Goal: Communication & Community: Answer question/provide support

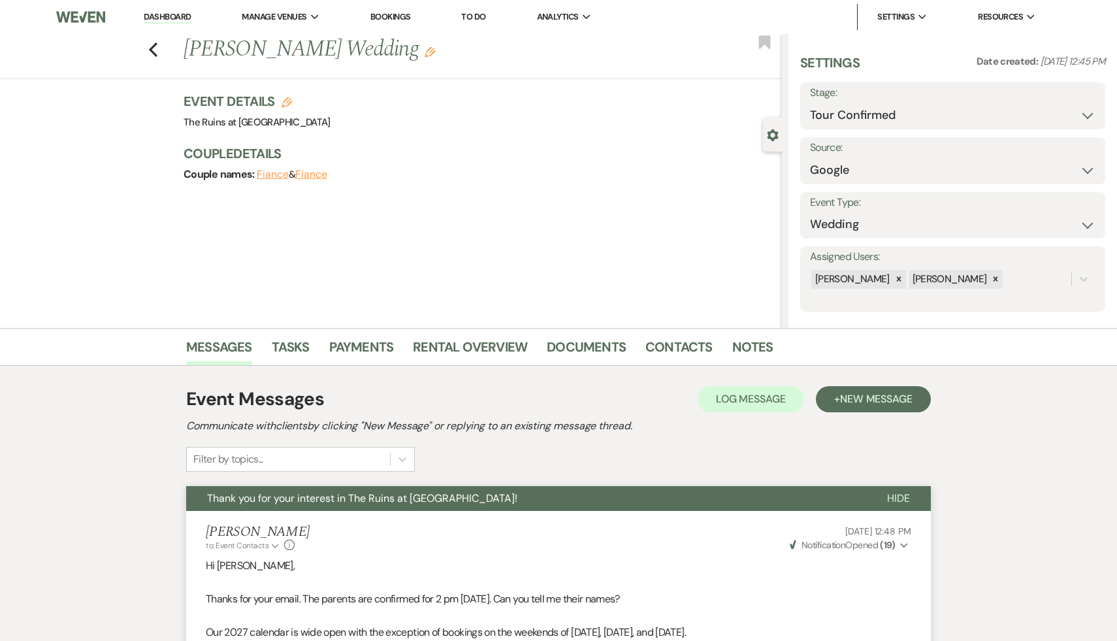
select select "4"
select select "6"
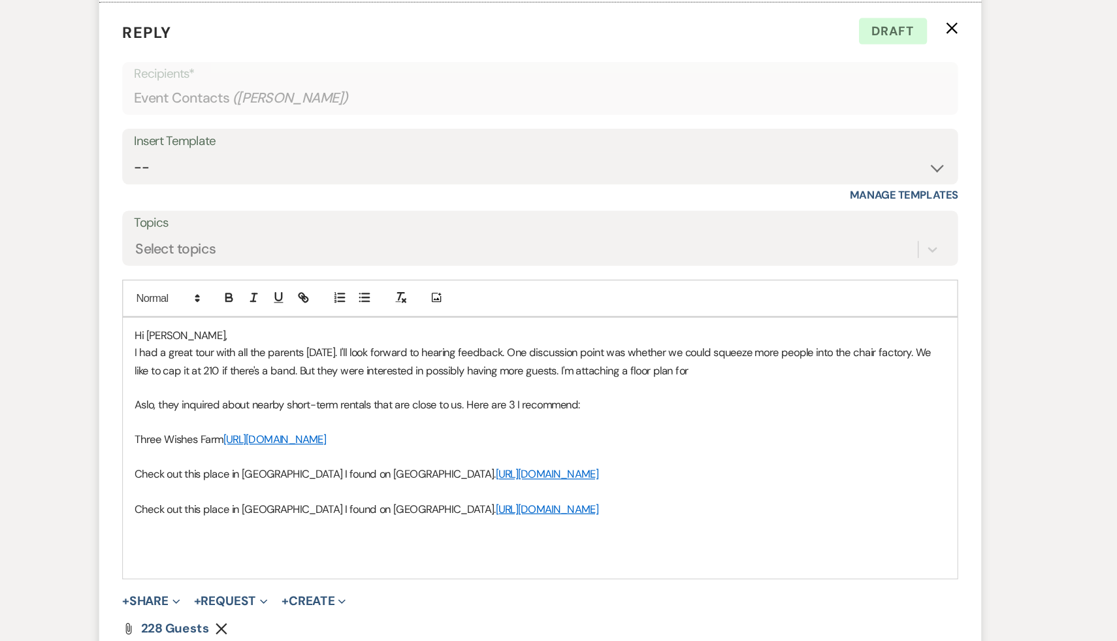
click at [521, 398] on p "I had a great tour with all the parents [DATE]. I'll look forward to hearing fe…" at bounding box center [558, 404] width 685 height 29
click at [626, 397] on p "I had a great tour with all the parents [DATE]. I'll look forward to hearing fe…" at bounding box center [558, 404] width 685 height 29
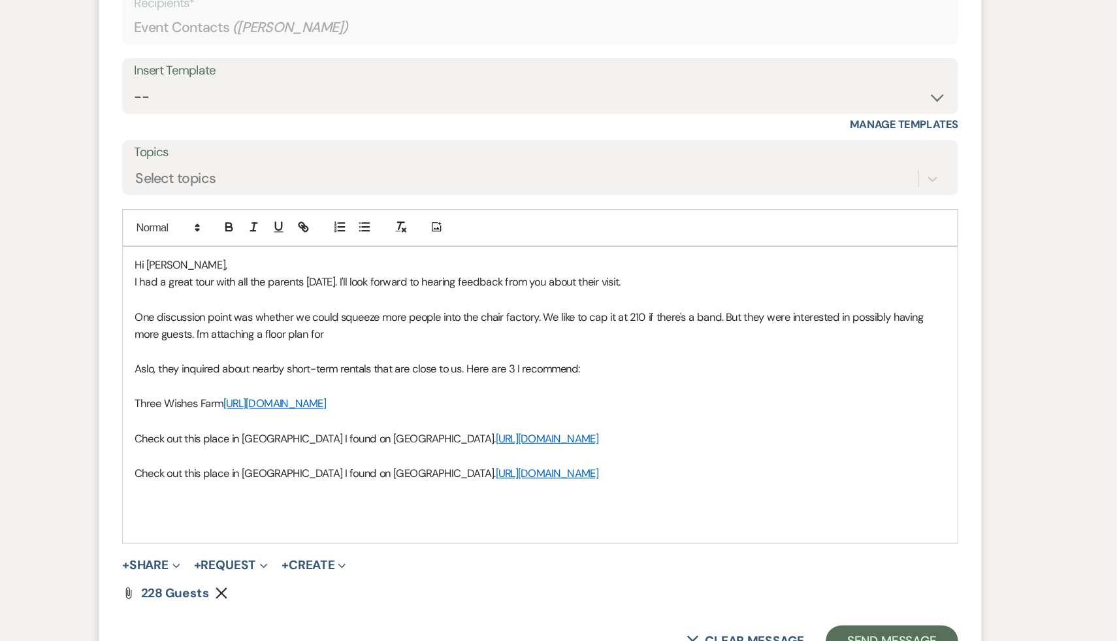
scroll to position [2047, 0]
click at [260, 601] on span "228 guests" at bounding box center [249, 600] width 57 height 14
click at [700, 483] on p at bounding box center [558, 484] width 685 height 14
click at [406, 380] on p "One discussion point was whether we could squeeze more people into the chair fa…" at bounding box center [558, 374] width 685 height 29
click at [673, 340] on p "I had a great tour with all the parents today. I'll look forward to hearing fee…" at bounding box center [558, 338] width 685 height 14
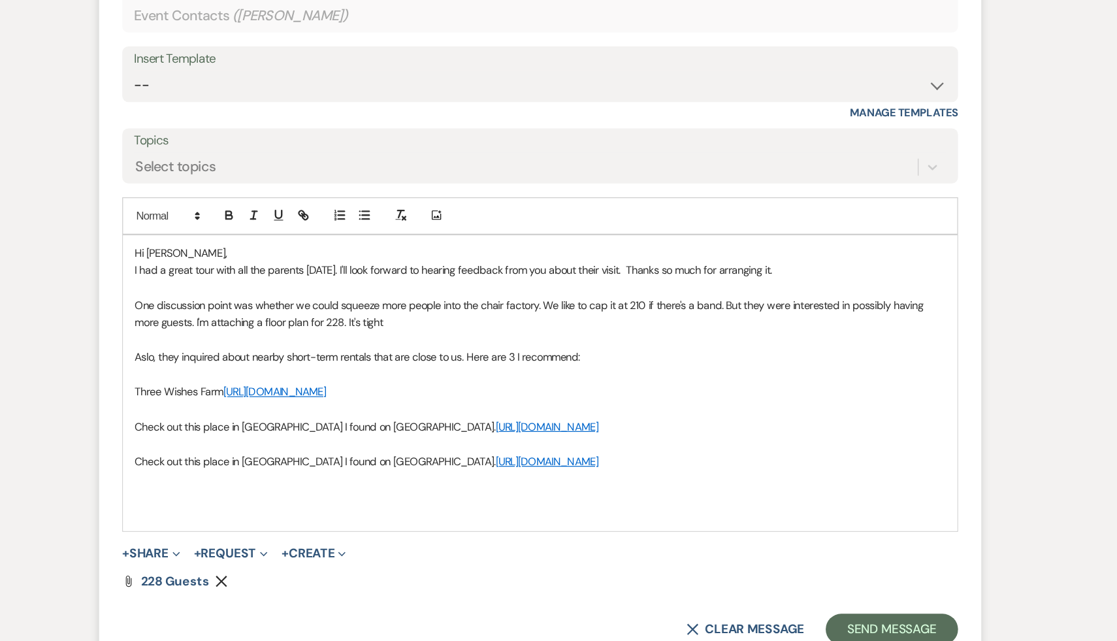
scroll to position [2060, 0]
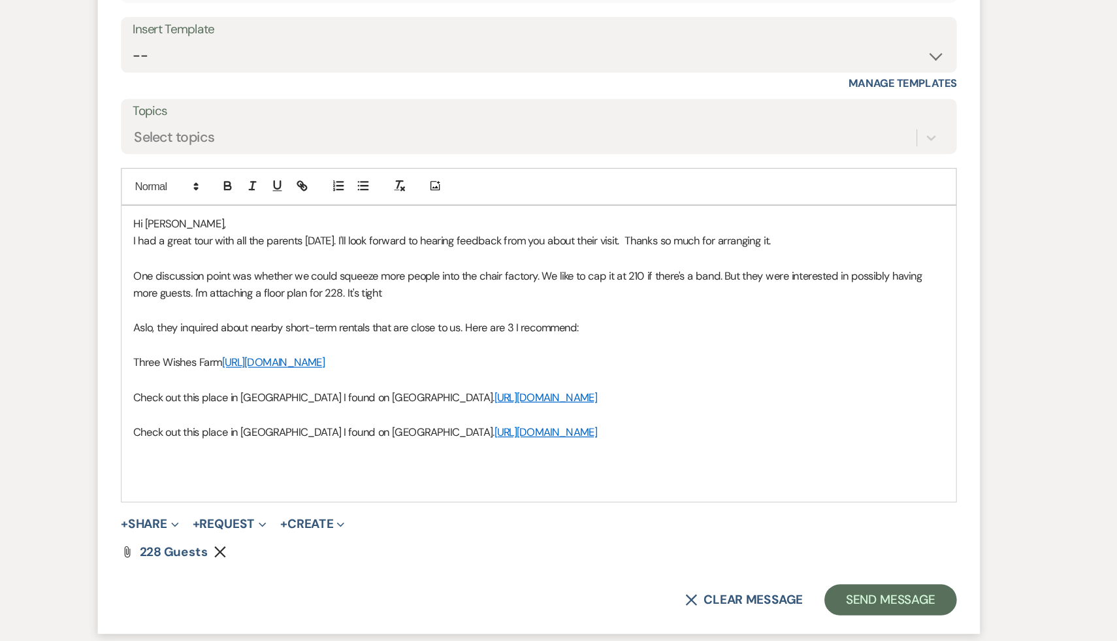
scroll to position [2082, 0]
click at [449, 348] on p "One discussion point was whether we could squeeze more people into the chair fa…" at bounding box center [558, 339] width 685 height 29
click at [229, 375] on p "Aslo, they inquired about nearby short-term rentals that are close to us. Here …" at bounding box center [558, 375] width 685 height 14
drag, startPoint x: 342, startPoint y: 374, endPoint x: 316, endPoint y: 375, distance: 26.8
click at [316, 375] on p "Also, they inquired about nearby short-term rentals that are close to us. Here …" at bounding box center [558, 375] width 685 height 14
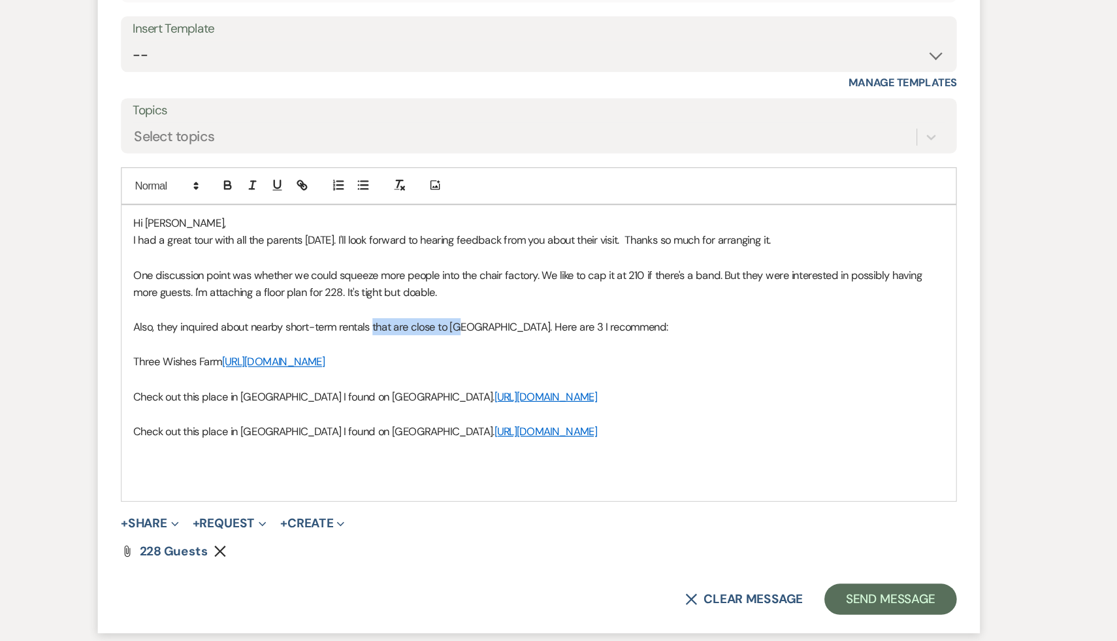
drag, startPoint x: 491, startPoint y: 376, endPoint x: 418, endPoint y: 375, distance: 73.2
click at [418, 375] on p "Also, they inquired about nearby short-term rentals that are close to us. Here …" at bounding box center [558, 375] width 685 height 14
click at [378, 404] on link "https://share.google/Ae6F74asLQFby356b" at bounding box center [334, 405] width 87 height 12
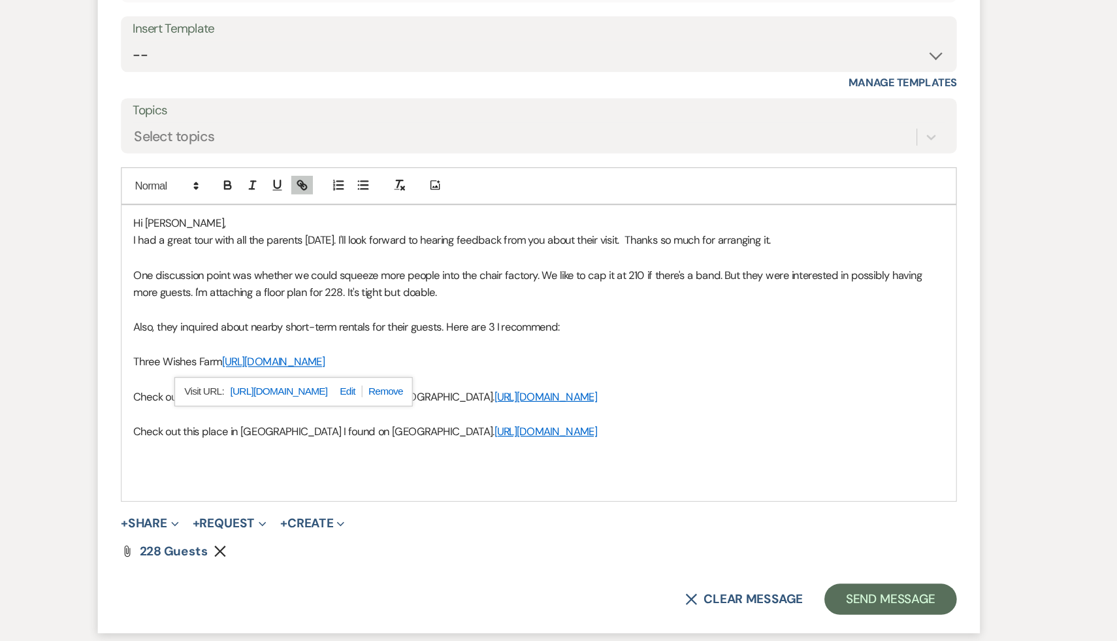
click at [380, 428] on link "https://share.google/Ae6F74asLQFby356b" at bounding box center [339, 430] width 82 height 17
drag, startPoint x: 421, startPoint y: 464, endPoint x: 199, endPoint y: 462, distance: 222.1
click at [199, 462] on form "Reply X Draft Recipients* Event Contacts ( Elizabeth Wexler ) Insert Template -…" at bounding box center [558, 320] width 745 height 627
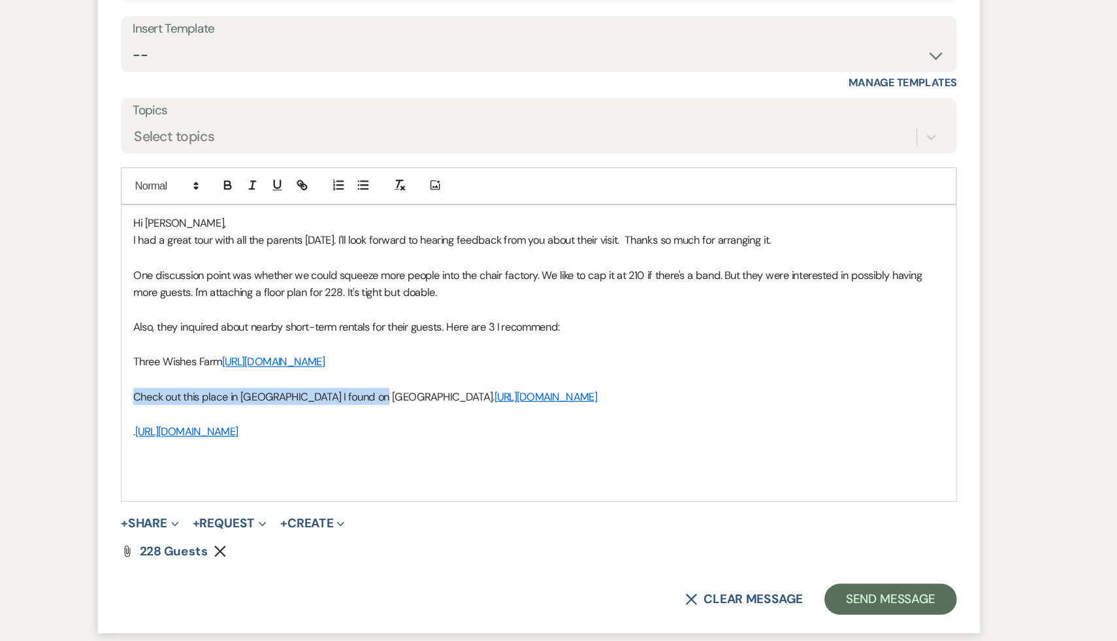
drag, startPoint x: 423, startPoint y: 432, endPoint x: 204, endPoint y: 429, distance: 218.9
click at [204, 429] on form "Reply X Draft saved! Recipients* Event Contacts ( Elizabeth Wexler ) Insert Tem…" at bounding box center [558, 320] width 745 height 627
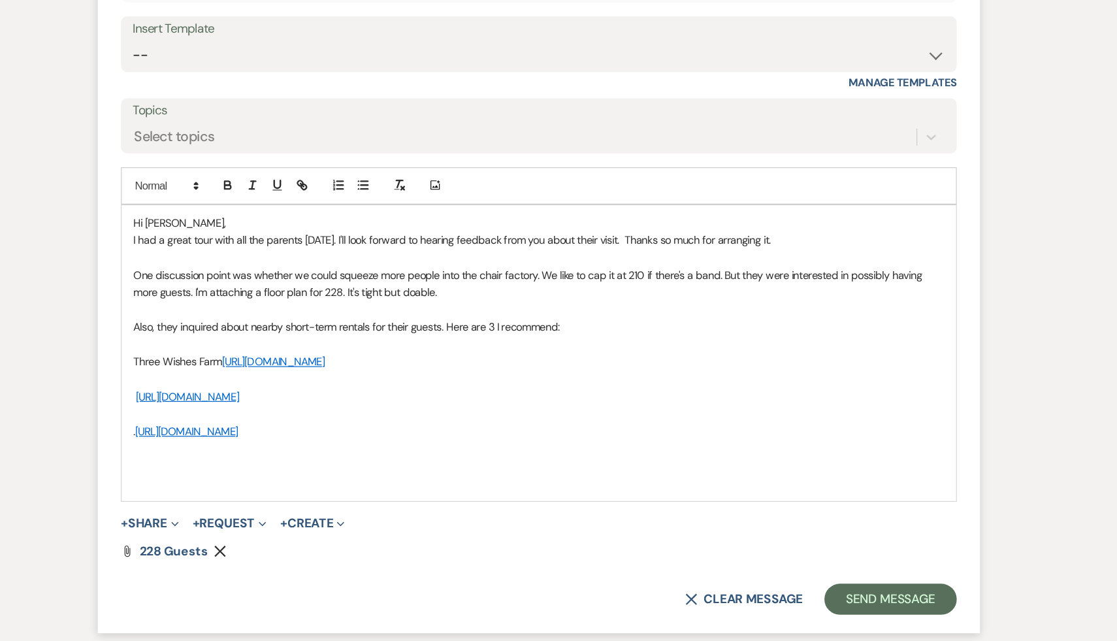
click at [399, 468] on p ". https://t.vrbo.io/nsRO52ZLpXb" at bounding box center [558, 464] width 685 height 14
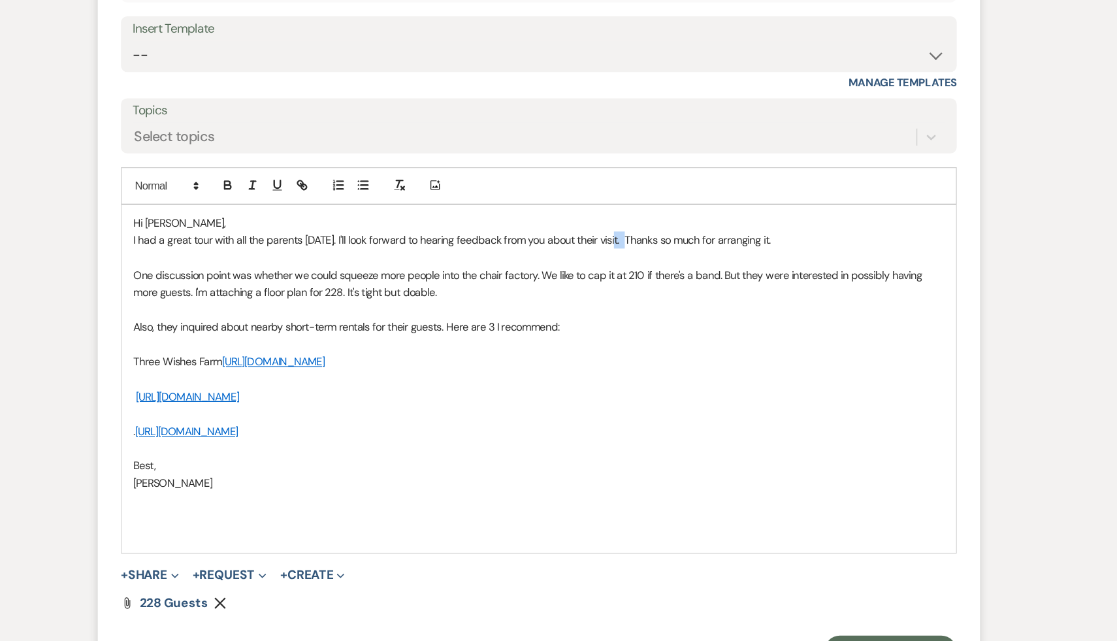
drag, startPoint x: 630, startPoint y: 302, endPoint x: 621, endPoint y: 302, distance: 9.8
click at [621, 302] on p "I had a great tour with all the parents today. I'll look forward to hearing fee…" at bounding box center [558, 302] width 685 height 14
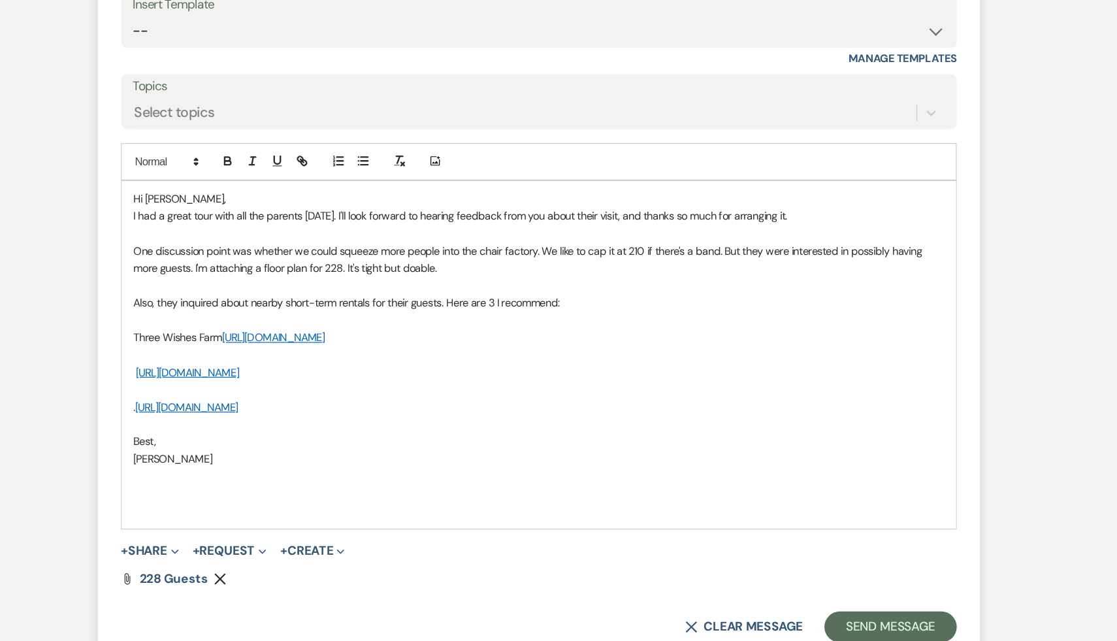
scroll to position [2120, 0]
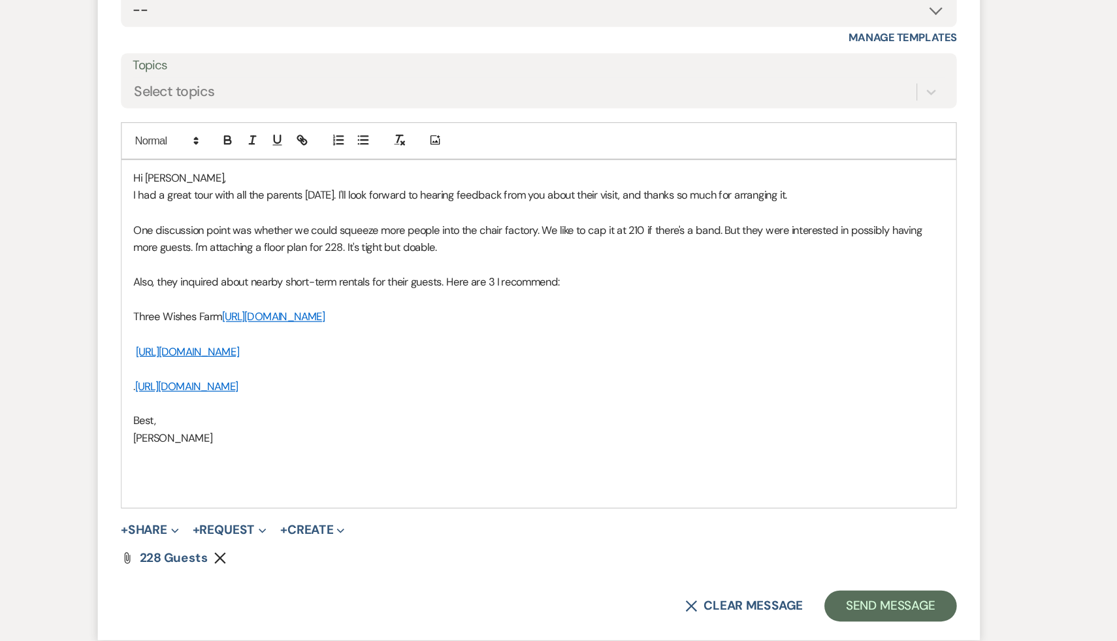
click at [585, 574] on div "Attach File 228 guests Remove" at bounding box center [558, 571] width 705 height 10
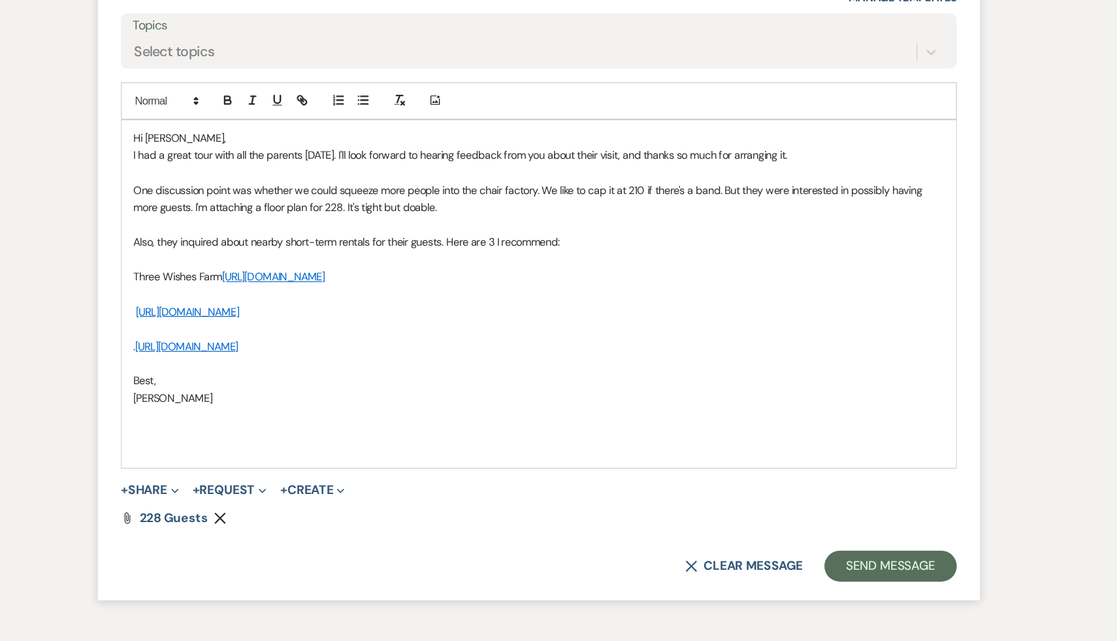
scroll to position [2155, 0]
click at [504, 555] on form "Reply X Draft Recipients* Event Contacts ( Elizabeth Wexler ) Insert Template -…" at bounding box center [558, 270] width 745 height 671
click at [515, 303] on p "Also, they inquired about nearby short-term rentals for their guests. Here are …" at bounding box center [558, 303] width 685 height 14
click at [215, 418] on div "Hi Elizabeth, I had a great tour with all the parents today. I'll look forward …" at bounding box center [558, 347] width 704 height 293
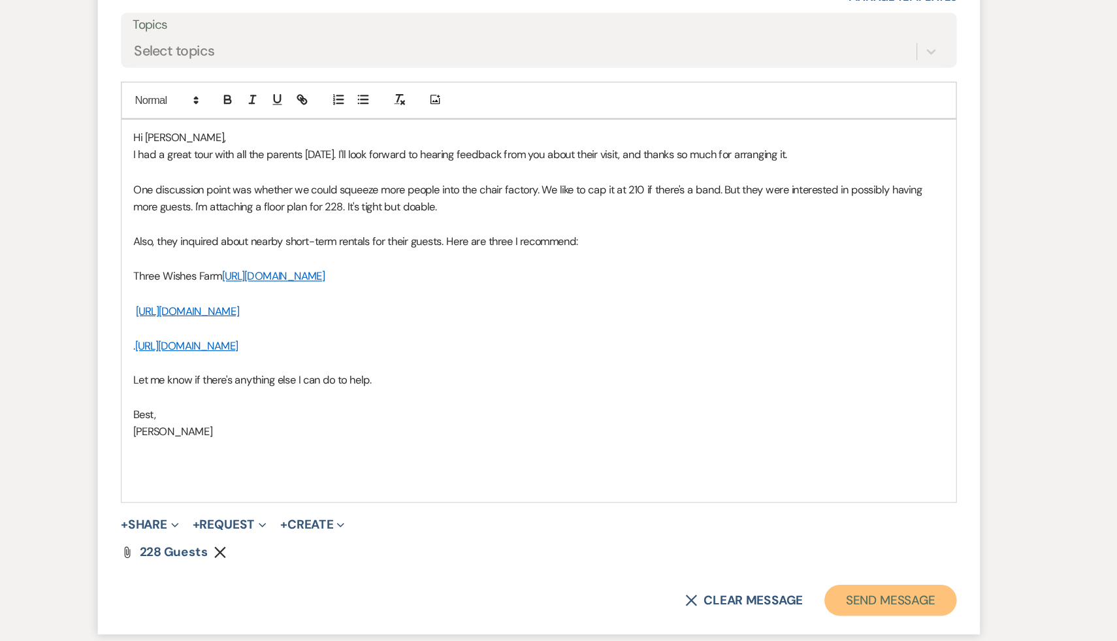
click at [830, 606] on button "Send Message" at bounding box center [856, 606] width 112 height 26
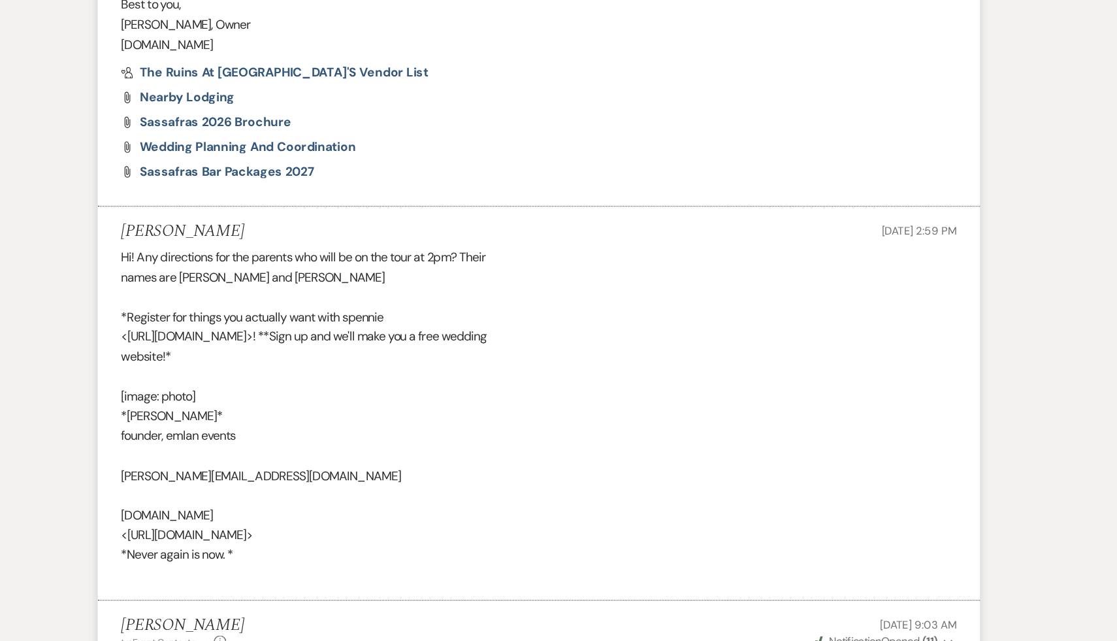
scroll to position [839, 0]
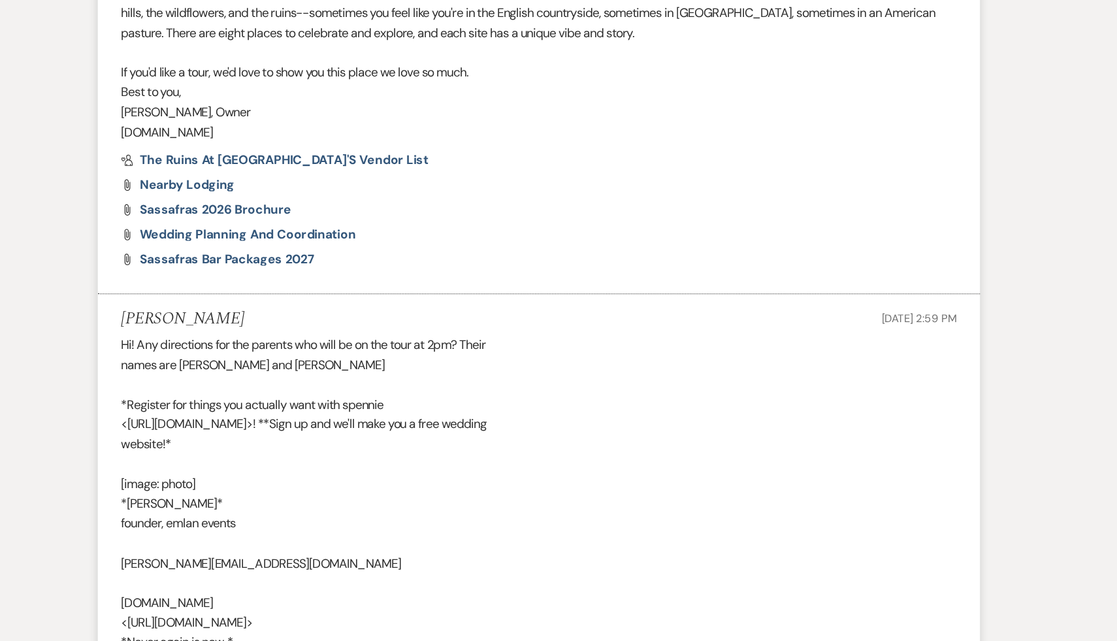
scroll to position [219, 0]
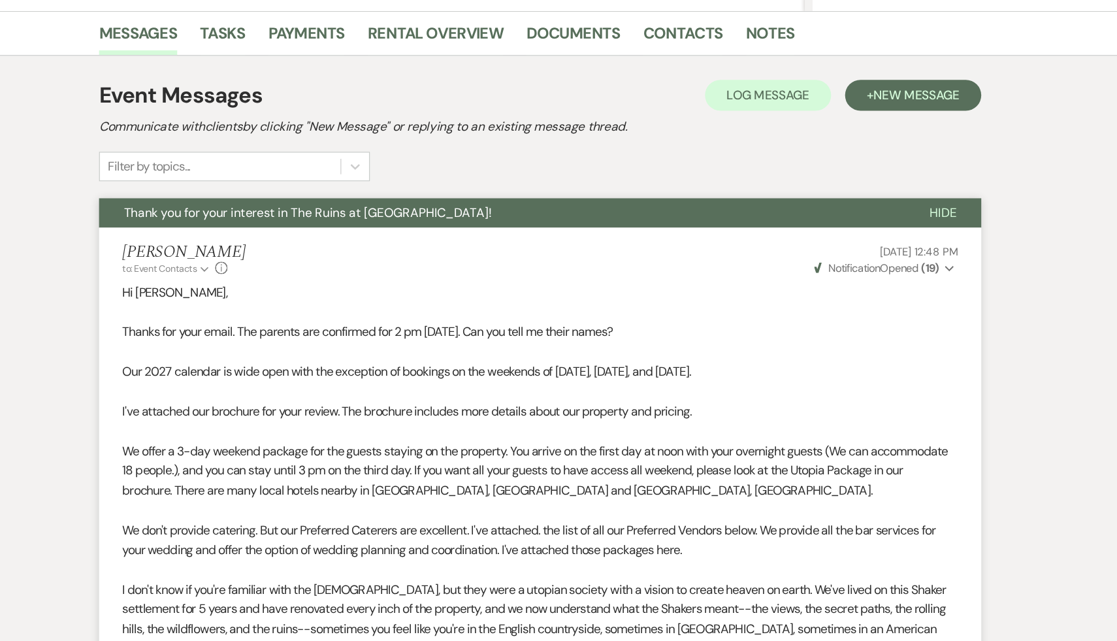
select select "4"
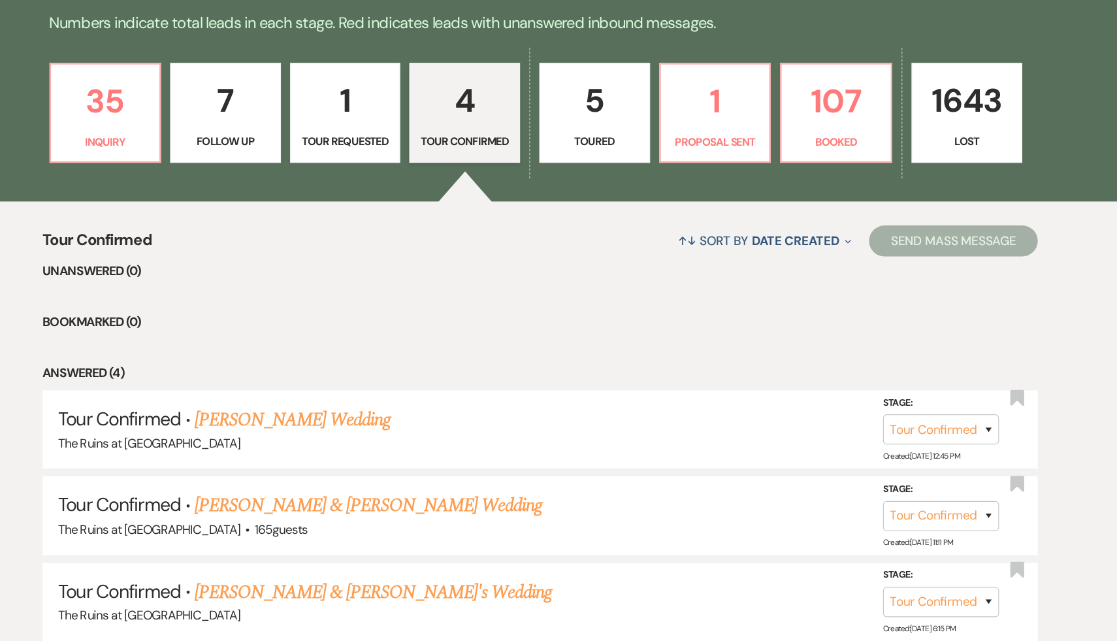
scroll to position [260, 0]
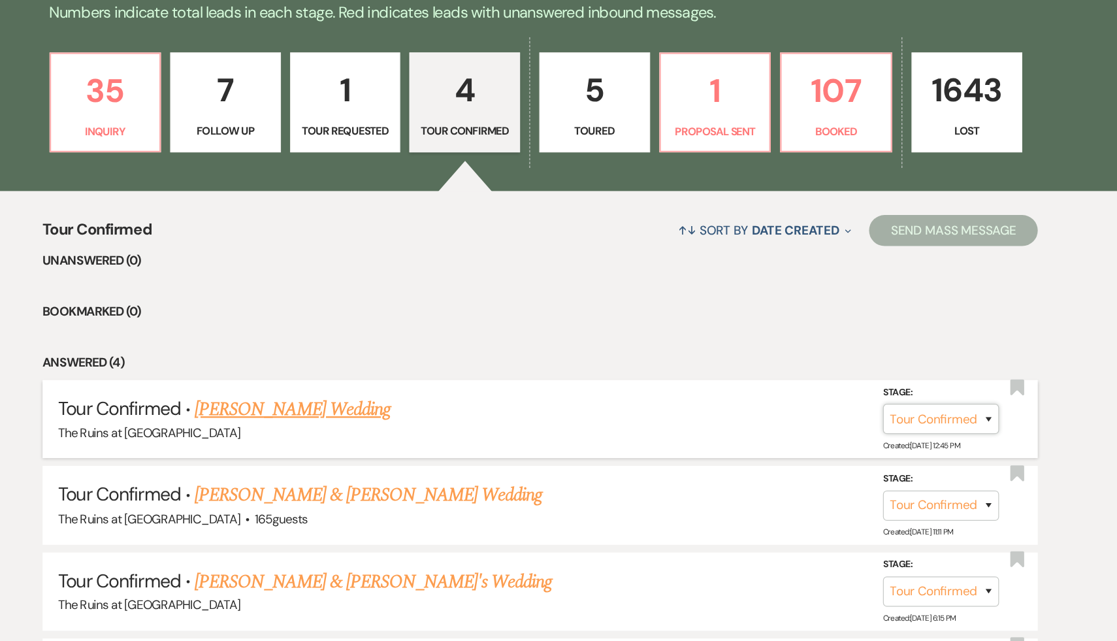
click at [936, 451] on select "Inquiry Follow Up Tour Requested Tour Confirmed Toured Proposal Sent Booked Lost" at bounding box center [897, 453] width 98 height 25
select select "5"
click at [848, 441] on select "Inquiry Follow Up Tour Requested Tour Confirmed Toured Proposal Sent Booked Lost" at bounding box center [897, 453] width 98 height 25
click at [931, 448] on button "Save" at bounding box center [919, 453] width 65 height 26
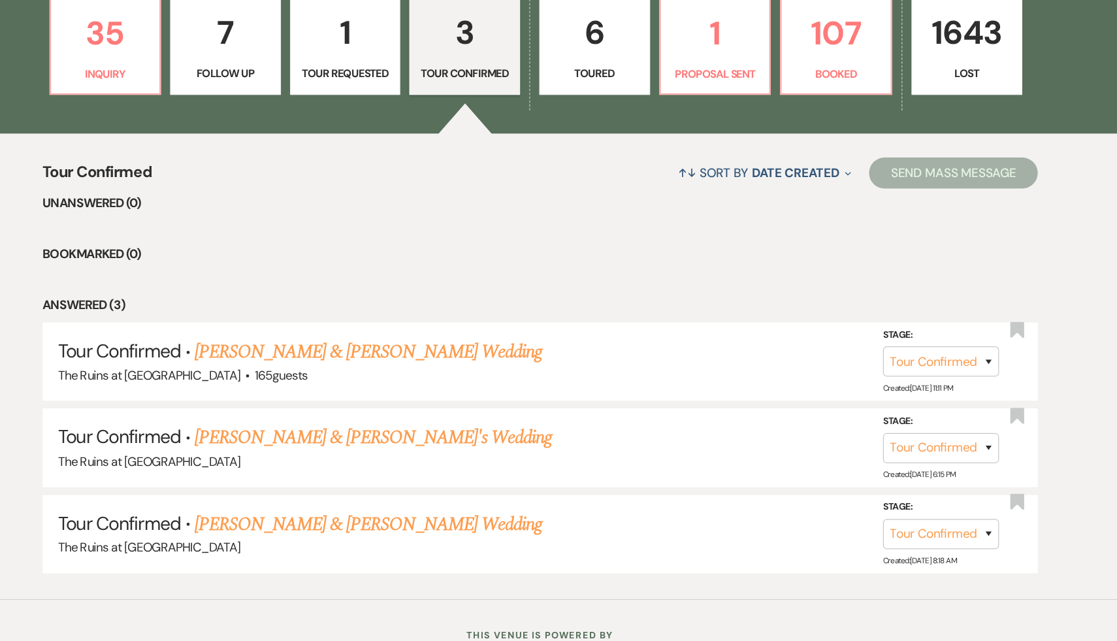
scroll to position [311, 0]
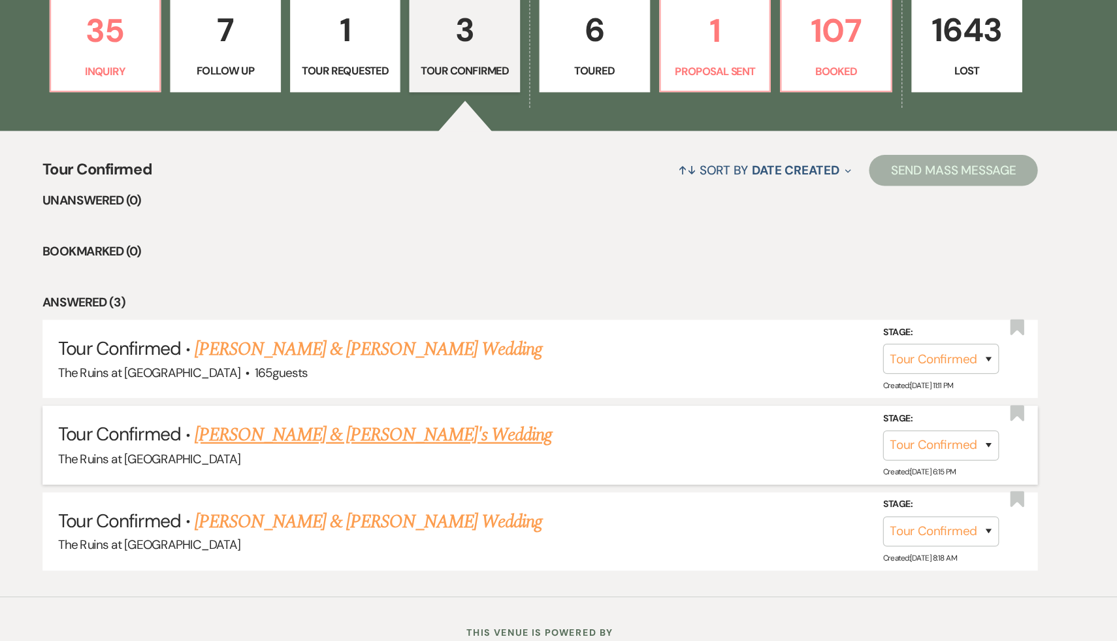
click at [400, 466] on link "Genevieve Waller-Whelan & Fiance's Wedding" at bounding box center [418, 467] width 302 height 24
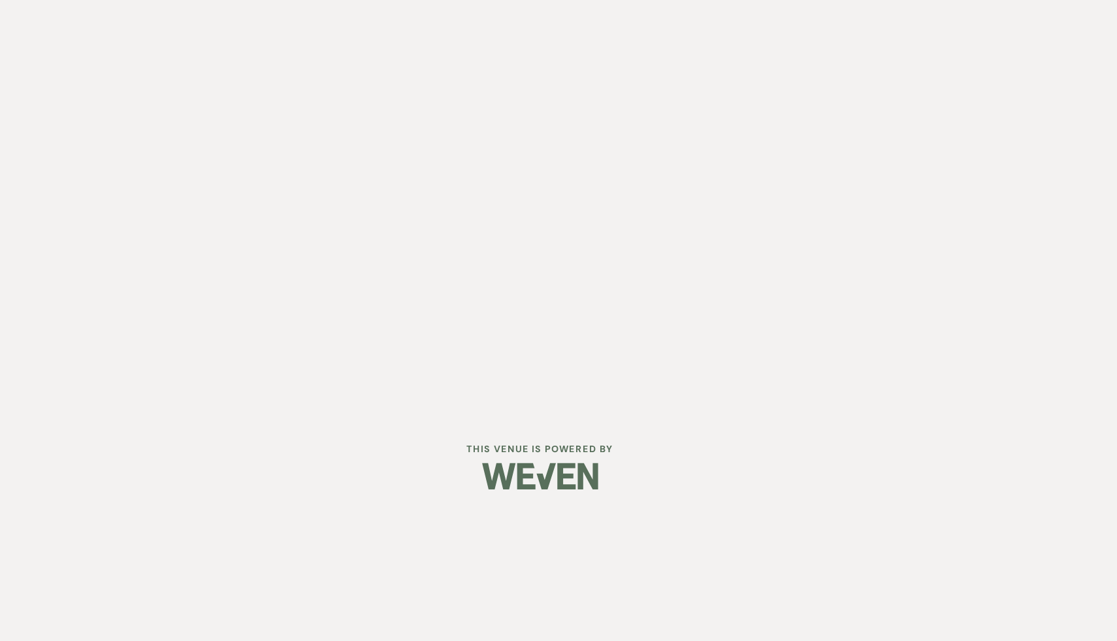
select select "4"
select select "6"
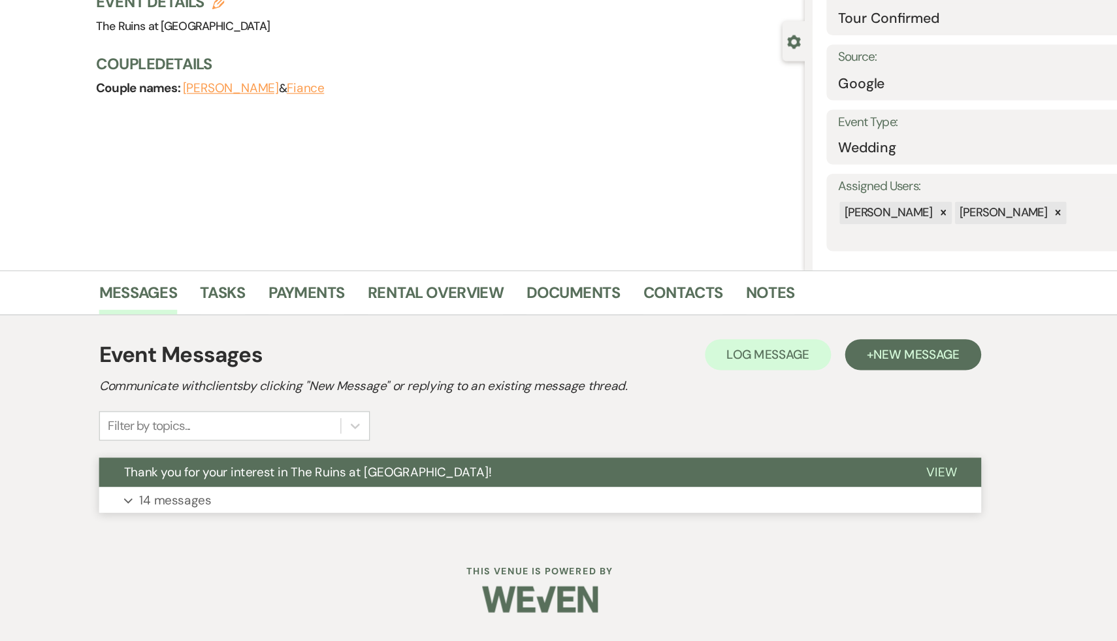
click at [397, 505] on button "Thank you for your interest in The Ruins at [GEOGRAPHIC_DATA]!" at bounding box center [524, 498] width 677 height 25
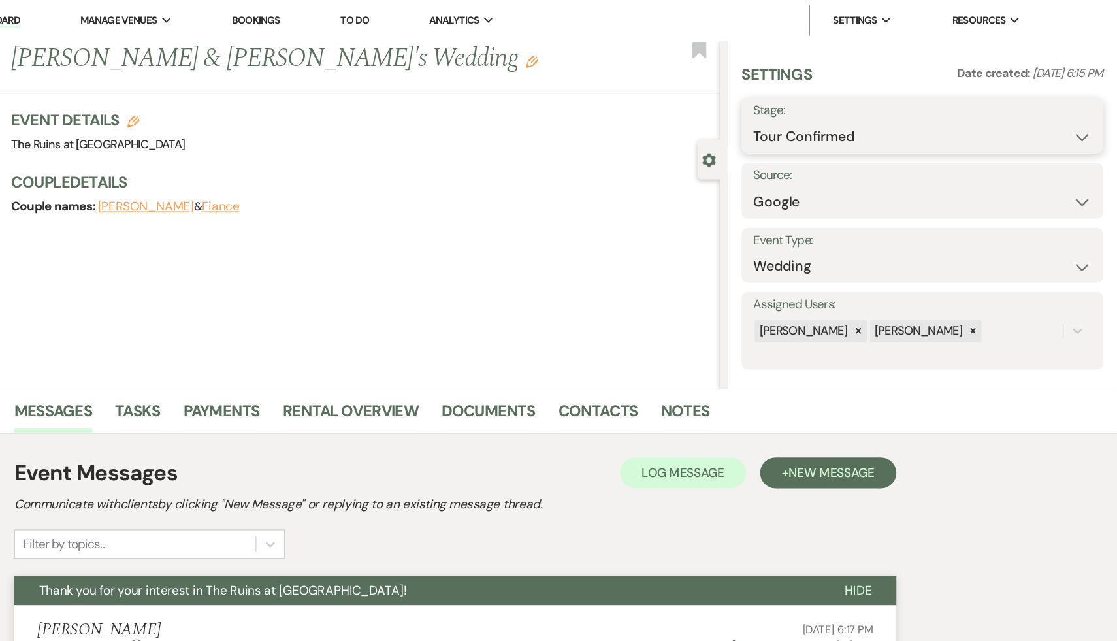
click at [1087, 114] on select "Inquiry Follow Up Tour Requested Tour Confirmed Toured Proposal Sent Booked Lost" at bounding box center [952, 115] width 285 height 25
select select "2"
click at [810, 103] on select "Inquiry Follow Up Tour Requested Tour Confirmed Toured Proposal Sent Booked Lost" at bounding box center [952, 115] width 285 height 25
click at [1072, 105] on button "Save" at bounding box center [1073, 106] width 65 height 26
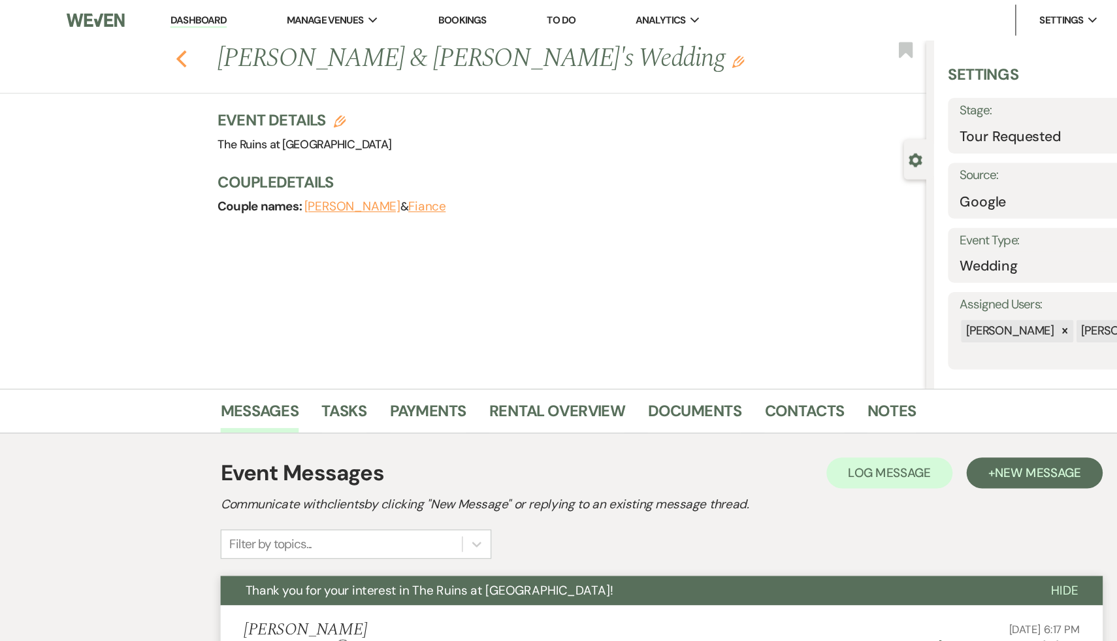
click at [154, 45] on use "button" at bounding box center [153, 49] width 8 height 14
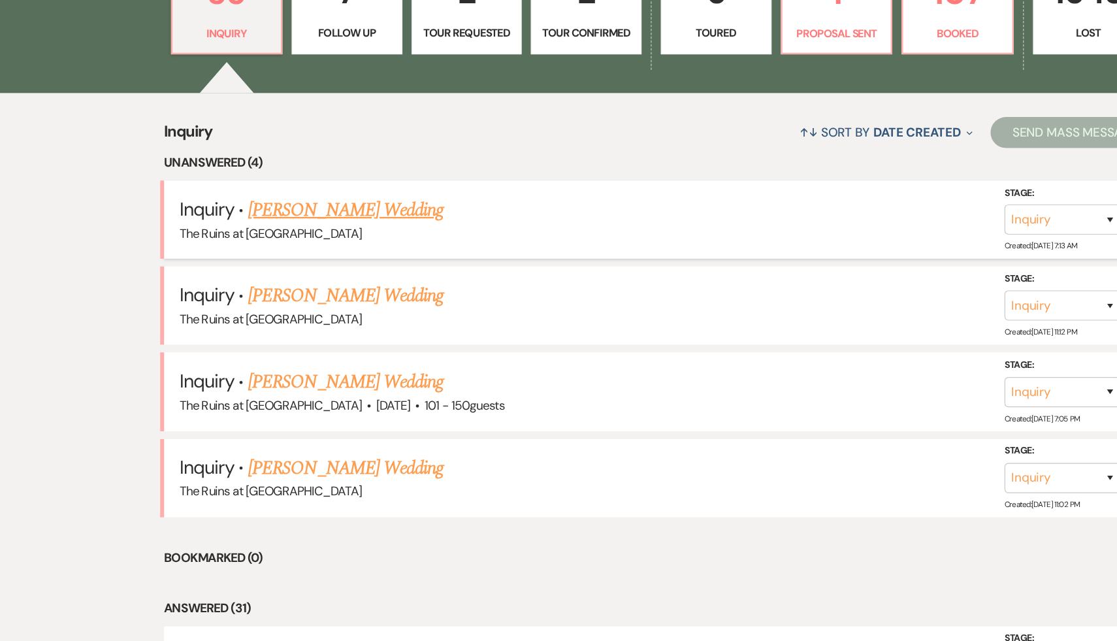
scroll to position [353, 0]
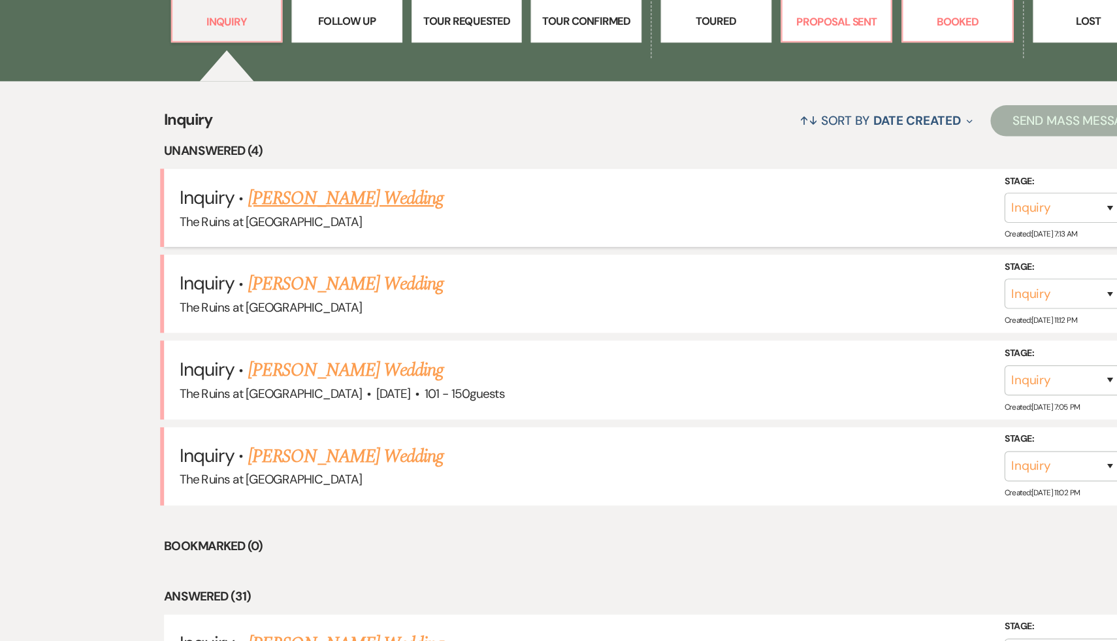
click at [222, 267] on link "Michelle Barboza's Wedding" at bounding box center [292, 267] width 165 height 24
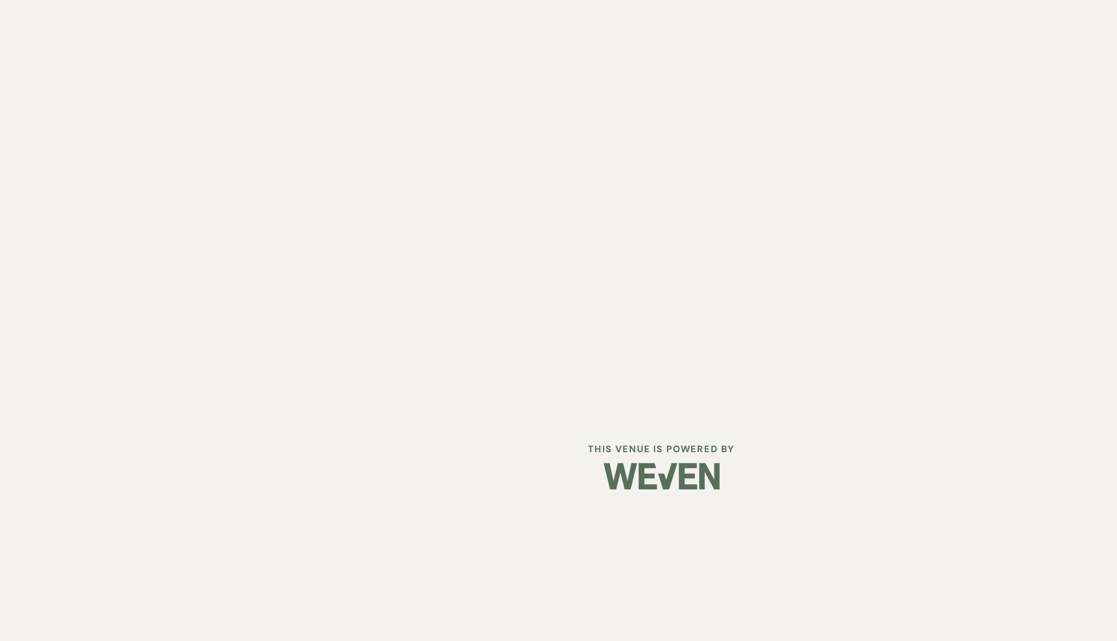
select select "5"
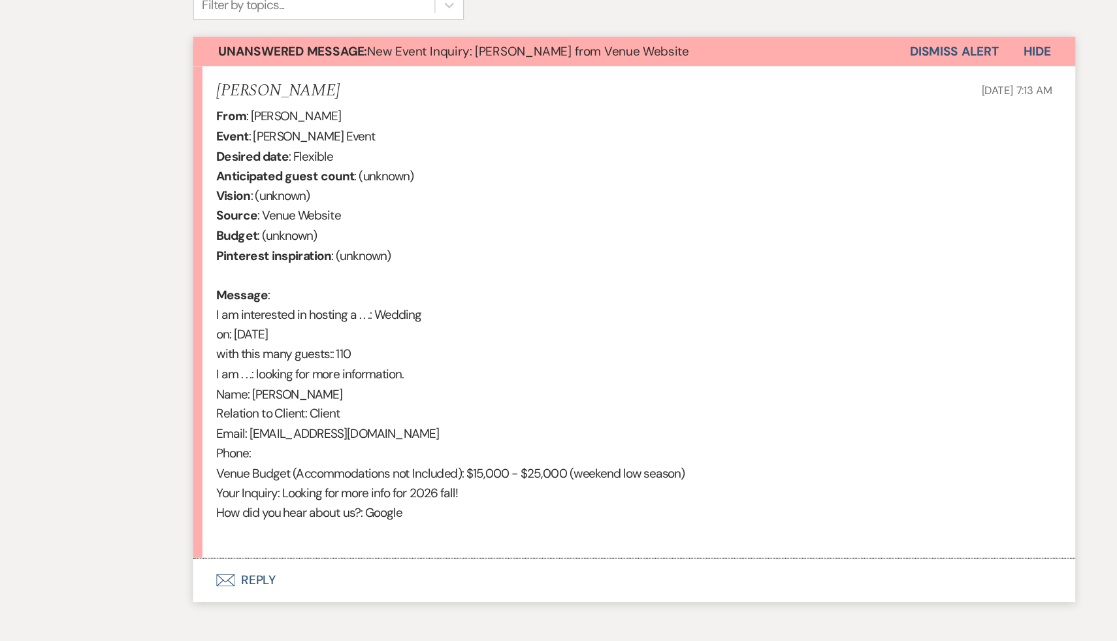
scroll to position [355, 0]
click at [236, 588] on button "Envelope Reply" at bounding box center [558, 590] width 745 height 37
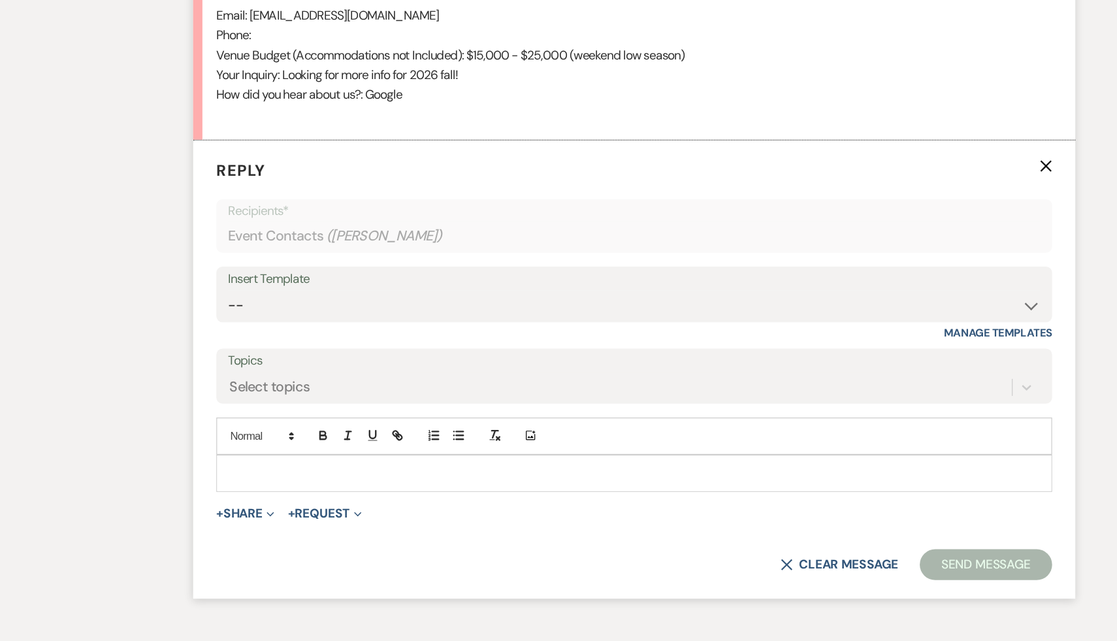
scroll to position [790, 0]
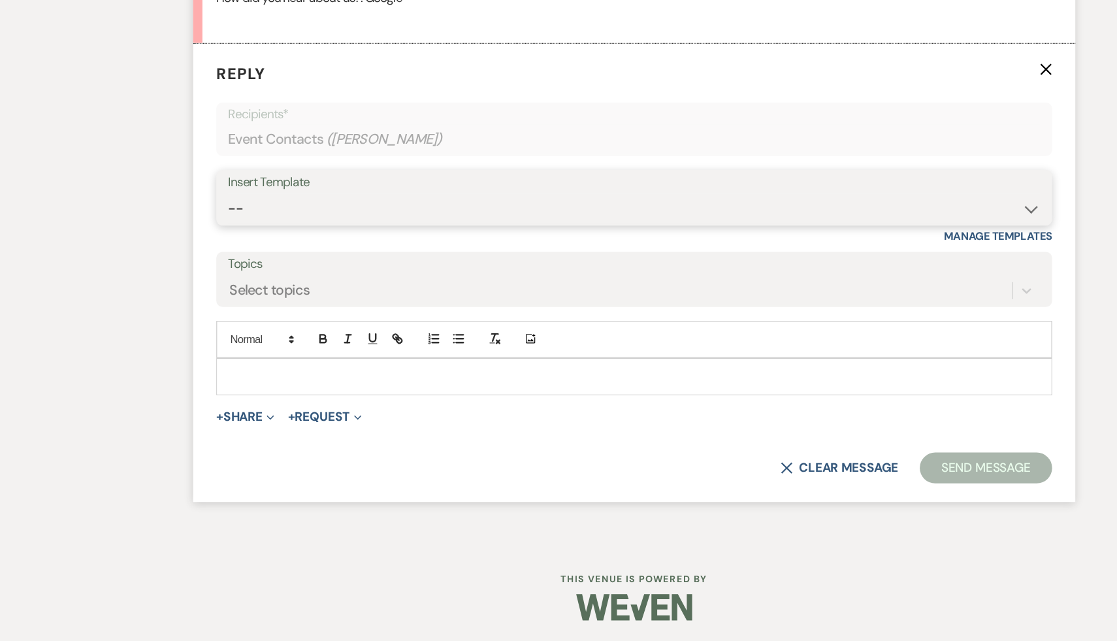
click at [894, 274] on select "-- Weven Planning Portal Introduction (Booked Events) Initial Inquiry Response …" at bounding box center [559, 275] width 686 height 25
select select "3991"
click at [216, 263] on select "-- Weven Planning Portal Introduction (Booked Events) Initial Inquiry Response …" at bounding box center [559, 275] width 686 height 25
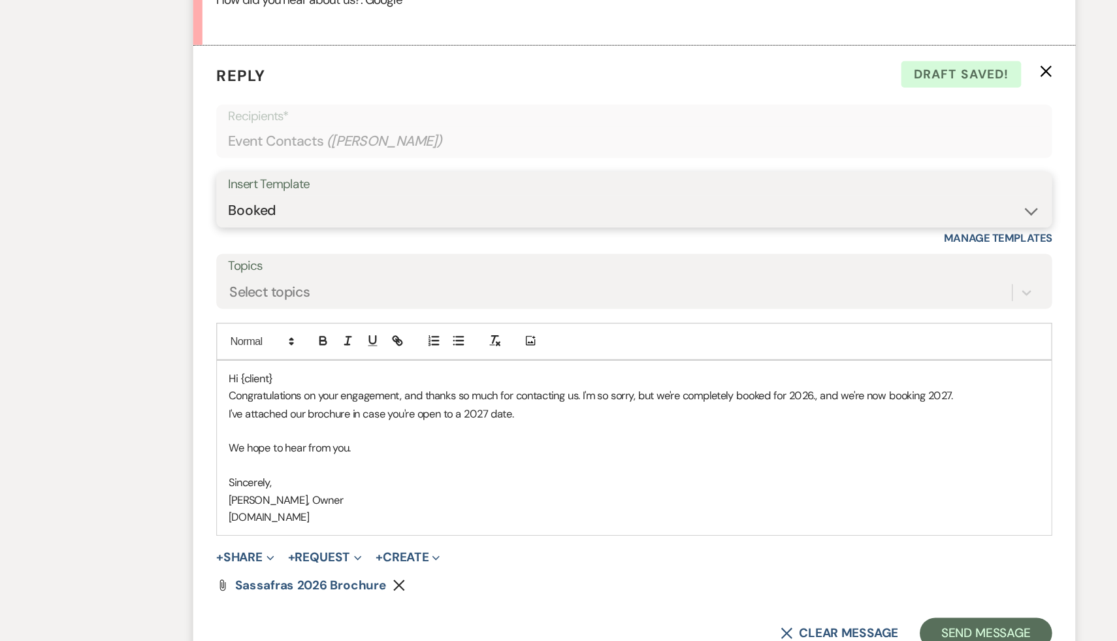
scroll to position [807, 0]
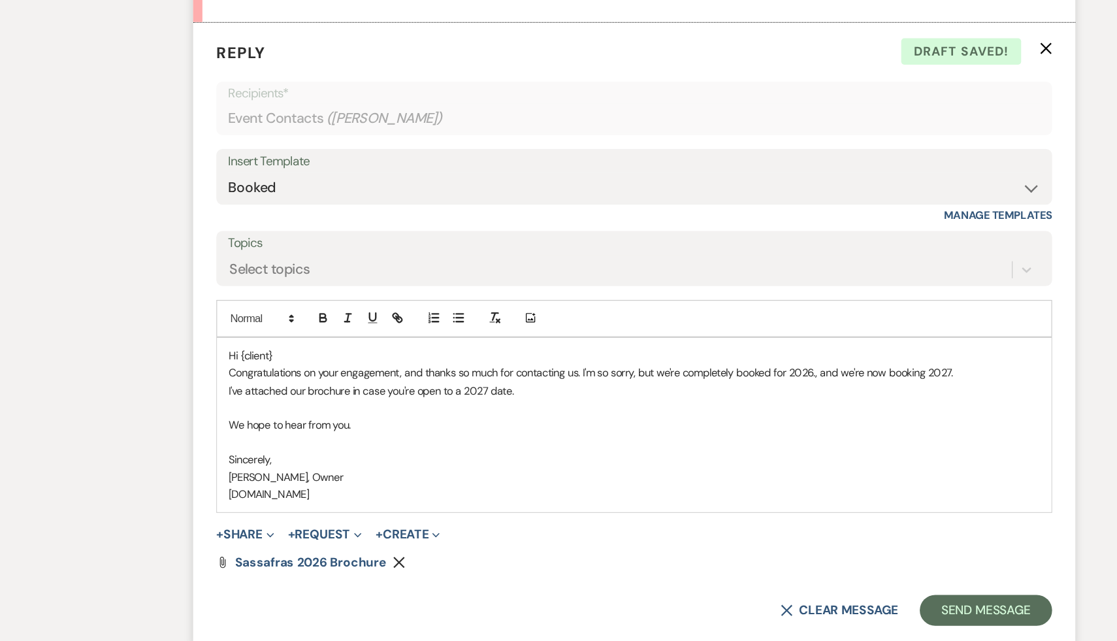
click at [270, 402] on p "Hi {client}" at bounding box center [558, 400] width 685 height 14
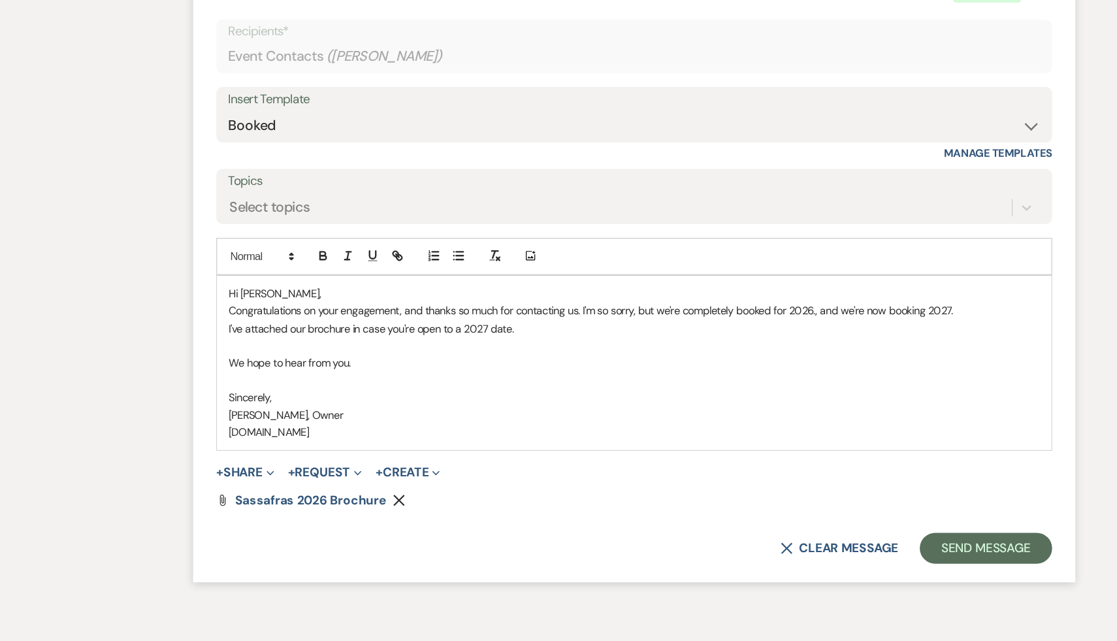
scroll to position [930, 0]
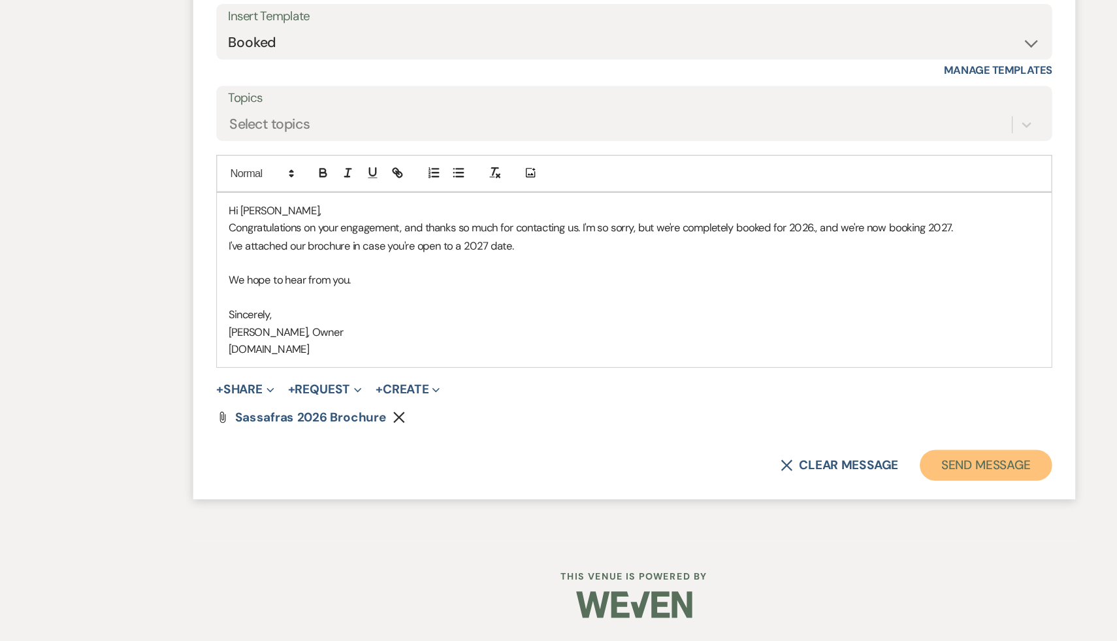
click at [857, 495] on button "Send Message" at bounding box center [856, 492] width 112 height 26
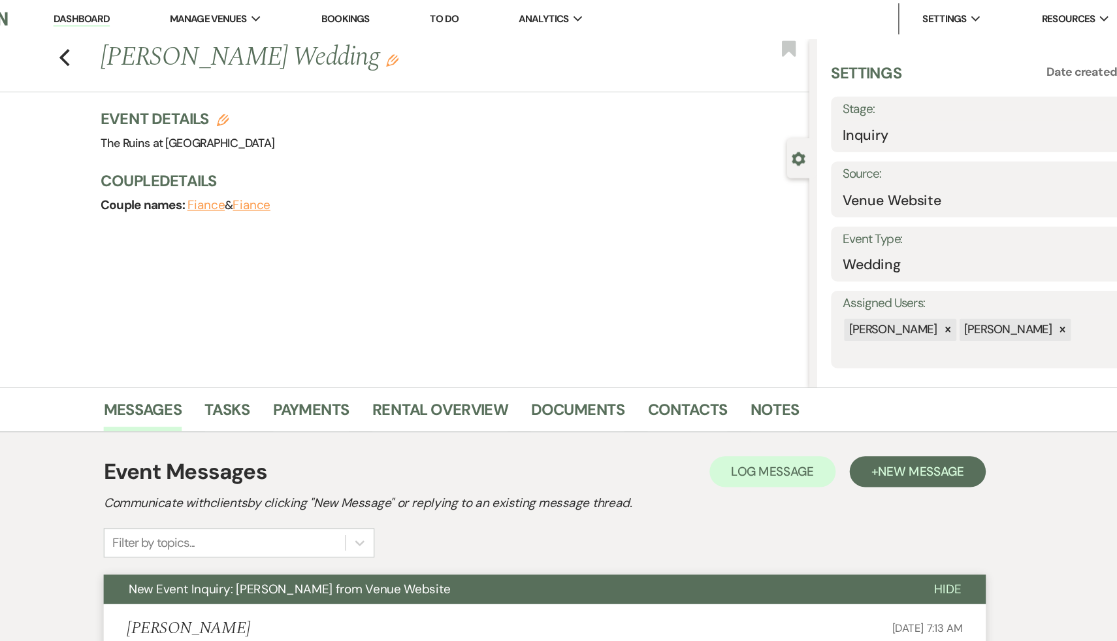
scroll to position [0, 0]
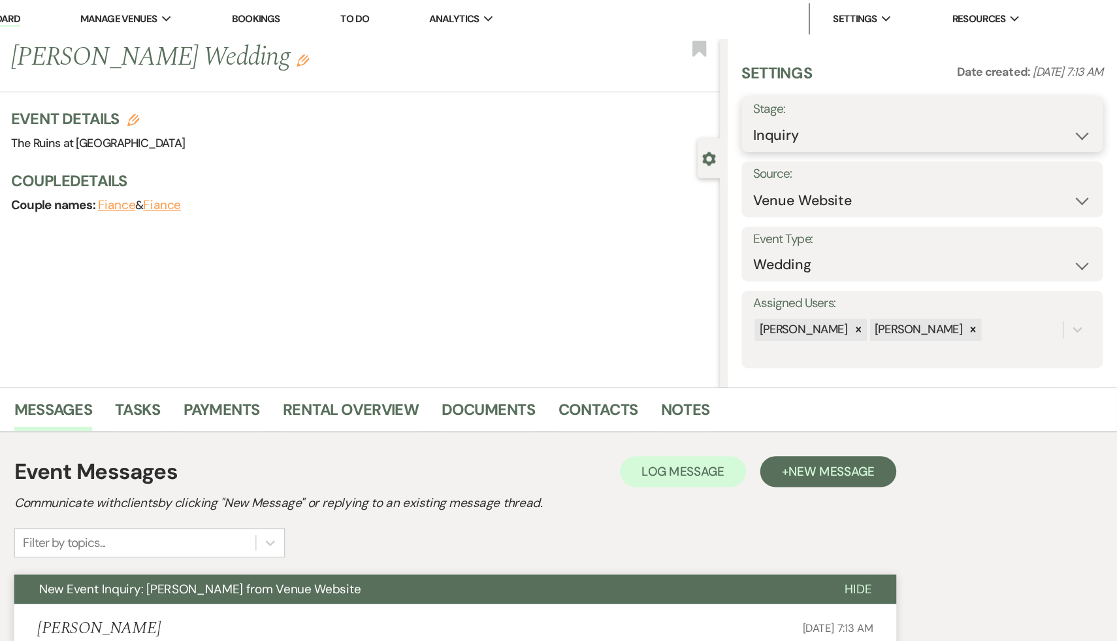
click at [1087, 112] on select "Inquiry Follow Up Tour Requested Tour Confirmed Toured Proposal Sent Booked Lost" at bounding box center [952, 115] width 285 height 25
select select "8"
click at [810, 103] on select "Inquiry Follow Up Tour Requested Tour Confirmed Toured Proposal Sent Booked Lost" at bounding box center [952, 115] width 285 height 25
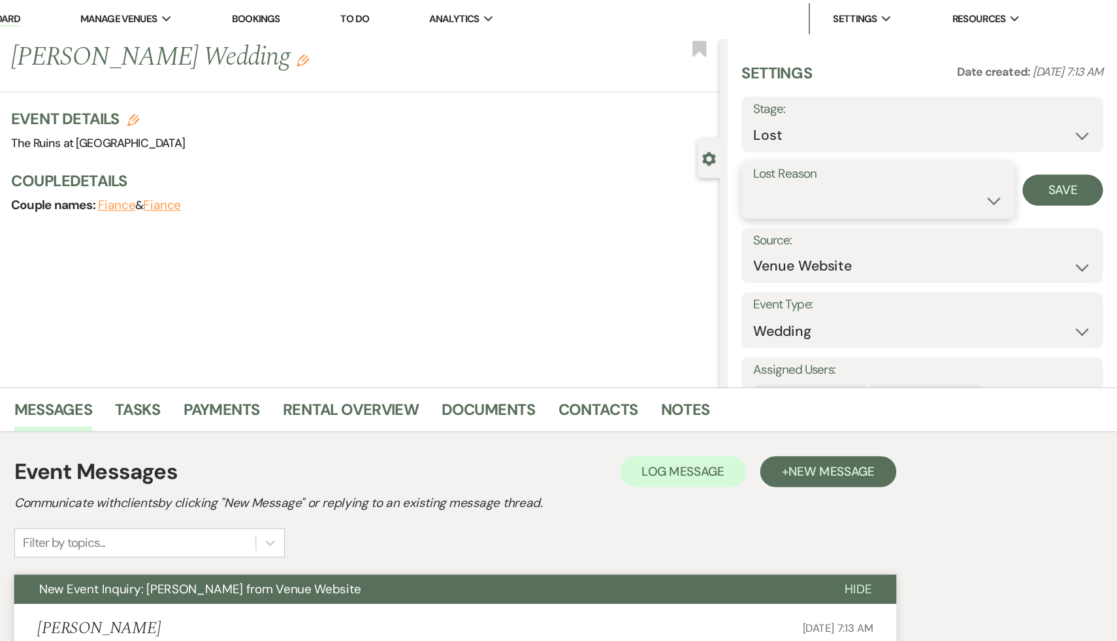
click at [1012, 167] on select "Booked Elsewhere Budget Date Unavailable No Response Not a Good Match Capacity …" at bounding box center [915, 169] width 211 height 25
select select "8"
click at [810, 157] on select "Booked Elsewhere Budget Date Unavailable No Response Not a Good Match Capacity …" at bounding box center [915, 169] width 211 height 25
click at [1071, 161] on button "Save" at bounding box center [1071, 161] width 68 height 26
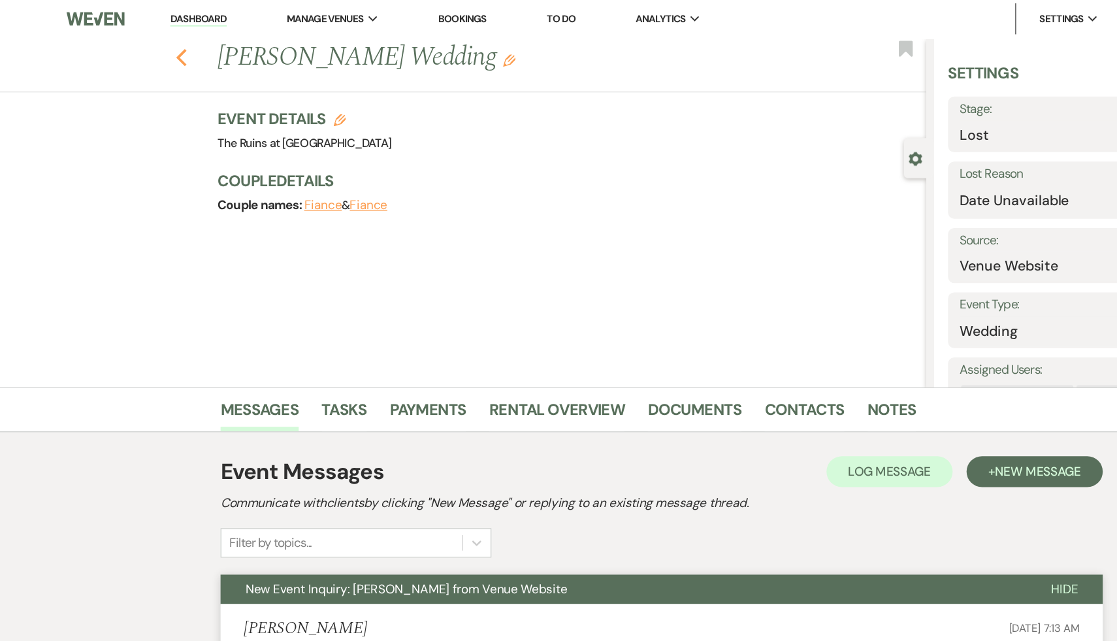
click at [154, 48] on icon "Previous" at bounding box center [153, 50] width 10 height 16
select select "8"
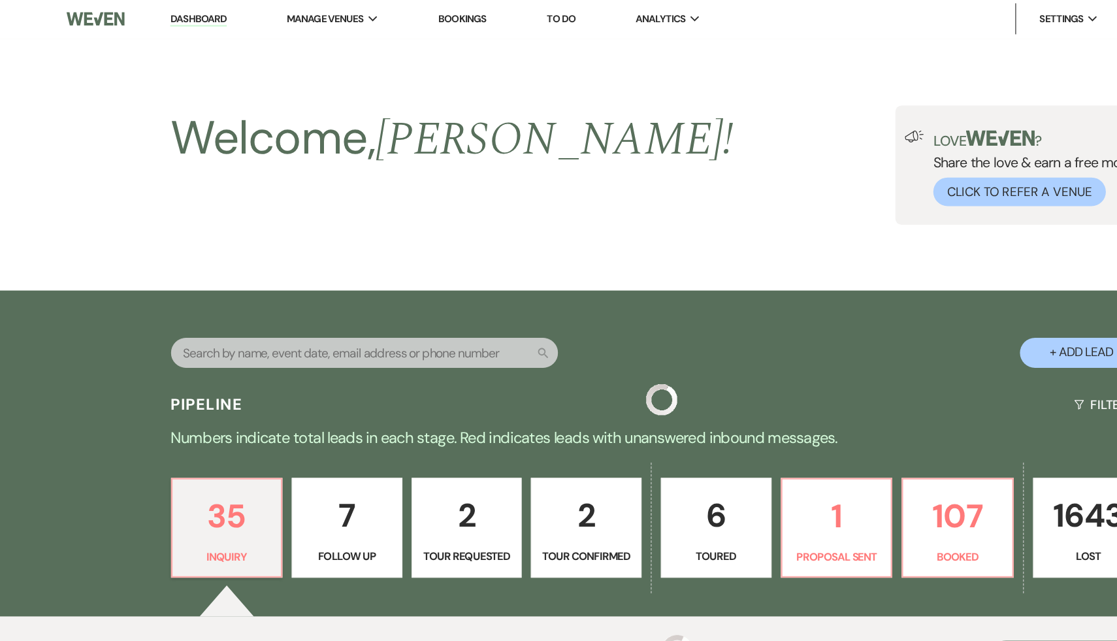
scroll to position [353, 0]
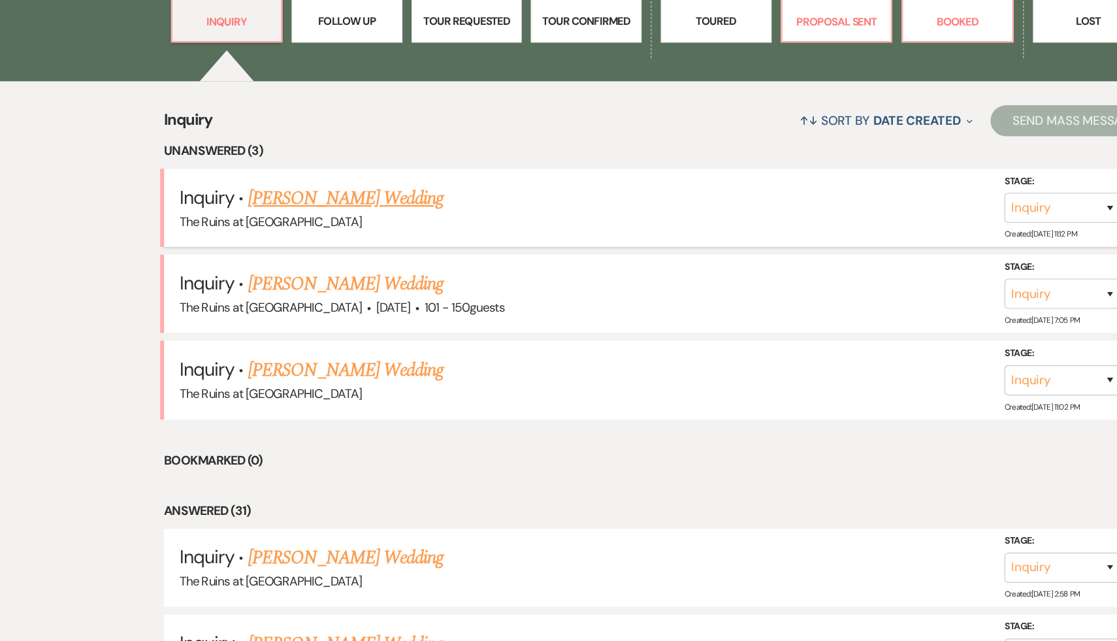
click at [314, 268] on link "Alex Holmes's Wedding" at bounding box center [292, 267] width 165 height 24
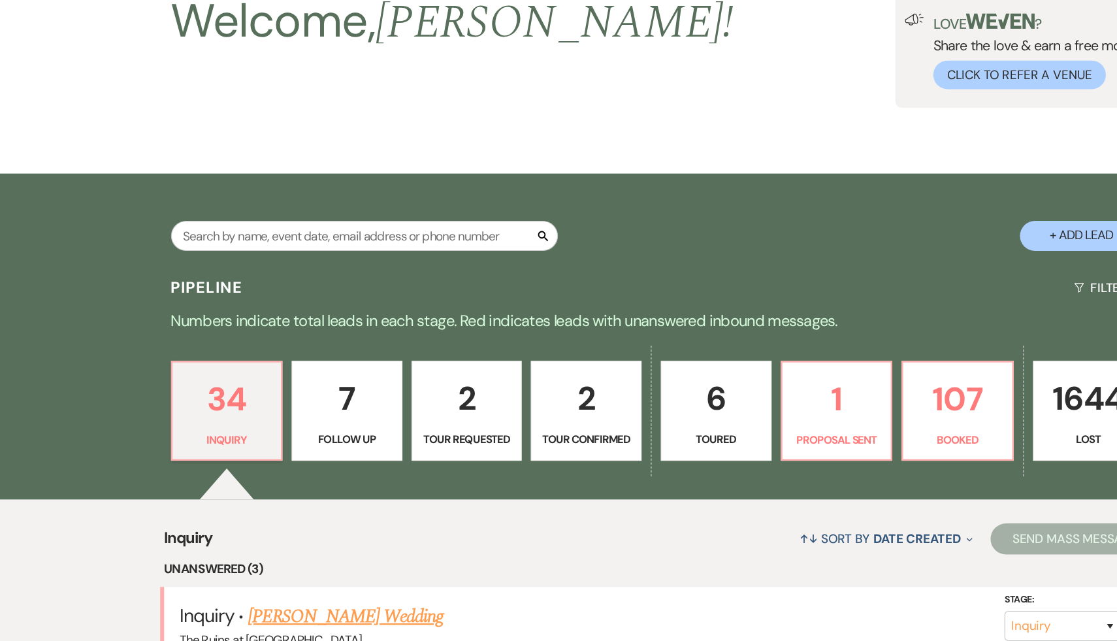
select select "5"
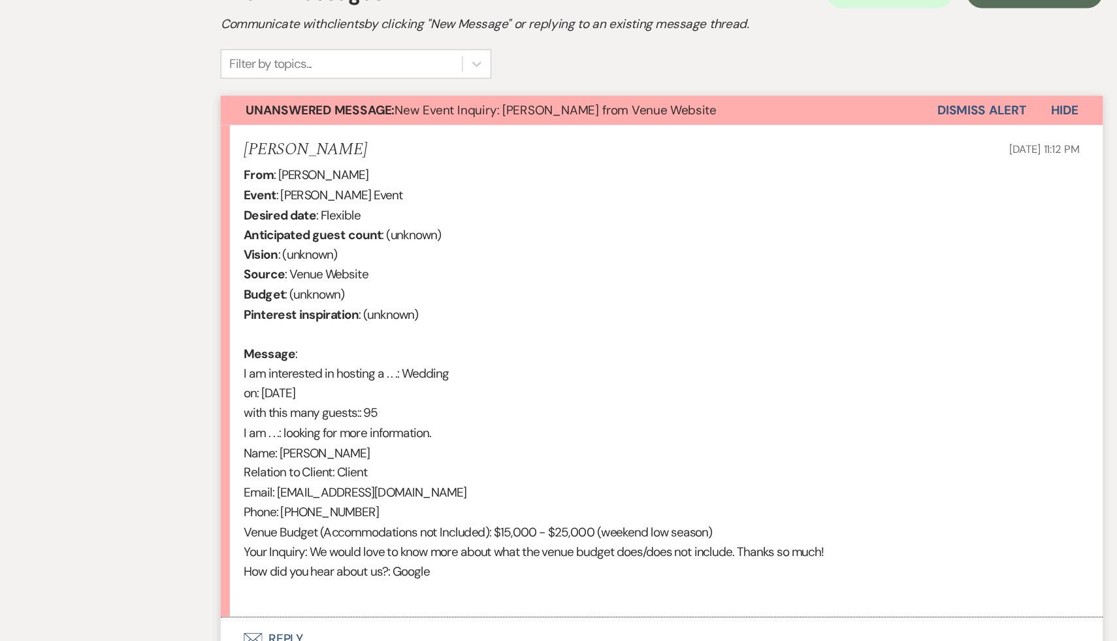
scroll to position [426, 0]
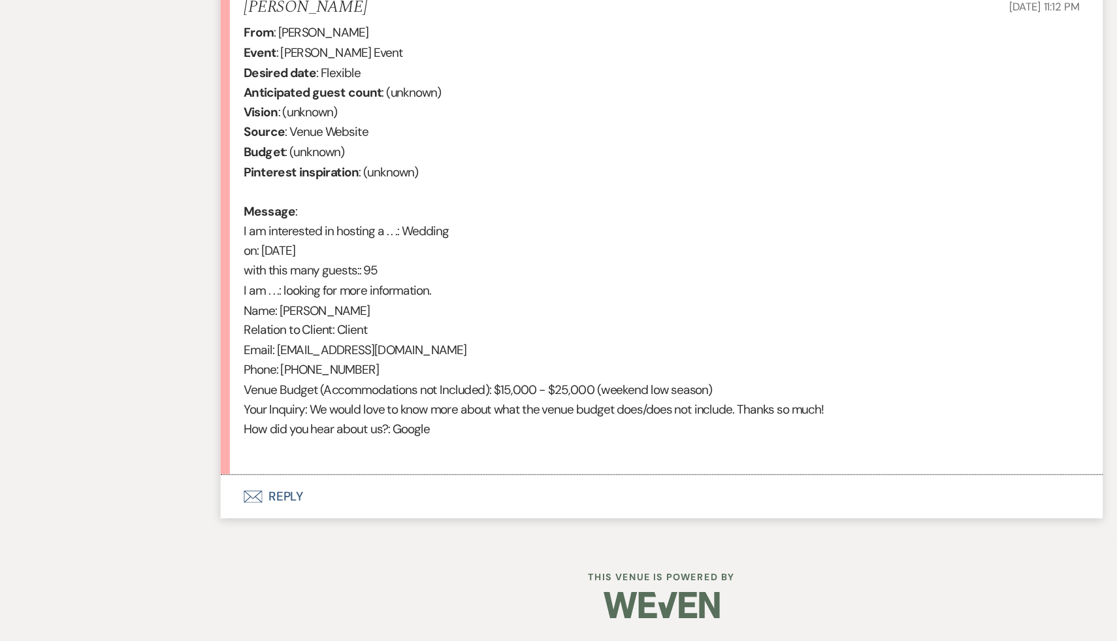
click at [242, 520] on button "Envelope Reply" at bounding box center [558, 518] width 745 height 37
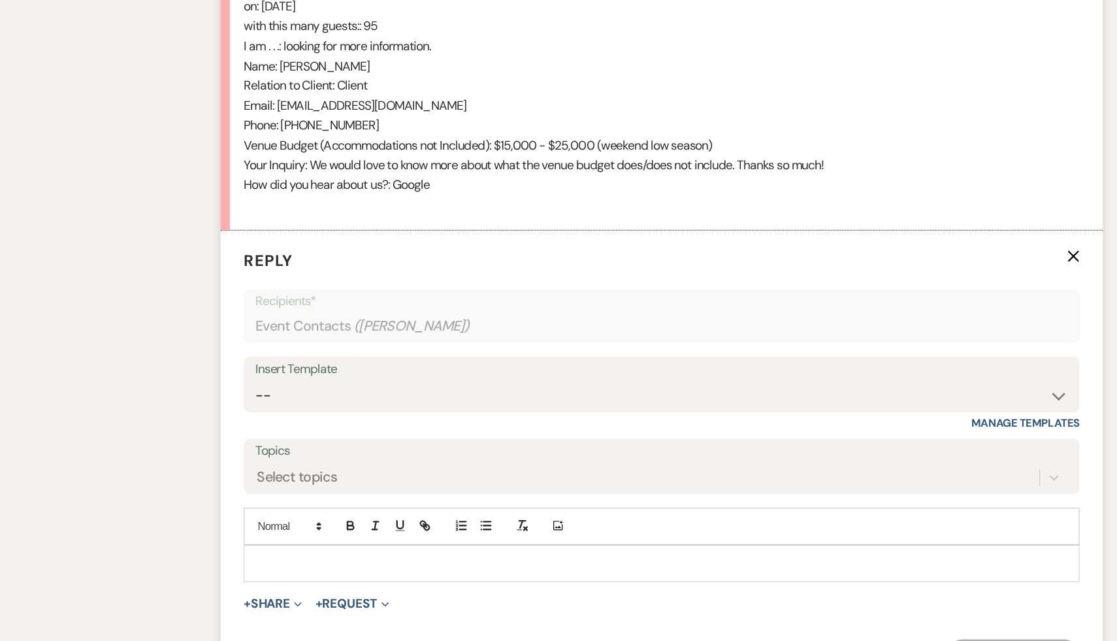
scroll to position [632, 0]
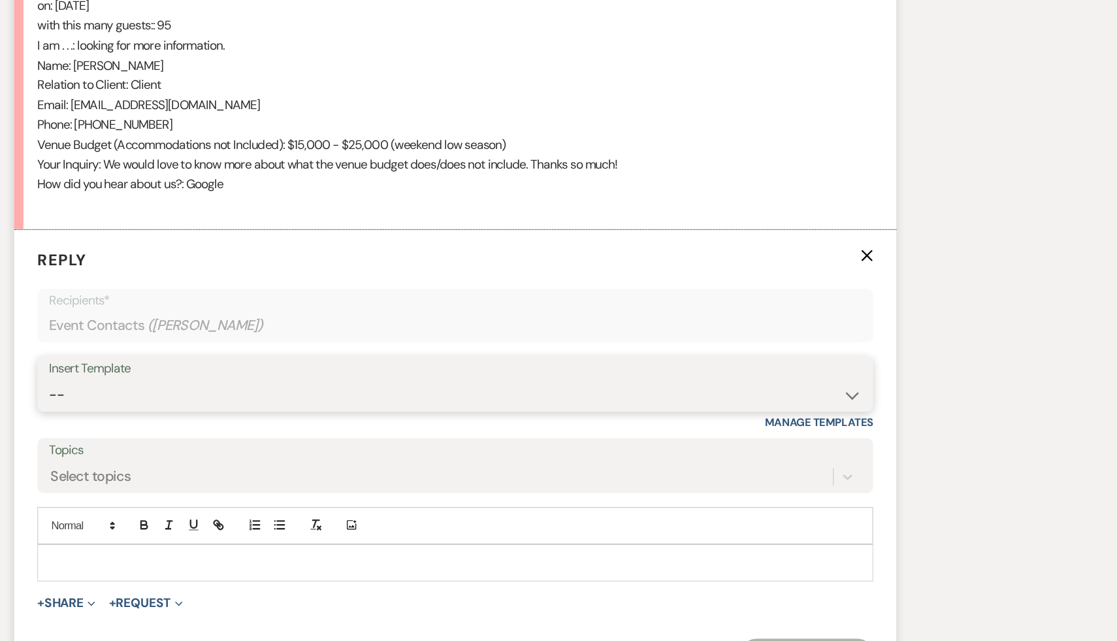
click at [892, 430] on select "-- Weven Planning Portal Introduction (Booked Events) Initial Inquiry Response …" at bounding box center [559, 433] width 686 height 25
select select "566"
click at [216, 421] on select "-- Weven Planning Portal Introduction (Booked Events) Initial Inquiry Response …" at bounding box center [559, 433] width 686 height 25
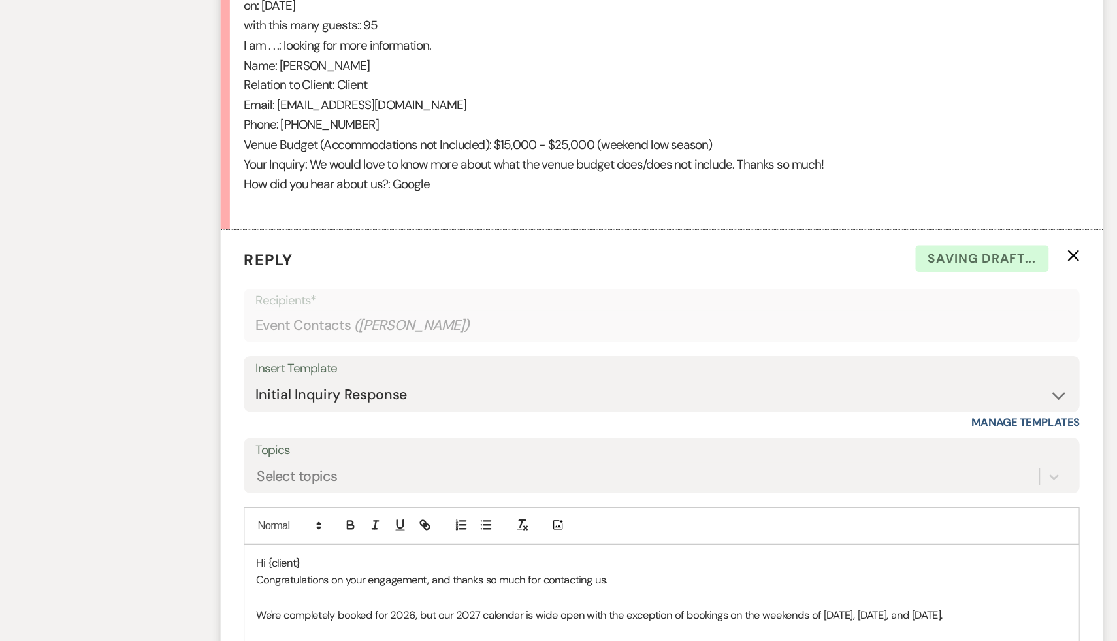
click at [265, 574] on p "Hi {client}" at bounding box center [558, 575] width 685 height 14
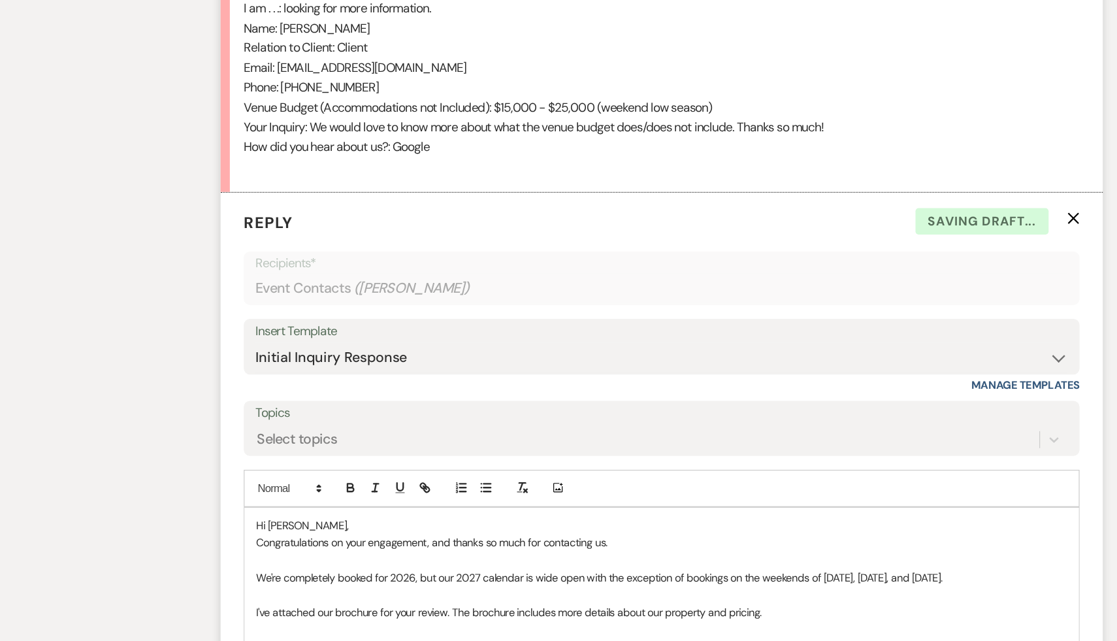
scroll to position [664, 0]
drag, startPoint x: 374, startPoint y: 586, endPoint x: 177, endPoint y: 590, distance: 197.3
click at [177, 590] on div "Messages Tasks Payments Rental Overview Documents Contacts Notes Event Messages…" at bounding box center [558, 387] width 1117 height 1447
click at [608, 587] on p "Our 2027 calendar is wide open with the exception of bookings on the weekends o…" at bounding box center [558, 586] width 685 height 14
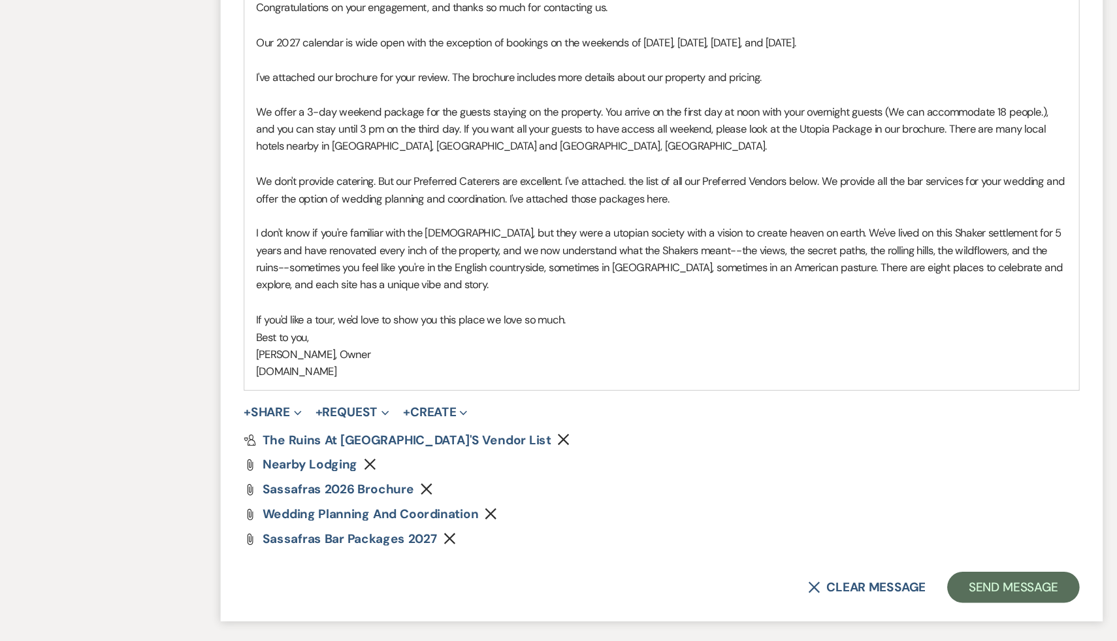
scroll to position [1165, 0]
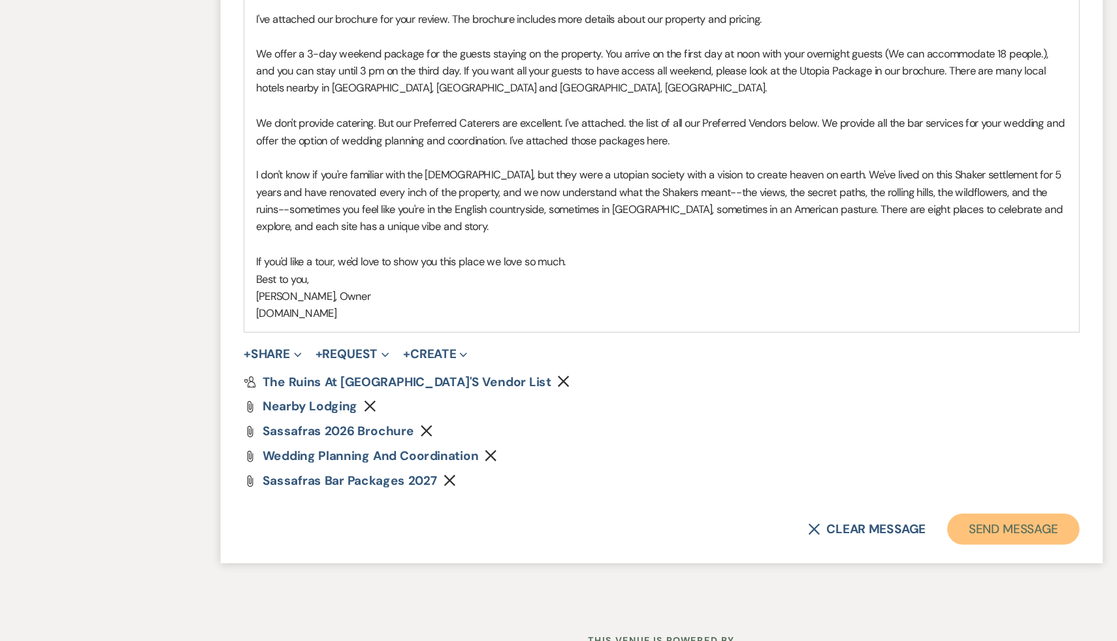
click at [860, 546] on button "Send Message" at bounding box center [856, 546] width 112 height 26
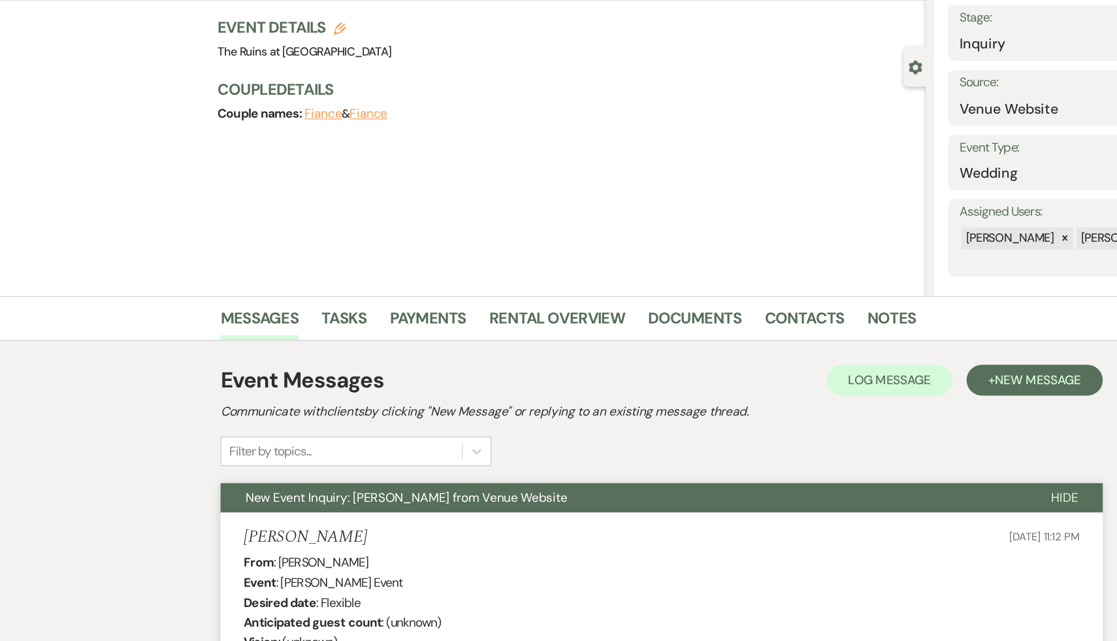
scroll to position [0, 0]
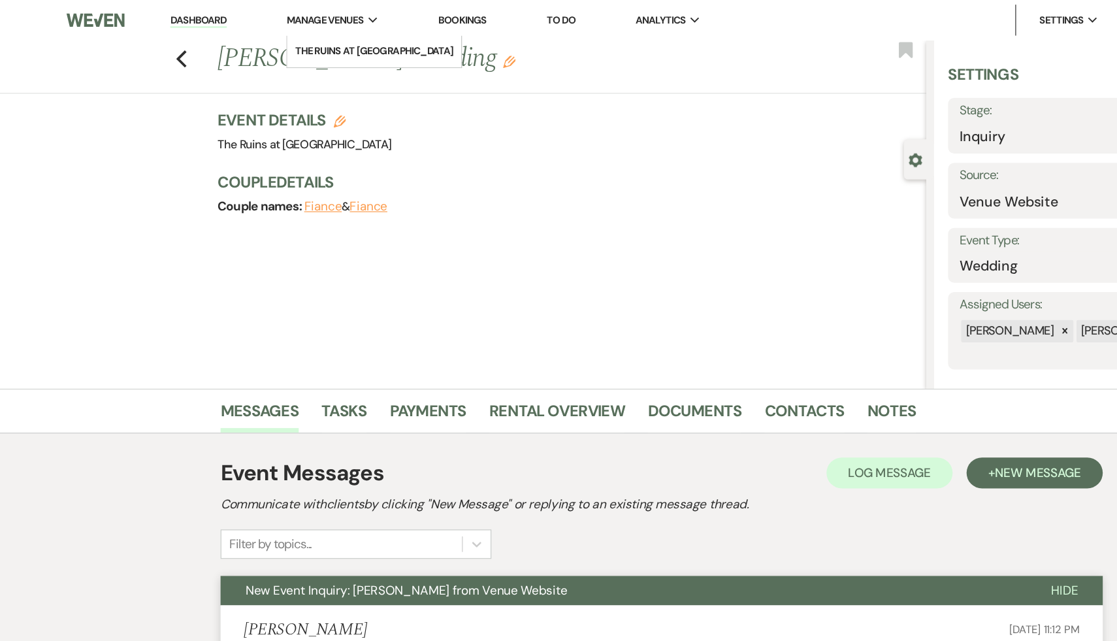
click at [314, 14] on icon "Expand" at bounding box center [315, 17] width 8 height 6
click at [320, 37] on li "The Ruins at [GEOGRAPHIC_DATA]" at bounding box center [316, 43] width 134 height 13
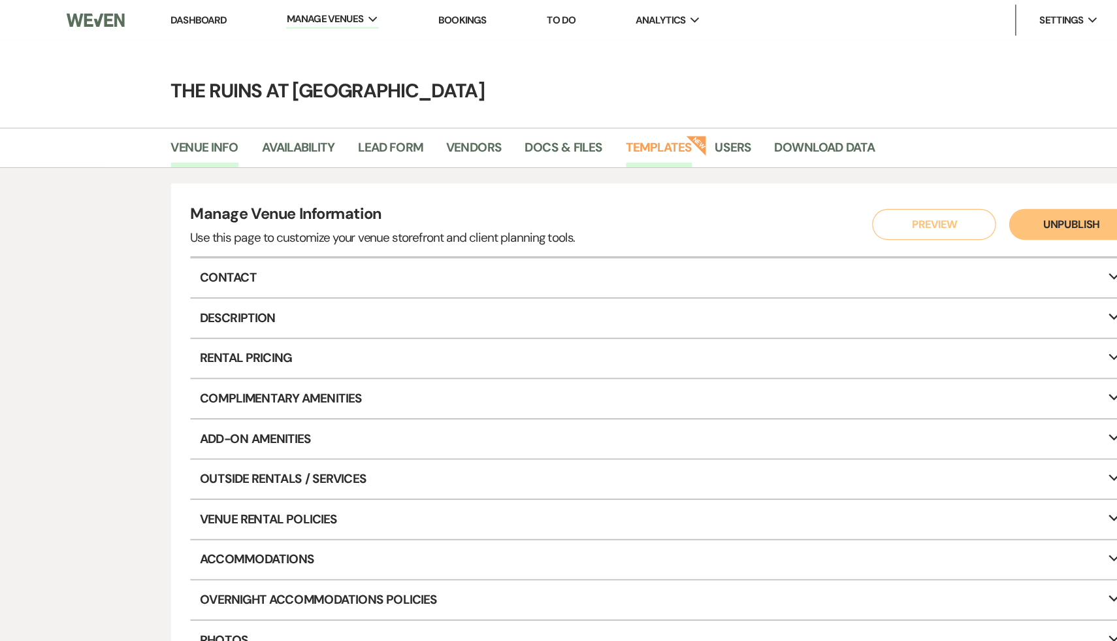
click at [558, 126] on link "Templates" at bounding box center [556, 128] width 56 height 25
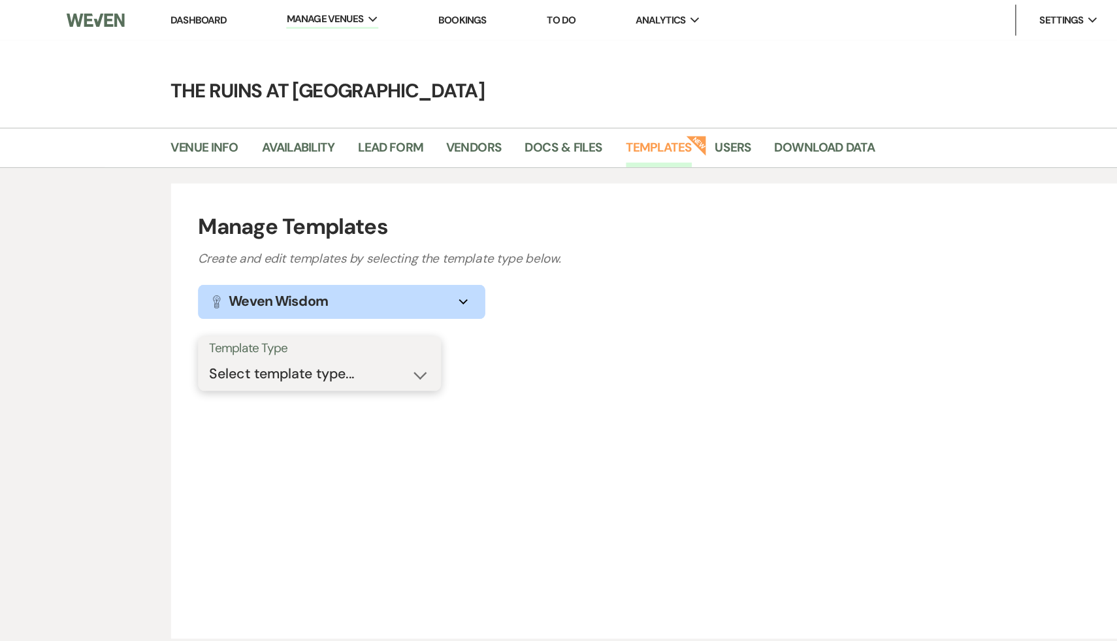
click at [353, 317] on select "Select template type... Task List Message Templates Payment Plan Inventory Item…" at bounding box center [270, 315] width 186 height 25
select select "Message Templates"
click at [177, 303] on select "Select template type... Task List Message Templates Payment Plan Inventory Item…" at bounding box center [270, 315] width 186 height 25
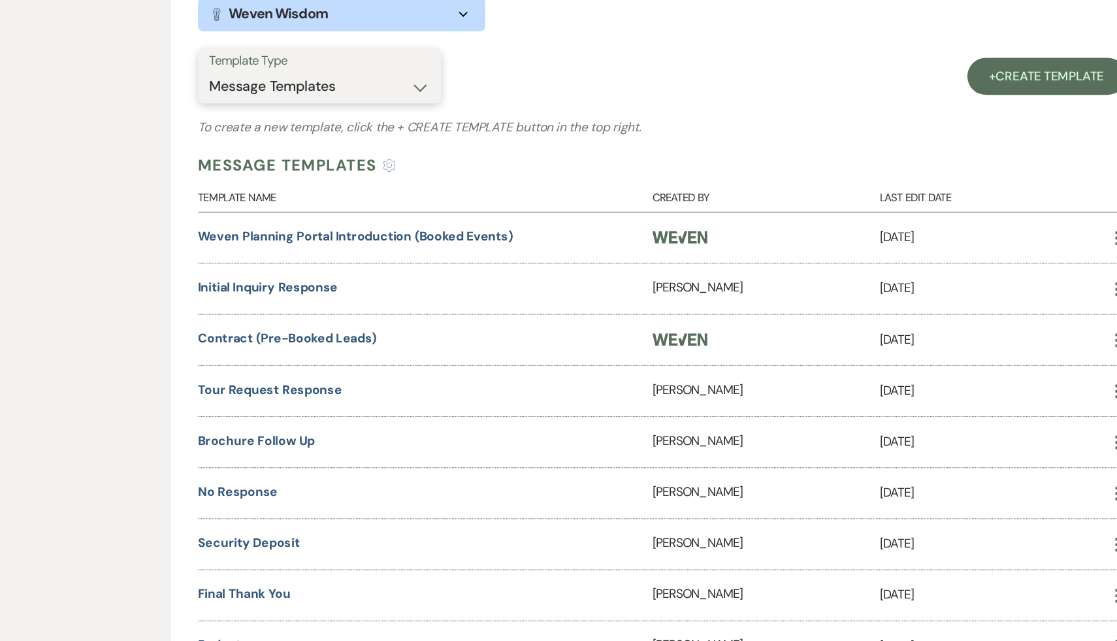
scroll to position [150, 0]
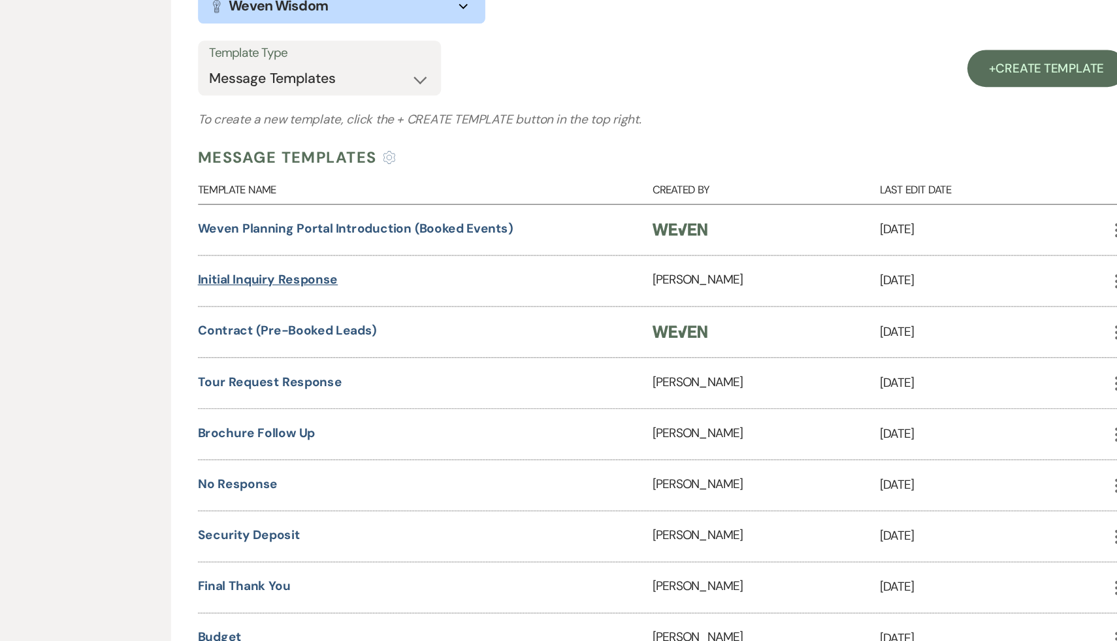
click at [262, 331] on link "Initial Inquiry Response" at bounding box center [226, 336] width 118 height 14
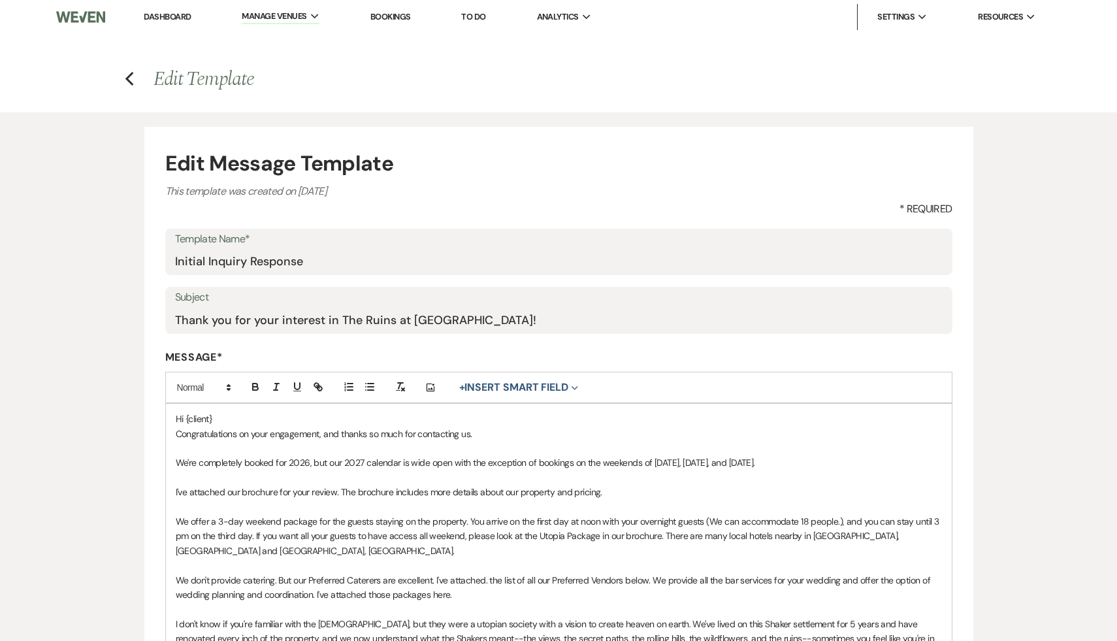
click at [719, 461] on p "We're completely booked for 2026, but our 2027 calendar is wide open with the e…" at bounding box center [559, 462] width 766 height 14
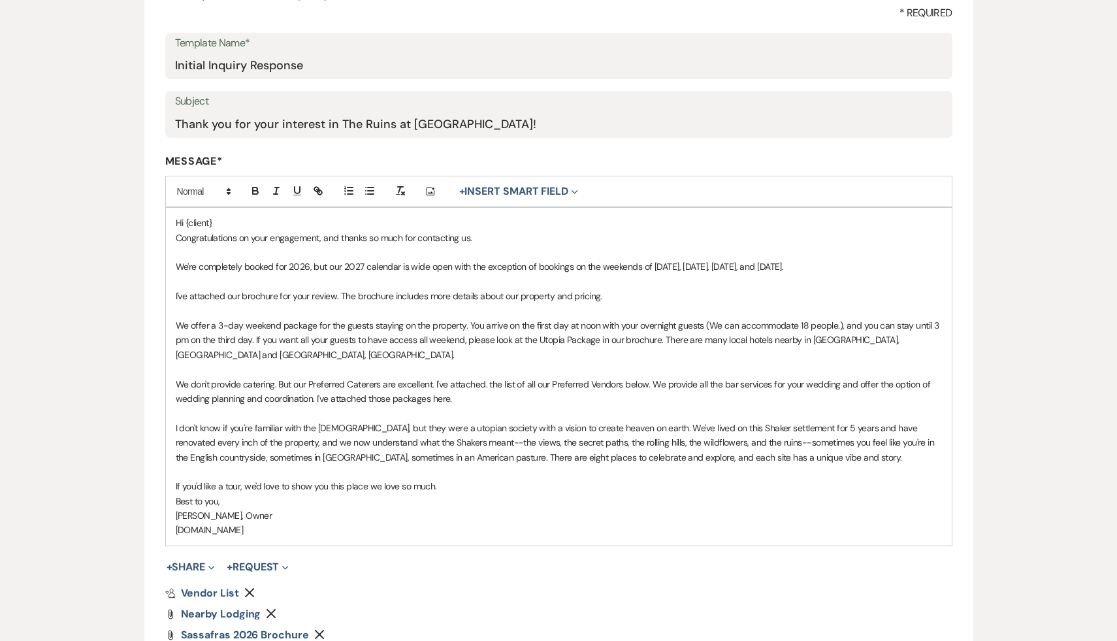
scroll to position [430, 0]
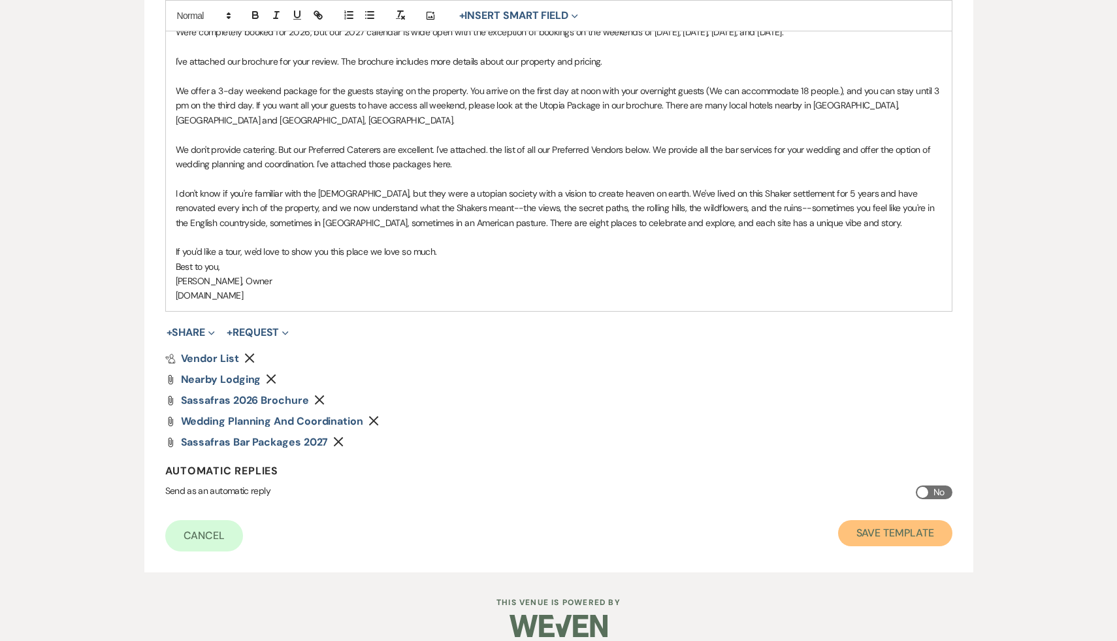
click at [898, 520] on button "Save Template" at bounding box center [895, 533] width 114 height 26
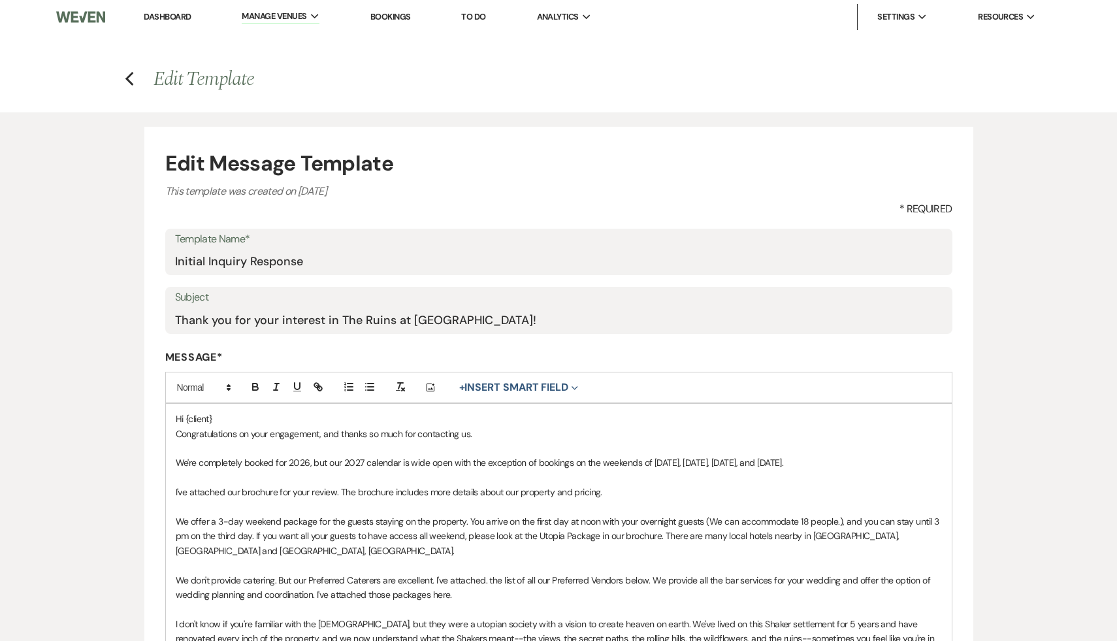
select select "Message Templates"
click at [163, 13] on link "Dashboard" at bounding box center [167, 16] width 47 height 11
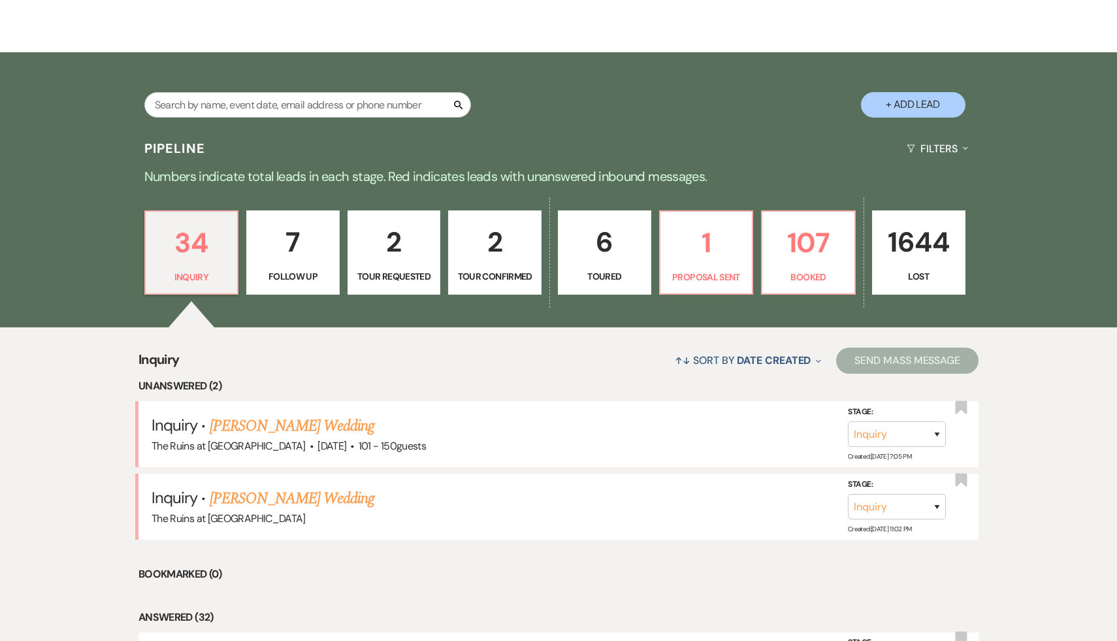
scroll to position [221, 0]
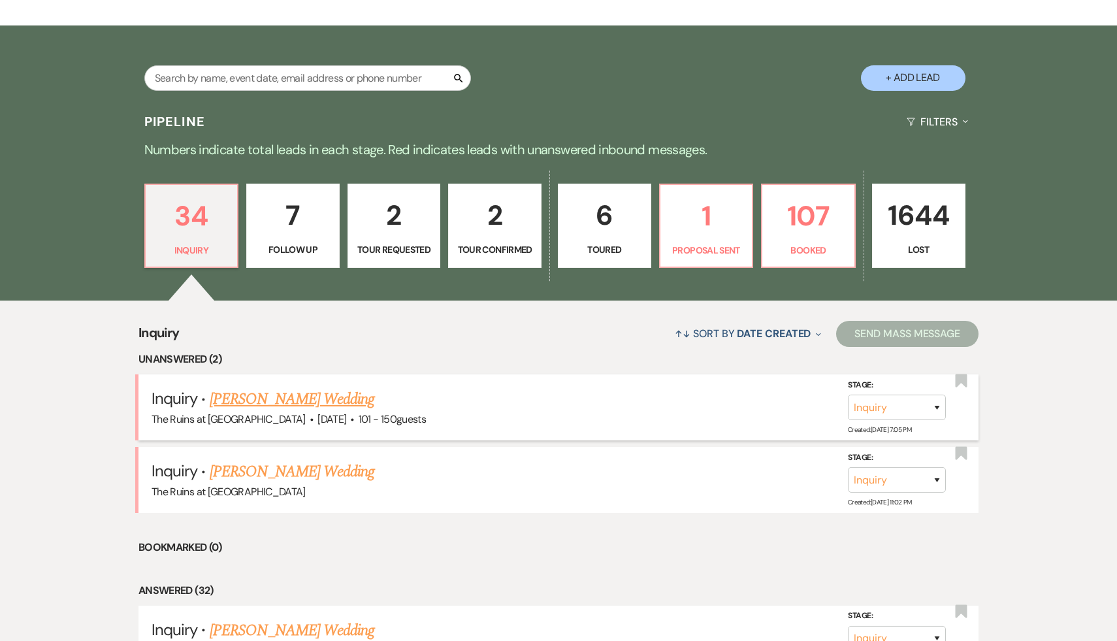
click at [332, 402] on link "Kimberly Murolo's Wedding" at bounding box center [292, 399] width 165 height 24
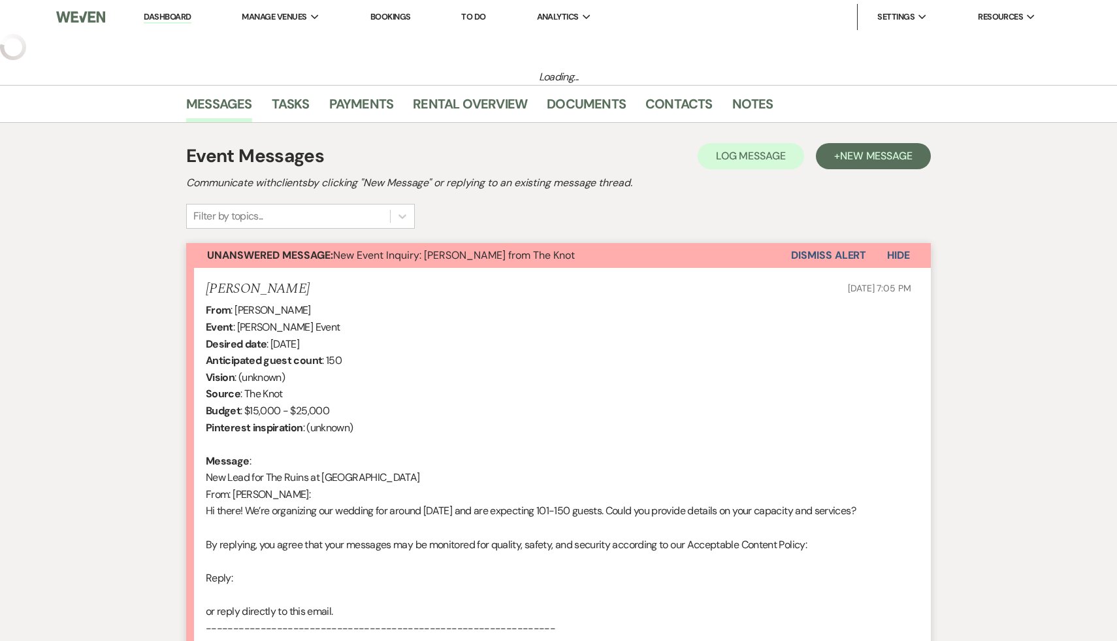
select select "2"
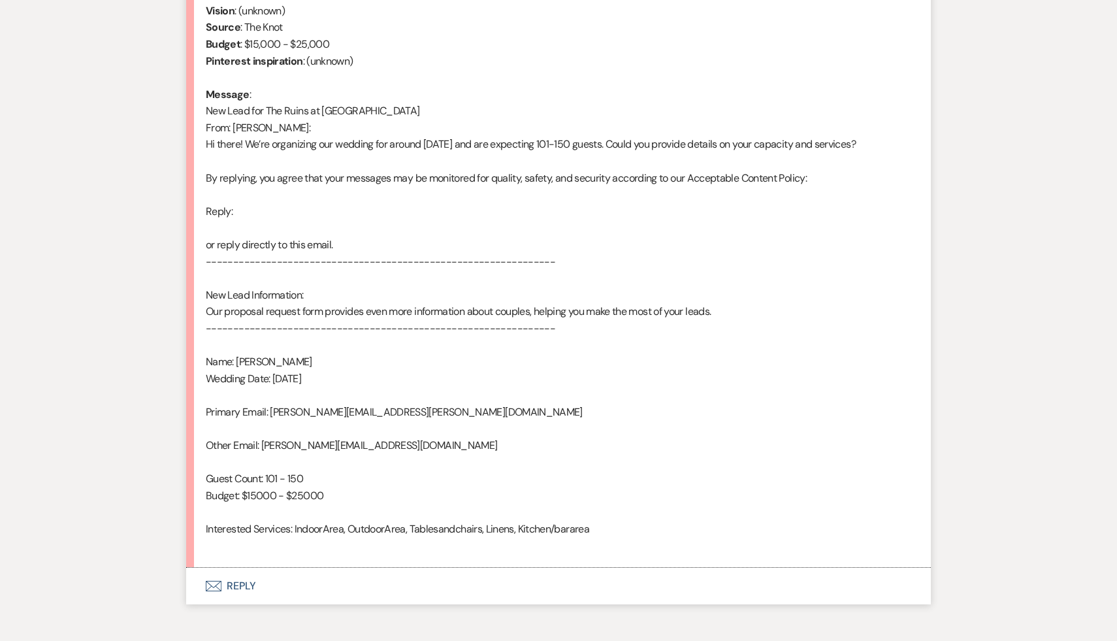
scroll to position [617, 0]
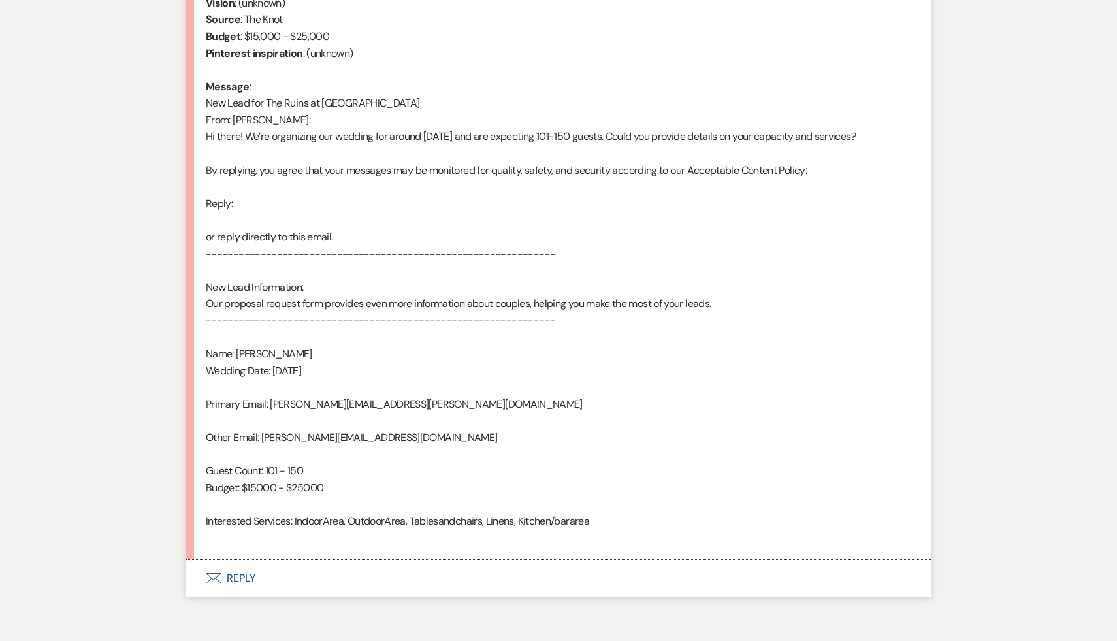
click at [237, 574] on button "Envelope Reply" at bounding box center [558, 578] width 745 height 37
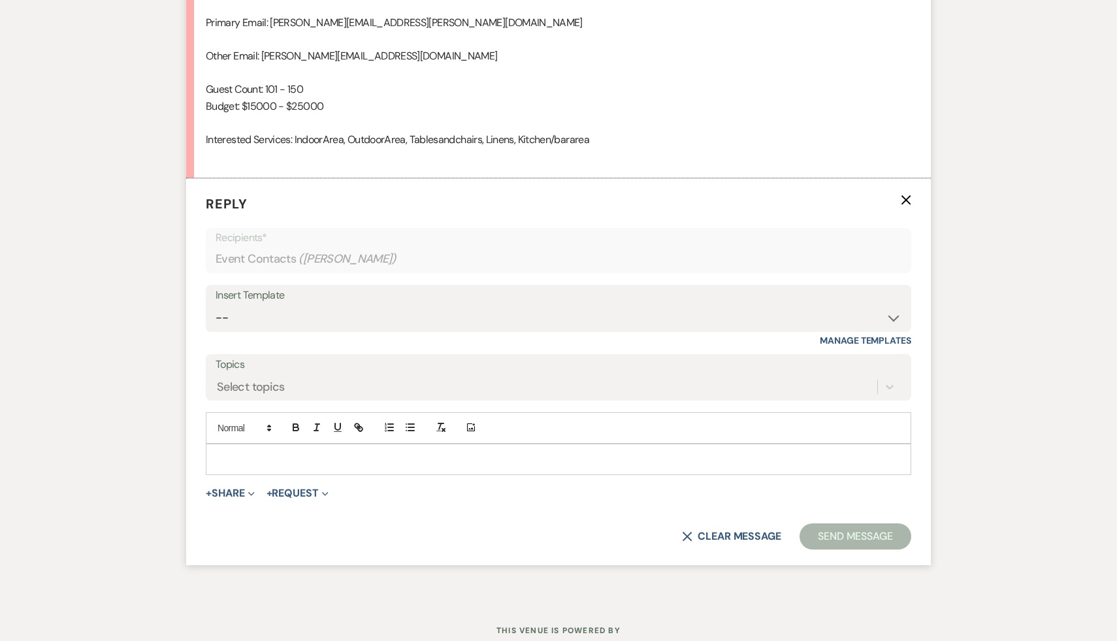
scroll to position [1042, 0]
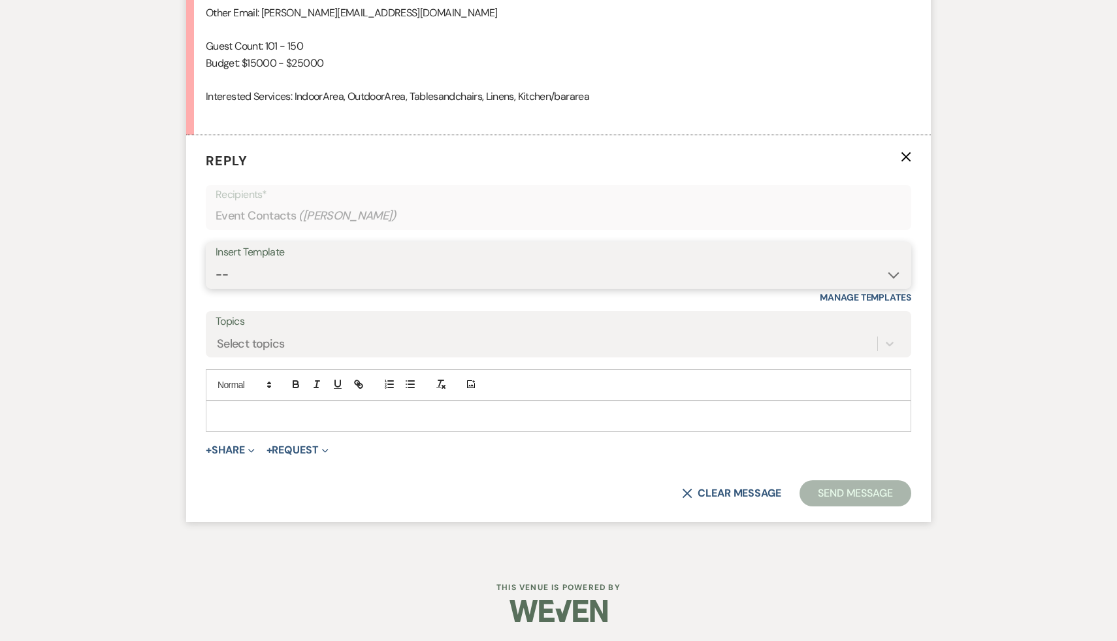
click at [893, 272] on select "-- Weven Planning Portal Introduction (Booked Events) Initial Inquiry Response …" at bounding box center [559, 274] width 686 height 25
select select "3991"
click at [216, 262] on select "-- Weven Planning Portal Introduction (Booked Events) Initial Inquiry Response …" at bounding box center [559, 274] width 686 height 25
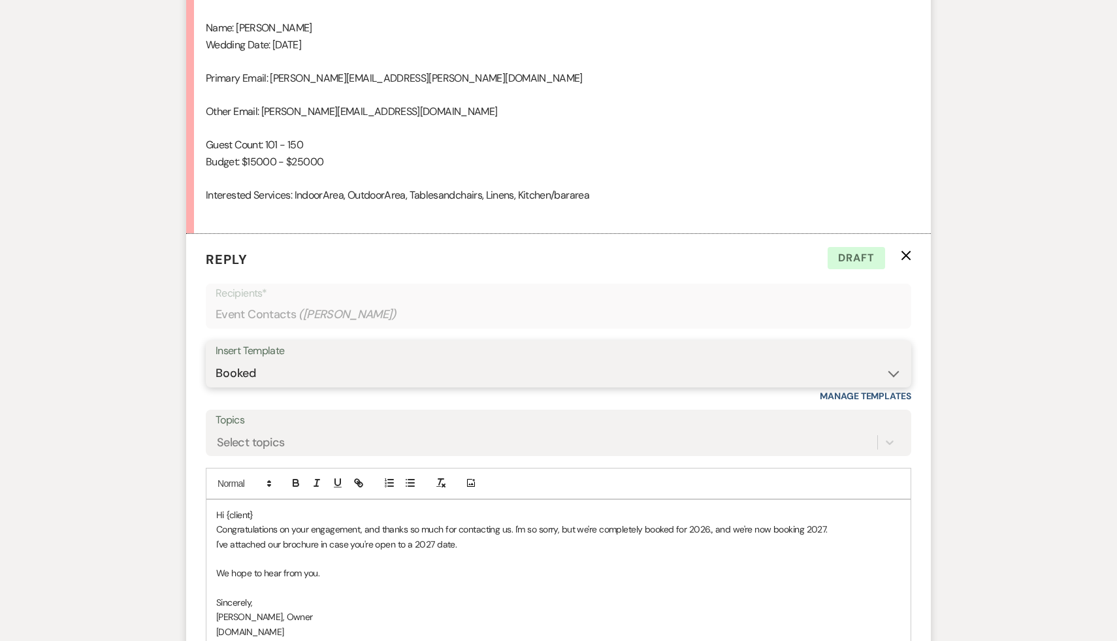
scroll to position [979, 0]
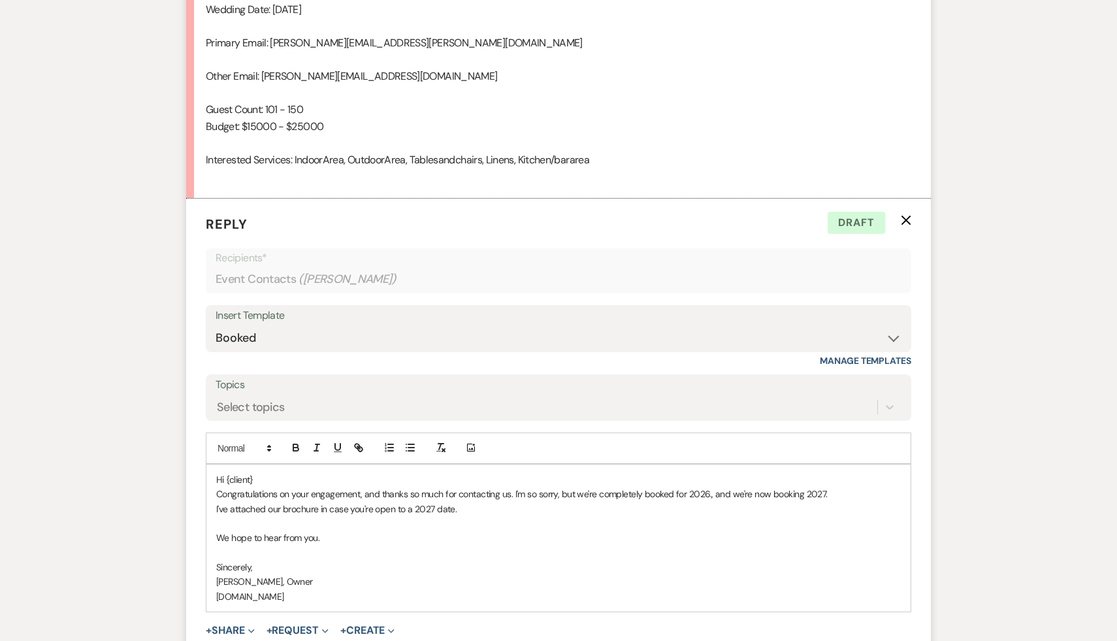
click at [268, 479] on p "Hi {client}" at bounding box center [558, 479] width 685 height 14
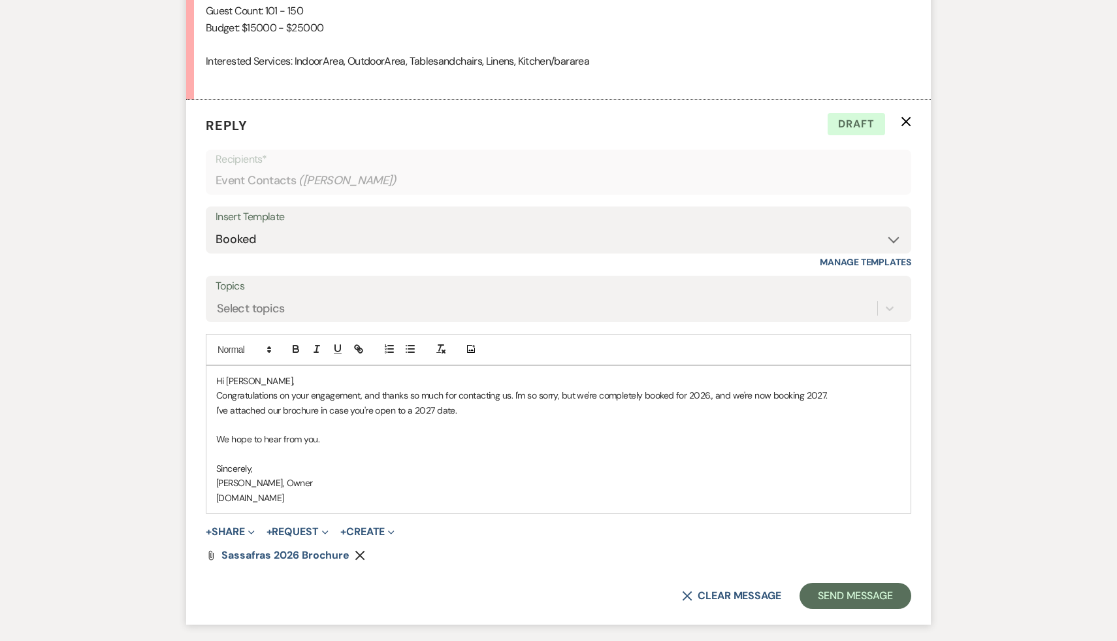
scroll to position [1078, 0]
click at [876, 594] on button "Send Message" at bounding box center [856, 594] width 112 height 26
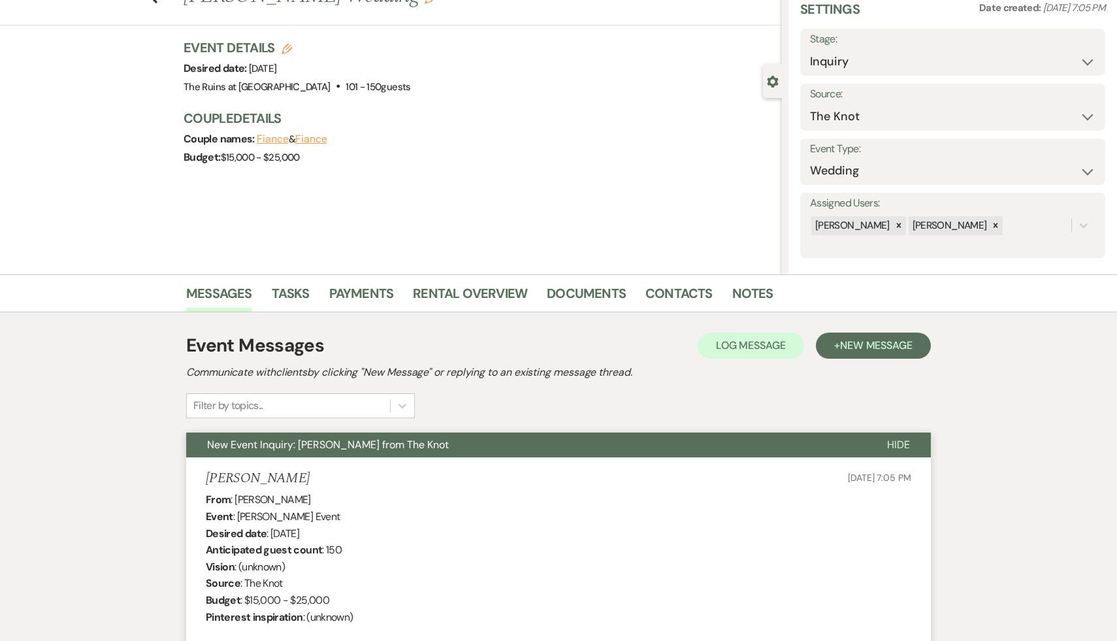
scroll to position [0, 0]
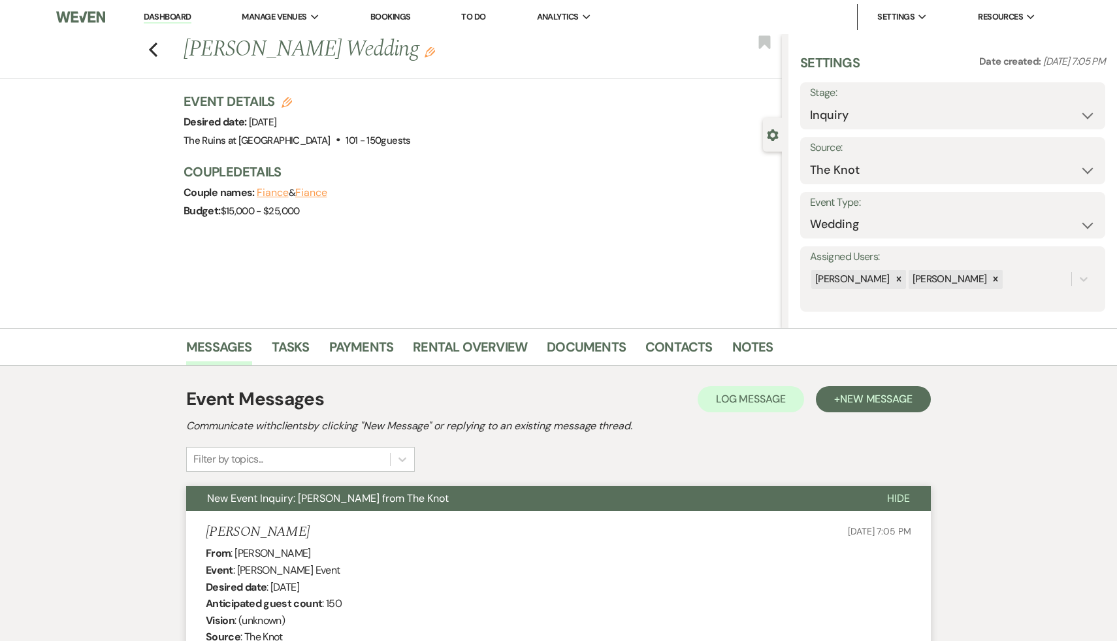
click at [176, 14] on link "Dashboard" at bounding box center [167, 17] width 47 height 12
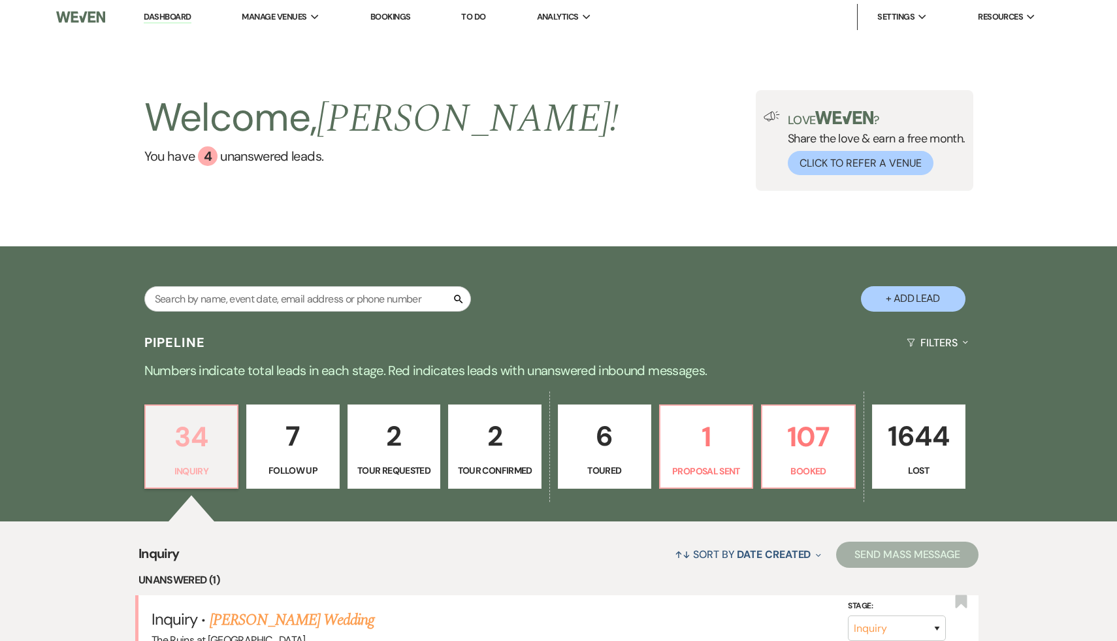
click at [183, 436] on p "34" at bounding box center [192, 437] width 76 height 44
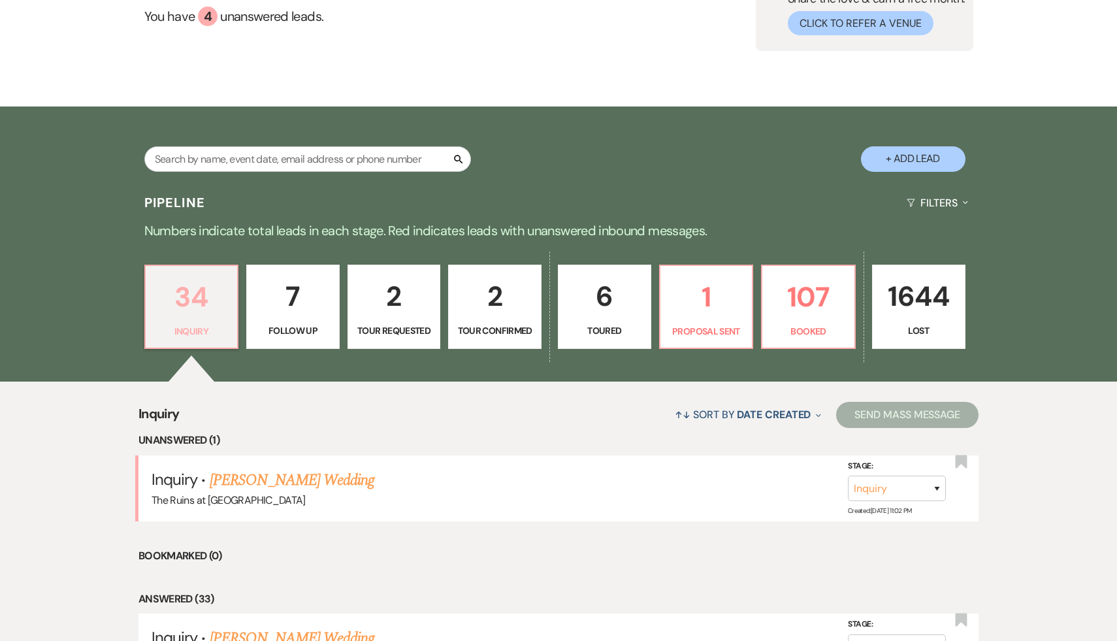
scroll to position [229, 0]
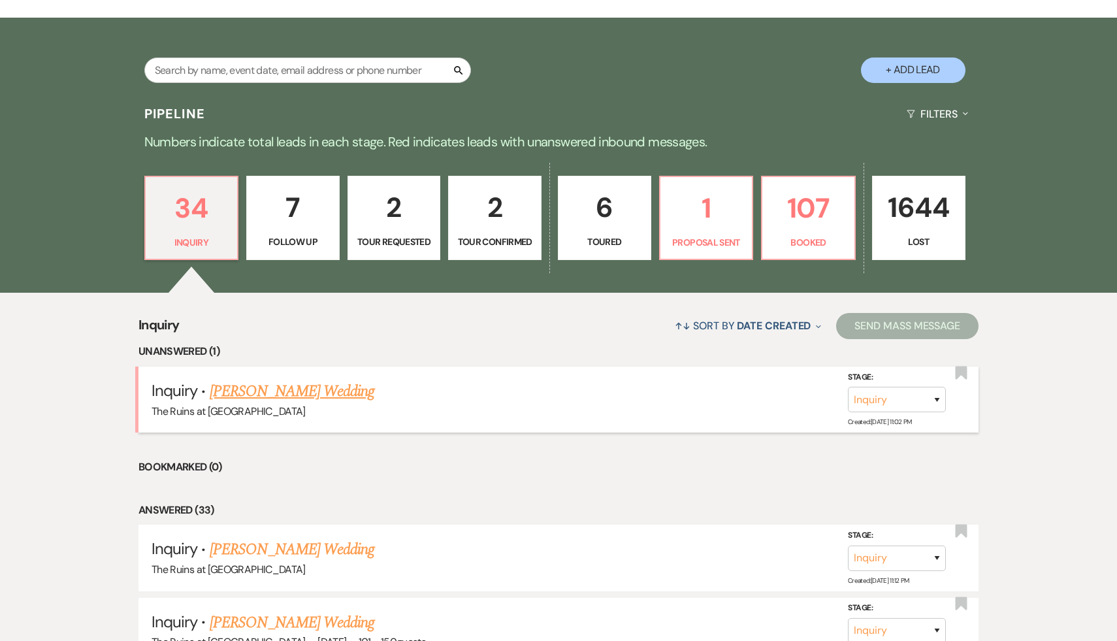
click at [278, 388] on link "Max Farrens's Wedding" at bounding box center [292, 392] width 165 height 24
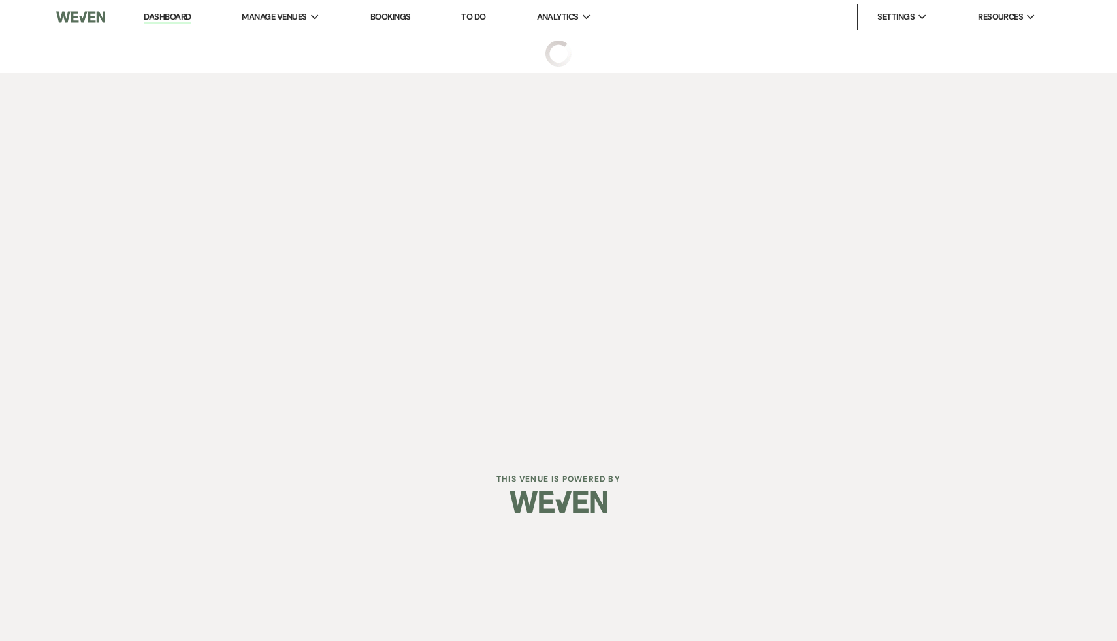
select select "5"
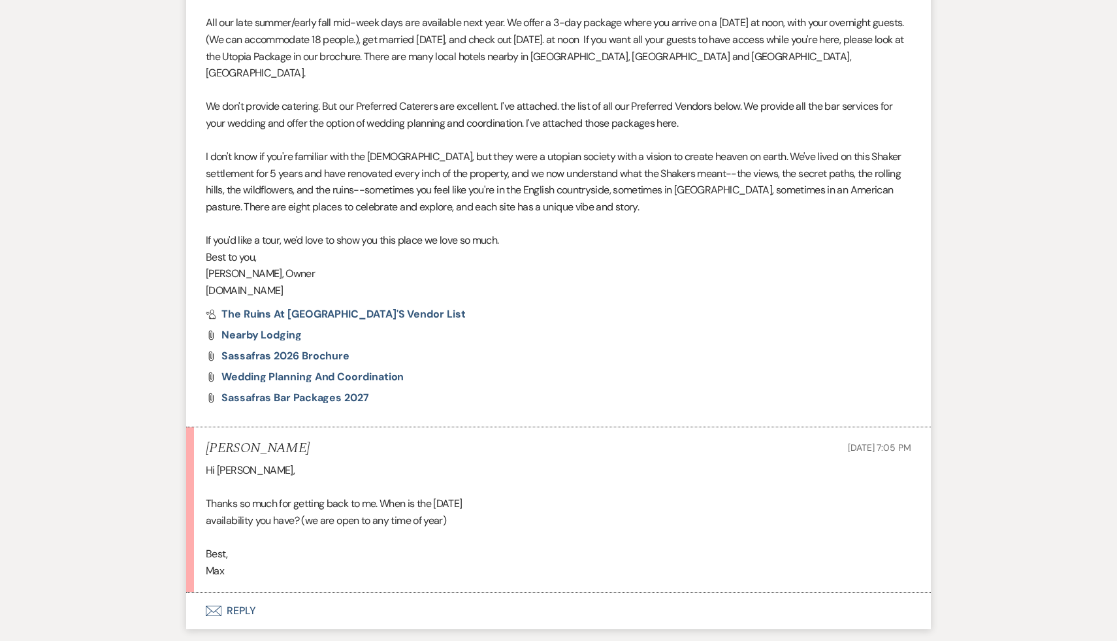
scroll to position [1161, 0]
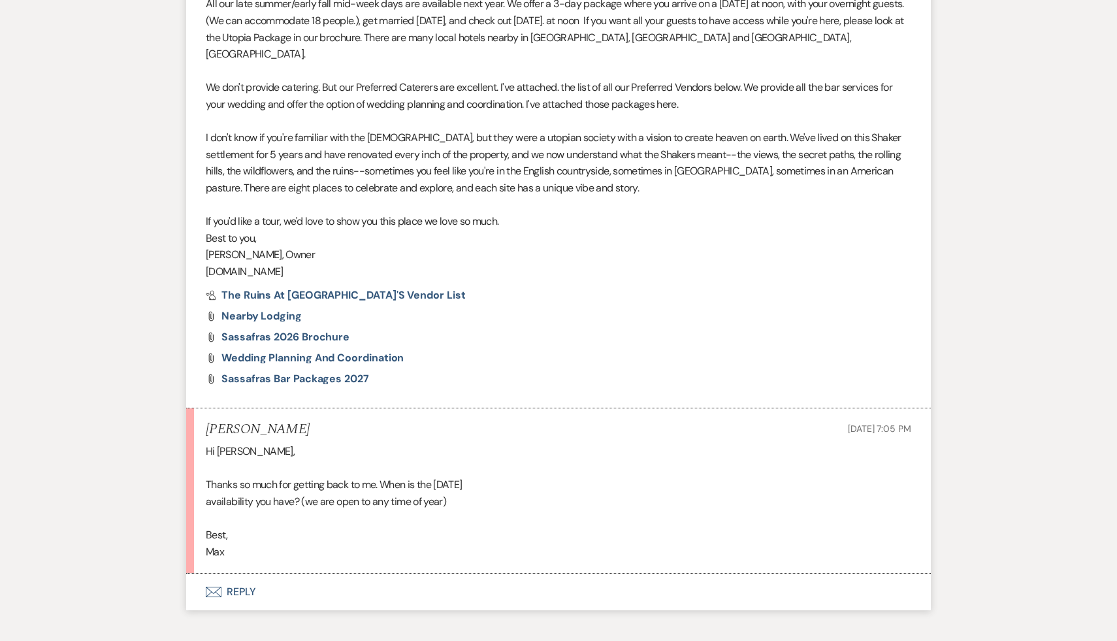
click at [238, 575] on button "Envelope Reply" at bounding box center [558, 592] width 745 height 37
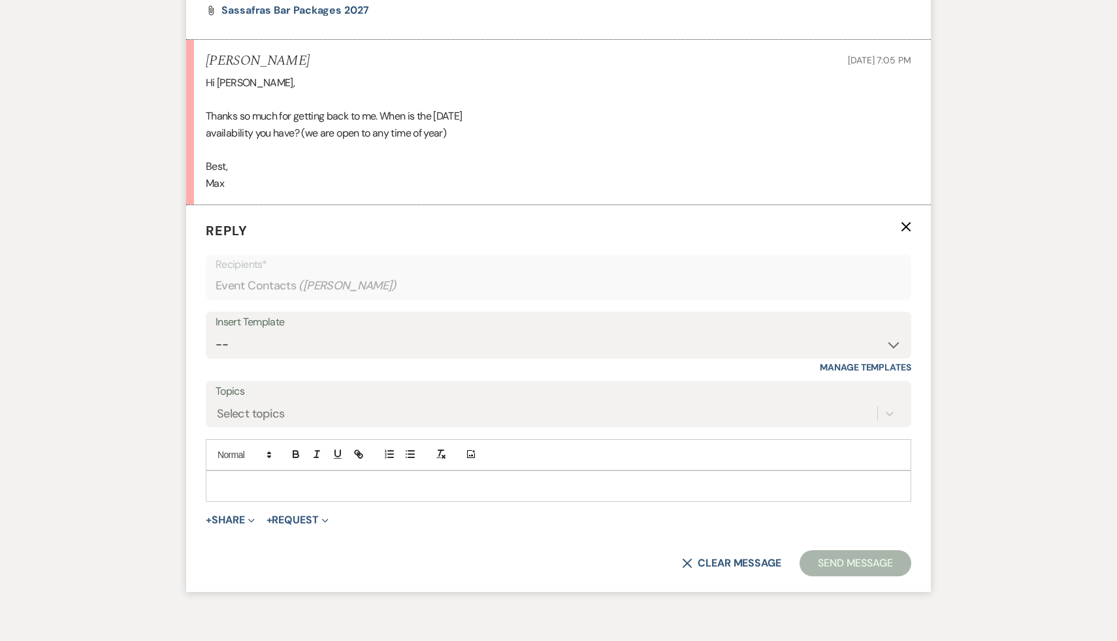
scroll to position [1583, 0]
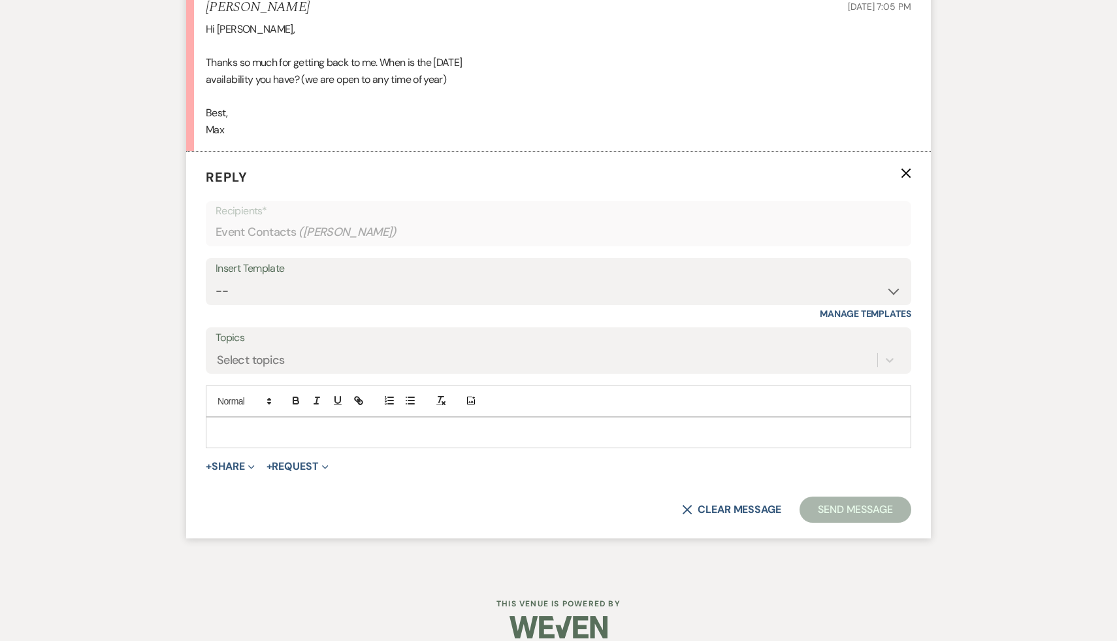
click at [412, 417] on div at bounding box center [558, 432] width 704 height 30
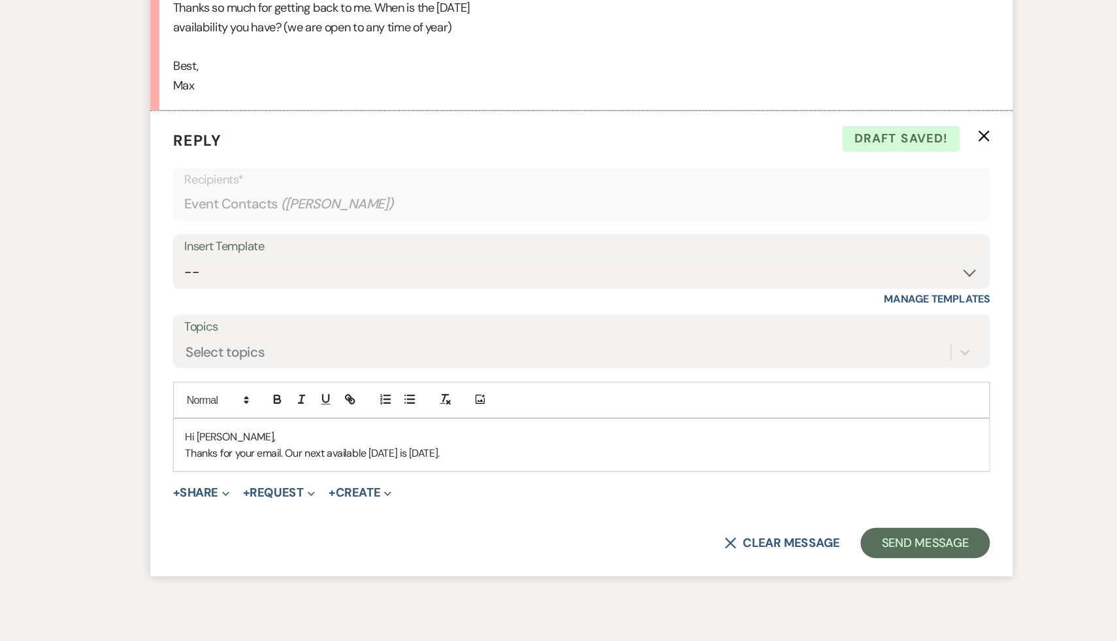
click at [561, 440] on p "Thanks for your email. Our next available Saturday is December 20th." at bounding box center [558, 447] width 685 height 14
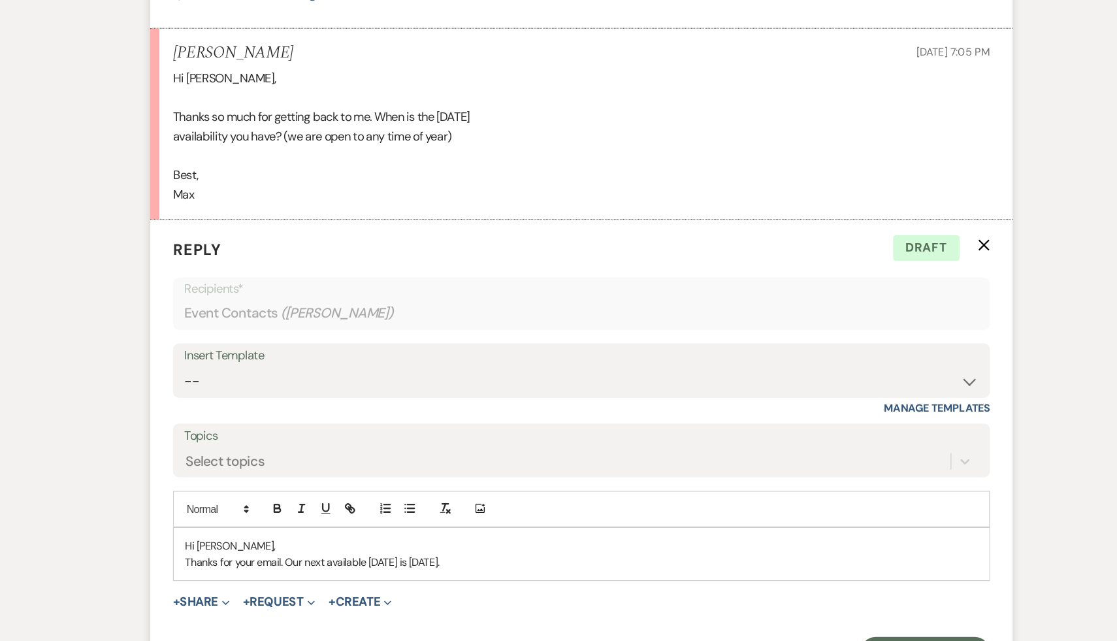
scroll to position [1551, 0]
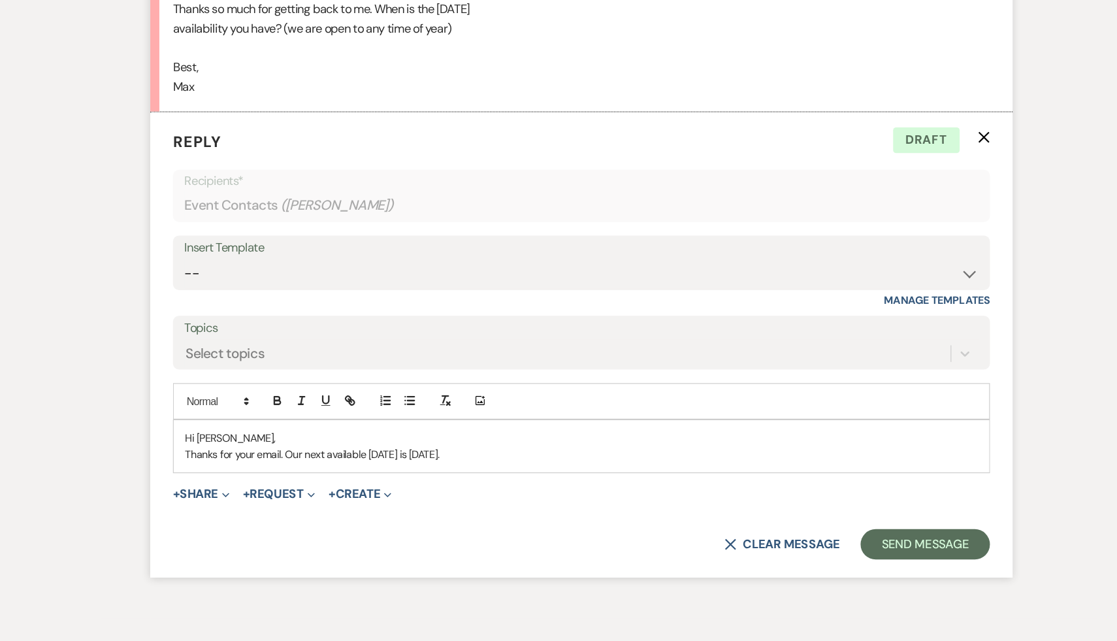
click at [519, 472] on p "Thanks for your email. Our next available Saturday is December 20th." at bounding box center [558, 479] width 685 height 14
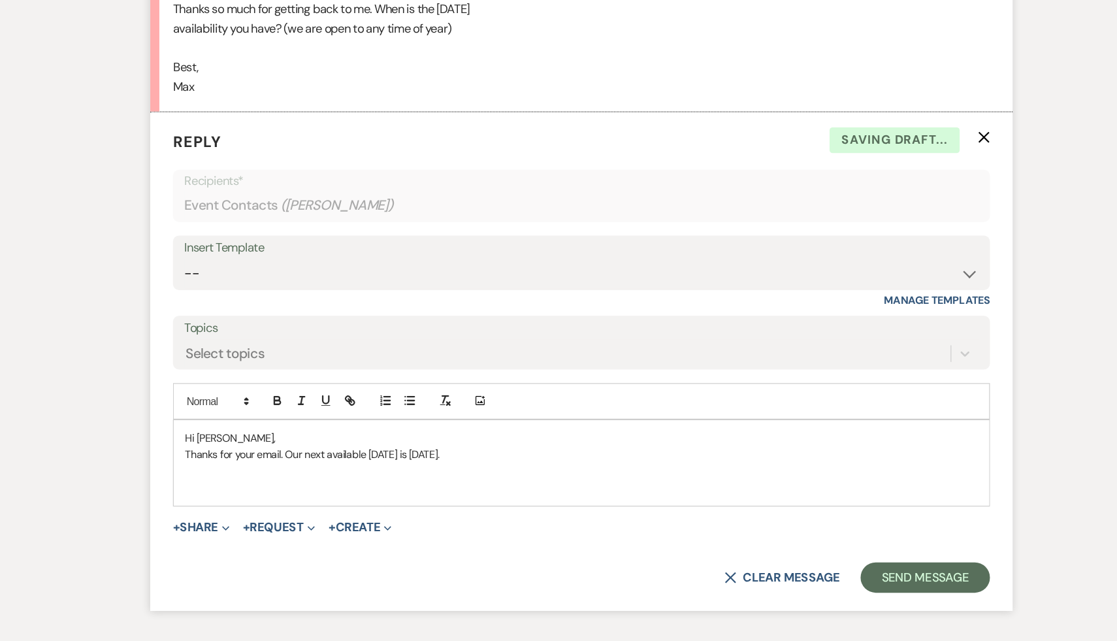
drag, startPoint x: 532, startPoint y: 460, endPoint x: 212, endPoint y: 443, distance: 320.5
click at [212, 450] on div "Hi Max, Thanks for your email. Our next available Saturday is December 20th." at bounding box center [558, 487] width 704 height 74
copy div "Hi Max, Thanks for your email. Our next available Saturday is December 20th."
click at [897, 311] on select "-- Weven Planning Portal Introduction (Booked Events) Initial Inquiry Response …" at bounding box center [559, 323] width 686 height 25
select select "3774"
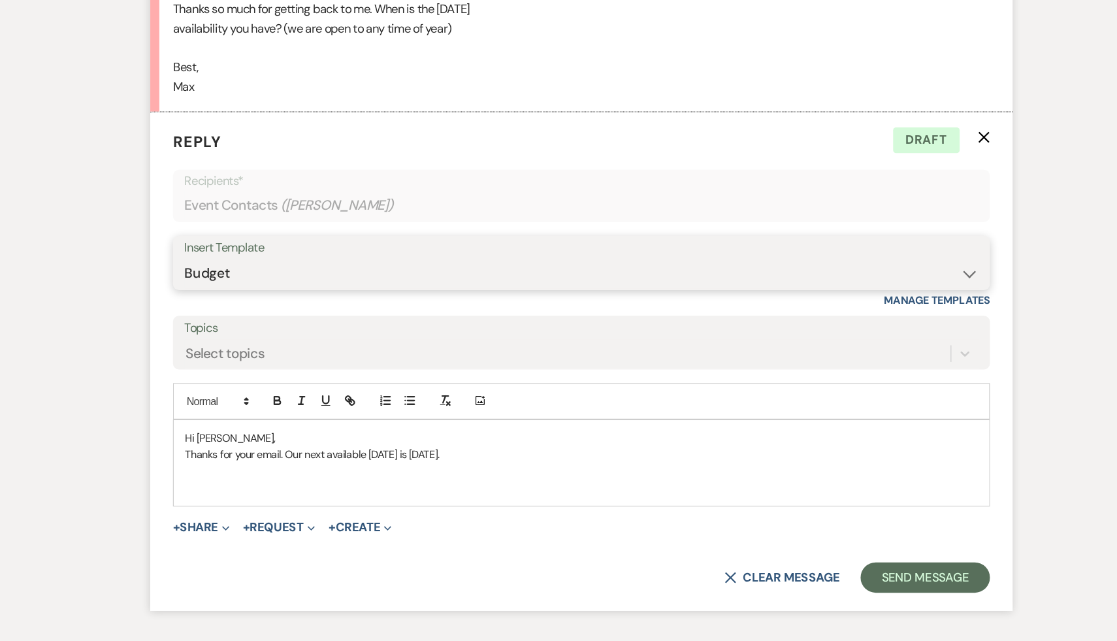
click at [216, 311] on select "-- Weven Planning Portal Introduction (Booked Events) Initial Inquiry Response …" at bounding box center [559, 323] width 686 height 25
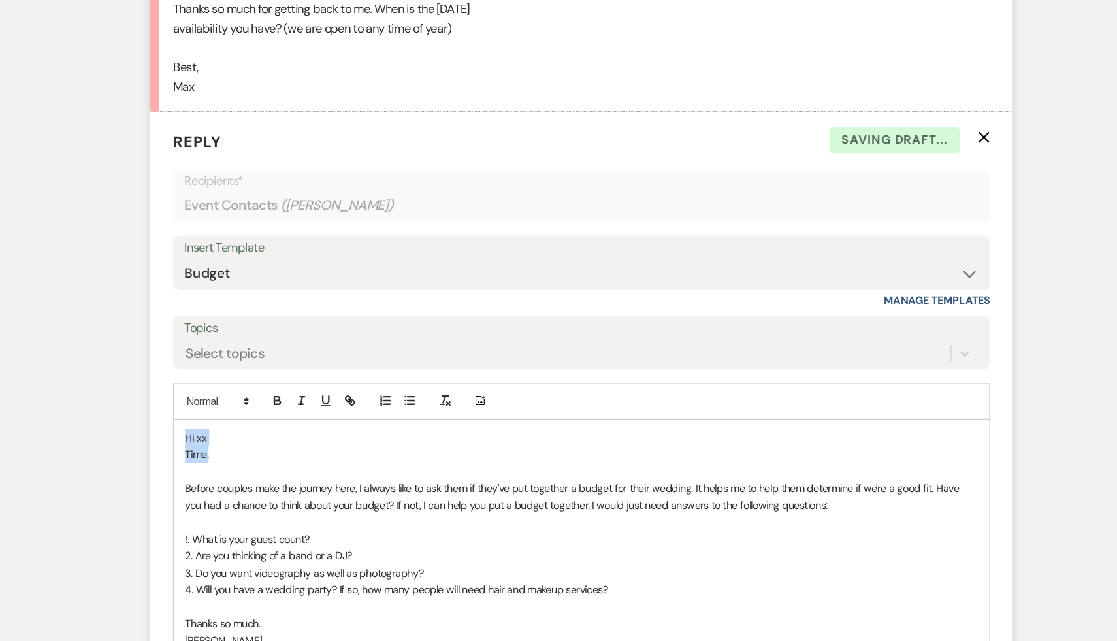
drag, startPoint x: 262, startPoint y: 464, endPoint x: 205, endPoint y: 440, distance: 61.8
click at [206, 449] on div "Hi xx Time. Before couples make the journey here, I always like to ask them if …" at bounding box center [558, 552] width 705 height 207
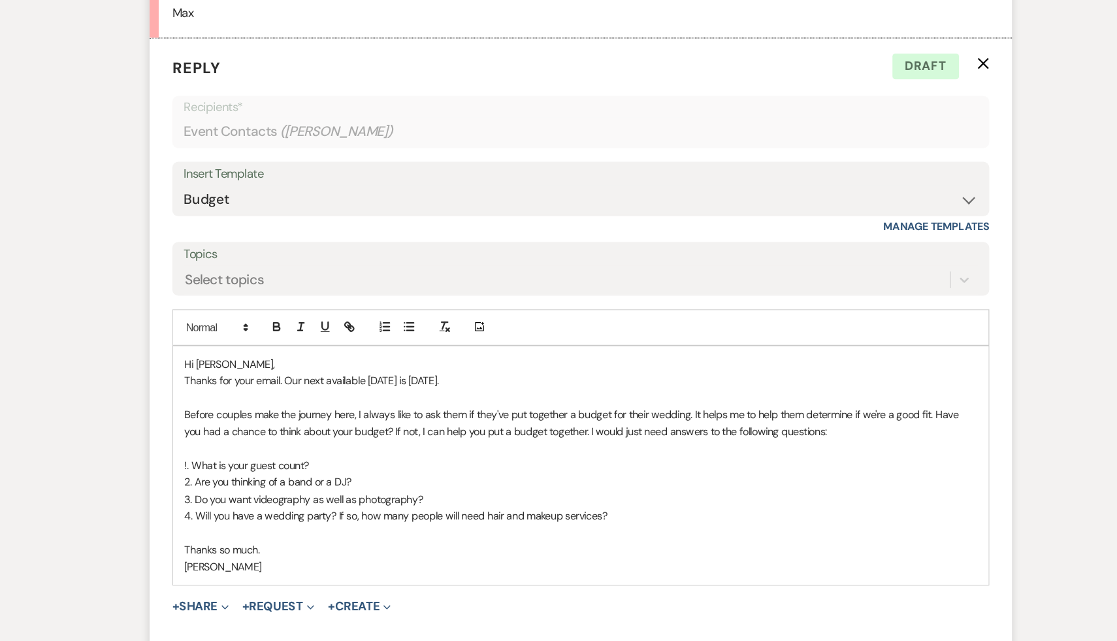
scroll to position [1617, 0]
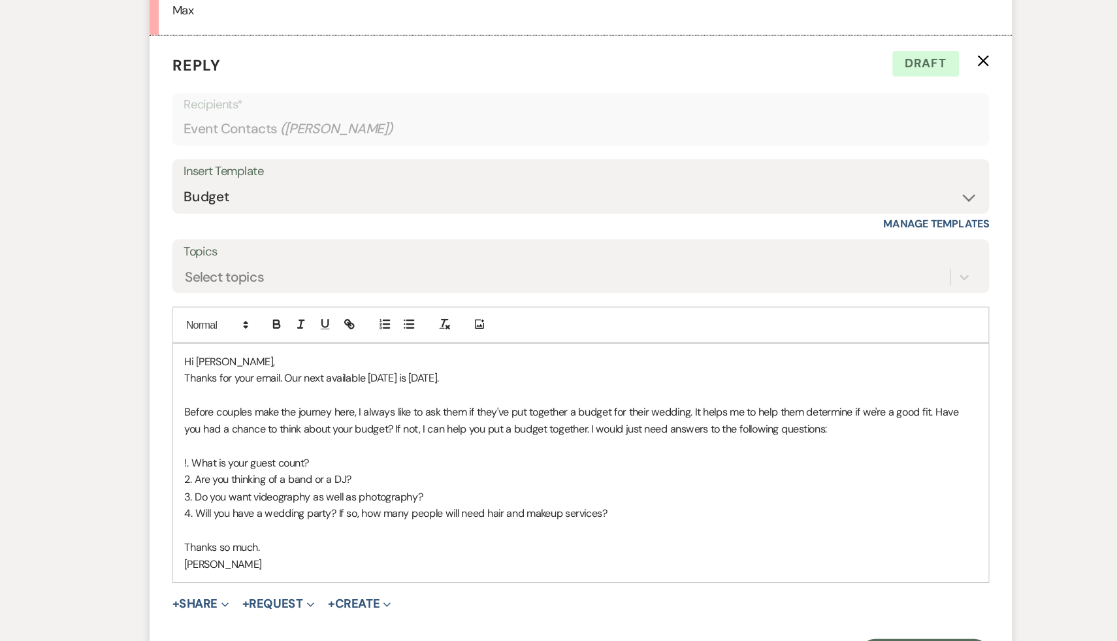
click at [582, 601] on div "+ Share Expand Doc Upload Documents Add Photo Images Pref Vendors Preferred ven…" at bounding box center [558, 609] width 705 height 16
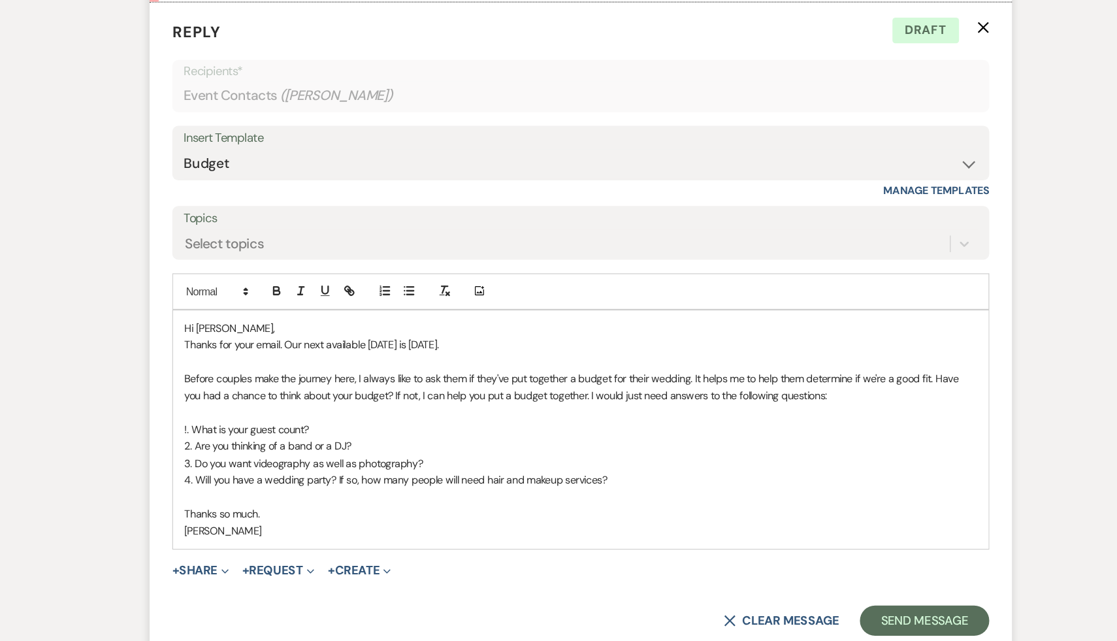
scroll to position [1647, 0]
click at [847, 609] on button "Send Message" at bounding box center [856, 622] width 112 height 26
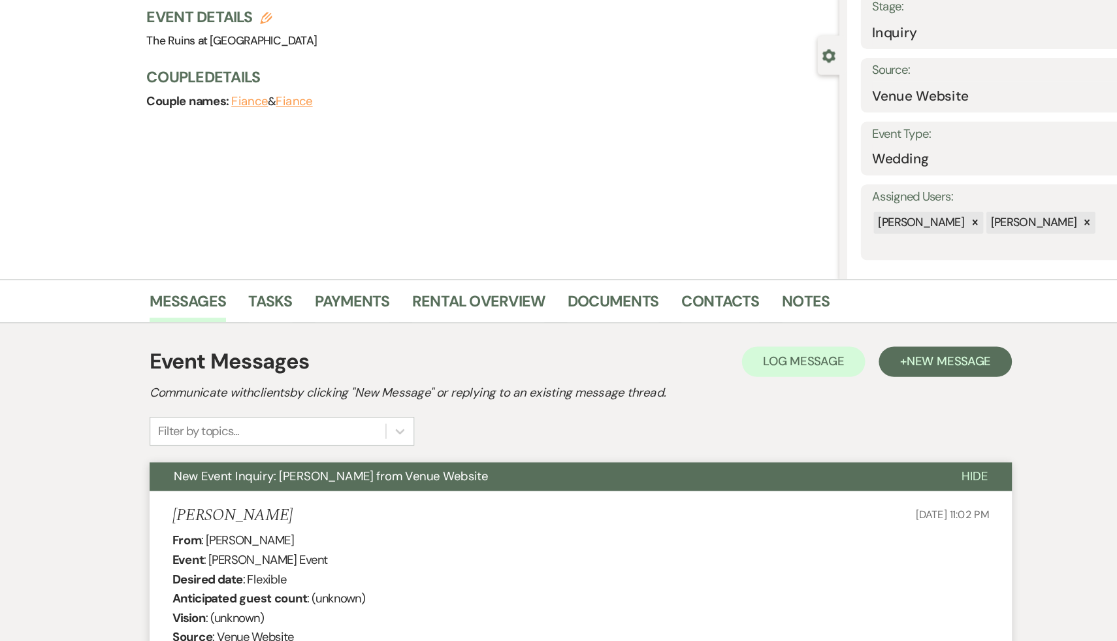
scroll to position [0, 0]
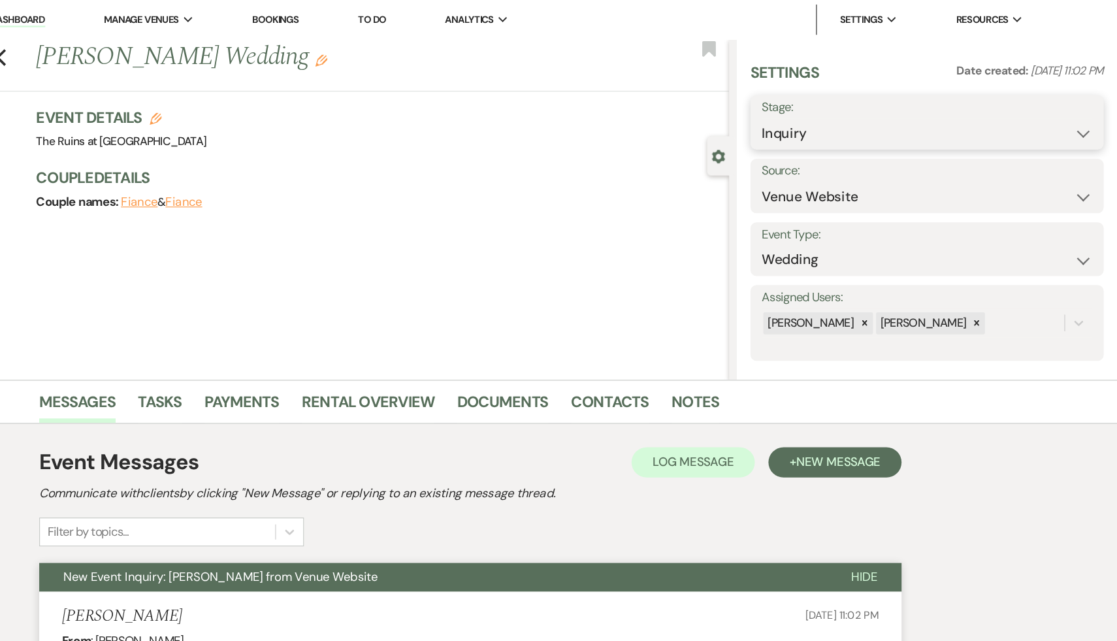
click at [1086, 112] on select "Inquiry Follow Up Tour Requested Tour Confirmed Toured Proposal Sent Booked Lost" at bounding box center [952, 115] width 285 height 25
select select "2"
click at [810, 103] on select "Inquiry Follow Up Tour Requested Tour Confirmed Toured Proposal Sent Booked Lost" at bounding box center [952, 115] width 285 height 25
click at [1078, 108] on button "Save" at bounding box center [1073, 106] width 65 height 26
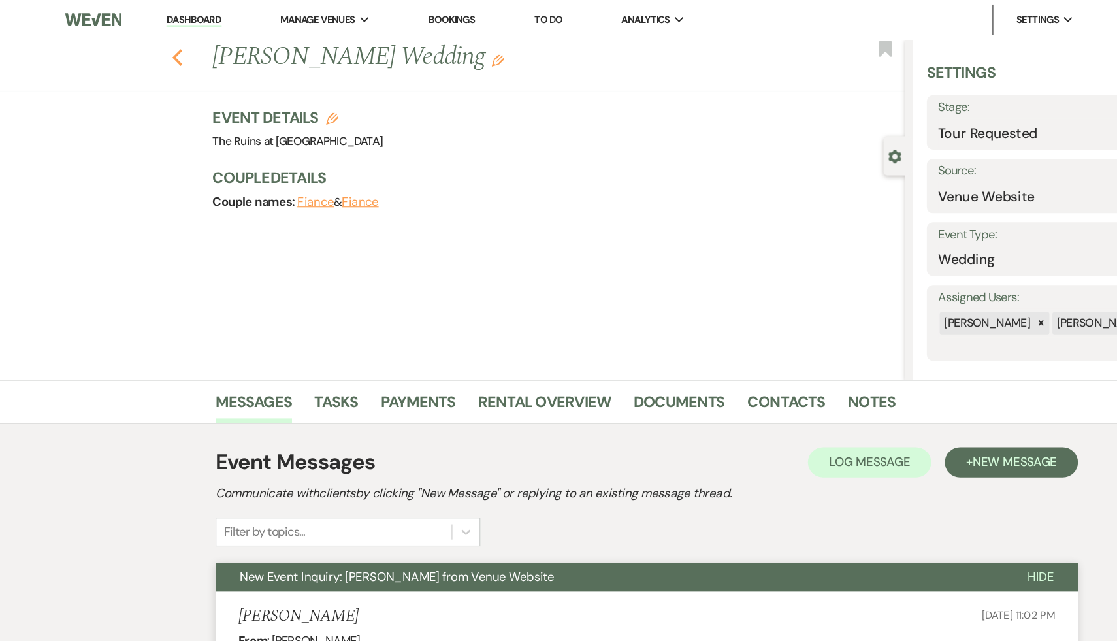
click at [149, 43] on icon "Previous" at bounding box center [153, 50] width 10 height 16
select select "2"
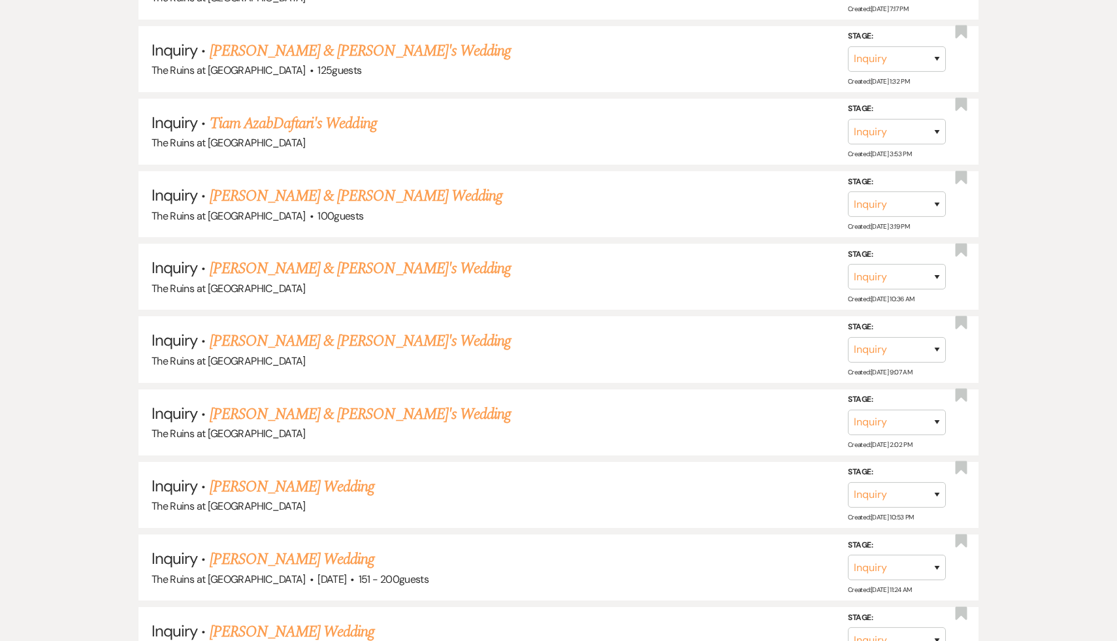
scroll to position [2515, 0]
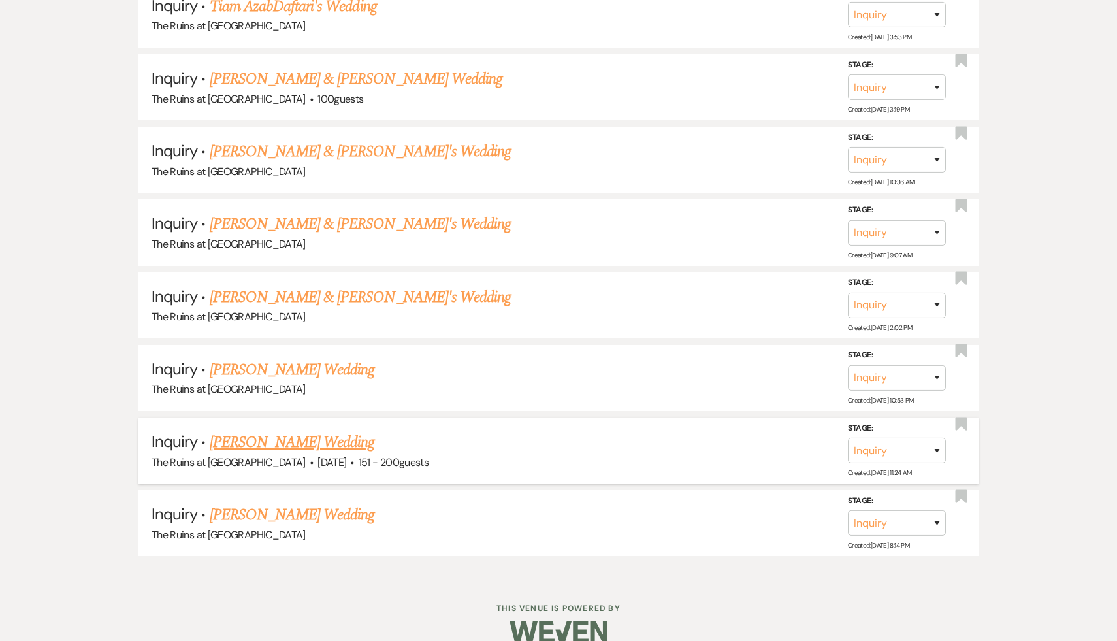
click at [270, 430] on link "Deja Tejada's Wedding" at bounding box center [292, 442] width 165 height 24
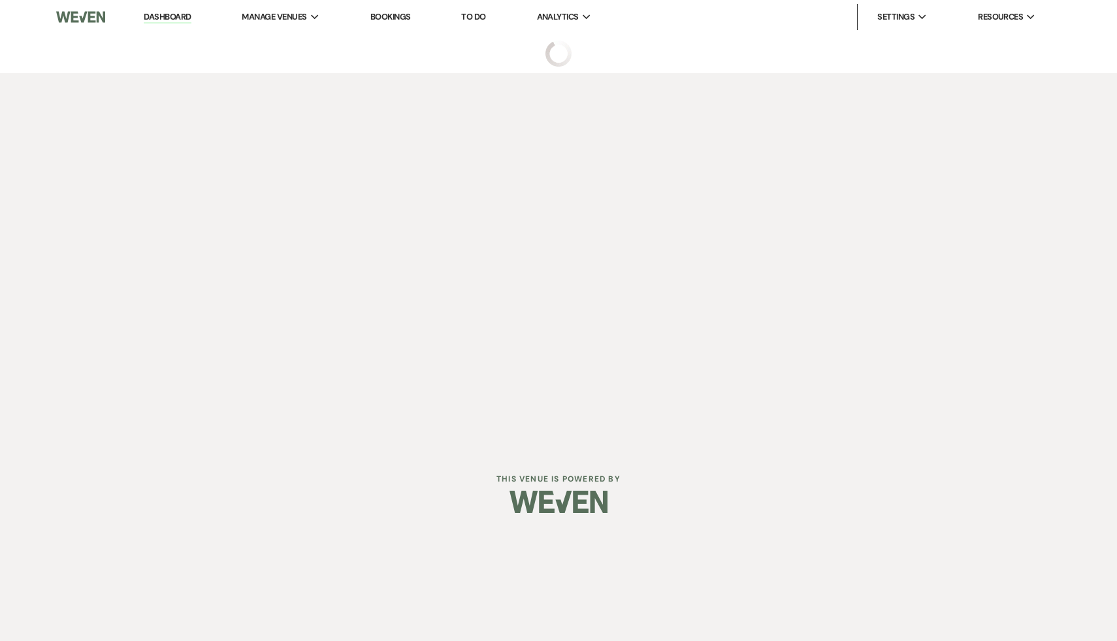
select select "2"
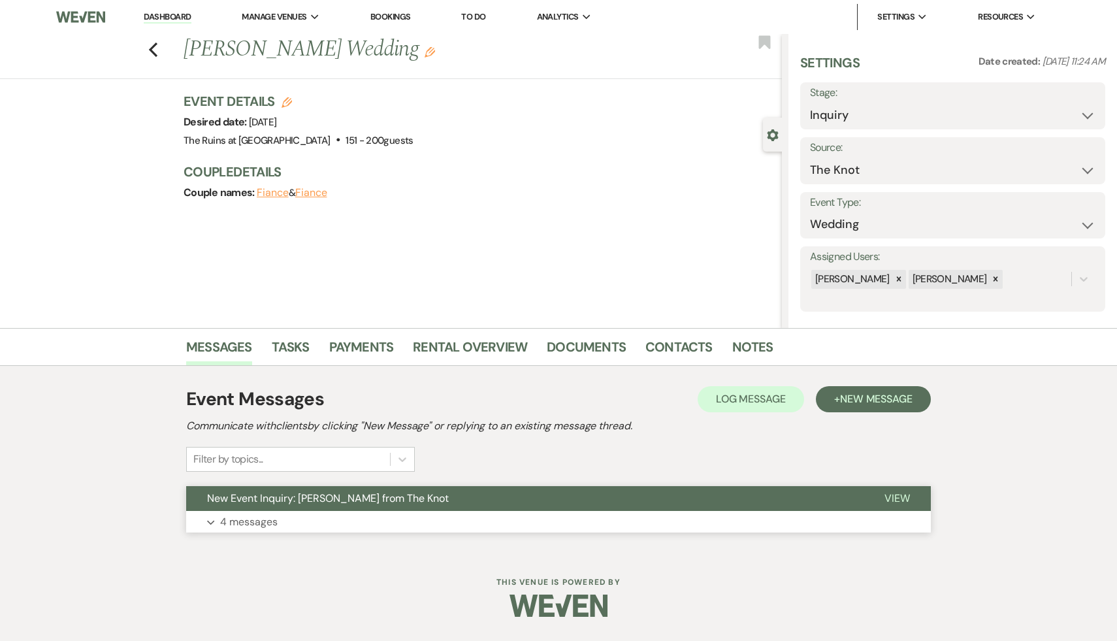
click at [286, 498] on span "New Event Inquiry: Deja Tejada from The Knot" at bounding box center [328, 498] width 242 height 14
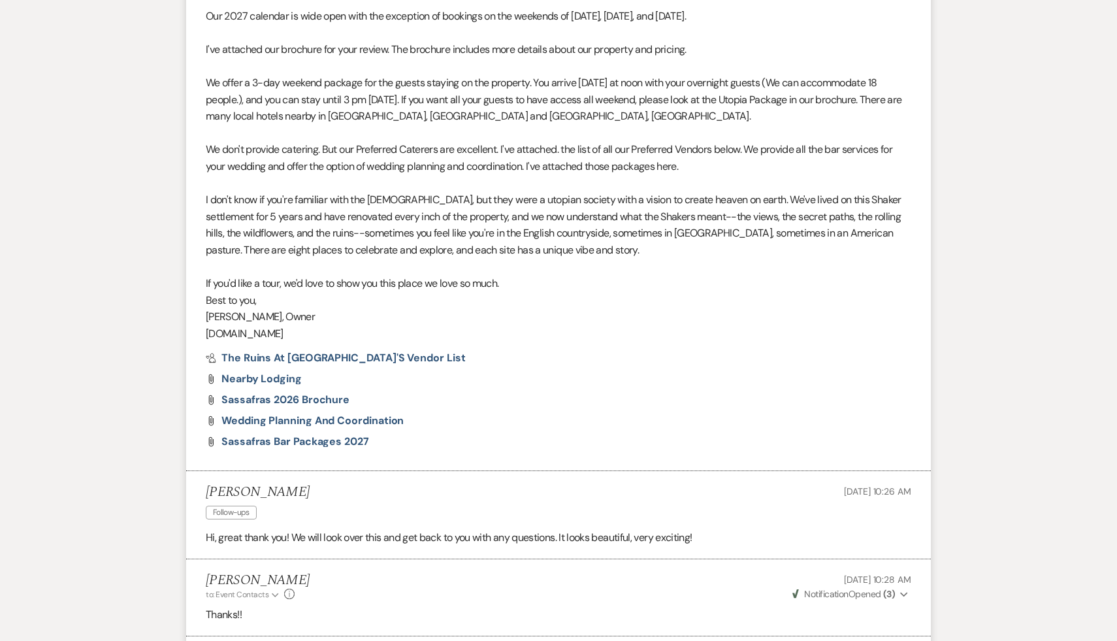
scroll to position [1352, 0]
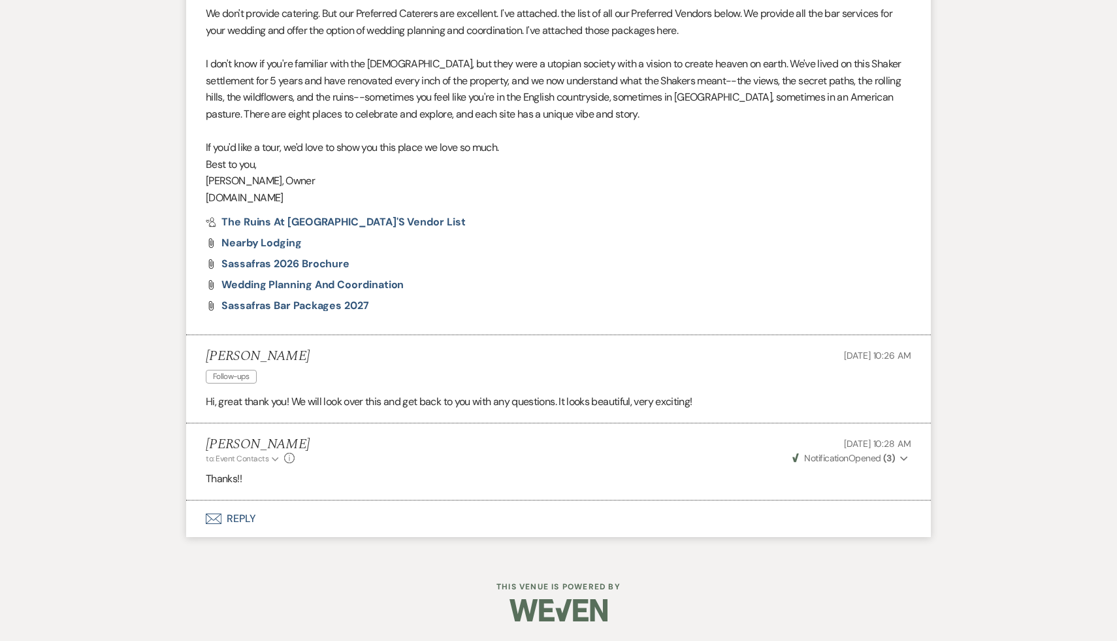
click at [236, 520] on button "Envelope Reply" at bounding box center [558, 518] width 745 height 37
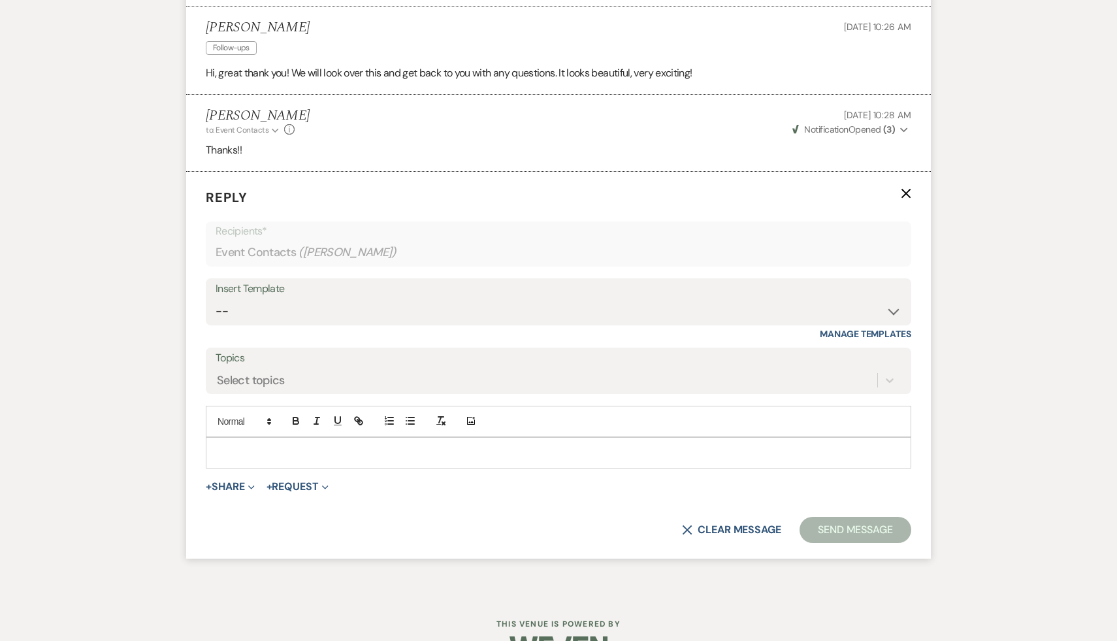
scroll to position [1717, 0]
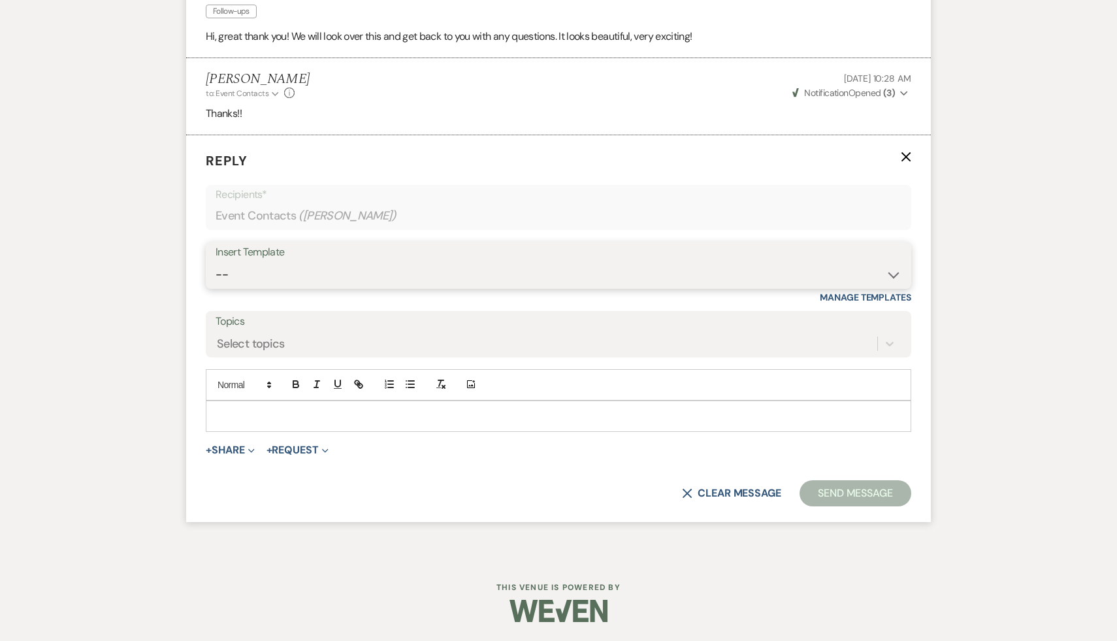
click at [895, 272] on select "-- Weven Planning Portal Introduction (Booked Events) Initial Inquiry Response …" at bounding box center [559, 274] width 686 height 25
select select "1435"
click at [216, 262] on select "-- Weven Planning Portal Introduction (Booked Events) Initial Inquiry Response …" at bounding box center [559, 274] width 686 height 25
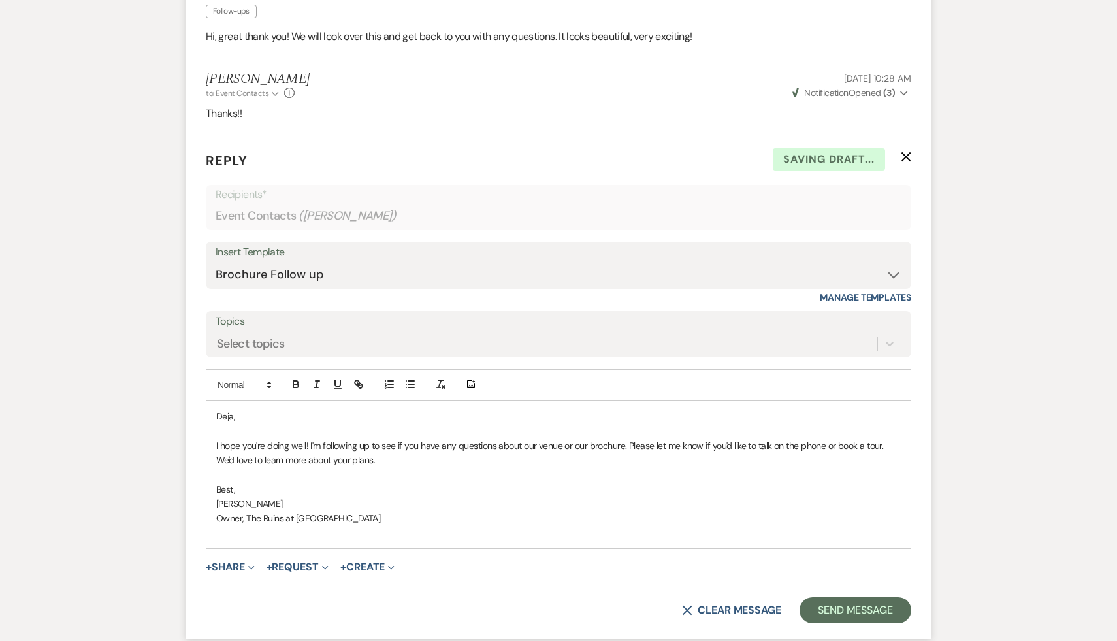
click at [216, 415] on div "Deja, I hope you're doing well! I'm following up to see if you have any questio…" at bounding box center [558, 475] width 704 height 148
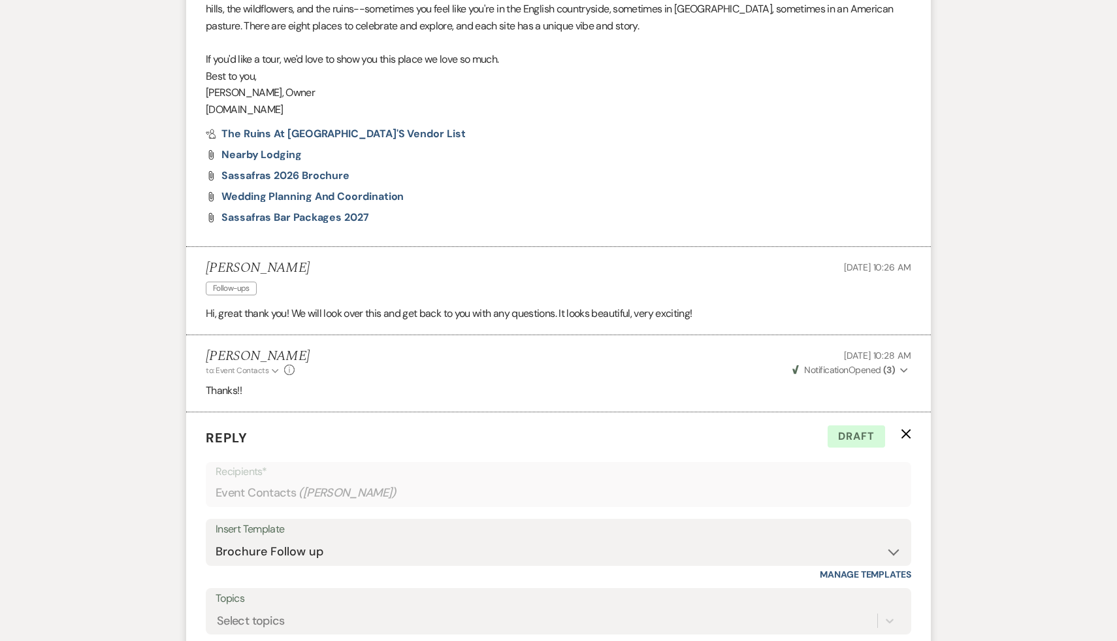
scroll to position [1834, 0]
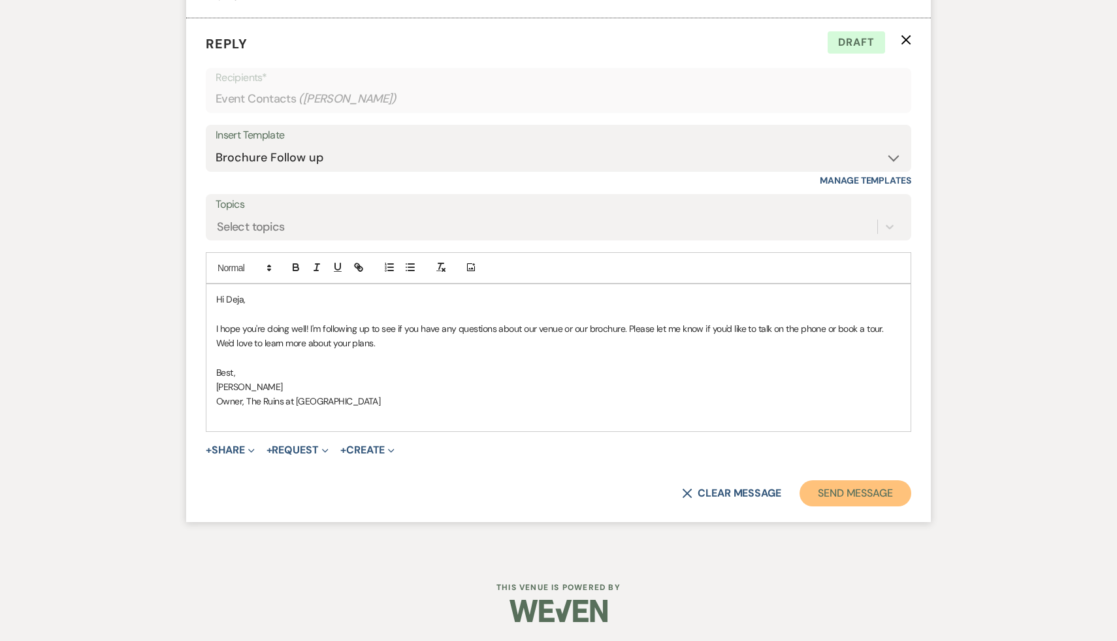
click at [862, 491] on button "Send Message" at bounding box center [856, 493] width 112 height 26
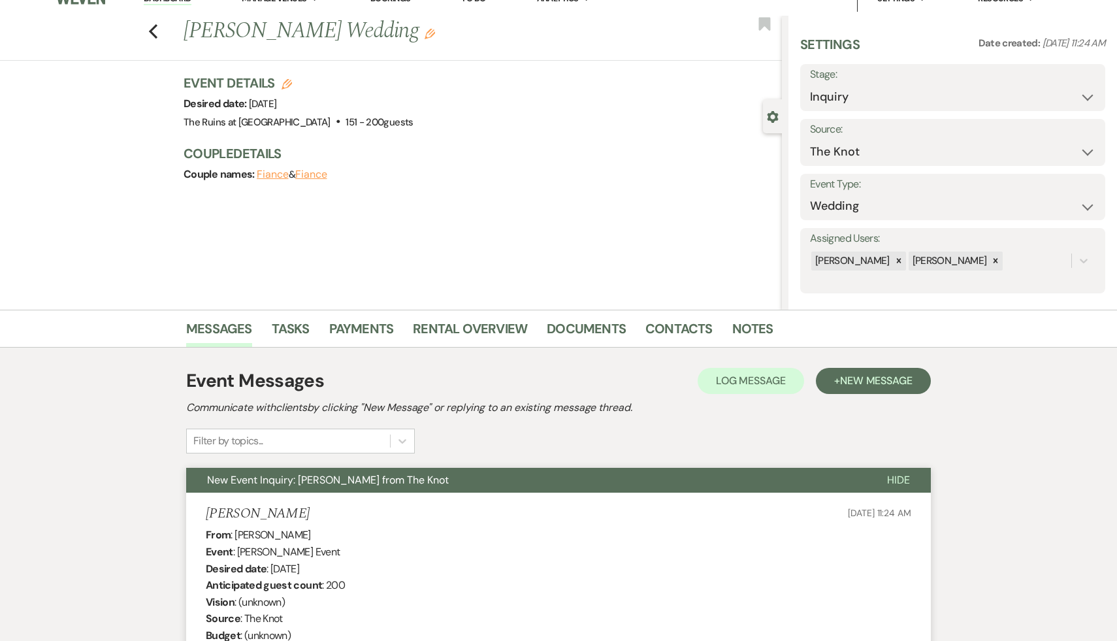
scroll to position [0, 0]
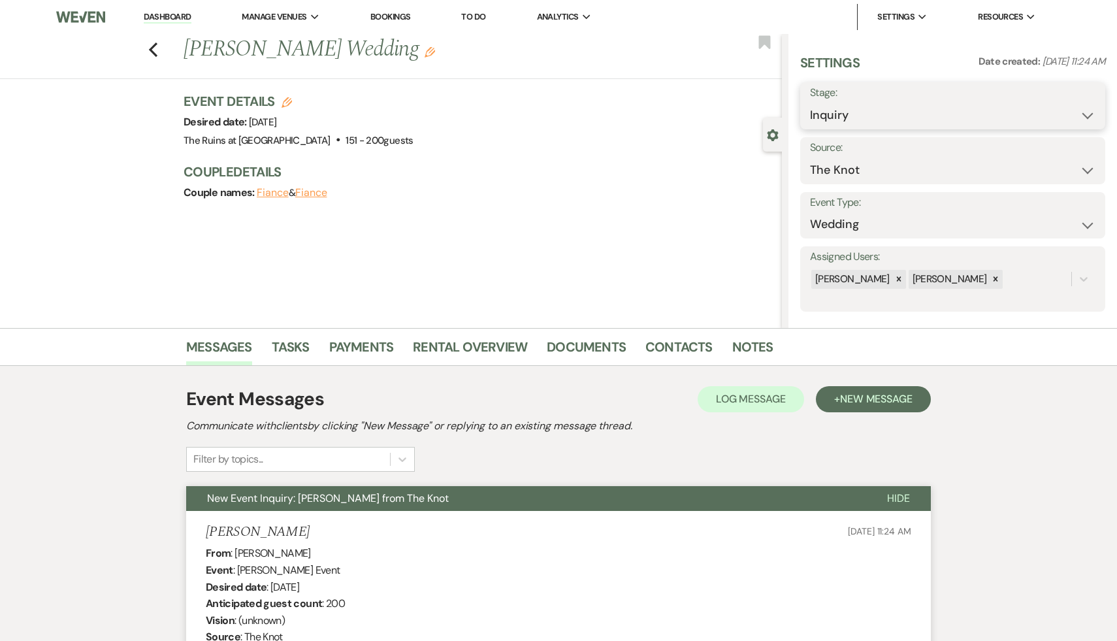
click at [1086, 116] on select "Inquiry Follow Up Tour Requested Tour Confirmed Toured Proposal Sent Booked Lost" at bounding box center [952, 115] width 285 height 25
click at [810, 103] on select "Inquiry Follow Up Tour Requested Tour Confirmed Toured Proposal Sent Booked Lost" at bounding box center [952, 115] width 285 height 25
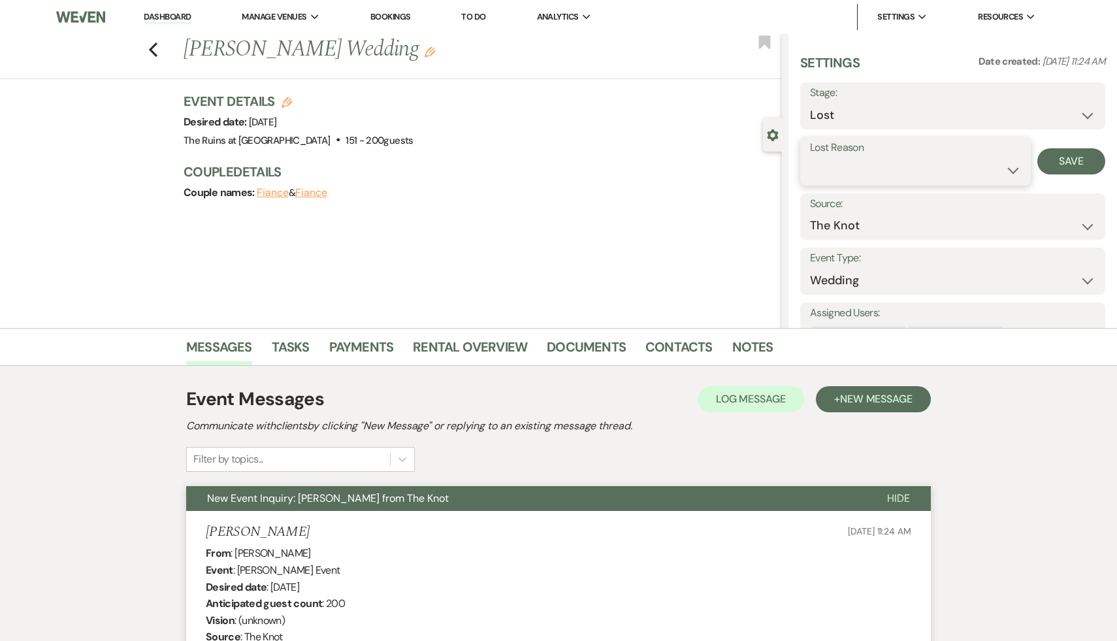
click at [1013, 169] on select "Booked Elsewhere Budget Date Unavailable No Response Not a Good Match Capacity …" at bounding box center [915, 169] width 211 height 25
click at [1084, 115] on select "Inquiry Follow Up Tour Requested Tour Confirmed Toured Proposal Sent Booked Lost" at bounding box center [952, 115] width 285 height 25
select select "9"
click at [810, 103] on select "Inquiry Follow Up Tour Requested Tour Confirmed Toured Proposal Sent Booked Lost" at bounding box center [952, 115] width 285 height 25
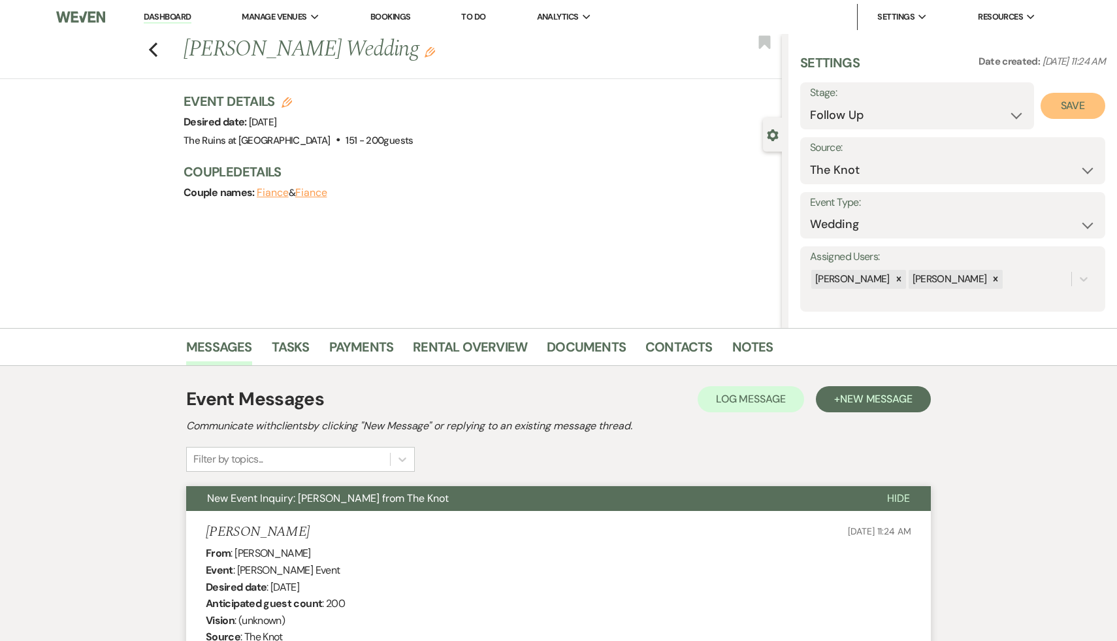
click at [1076, 102] on button "Save" at bounding box center [1073, 106] width 65 height 26
click at [151, 43] on icon "Previous" at bounding box center [153, 50] width 10 height 16
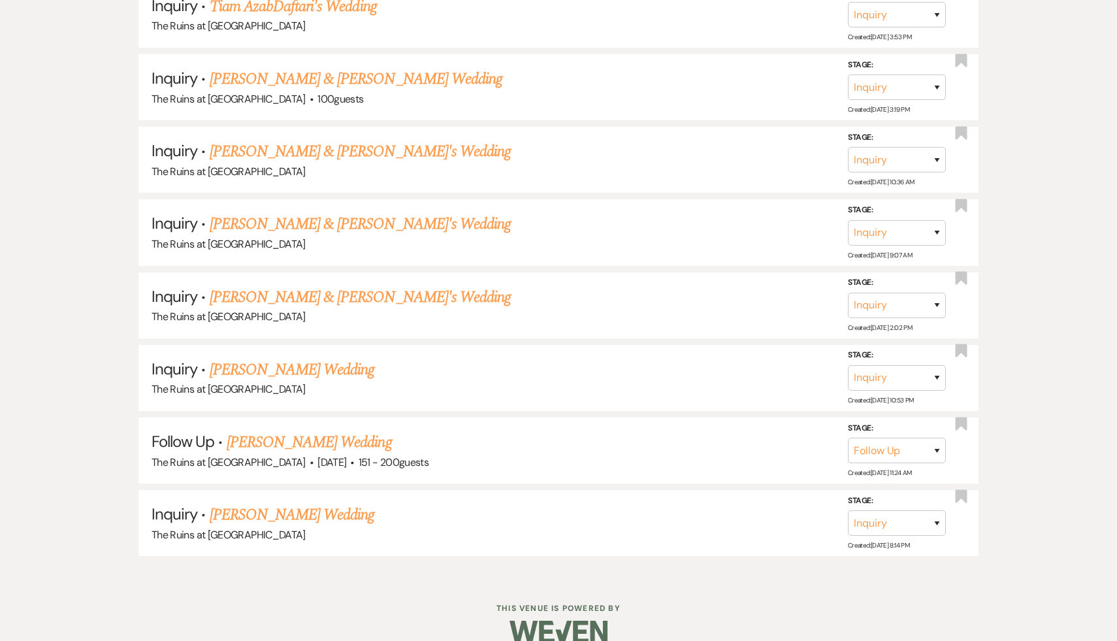
scroll to position [2443, 0]
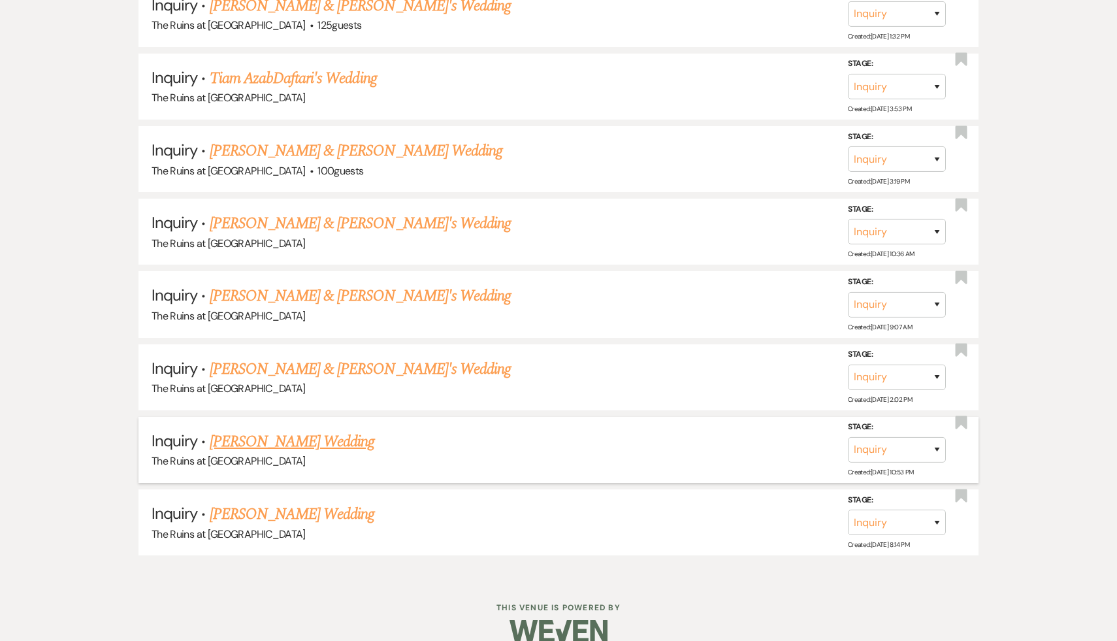
click at [308, 430] on link "John Portela's Wedding" at bounding box center [292, 442] width 165 height 24
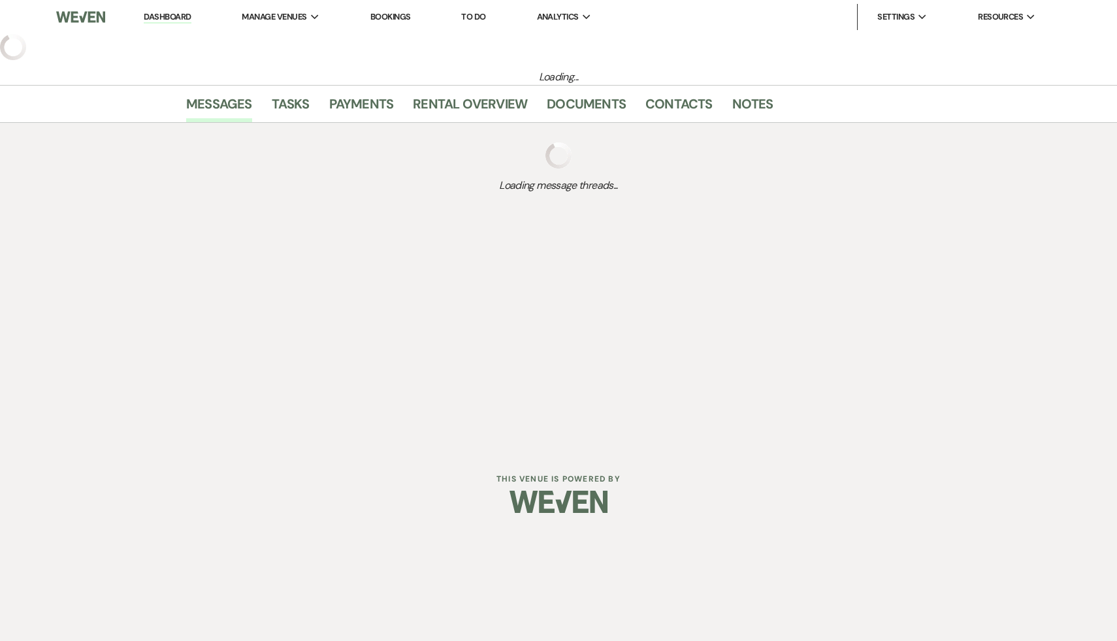
select select "5"
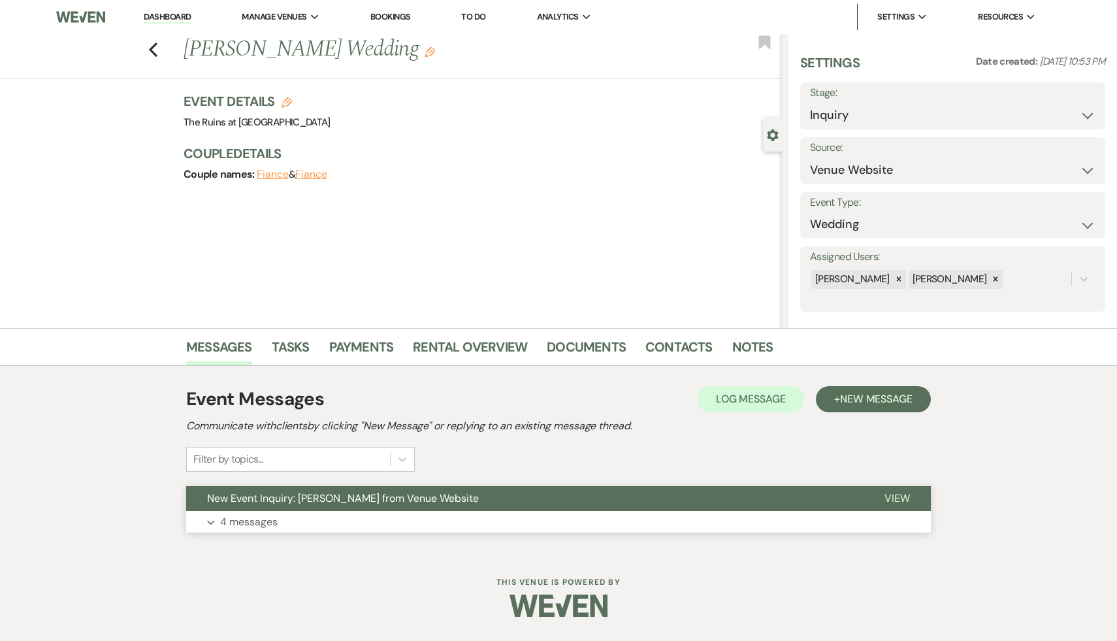
click at [321, 495] on span "New Event Inquiry: John Portela from Venue Website" at bounding box center [343, 498] width 272 height 14
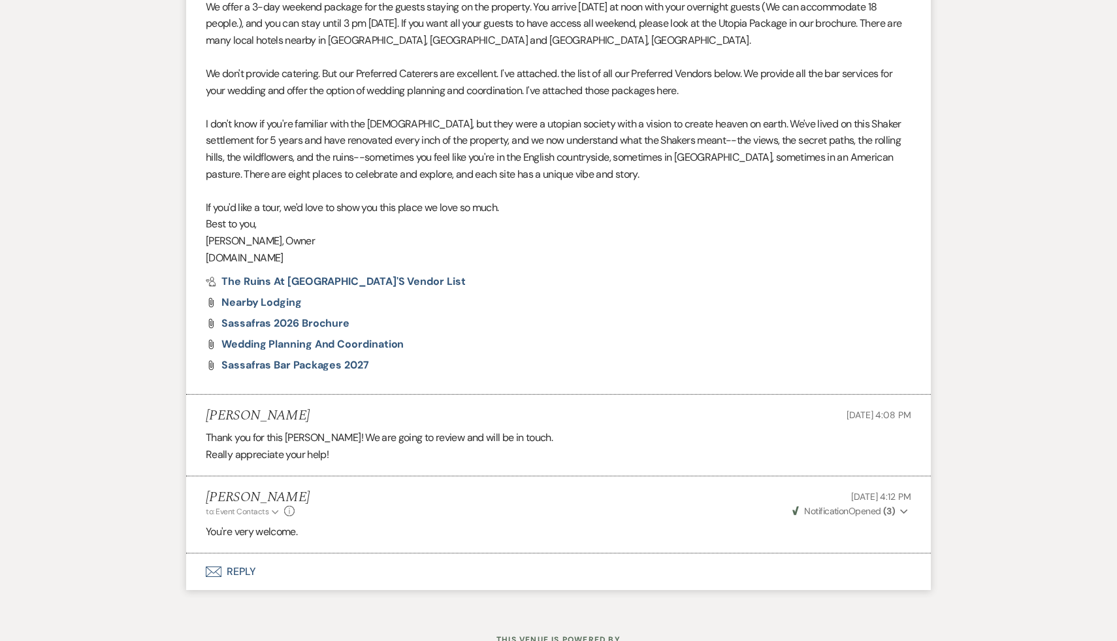
scroll to position [1362, 0]
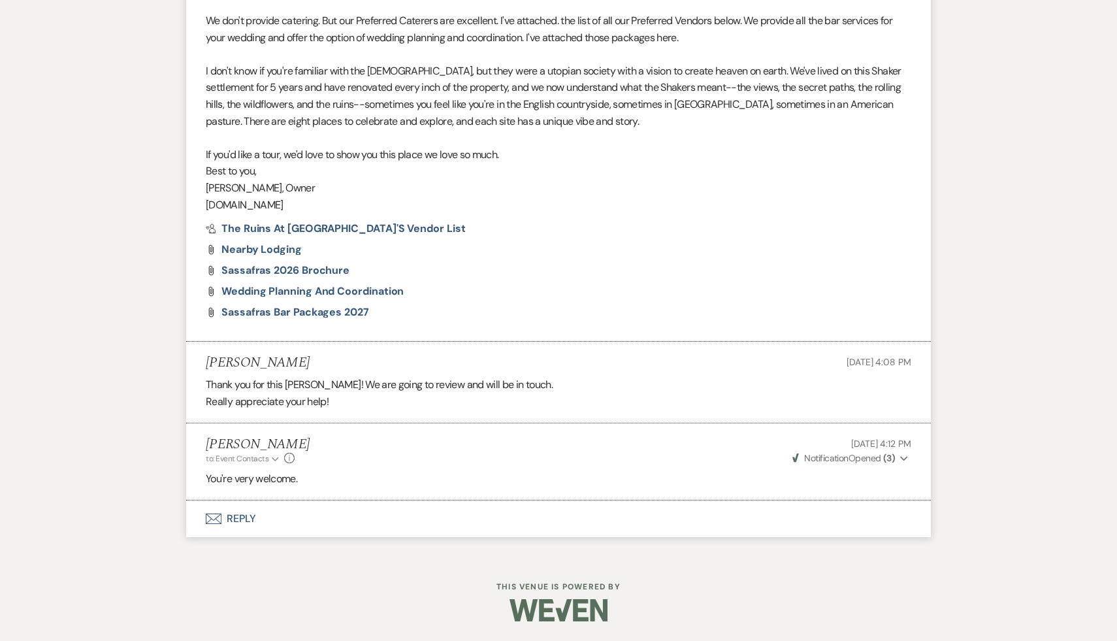
click at [248, 520] on button "Envelope Reply" at bounding box center [558, 518] width 745 height 37
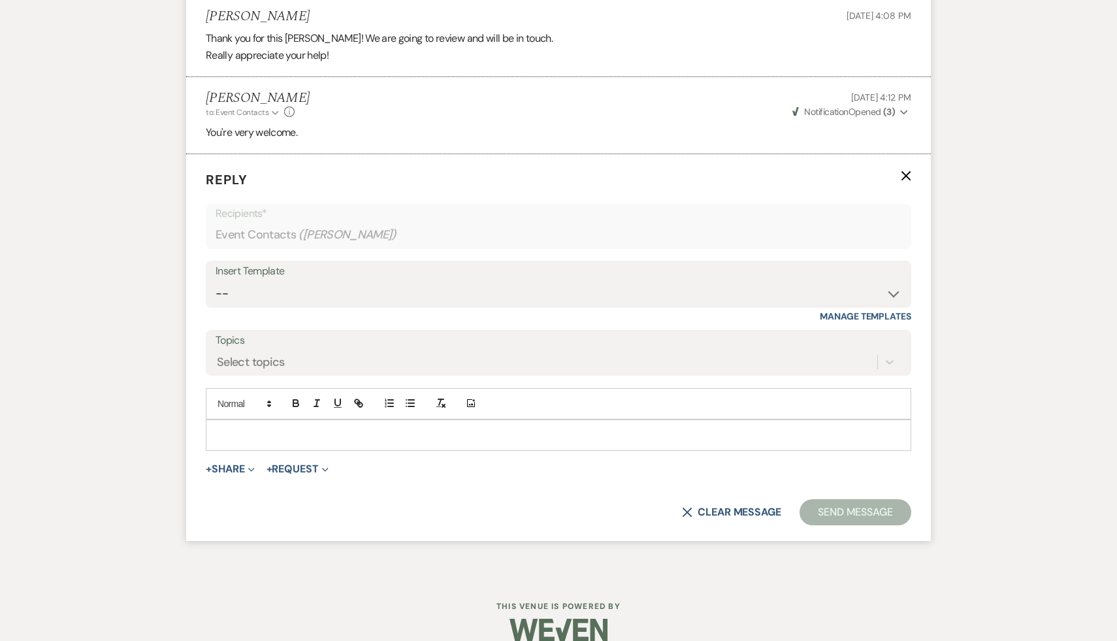
scroll to position [1727, 0]
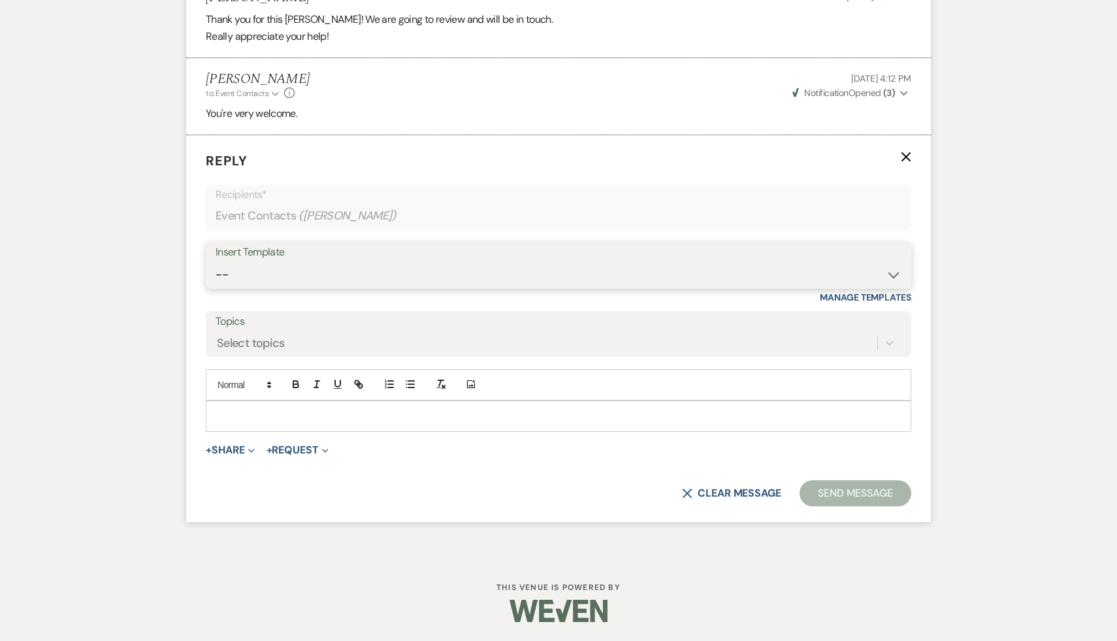
click at [891, 273] on select "-- Weven Planning Portal Introduction (Booked Events) Initial Inquiry Response …" at bounding box center [559, 274] width 686 height 25
select select "1435"
click at [216, 262] on select "-- Weven Planning Portal Introduction (Booked Events) Initial Inquiry Response …" at bounding box center [559, 274] width 686 height 25
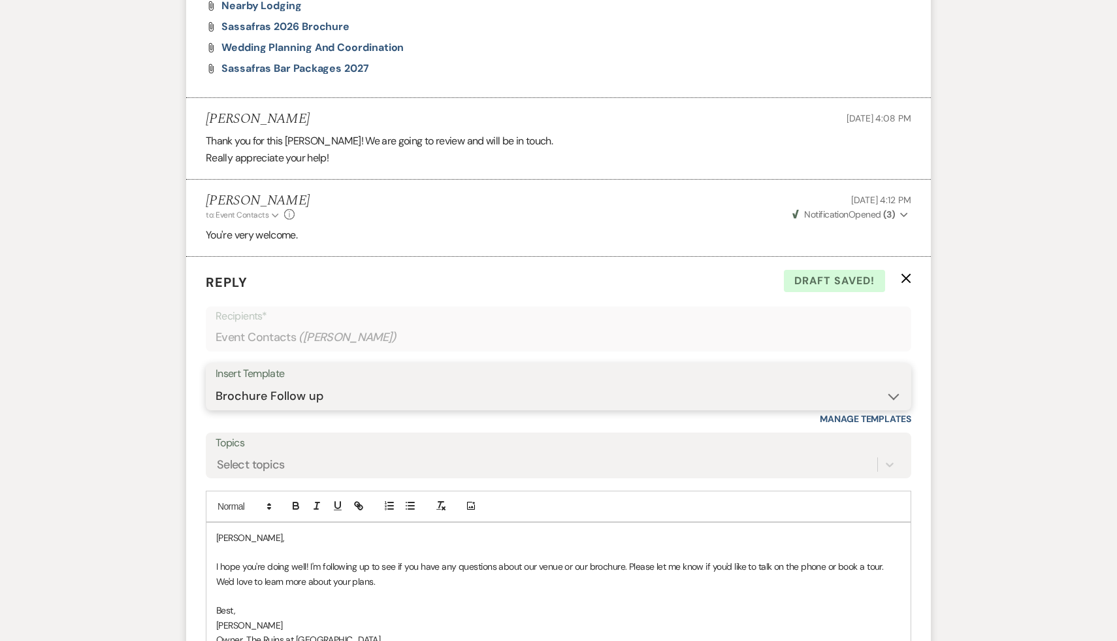
scroll to position [1844, 0]
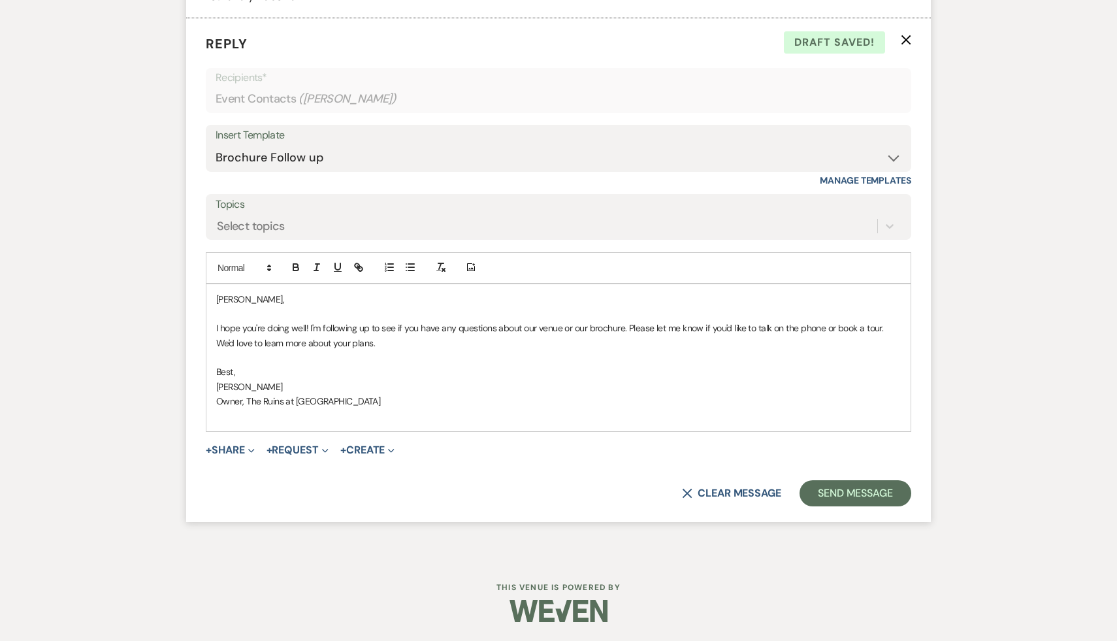
click at [216, 296] on p "John," at bounding box center [558, 299] width 685 height 14
click at [874, 495] on button "Send Message" at bounding box center [856, 493] width 112 height 26
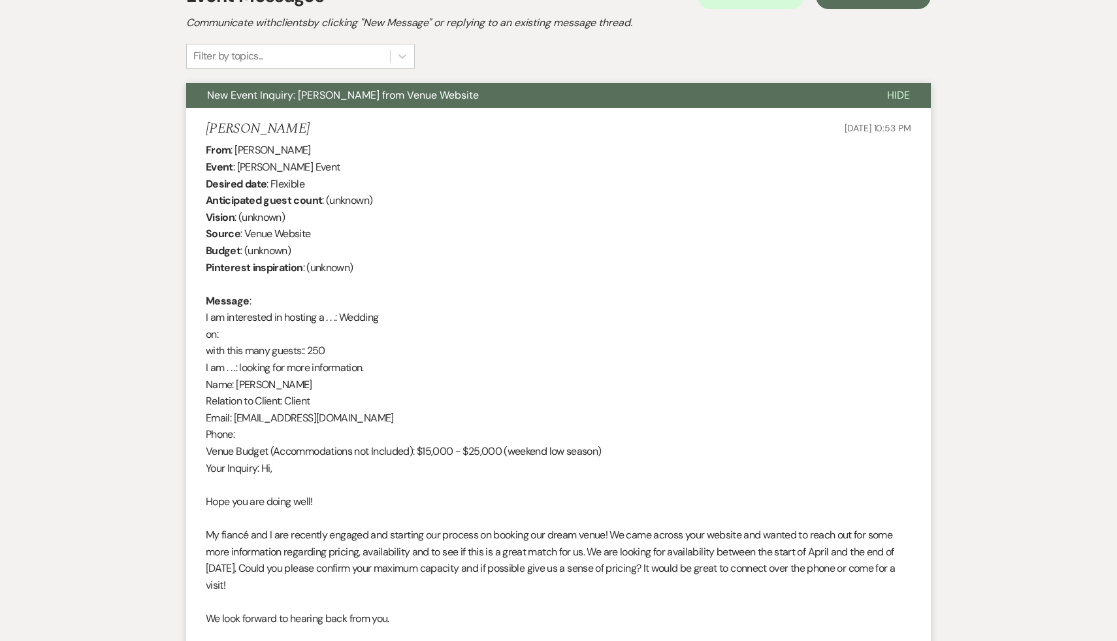
scroll to position [0, 0]
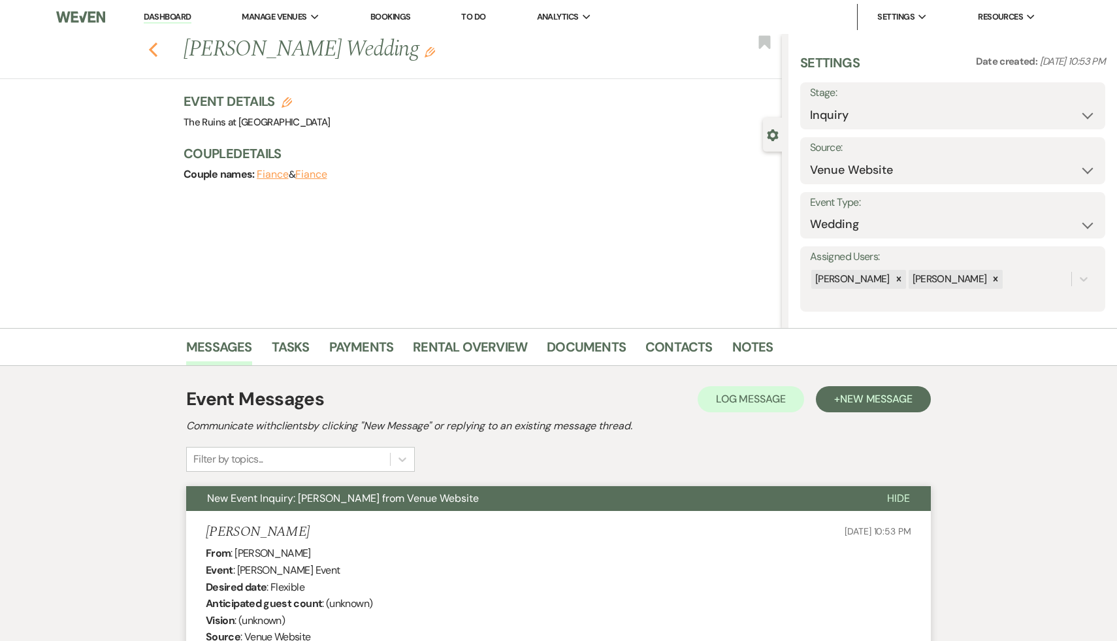
click at [150, 47] on icon "Previous" at bounding box center [153, 50] width 10 height 16
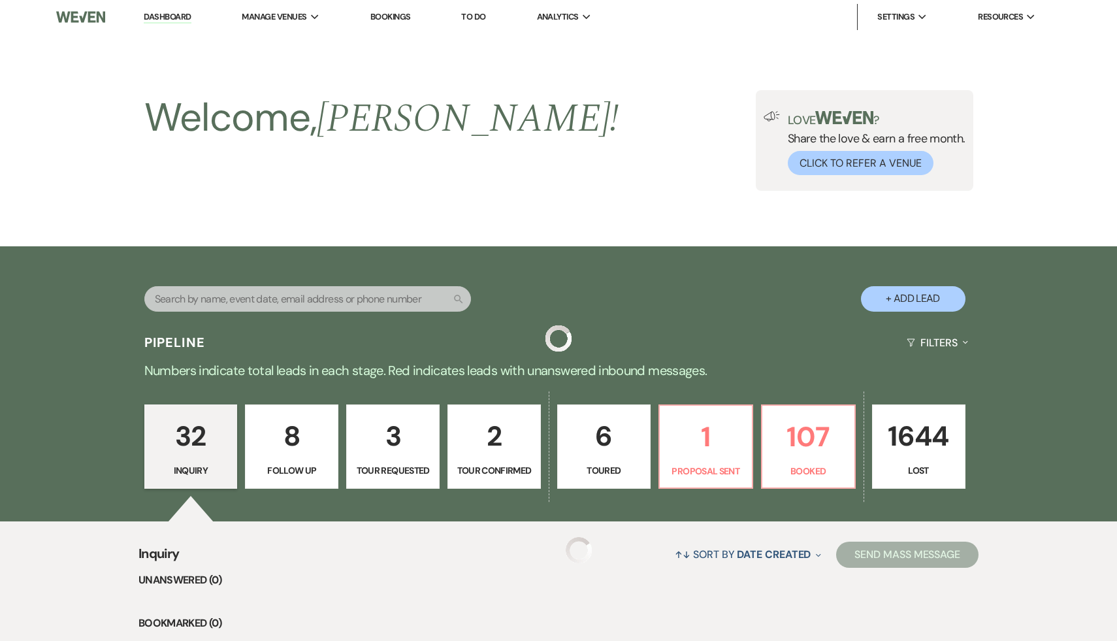
scroll to position [2443, 0]
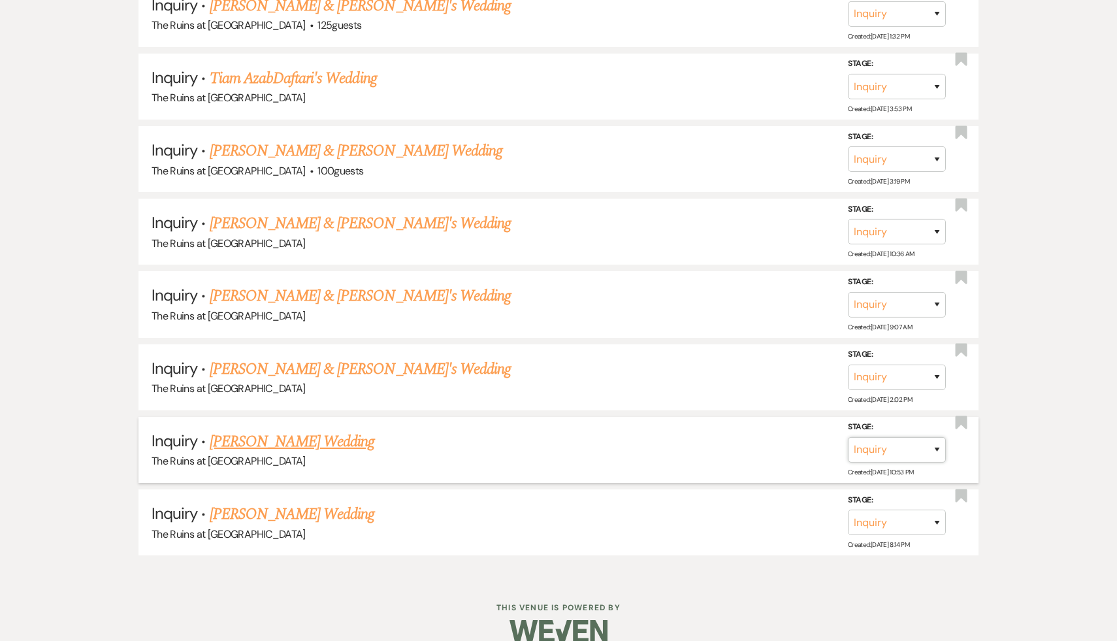
click at [937, 437] on select "Inquiry Follow Up Tour Requested Tour Confirmed Toured Proposal Sent Booked Lost" at bounding box center [897, 449] width 98 height 25
select select "9"
click at [848, 437] on select "Inquiry Follow Up Tour Requested Tour Confirmed Toured Proposal Sent Booked Lost" at bounding box center [897, 449] width 98 height 25
click at [926, 436] on button "Save" at bounding box center [919, 449] width 65 height 26
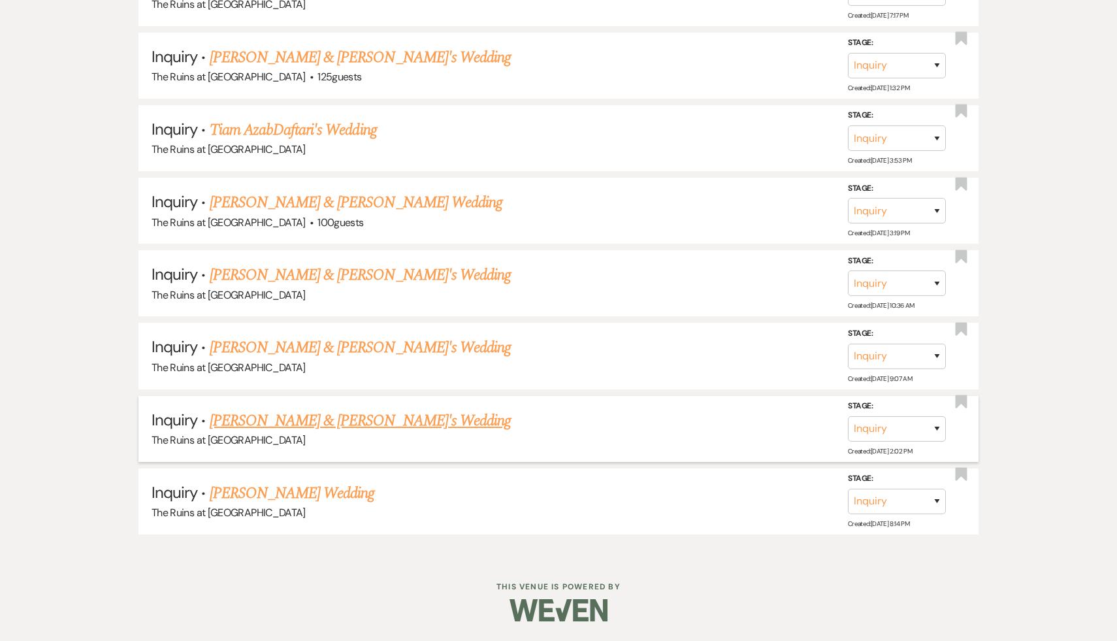
scroll to position [2371, 0]
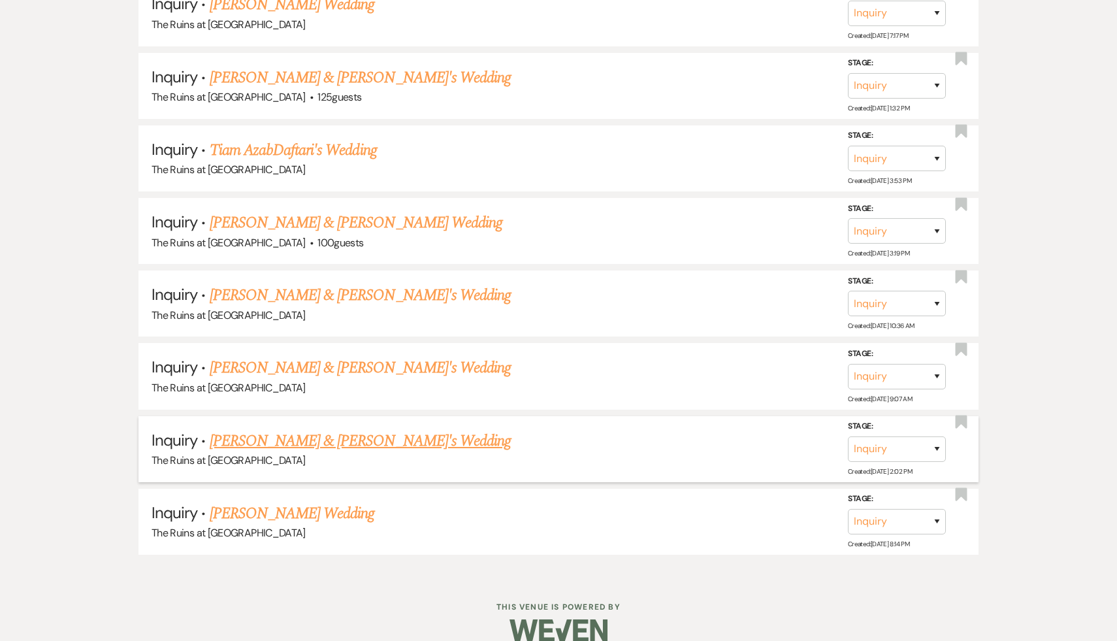
click at [323, 429] on link "Sophie Rubin & Fiance's Wedding" at bounding box center [361, 441] width 302 height 24
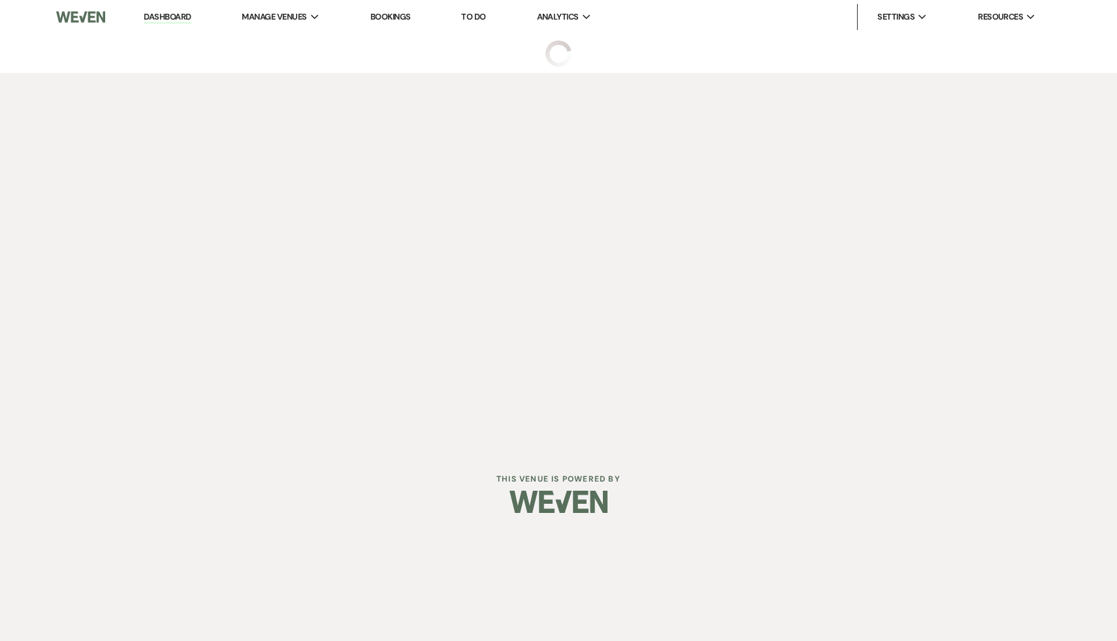
select select "6"
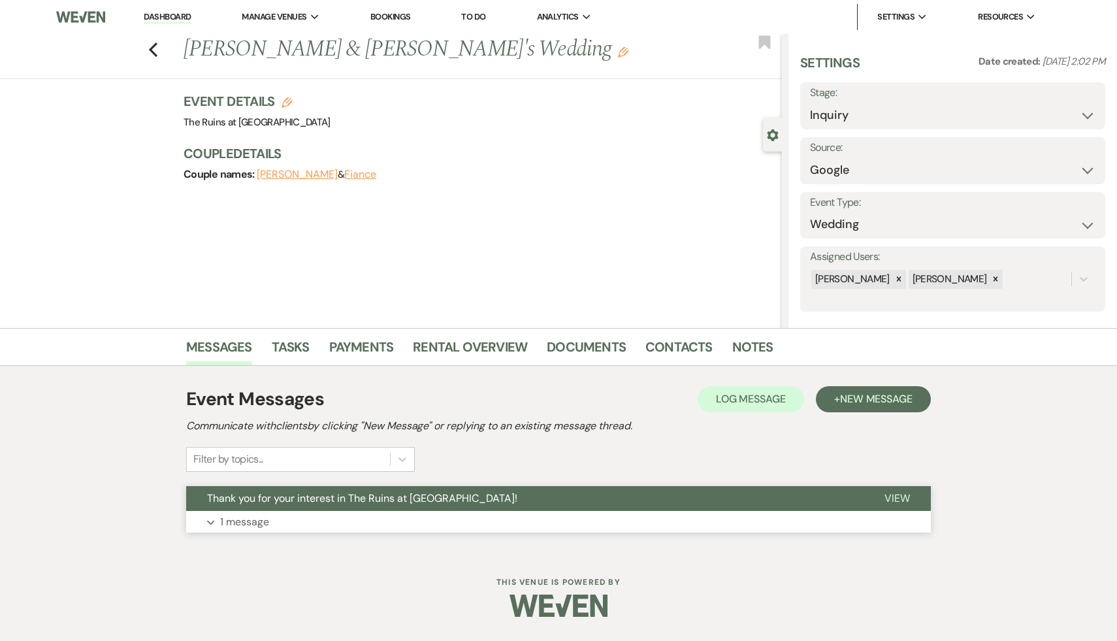
click at [327, 504] on span "Thank you for your interest in The Ruins at [GEOGRAPHIC_DATA]!" at bounding box center [362, 498] width 310 height 14
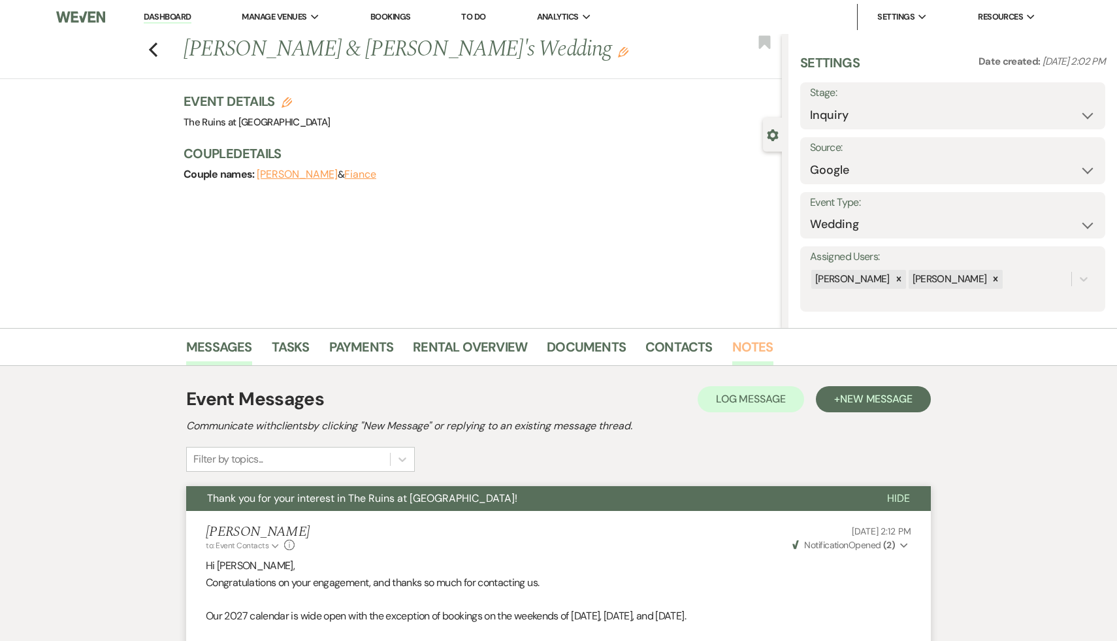
click at [743, 347] on link "Notes" at bounding box center [752, 350] width 41 height 29
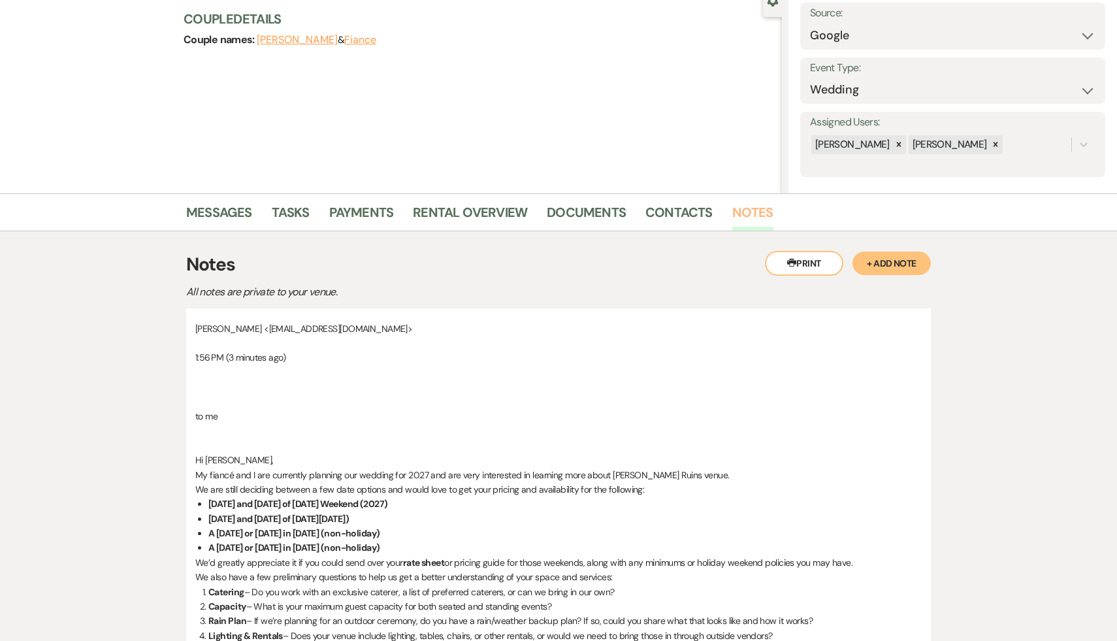
scroll to position [136, 0]
drag, startPoint x: 231, startPoint y: 413, endPoint x: 189, endPoint y: 353, distance: 72.8
click at [189, 353] on div "sophie rubin <sophieplushenrywedding@gmail.com> 1:56 PM (3 minutes ago) to me H…" at bounding box center [558, 564] width 745 height 514
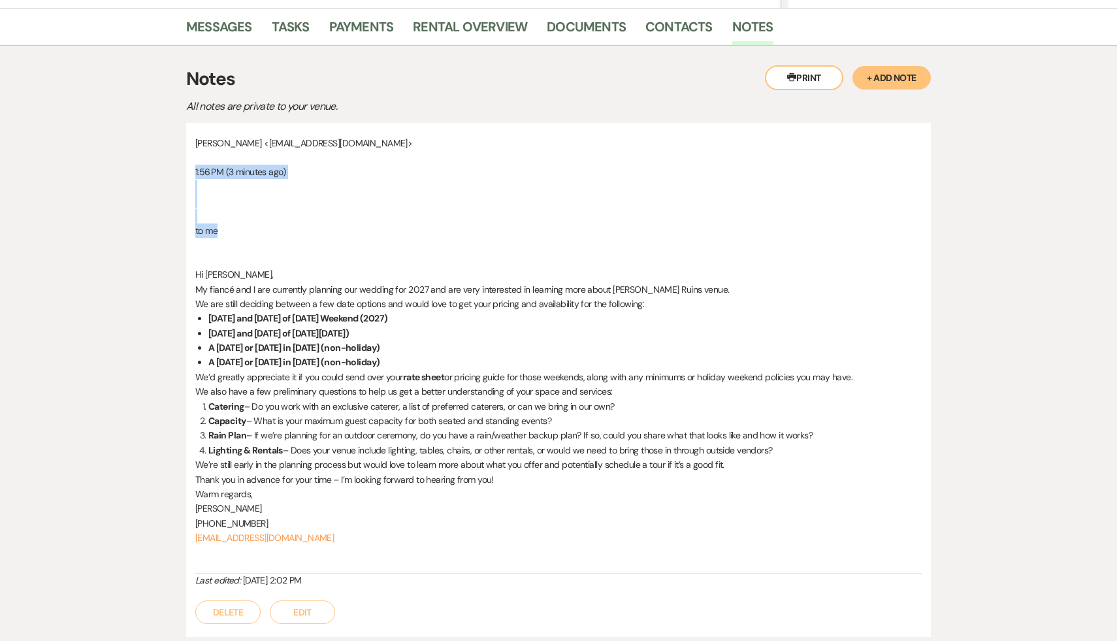
scroll to position [321, 0]
click at [611, 510] on p "Sophie Rubin" at bounding box center [558, 507] width 726 height 14
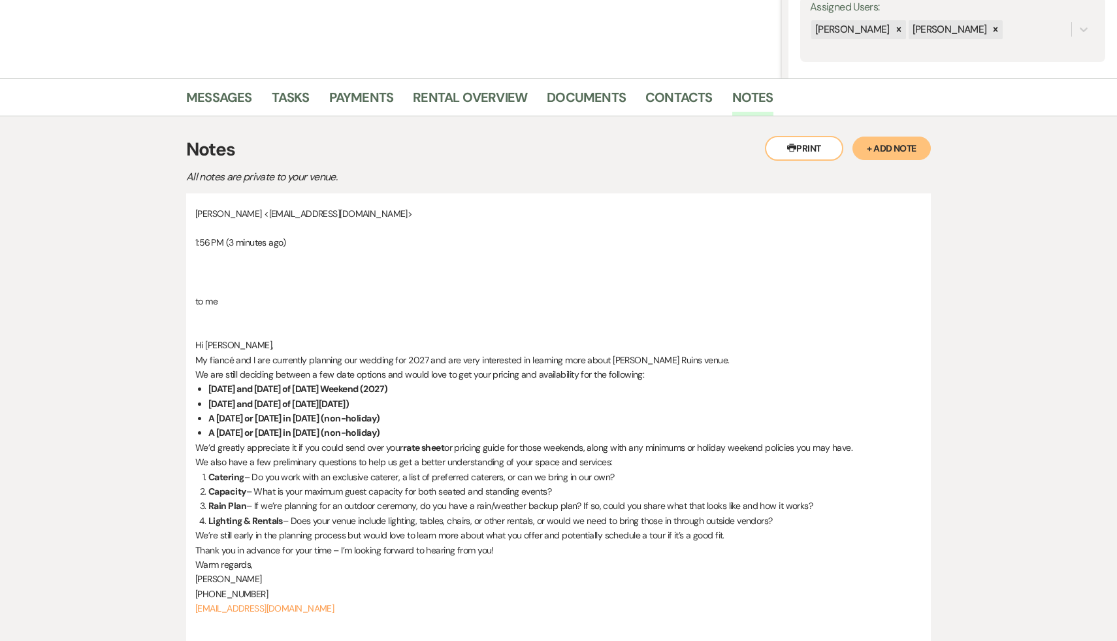
scroll to position [0, 0]
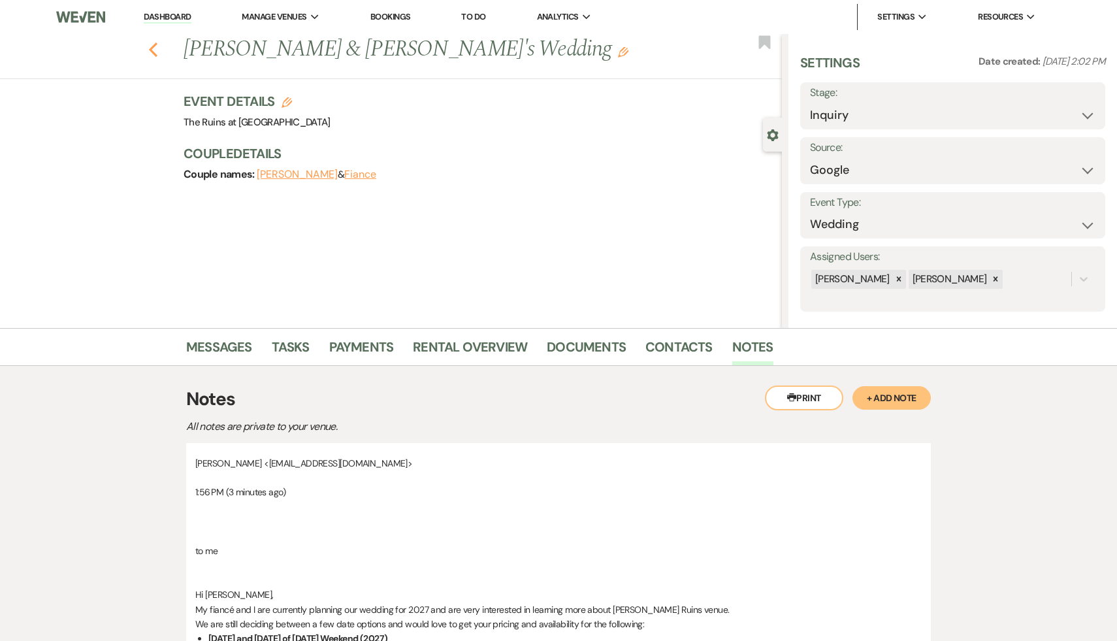
click at [155, 48] on icon "Previous" at bounding box center [153, 50] width 10 height 16
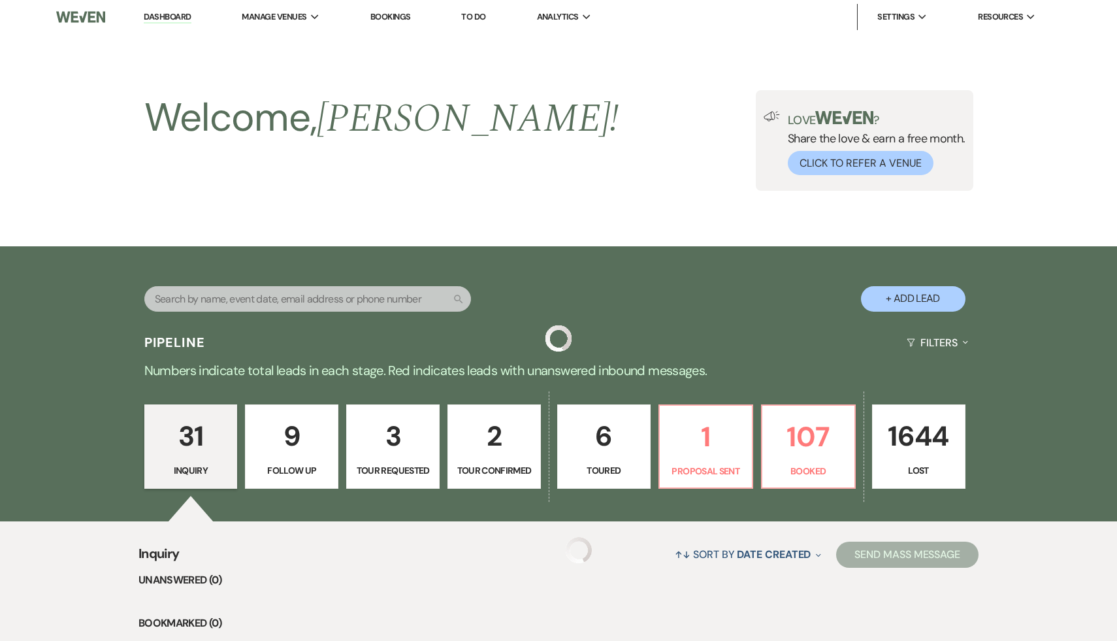
scroll to position [2371, 0]
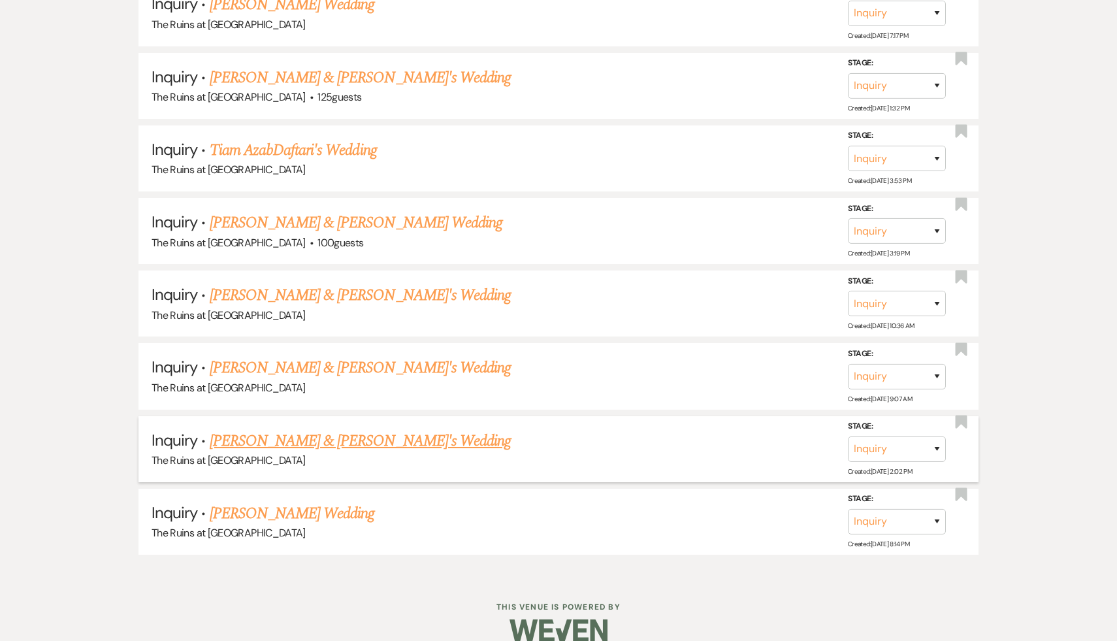
click at [381, 429] on link "Sophie Rubin & Fiance's Wedding" at bounding box center [361, 441] width 302 height 24
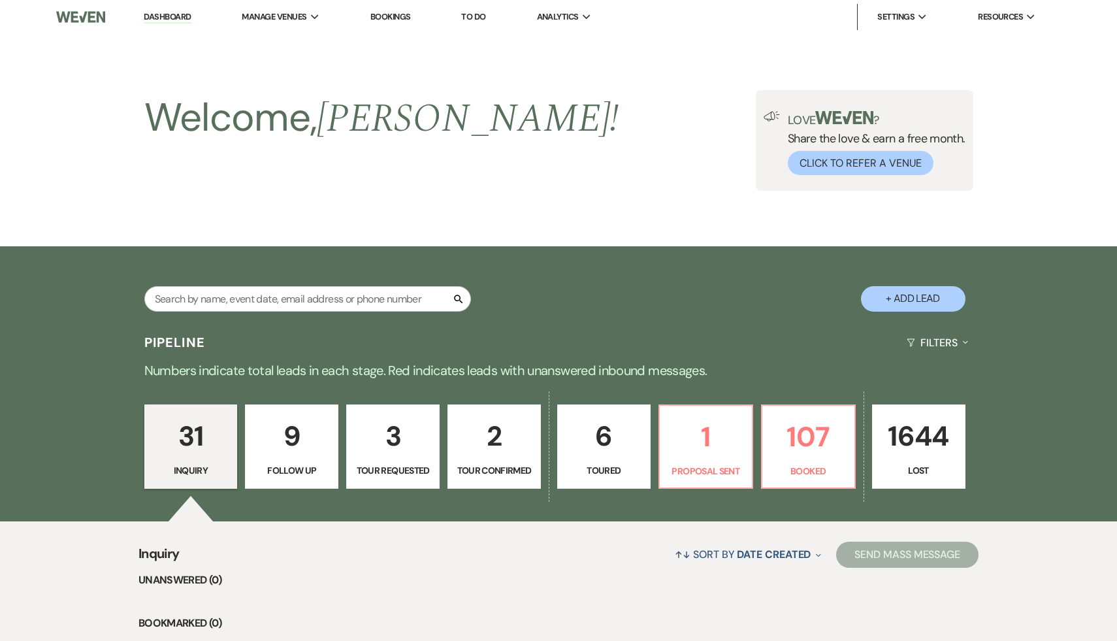
select select "6"
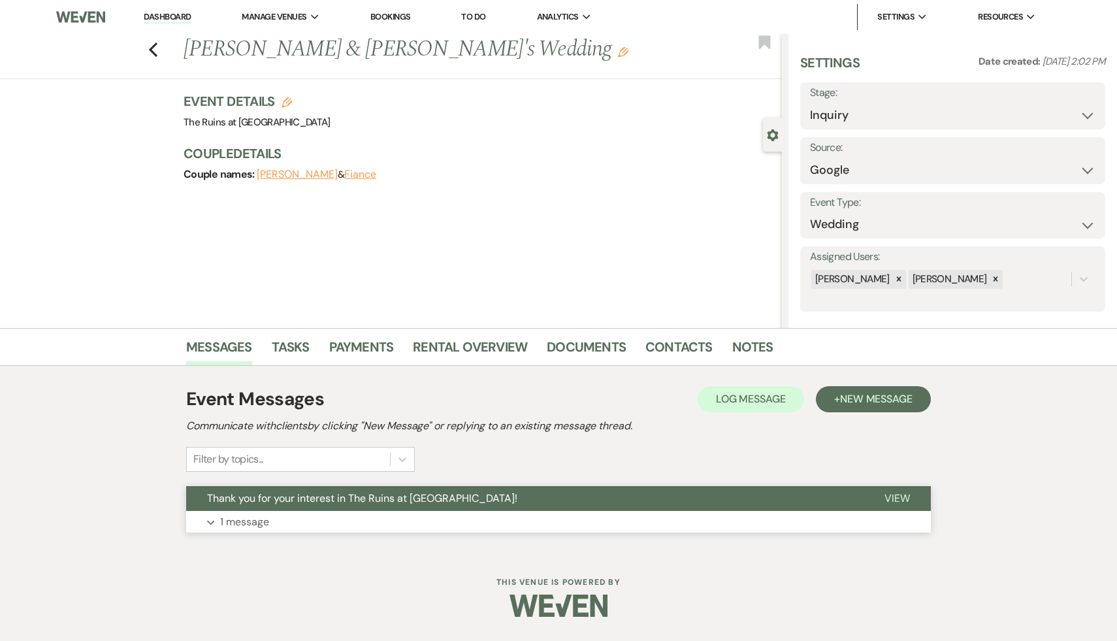
click at [395, 502] on span "Thank you for your interest in The Ruins at [GEOGRAPHIC_DATA]!" at bounding box center [362, 498] width 310 height 14
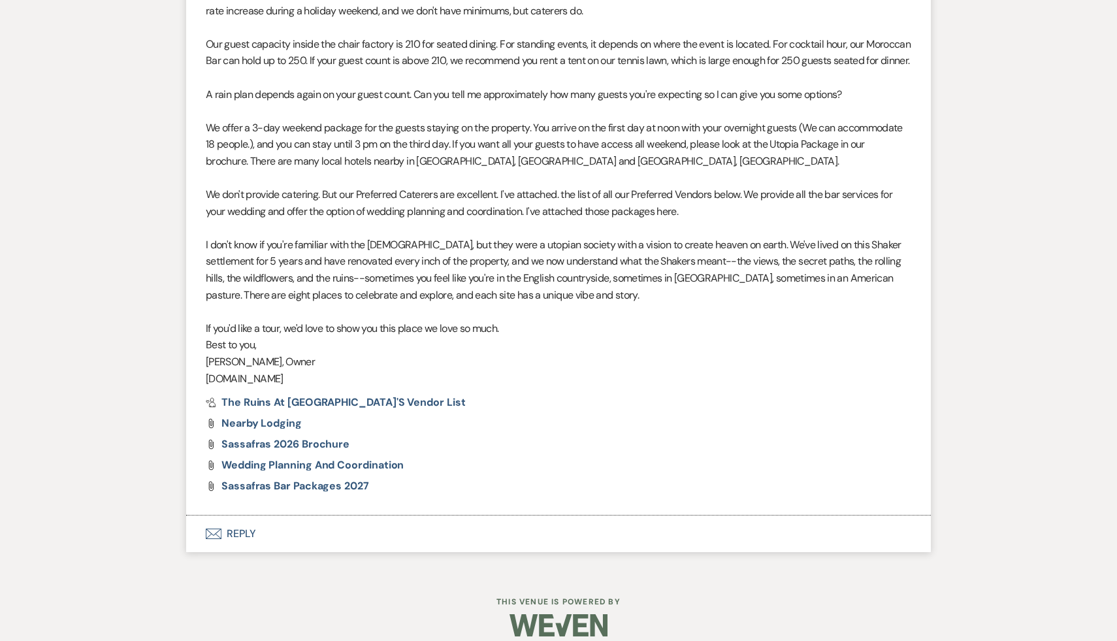
scroll to position [687, 0]
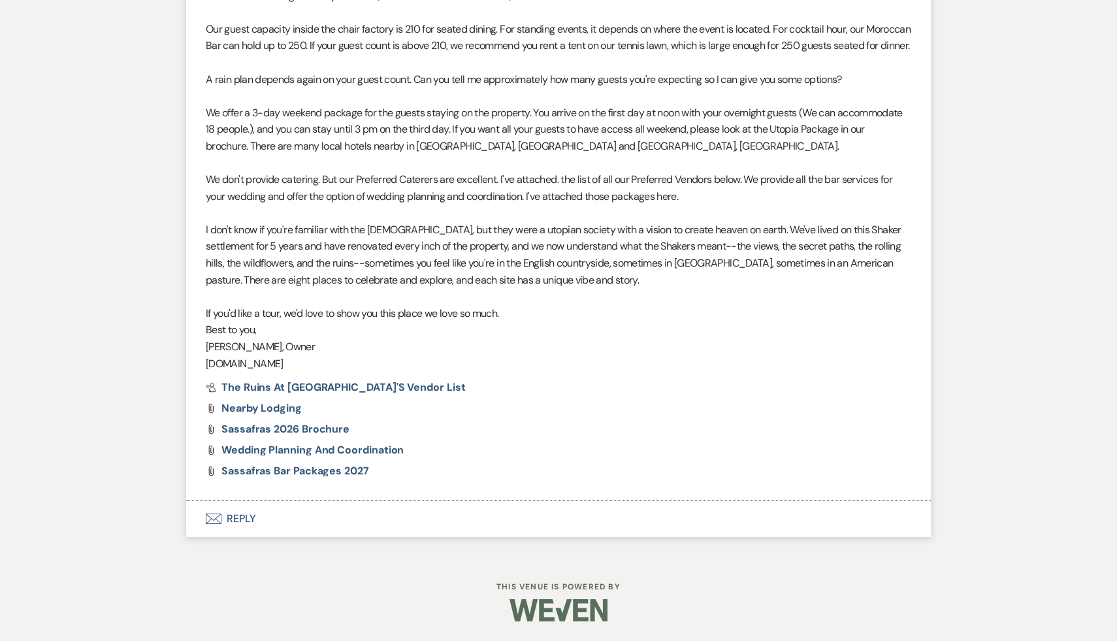
click at [244, 517] on button "Envelope Reply" at bounding box center [558, 518] width 745 height 37
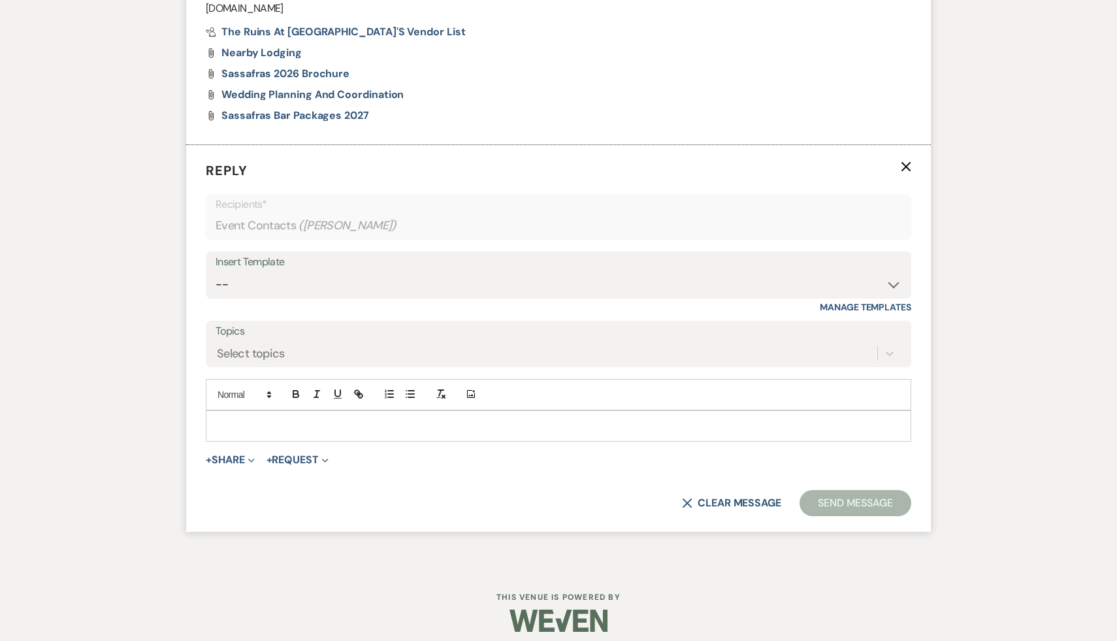
scroll to position [1052, 0]
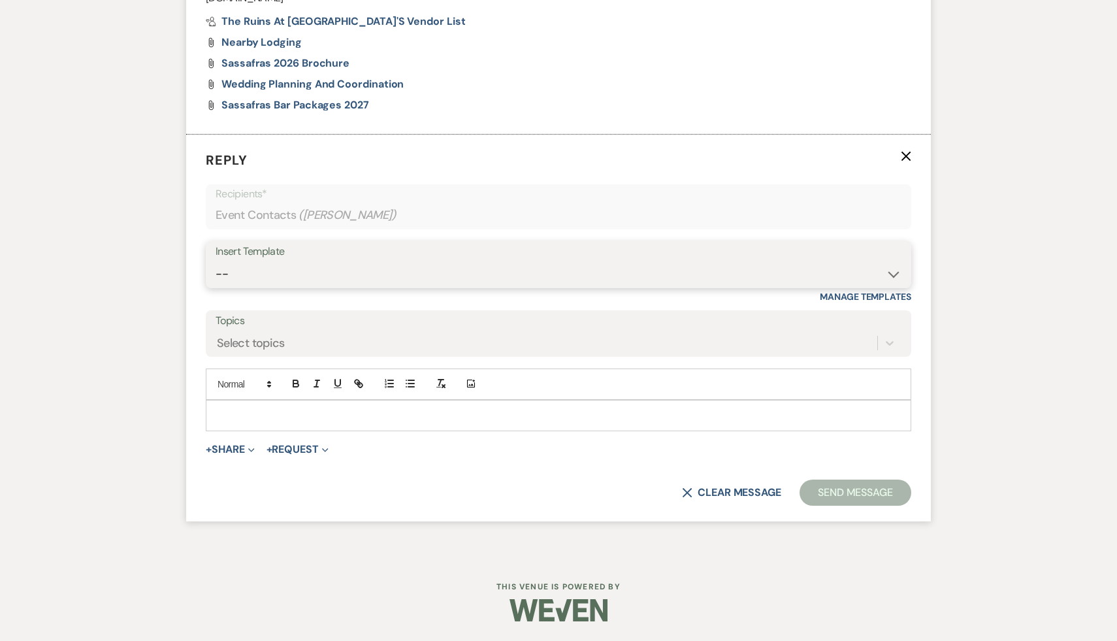
click at [894, 272] on select "-- Weven Planning Portal Introduction (Booked Events) Initial Inquiry Response …" at bounding box center [559, 273] width 686 height 25
select select "1435"
click at [216, 261] on select "-- Weven Planning Portal Introduction (Booked Events) Initial Inquiry Response …" at bounding box center [559, 273] width 686 height 25
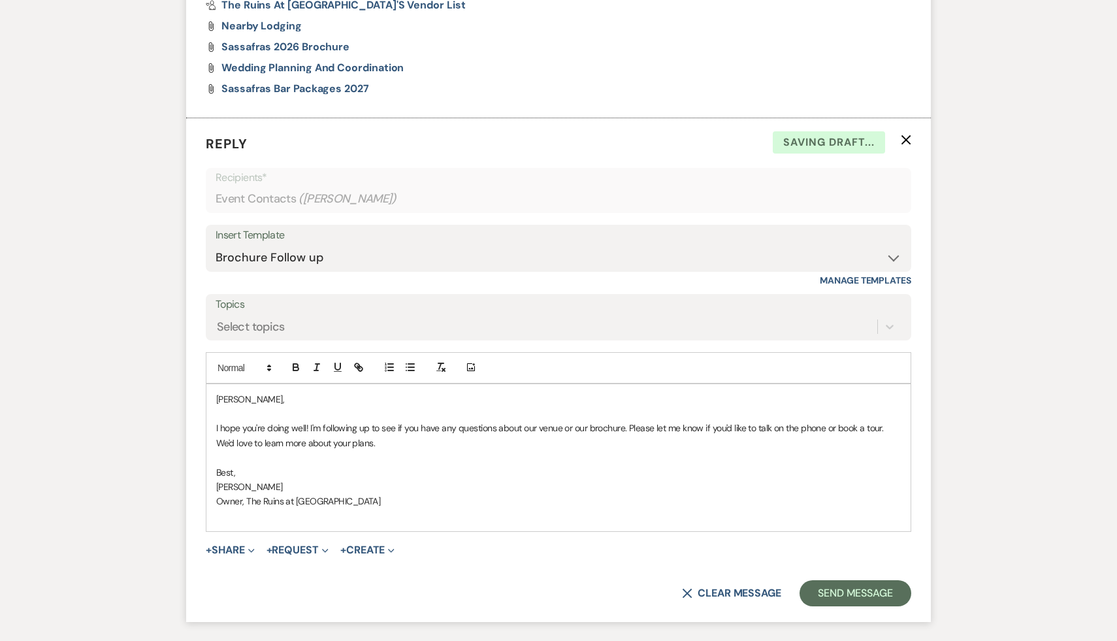
click at [214, 417] on div "Sophie, I hope you're doing well! I'm following up to see if you have any quest…" at bounding box center [558, 458] width 704 height 148
click at [837, 606] on button "Send Message" at bounding box center [856, 593] width 112 height 26
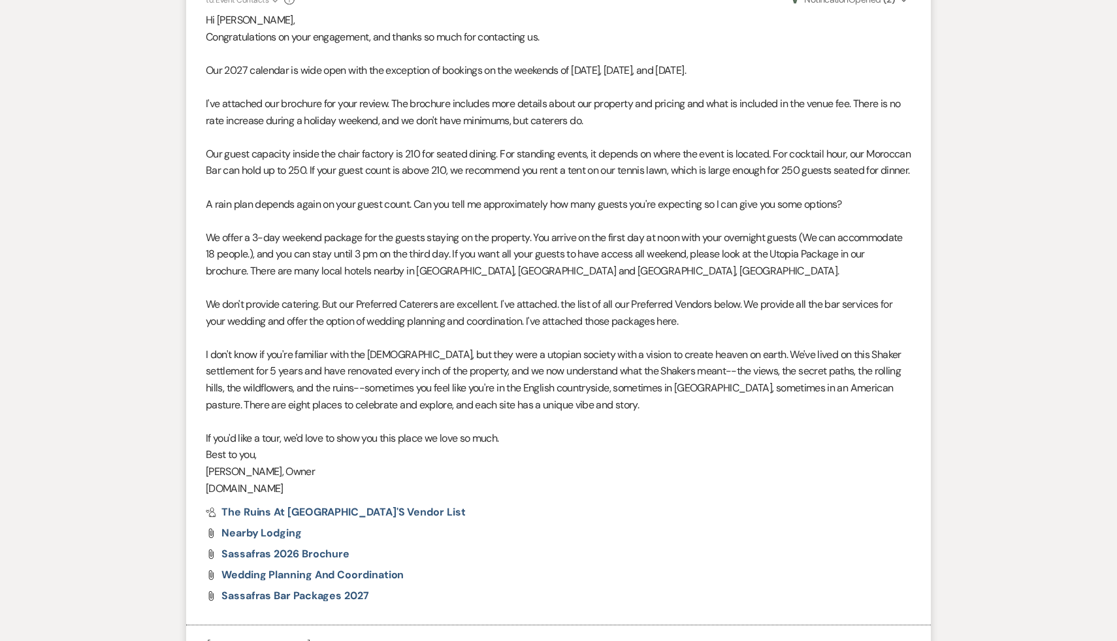
scroll to position [0, 0]
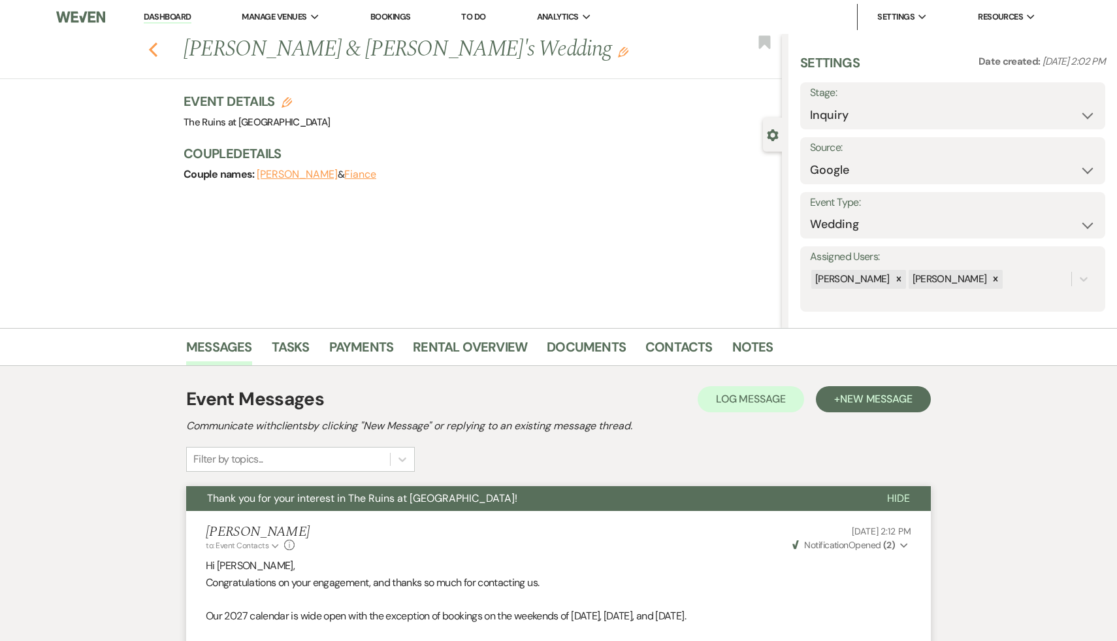
click at [150, 48] on use "button" at bounding box center [153, 49] width 8 height 14
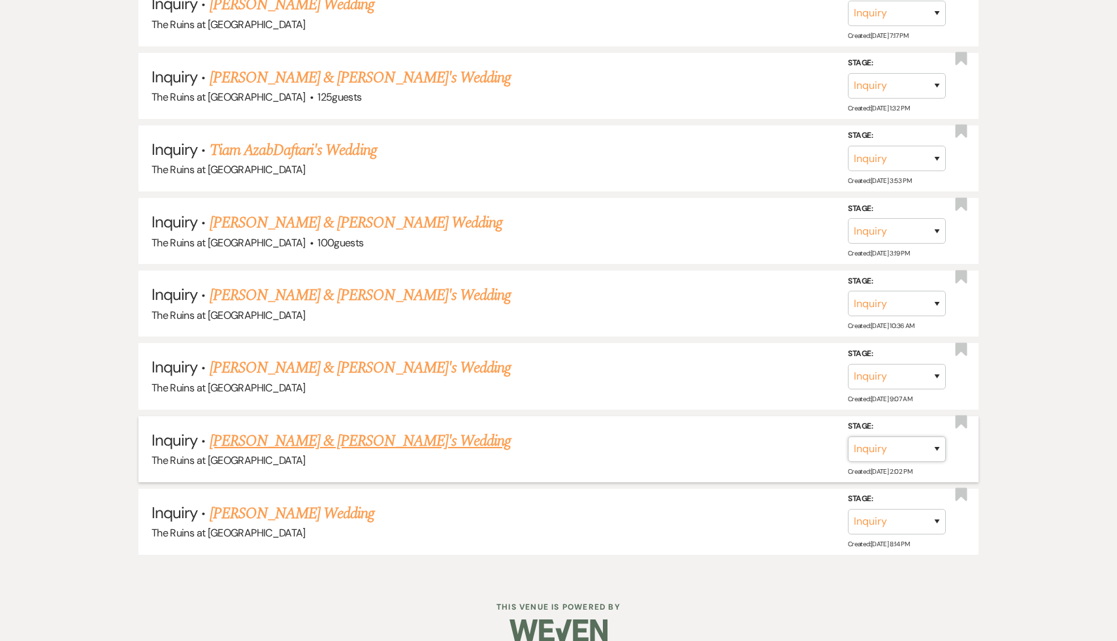
click at [937, 436] on select "Inquiry Follow Up Tour Requested Tour Confirmed Toured Proposal Sent Booked Lost" at bounding box center [897, 448] width 98 height 25
select select "9"
click at [848, 436] on select "Inquiry Follow Up Tour Requested Tour Confirmed Toured Proposal Sent Booked Lost" at bounding box center [897, 448] width 98 height 25
click at [926, 436] on button "Save" at bounding box center [919, 449] width 65 height 26
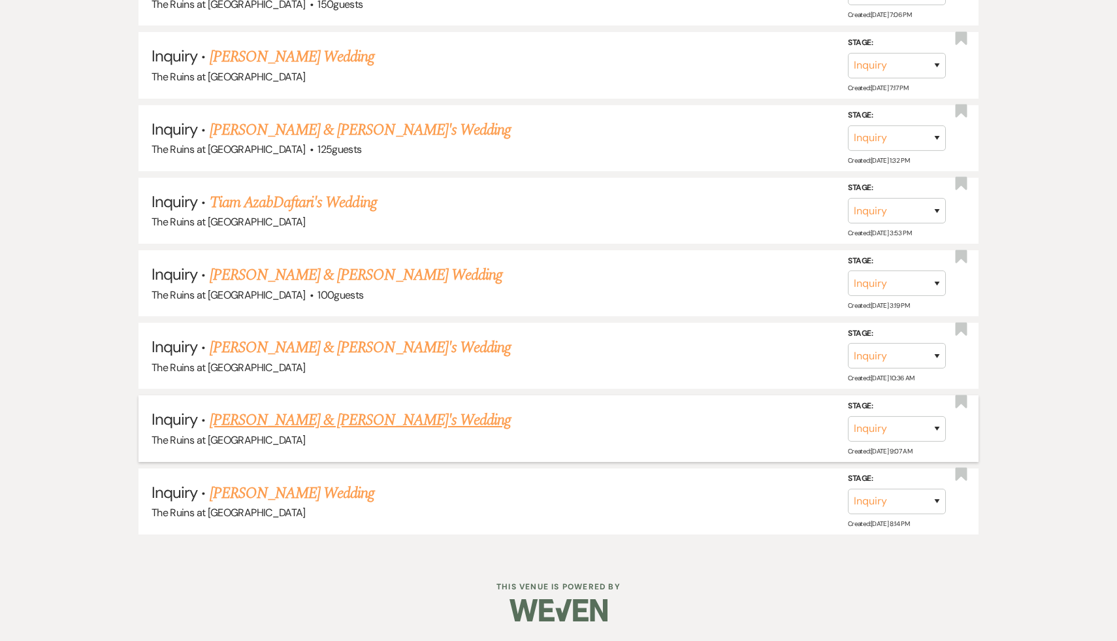
scroll to position [2299, 0]
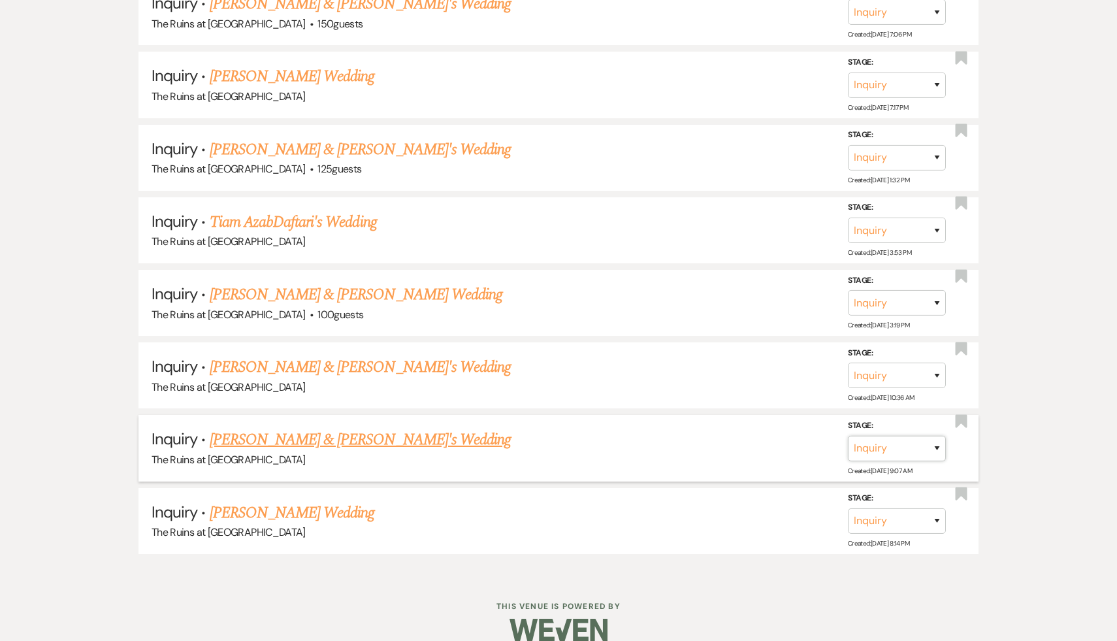
click at [937, 435] on select "Inquiry Follow Up Tour Requested Tour Confirmed Toured Proposal Sent Booked Lost" at bounding box center [897, 447] width 98 height 25
select select "9"
click at [848, 435] on select "Inquiry Follow Up Tour Requested Tour Confirmed Toured Proposal Sent Booked Lost" at bounding box center [897, 447] width 98 height 25
click at [924, 434] on button "Save" at bounding box center [919, 447] width 65 height 26
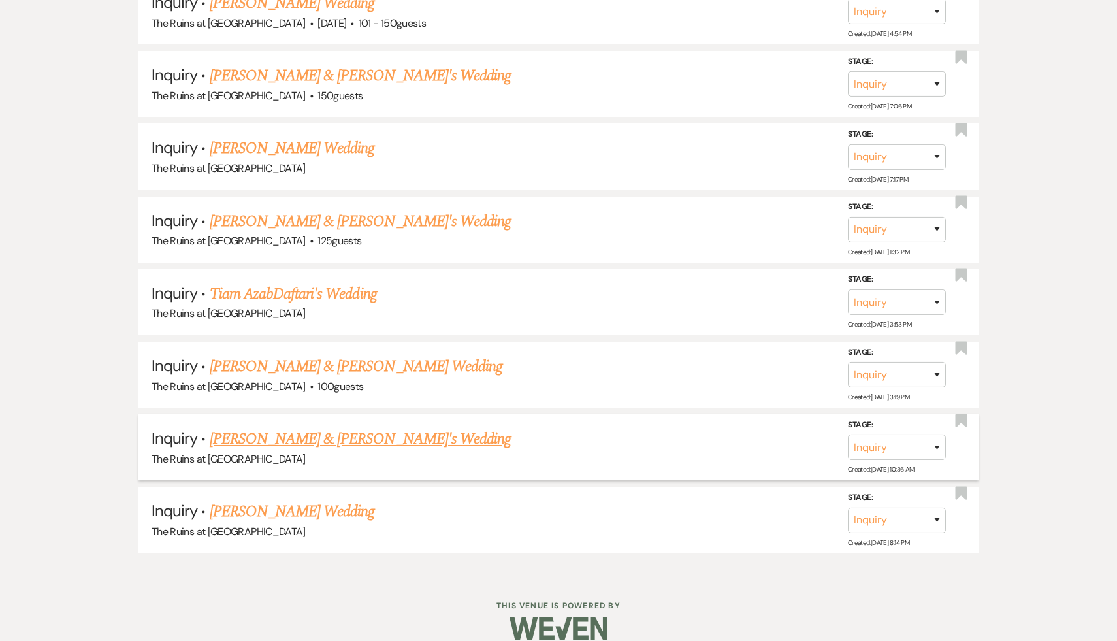
click at [412, 427] on link "Eleanor Brakewood & Sai Allu's Wedding" at bounding box center [361, 439] width 302 height 24
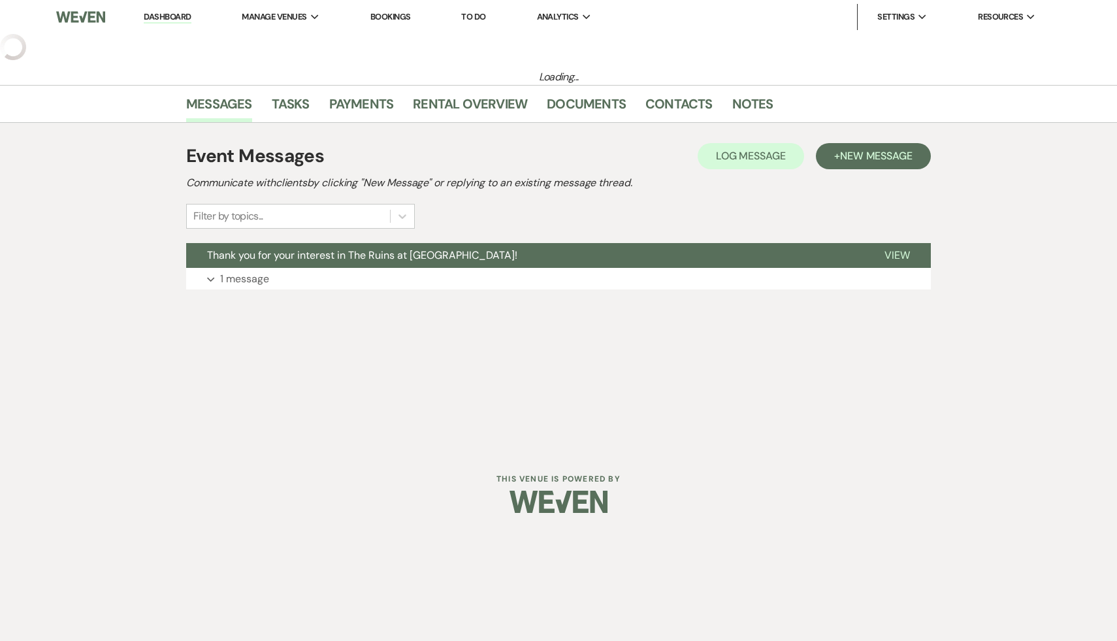
select select "6"
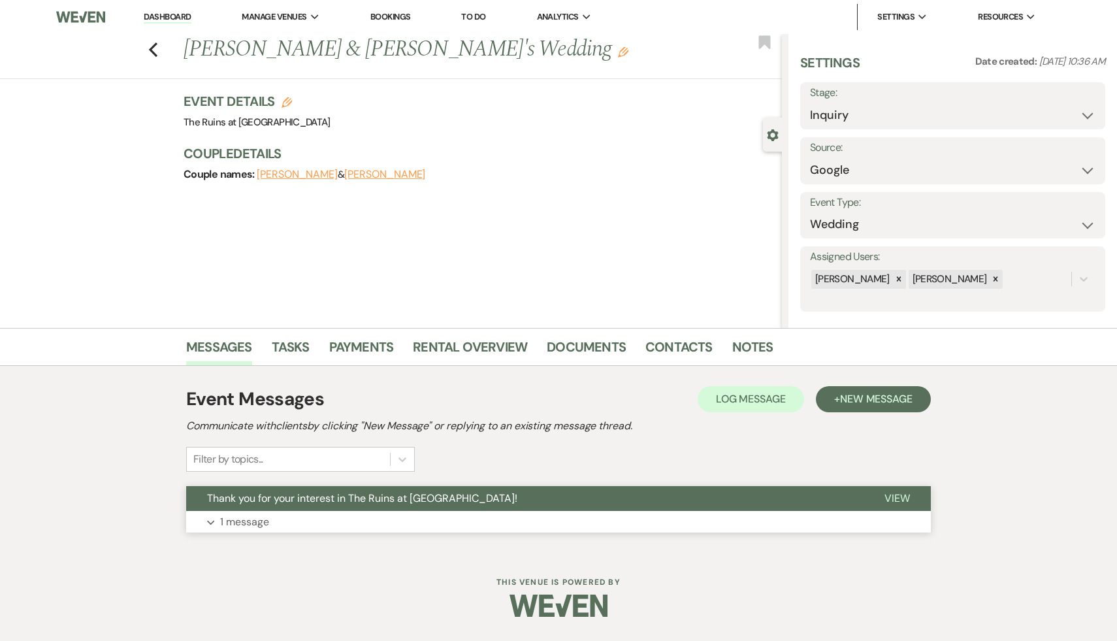
click at [392, 496] on span "Thank you for your interest in The Ruins at [GEOGRAPHIC_DATA]!" at bounding box center [362, 498] width 310 height 14
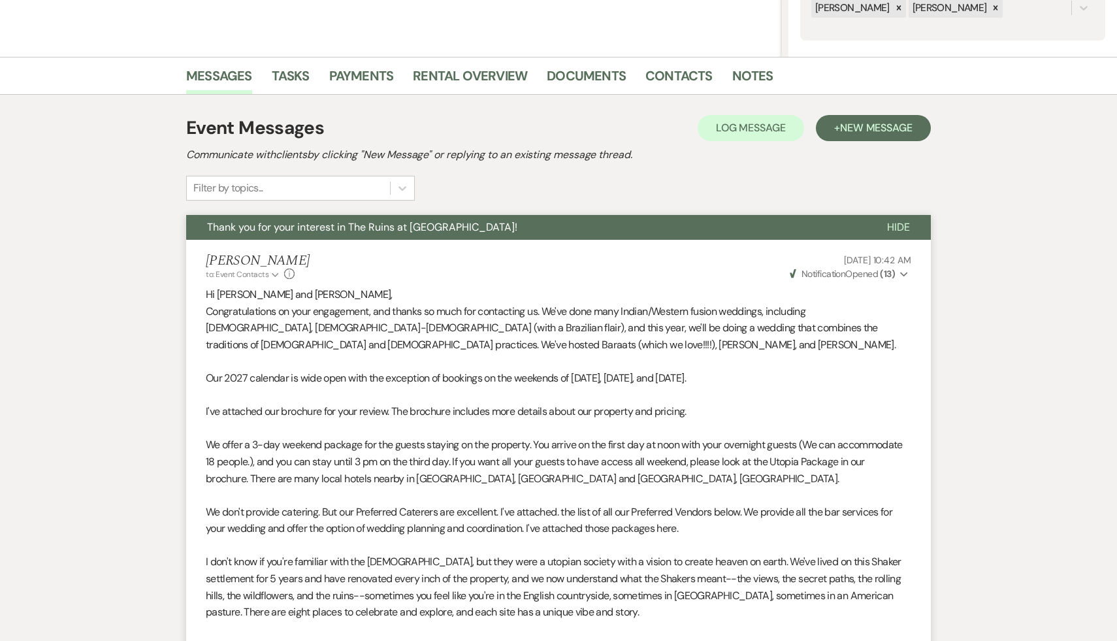
scroll to position [603, 0]
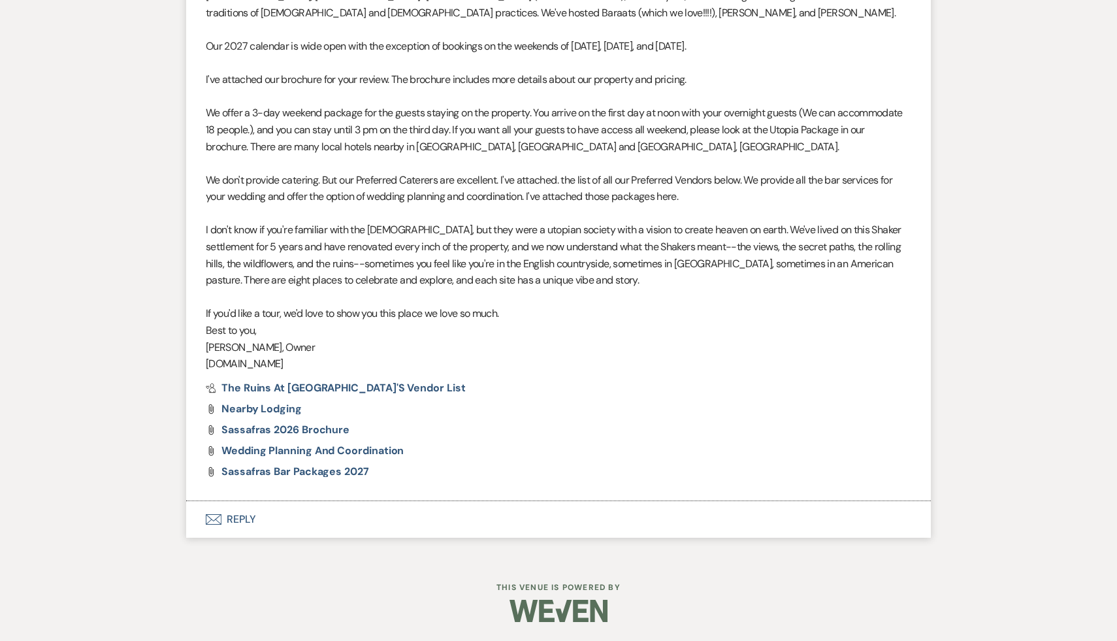
click at [245, 516] on button "Envelope Reply" at bounding box center [558, 519] width 745 height 37
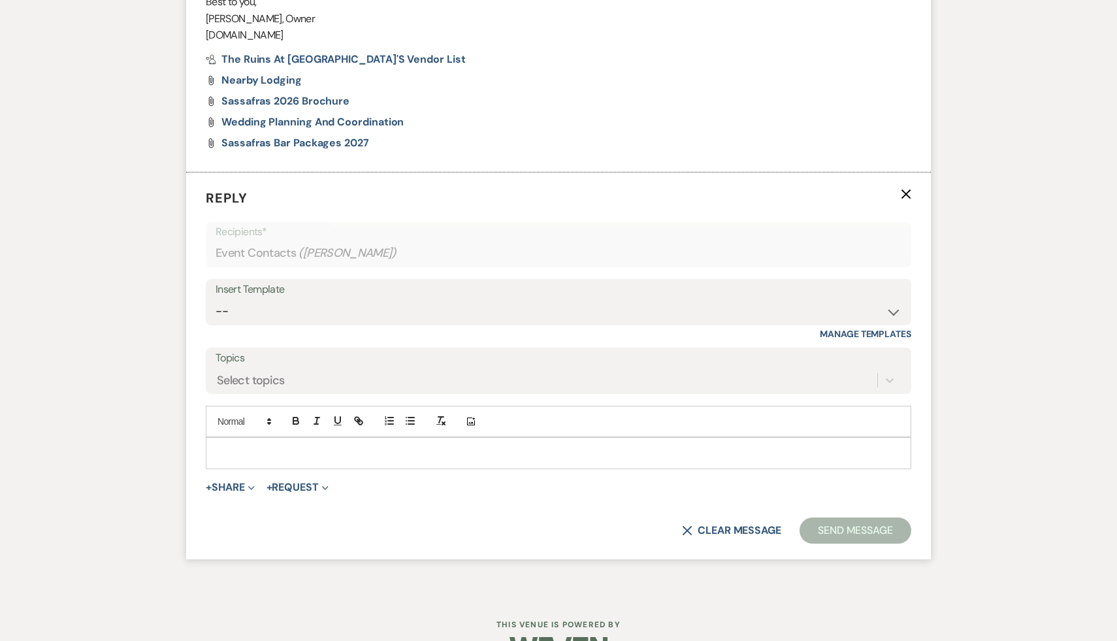
scroll to position [969, 0]
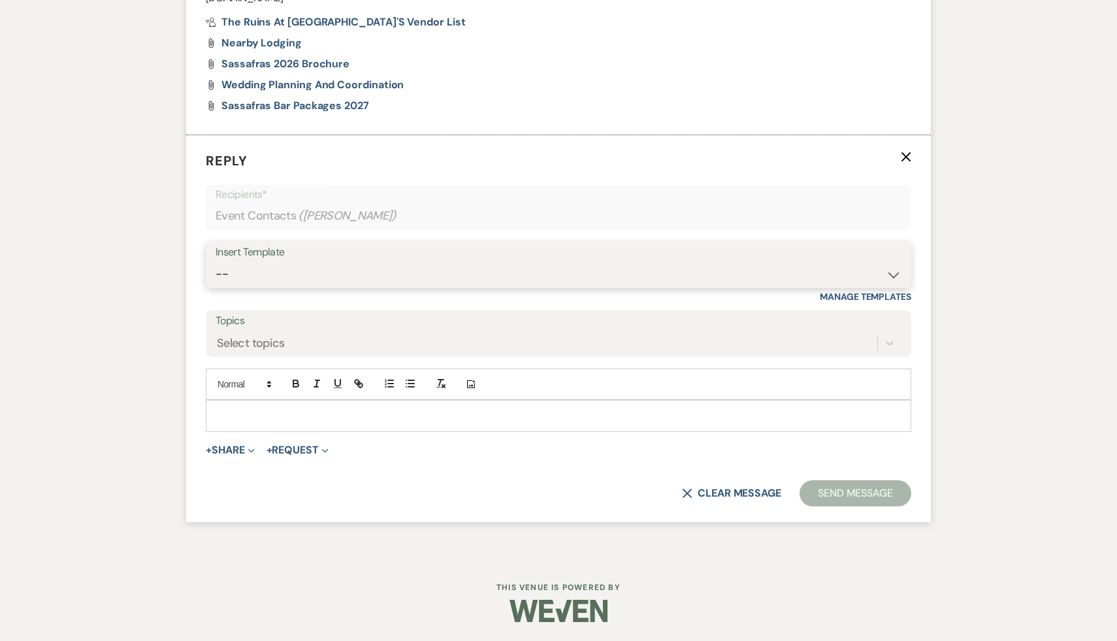
click at [892, 274] on select "-- Weven Planning Portal Introduction (Booked Events) Initial Inquiry Response …" at bounding box center [559, 273] width 686 height 25
select select "1435"
click at [216, 261] on select "-- Weven Planning Portal Introduction (Booked Events) Initial Inquiry Response …" at bounding box center [559, 273] width 686 height 25
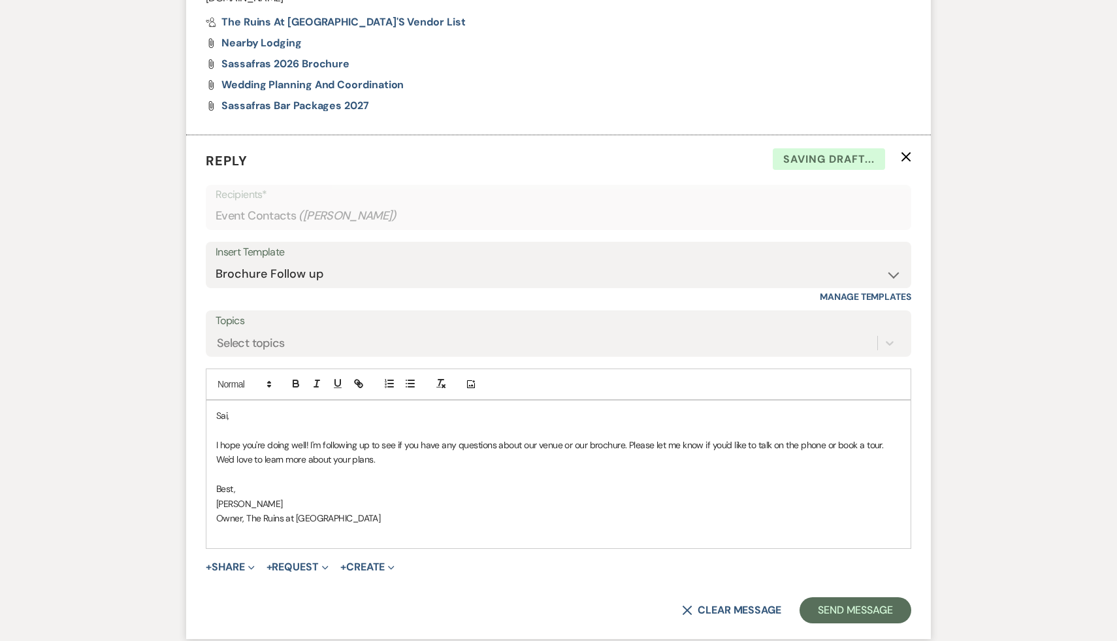
click at [214, 413] on div "Sai, I hope you're doing well! I'm following up to see if you have any question…" at bounding box center [558, 474] width 704 height 148
click at [864, 610] on button "Send Message" at bounding box center [856, 610] width 112 height 26
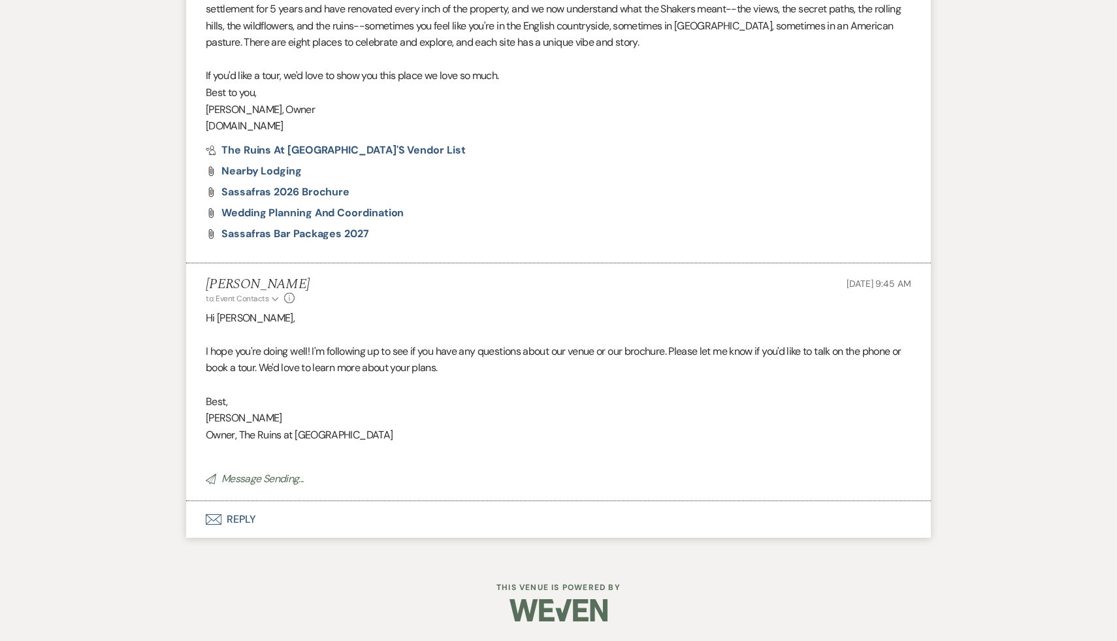
scroll to position [0, 0]
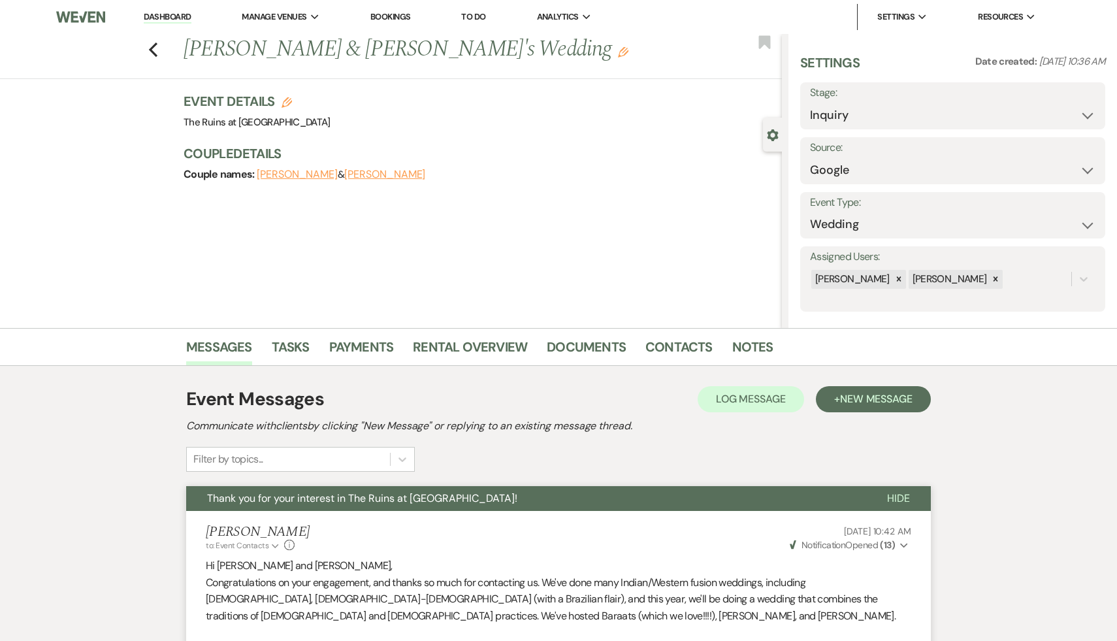
click at [166, 16] on link "Dashboard" at bounding box center [167, 17] width 47 height 12
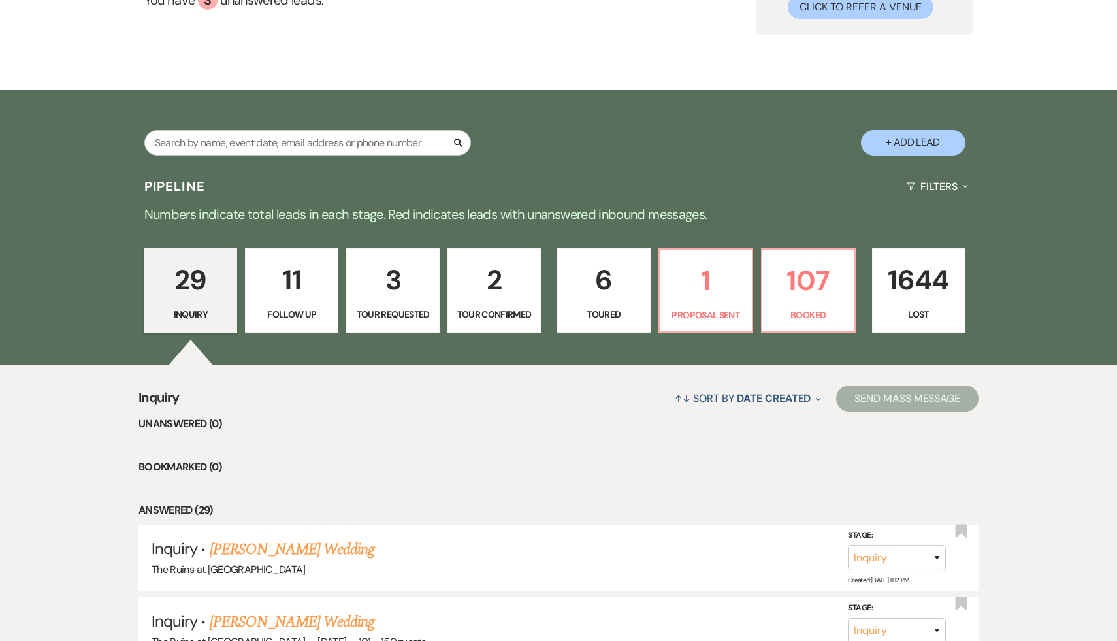
scroll to position [115, 0]
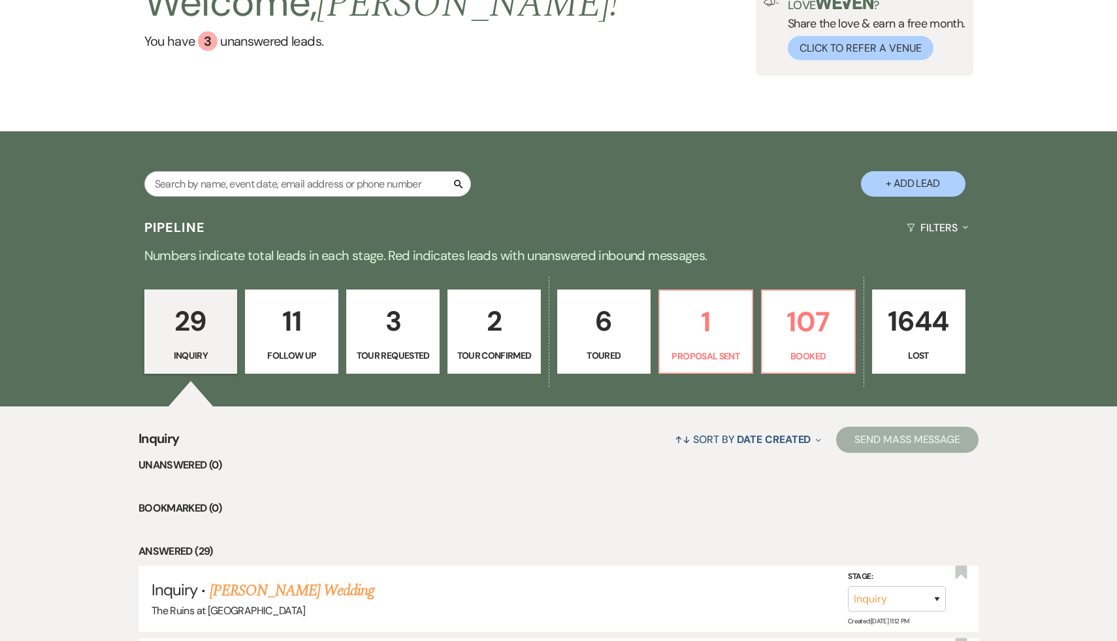
click at [301, 322] on p "11" at bounding box center [291, 321] width 76 height 44
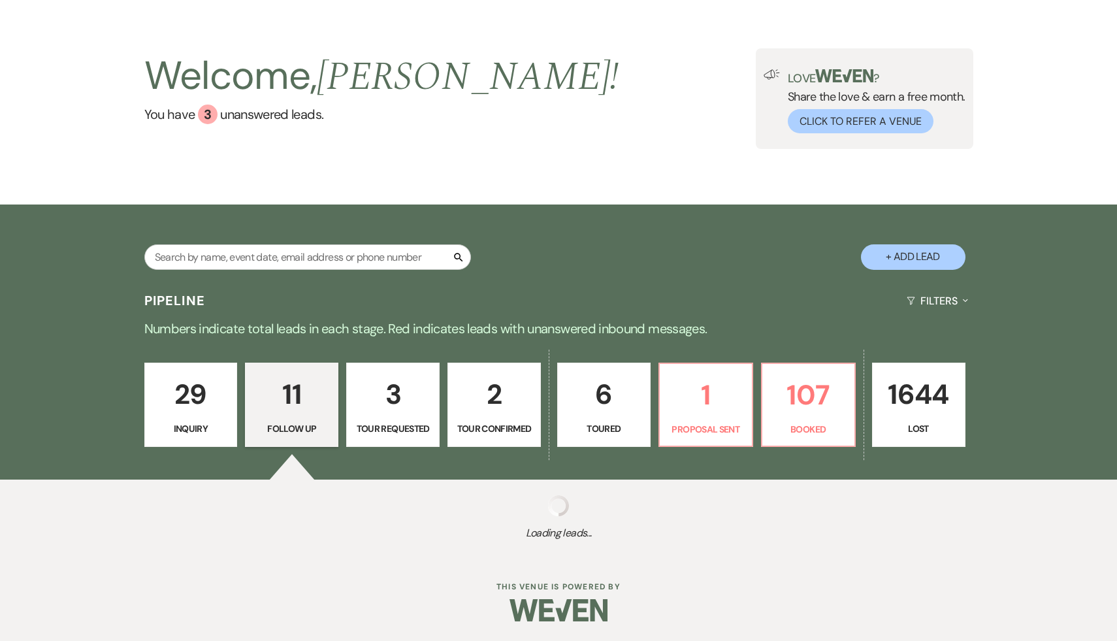
select select "9"
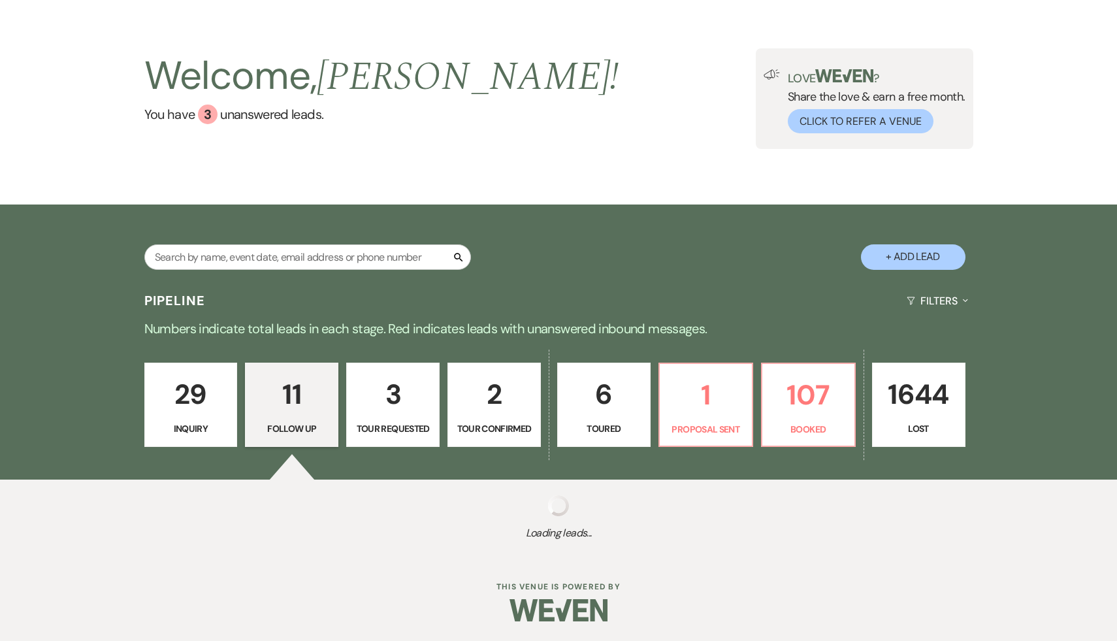
select select "9"
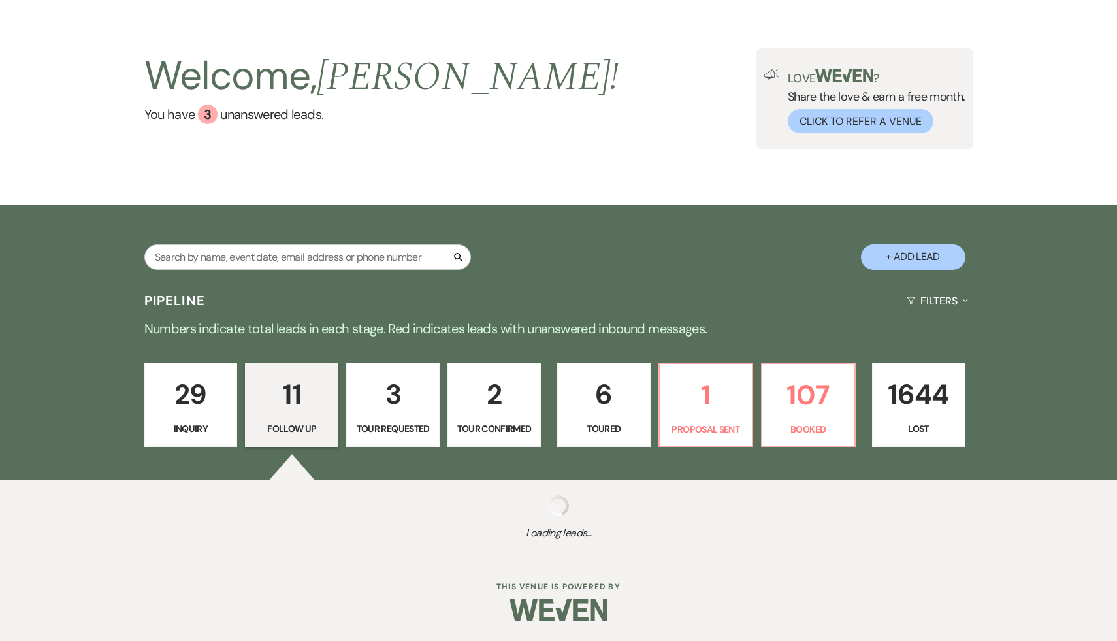
select select "9"
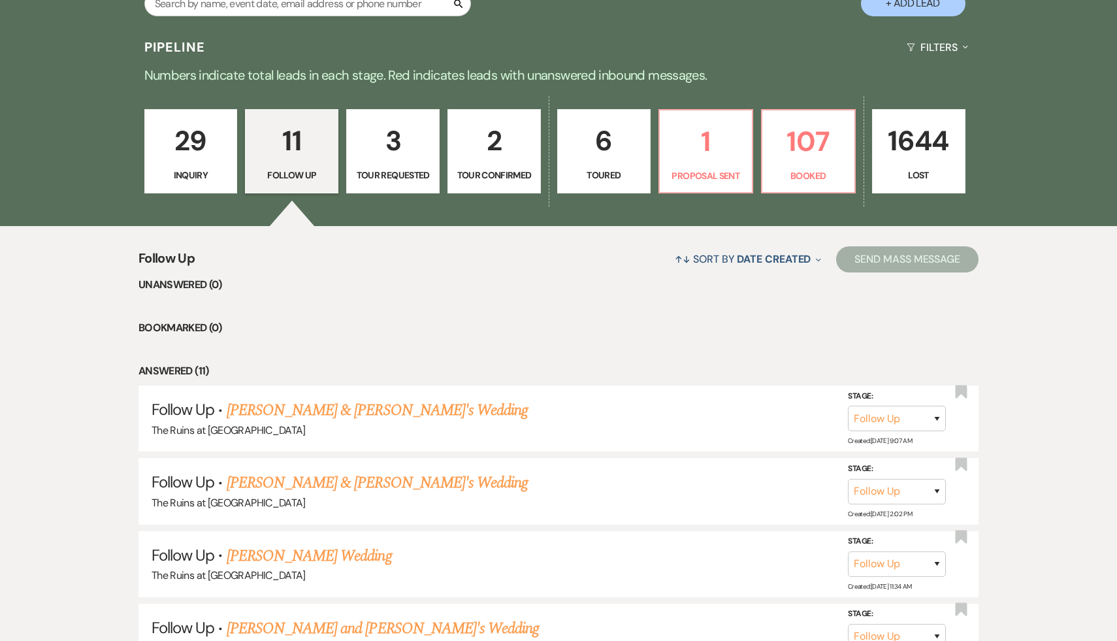
scroll to position [301, 0]
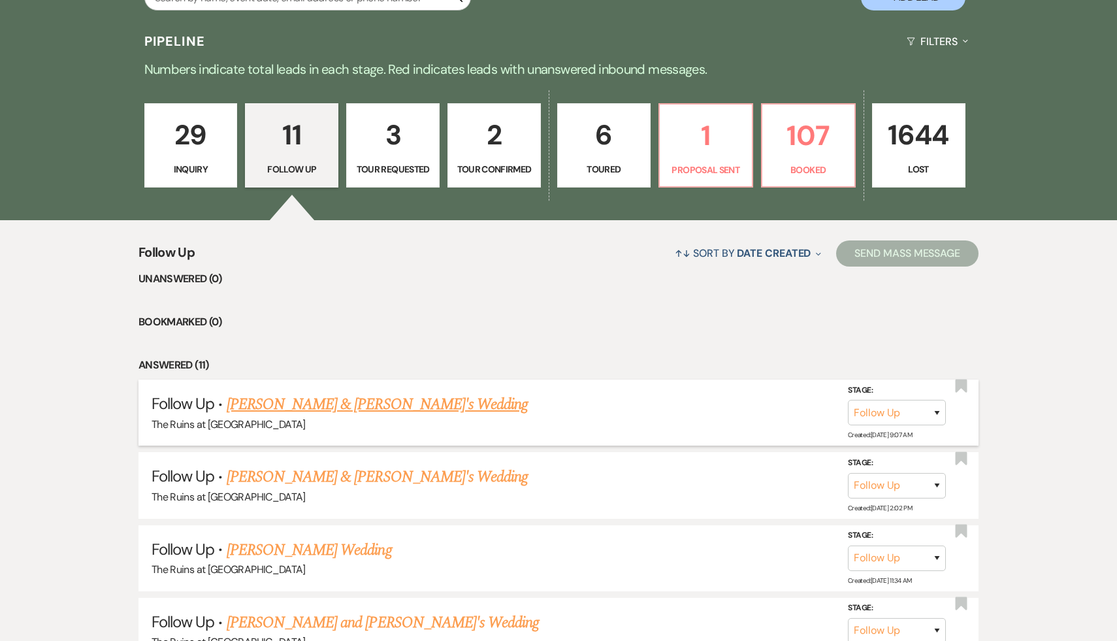
click at [324, 407] on link "Daniela & Fiance's Wedding" at bounding box center [378, 405] width 302 height 24
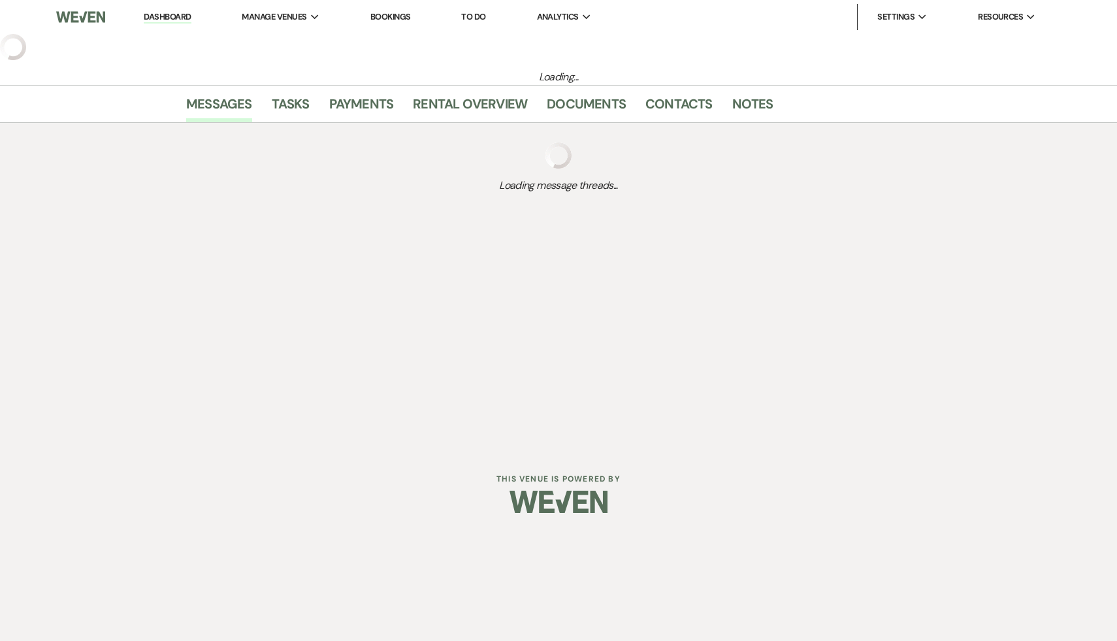
select select "9"
select select "4"
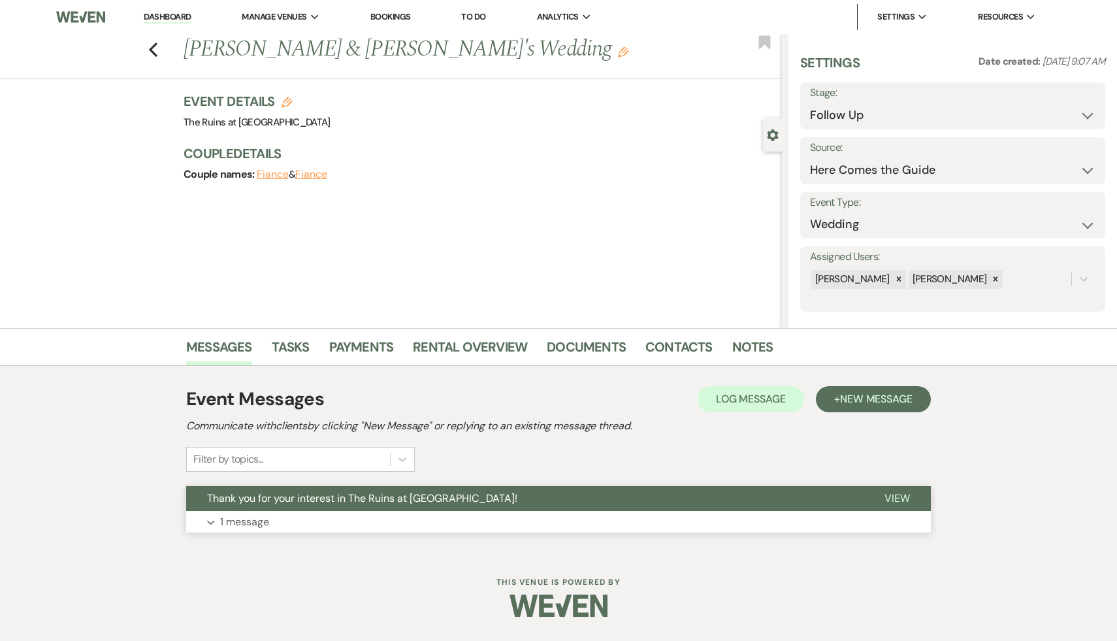
click at [348, 498] on span "Thank you for your interest in The Ruins at [GEOGRAPHIC_DATA]!" at bounding box center [362, 498] width 310 height 14
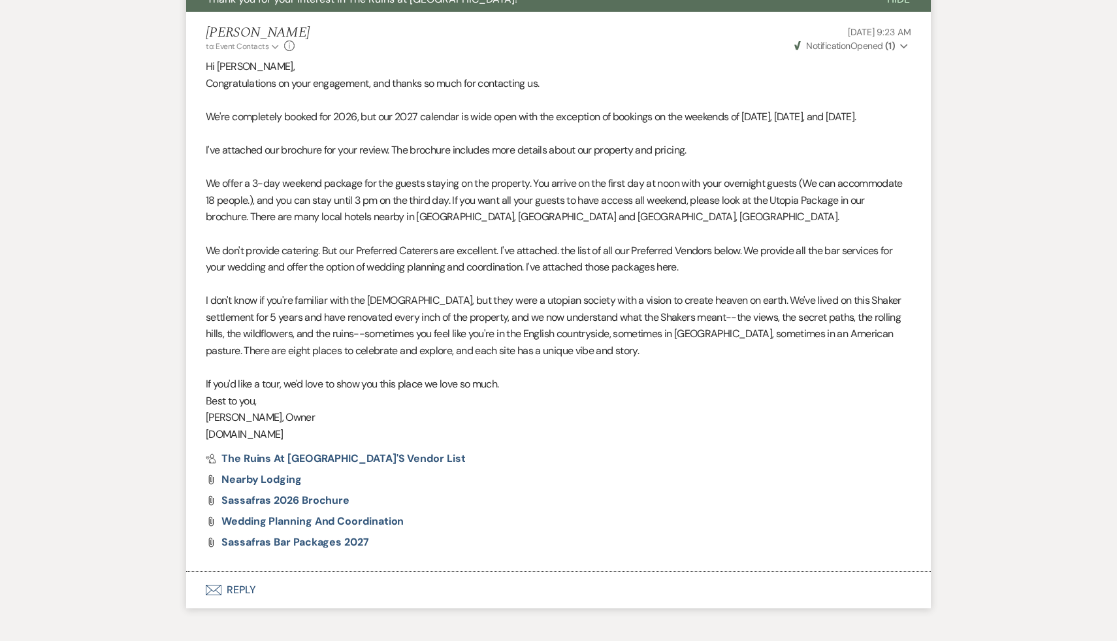
scroll to position [557, 0]
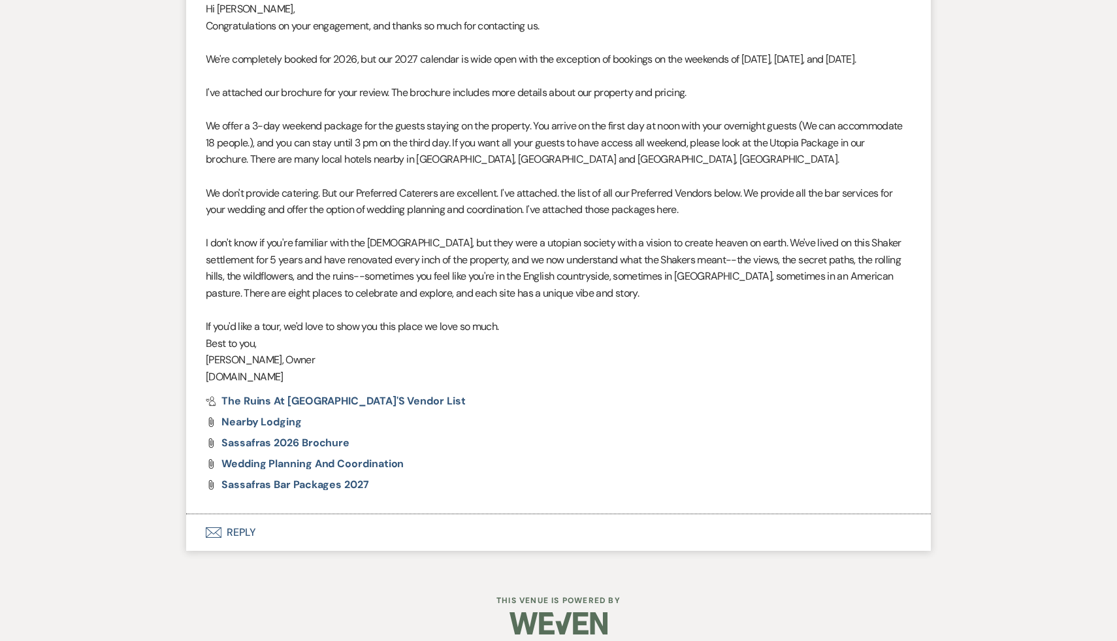
click at [240, 530] on button "Envelope Reply" at bounding box center [558, 532] width 745 height 37
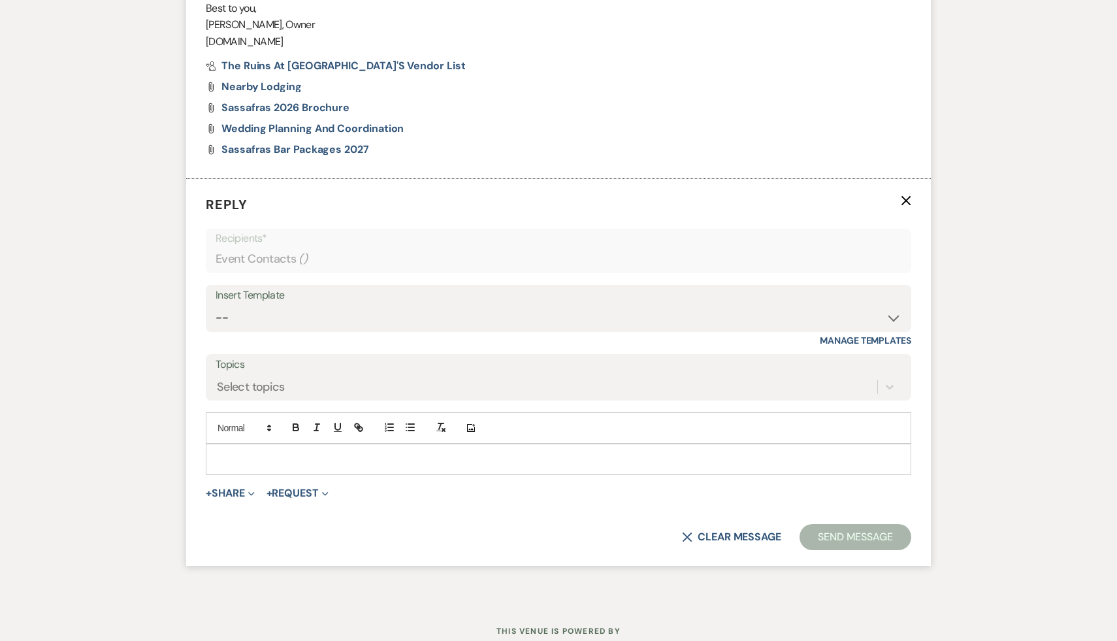
scroll to position [935, 0]
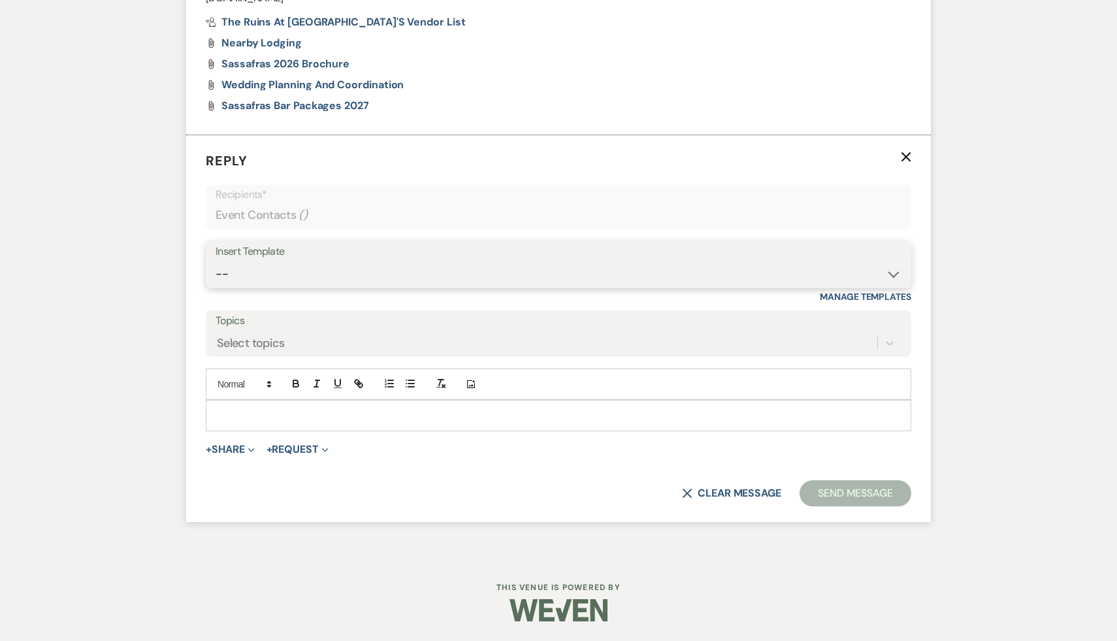
click at [890, 274] on select "-- Weven Planning Portal Introduction (Booked Events) Initial Inquiry Response …" at bounding box center [559, 273] width 686 height 25
select select "1434"
click at [216, 261] on select "-- Weven Planning Portal Introduction (Booked Events) Initial Inquiry Response …" at bounding box center [559, 273] width 686 height 25
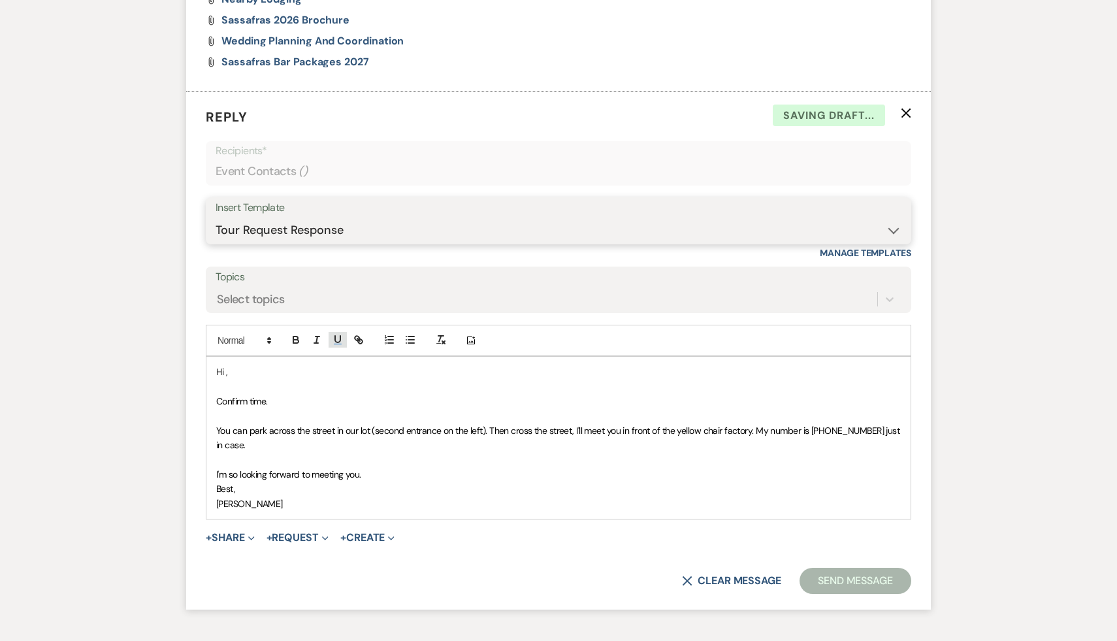
scroll to position [1052, 0]
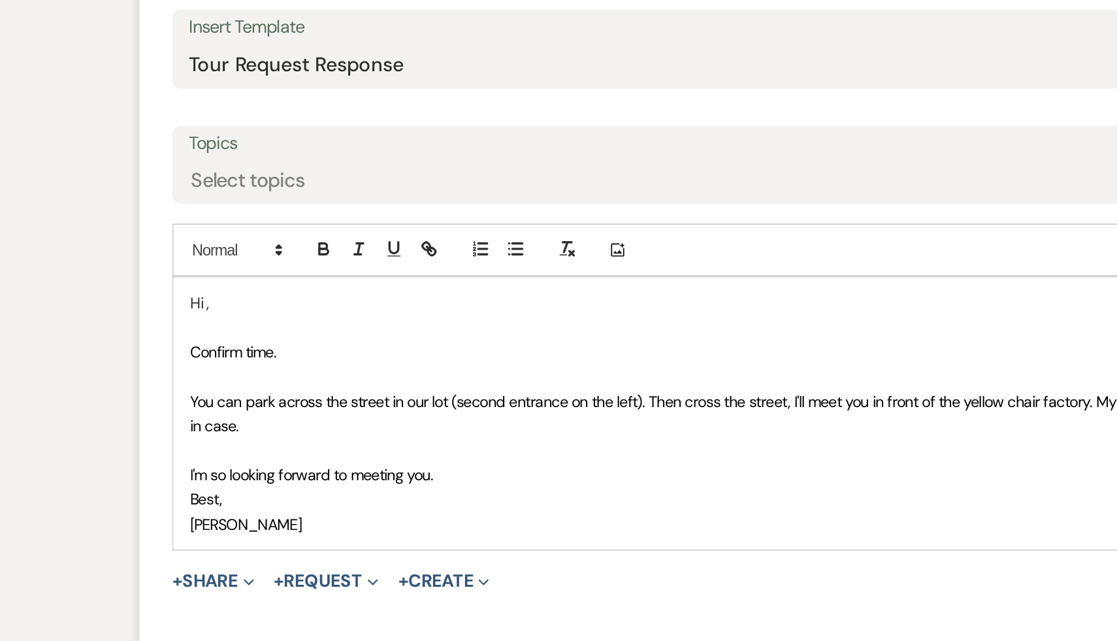
click at [236, 301] on p "Hi ," at bounding box center [558, 299] width 685 height 14
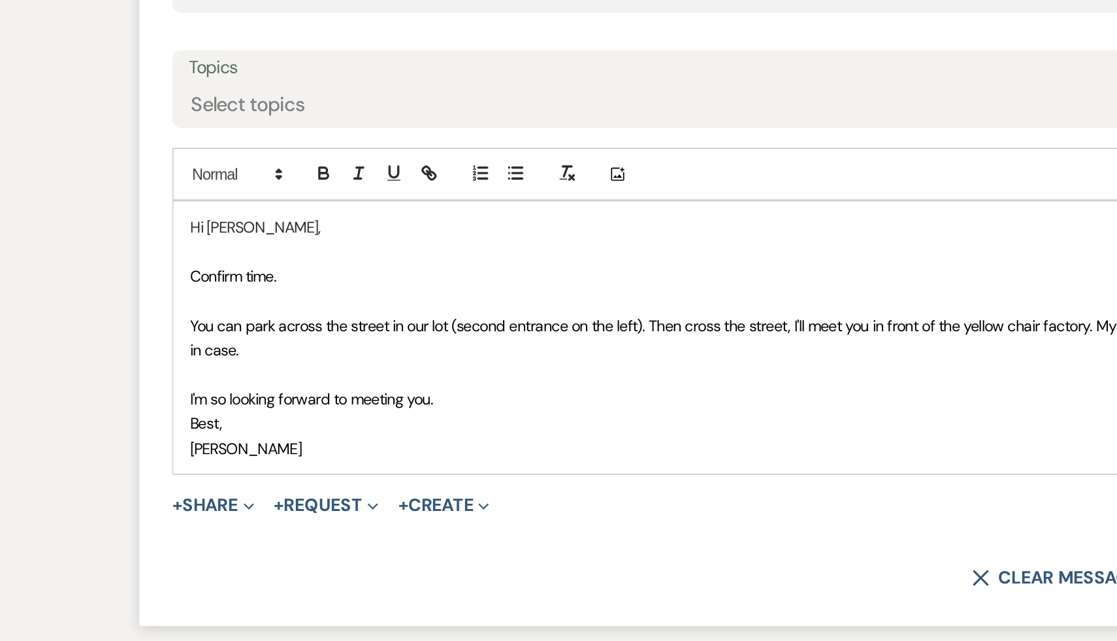
scroll to position [1003, 0]
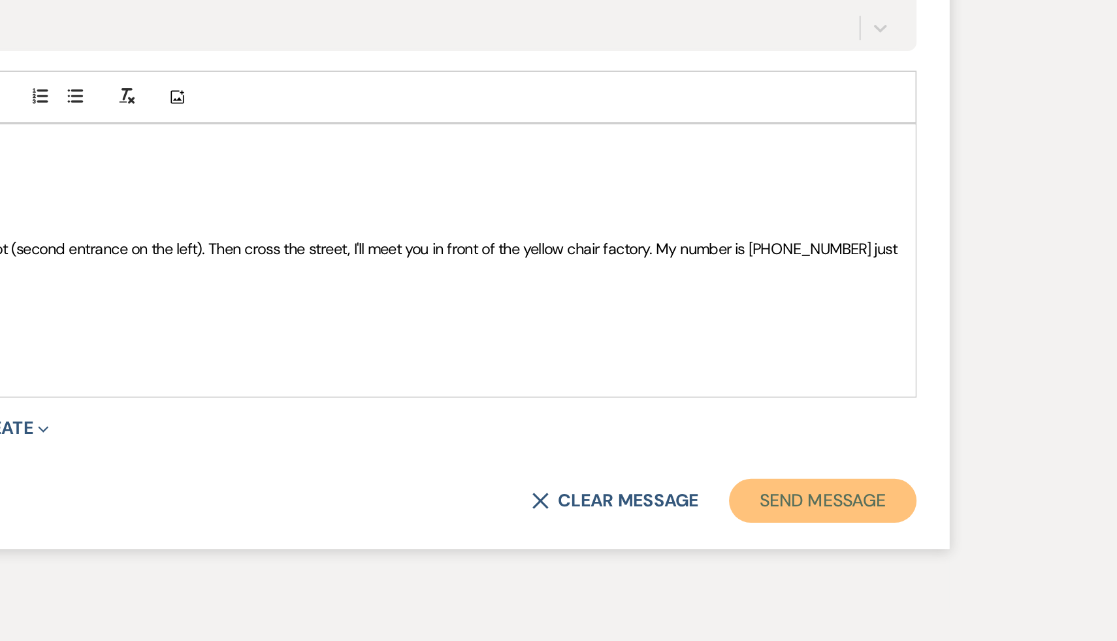
click at [837, 557] on button "Send Message" at bounding box center [856, 557] width 112 height 26
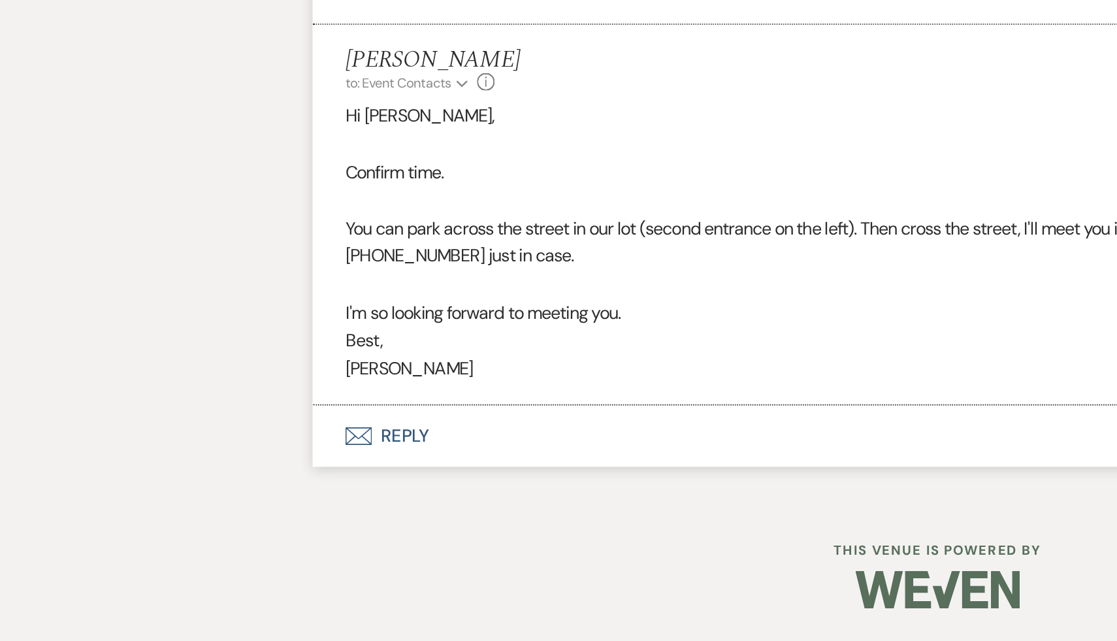
scroll to position [797, 0]
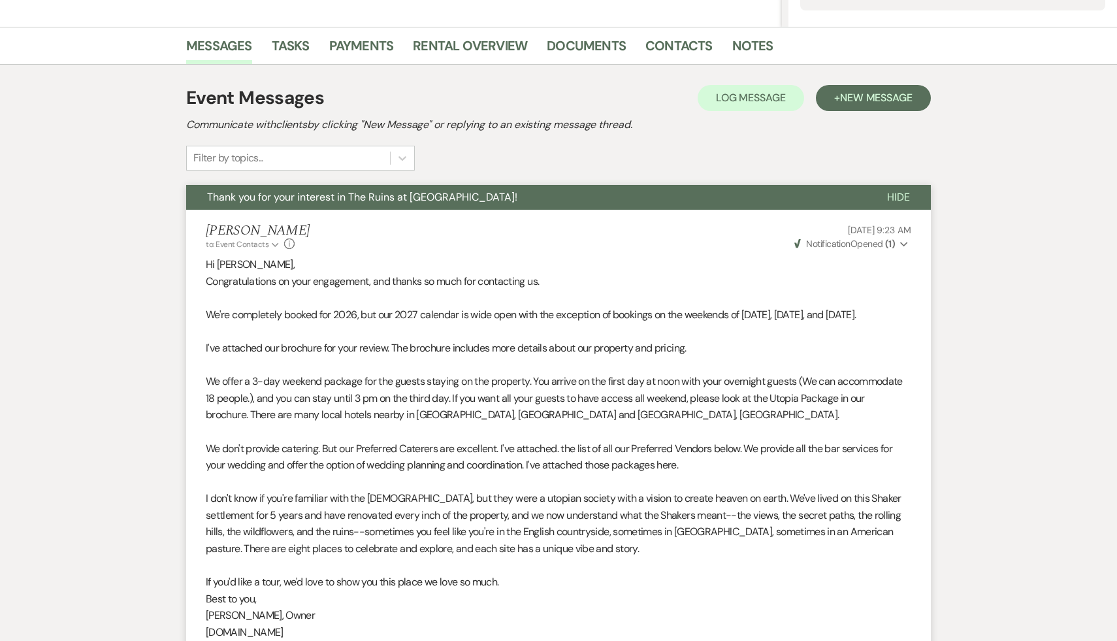
select select "9"
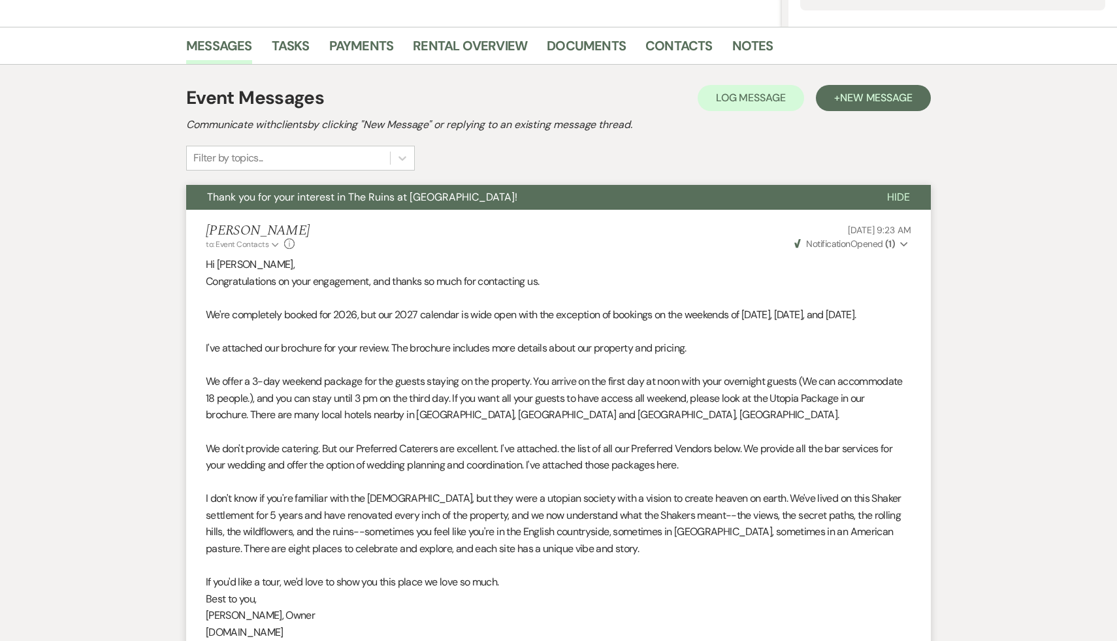
select select "9"
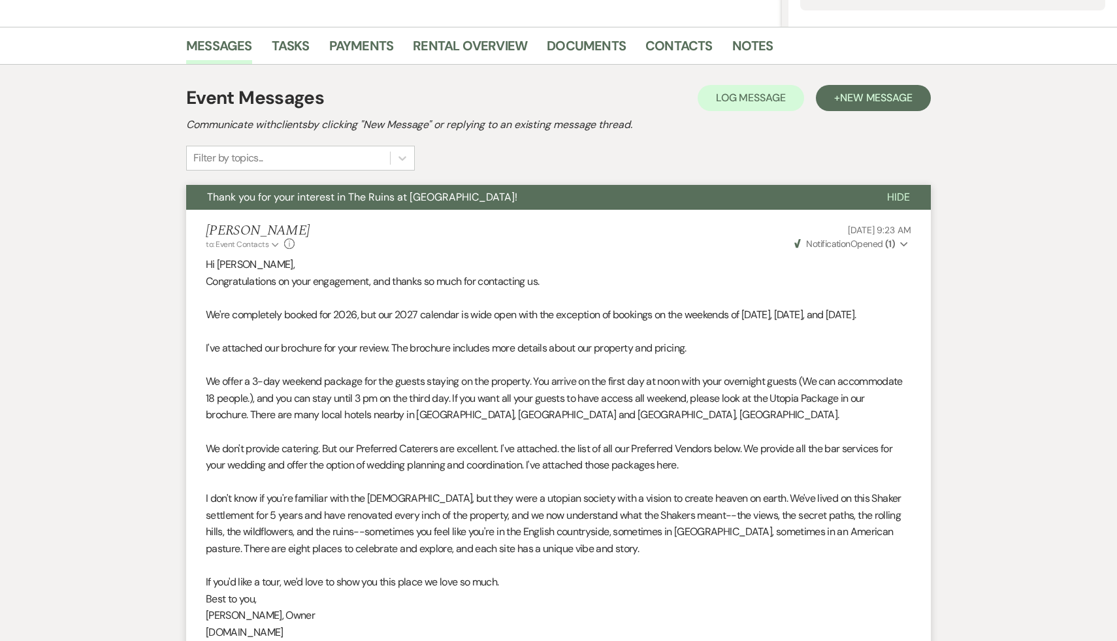
select select "9"
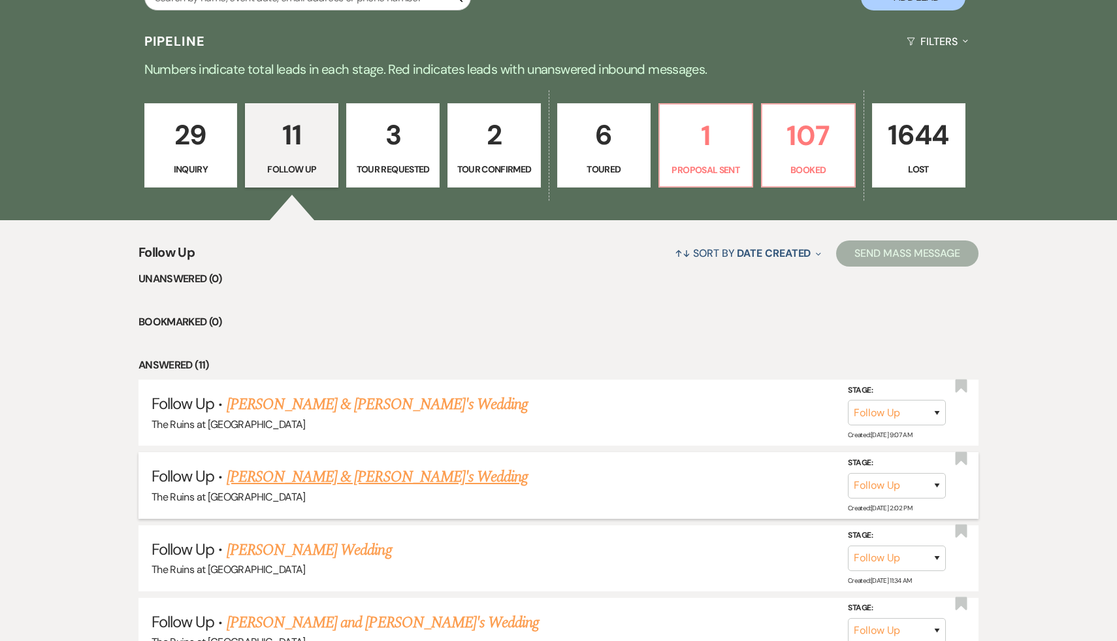
click at [303, 477] on link "Sophie Rubin & Fiance's Wedding" at bounding box center [378, 477] width 302 height 24
select select "9"
select select "6"
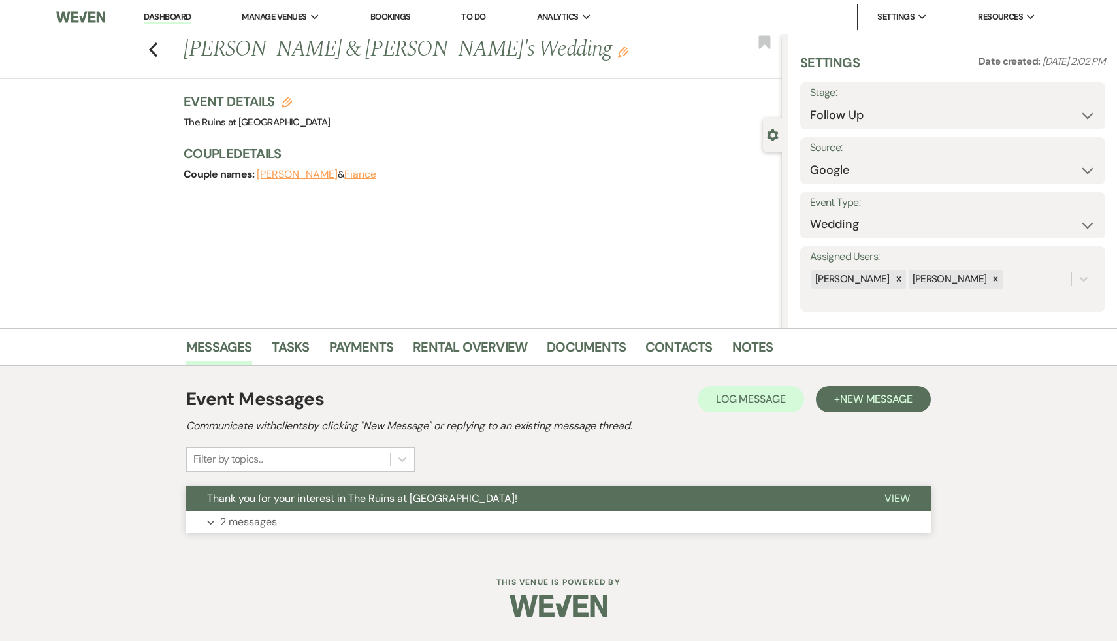
click at [308, 504] on span "Thank you for your interest in The Ruins at [GEOGRAPHIC_DATA]!" at bounding box center [362, 498] width 310 height 14
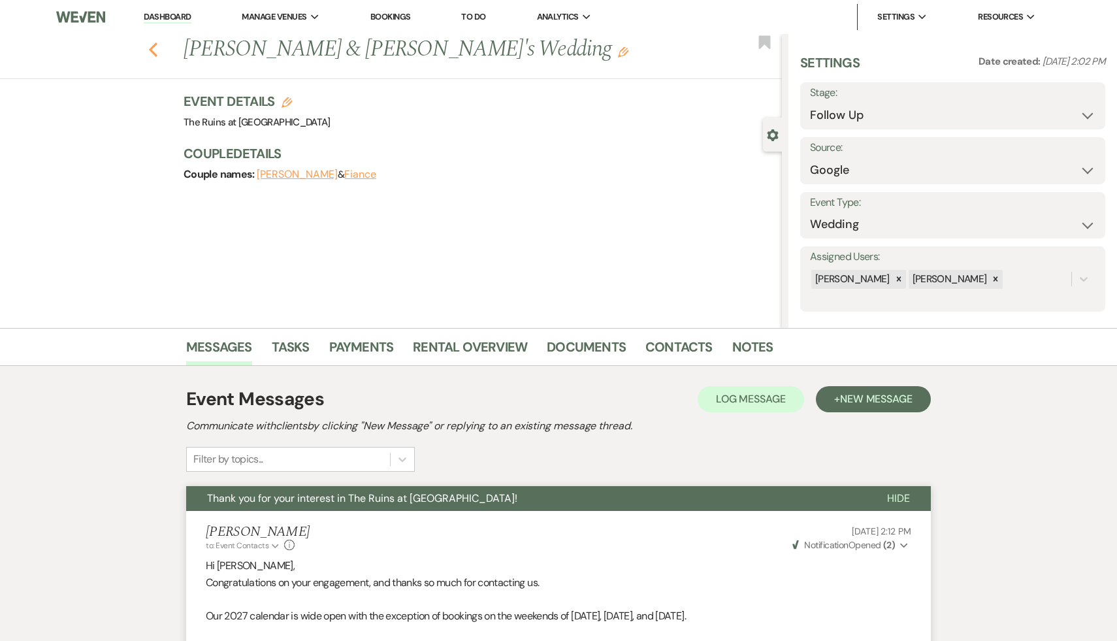
click at [152, 46] on use "button" at bounding box center [153, 49] width 8 height 14
select select "9"
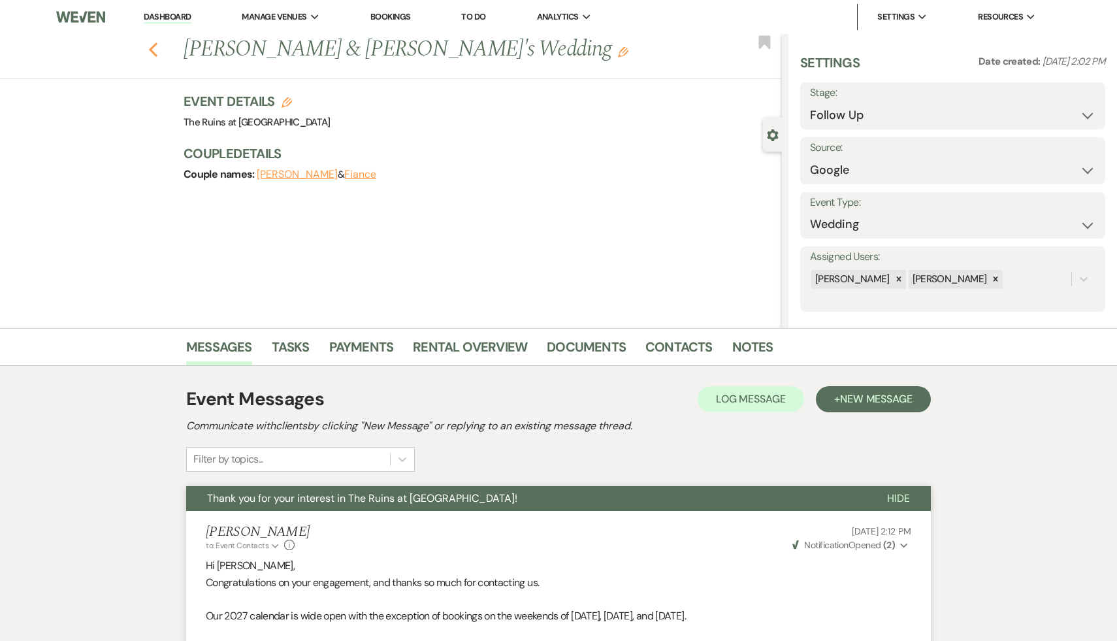
select select "9"
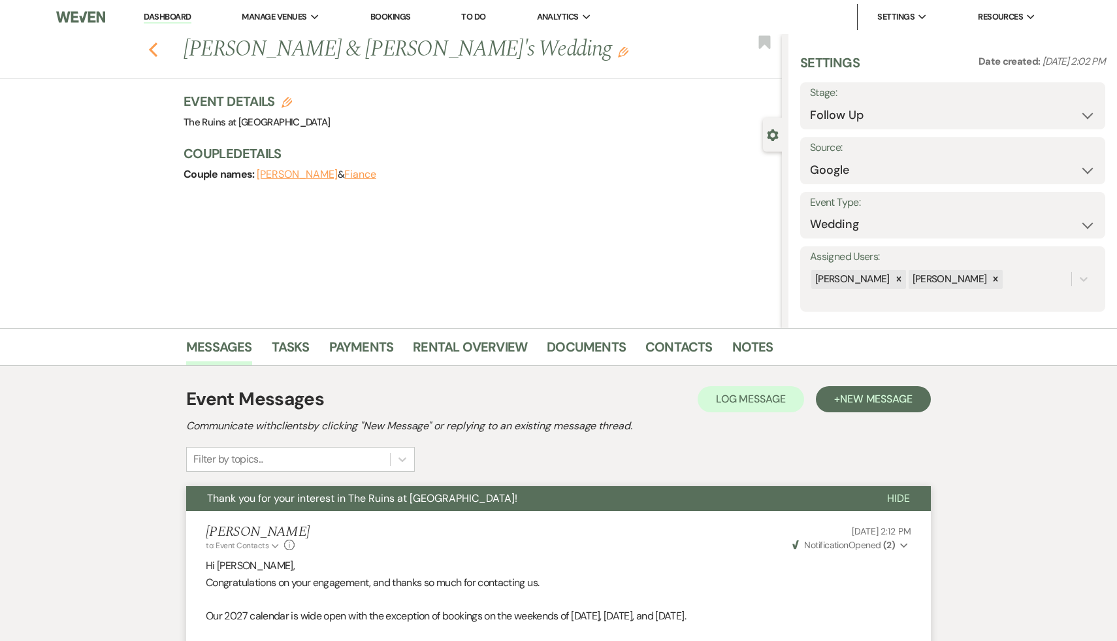
select select "9"
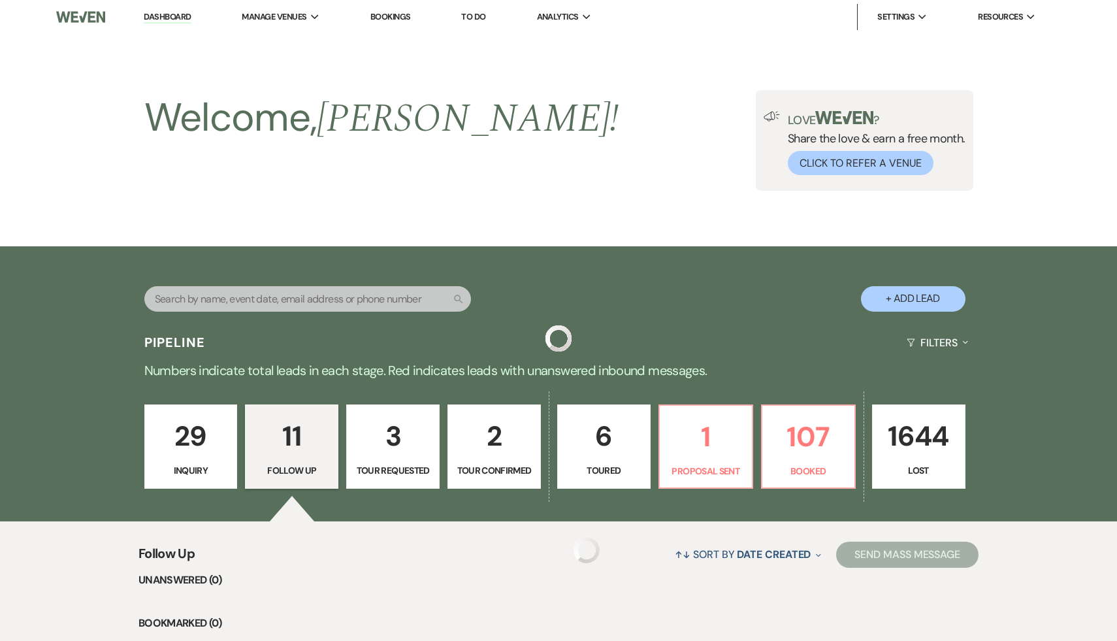
scroll to position [301, 0]
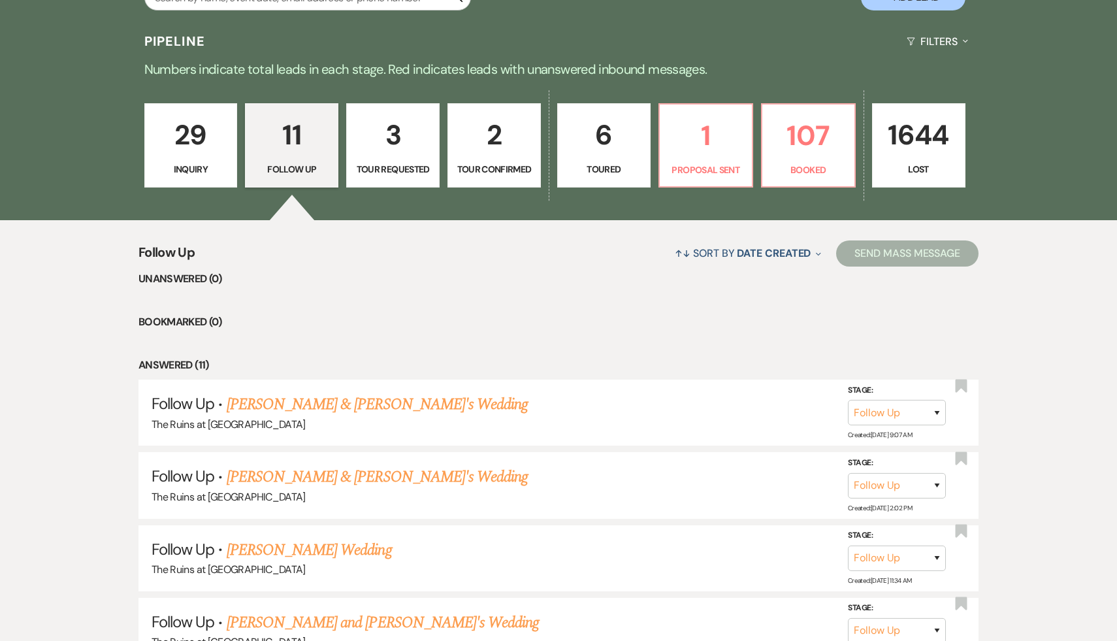
click at [193, 146] on p "29" at bounding box center [191, 135] width 76 height 44
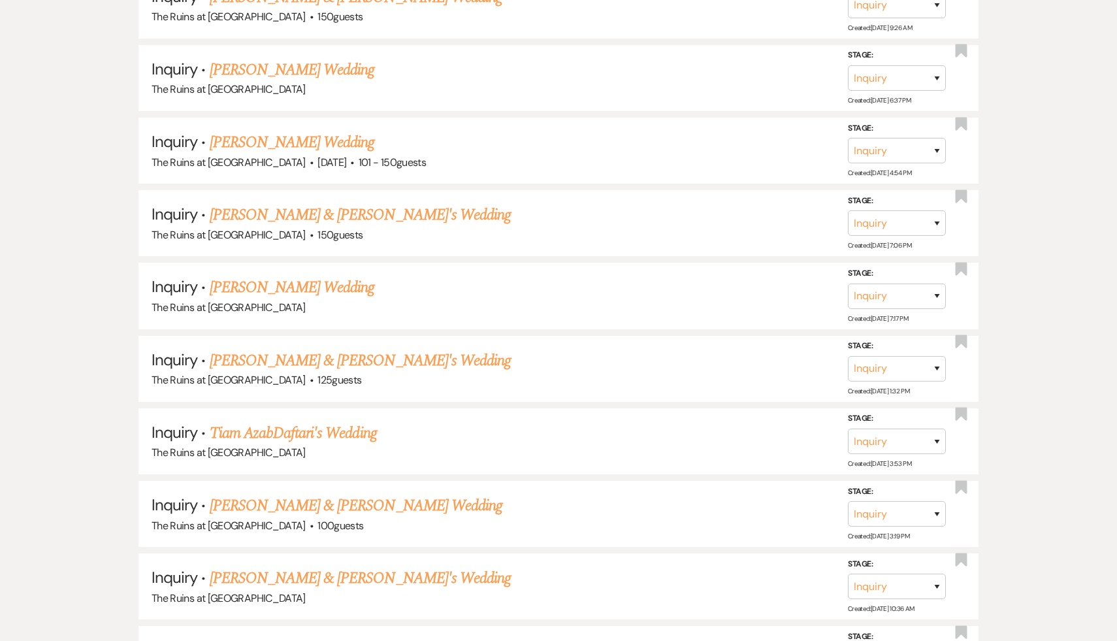
scroll to position [2227, 0]
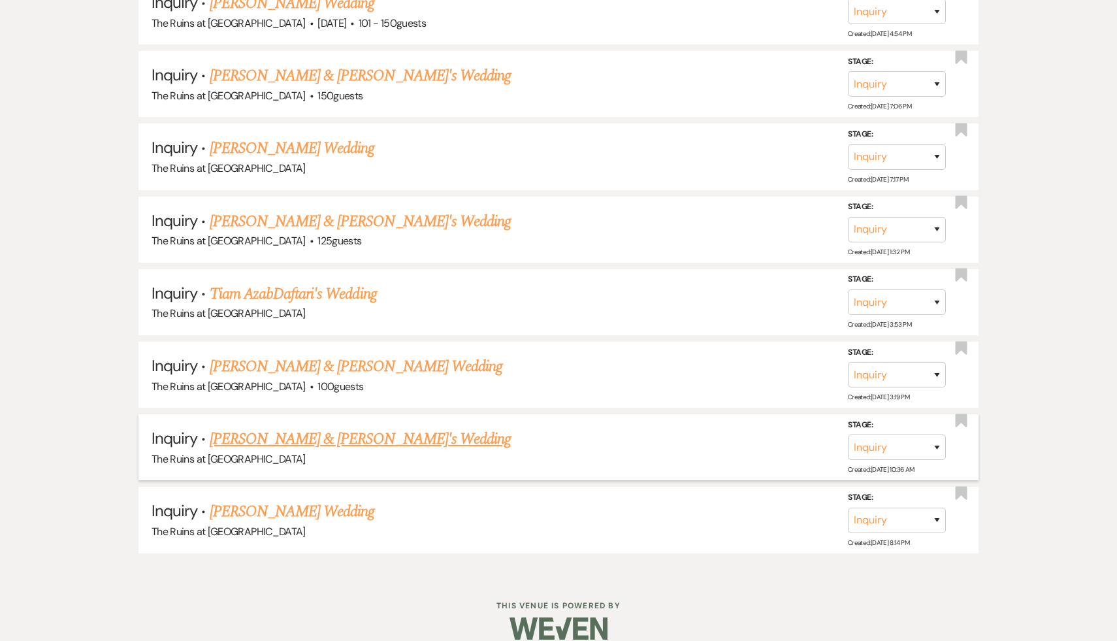
click at [341, 427] on link "Eleanor Brakewood & Sai Allu's Wedding" at bounding box center [361, 439] width 302 height 24
select select "6"
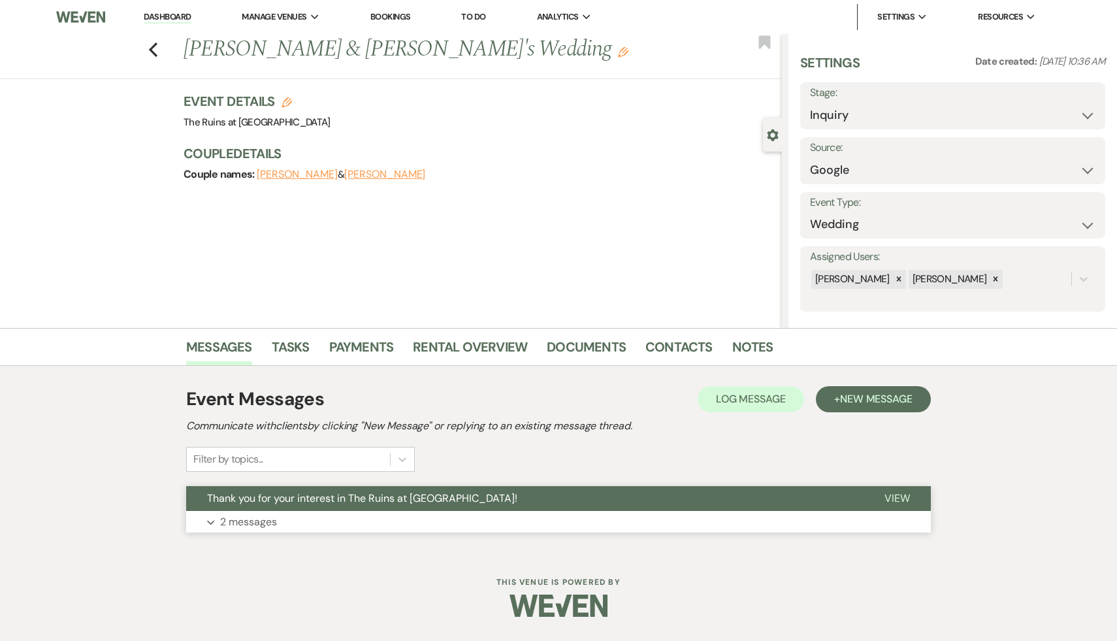
click at [335, 500] on span "Thank you for your interest in The Ruins at [GEOGRAPHIC_DATA]!" at bounding box center [362, 498] width 310 height 14
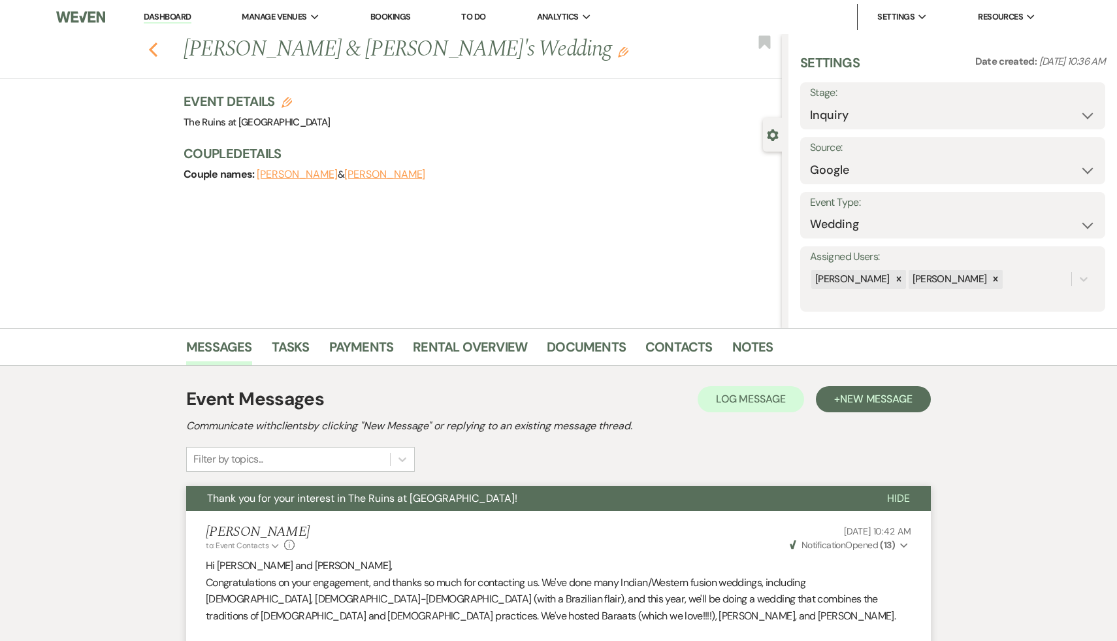
click at [150, 46] on icon "Previous" at bounding box center [153, 50] width 10 height 16
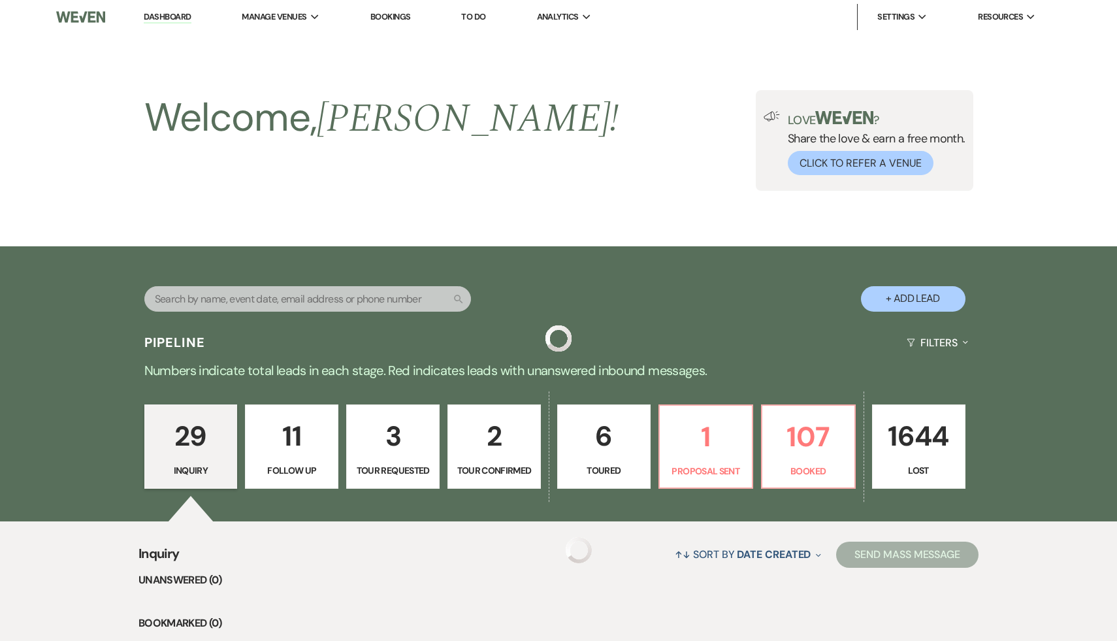
scroll to position [2227, 0]
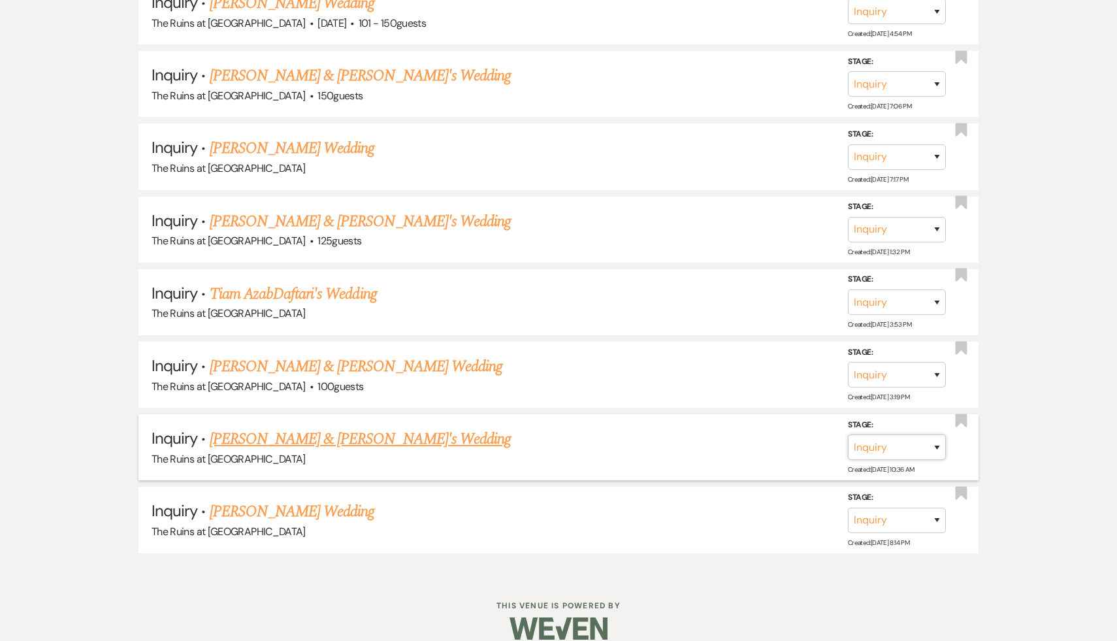
click at [937, 434] on select "Inquiry Follow Up Tour Requested Tour Confirmed Toured Proposal Sent Booked Lost" at bounding box center [897, 446] width 98 height 25
select select "9"
click at [848, 434] on select "Inquiry Follow Up Tour Requested Tour Confirmed Toured Proposal Sent Booked Lost" at bounding box center [897, 446] width 98 height 25
click at [920, 434] on button "Save" at bounding box center [919, 447] width 65 height 26
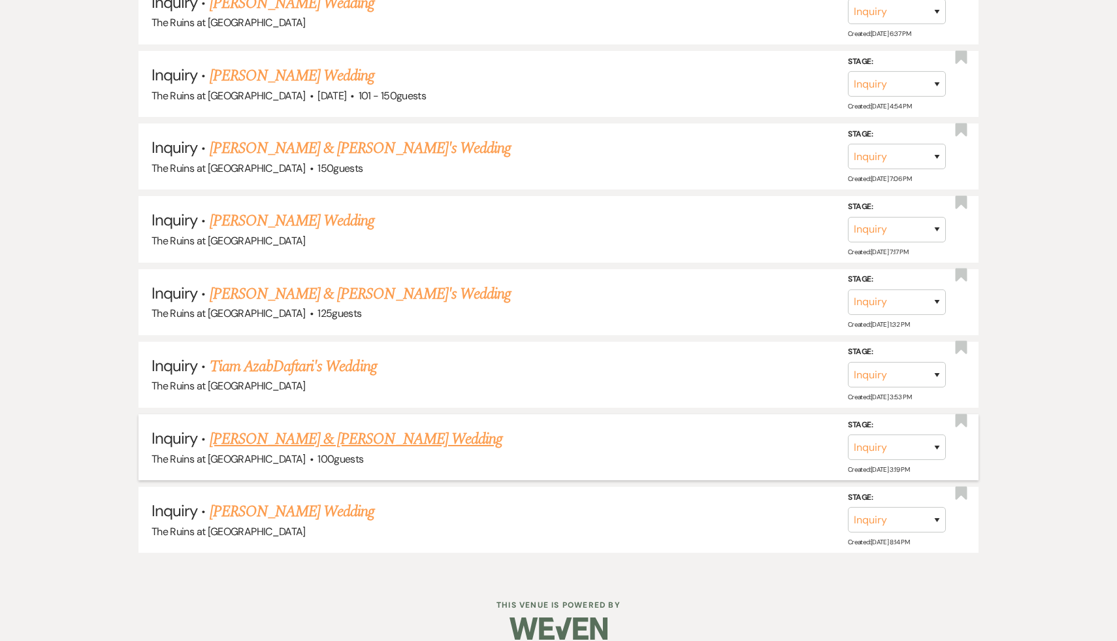
click at [327, 427] on link "Morgan & Laine's Wedding" at bounding box center [356, 439] width 293 height 24
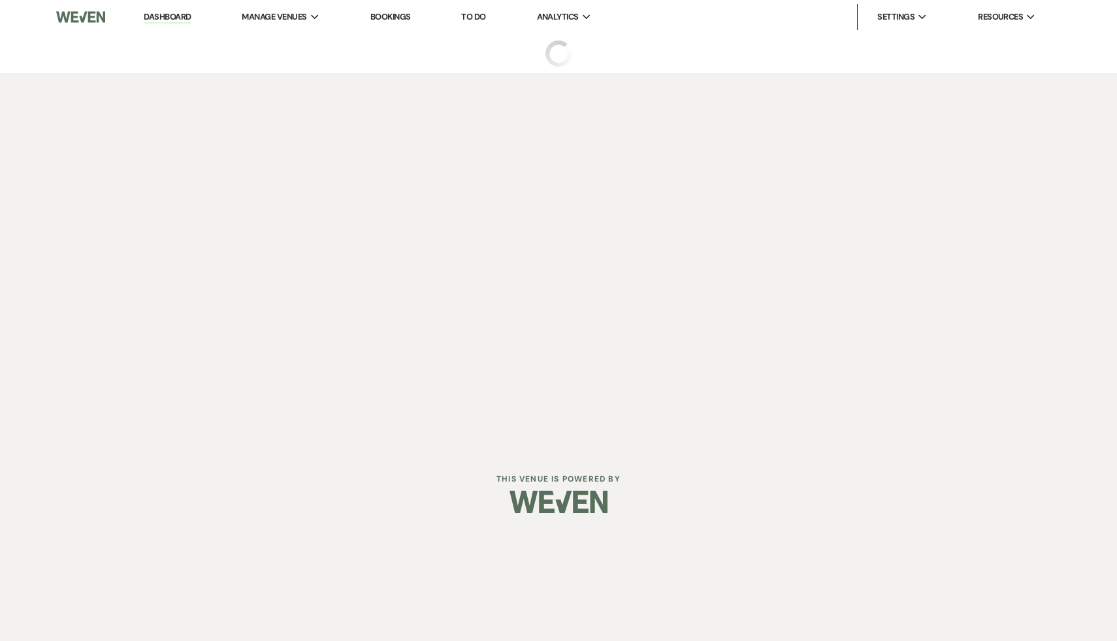
select select "17"
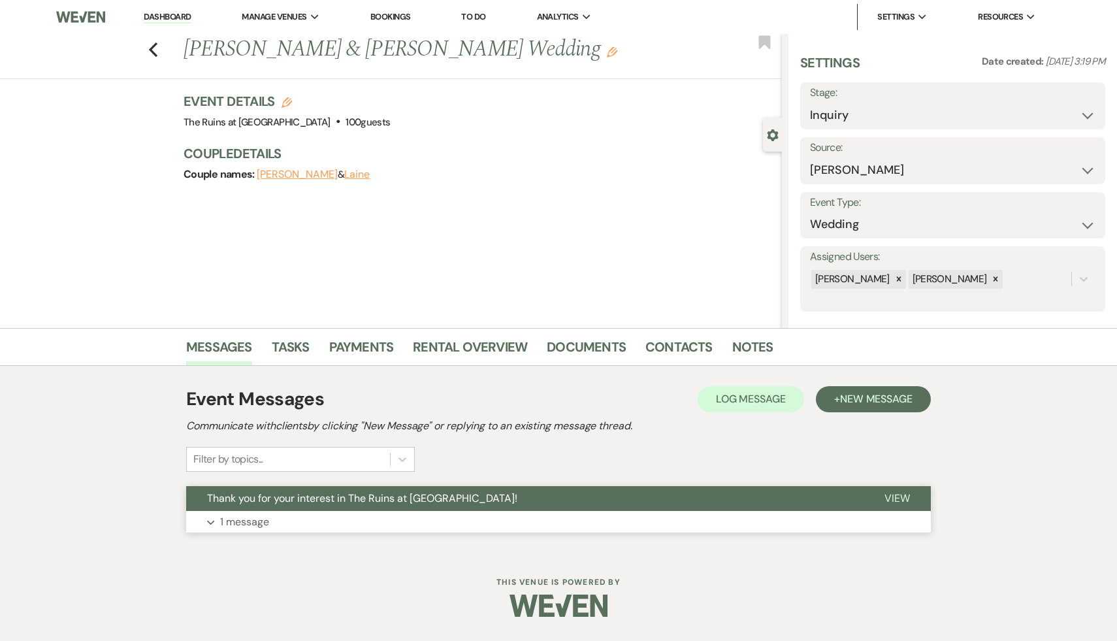
click at [334, 497] on span "Thank you for your interest in The Ruins at [GEOGRAPHIC_DATA]!" at bounding box center [362, 498] width 310 height 14
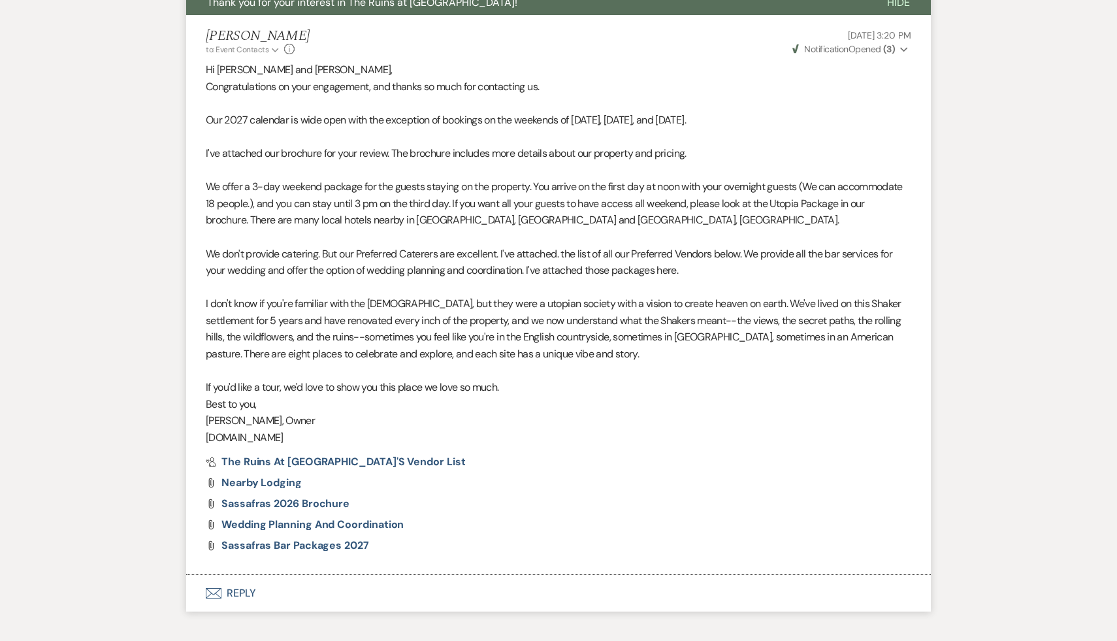
scroll to position [517, 0]
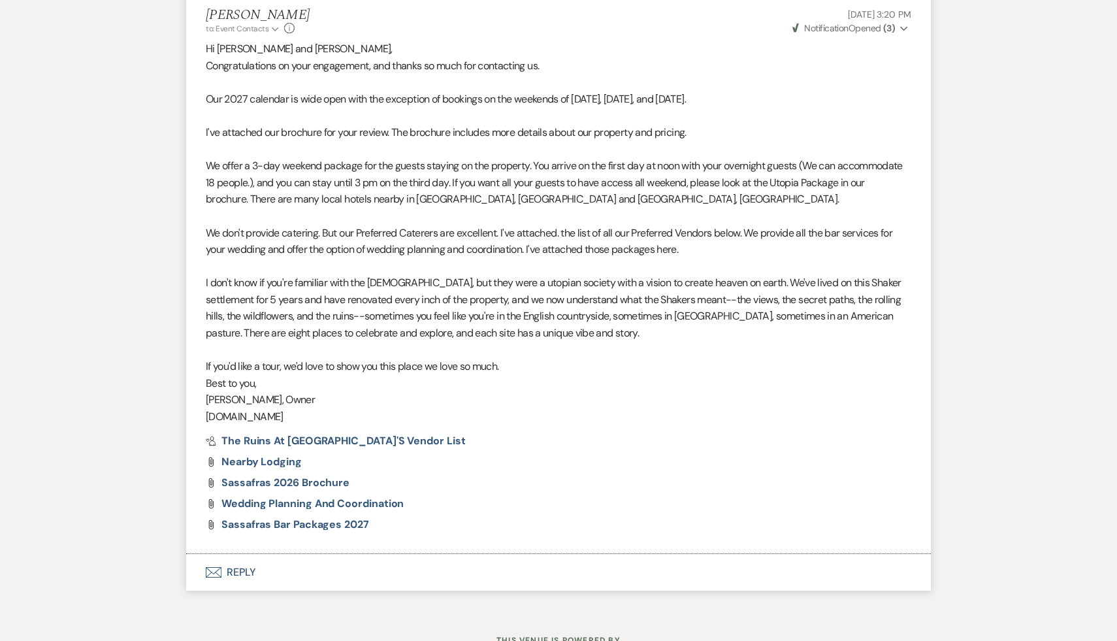
click at [233, 572] on button "Envelope Reply" at bounding box center [558, 572] width 745 height 37
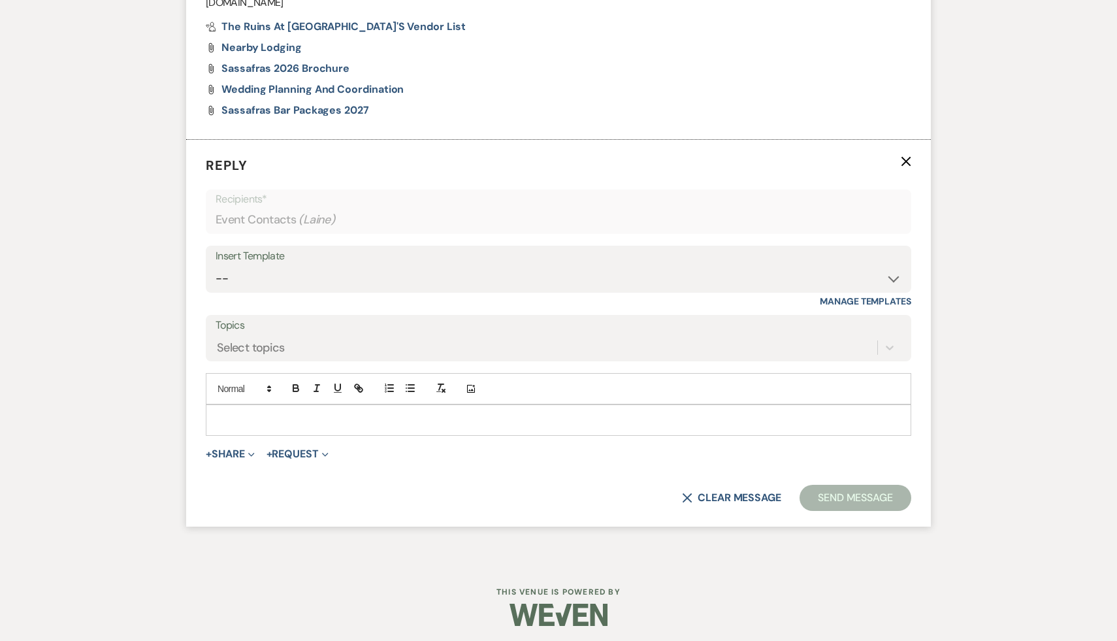
scroll to position [935, 0]
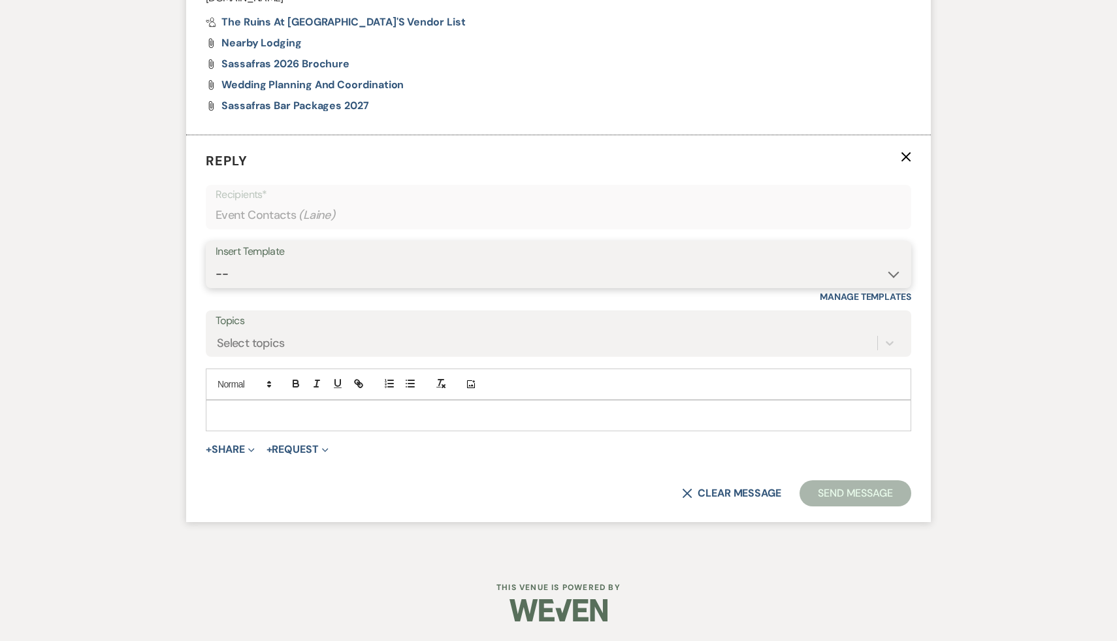
click at [890, 272] on select "-- Weven Planning Portal Introduction (Booked Events) Initial Inquiry Response …" at bounding box center [559, 273] width 686 height 25
select select "1435"
click at [216, 261] on select "-- Weven Planning Portal Introduction (Booked Events) Initial Inquiry Response …" at bounding box center [559, 273] width 686 height 25
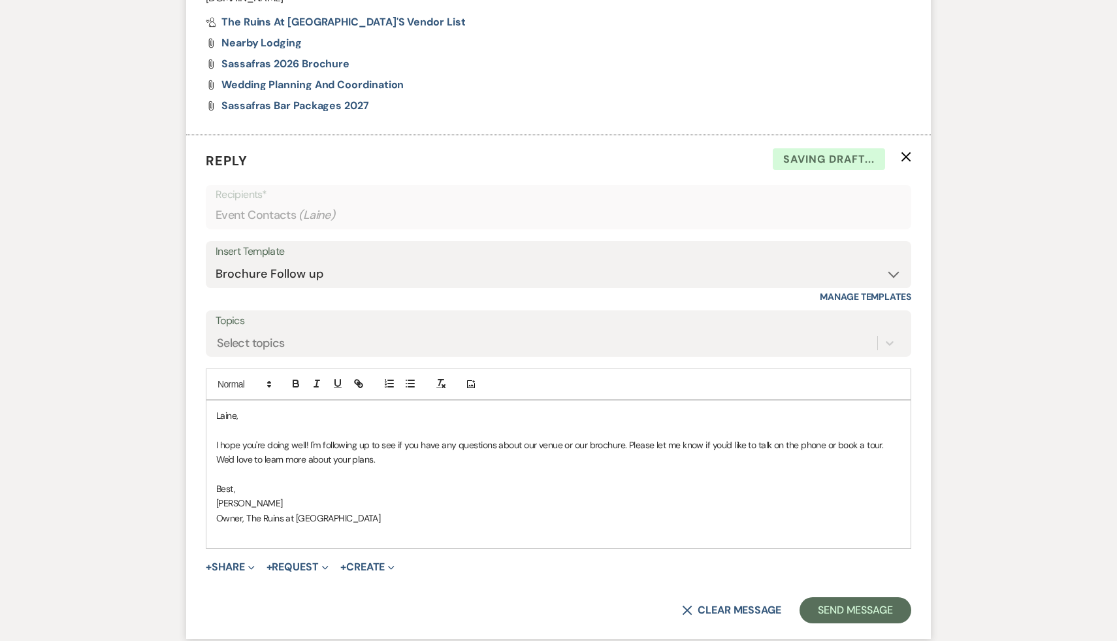
click at [211, 413] on div "Laine, I hope you're doing well! I'm following up to see if you have any questi…" at bounding box center [558, 474] width 704 height 148
click at [306, 416] on p "Hi Laine," at bounding box center [558, 415] width 685 height 14
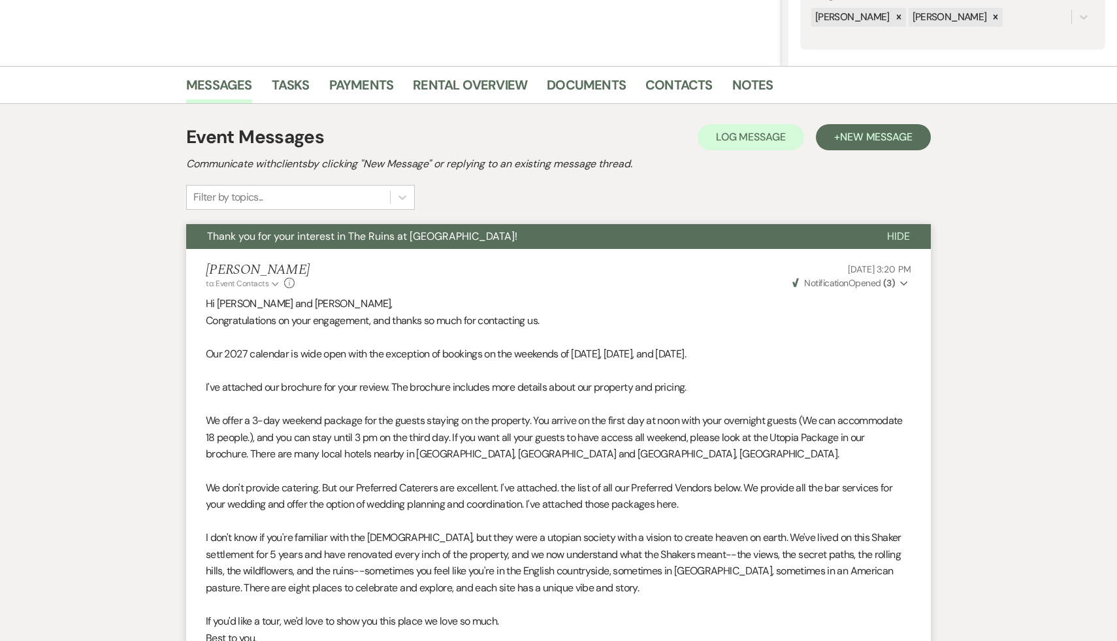
scroll to position [263, 0]
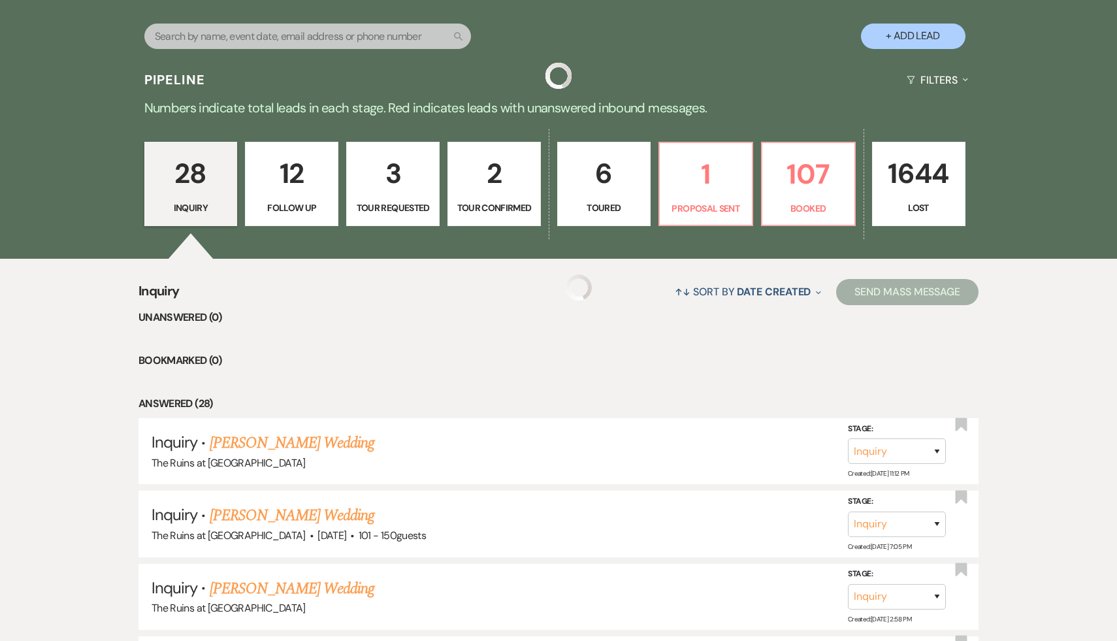
scroll to position [2155, 0]
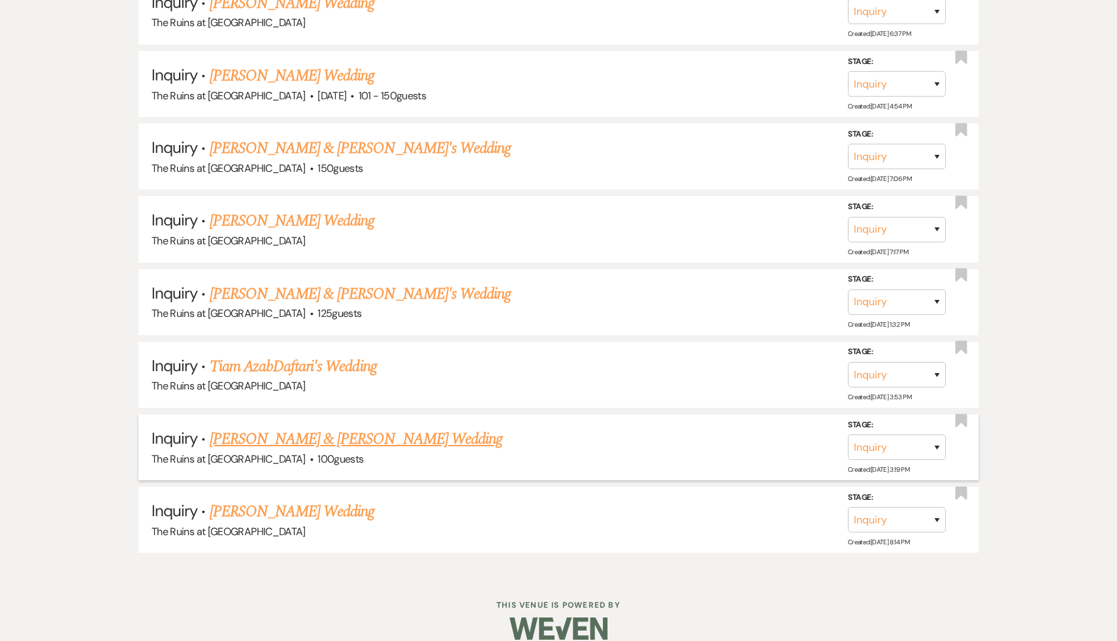
click at [322, 427] on link "Morgan & Laine's Wedding" at bounding box center [356, 439] width 293 height 24
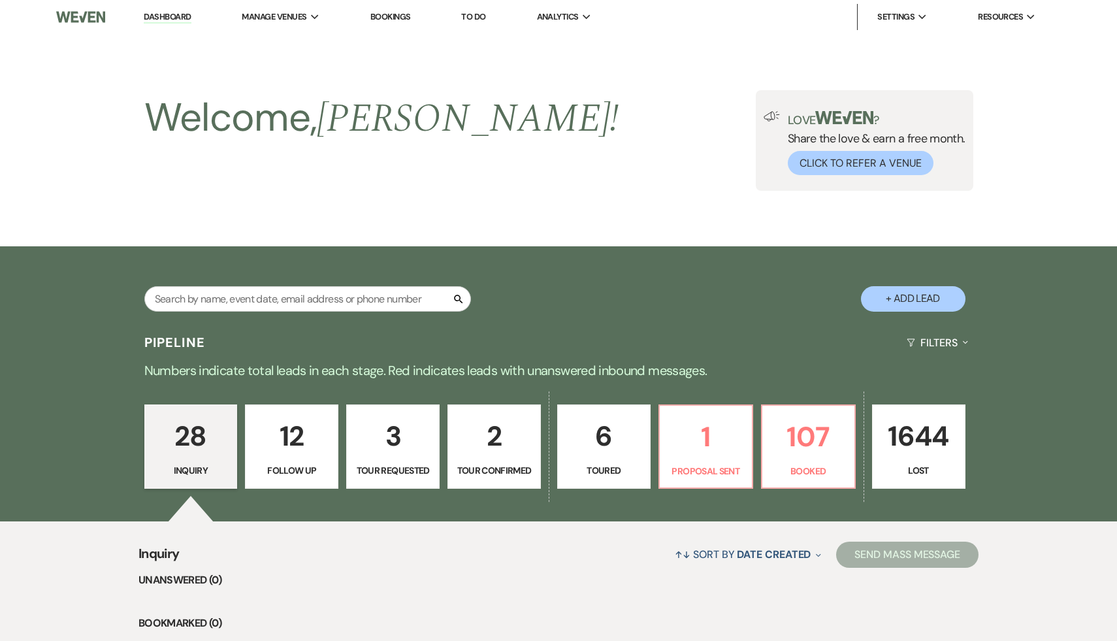
select select "17"
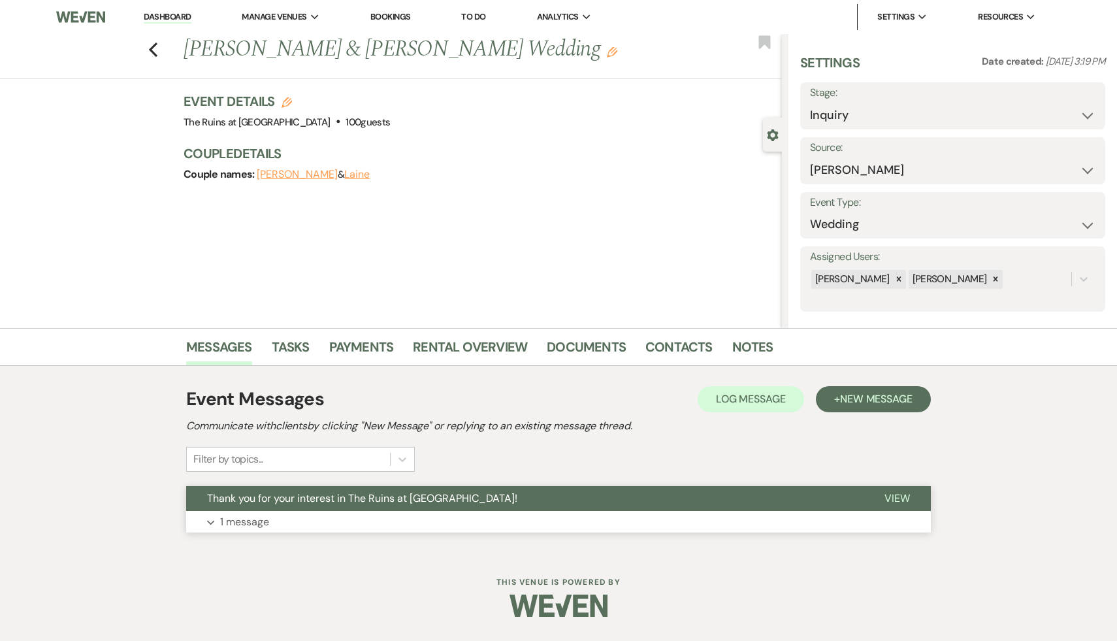
click at [334, 502] on span "Thank you for your interest in The Ruins at [GEOGRAPHIC_DATA]!" at bounding box center [362, 498] width 310 height 14
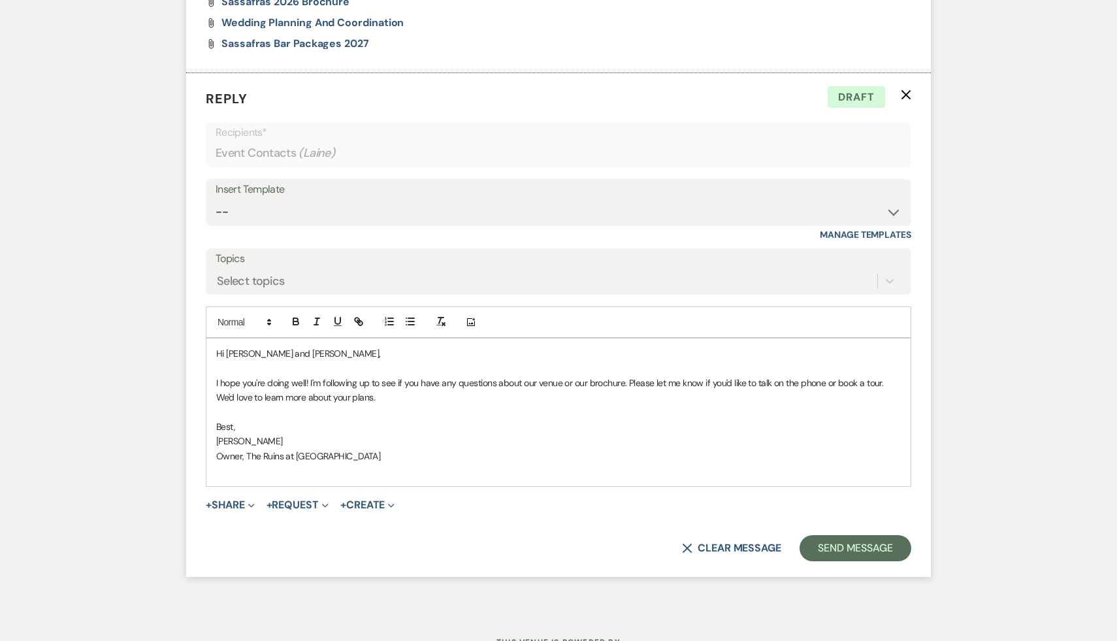
scroll to position [1001, 0]
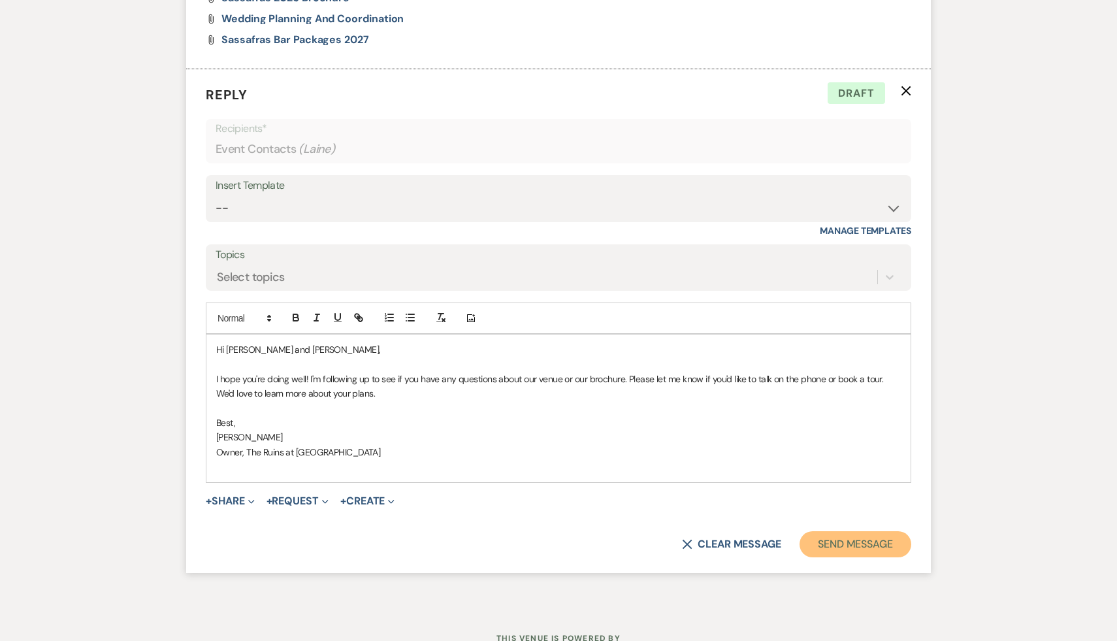
click at [848, 542] on button "Send Message" at bounding box center [856, 544] width 112 height 26
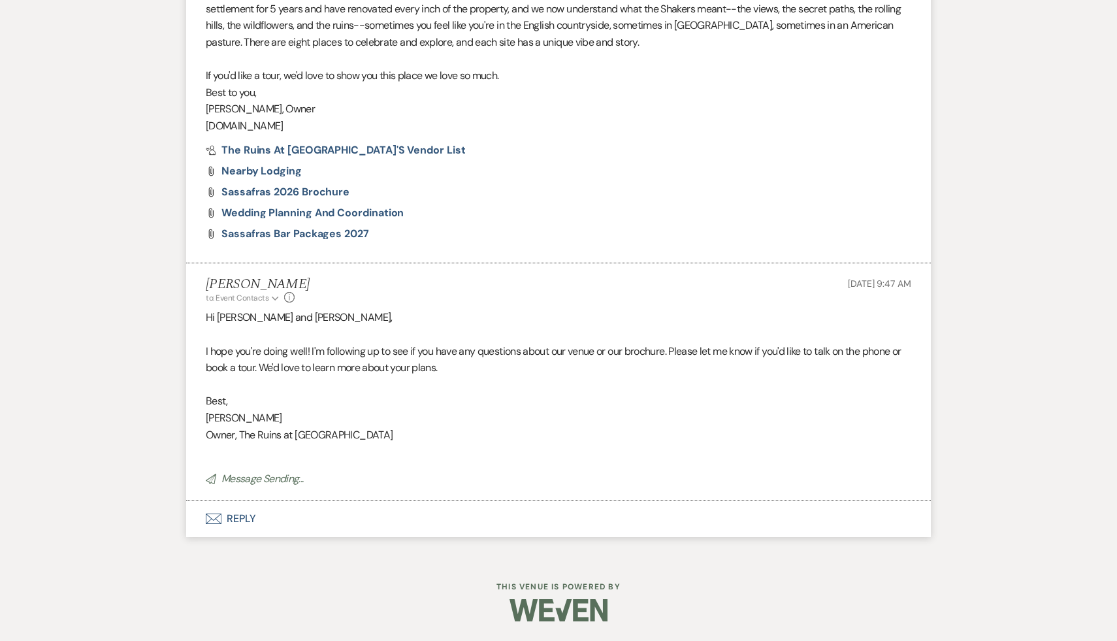
scroll to position [807, 0]
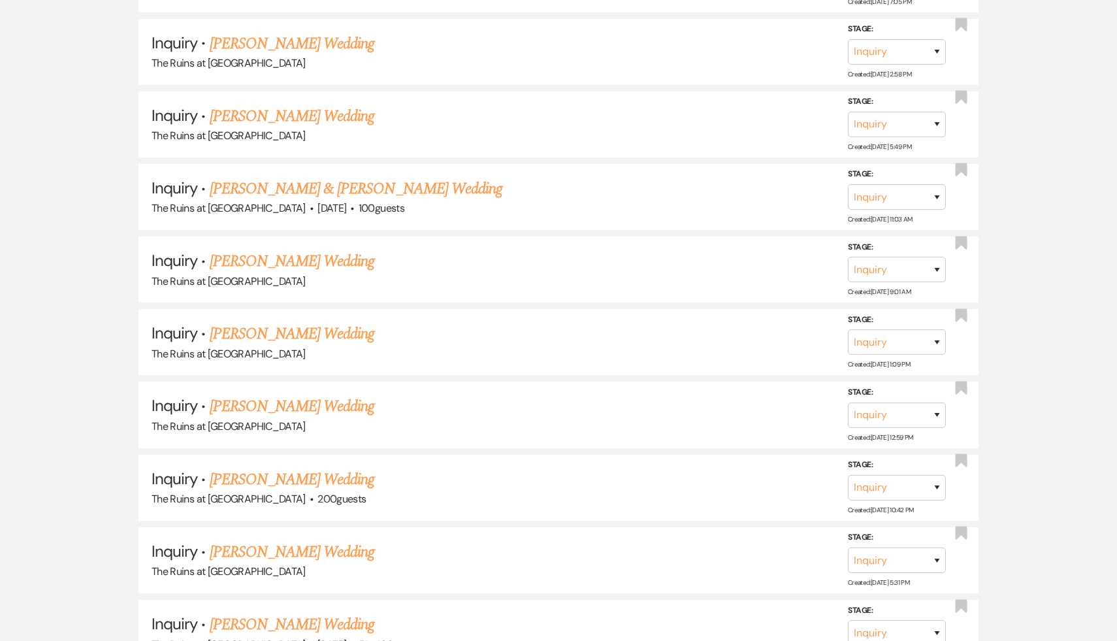
scroll to position [2155, 0]
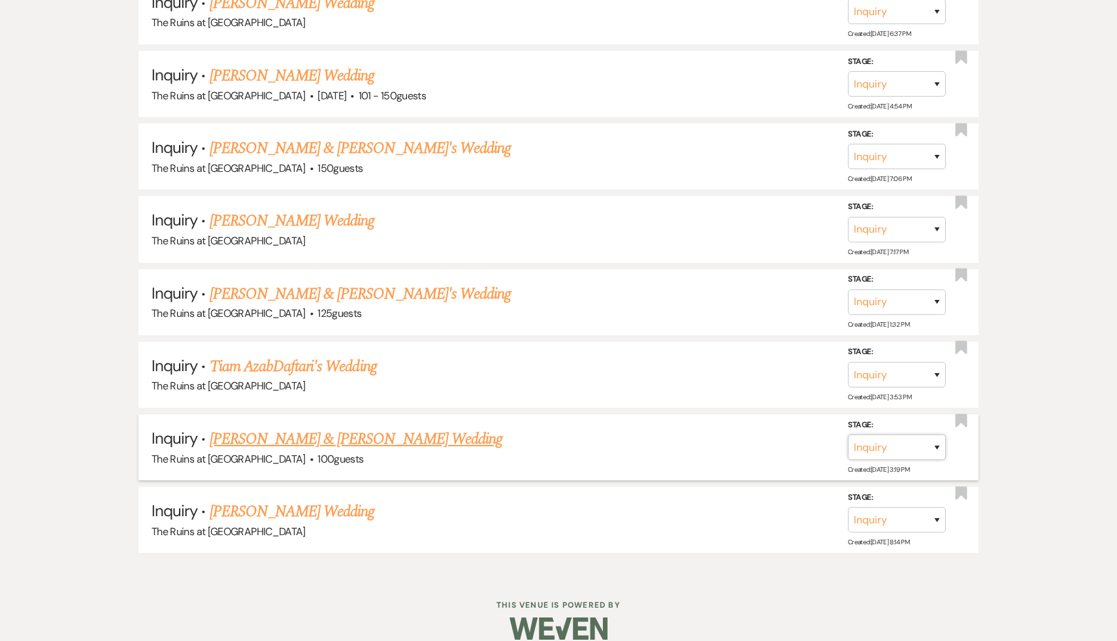
click at [937, 434] on select "Inquiry Follow Up Tour Requested Tour Confirmed Toured Proposal Sent Booked Lost" at bounding box center [897, 446] width 98 height 25
select select "9"
click at [848, 434] on select "Inquiry Follow Up Tour Requested Tour Confirmed Toured Proposal Sent Booked Lost" at bounding box center [897, 446] width 98 height 25
click at [926, 434] on button "Save" at bounding box center [919, 447] width 65 height 26
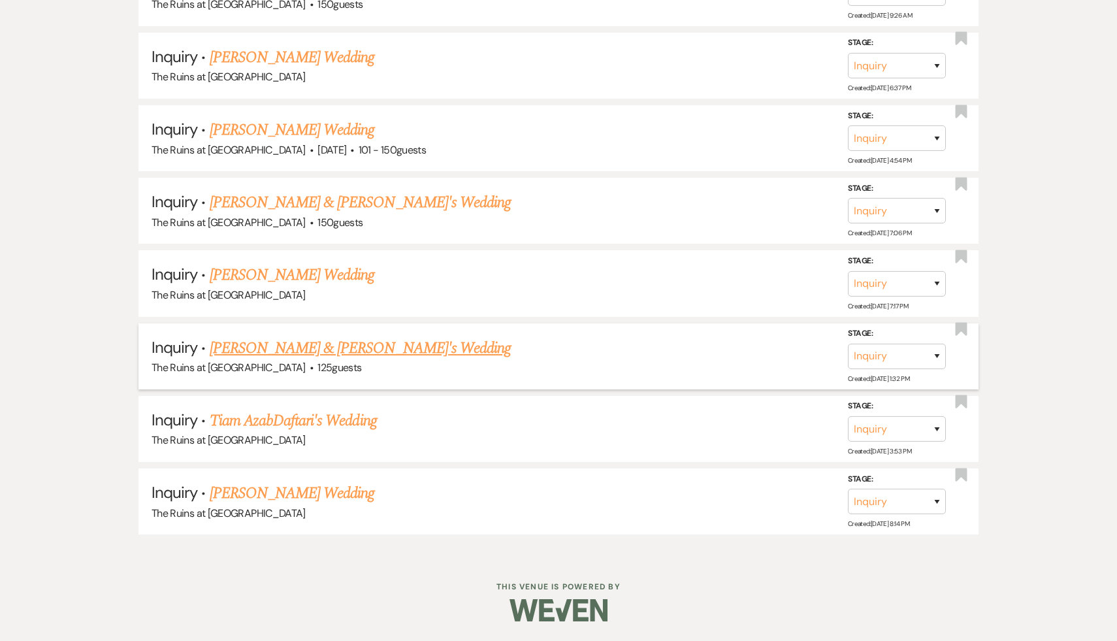
scroll to position [2083, 0]
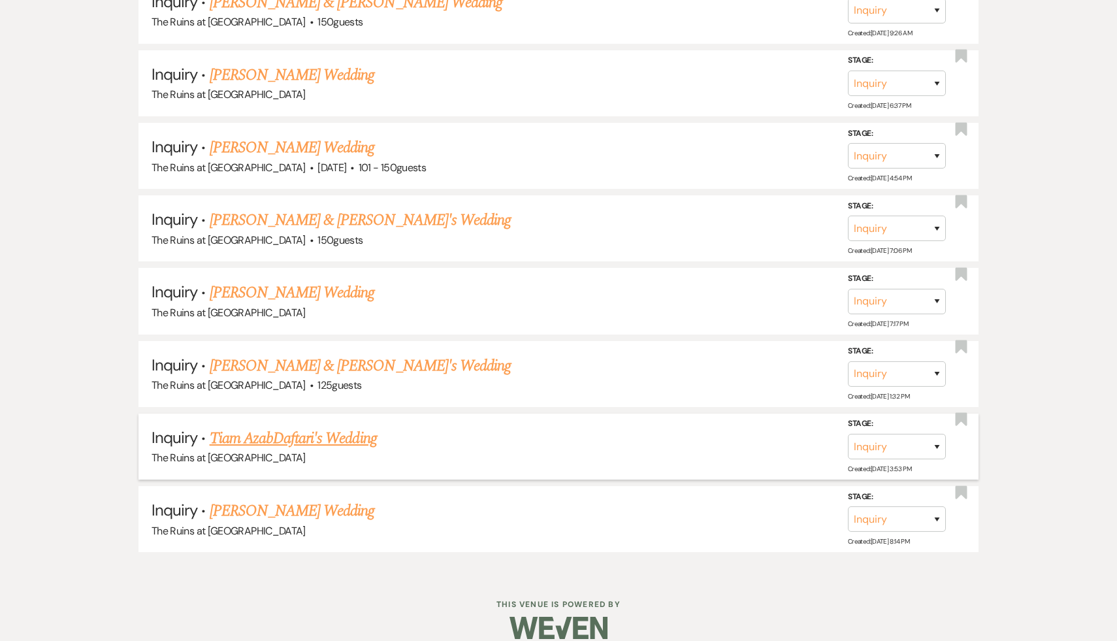
click at [314, 427] on link "Tiam AzabDaftari's Wedding" at bounding box center [293, 439] width 167 height 24
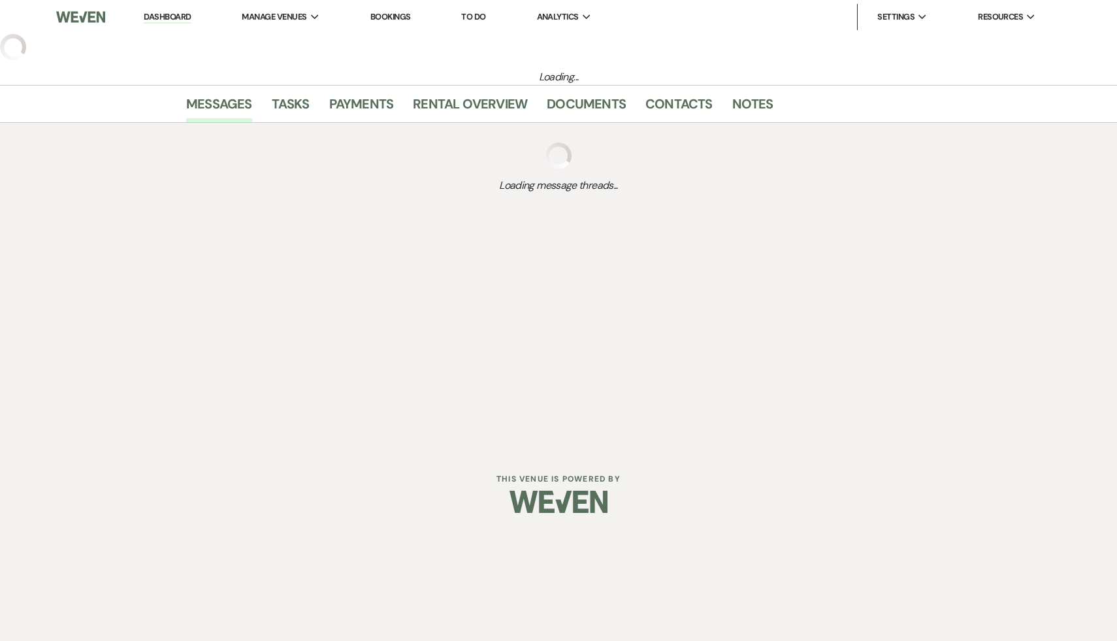
select select "5"
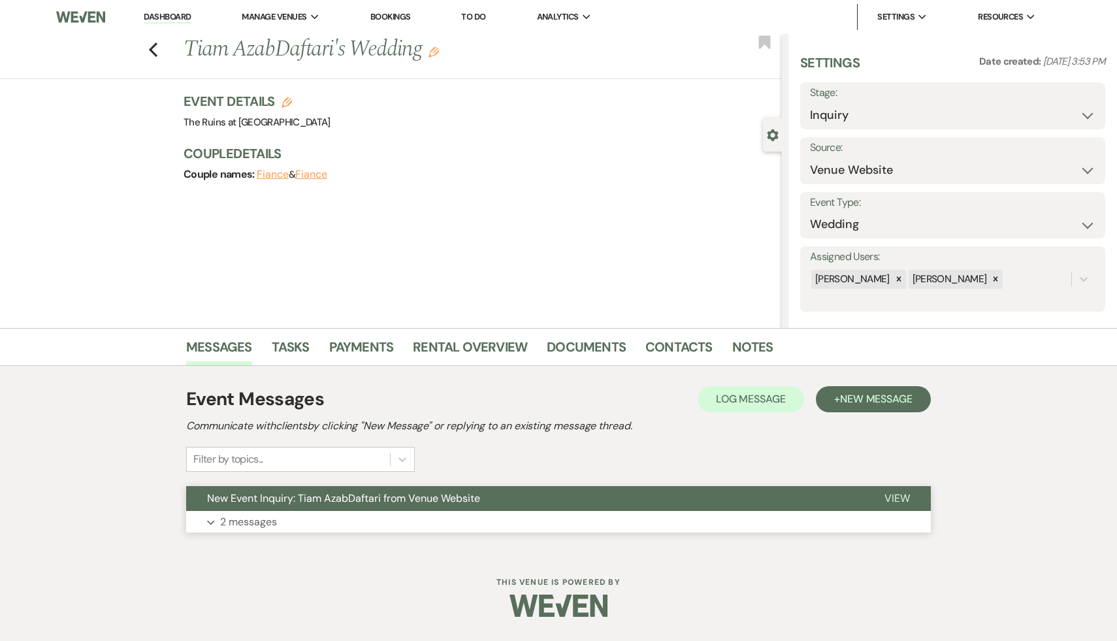
click at [331, 499] on span "New Event Inquiry: Tiam AzabDaftari from Venue Website" at bounding box center [343, 498] width 273 height 14
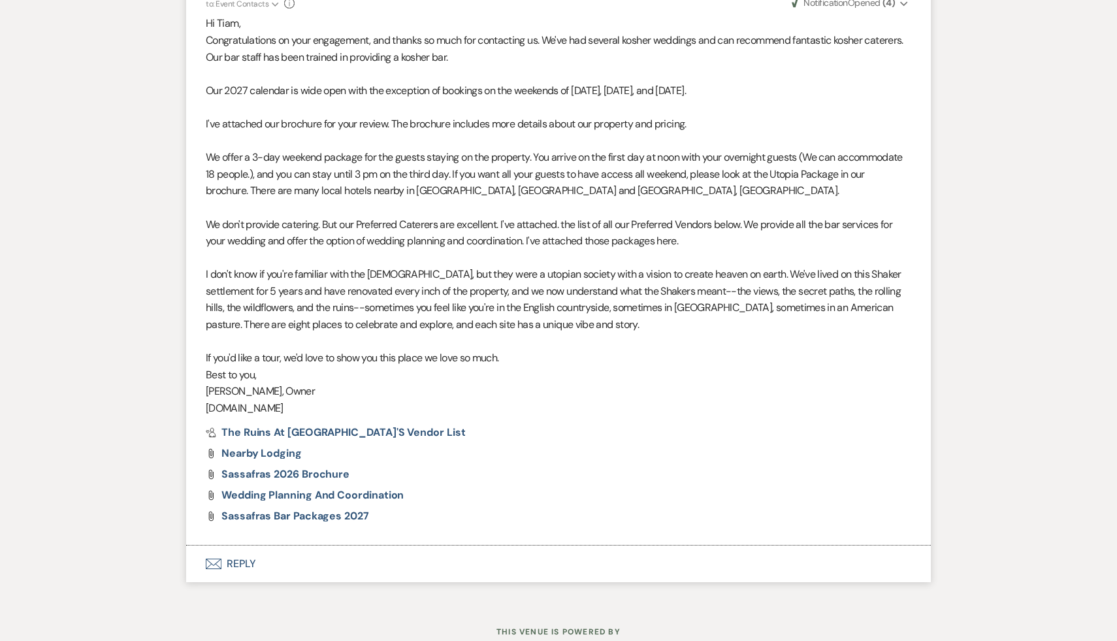
scroll to position [1019, 0]
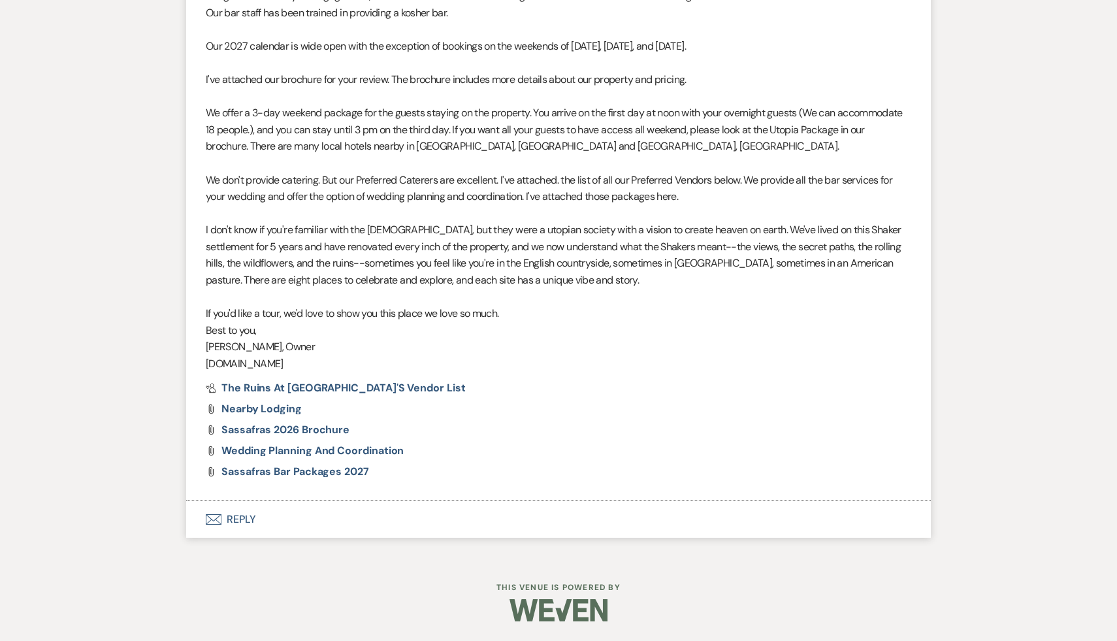
click at [233, 518] on button "Envelope Reply" at bounding box center [558, 519] width 745 height 37
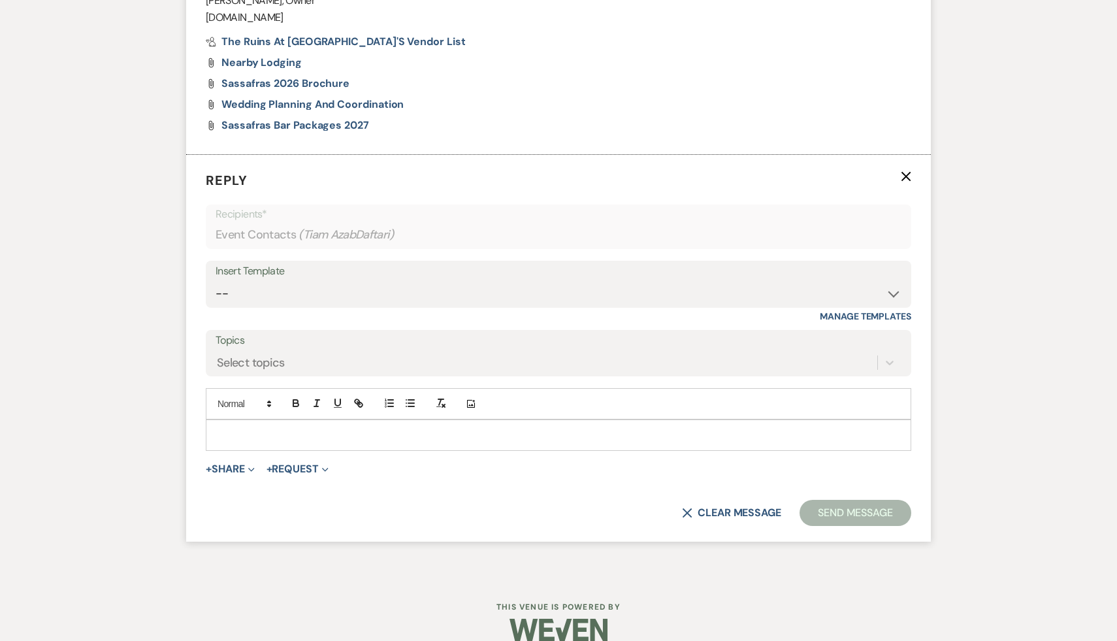
scroll to position [1385, 0]
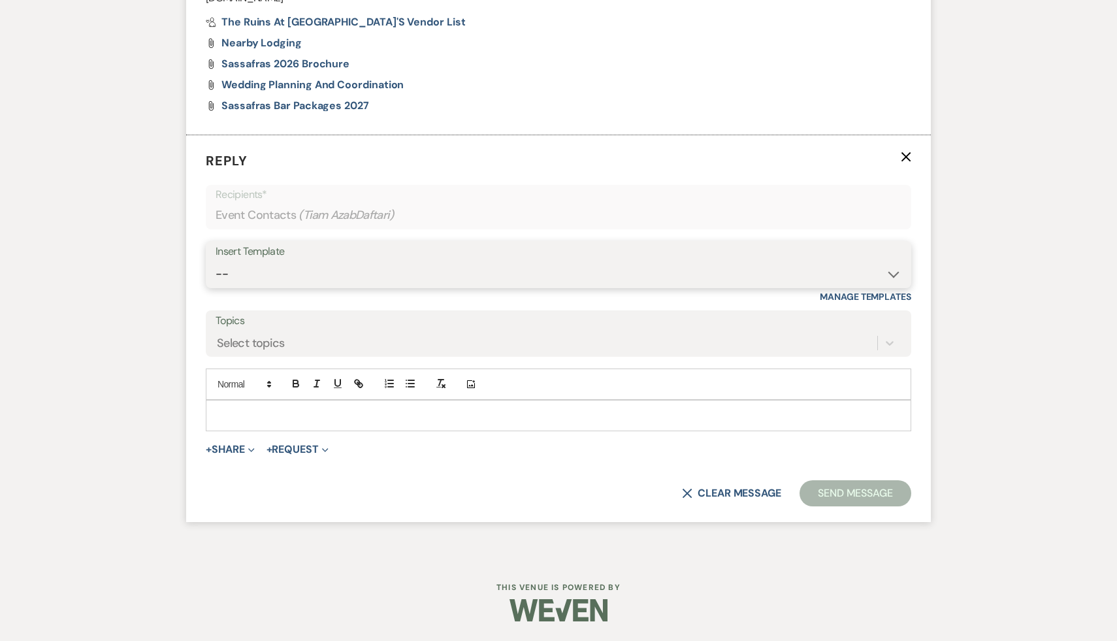
click at [892, 270] on select "-- Weven Planning Portal Introduction (Booked Events) Initial Inquiry Response …" at bounding box center [559, 273] width 686 height 25
select select "1435"
click at [216, 261] on select "-- Weven Planning Portal Introduction (Booked Events) Initial Inquiry Response …" at bounding box center [559, 273] width 686 height 25
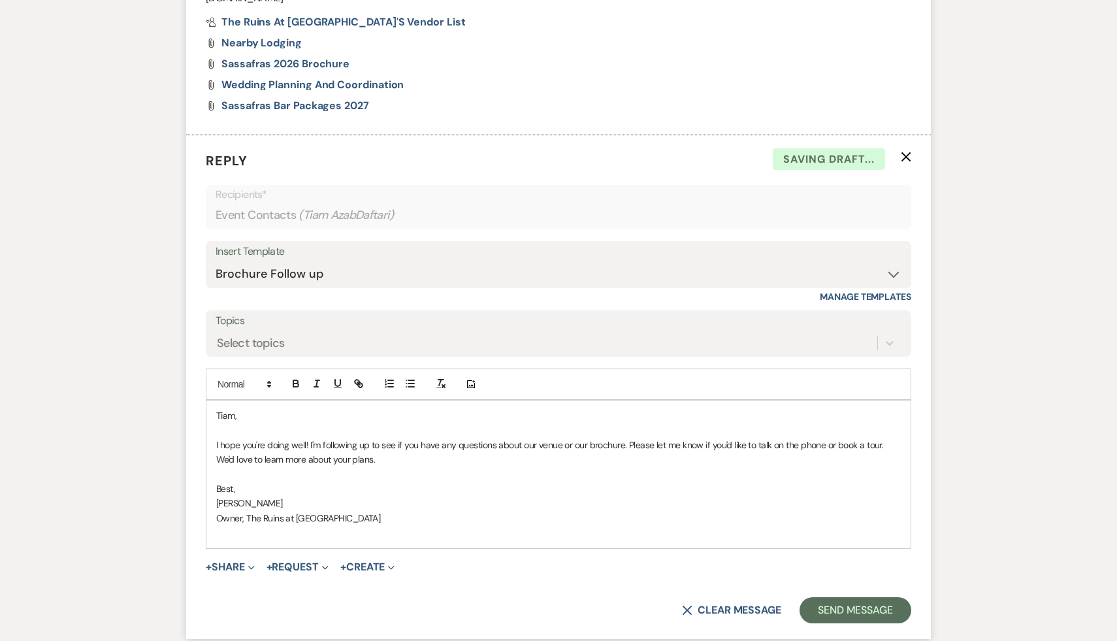
click at [212, 415] on div "Tiam, I hope you're doing well! I'm following up to see if you have any questio…" at bounding box center [558, 474] width 704 height 148
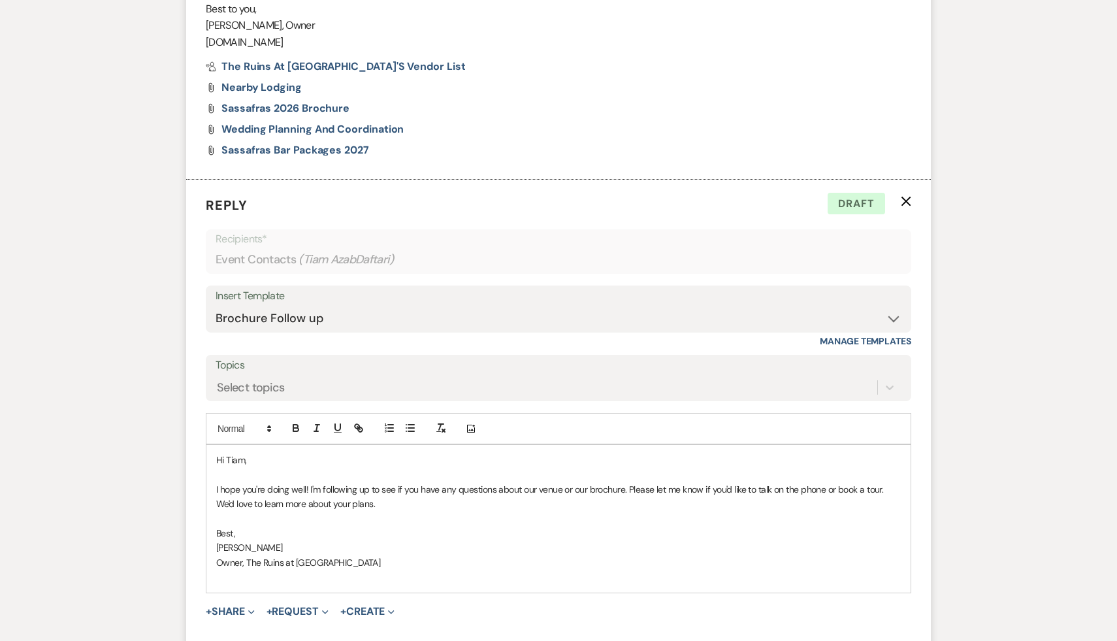
scroll to position [1502, 0]
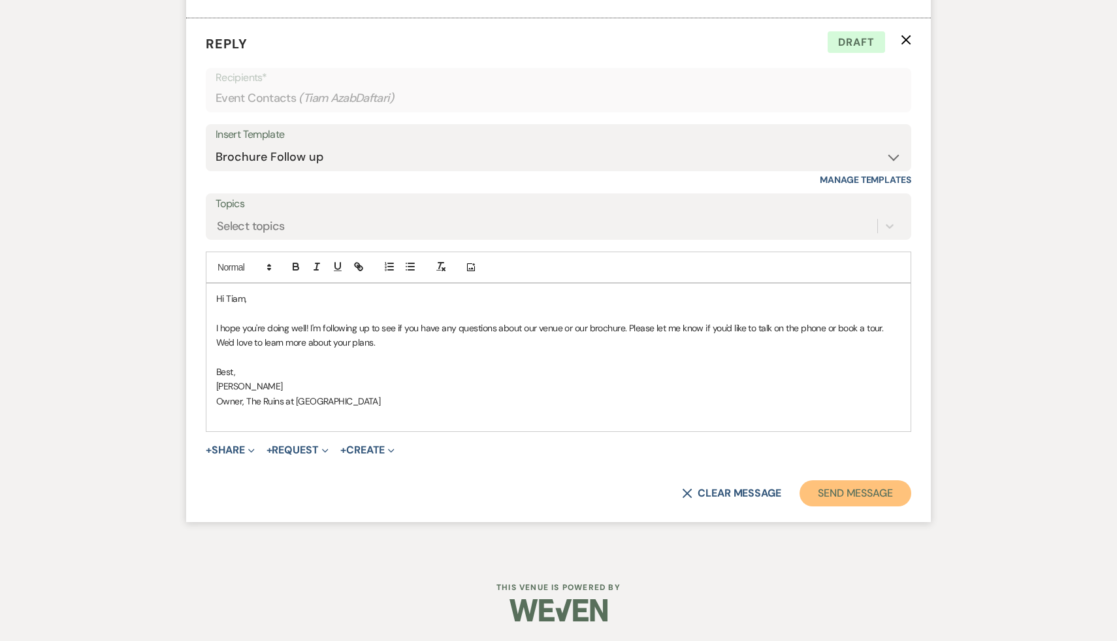
click at [845, 498] on button "Send Message" at bounding box center [856, 493] width 112 height 26
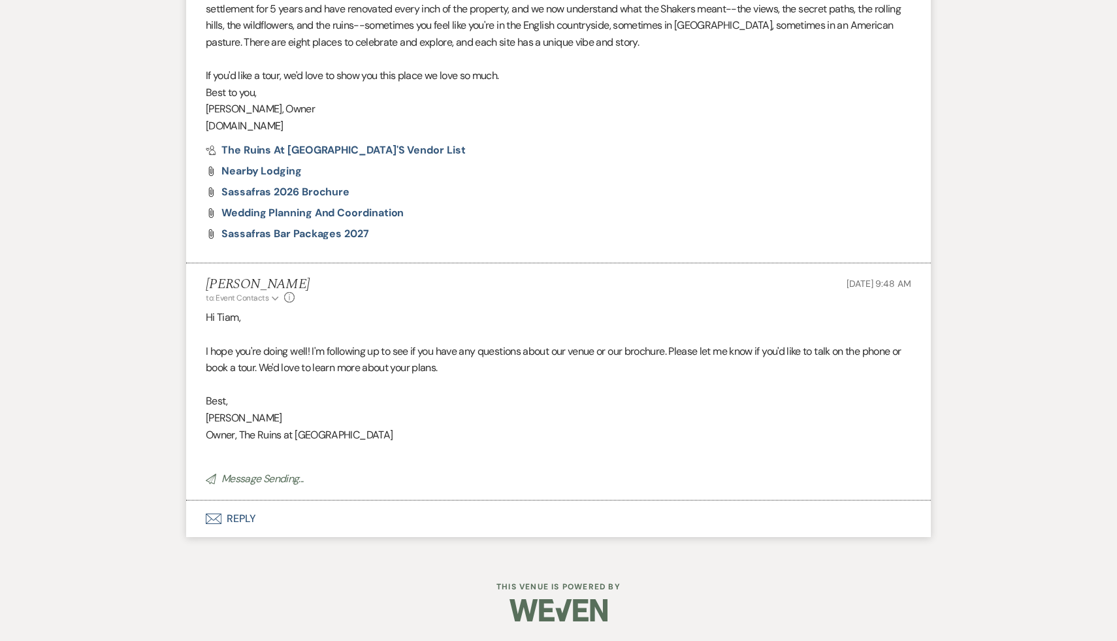
scroll to position [1257, 0]
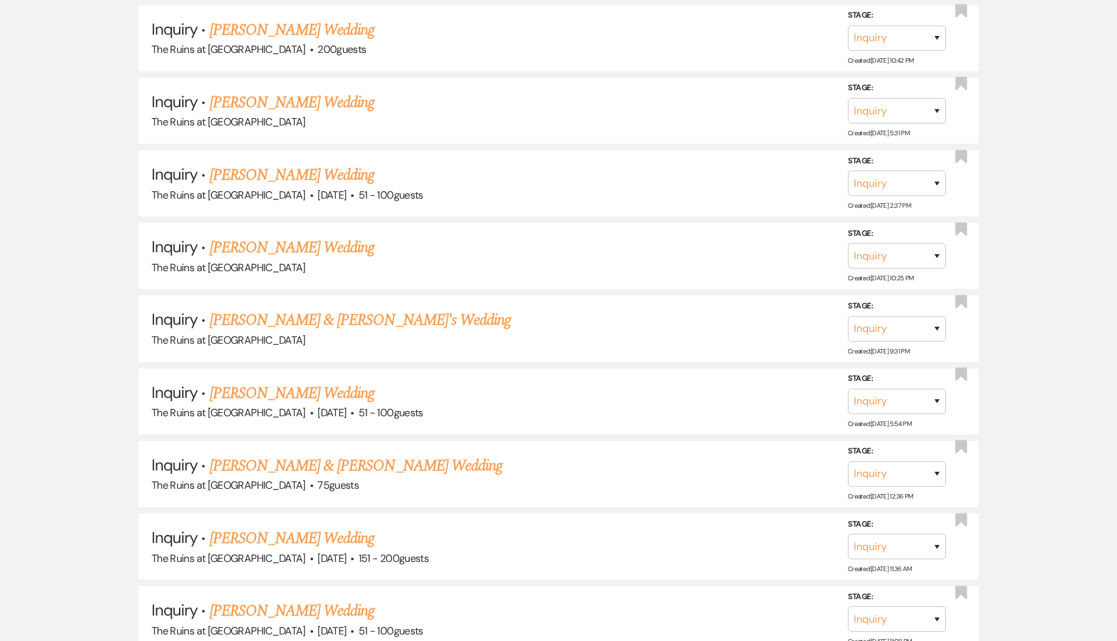
scroll to position [2083, 0]
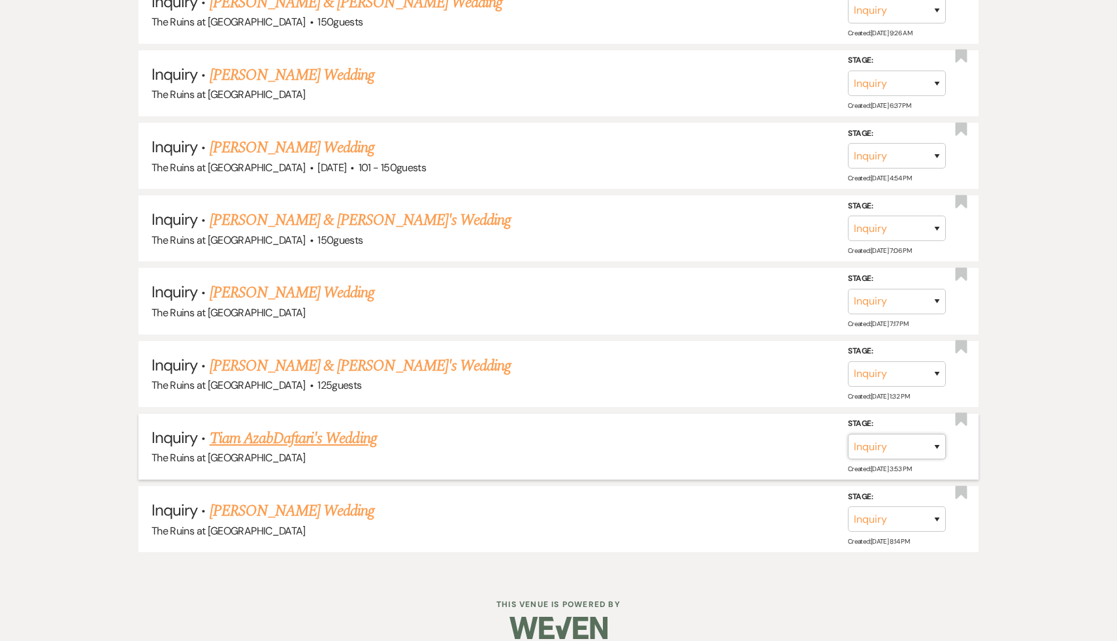
click at [936, 434] on select "Inquiry Follow Up Tour Requested Tour Confirmed Toured Proposal Sent Booked Lost" at bounding box center [897, 446] width 98 height 25
select select "9"
click at [848, 434] on select "Inquiry Follow Up Tour Requested Tour Confirmed Toured Proposal Sent Booked Lost" at bounding box center [897, 446] width 98 height 25
click at [918, 433] on button "Save" at bounding box center [919, 446] width 65 height 26
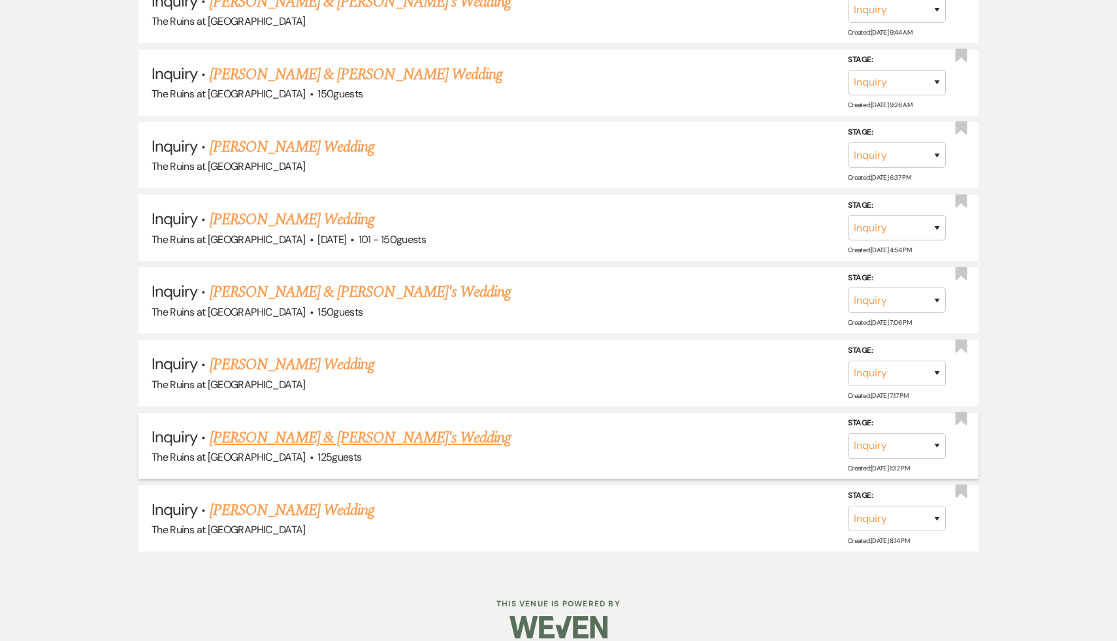
click at [376, 426] on link "Caroline Werner & Fiance's Wedding" at bounding box center [361, 438] width 302 height 24
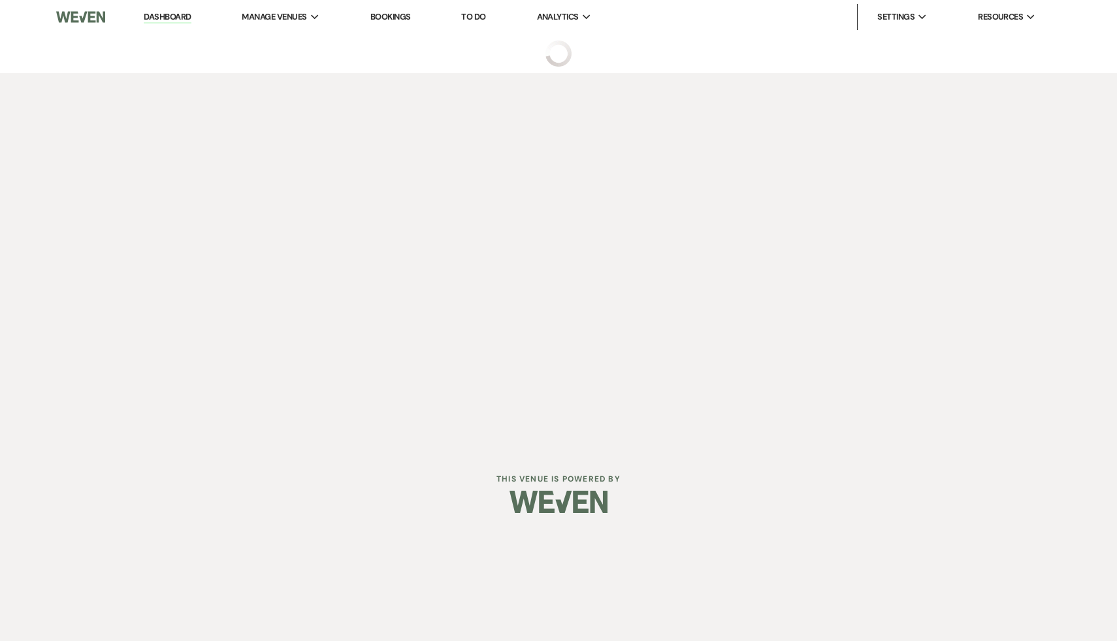
select select "6"
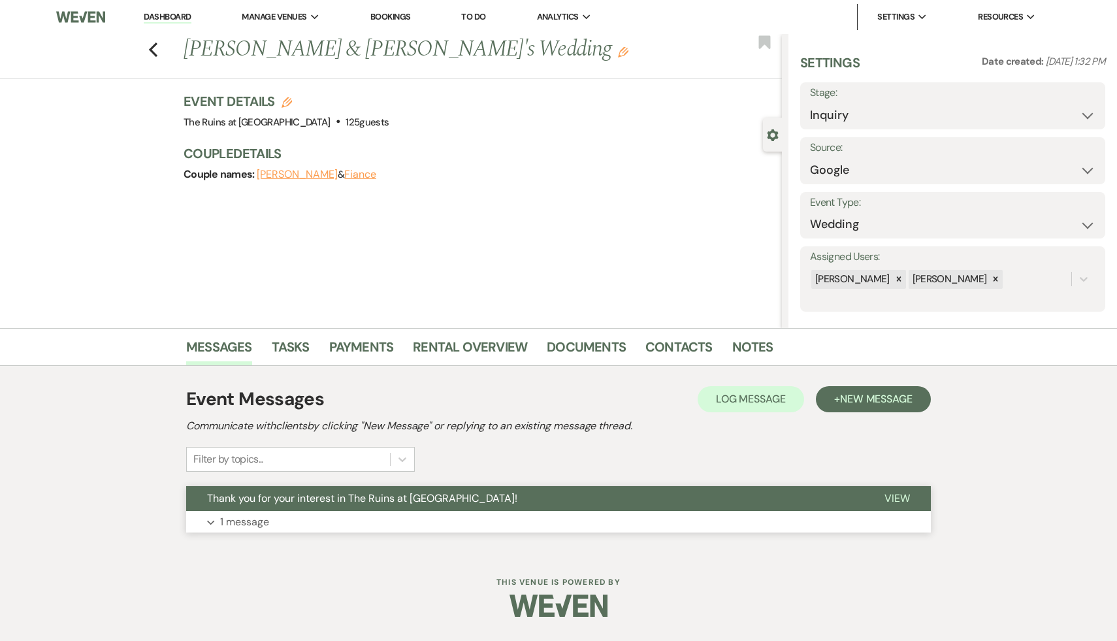
click at [367, 490] on button "Thank you for your interest in The Ruins at [GEOGRAPHIC_DATA]!" at bounding box center [524, 498] width 677 height 25
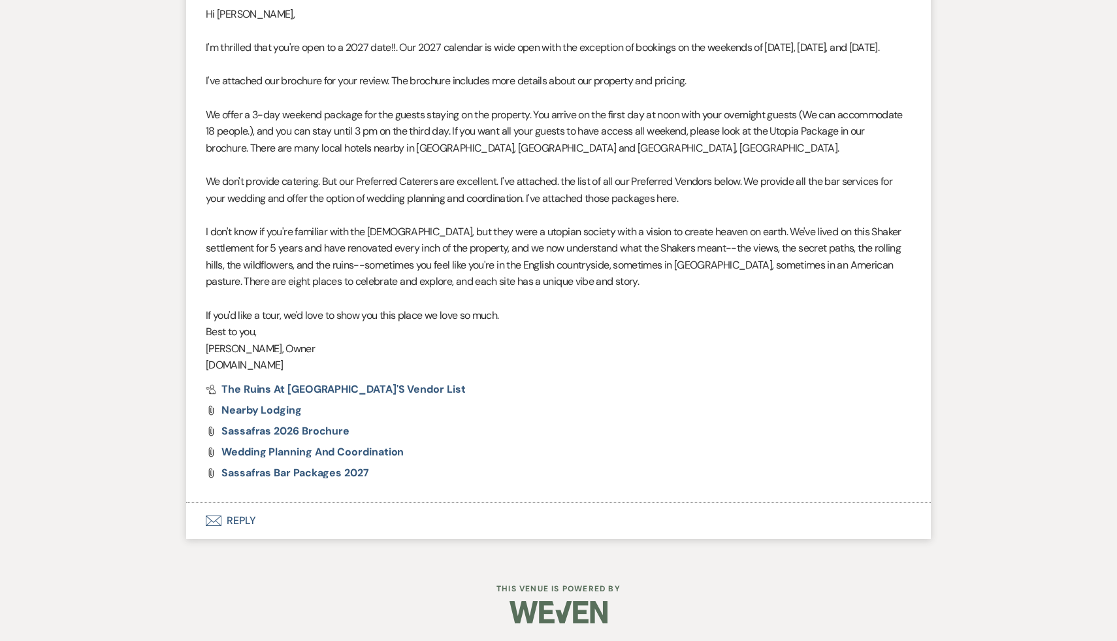
scroll to position [553, 0]
click at [246, 515] on button "Envelope Reply" at bounding box center [558, 518] width 745 height 37
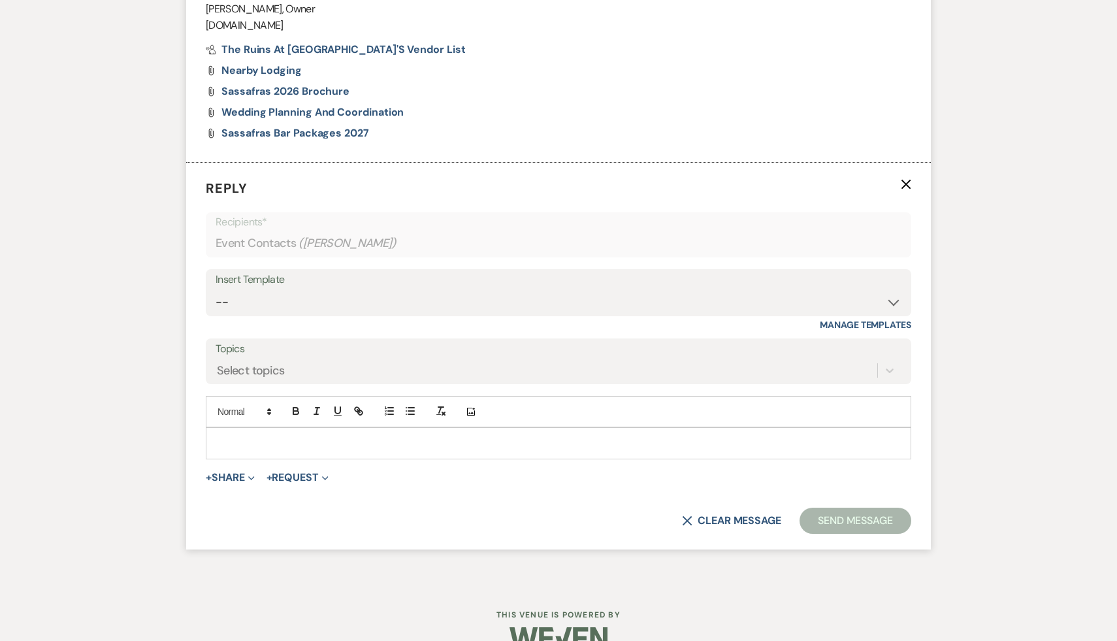
scroll to position [918, 0]
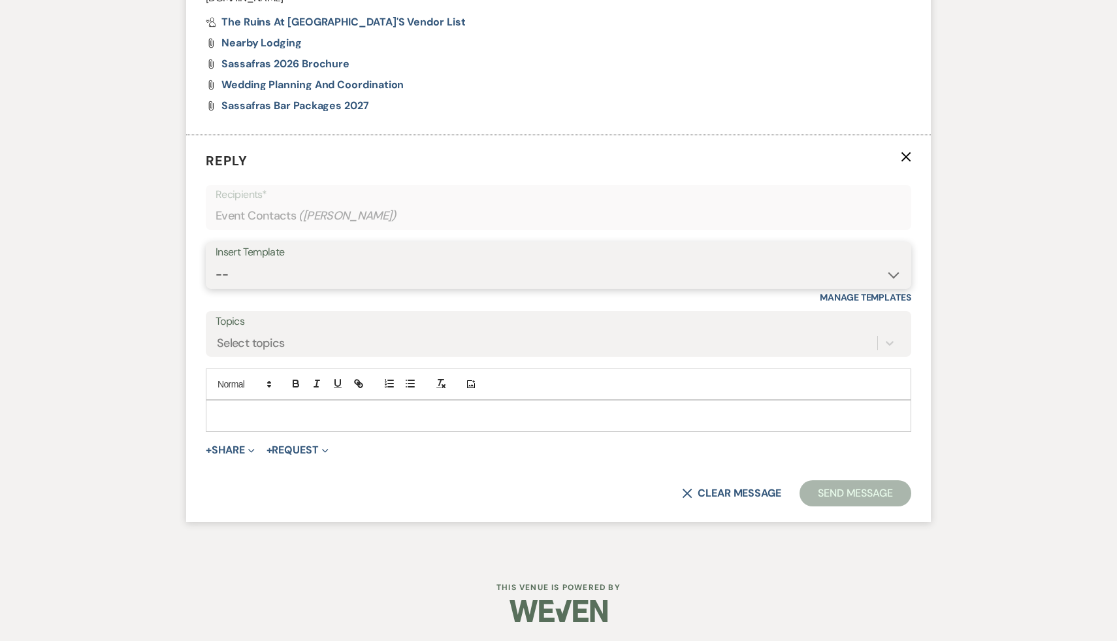
click at [894, 272] on select "-- Weven Planning Portal Introduction (Booked Events) Initial Inquiry Response …" at bounding box center [559, 274] width 686 height 25
select select "1435"
click at [216, 262] on select "-- Weven Planning Portal Introduction (Booked Events) Initial Inquiry Response …" at bounding box center [559, 274] width 686 height 25
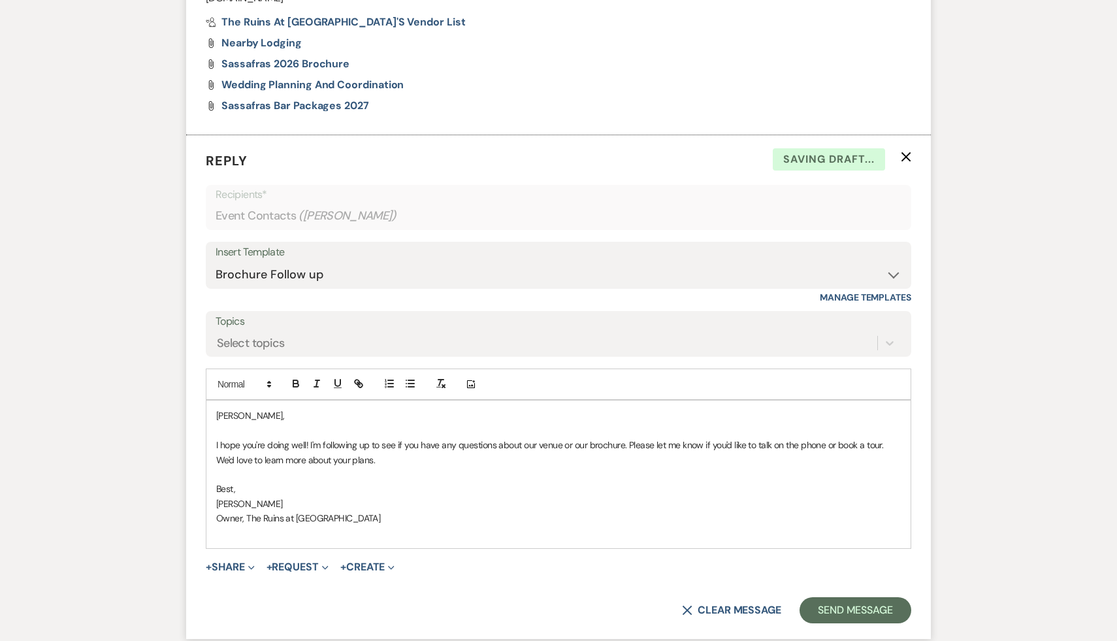
click at [214, 414] on div "Caroline, I hope you're doing well! I'm following up to see if you have any que…" at bounding box center [558, 474] width 704 height 148
click at [875, 613] on button "Send Message" at bounding box center [856, 610] width 112 height 26
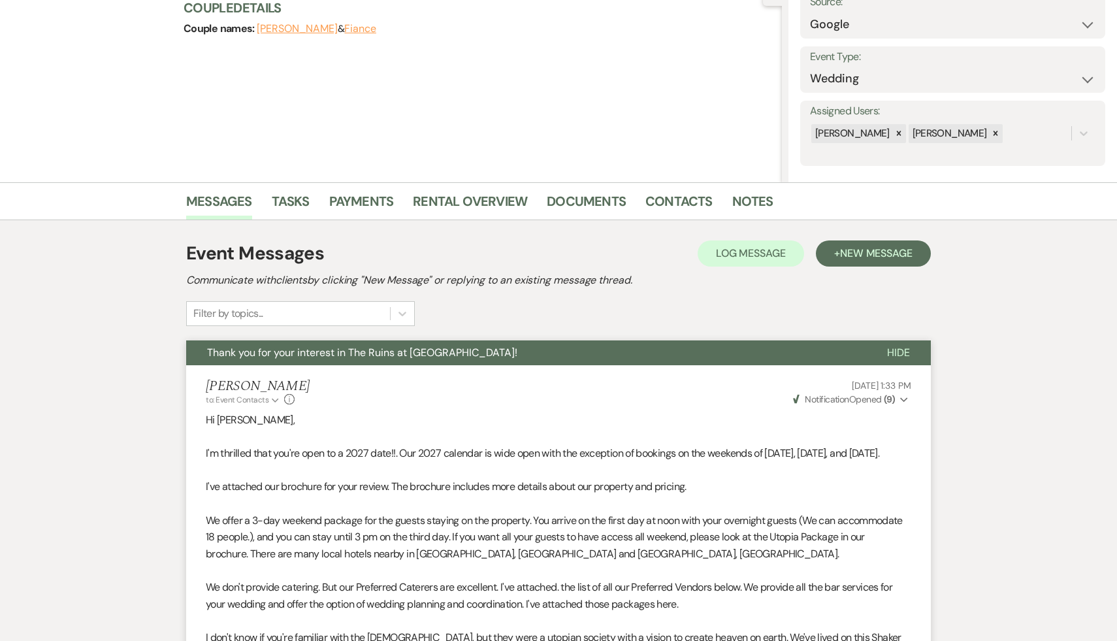
scroll to position [0, 0]
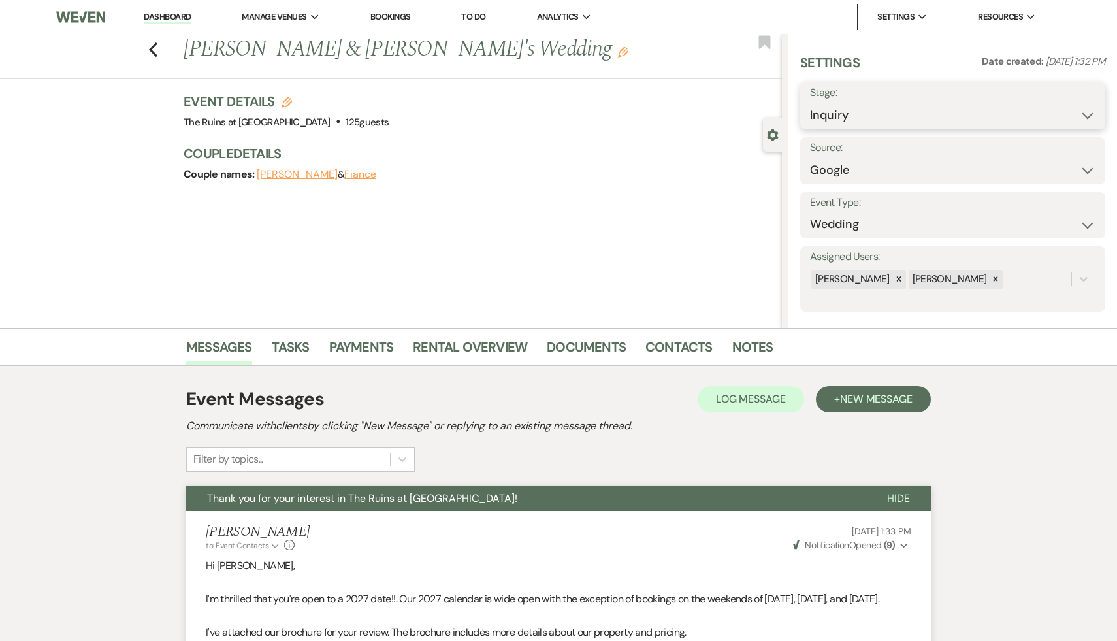
click at [1086, 112] on select "Inquiry Follow Up Tour Requested Tour Confirmed Toured Proposal Sent Booked Lost" at bounding box center [952, 115] width 285 height 25
select select "9"
click at [810, 103] on select "Inquiry Follow Up Tour Requested Tour Confirmed Toured Proposal Sent Booked Lost" at bounding box center [952, 115] width 285 height 25
click at [1077, 109] on button "Save" at bounding box center [1073, 106] width 65 height 26
click at [758, 346] on link "Notes" at bounding box center [752, 350] width 41 height 29
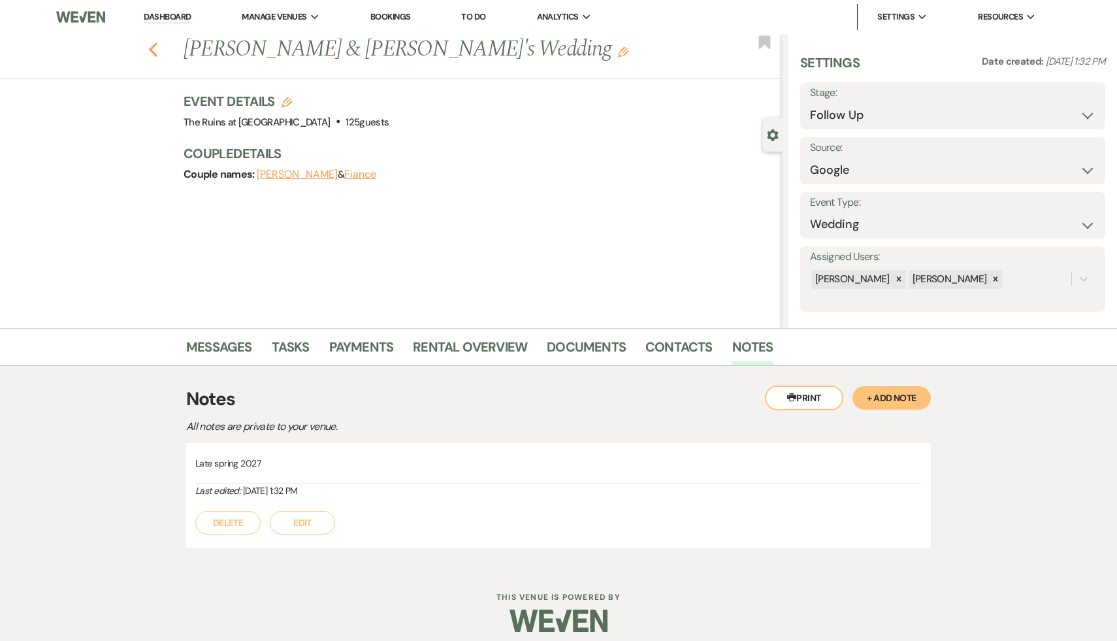
click at [150, 46] on icon "Previous" at bounding box center [153, 50] width 10 height 16
select select "9"
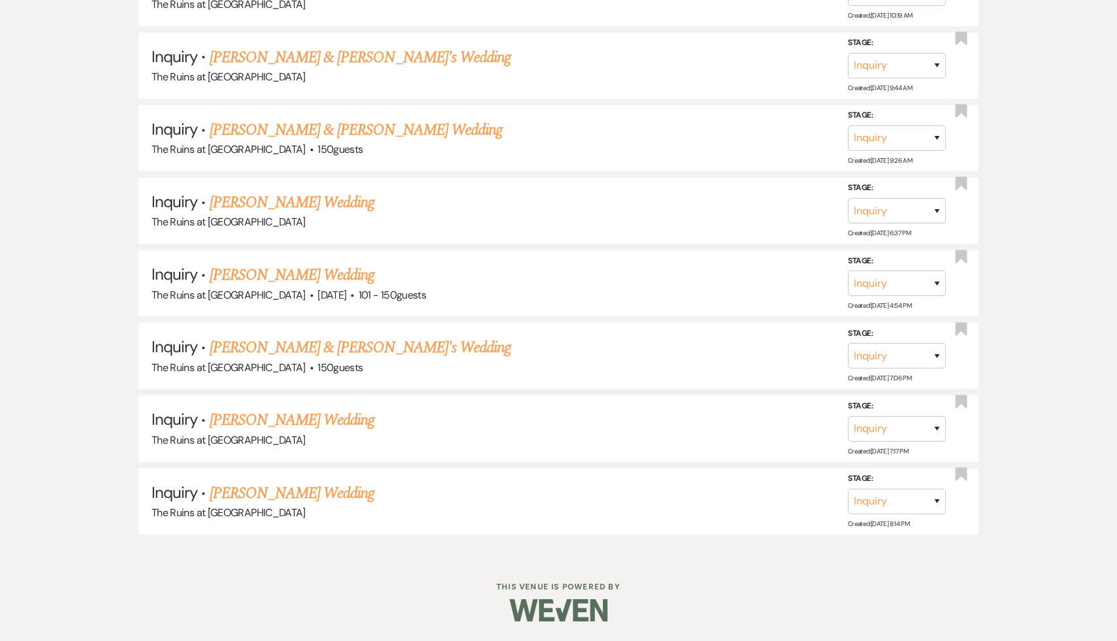
scroll to position [1939, 0]
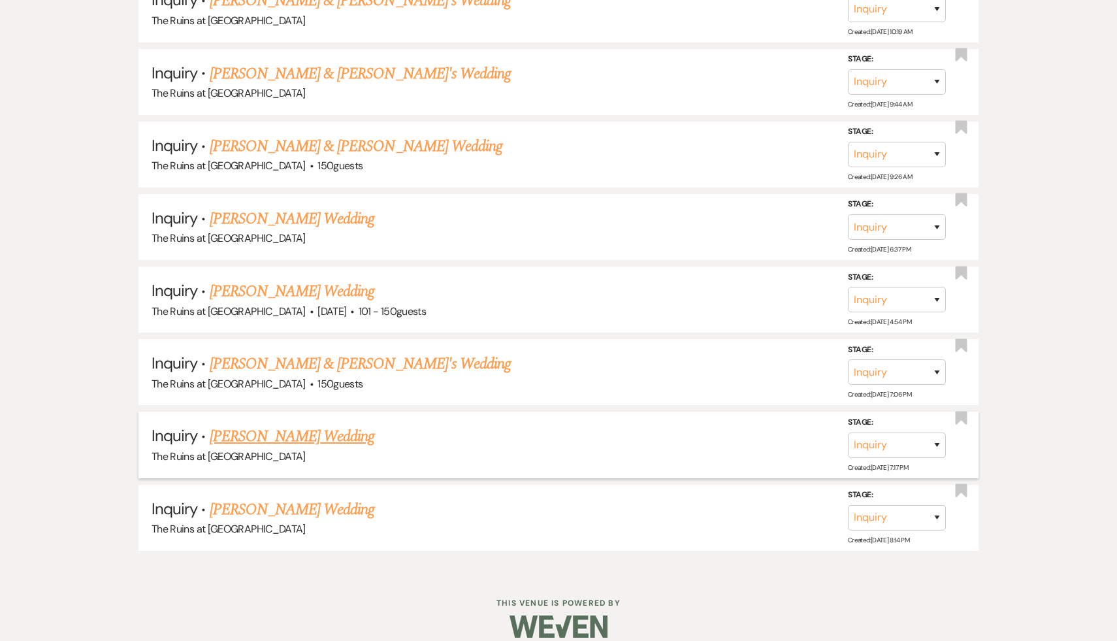
click at [339, 425] on link "Elizabeth DeFazio's Wedding" at bounding box center [292, 437] width 165 height 24
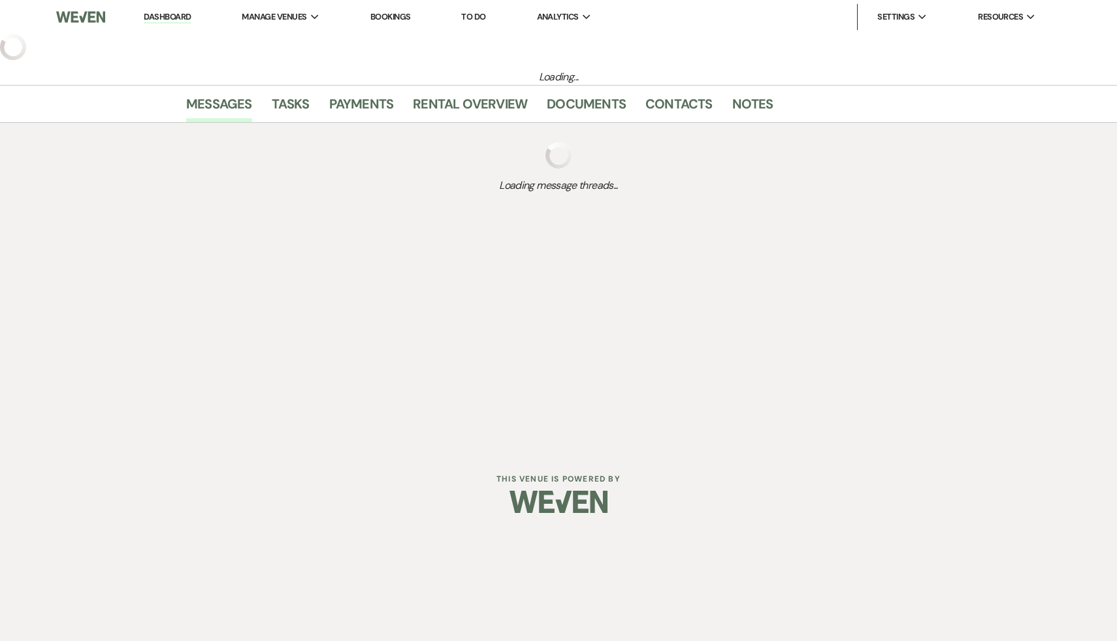
select select "5"
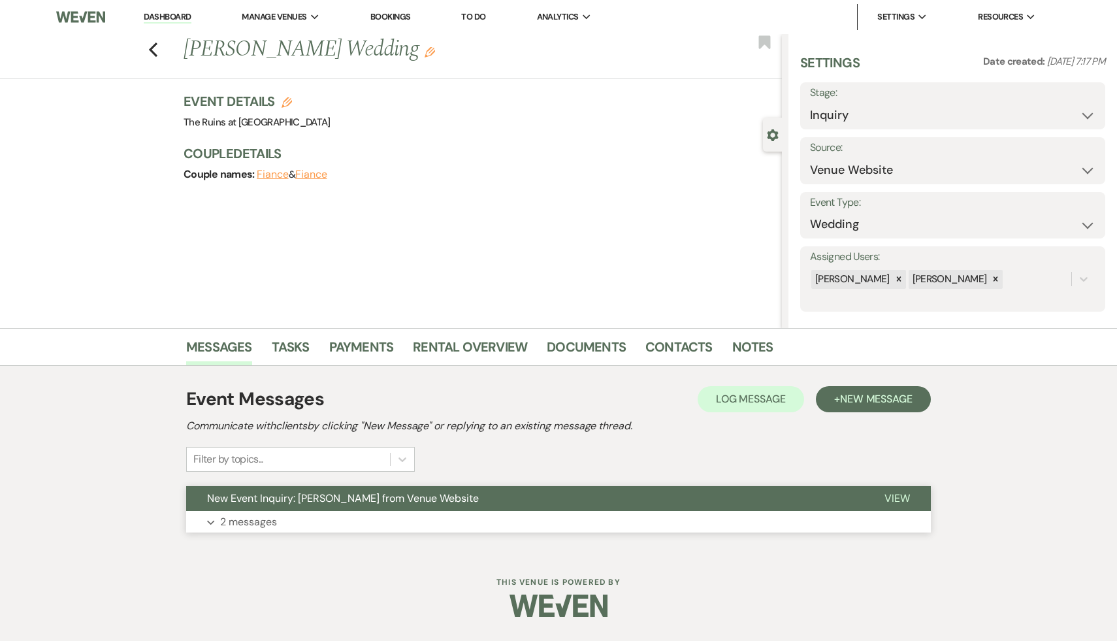
click at [336, 501] on span "New Event Inquiry: Elizabeth DeFazio from Venue Website" at bounding box center [343, 498] width 272 height 14
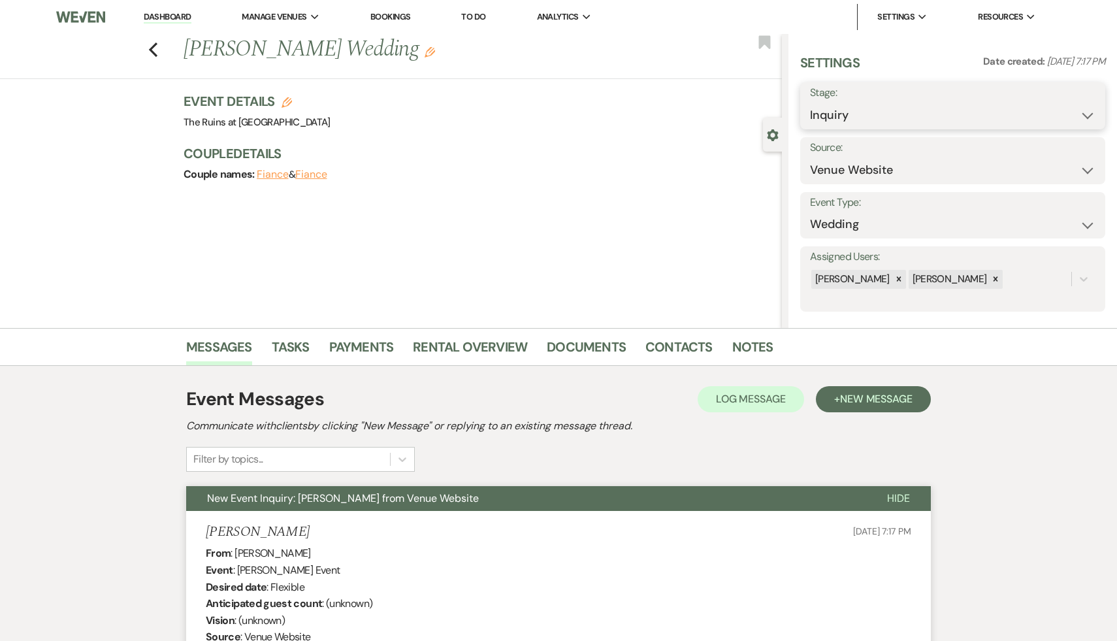
click at [1086, 115] on select "Inquiry Follow Up Tour Requested Tour Confirmed Toured Proposal Sent Booked Lost" at bounding box center [952, 115] width 285 height 25
select select "8"
click at [810, 103] on select "Inquiry Follow Up Tour Requested Tour Confirmed Toured Proposal Sent Booked Lost" at bounding box center [952, 115] width 285 height 25
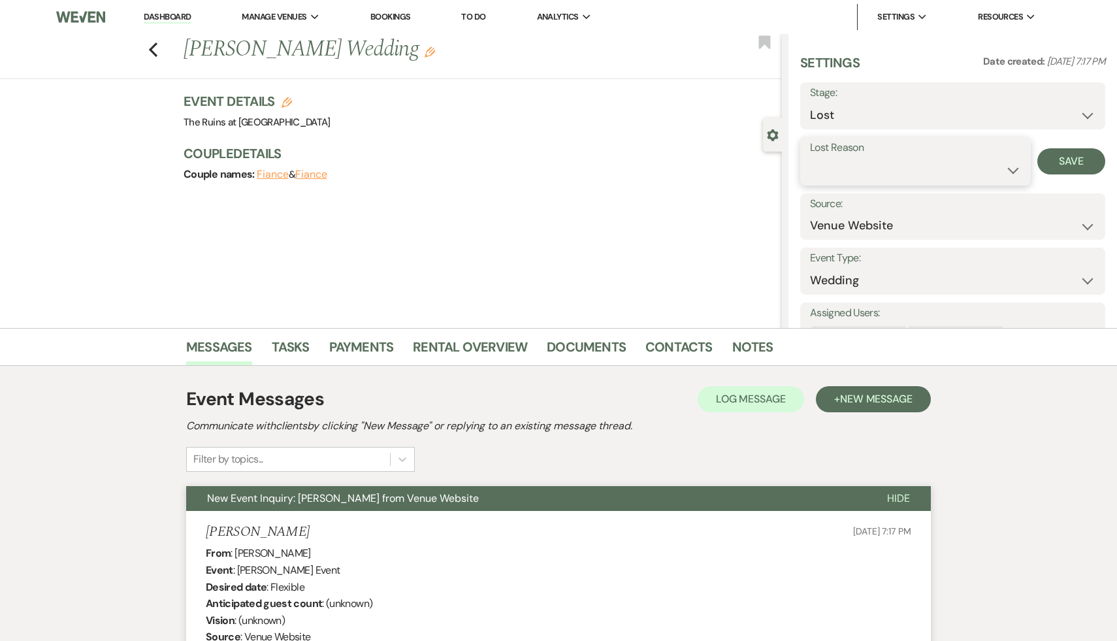
click at [1014, 168] on select "Booked Elsewhere Budget Date Unavailable No Response Not a Good Match Capacity …" at bounding box center [915, 169] width 211 height 25
select select "8"
click at [810, 157] on select "Booked Elsewhere Budget Date Unavailable No Response Not a Good Match Capacity …" at bounding box center [915, 169] width 211 height 25
click at [1078, 160] on button "Save" at bounding box center [1071, 161] width 68 height 26
click at [150, 45] on icon "Previous" at bounding box center [153, 50] width 10 height 16
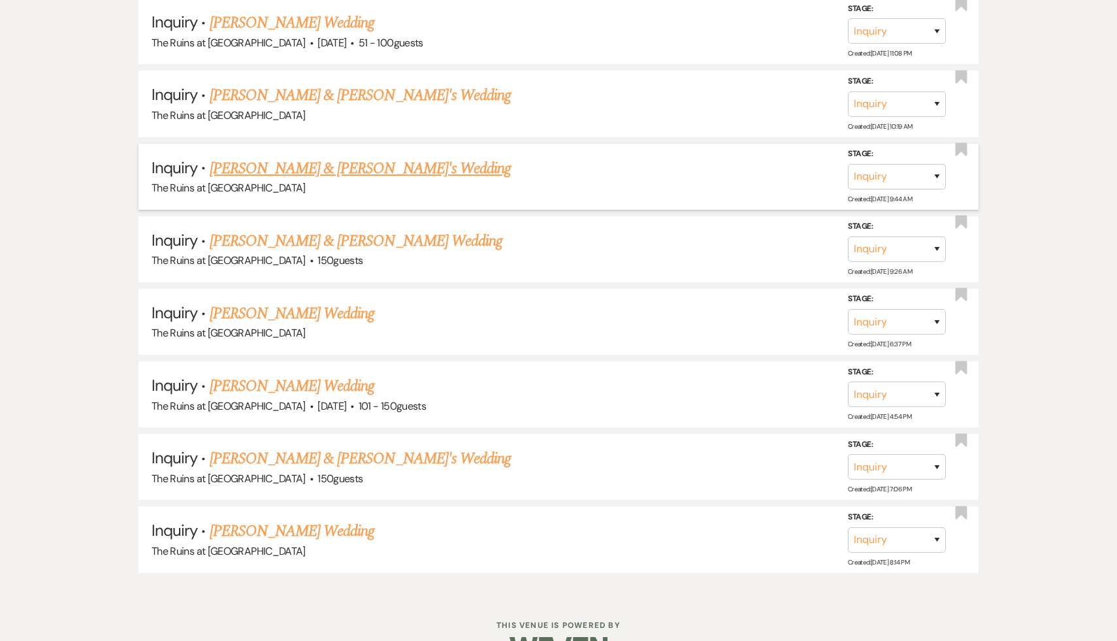
scroll to position [1868, 0]
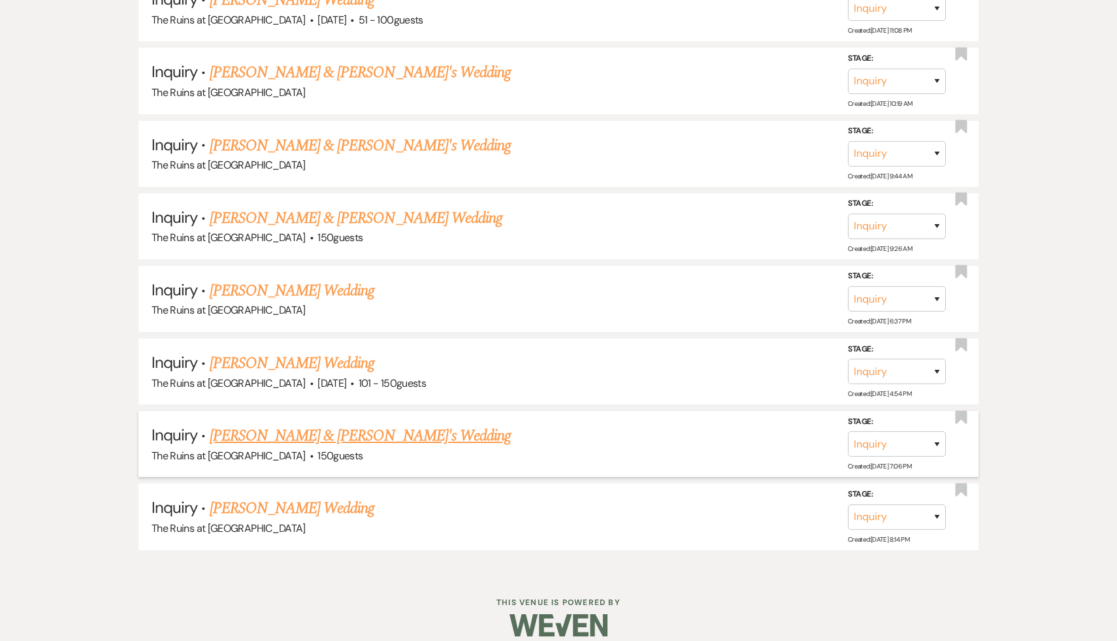
click at [344, 424] on link "Cassie Larko & Fiance's Wedding" at bounding box center [361, 436] width 302 height 24
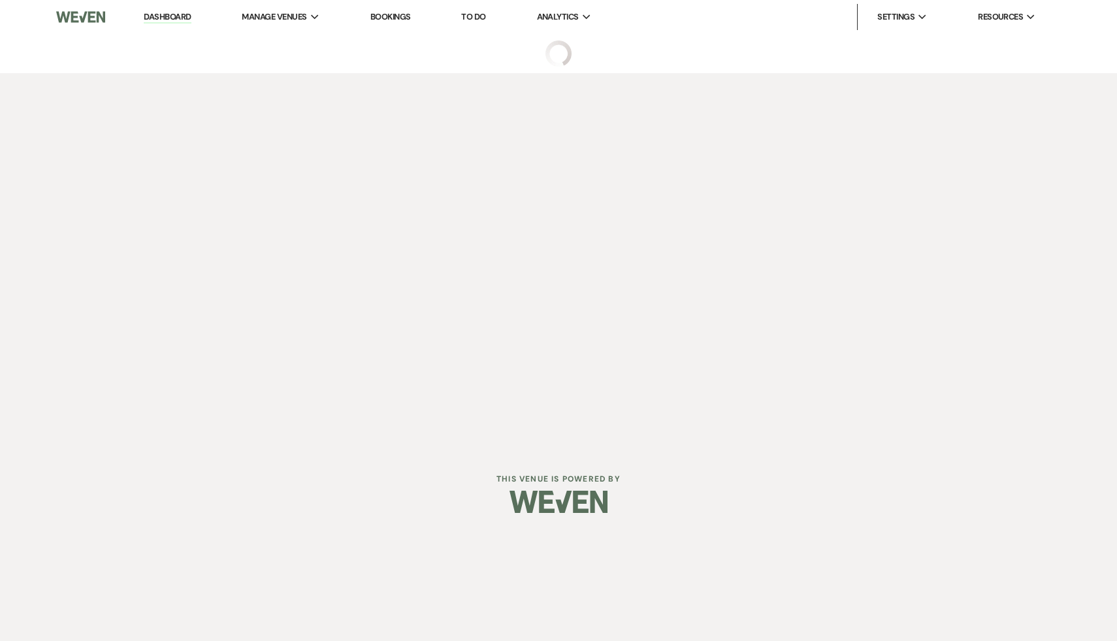
select select "6"
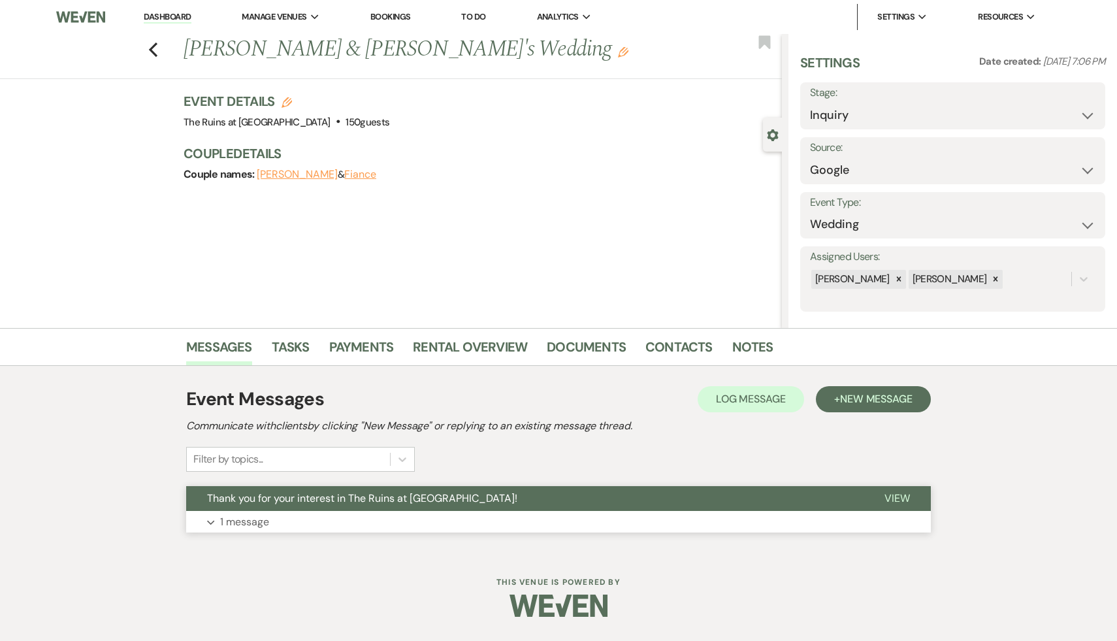
click at [344, 499] on span "Thank you for your interest in The Ruins at [GEOGRAPHIC_DATA]!" at bounding box center [362, 498] width 310 height 14
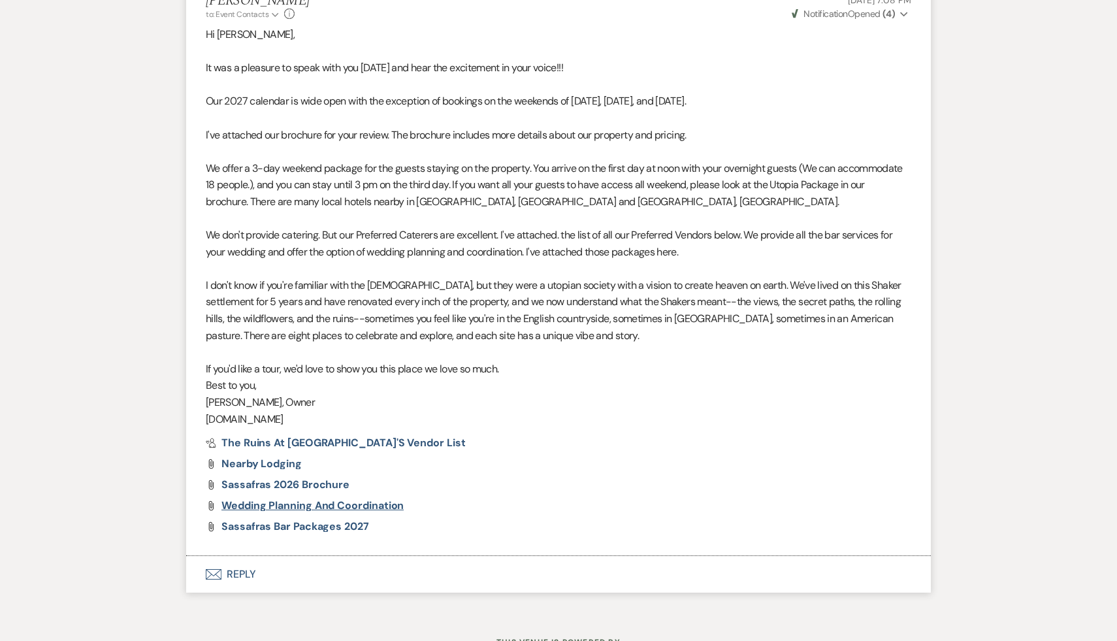
scroll to position [587, 0]
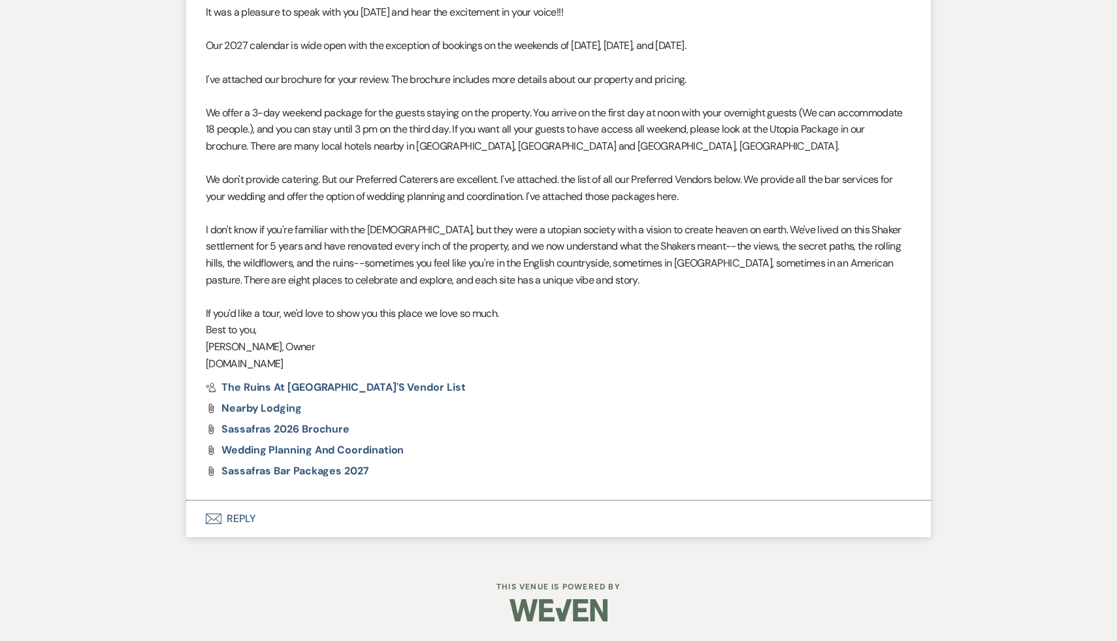
click at [246, 521] on button "Envelope Reply" at bounding box center [558, 518] width 745 height 37
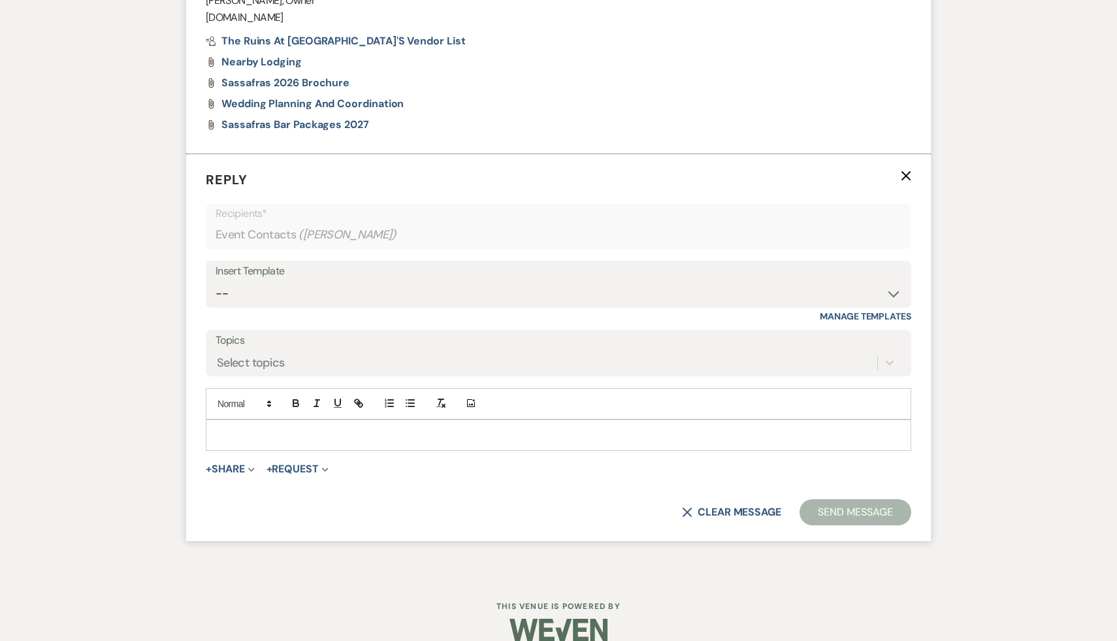
scroll to position [952, 0]
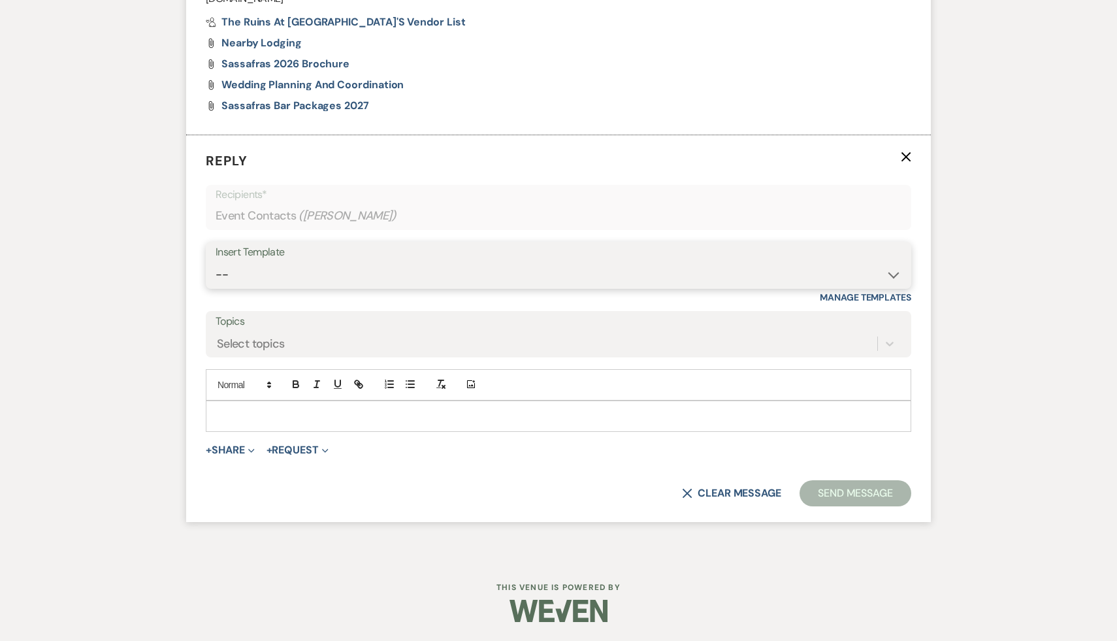
click at [892, 275] on select "-- Weven Planning Portal Introduction (Booked Events) Initial Inquiry Response …" at bounding box center [559, 274] width 686 height 25
select select "1435"
click at [216, 262] on select "-- Weven Planning Portal Introduction (Booked Events) Initial Inquiry Response …" at bounding box center [559, 274] width 686 height 25
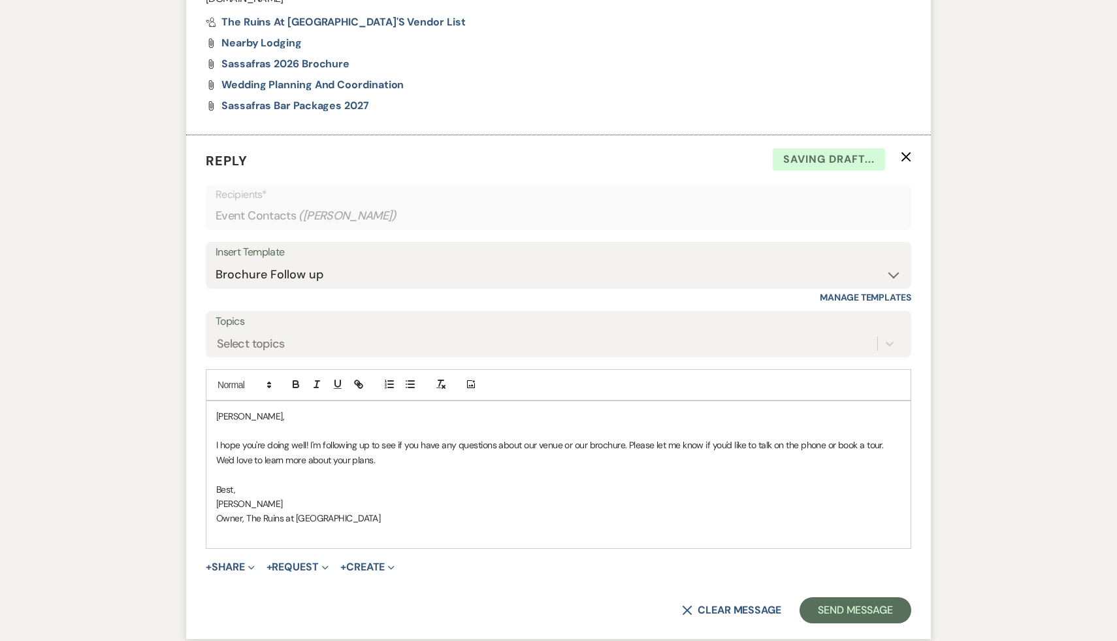
click at [216, 412] on div "Cassie, I hope you're doing well! I'm following up to see if you have any quest…" at bounding box center [558, 475] width 704 height 148
click at [876, 609] on button "Send Message" at bounding box center [856, 610] width 112 height 26
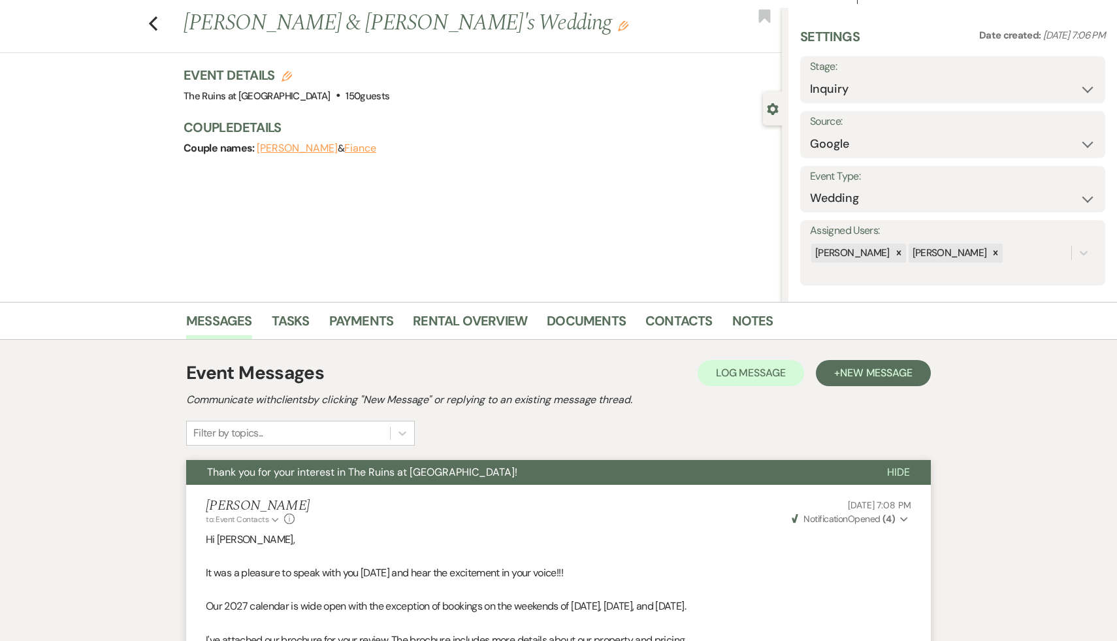
scroll to position [0, 0]
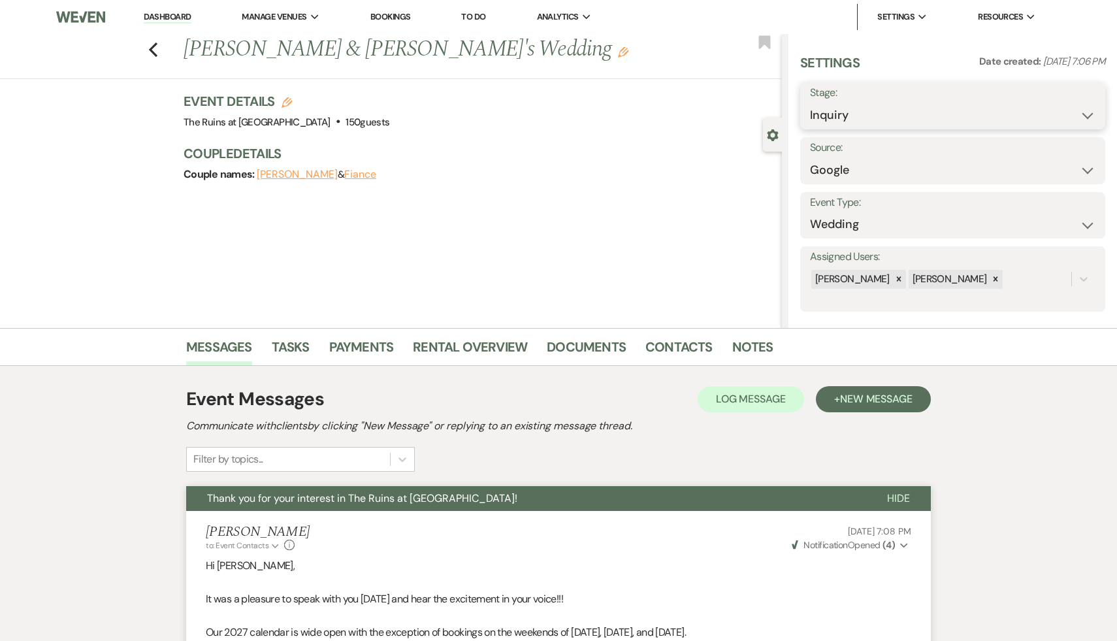
click at [1086, 112] on select "Inquiry Follow Up Tour Requested Tour Confirmed Toured Proposal Sent Booked Lost" at bounding box center [952, 115] width 285 height 25
select select "9"
click at [810, 103] on select "Inquiry Follow Up Tour Requested Tour Confirmed Toured Proposal Sent Booked Lost" at bounding box center [952, 115] width 285 height 25
click at [1086, 105] on button "Save" at bounding box center [1073, 106] width 65 height 26
click at [152, 51] on use "button" at bounding box center [153, 49] width 8 height 14
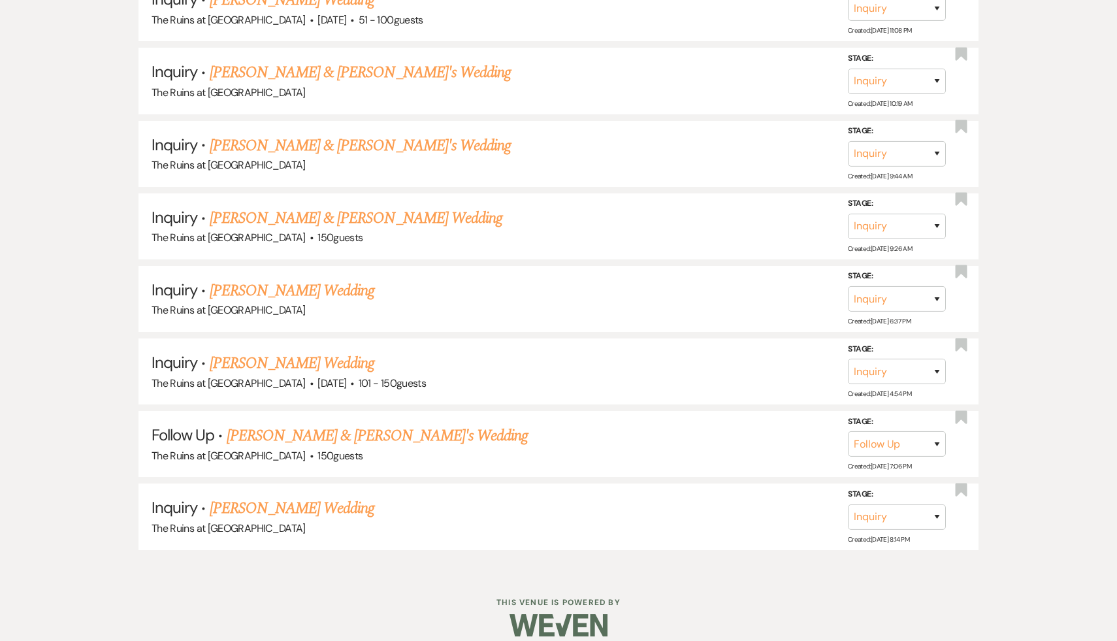
scroll to position [1796, 0]
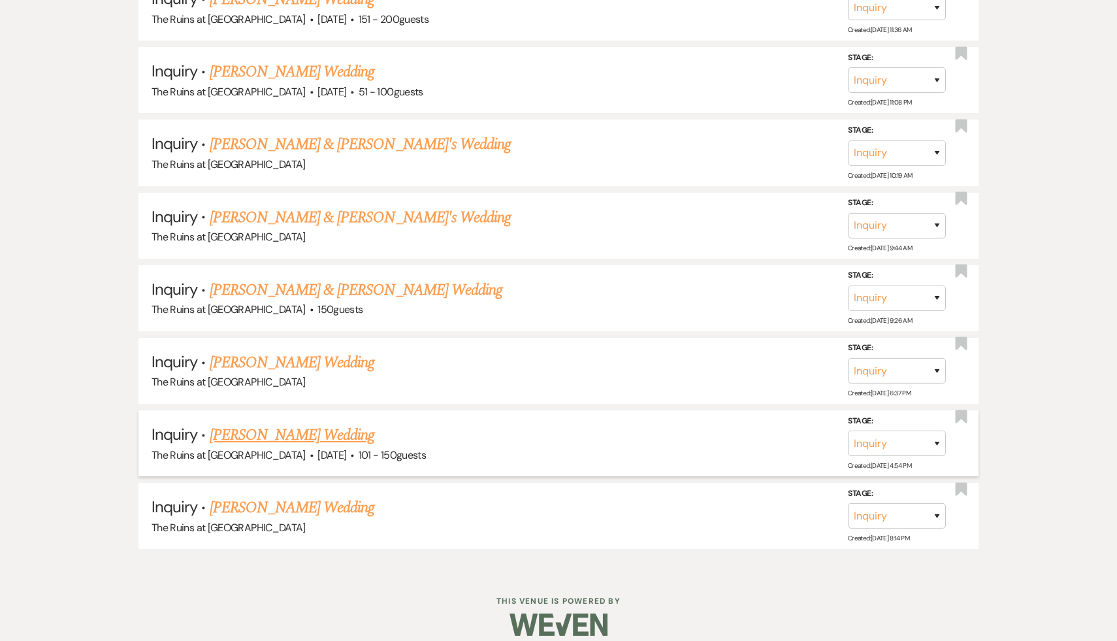
click at [310, 423] on link "Andrea Clancy's Wedding" at bounding box center [292, 435] width 165 height 24
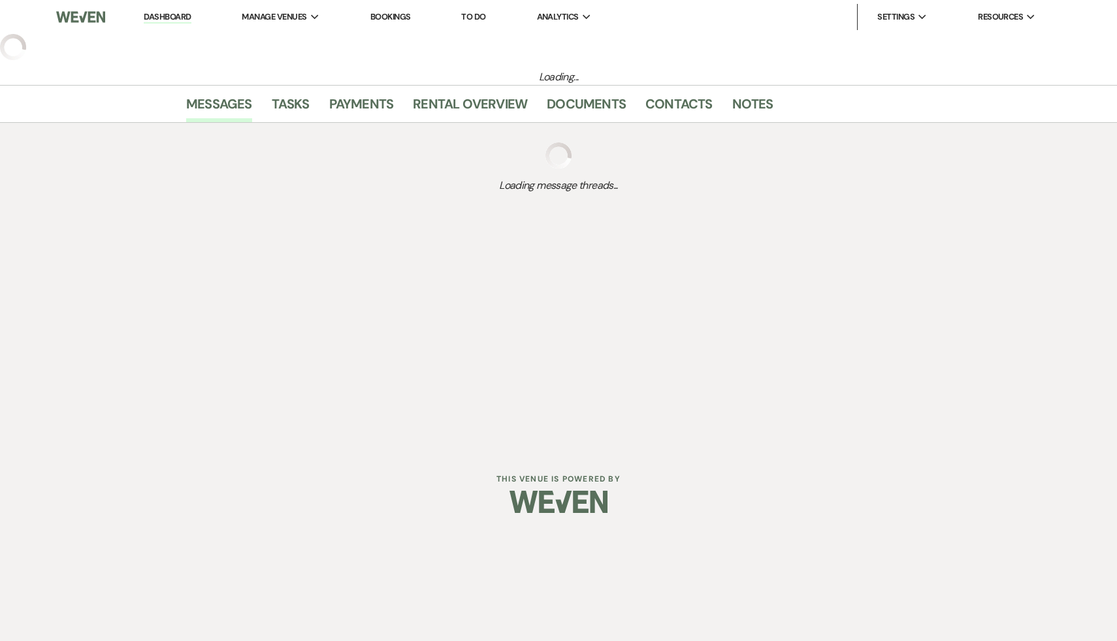
select select "2"
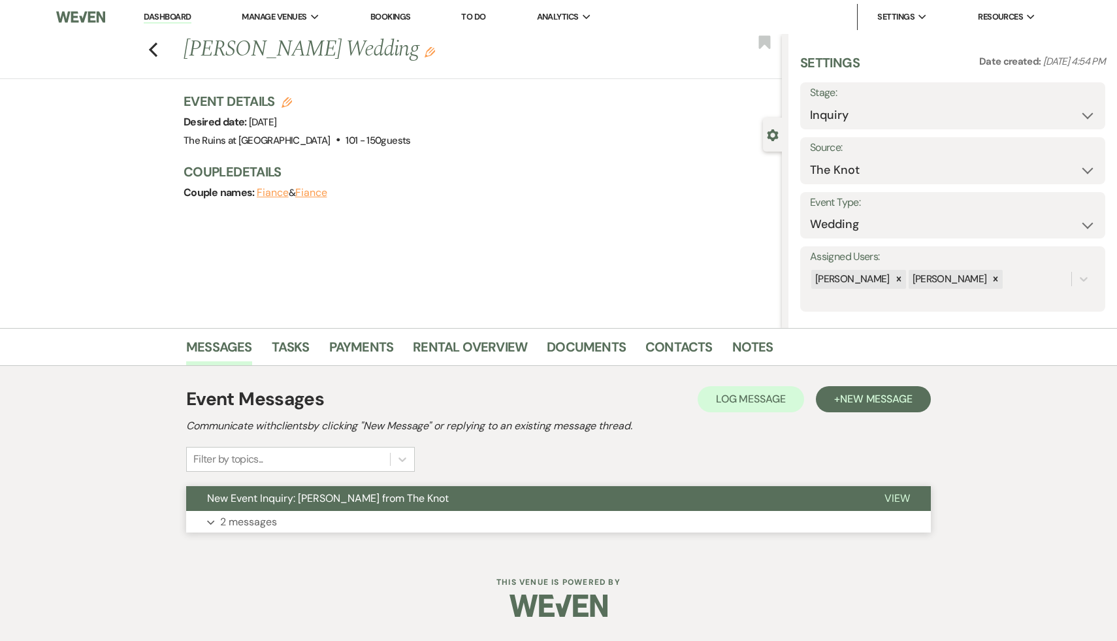
click at [319, 498] on span "New Event Inquiry: Andrea Clancy from The Knot" at bounding box center [328, 498] width 242 height 14
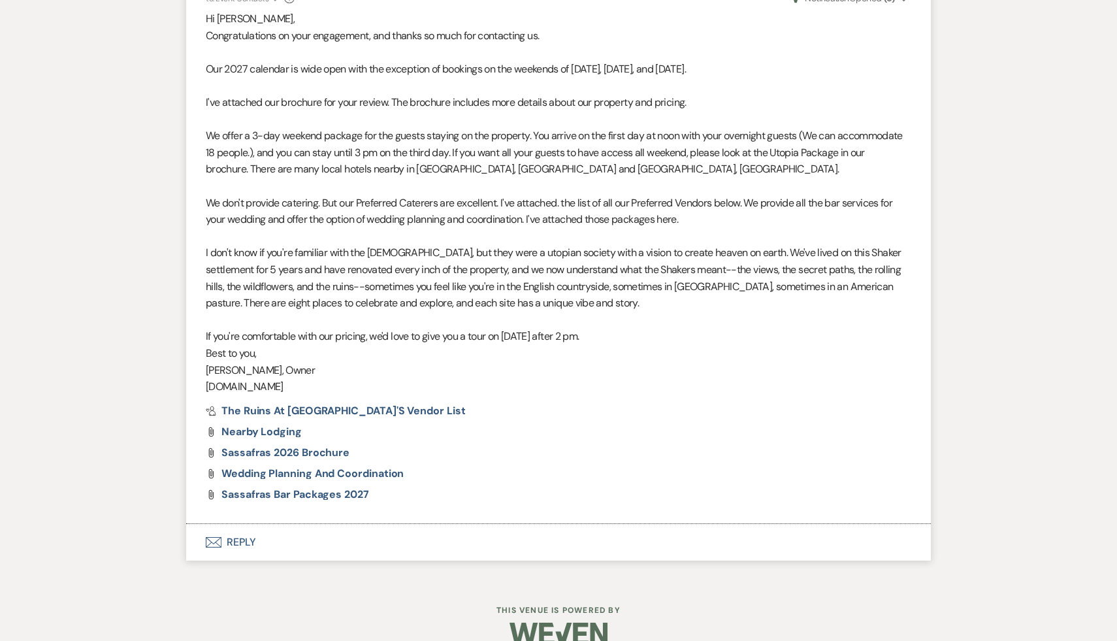
scroll to position [1303, 0]
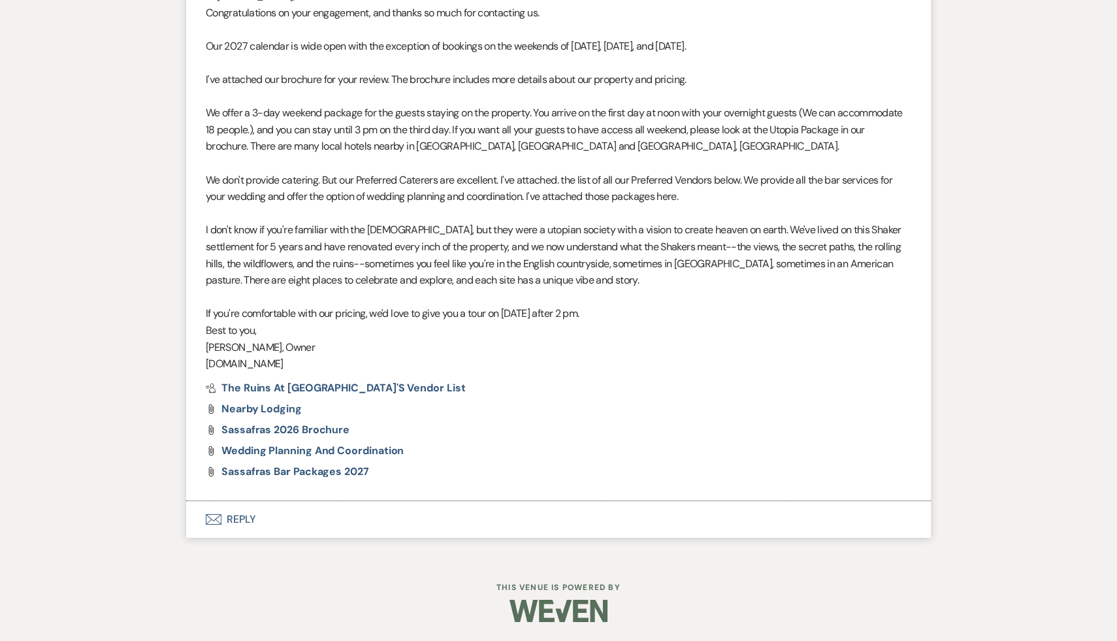
click at [240, 518] on button "Envelope Reply" at bounding box center [558, 519] width 745 height 37
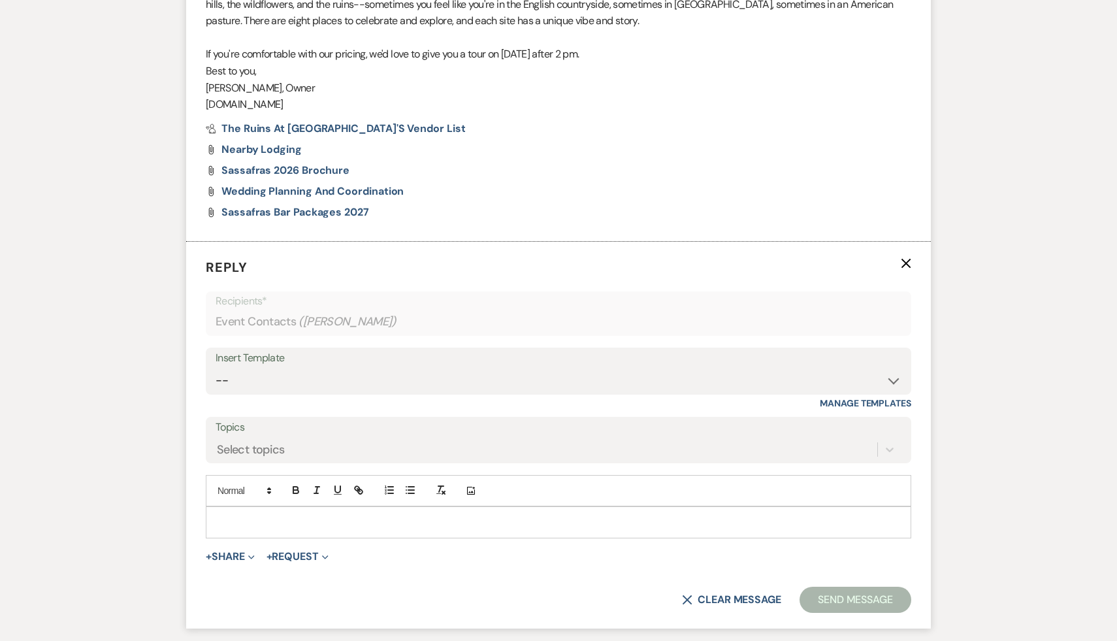
scroll to position [1669, 0]
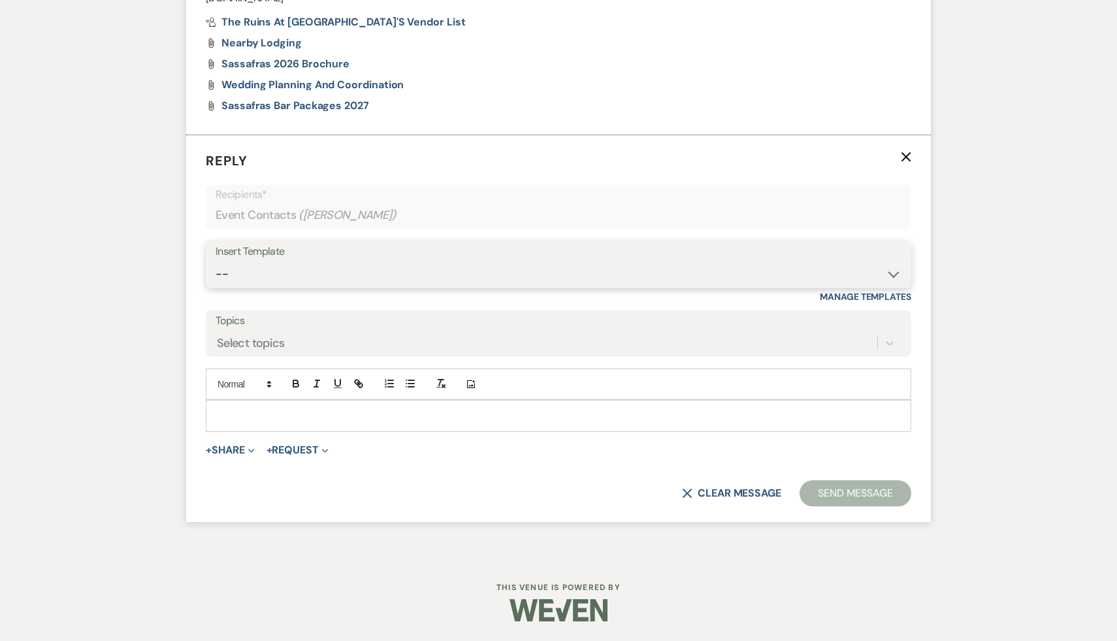
click at [894, 274] on select "-- Weven Planning Portal Introduction (Booked Events) Initial Inquiry Response …" at bounding box center [559, 273] width 686 height 25
select select "1435"
click at [216, 261] on select "-- Weven Planning Portal Introduction (Booked Events) Initial Inquiry Response …" at bounding box center [559, 273] width 686 height 25
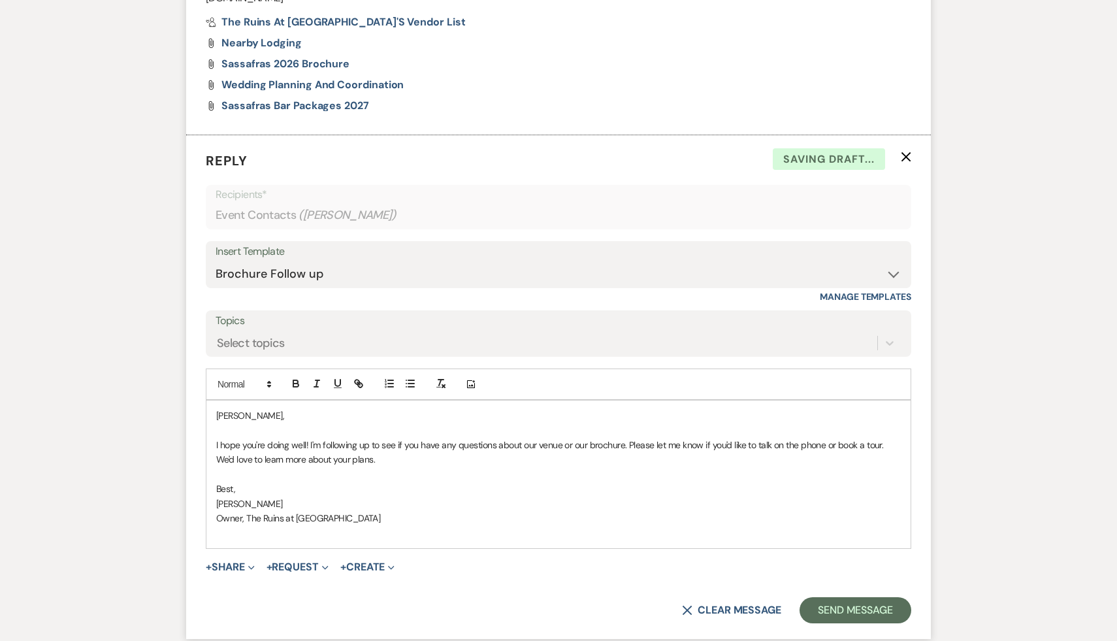
click at [212, 418] on div "Andrea, I hope you're doing well! I'm following up to see if you have any quest…" at bounding box center [558, 474] width 704 height 148
click at [858, 616] on button "Send Message" at bounding box center [856, 610] width 112 height 26
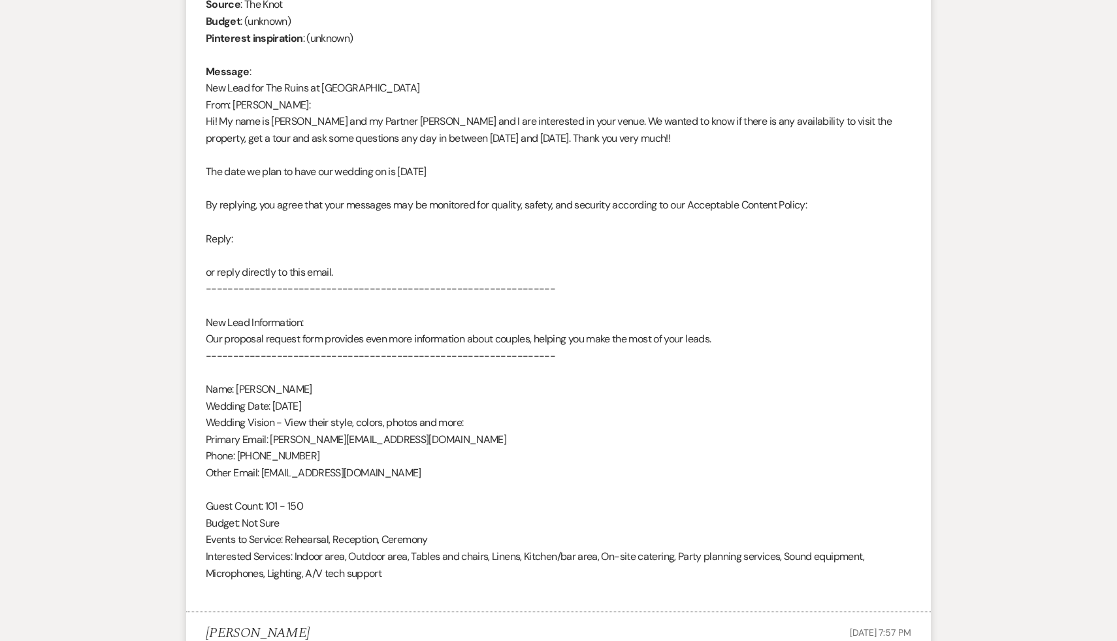
scroll to position [0, 0]
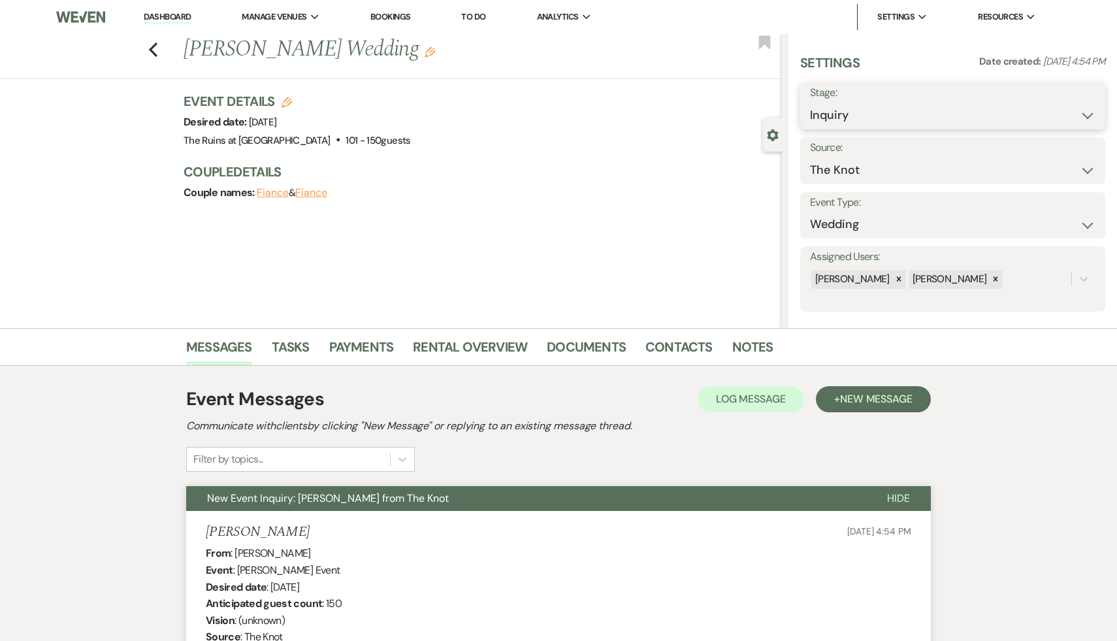
click at [1087, 112] on select "Inquiry Follow Up Tour Requested Tour Confirmed Toured Proposal Sent Booked Lost" at bounding box center [952, 115] width 285 height 25
select select "9"
click at [810, 103] on select "Inquiry Follow Up Tour Requested Tour Confirmed Toured Proposal Sent Booked Lost" at bounding box center [952, 115] width 285 height 25
click at [1077, 110] on button "Save" at bounding box center [1073, 106] width 65 height 26
click at [152, 47] on use "button" at bounding box center [153, 49] width 8 height 14
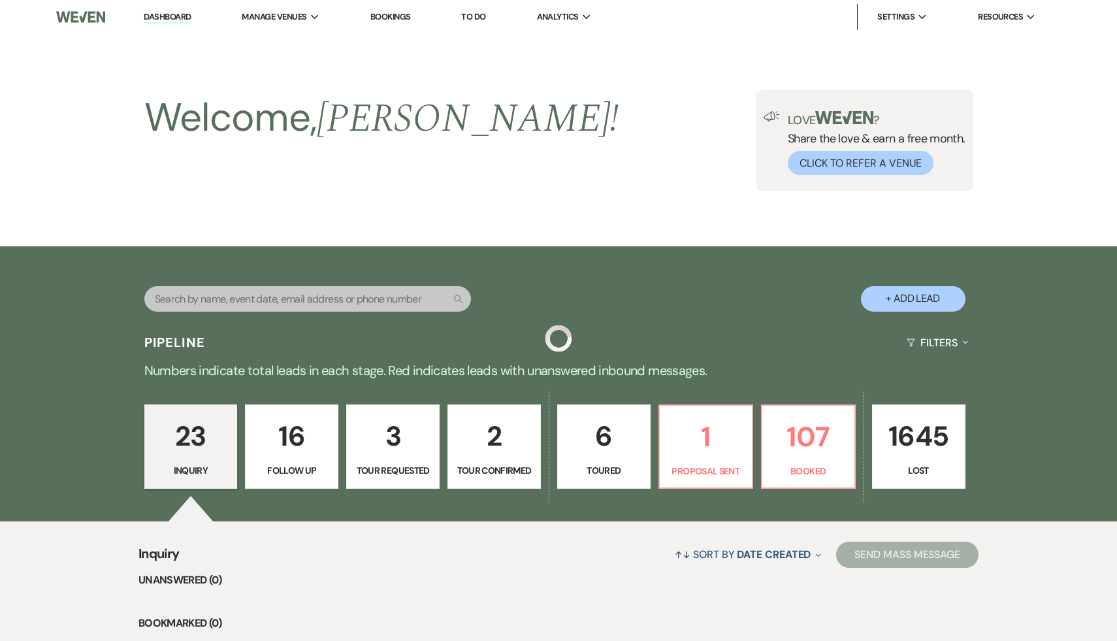
scroll to position [1723, 0]
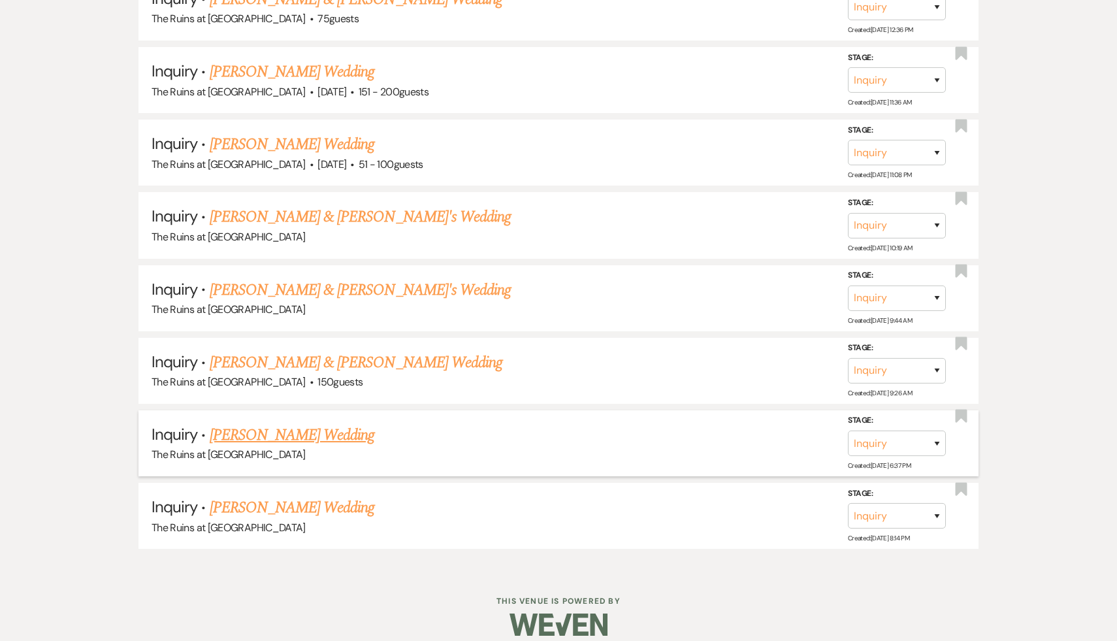
click at [294, 423] on link "Kyla Wright's Wedding" at bounding box center [292, 435] width 165 height 24
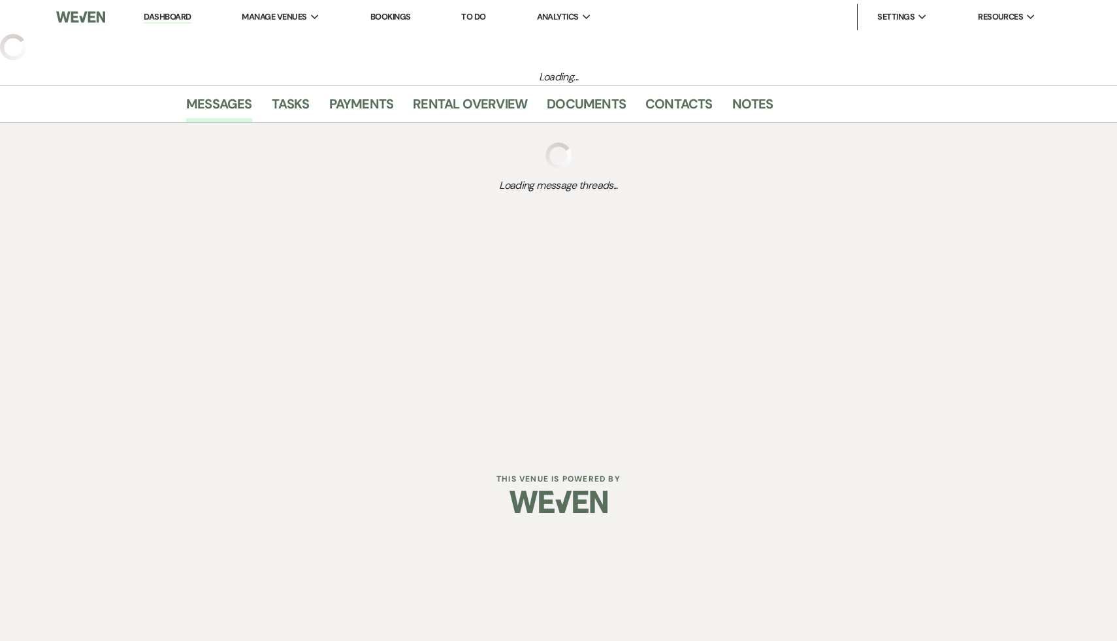
select select "6"
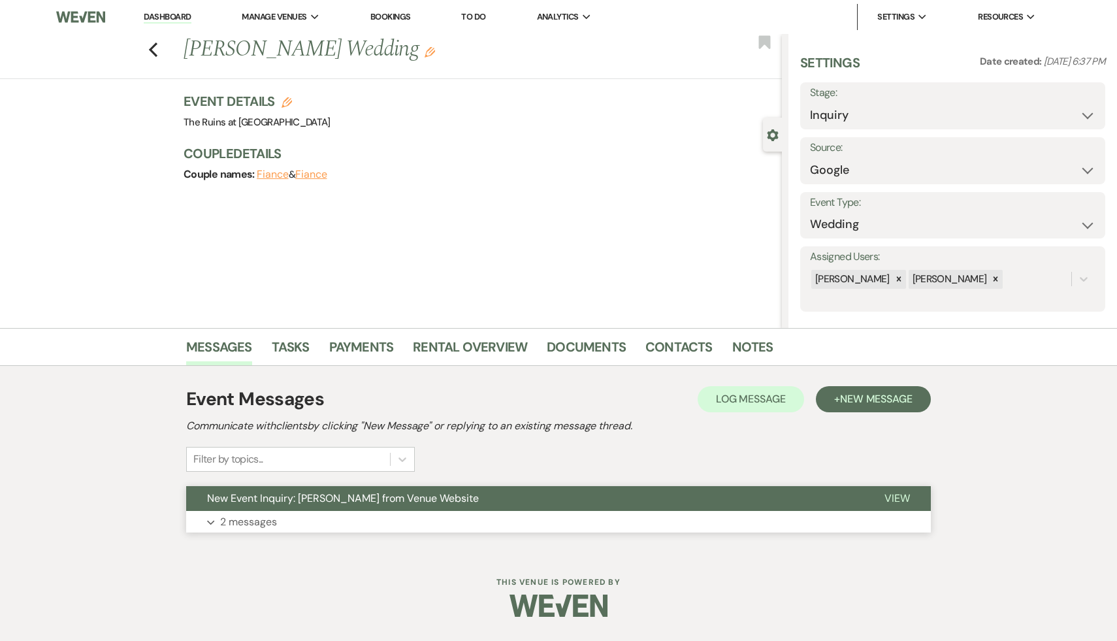
click at [303, 497] on span "New Event Inquiry: Kyla Wright from Venue Website" at bounding box center [343, 498] width 272 height 14
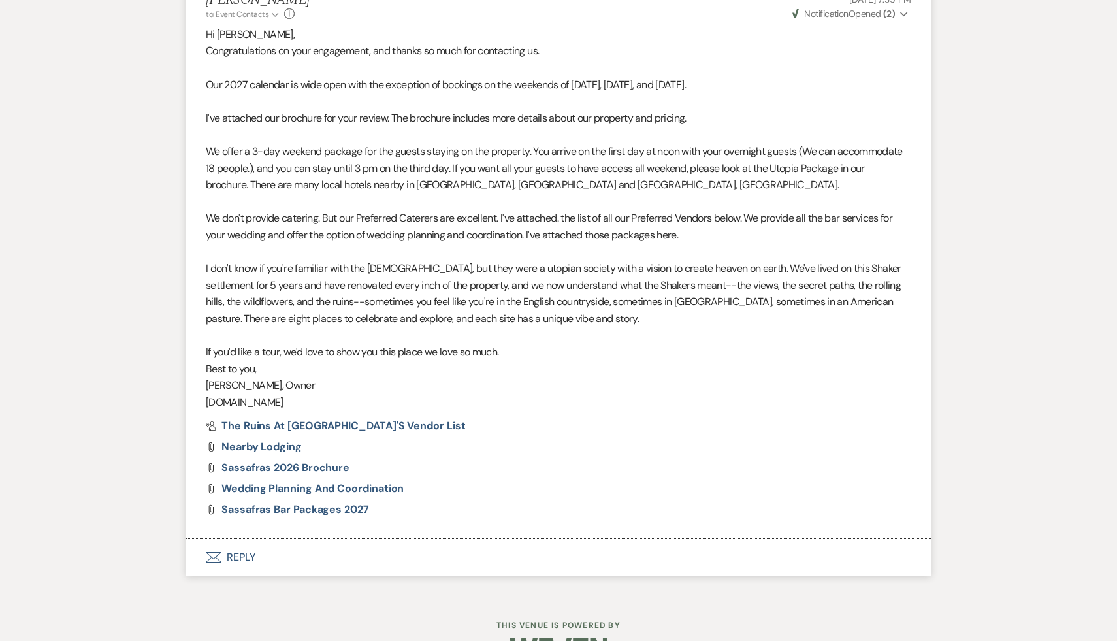
scroll to position [986, 0]
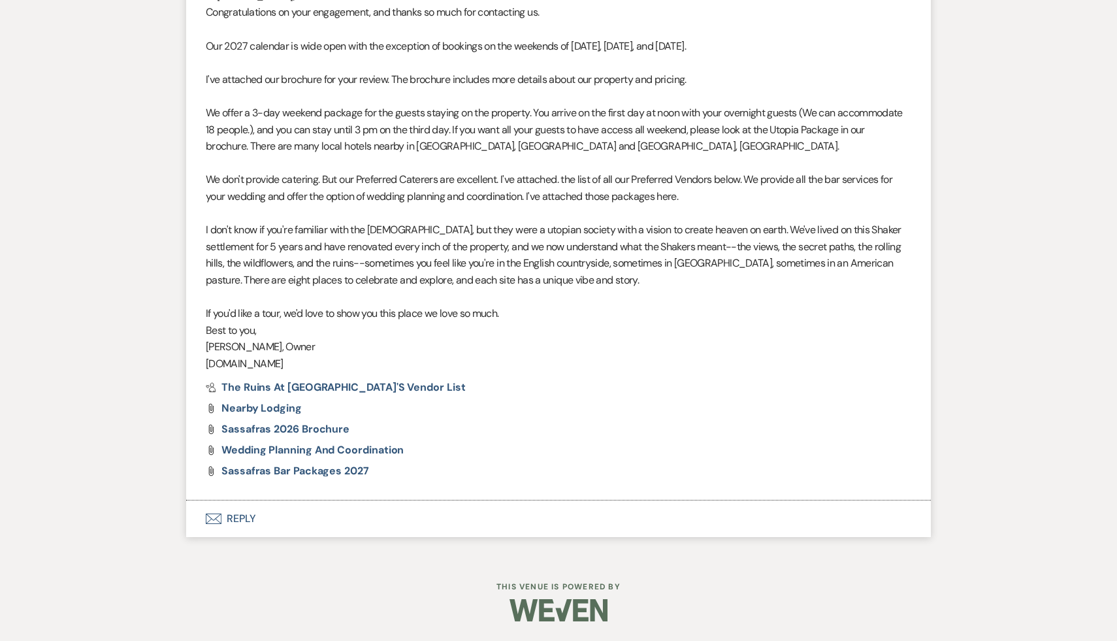
click at [240, 523] on button "Envelope Reply" at bounding box center [558, 518] width 745 height 37
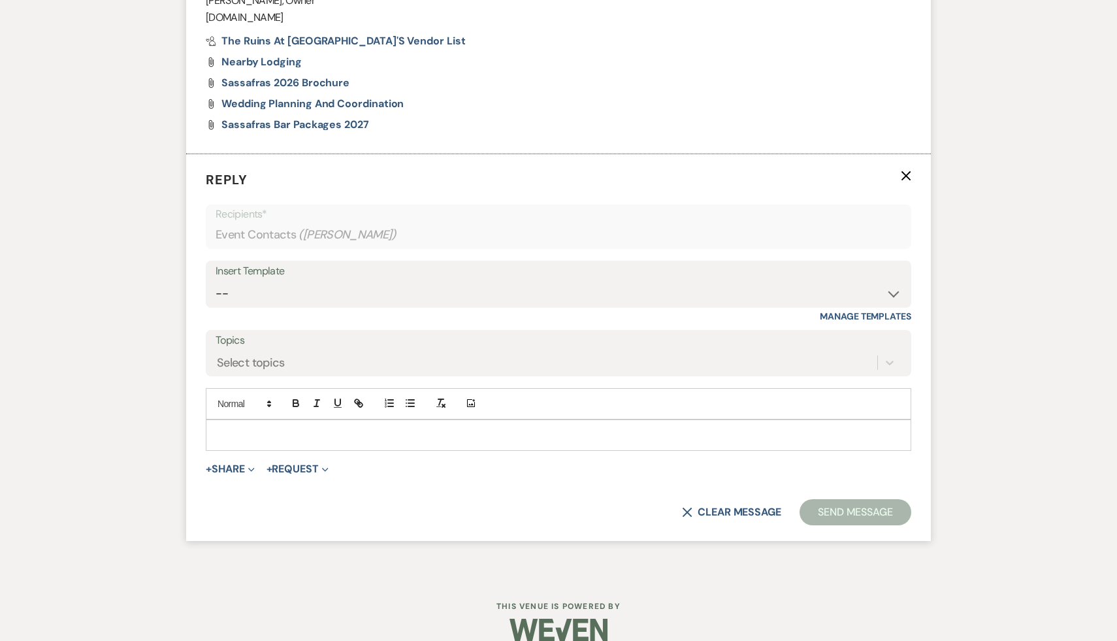
scroll to position [1351, 0]
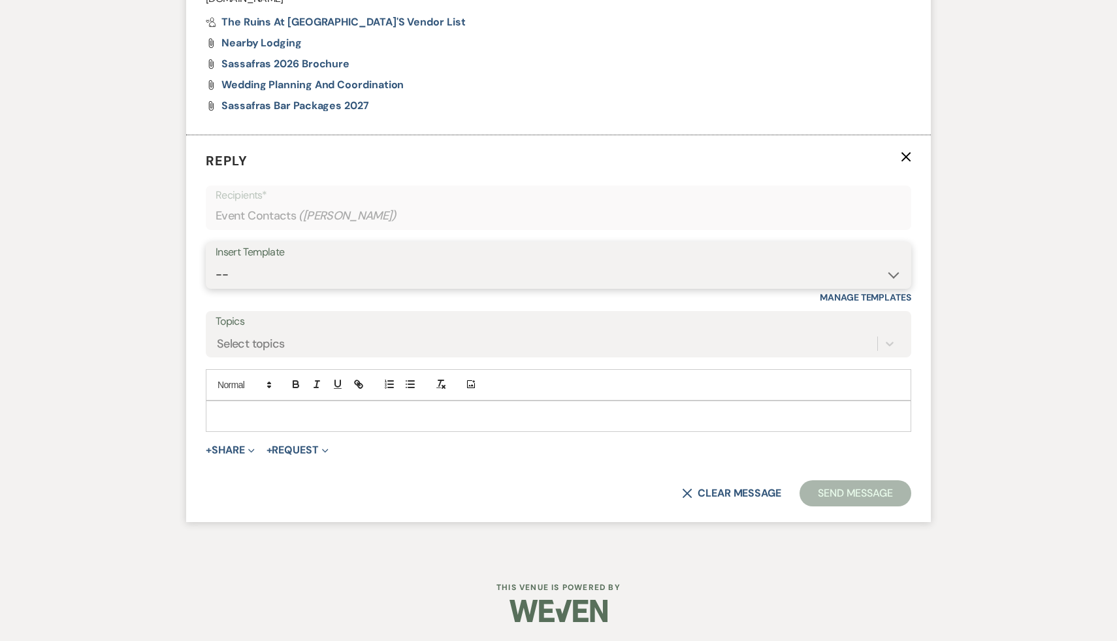
click at [892, 270] on select "-- Weven Planning Portal Introduction (Booked Events) Initial Inquiry Response …" at bounding box center [559, 274] width 686 height 25
select select "1435"
click at [216, 262] on select "-- Weven Planning Portal Introduction (Booked Events) Initial Inquiry Response …" at bounding box center [559, 274] width 686 height 25
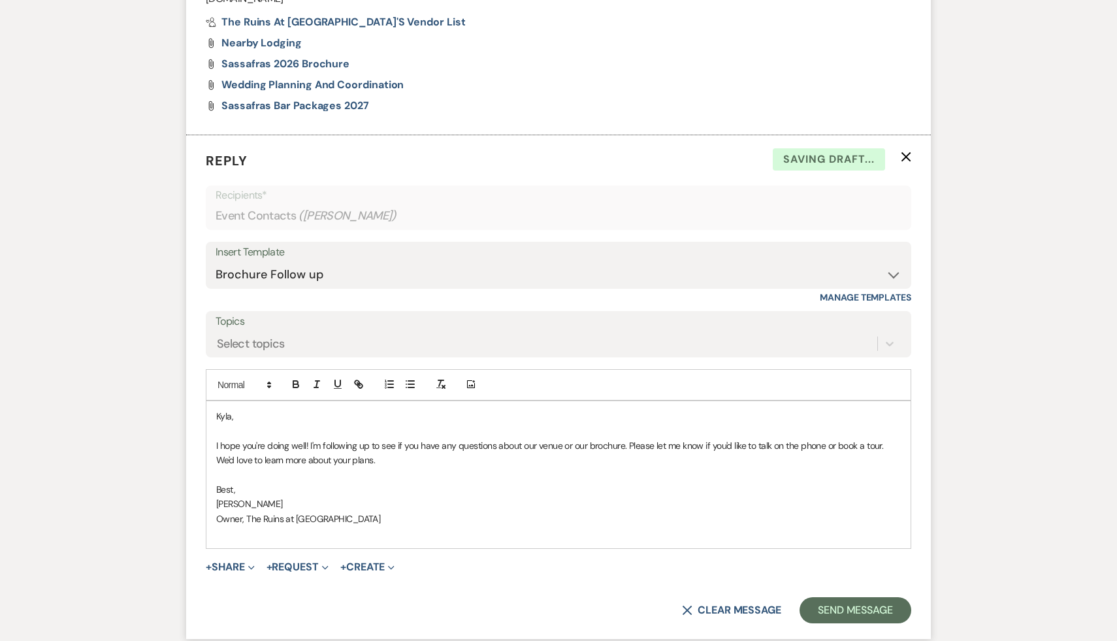
click at [212, 415] on div "Kyla, I hope you're doing well! I'm following up to see if you have any questio…" at bounding box center [558, 475] width 704 height 148
click at [846, 613] on button "Send Message" at bounding box center [856, 610] width 112 height 26
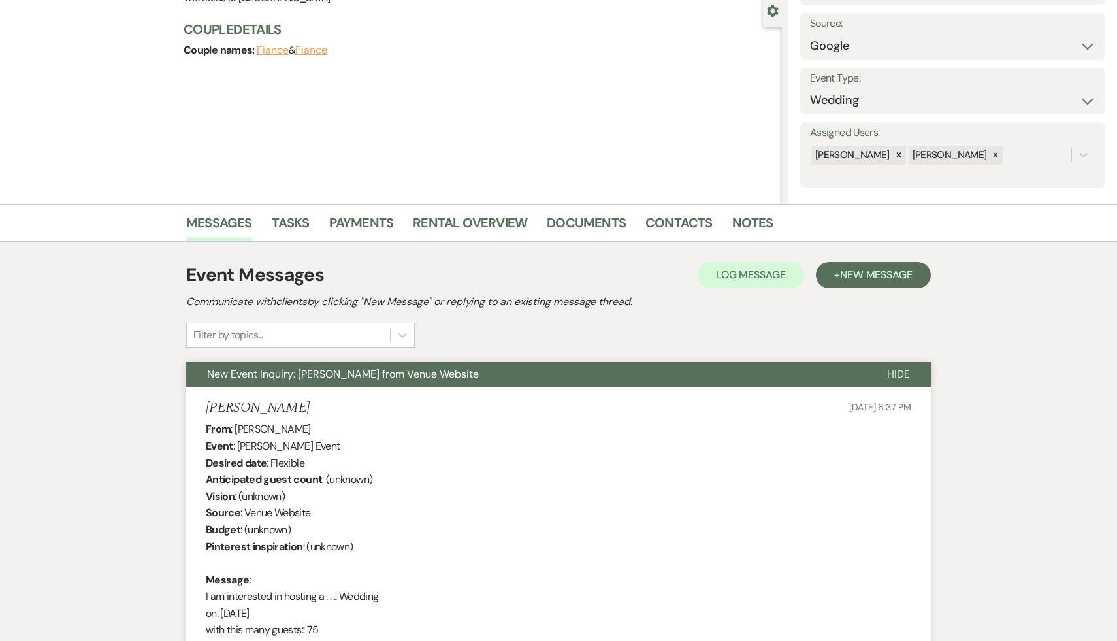
scroll to position [0, 0]
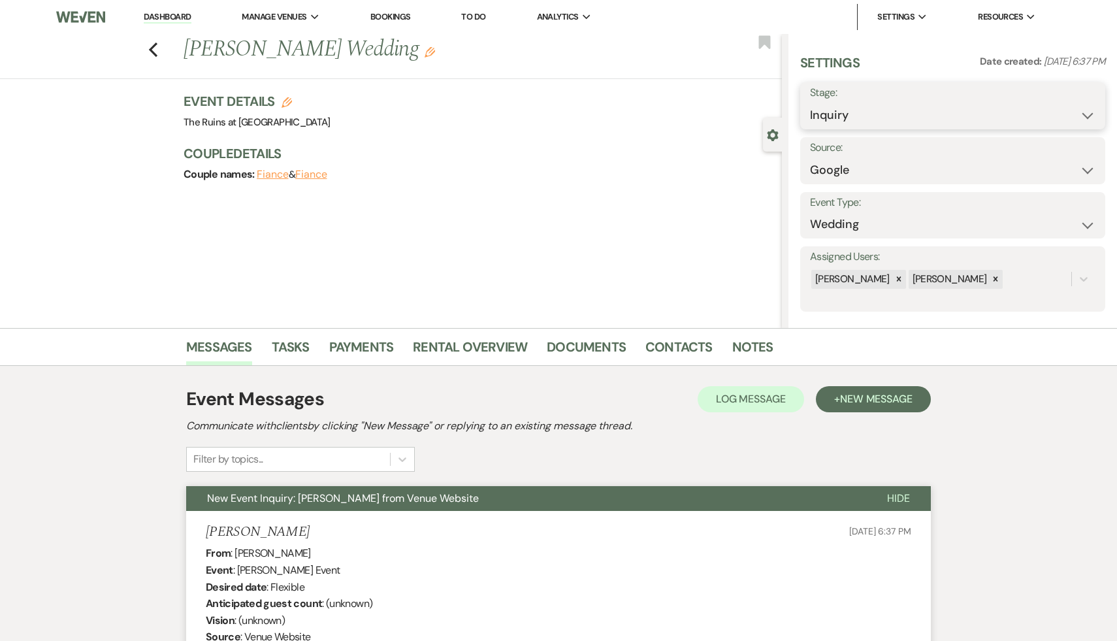
click at [1086, 114] on select "Inquiry Follow Up Tour Requested Tour Confirmed Toured Proposal Sent Booked Lost" at bounding box center [952, 115] width 285 height 25
select select "9"
click at [810, 103] on select "Inquiry Follow Up Tour Requested Tour Confirmed Toured Proposal Sent Booked Lost" at bounding box center [952, 115] width 285 height 25
click at [1078, 104] on button "Save" at bounding box center [1073, 106] width 65 height 26
click at [151, 46] on icon "Previous" at bounding box center [153, 50] width 10 height 16
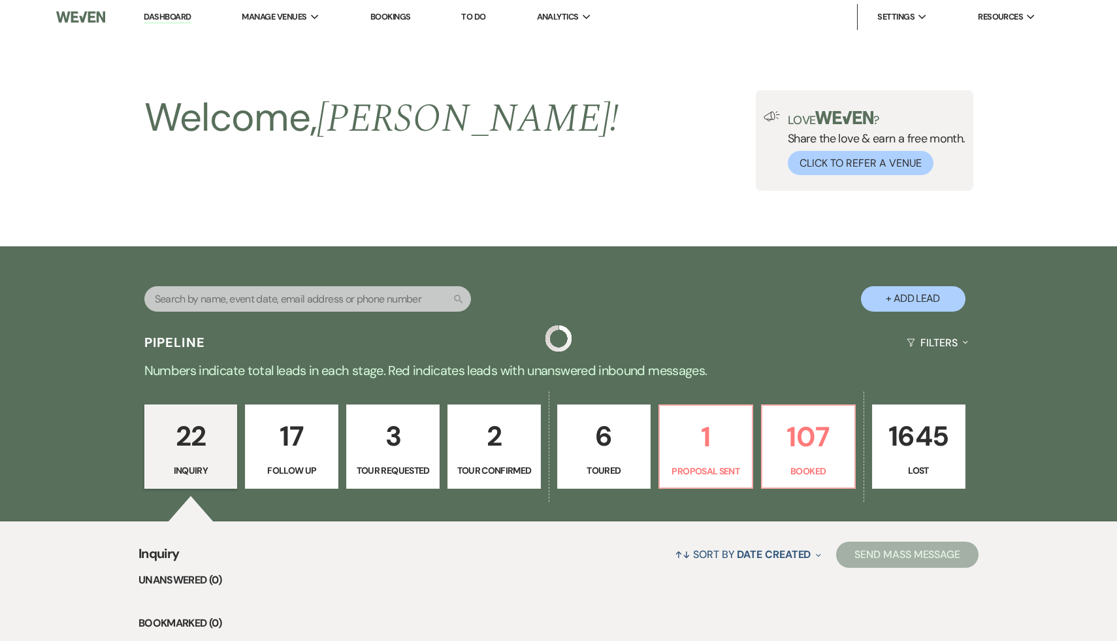
scroll to position [1651, 0]
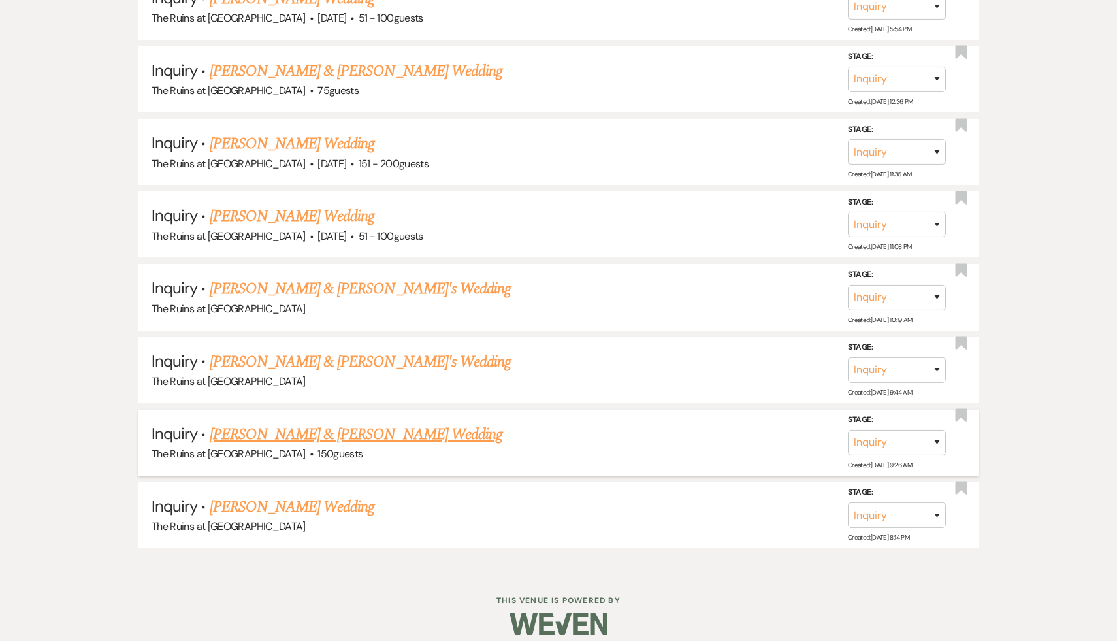
click at [319, 423] on link "Ericka & Joe Ruggiero's Wedding" at bounding box center [356, 435] width 293 height 24
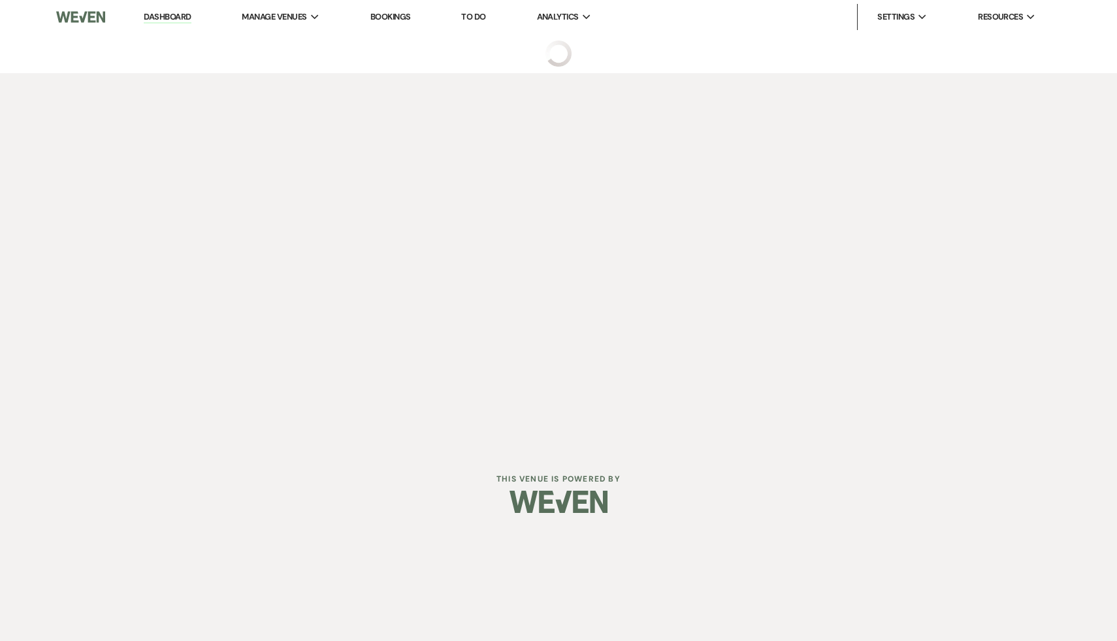
select select "6"
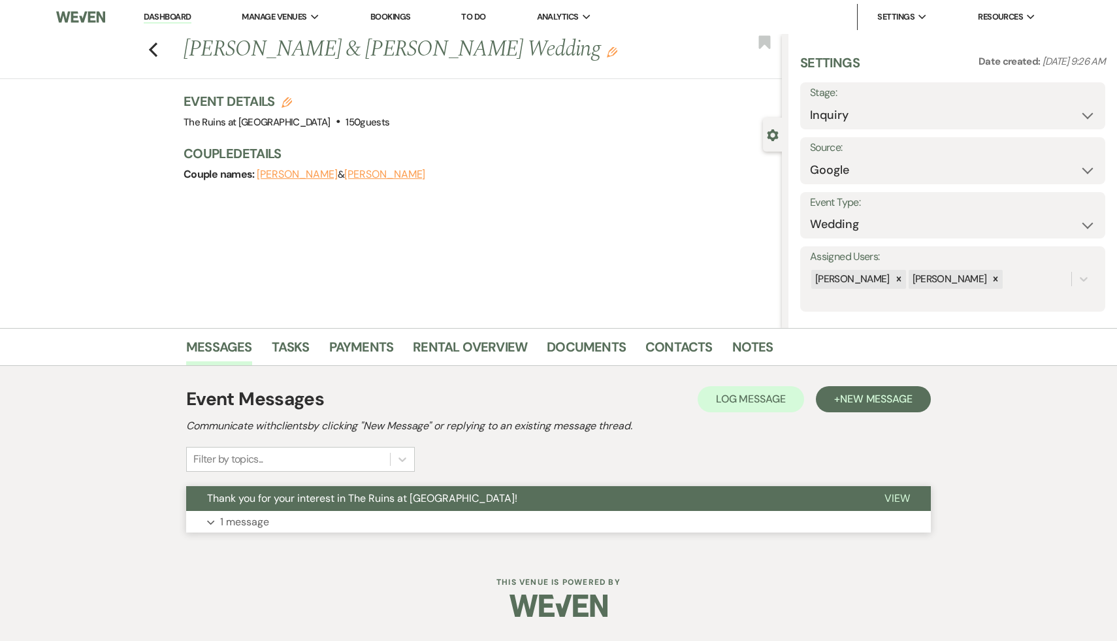
click at [308, 502] on span "Thank you for your interest in The Ruins at [GEOGRAPHIC_DATA]!" at bounding box center [362, 498] width 310 height 14
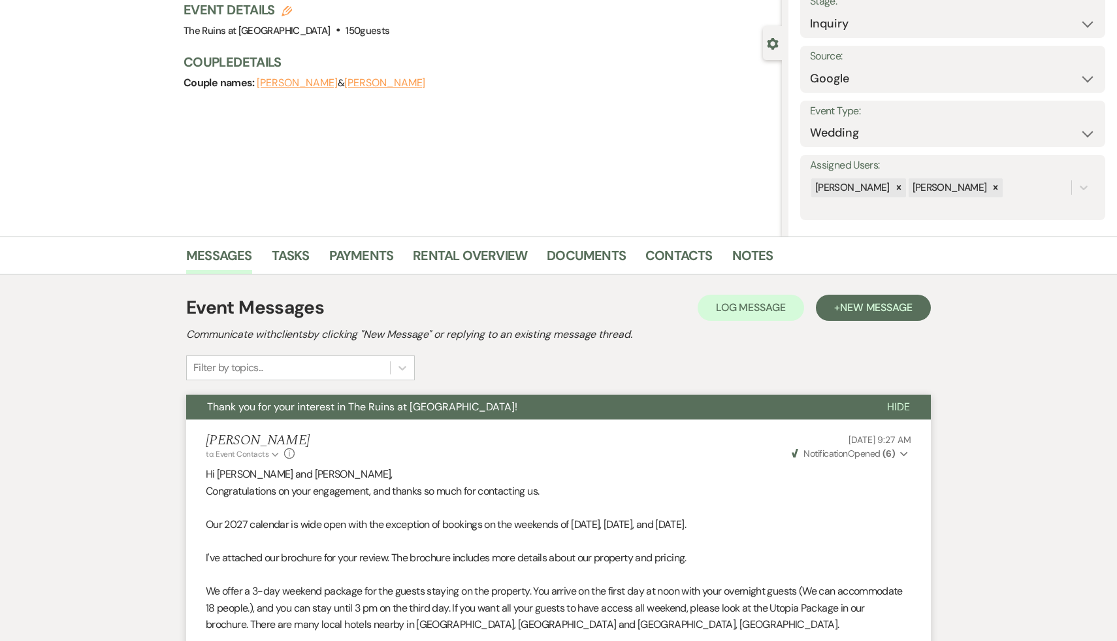
scroll to position [101, 0]
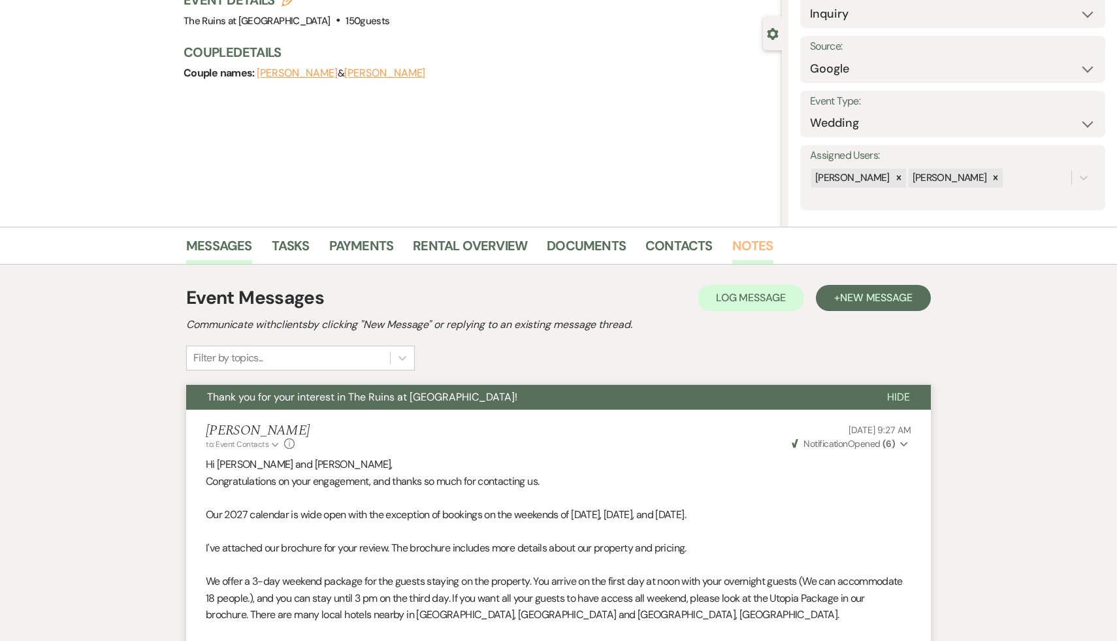
click at [754, 244] on link "Notes" at bounding box center [752, 249] width 41 height 29
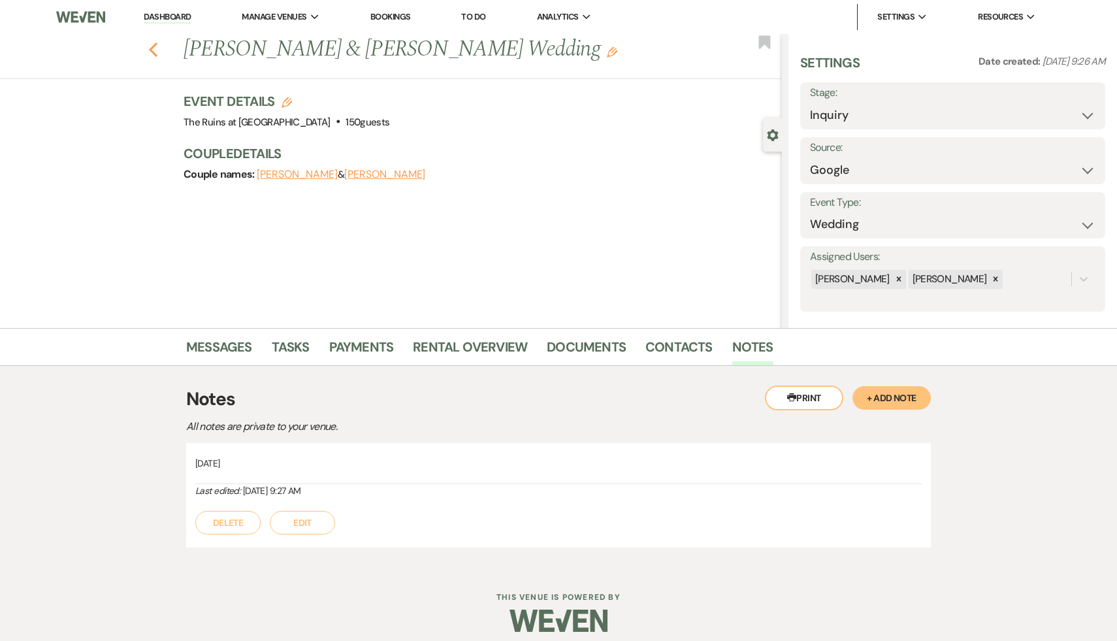
click at [150, 50] on use "button" at bounding box center [153, 49] width 8 height 14
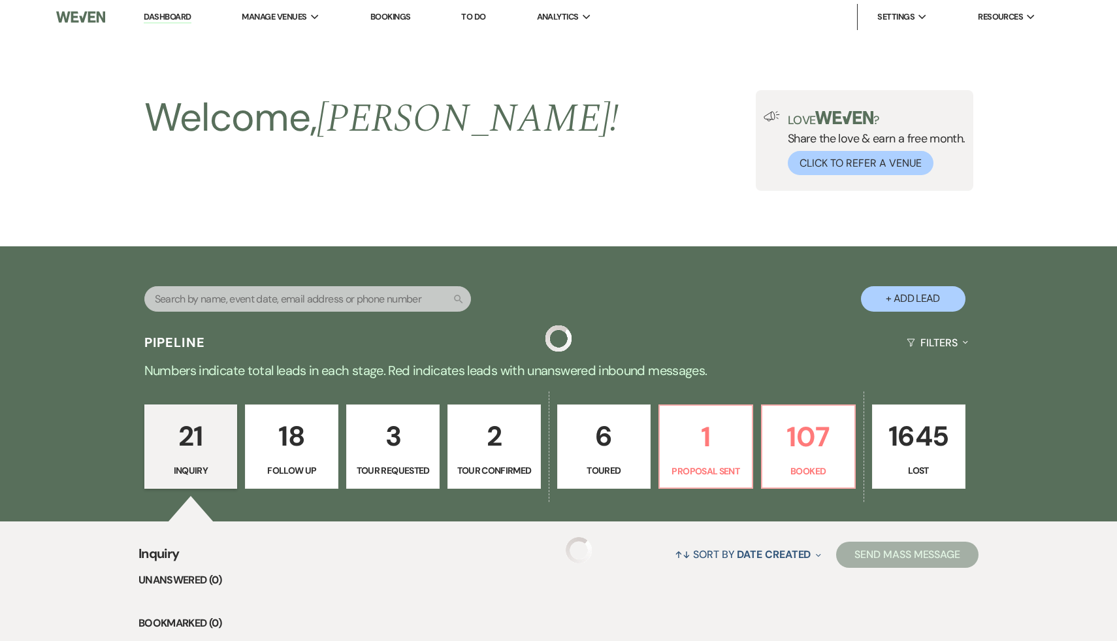
scroll to position [1651, 0]
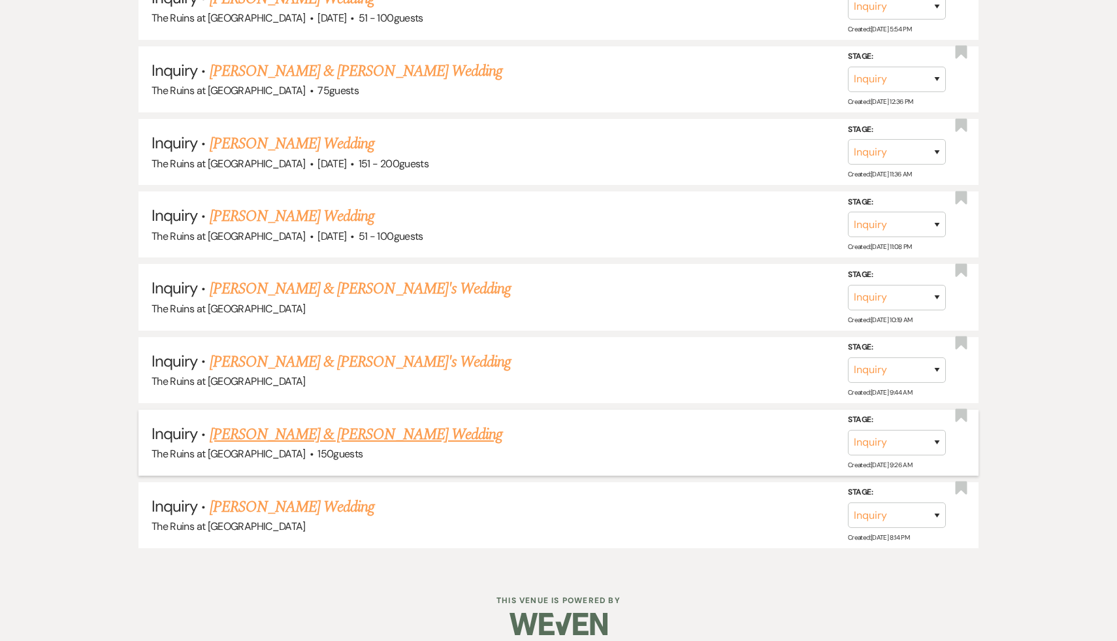
click at [337, 423] on link "Ericka & Joe Ruggiero's Wedding" at bounding box center [356, 435] width 293 height 24
select select "6"
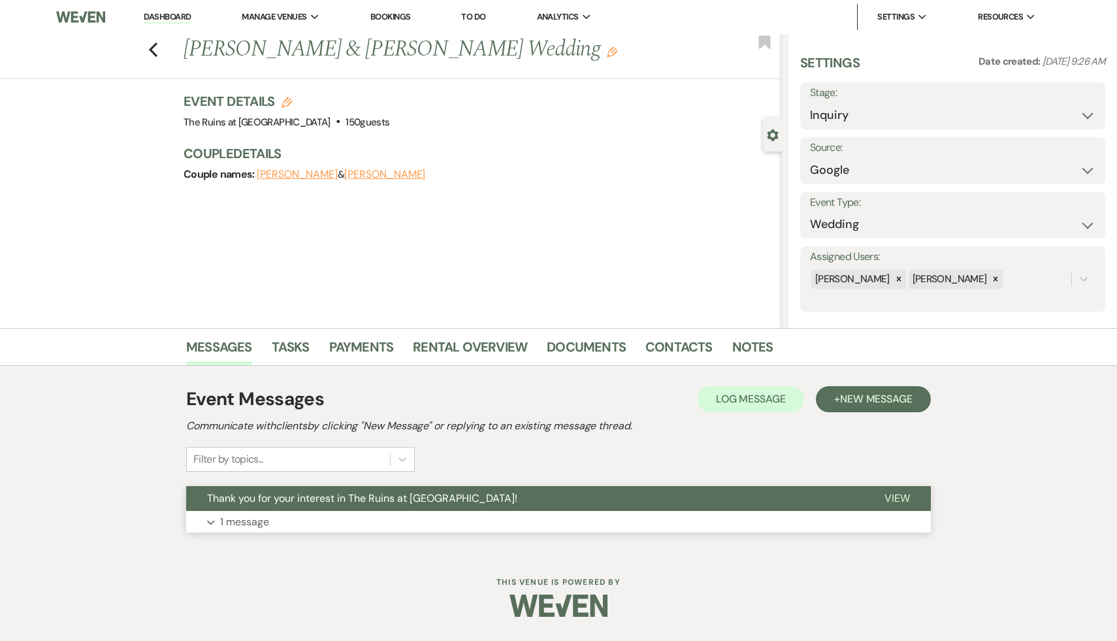
click at [346, 494] on span "Thank you for your interest in The Ruins at [GEOGRAPHIC_DATA]!" at bounding box center [362, 498] width 310 height 14
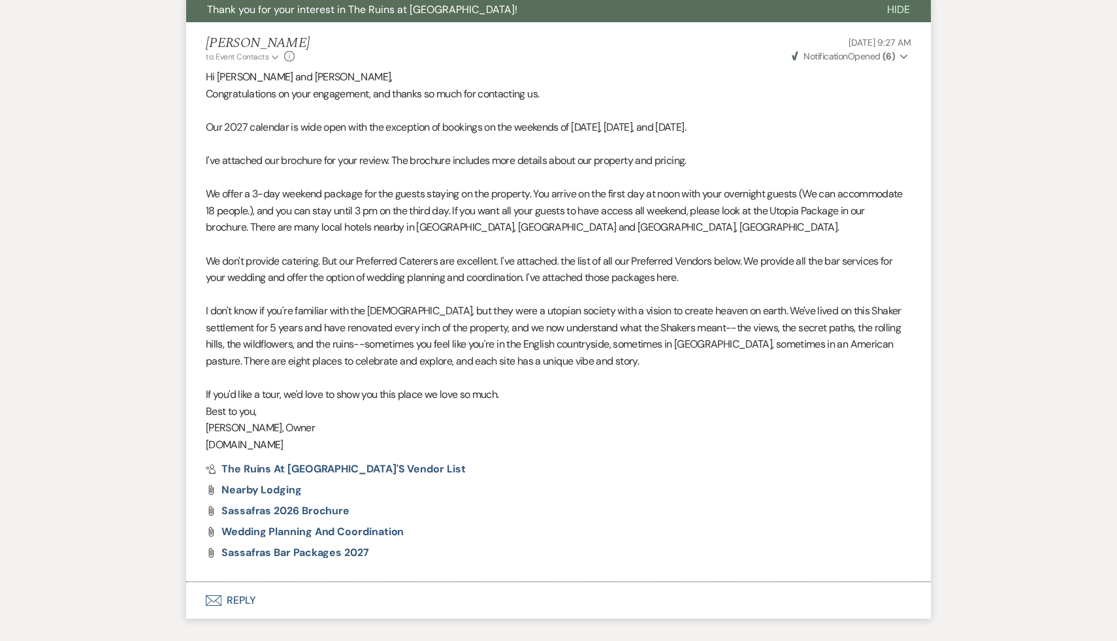
scroll to position [492, 0]
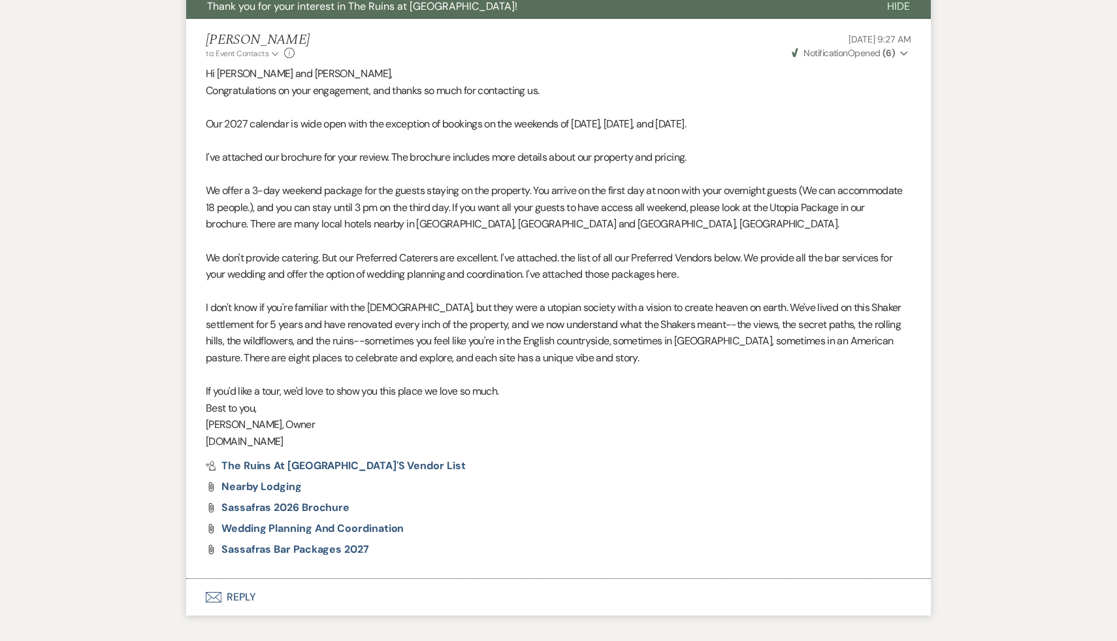
click at [233, 596] on button "Envelope Reply" at bounding box center [558, 597] width 745 height 37
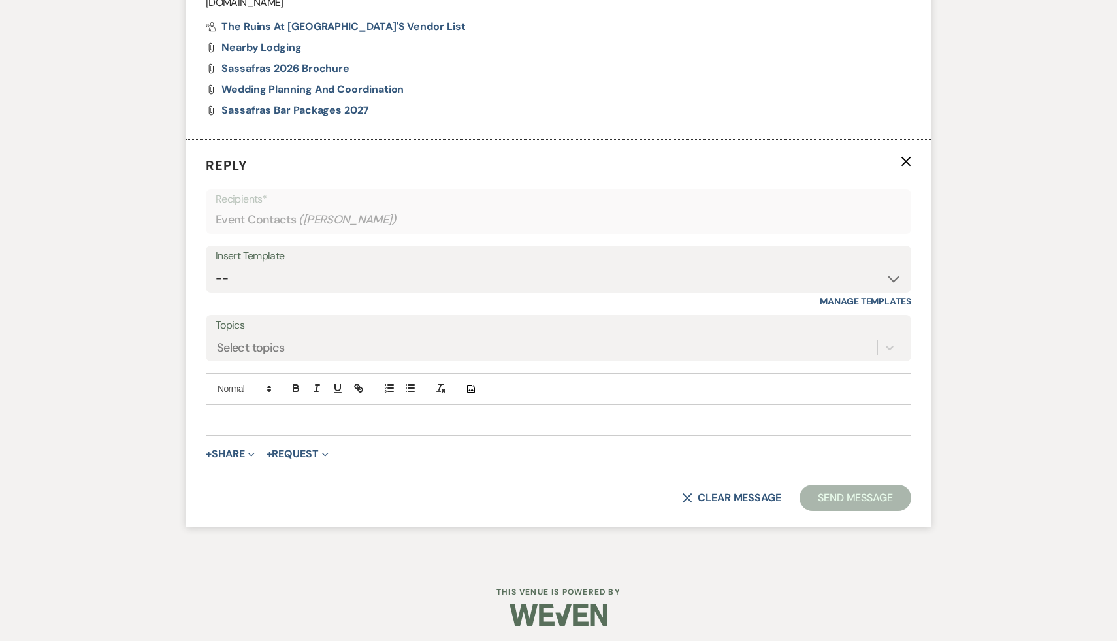
scroll to position [935, 0]
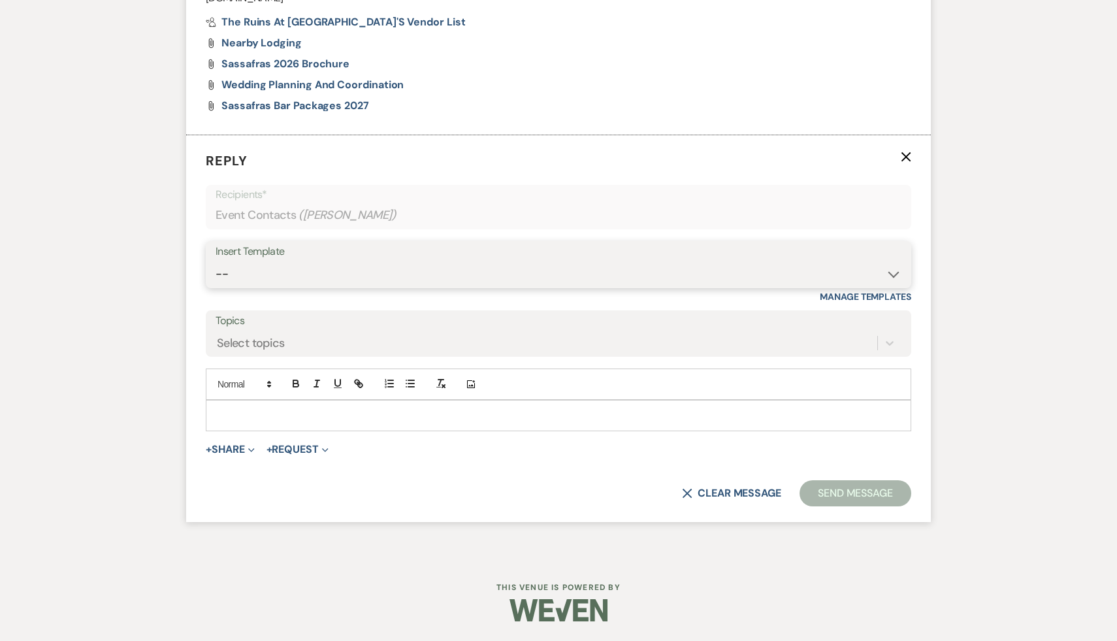
click at [894, 271] on select "-- Weven Planning Portal Introduction (Booked Events) Initial Inquiry Response …" at bounding box center [559, 273] width 686 height 25
select select "1435"
click at [216, 261] on select "-- Weven Planning Portal Introduction (Booked Events) Initial Inquiry Response …" at bounding box center [559, 273] width 686 height 25
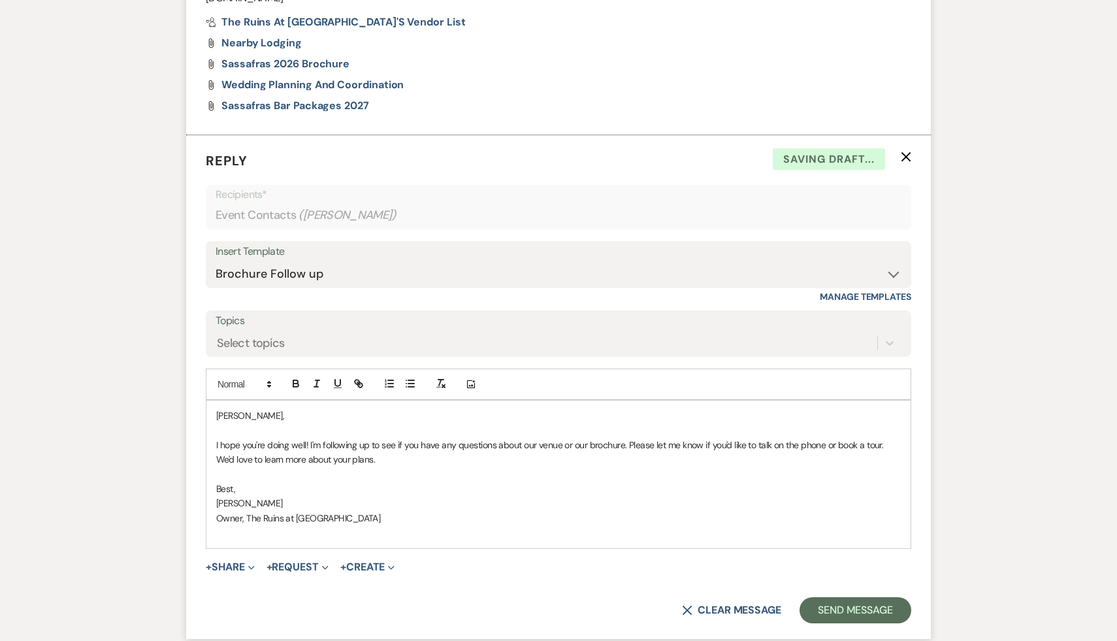
click at [215, 420] on div "Joe, I hope you're doing well! I'm following up to see if you have any question…" at bounding box center [558, 474] width 704 height 148
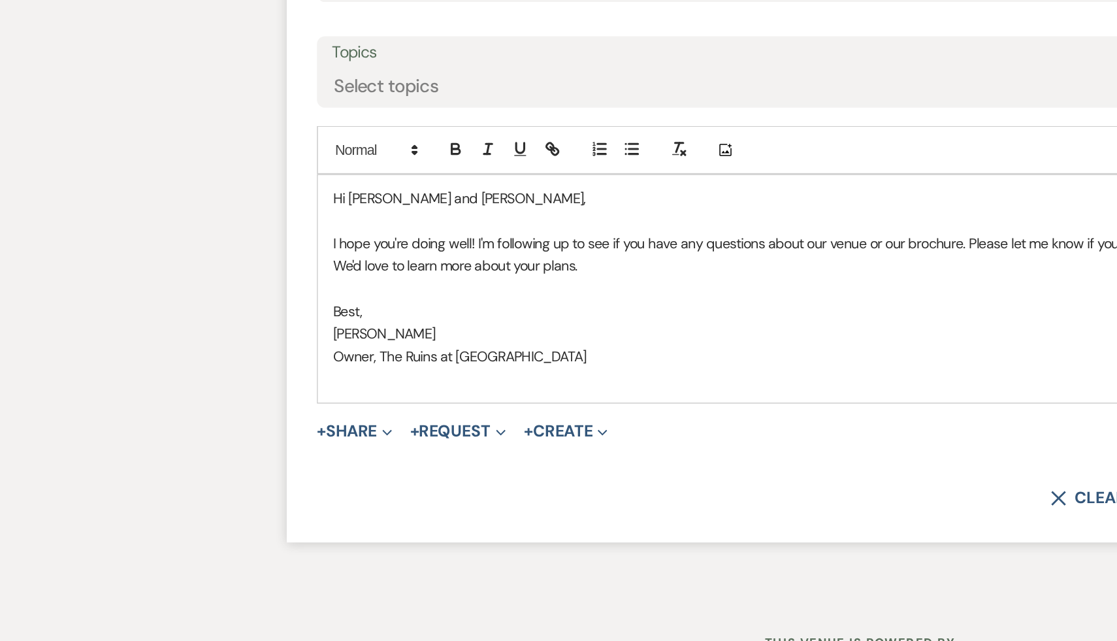
scroll to position [1052, 0]
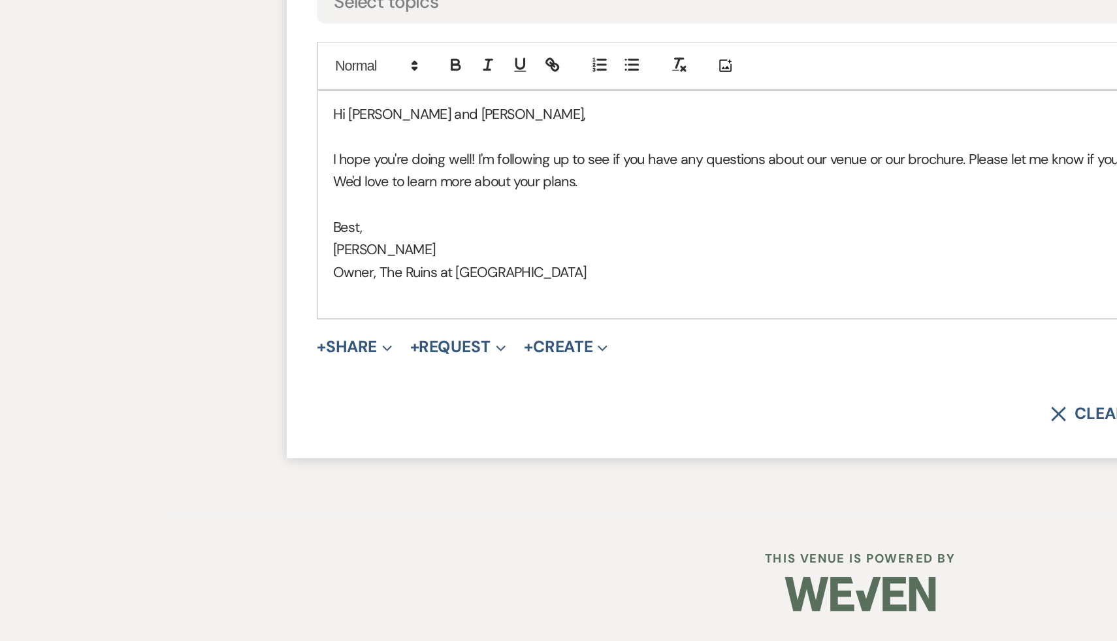
click at [236, 297] on p "Hi Erika and Joe," at bounding box center [558, 298] width 685 height 14
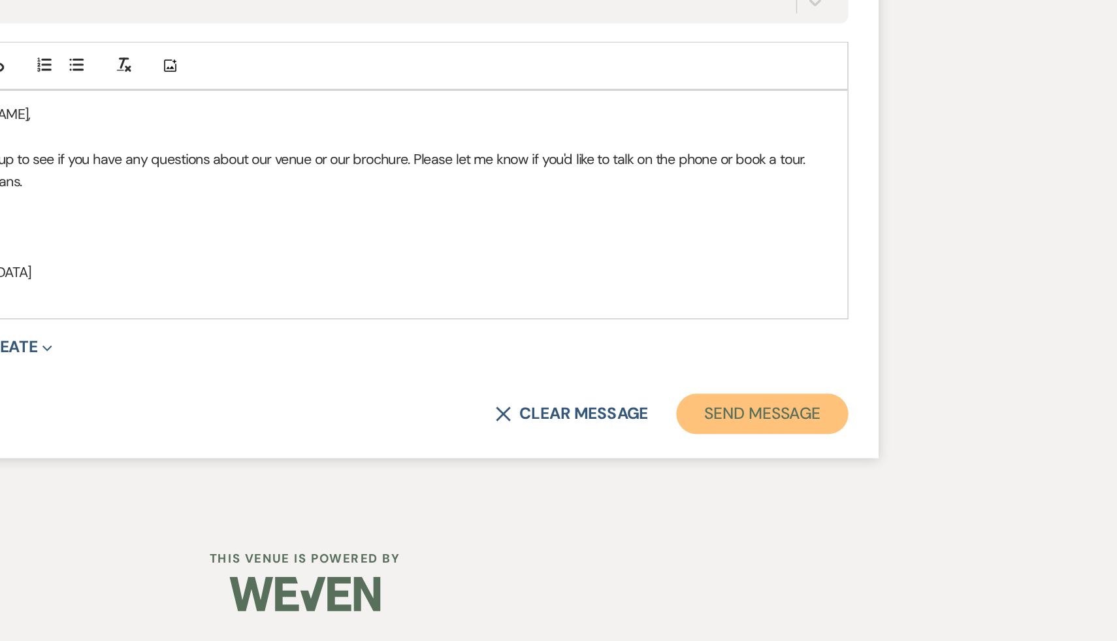
click at [866, 487] on button "Send Message" at bounding box center [856, 493] width 112 height 26
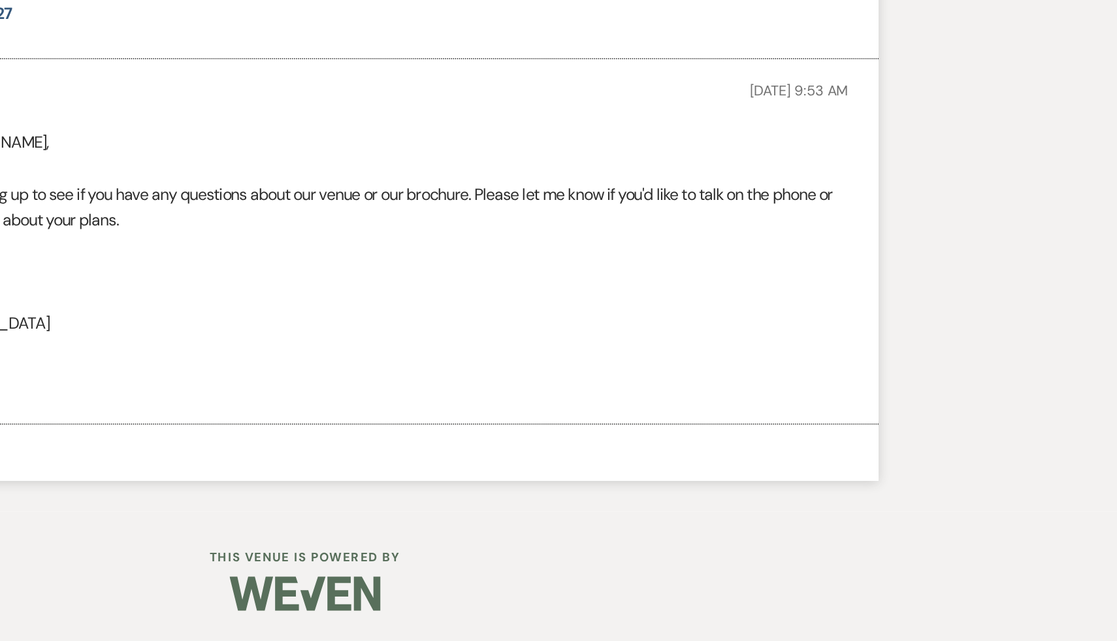
scroll to position [780, 0]
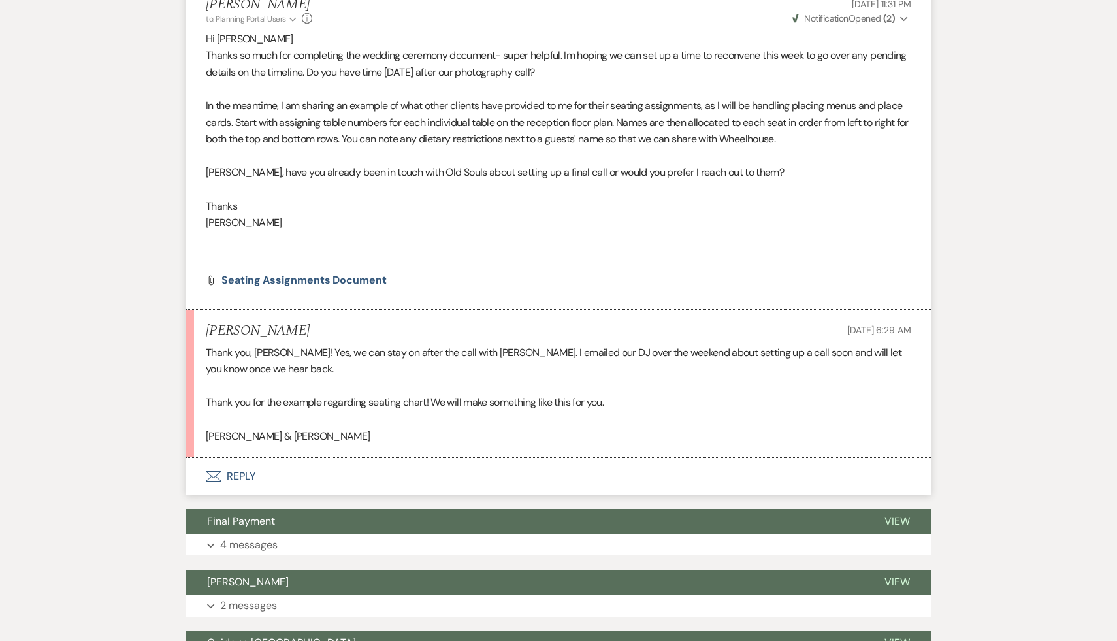
scroll to position [5330, 0]
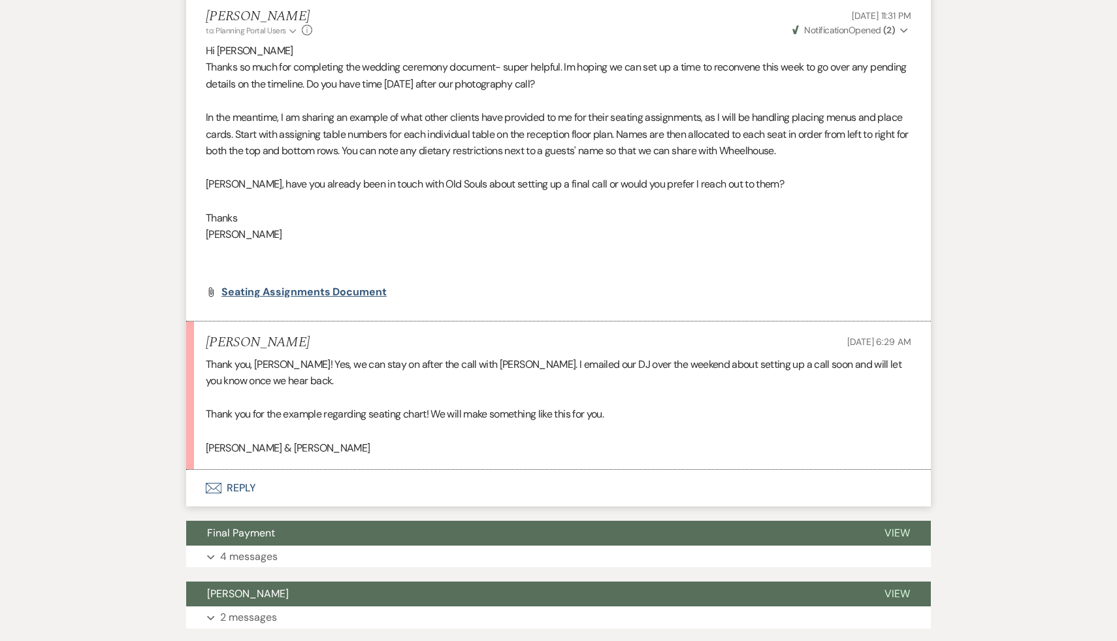
click at [358, 291] on span "Seating Assignments Document" at bounding box center [303, 292] width 165 height 14
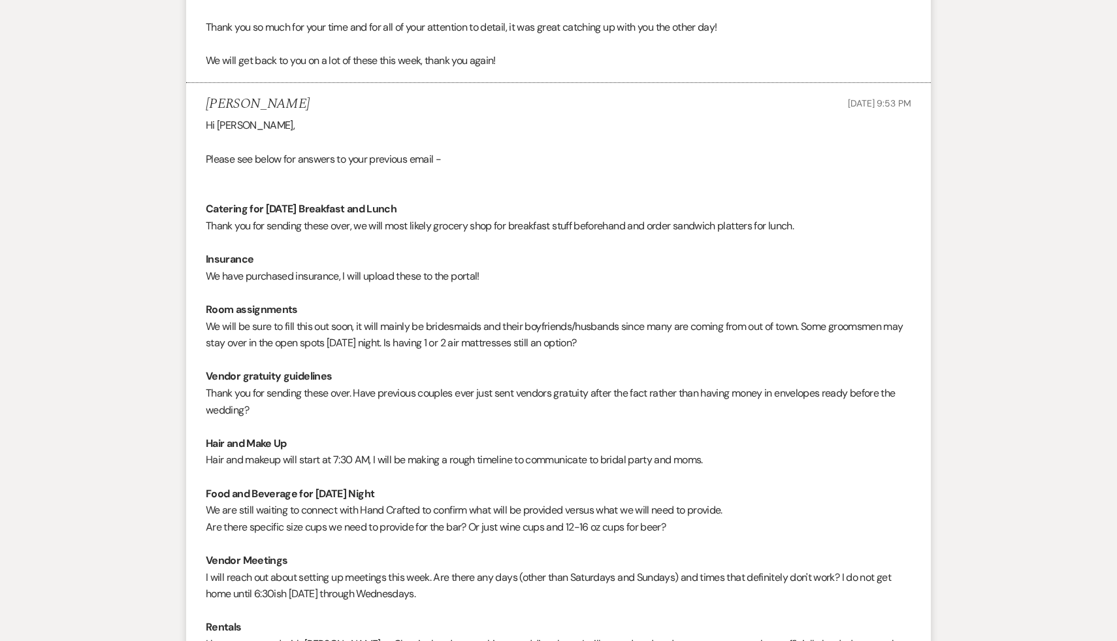
scroll to position [1528, 0]
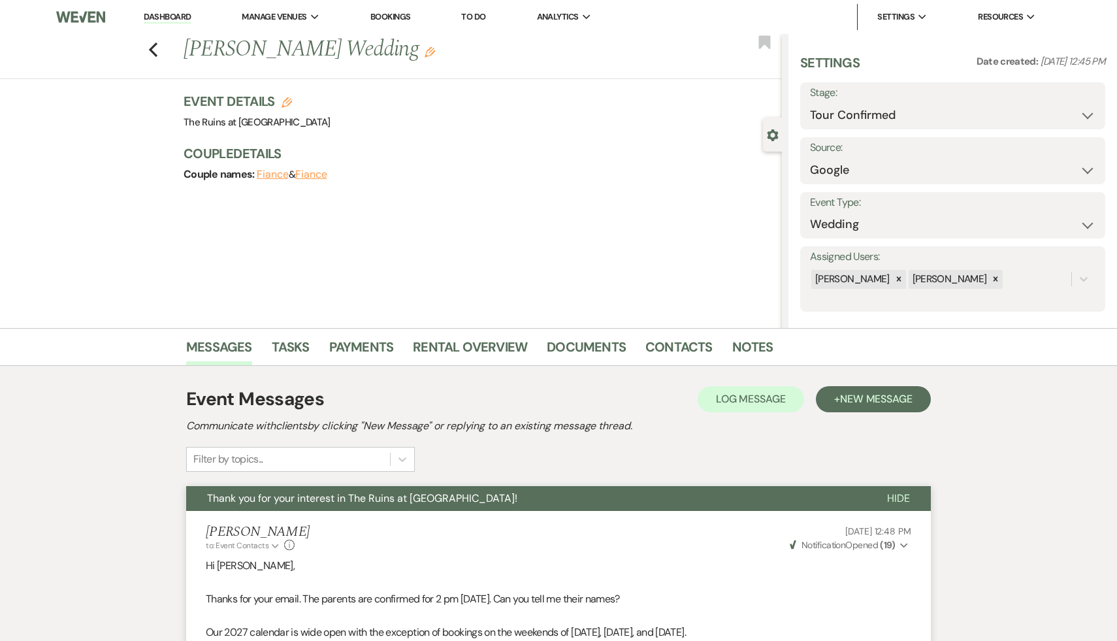
select select "4"
select select "6"
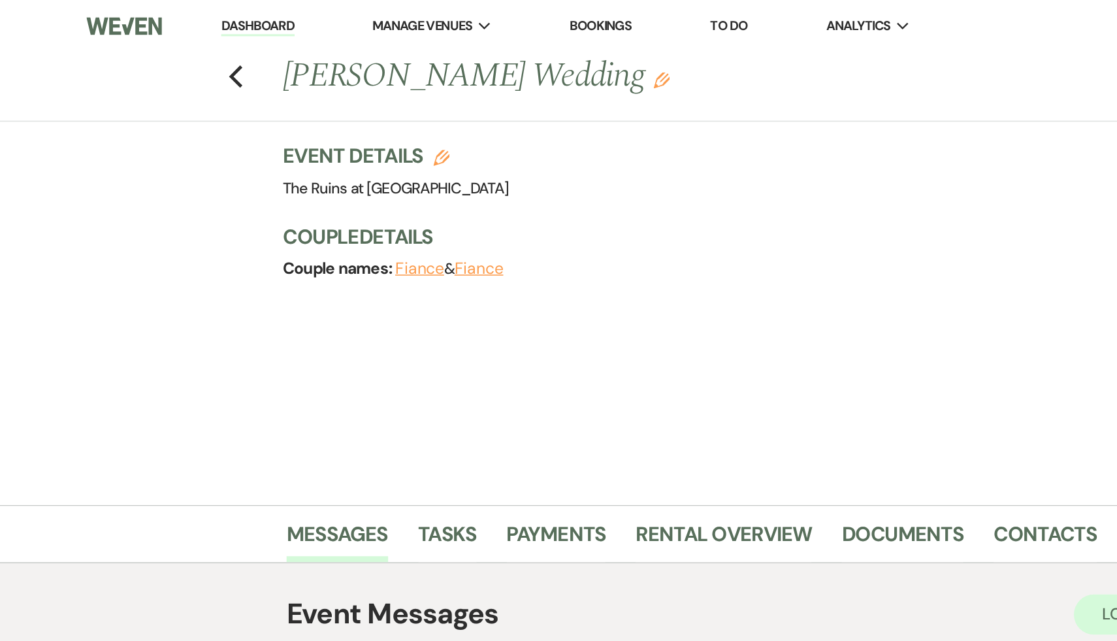
click at [159, 18] on link "Dashboard" at bounding box center [167, 17] width 47 height 12
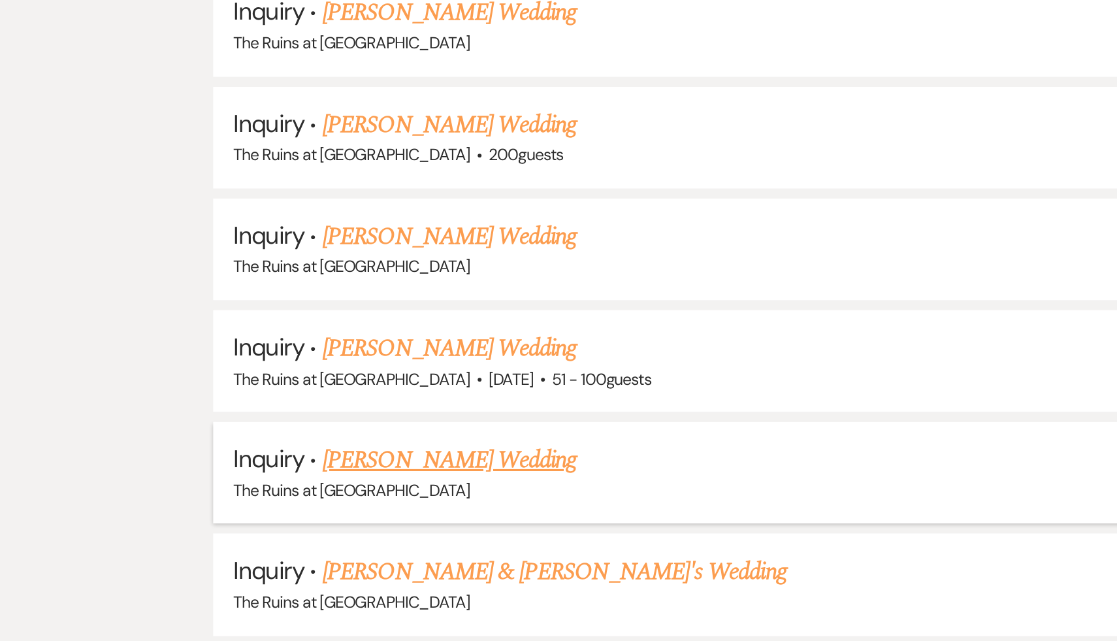
scroll to position [982, 0]
click at [47, 516] on div "Inquiry ↑↓ Sort By Date Created Expand Send Mass Message Unanswered (0) Bookmar…" at bounding box center [558, 389] width 1117 height 1700
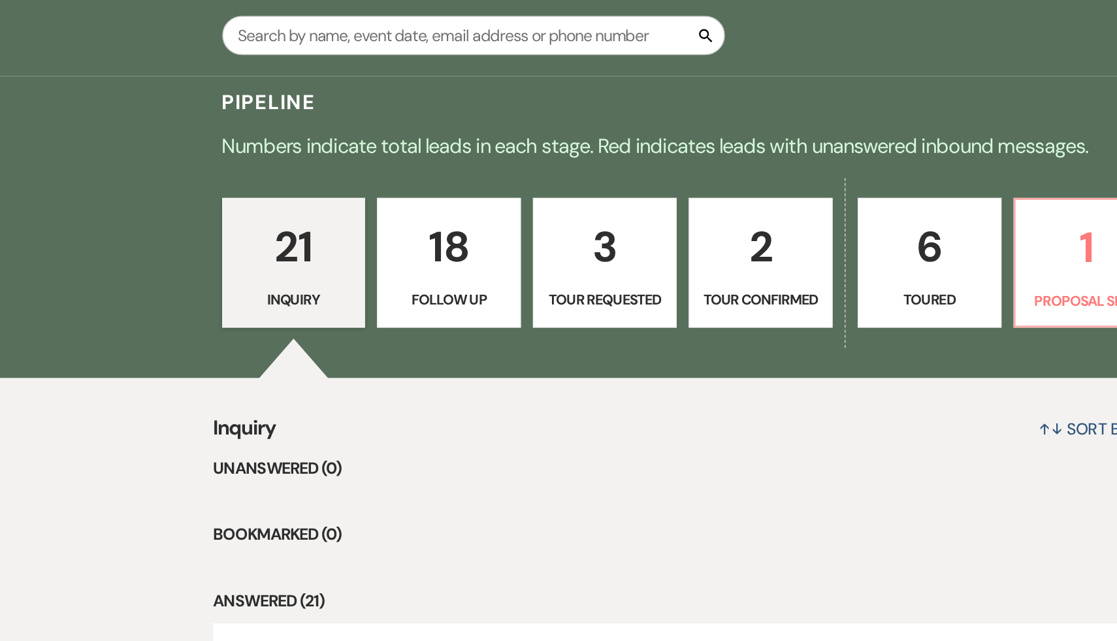
scroll to position [221, 0]
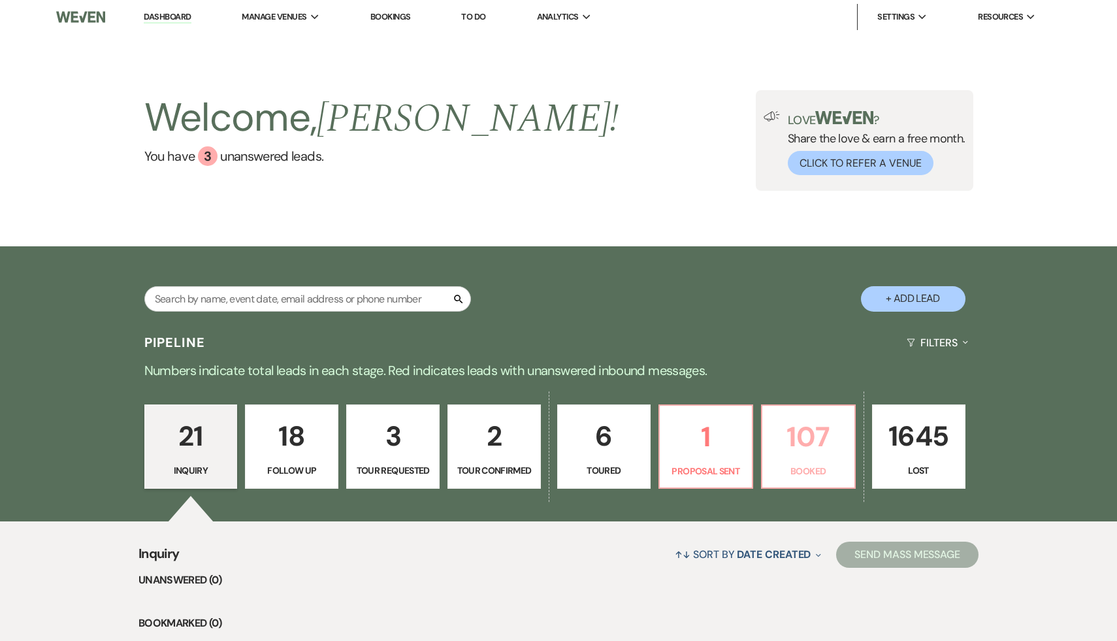
click at [800, 440] on p "107" at bounding box center [808, 437] width 76 height 44
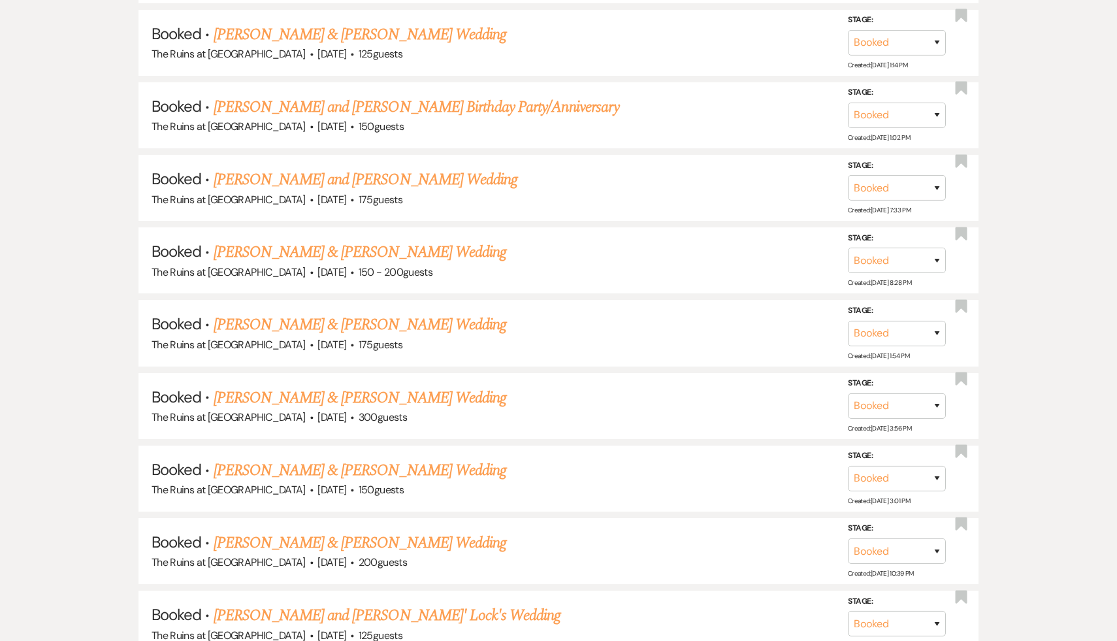
scroll to position [6413, 0]
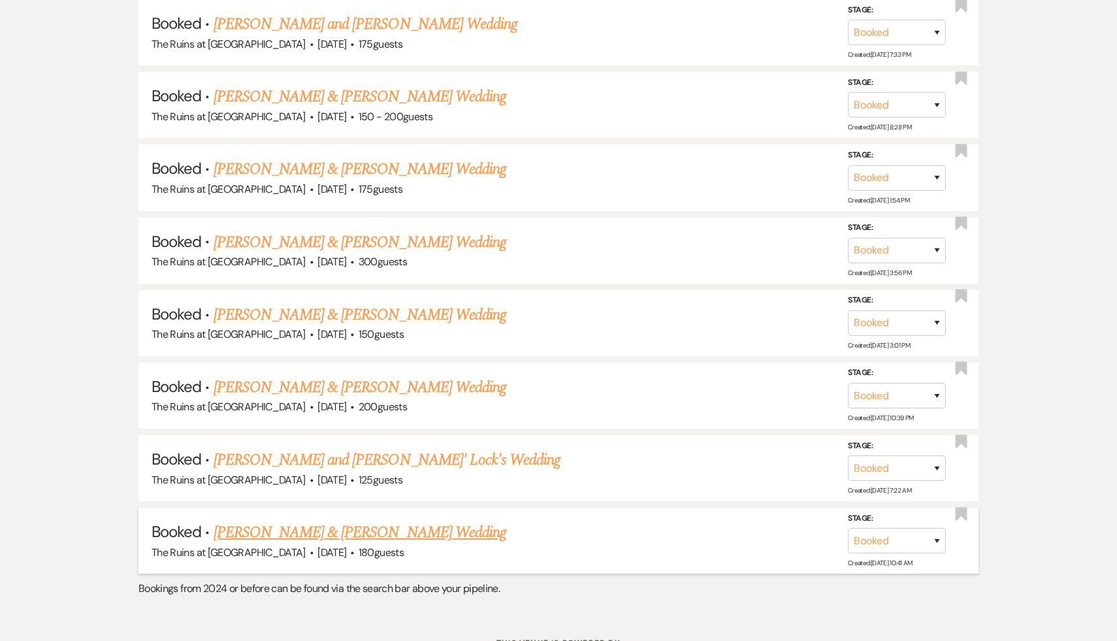
click at [328, 521] on link "Rebecca Leeper & Dan Berdichevsky's Wedding" at bounding box center [360, 533] width 293 height 24
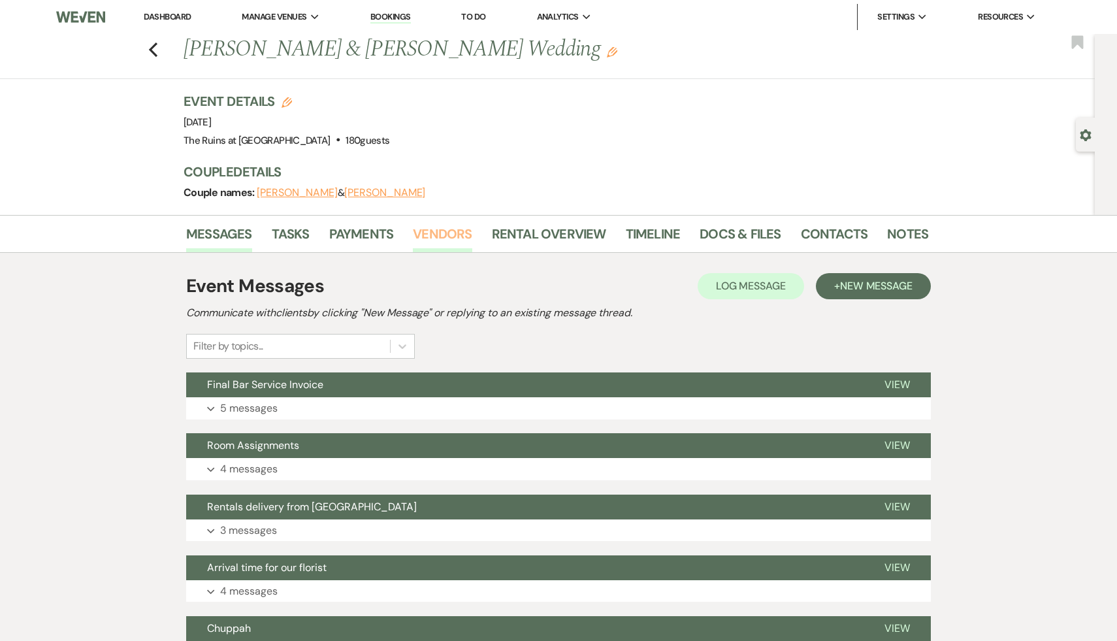
click at [434, 233] on link "Vendors" at bounding box center [442, 237] width 59 height 29
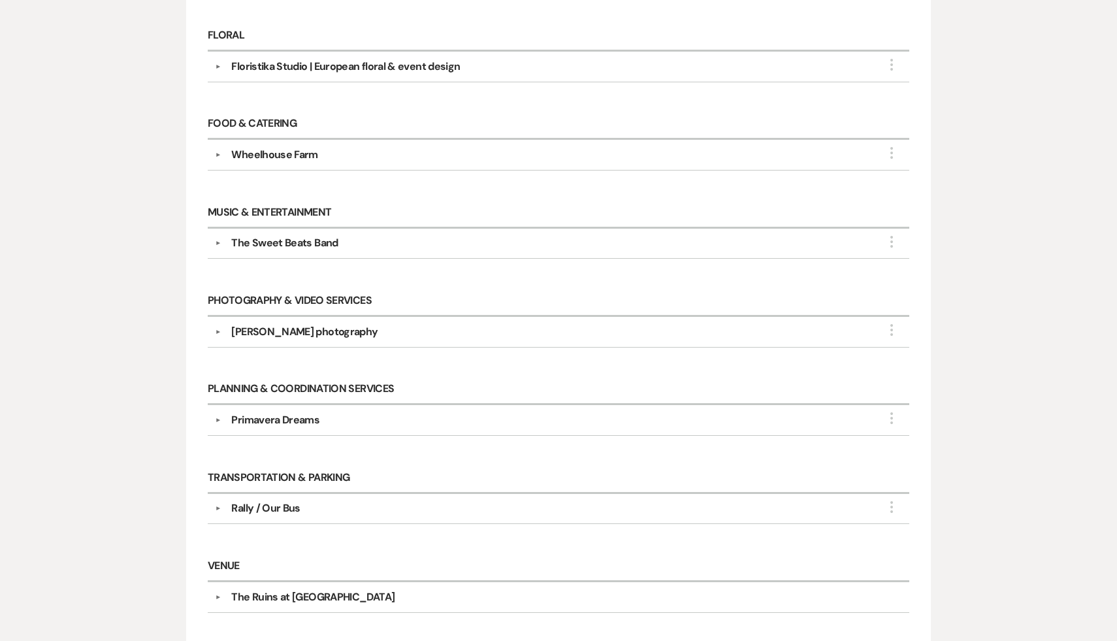
scroll to position [858, 0]
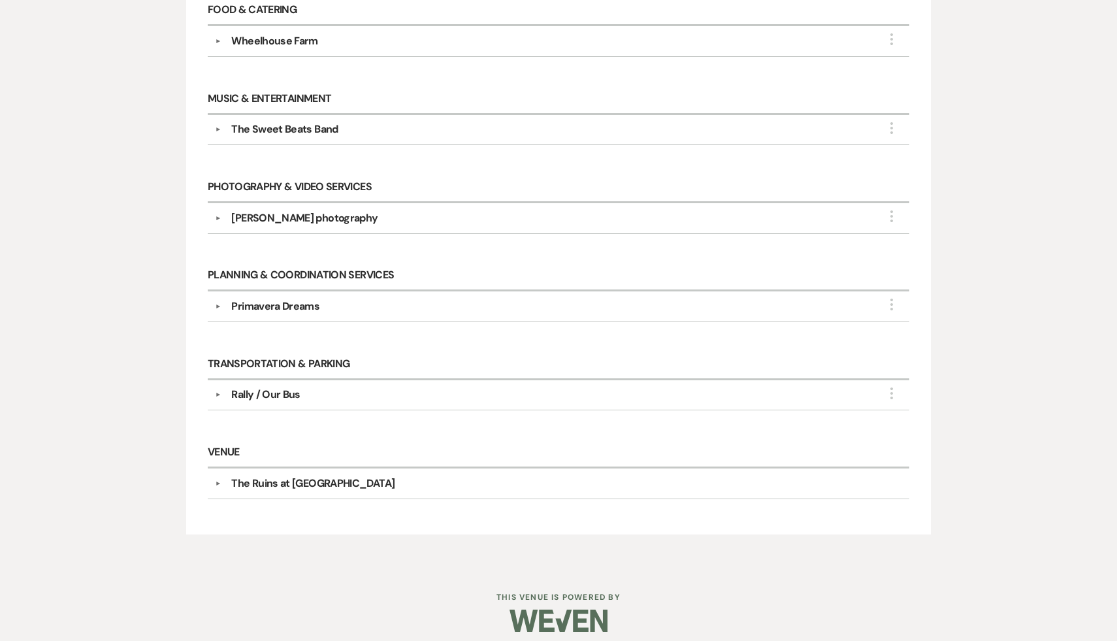
click at [404, 414] on div "Transportation & Parking ▼ Rally / Our Bus More Company Contact Information: Ph…" at bounding box center [558, 387] width 715 height 88
click at [412, 388] on div "Rally / Our Bus" at bounding box center [561, 395] width 681 height 16
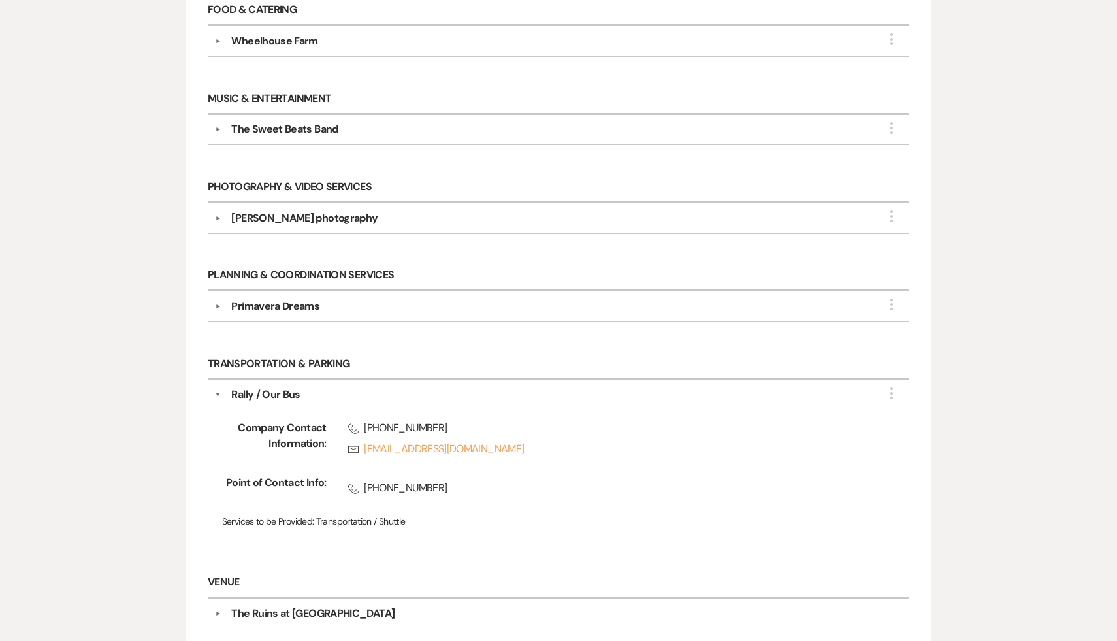
click at [1014, 431] on div "Messages Tasks Payments Vendors Rental Overview Timeline Docs & Files Contacts …" at bounding box center [558, 27] width 1117 height 1340
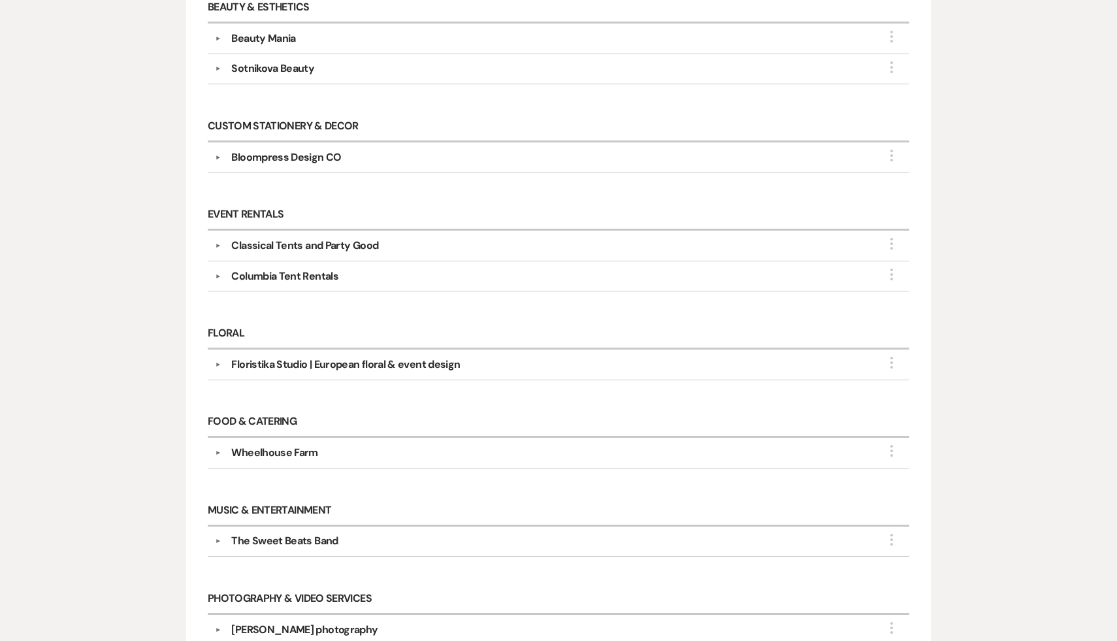
scroll to position [205, 0]
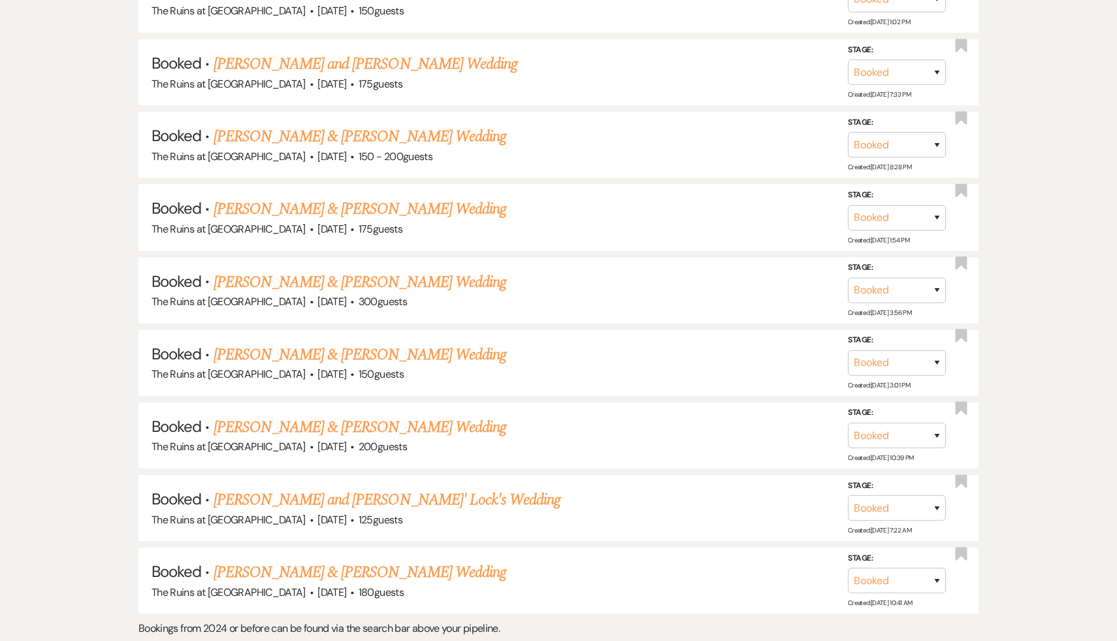
scroll to position [6396, 0]
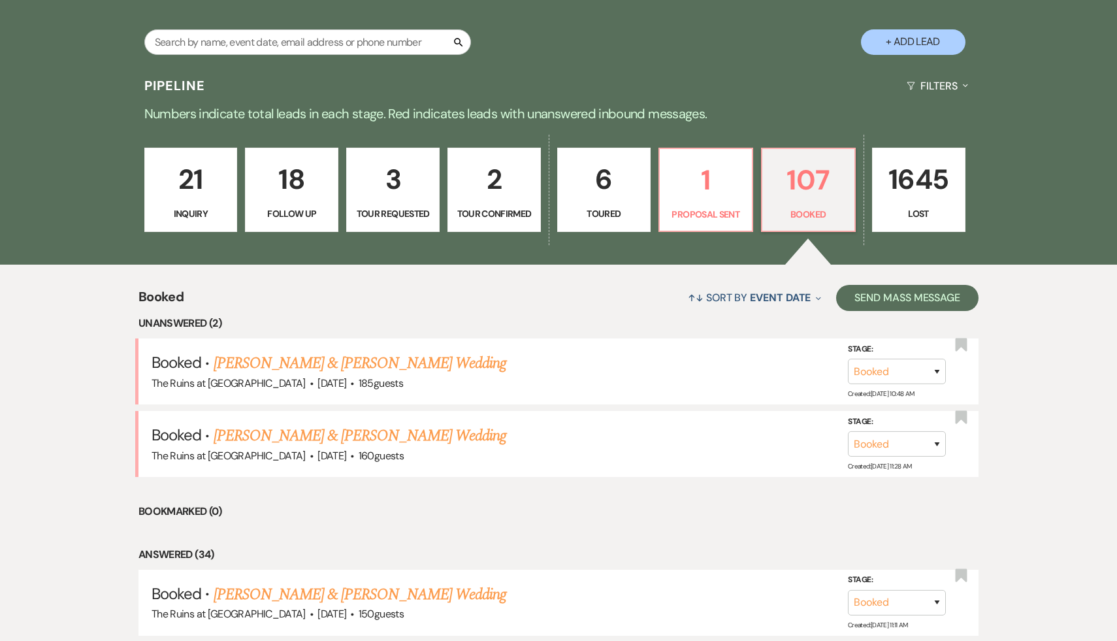
scroll to position [0, 0]
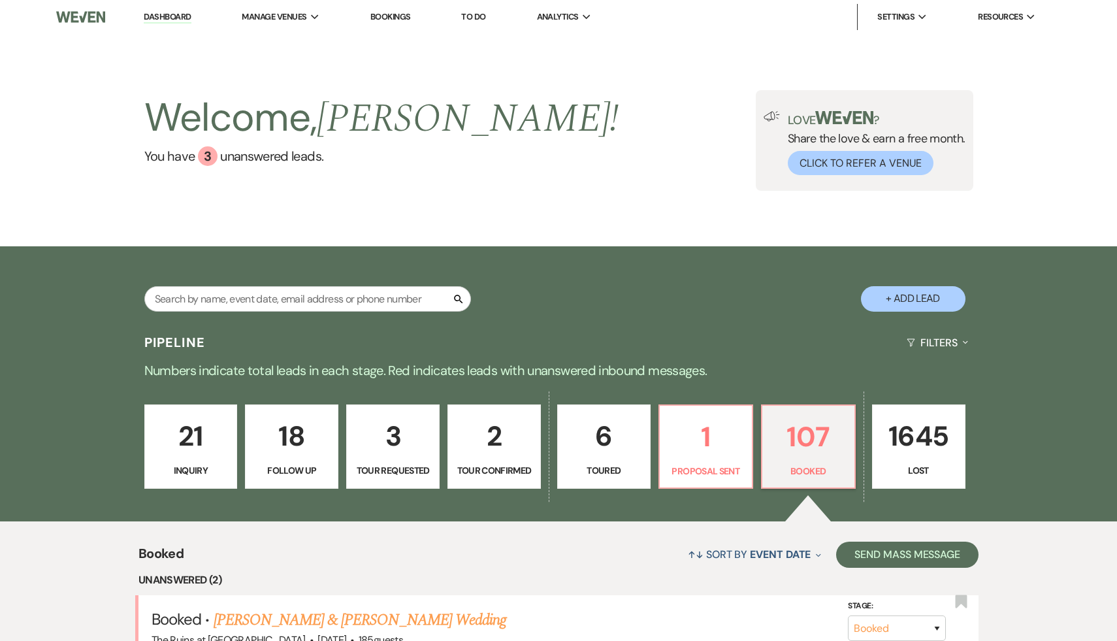
click at [170, 14] on link "Dashboard" at bounding box center [167, 17] width 47 height 12
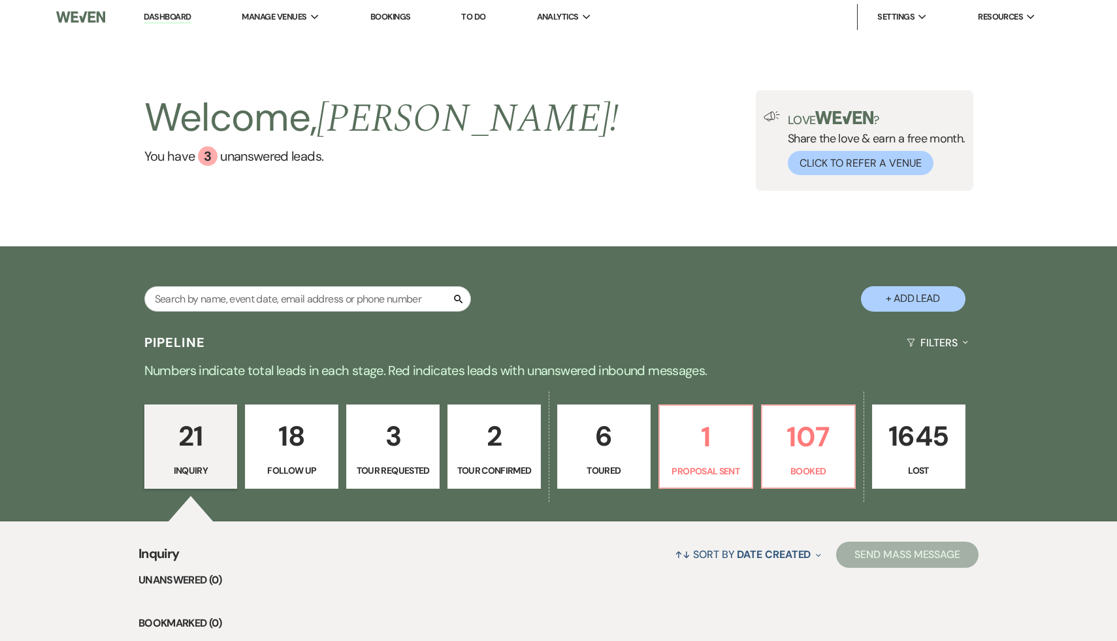
click at [144, 11] on link "Dashboard" at bounding box center [167, 17] width 47 height 12
click at [800, 445] on p "107" at bounding box center [808, 437] width 76 height 44
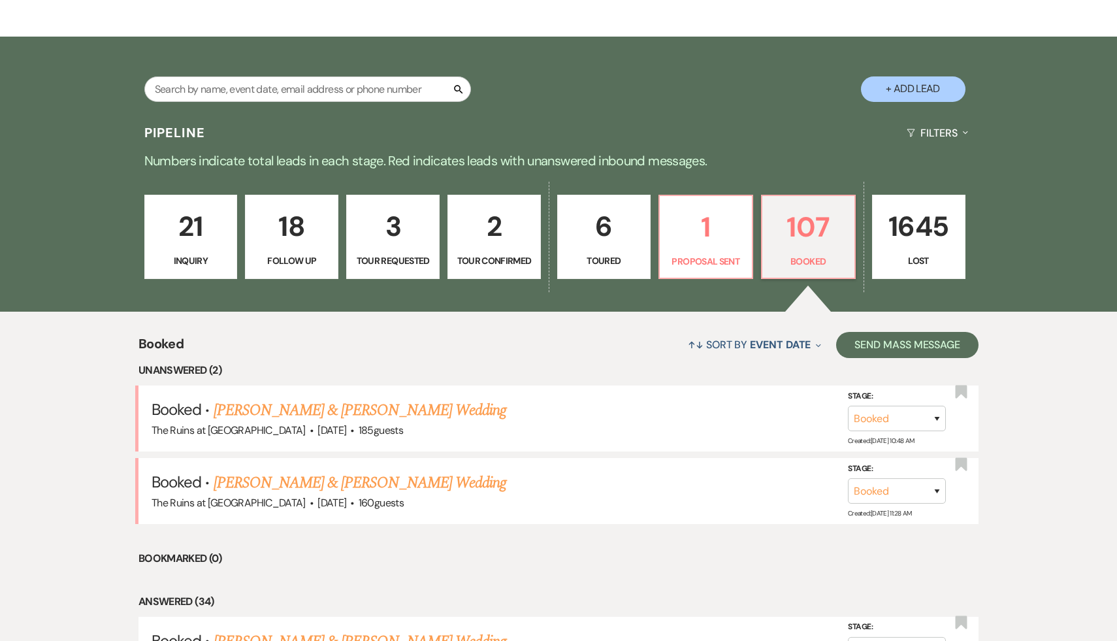
scroll to position [222, 0]
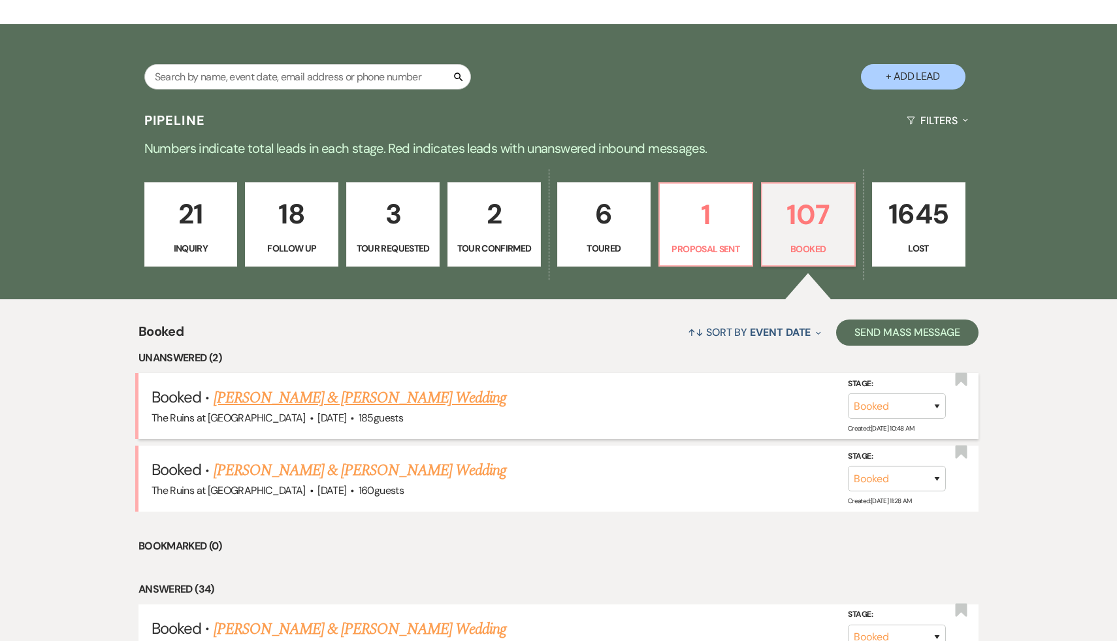
click at [395, 396] on link "[PERSON_NAME] & [PERSON_NAME] Wedding" at bounding box center [360, 398] width 293 height 24
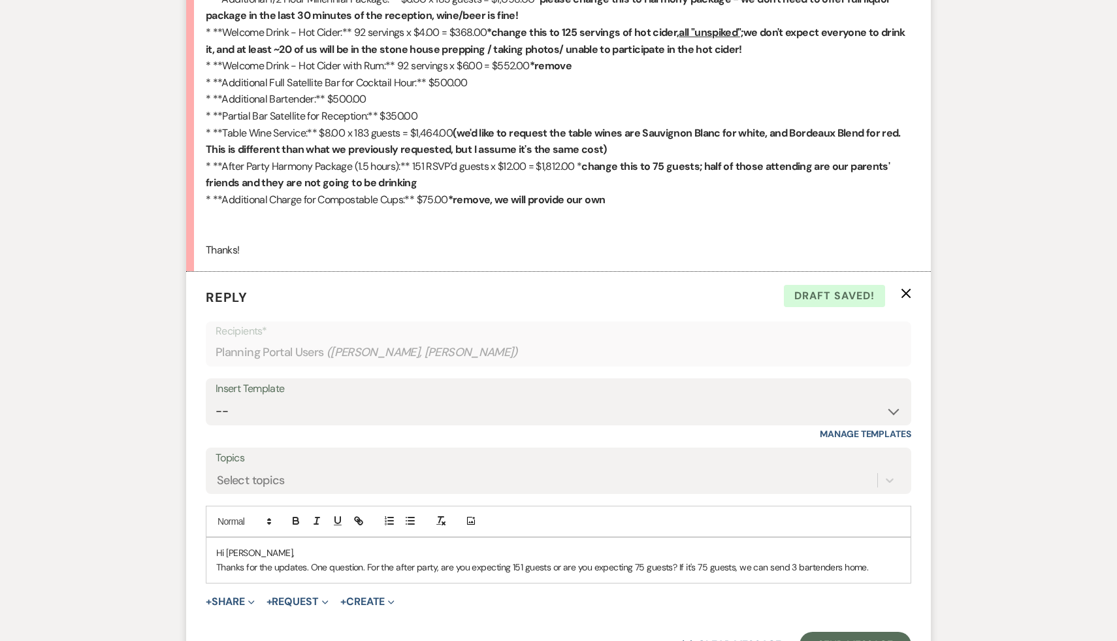
scroll to position [1199, 0]
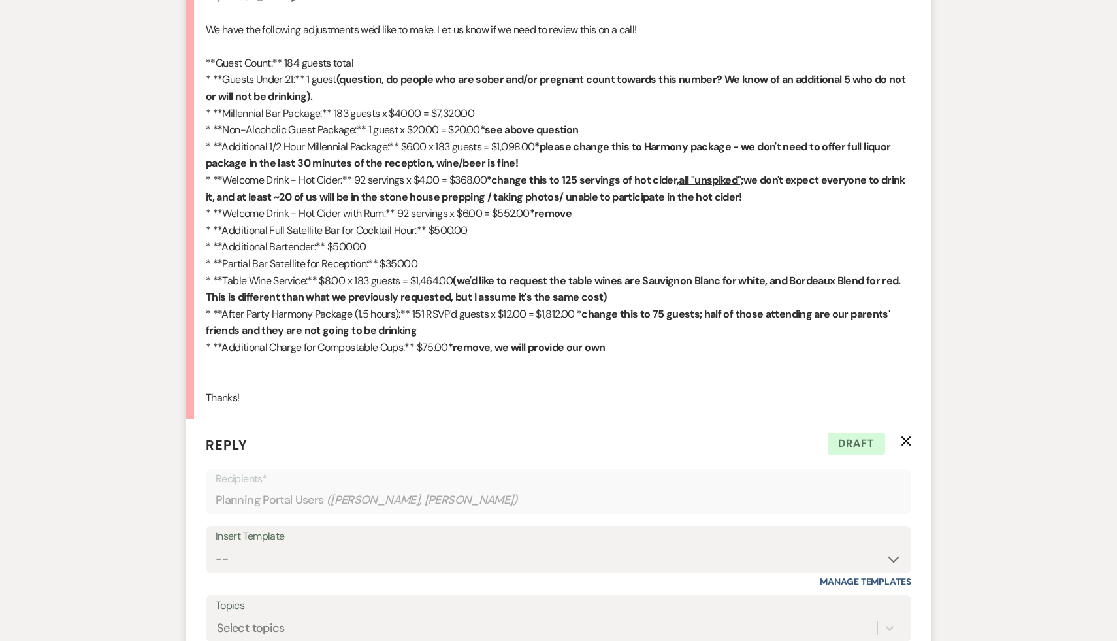
scroll to position [1075, 0]
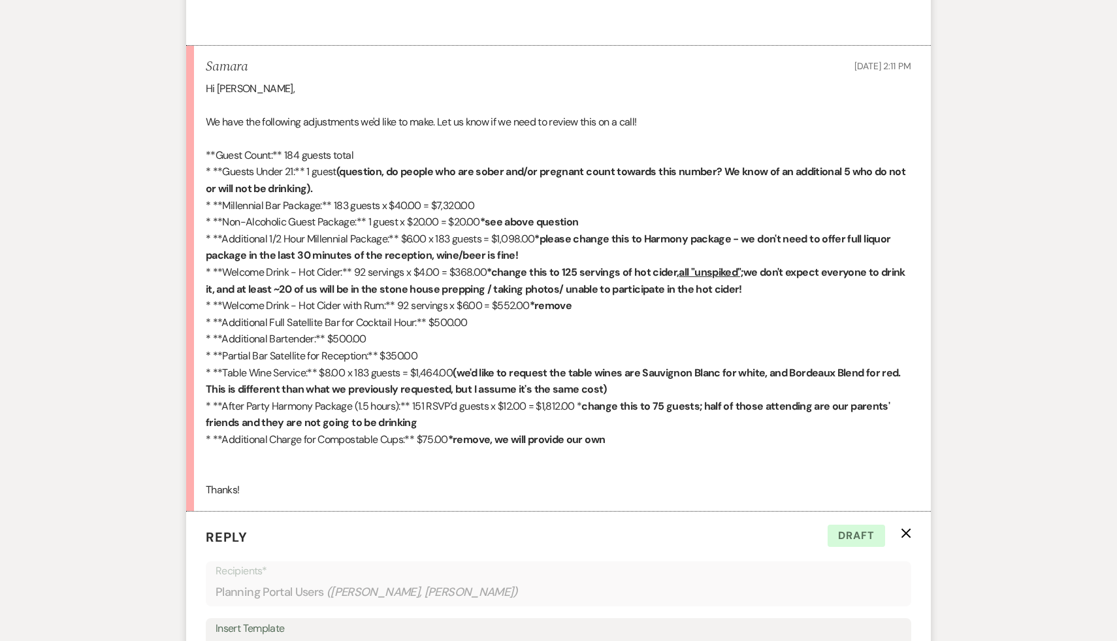
scroll to position [1001, 0]
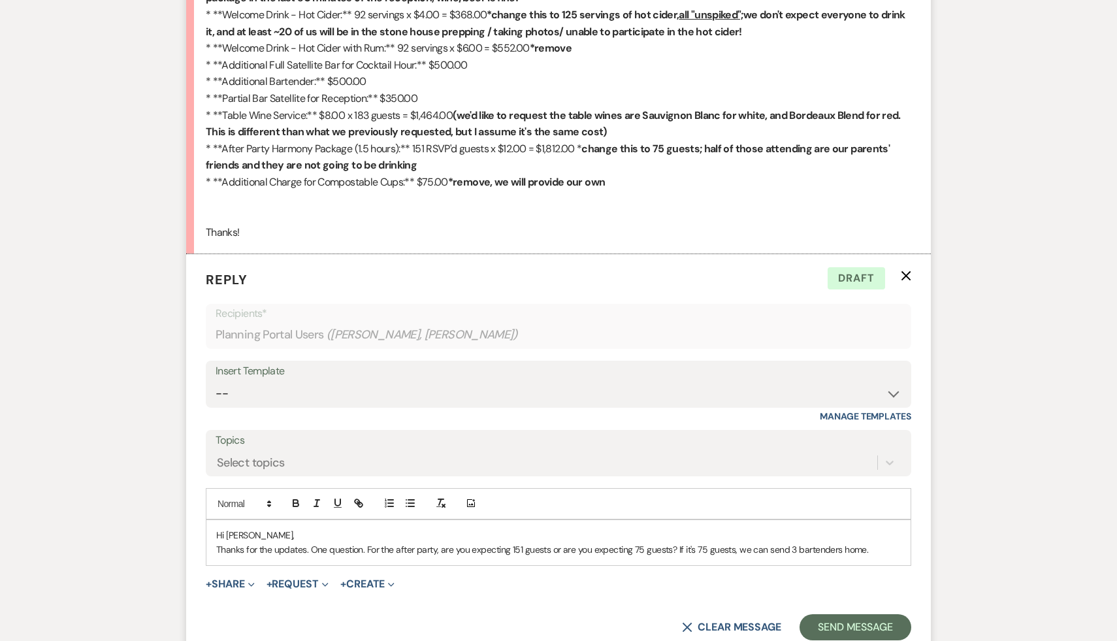
scroll to position [1290, 0]
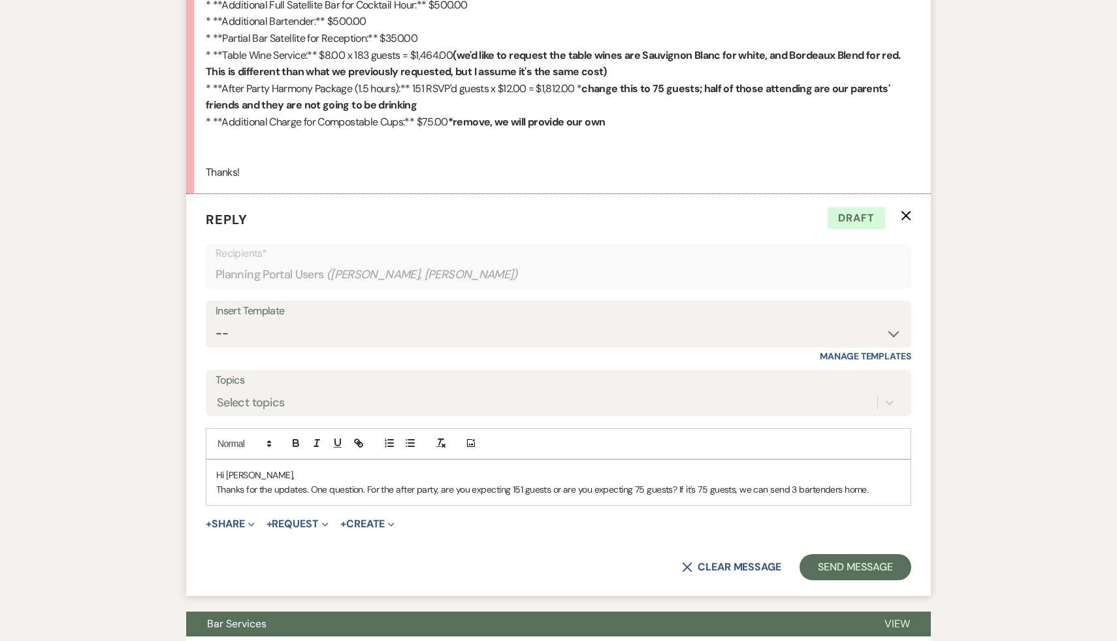
scroll to position [1316, 0]
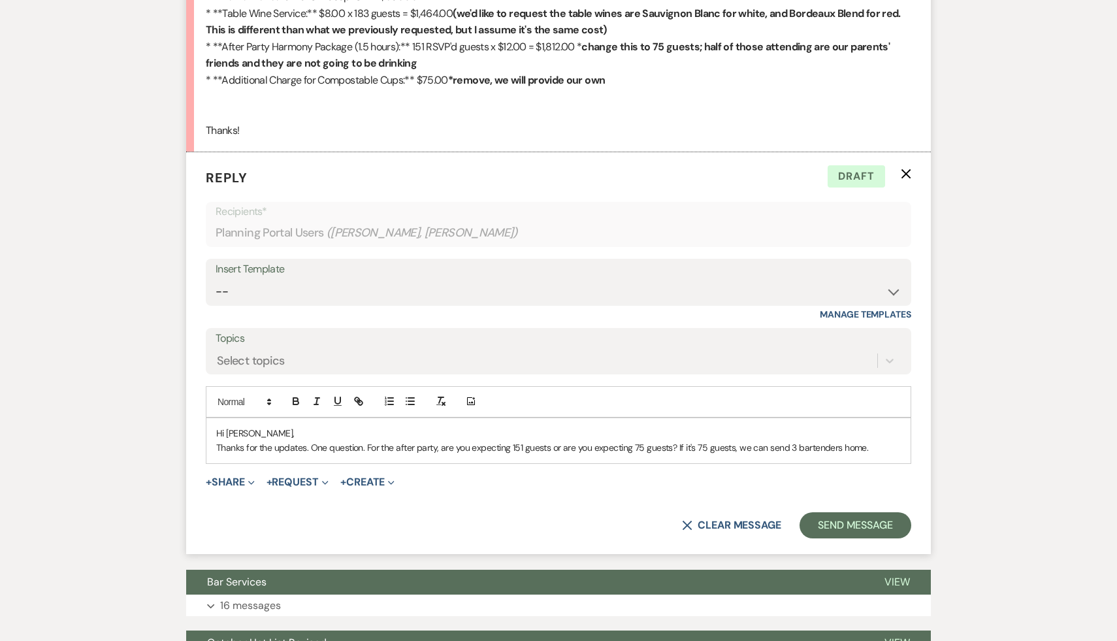
click at [881, 447] on p "Thanks for the updates. One question. For the after party, are you expecting 15…" at bounding box center [558, 447] width 685 height 14
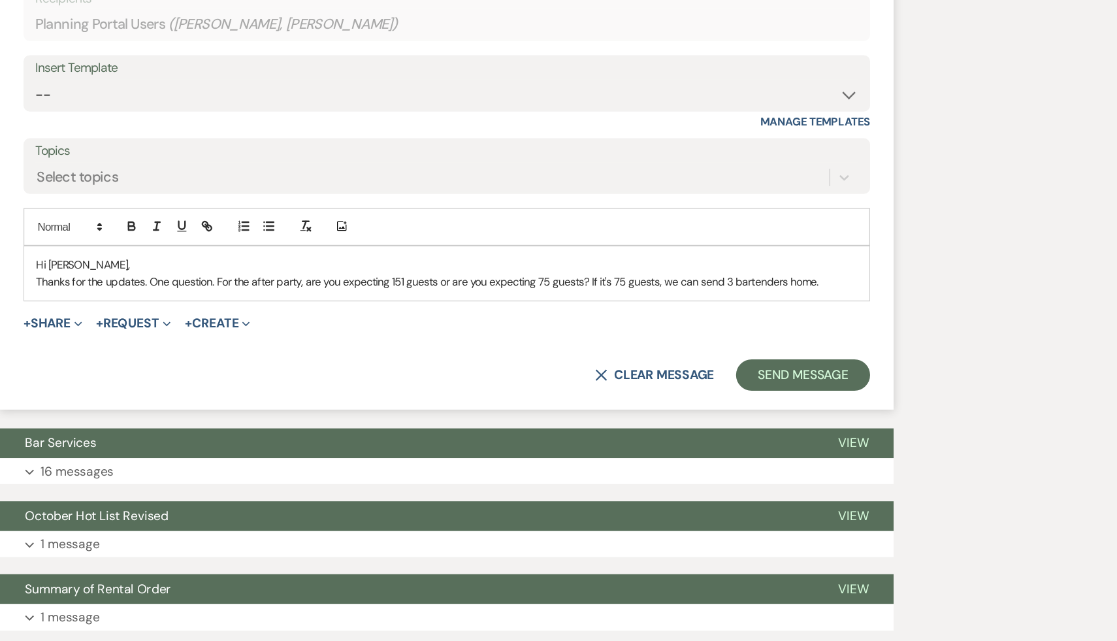
scroll to position [1446, 0]
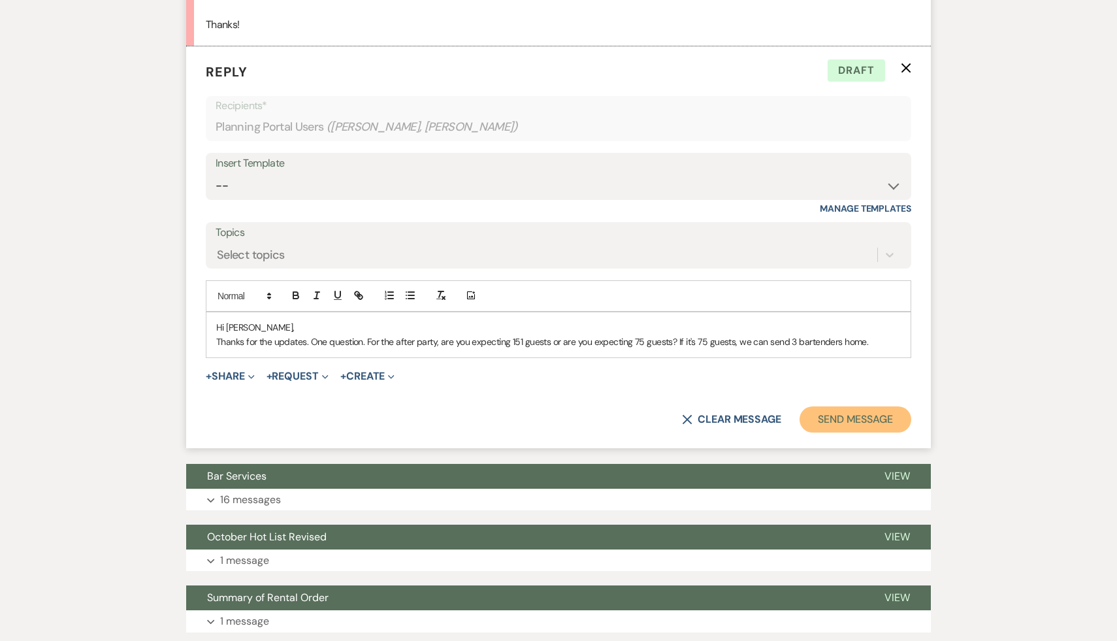
click at [888, 425] on button "Send Message" at bounding box center [856, 419] width 112 height 26
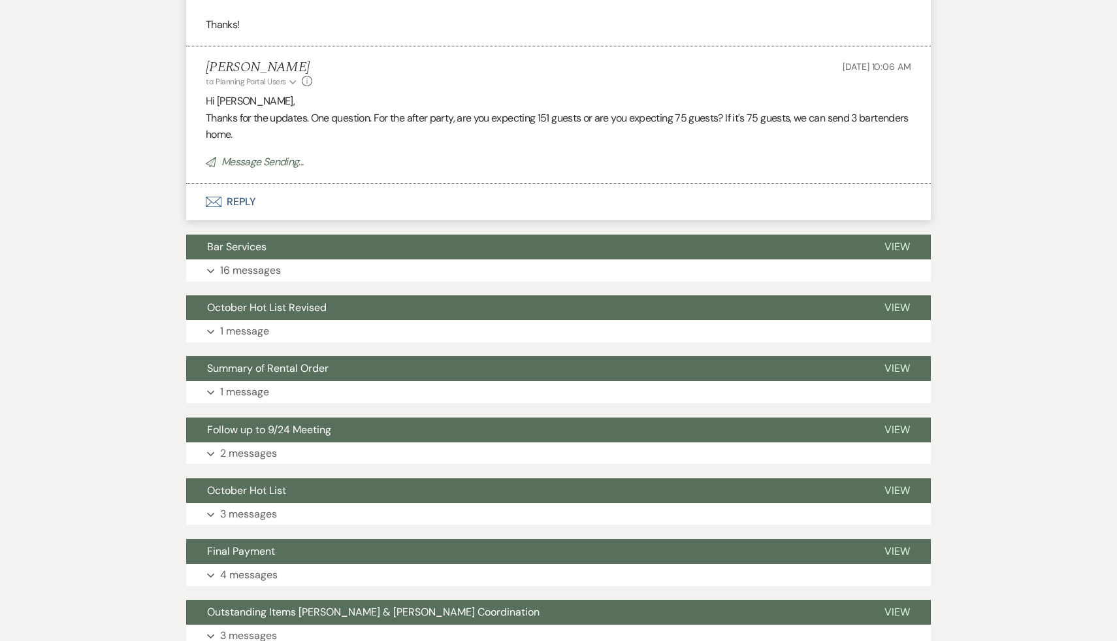
click at [977, 157] on div "Messages Tasks Payments Vendors Rental Overview Timeline Docs & Files Contacts …" at bounding box center [558, 630] width 1117 height 3723
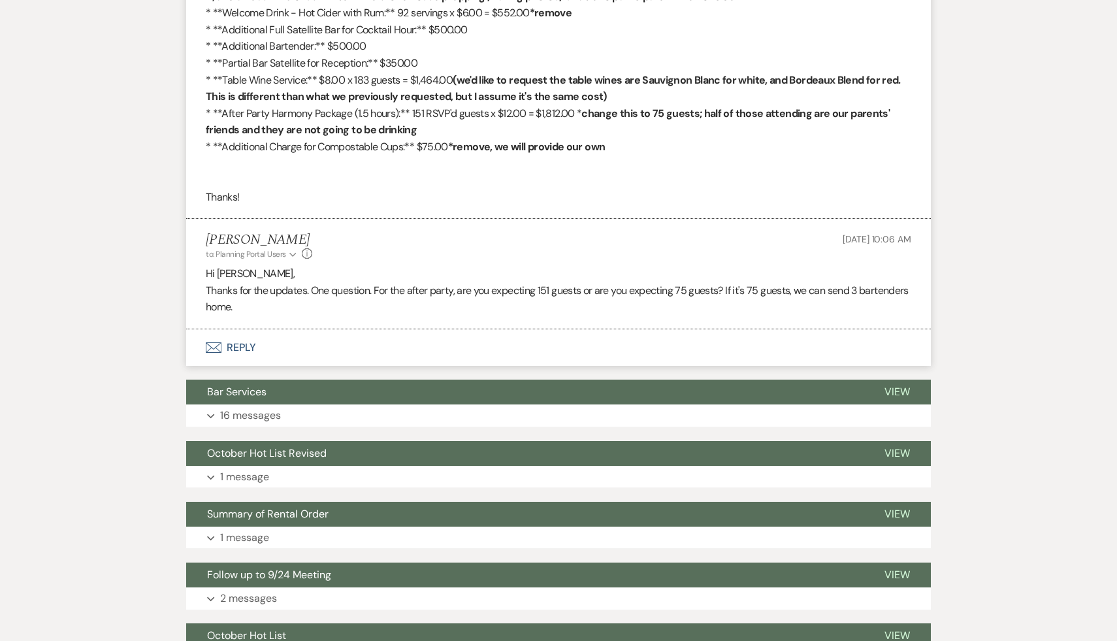
scroll to position [1254, 0]
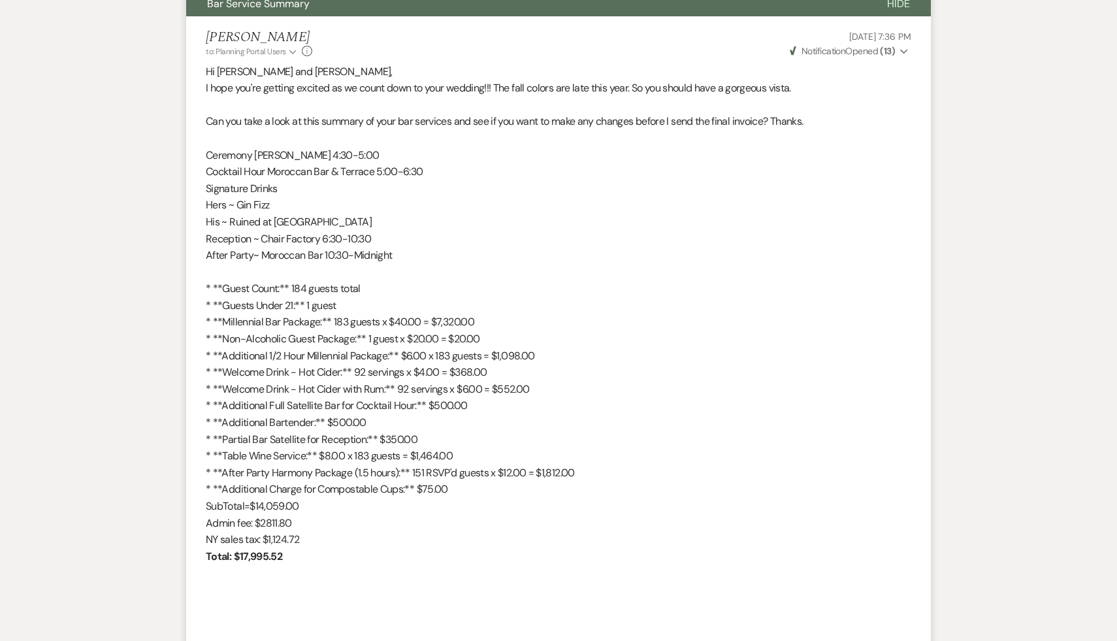
scroll to position [0, 0]
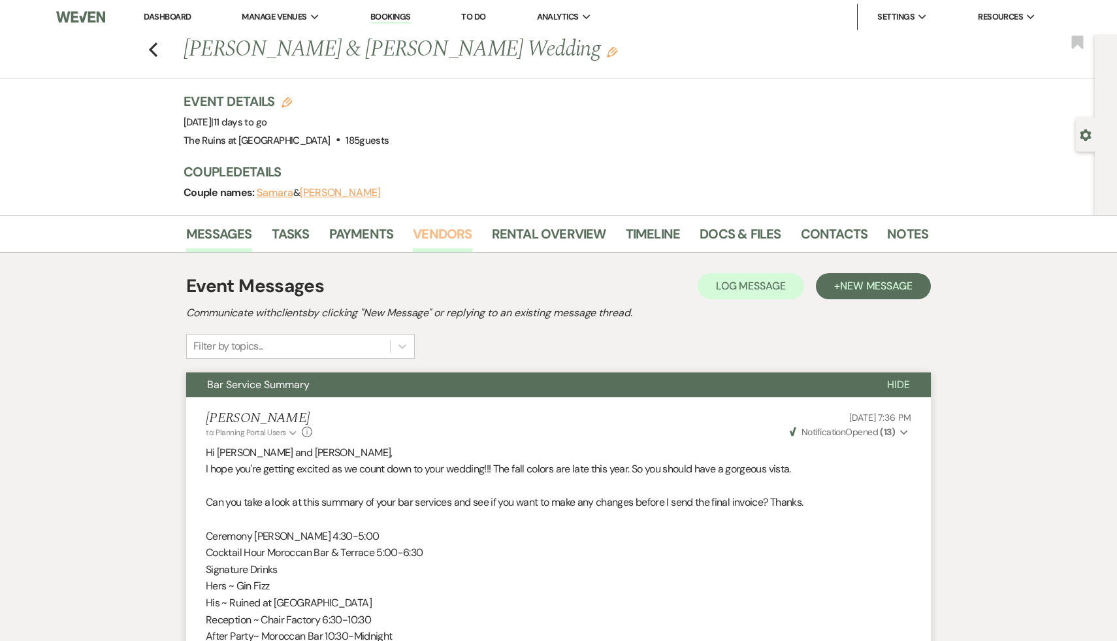
click at [440, 233] on link "Vendors" at bounding box center [442, 237] width 59 height 29
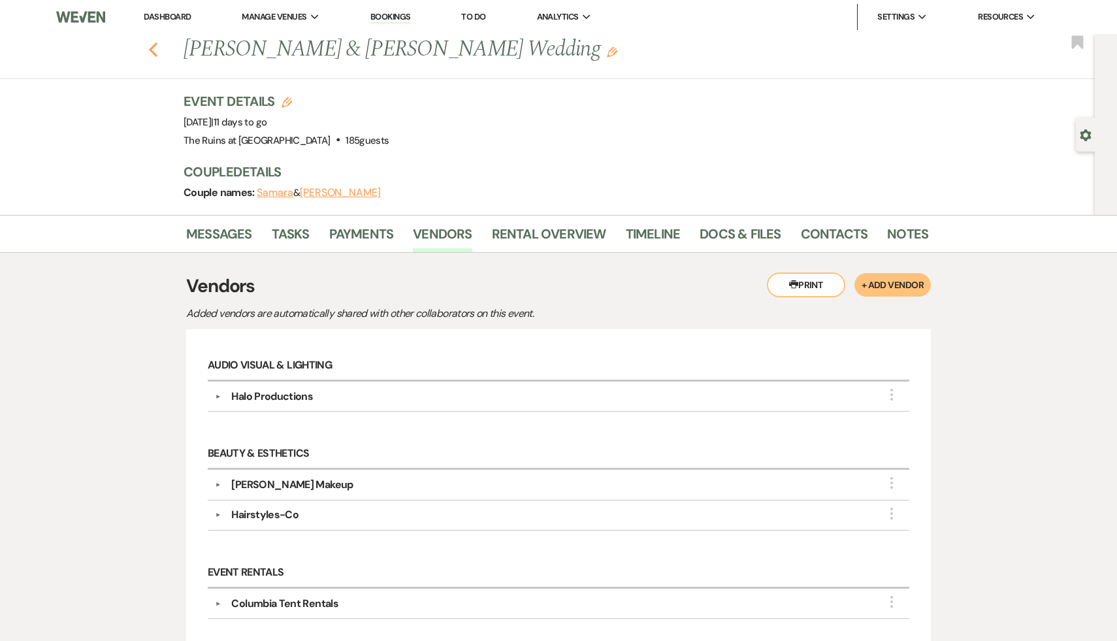
click at [151, 48] on use "button" at bounding box center [153, 49] width 8 height 14
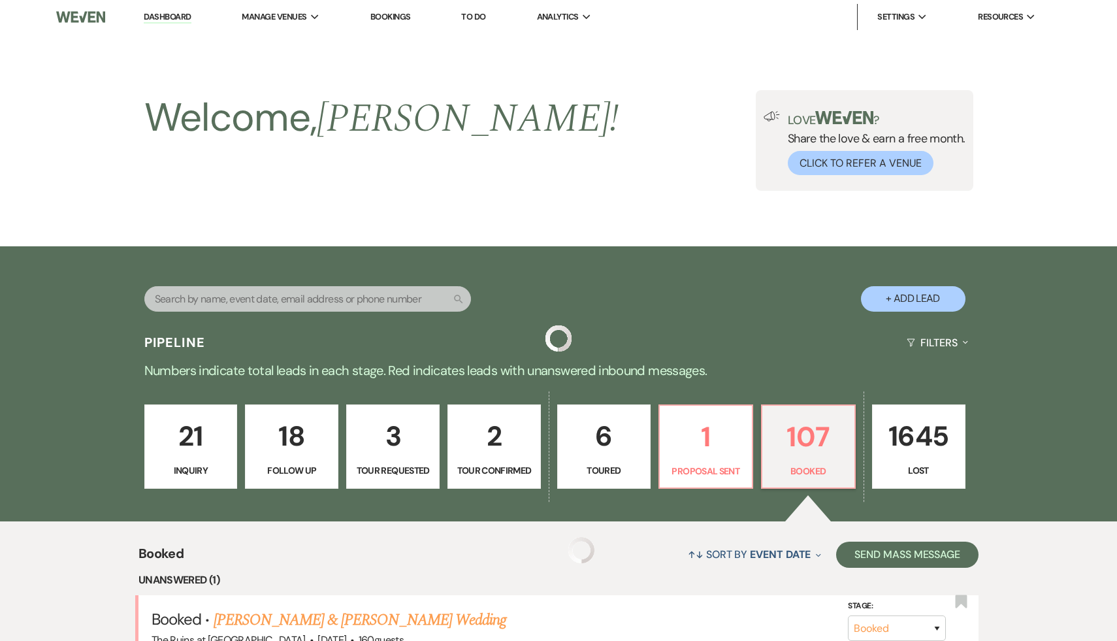
scroll to position [222, 0]
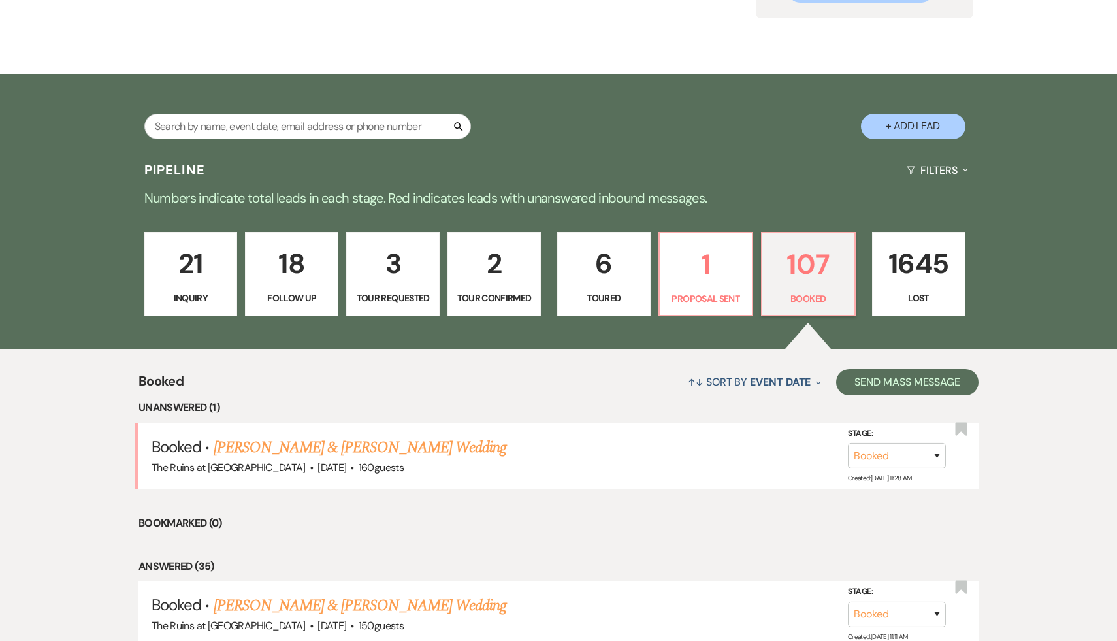
scroll to position [169, 0]
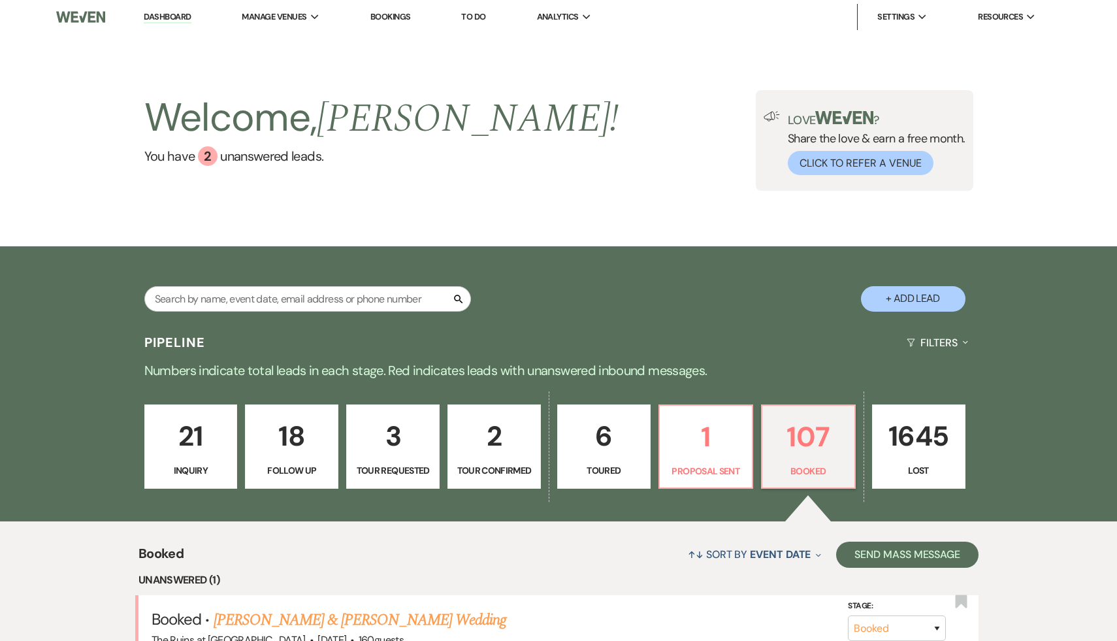
click at [159, 12] on link "Dashboard" at bounding box center [167, 17] width 47 height 12
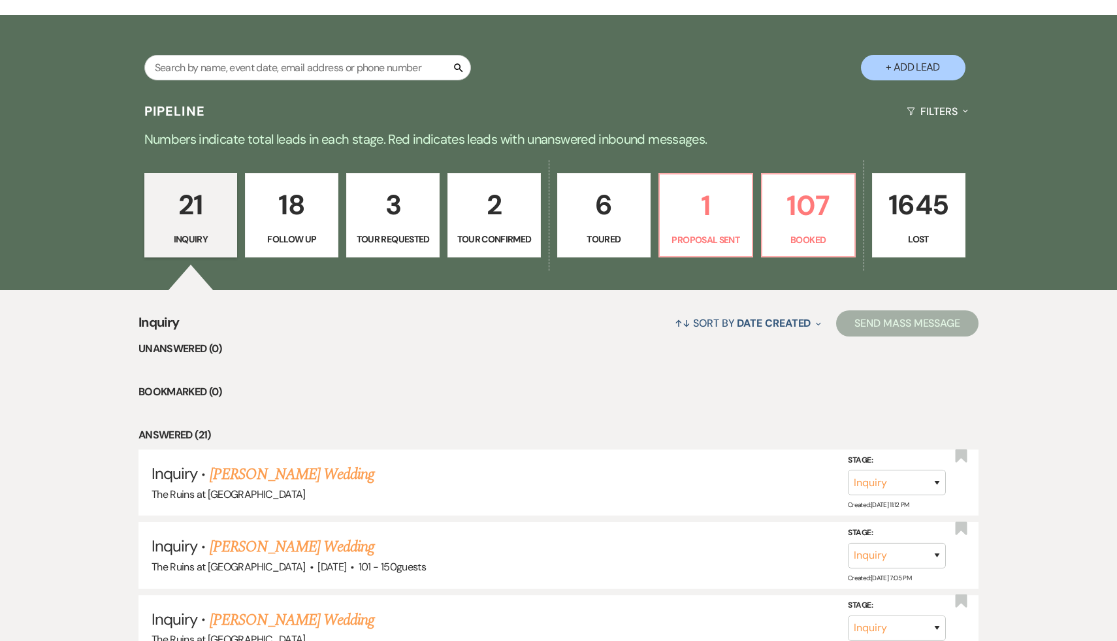
scroll to position [325, 0]
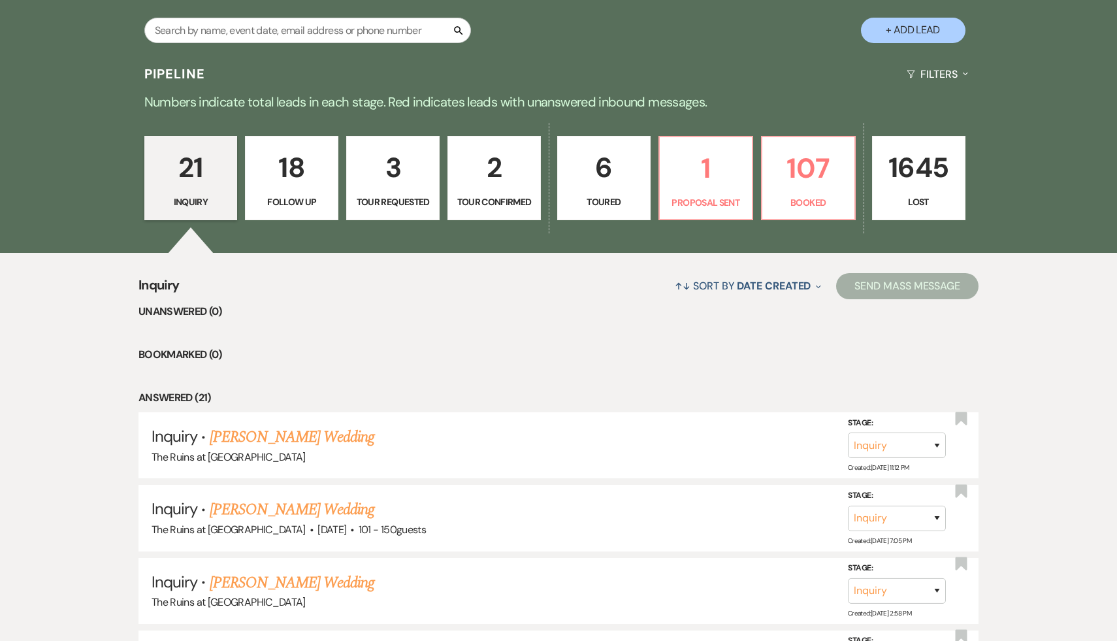
scroll to position [240, 0]
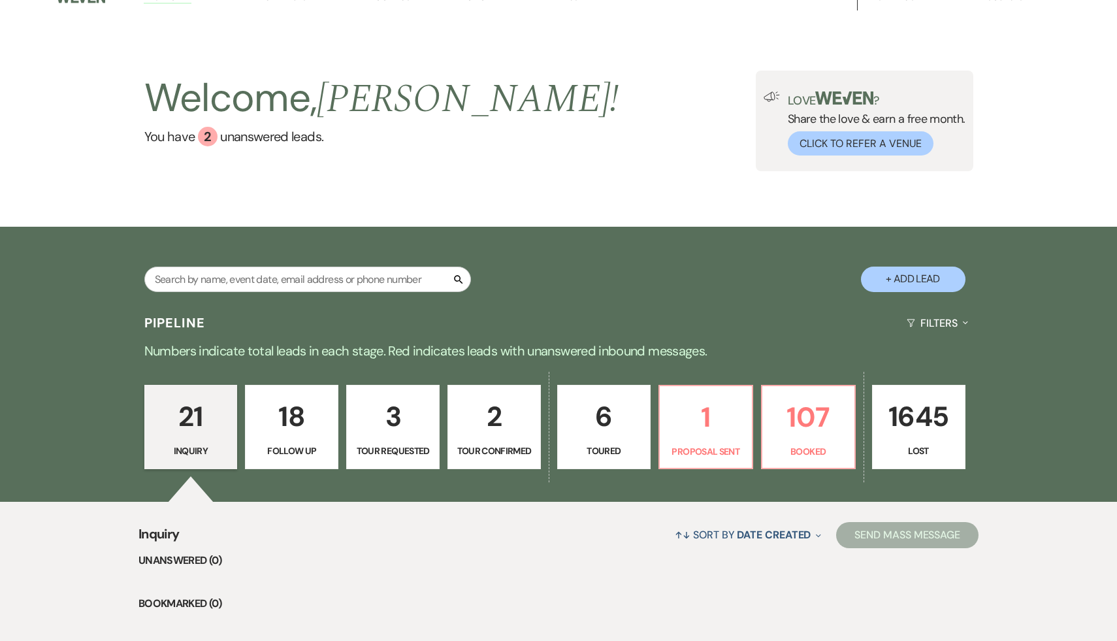
scroll to position [0, 0]
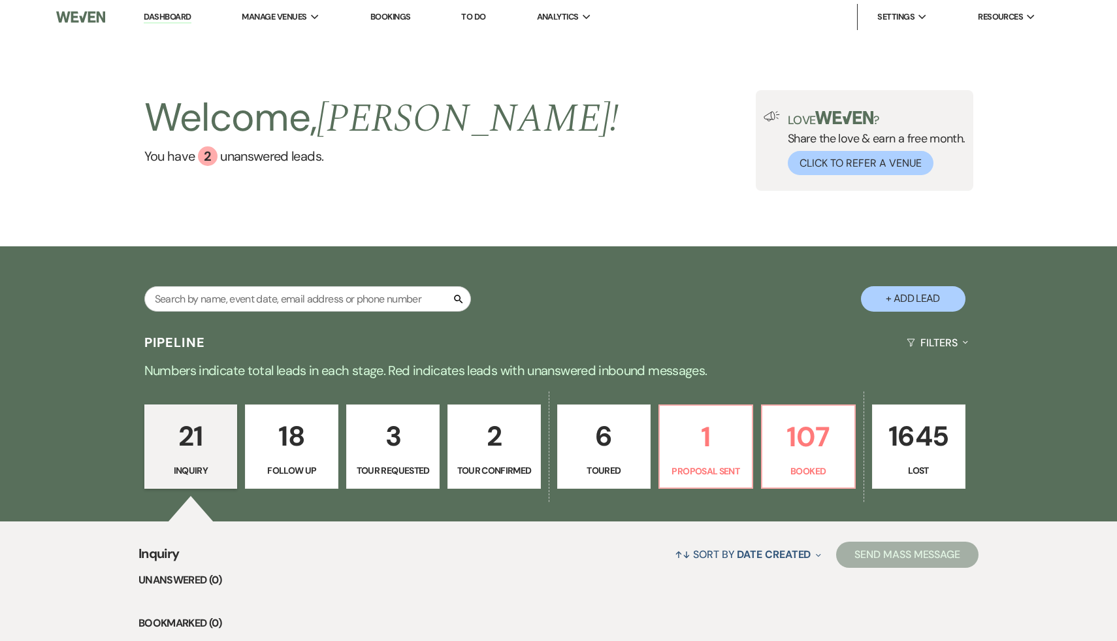
click at [164, 14] on link "Dashboard" at bounding box center [167, 17] width 47 height 12
click at [821, 448] on p "107" at bounding box center [808, 437] width 76 height 44
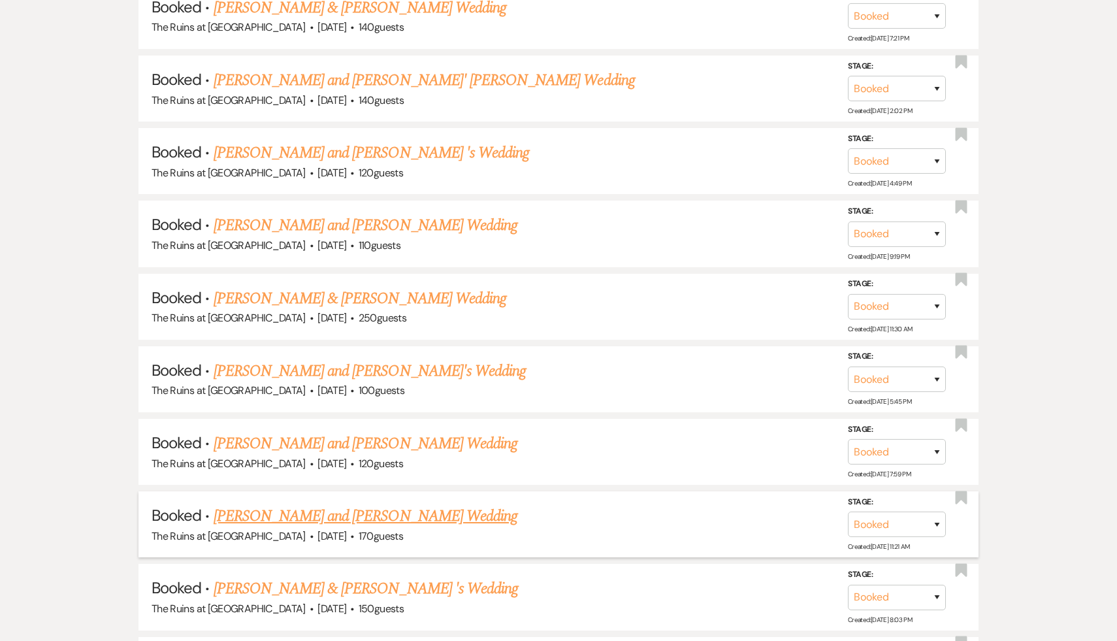
scroll to position [2168, 0]
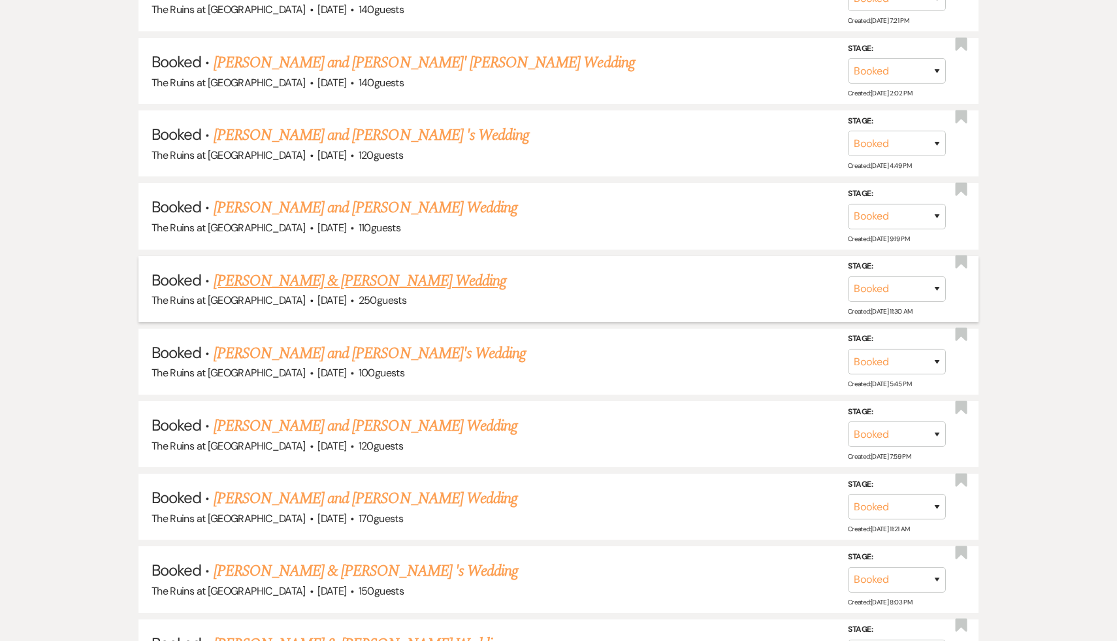
click at [313, 269] on link "Zahra Biabani & Daniel Siegel's Wedding" at bounding box center [360, 281] width 293 height 24
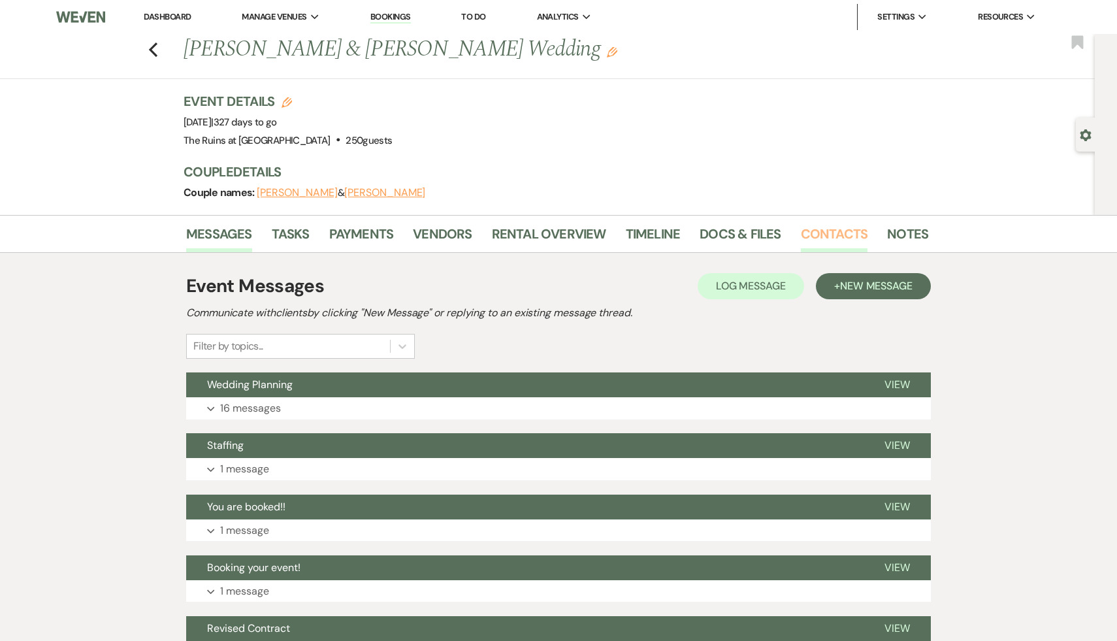
click at [828, 236] on link "Contacts" at bounding box center [834, 237] width 67 height 29
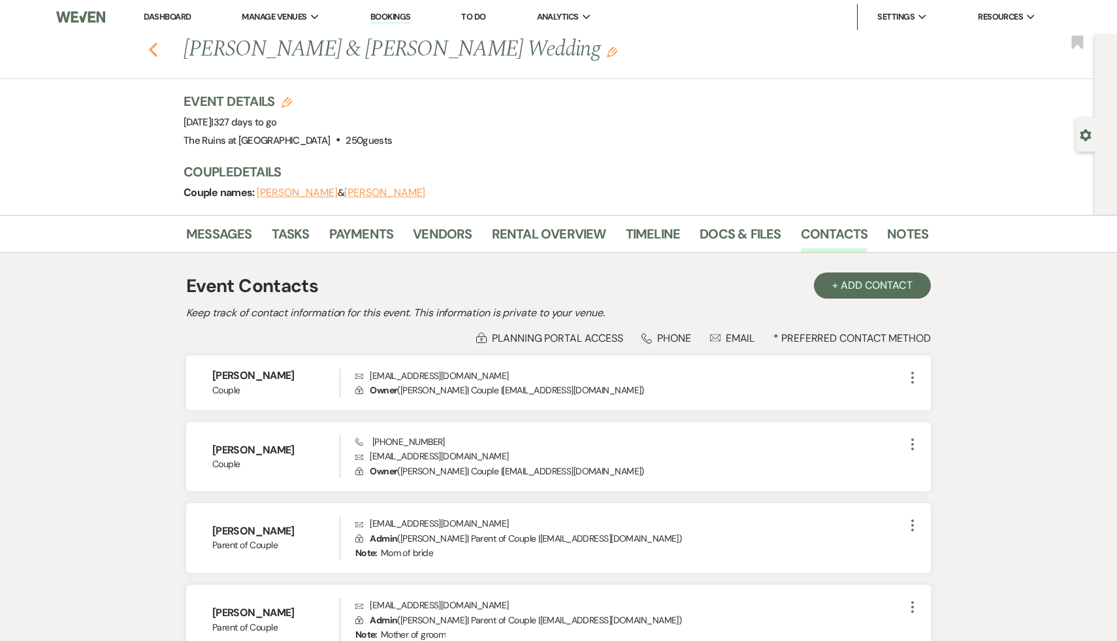
click at [153, 48] on use "button" at bounding box center [153, 49] width 8 height 14
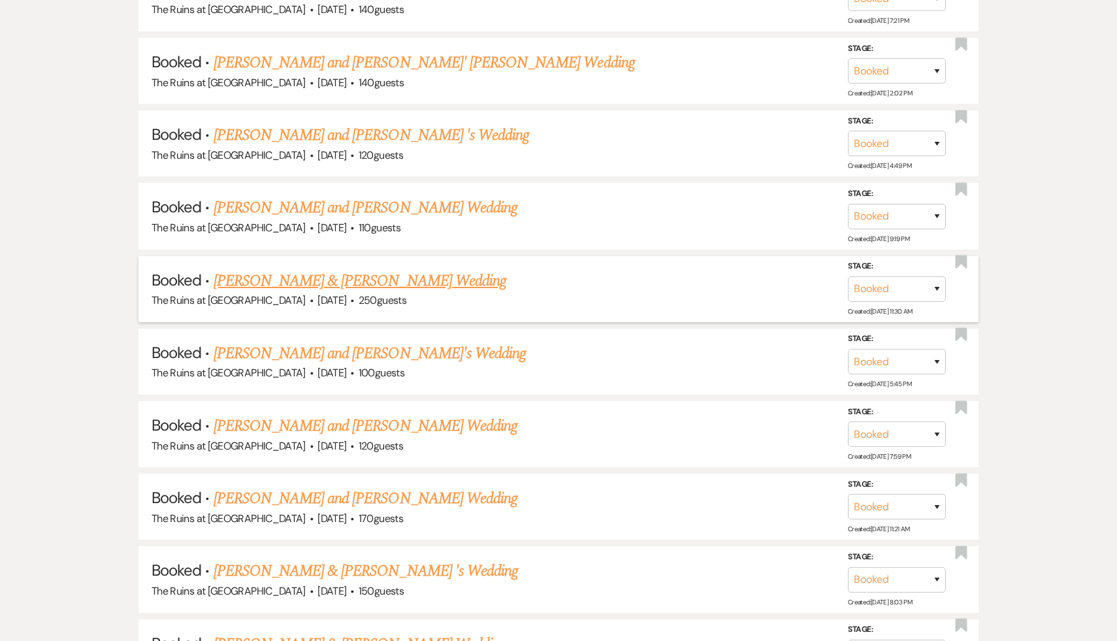
click at [423, 269] on link "Zahra Biabani & Daniel Siegel's Wedding" at bounding box center [360, 281] width 293 height 24
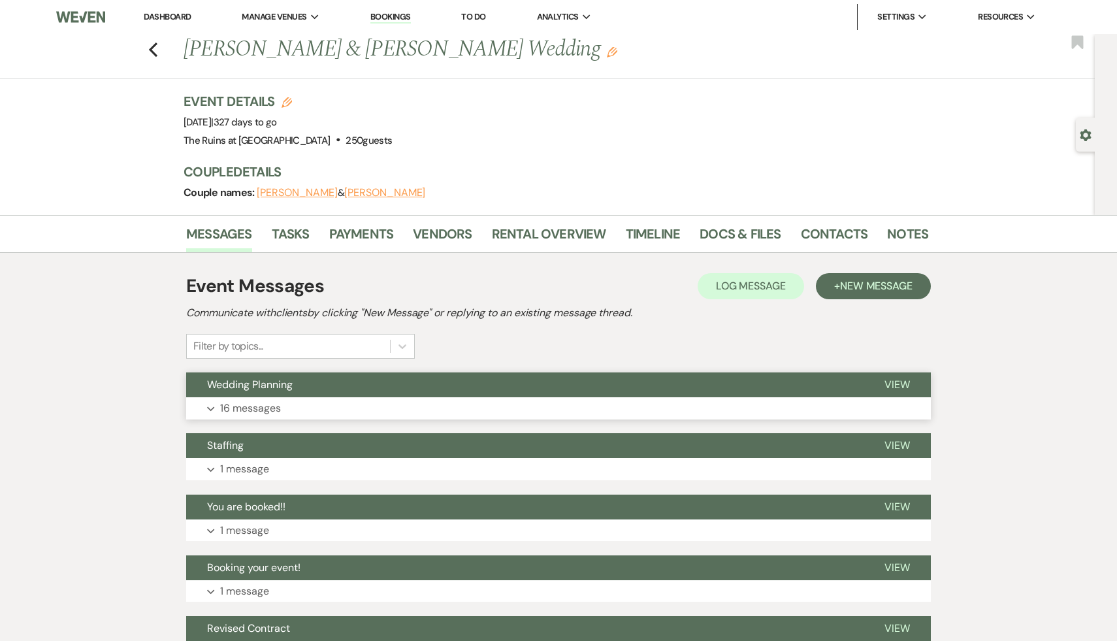
click at [285, 385] on span "Wedding Planning" at bounding box center [250, 385] width 86 height 14
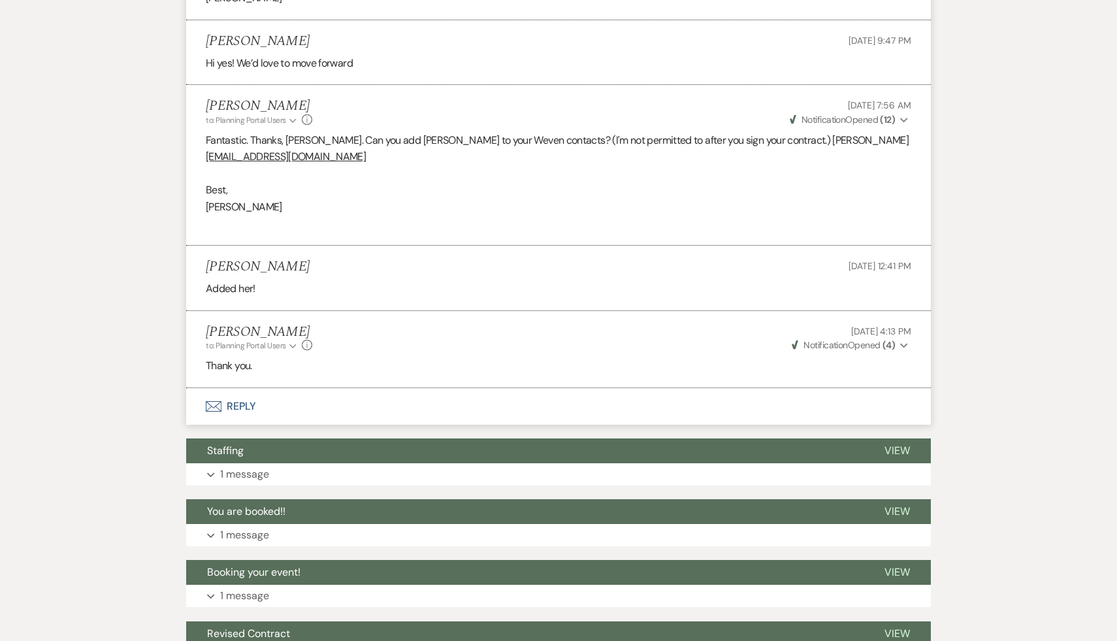
scroll to position [2021, 0]
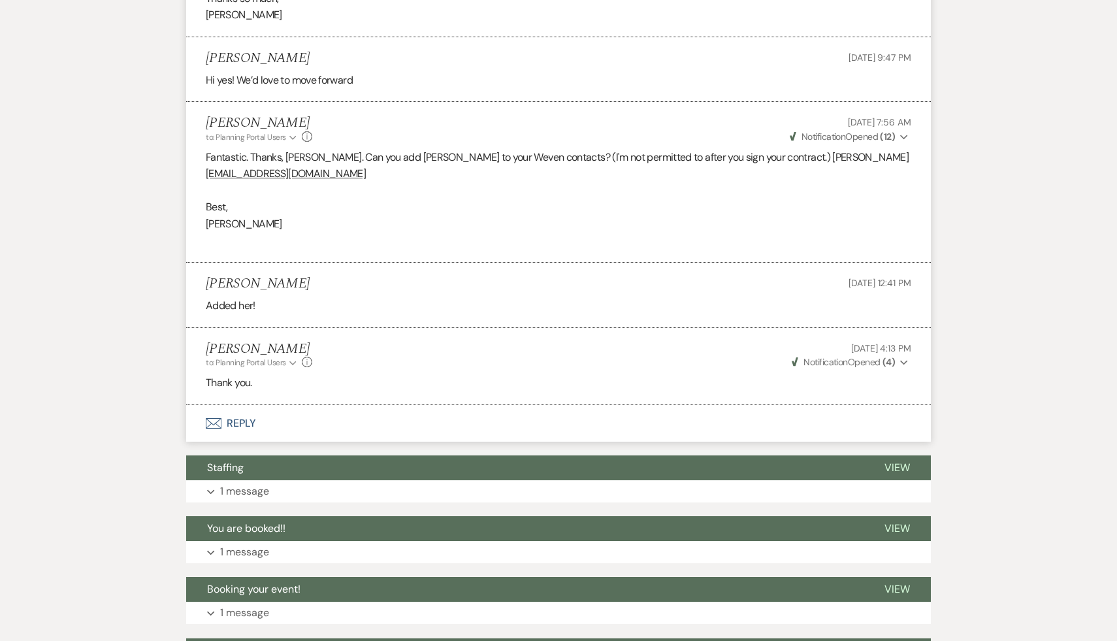
click at [242, 405] on button "Envelope Reply" at bounding box center [558, 423] width 745 height 37
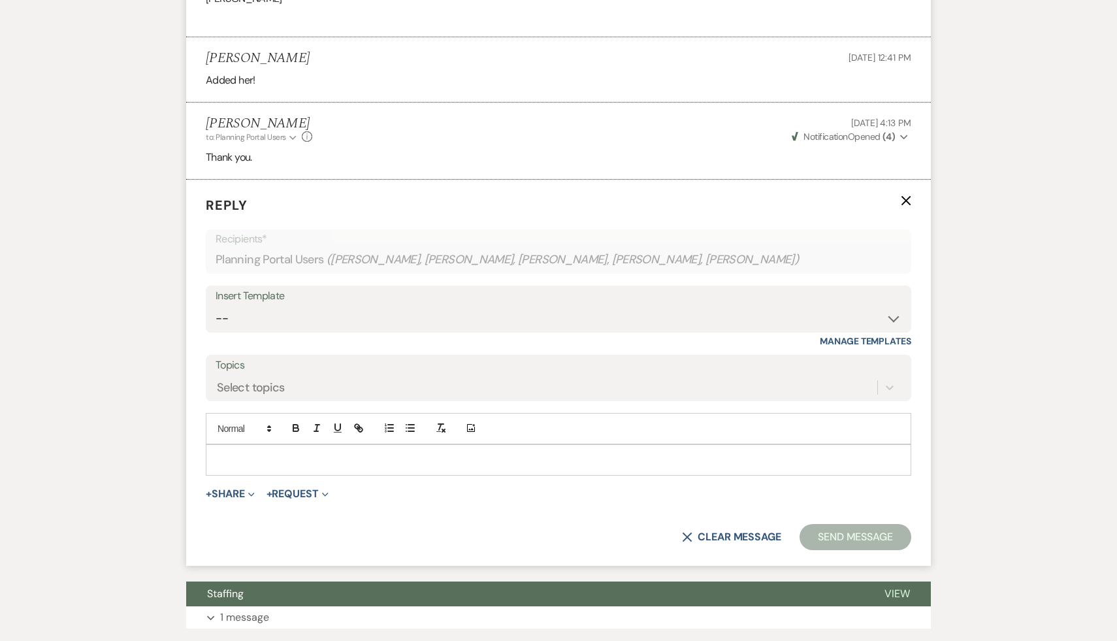
scroll to position [2282, 0]
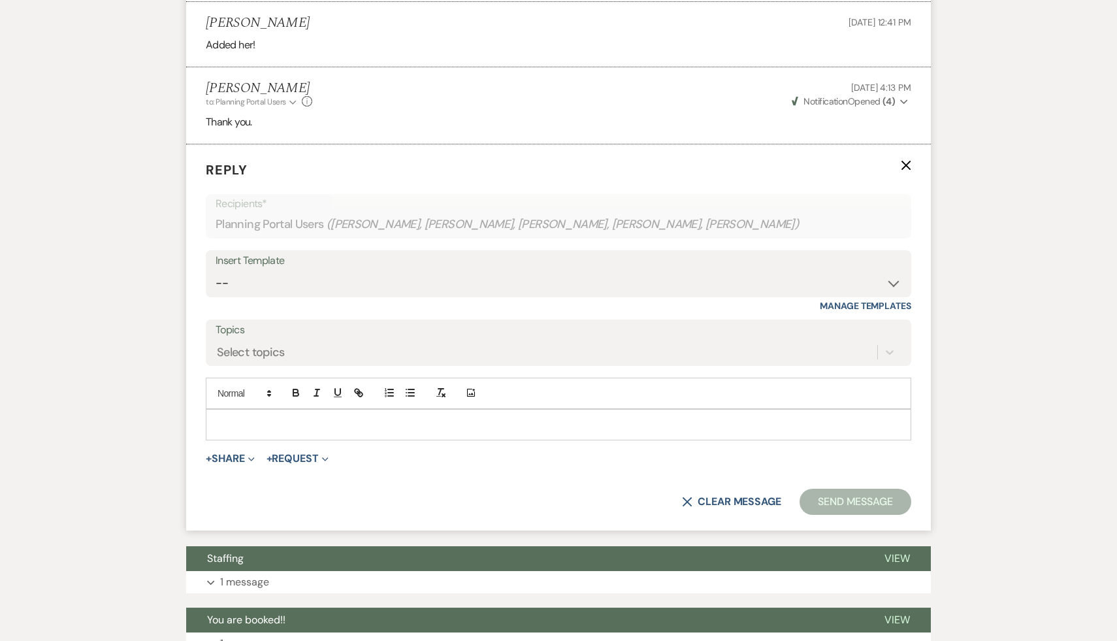
click at [242, 417] on p at bounding box center [558, 424] width 685 height 14
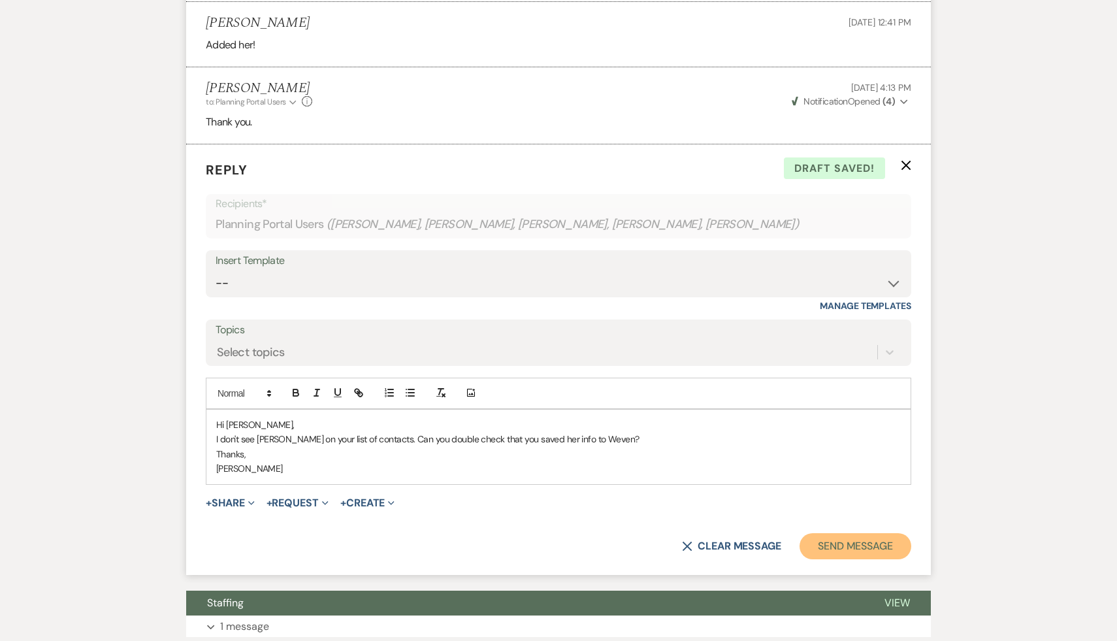
click at [874, 533] on button "Send Message" at bounding box center [856, 546] width 112 height 26
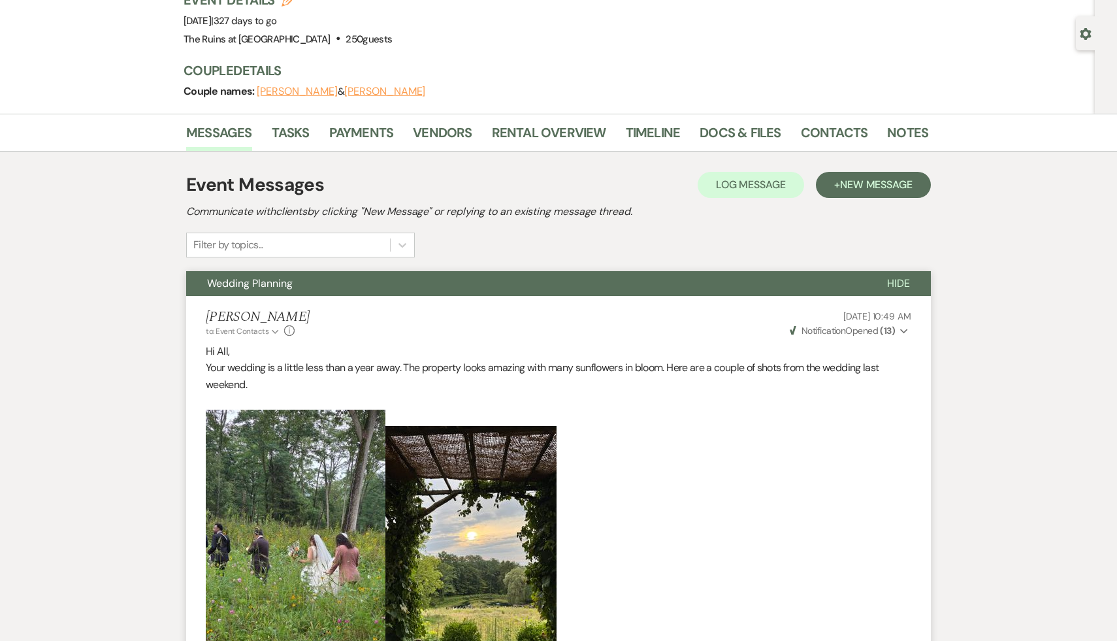
scroll to position [0, 0]
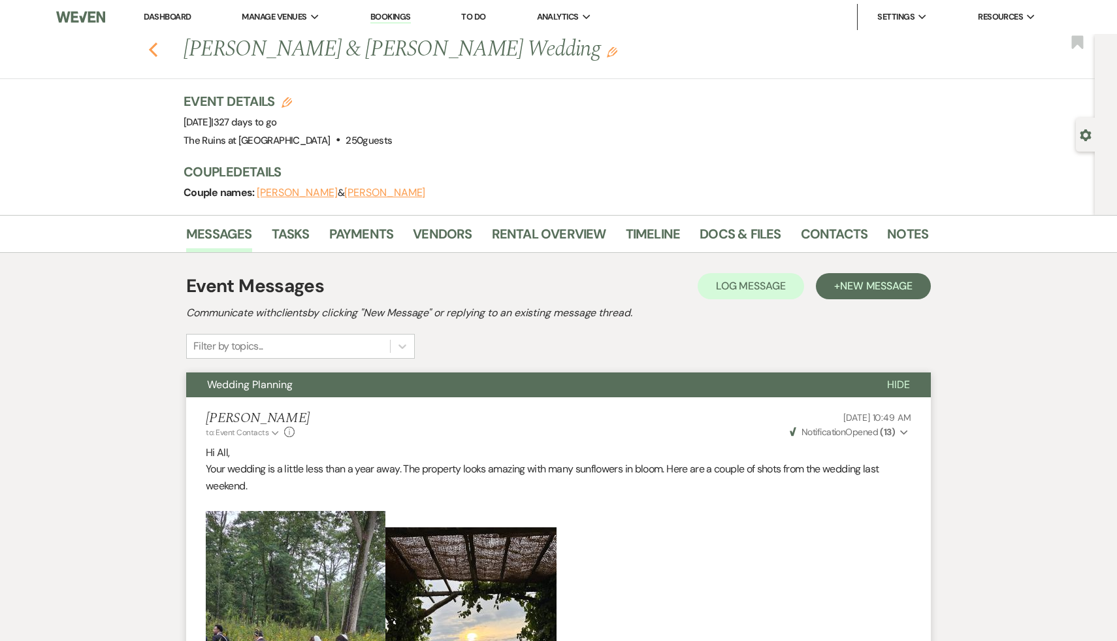
click at [153, 49] on icon "Previous" at bounding box center [153, 50] width 10 height 16
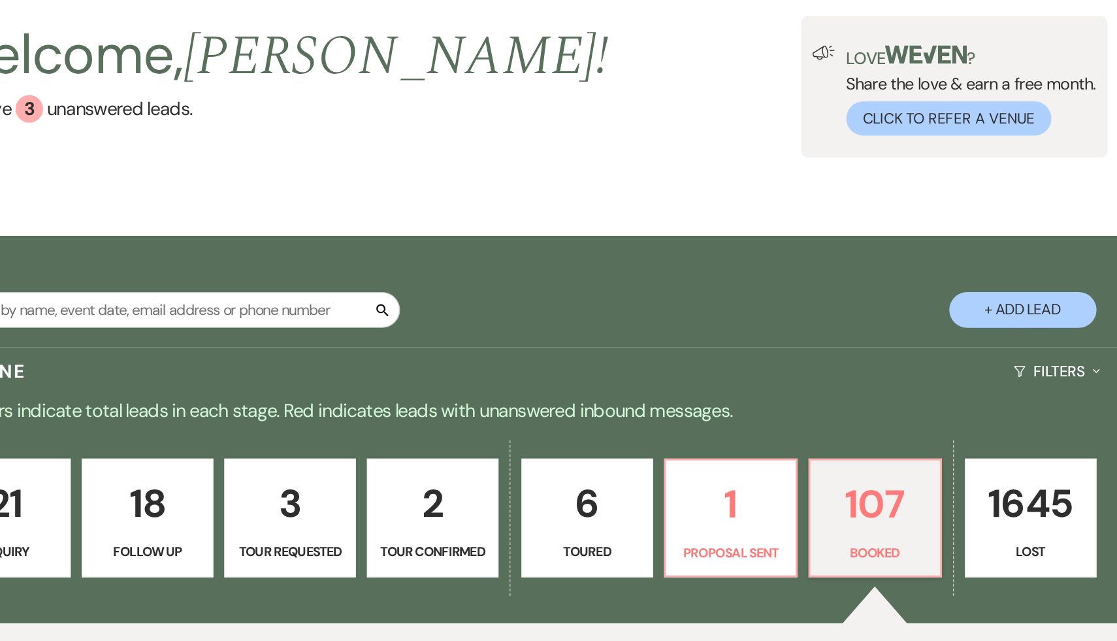
click at [302, 448] on p "18" at bounding box center [291, 436] width 76 height 44
select select "9"
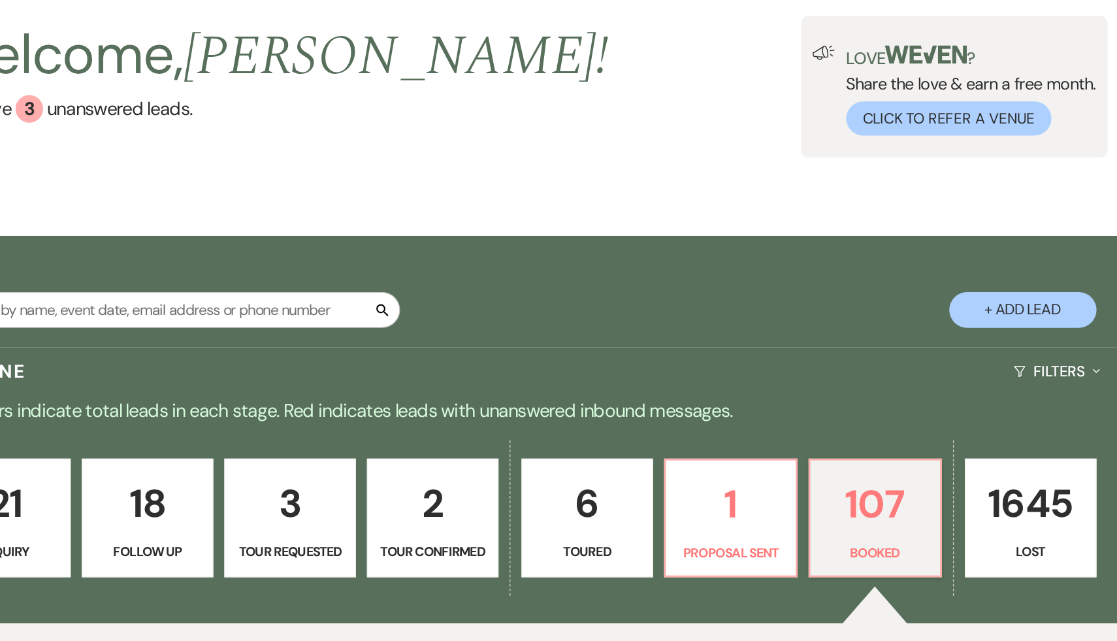
select select "9"
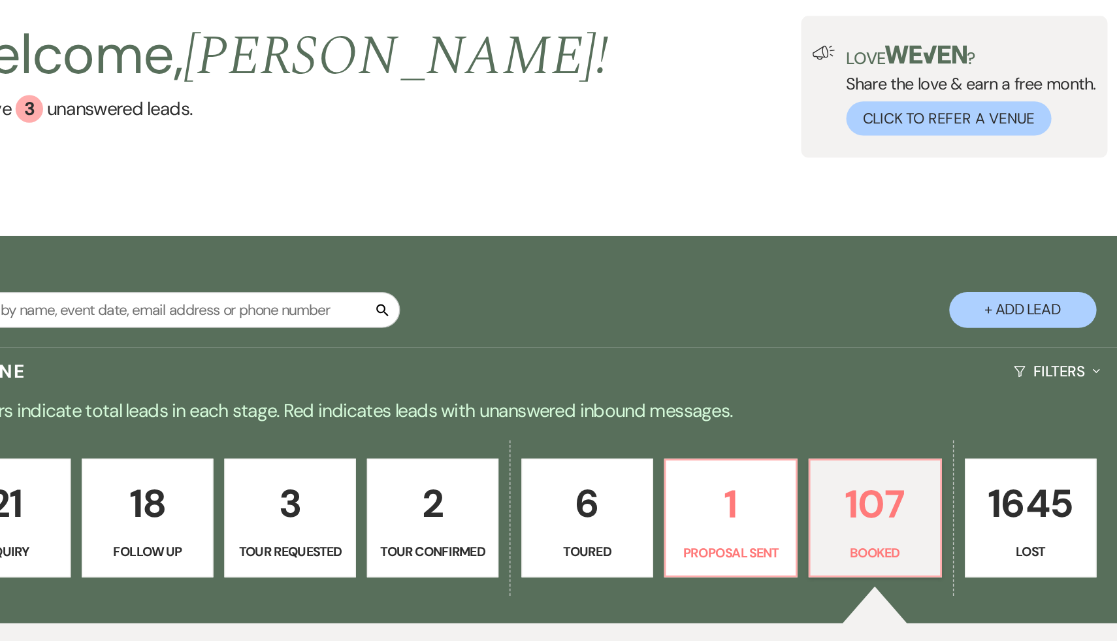
select select "9"
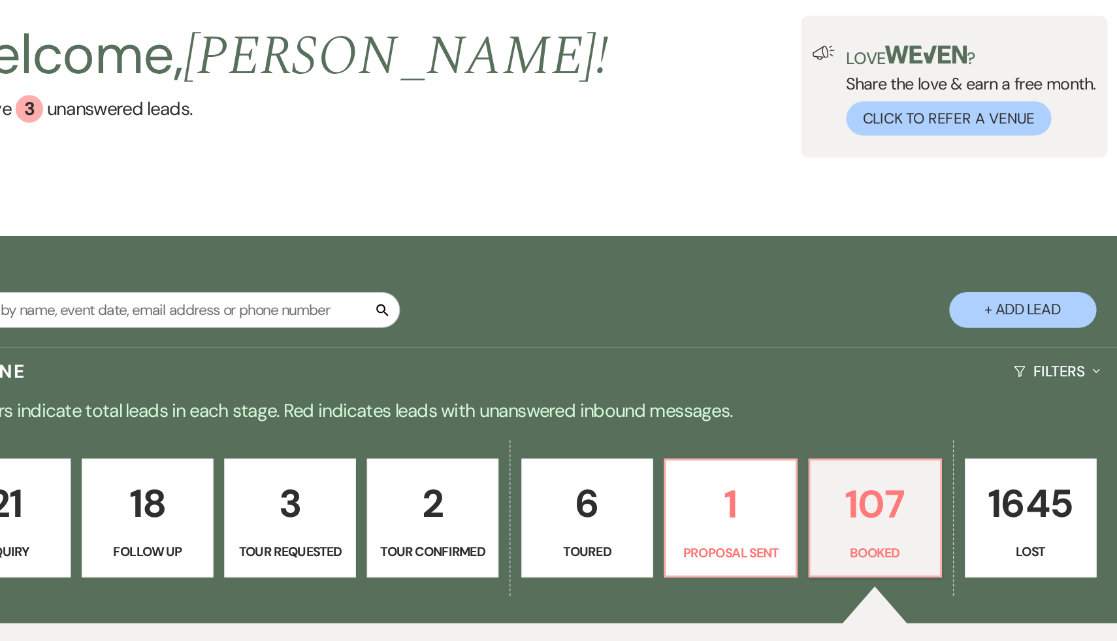
select select "9"
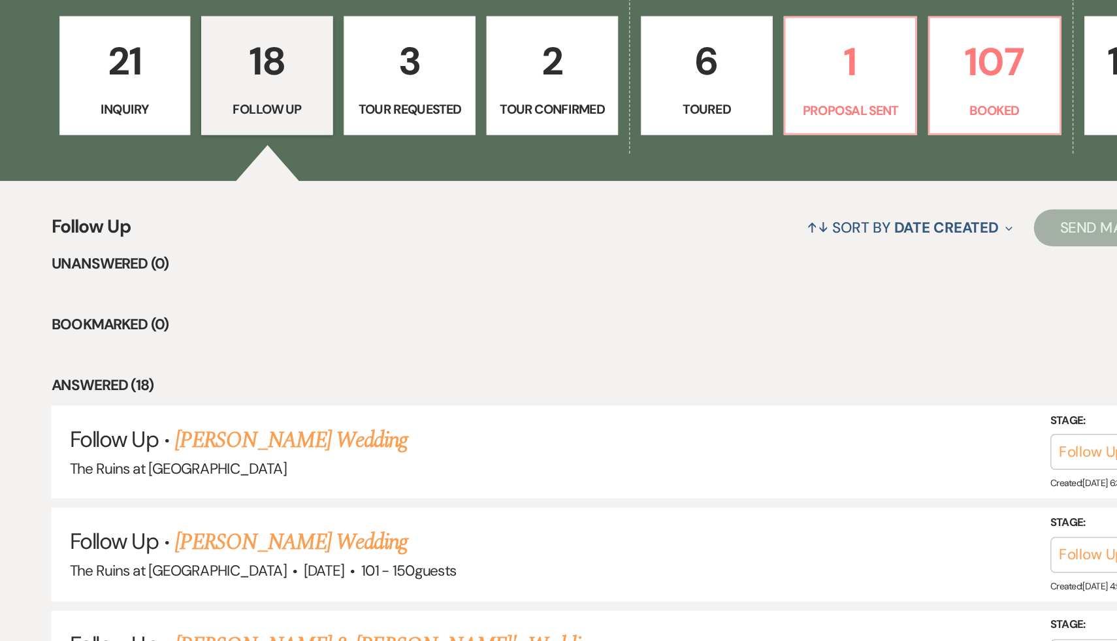
scroll to position [302, 0]
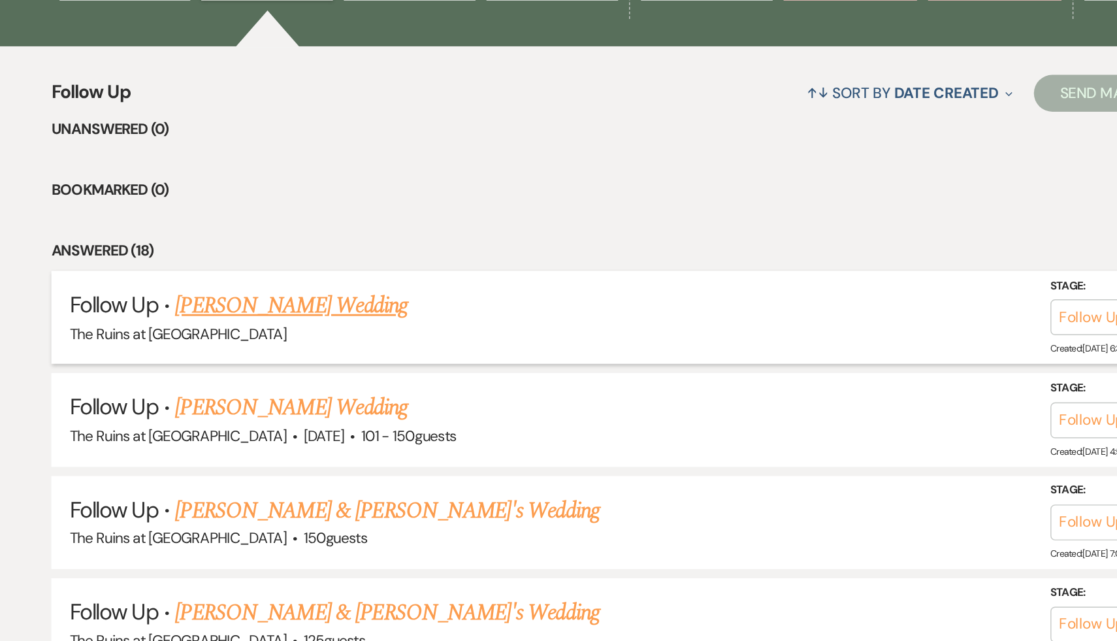
click at [296, 404] on link "Kyla Wright's Wedding" at bounding box center [309, 403] width 165 height 24
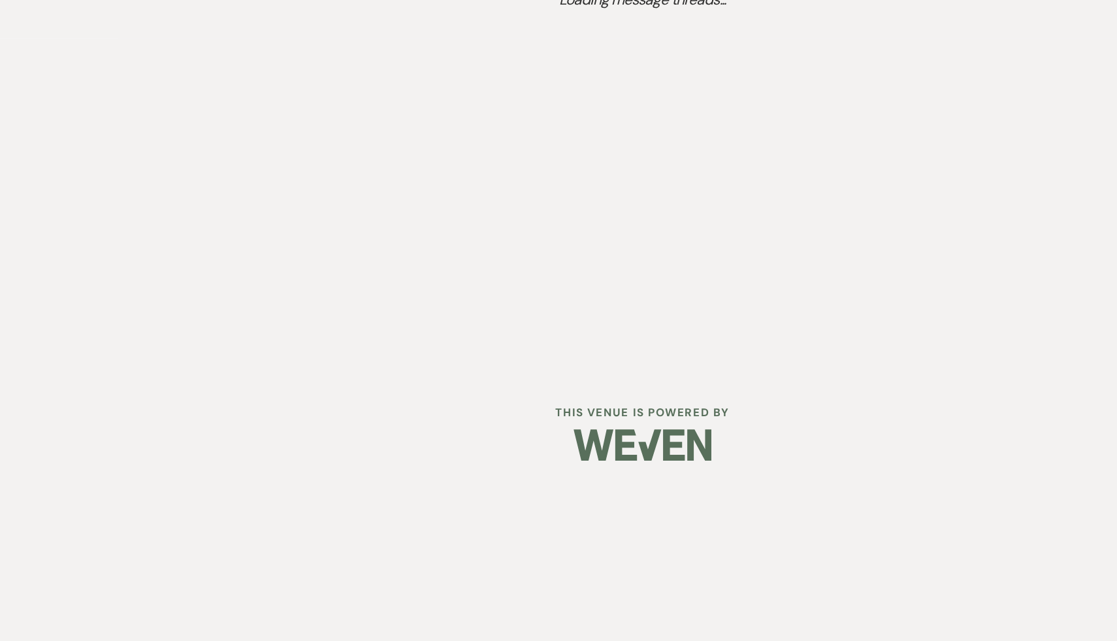
select select "9"
select select "6"
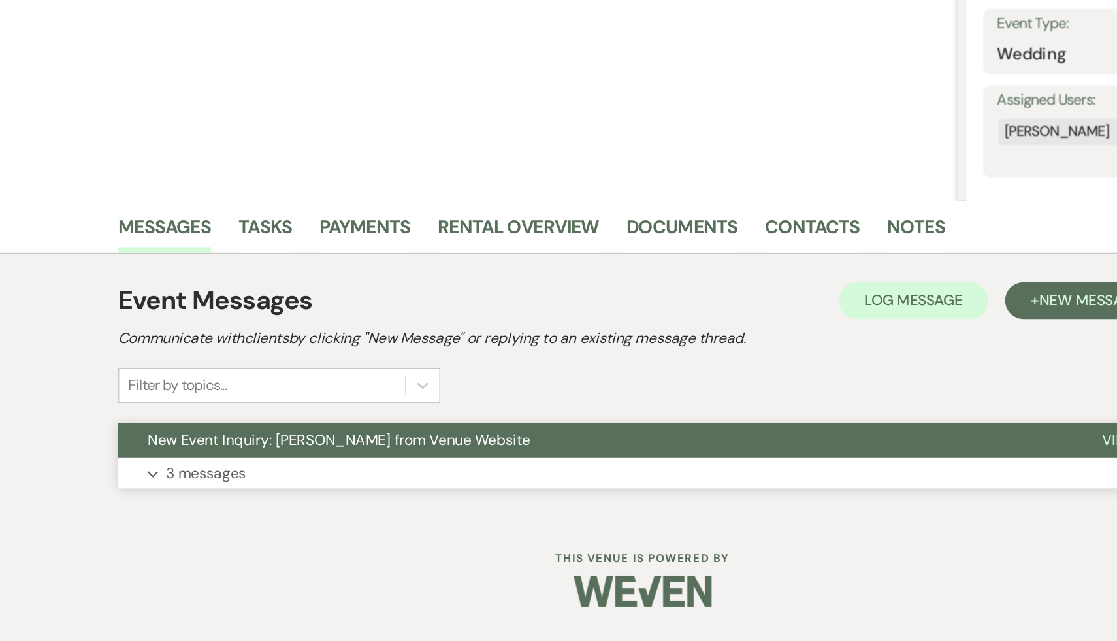
click at [315, 498] on span "New Event Inquiry: Kyla Wright from Venue Website" at bounding box center [343, 498] width 272 height 14
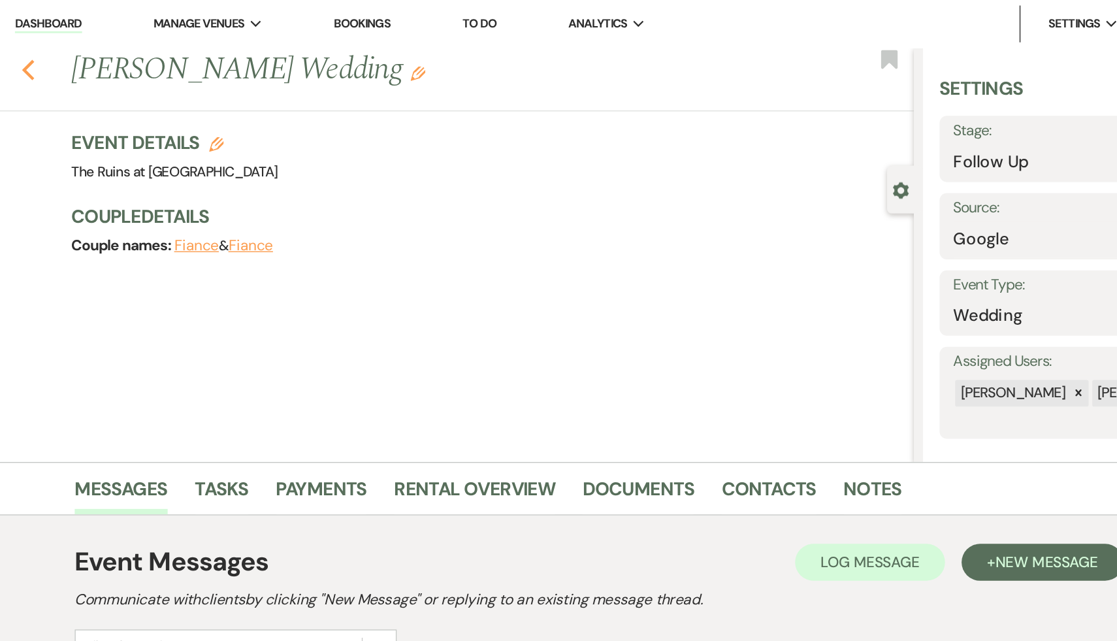
click at [150, 47] on icon "Previous" at bounding box center [153, 50] width 10 height 16
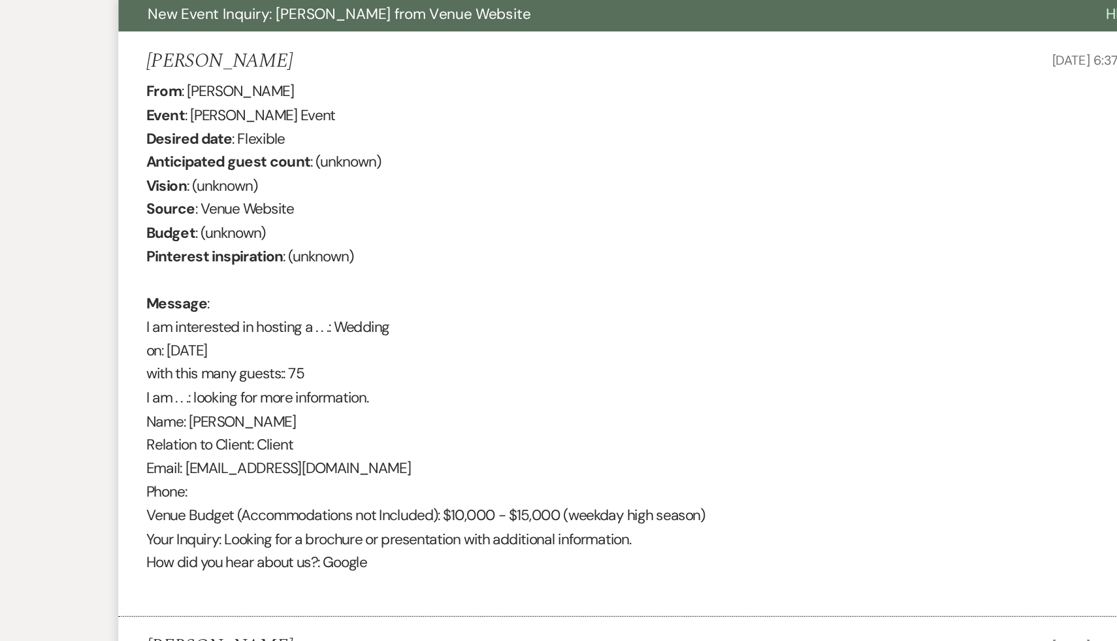
select select "9"
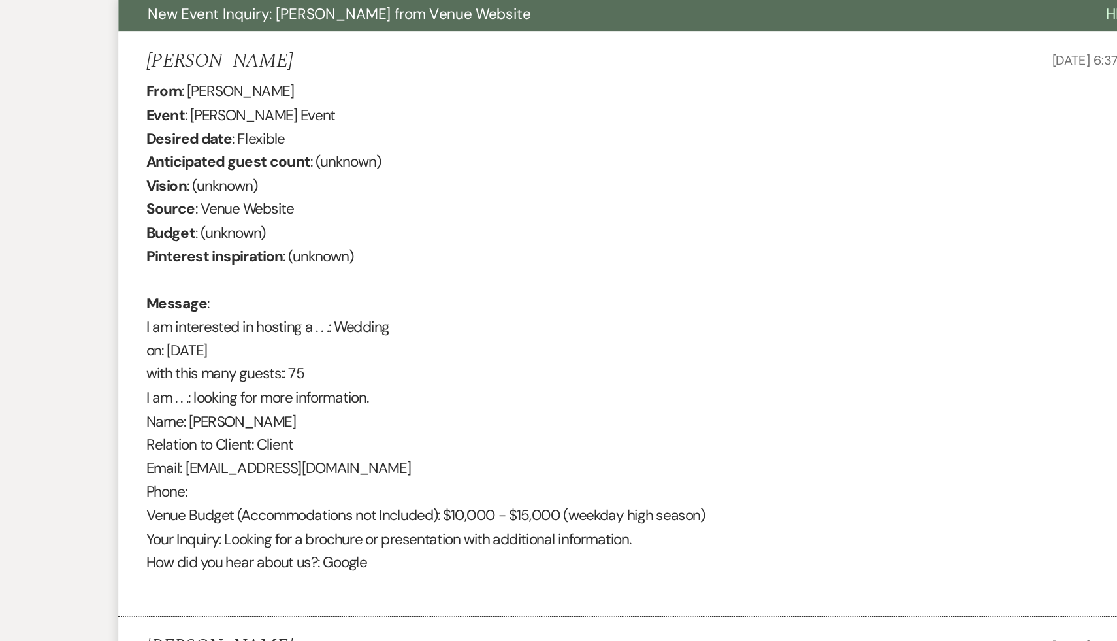
select select "9"
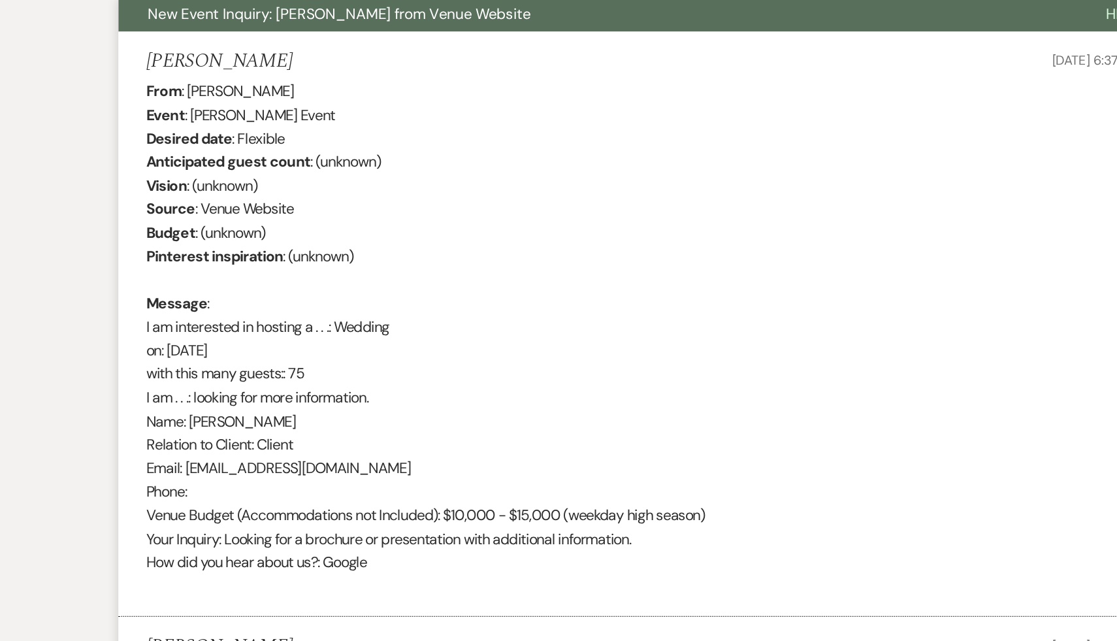
select select "9"
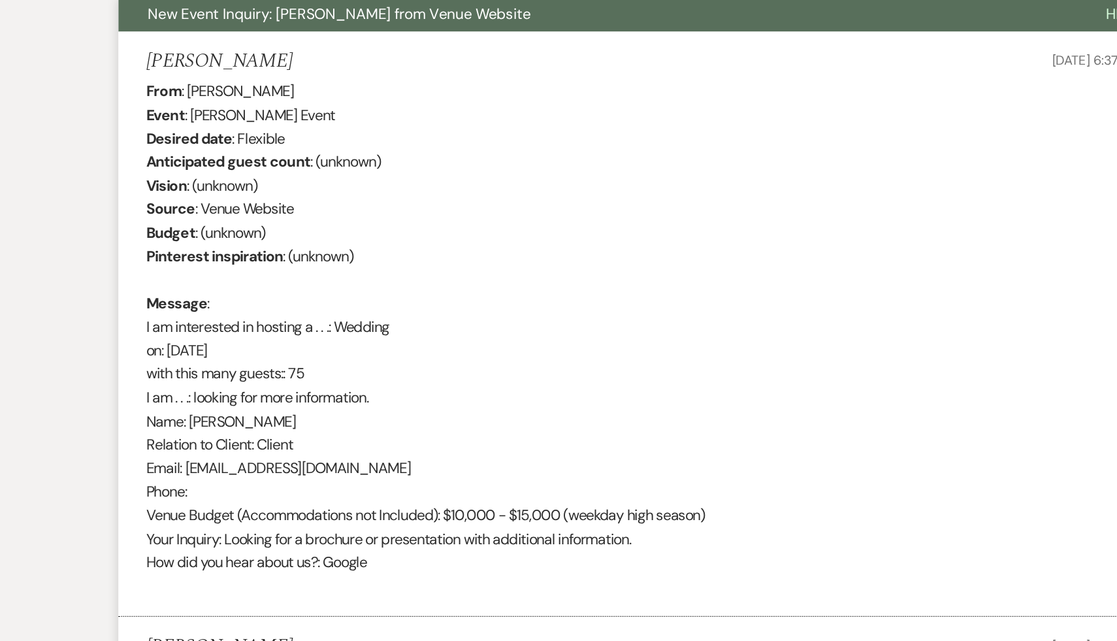
select select "9"
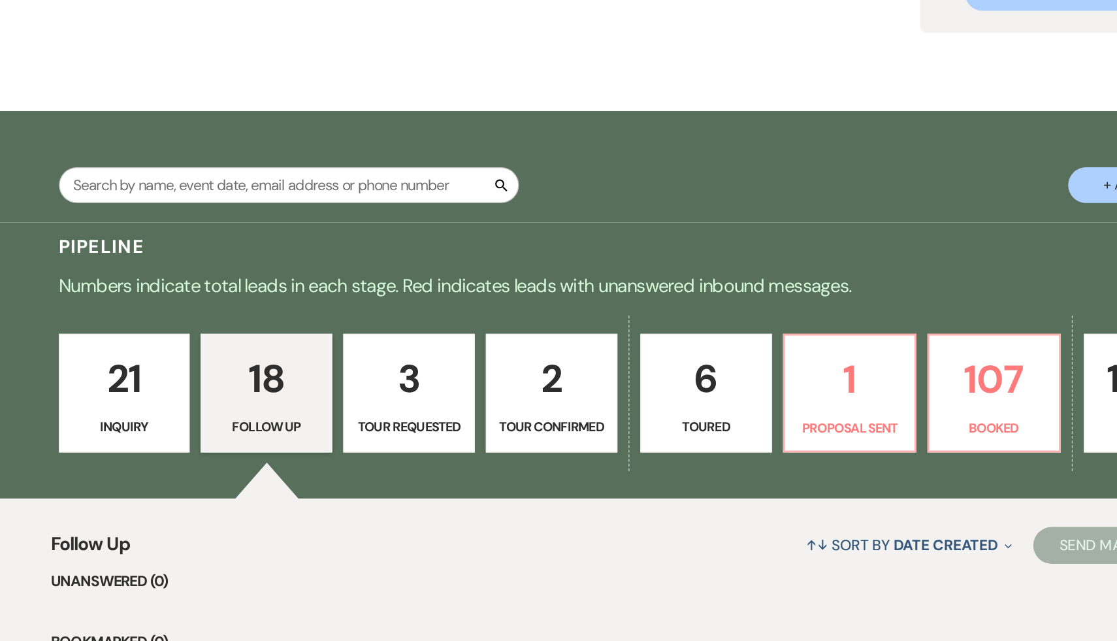
scroll to position [121, 0]
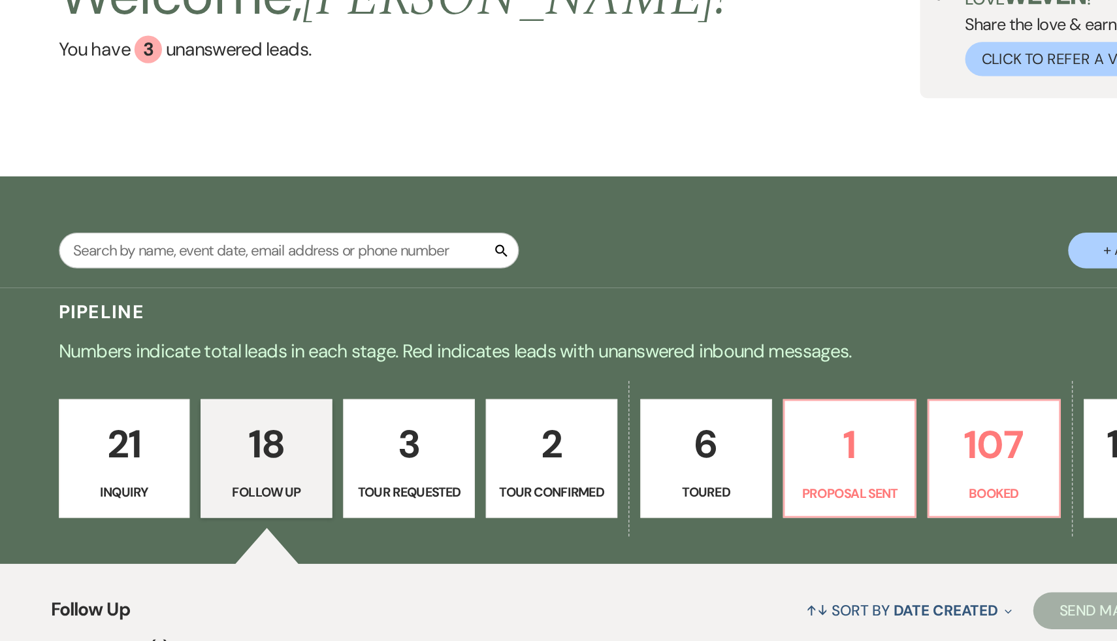
click at [396, 319] on p "3" at bounding box center [393, 315] width 76 height 44
select select "2"
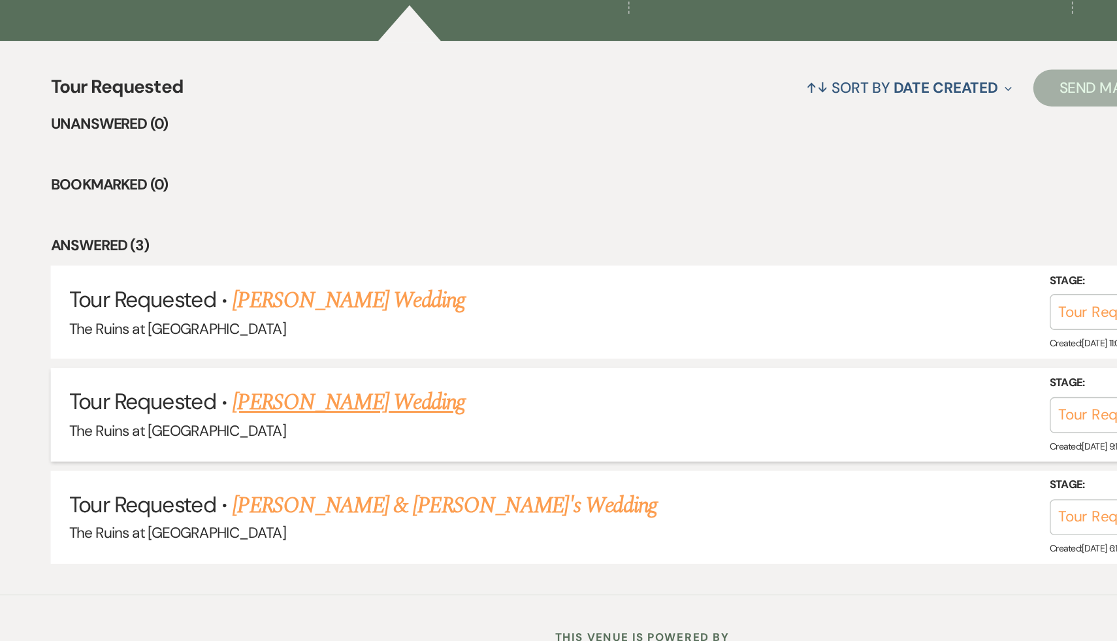
scroll to position [310, 0]
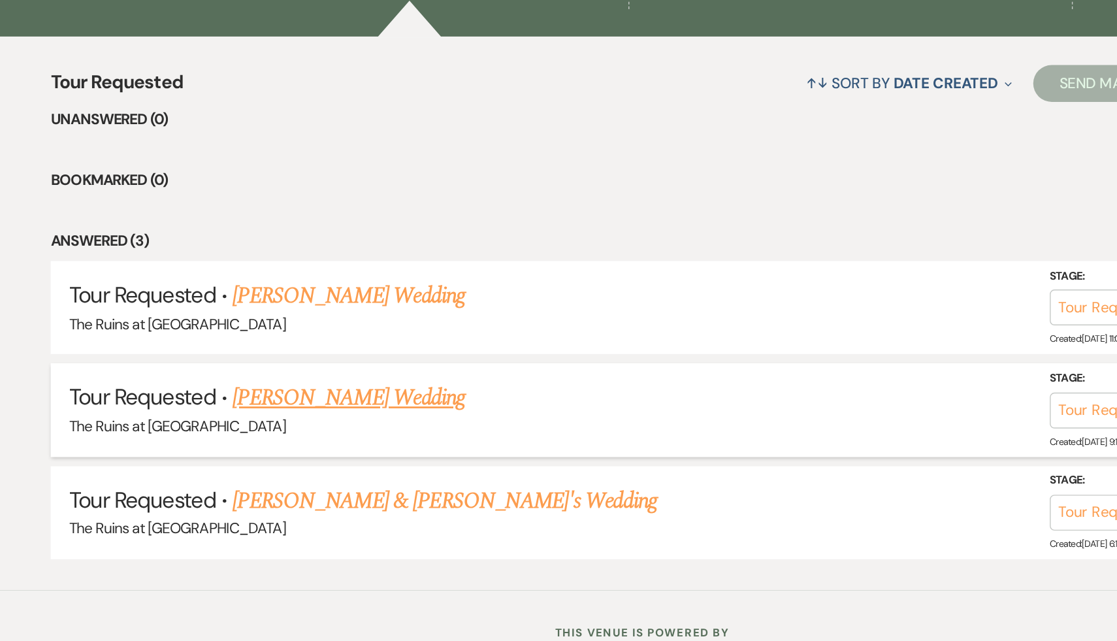
click at [333, 469] on link "Dinea Frasca's Wedding" at bounding box center [350, 469] width 165 height 24
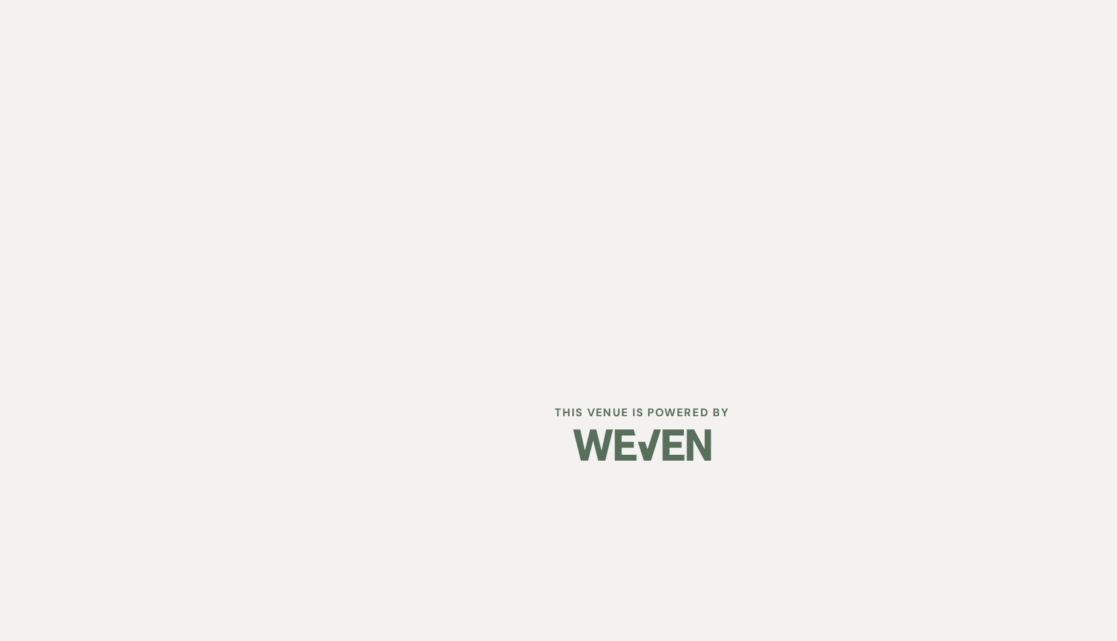
select select "2"
select select "5"
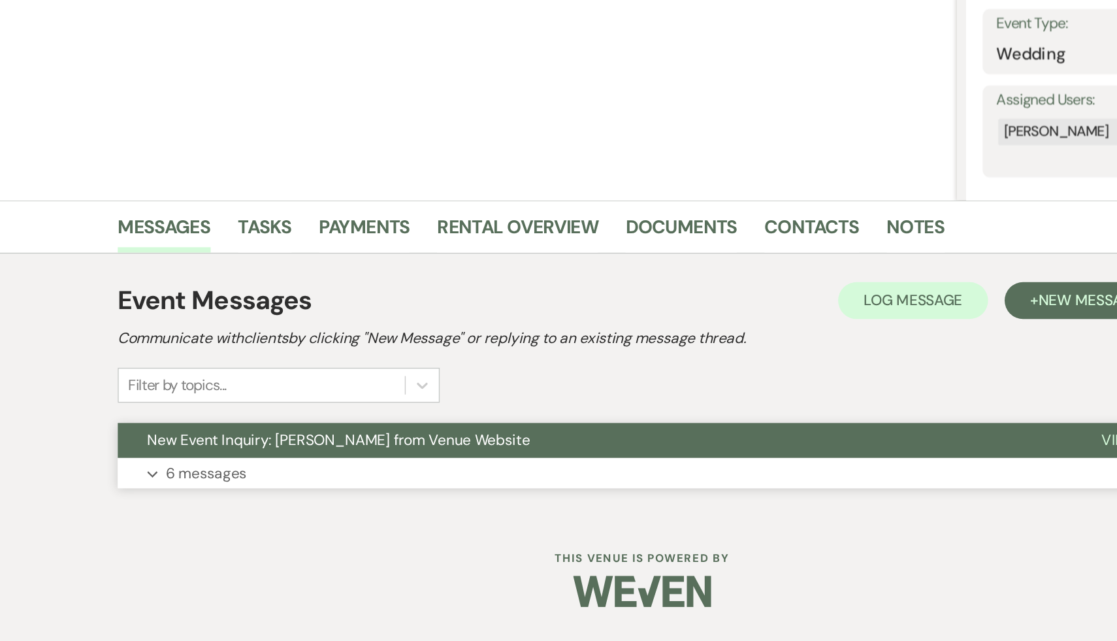
click at [331, 498] on span "New Event Inquiry: Dinea Frasca from Venue Website" at bounding box center [343, 498] width 272 height 14
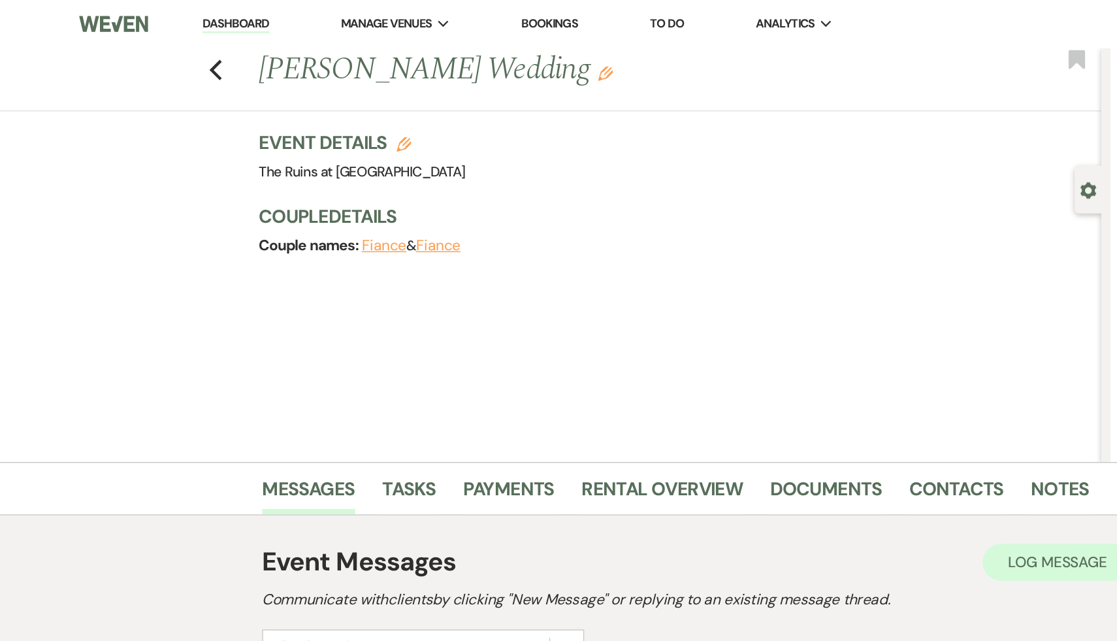
click at [168, 18] on link "Dashboard" at bounding box center [167, 17] width 47 height 12
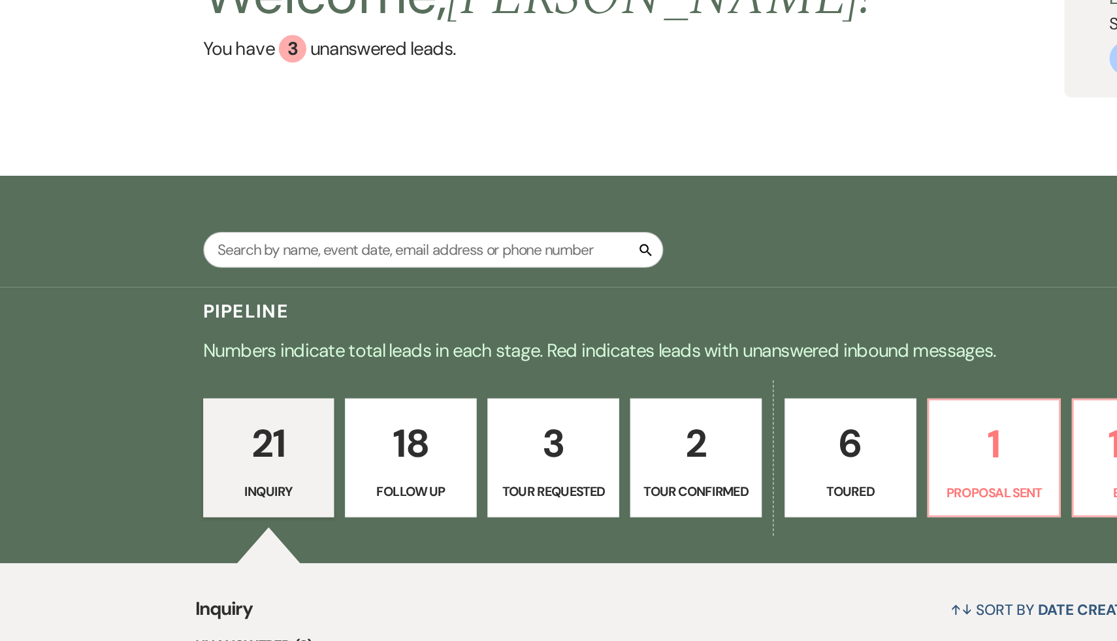
scroll to position [37, 0]
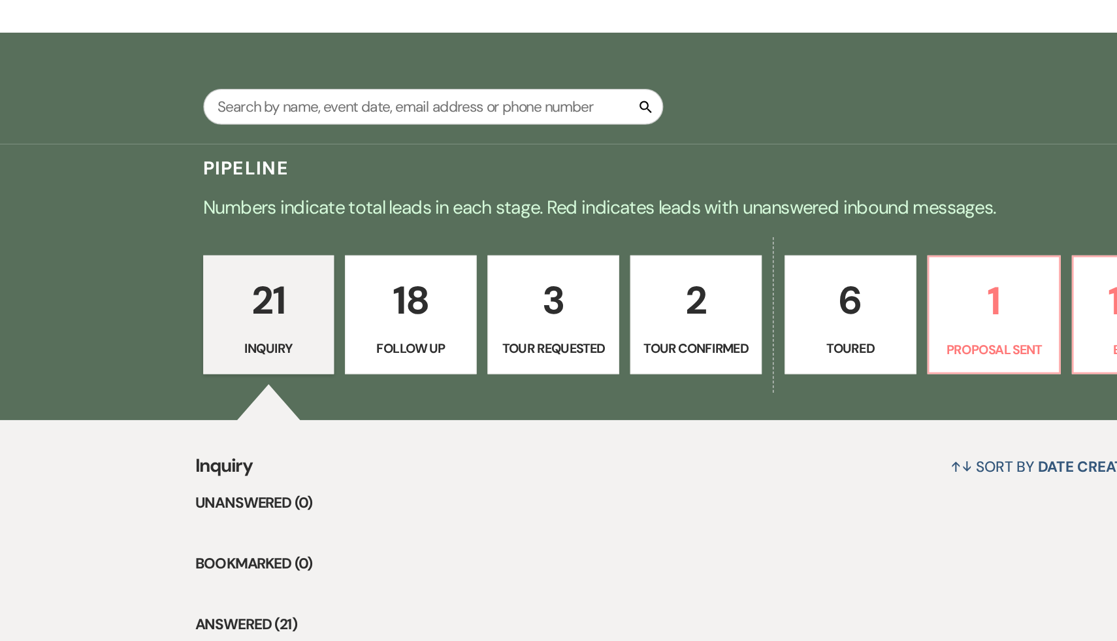
click at [304, 434] on p "Follow Up" at bounding box center [291, 433] width 76 height 14
select select "9"
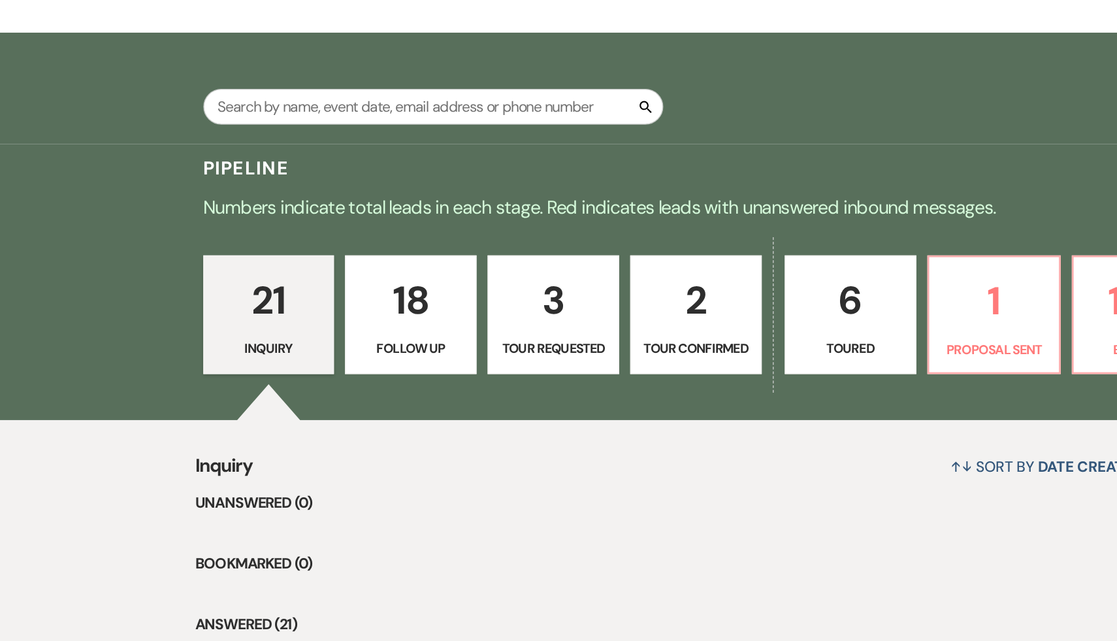
select select "9"
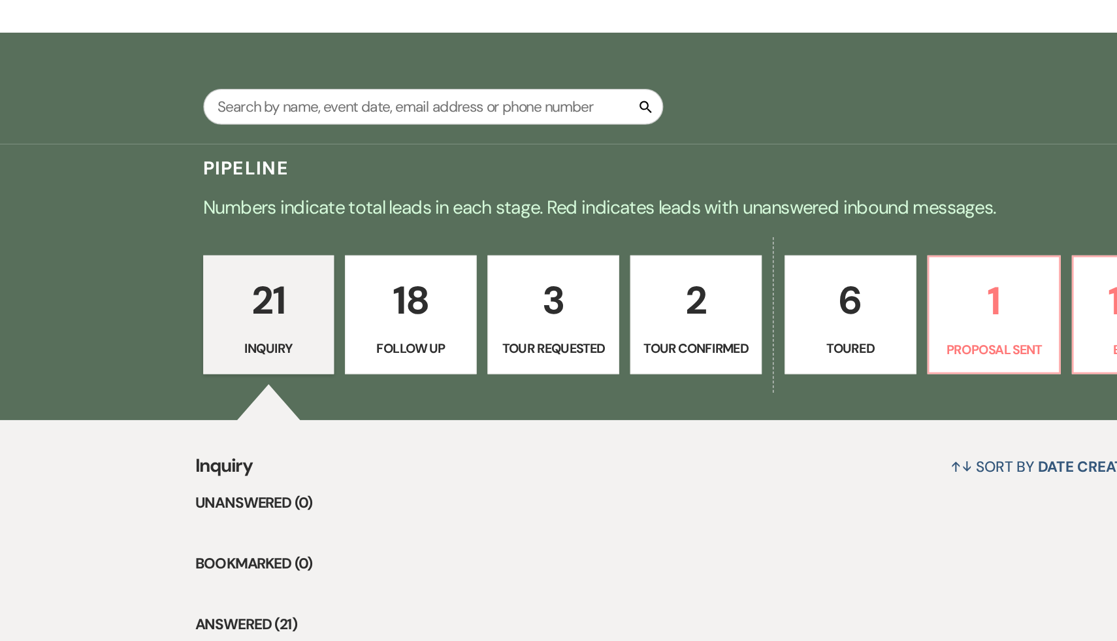
select select "9"
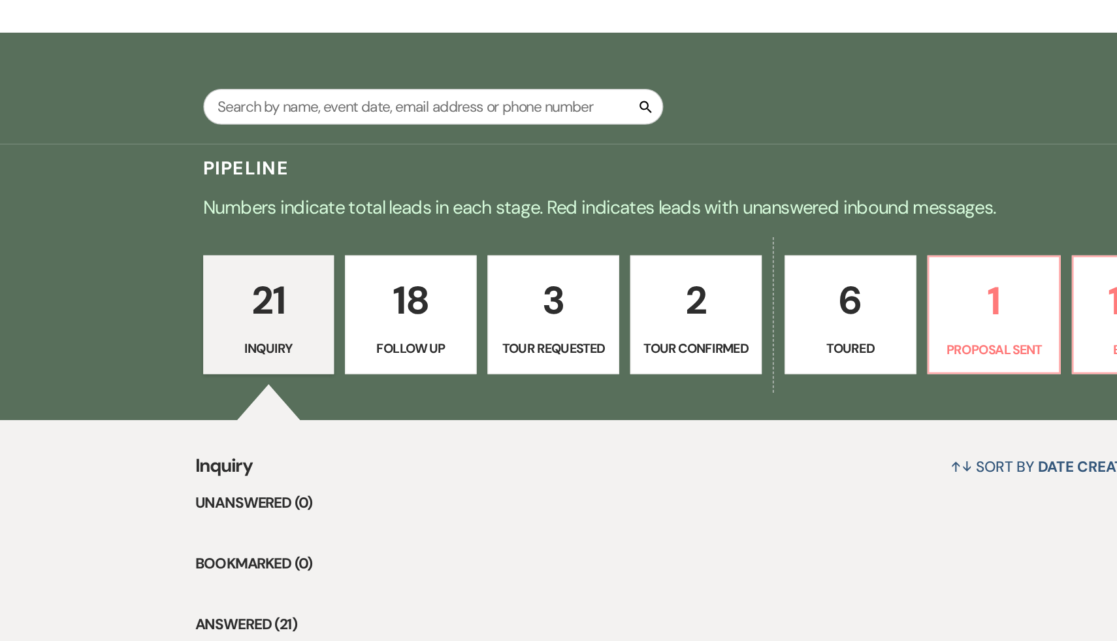
select select "9"
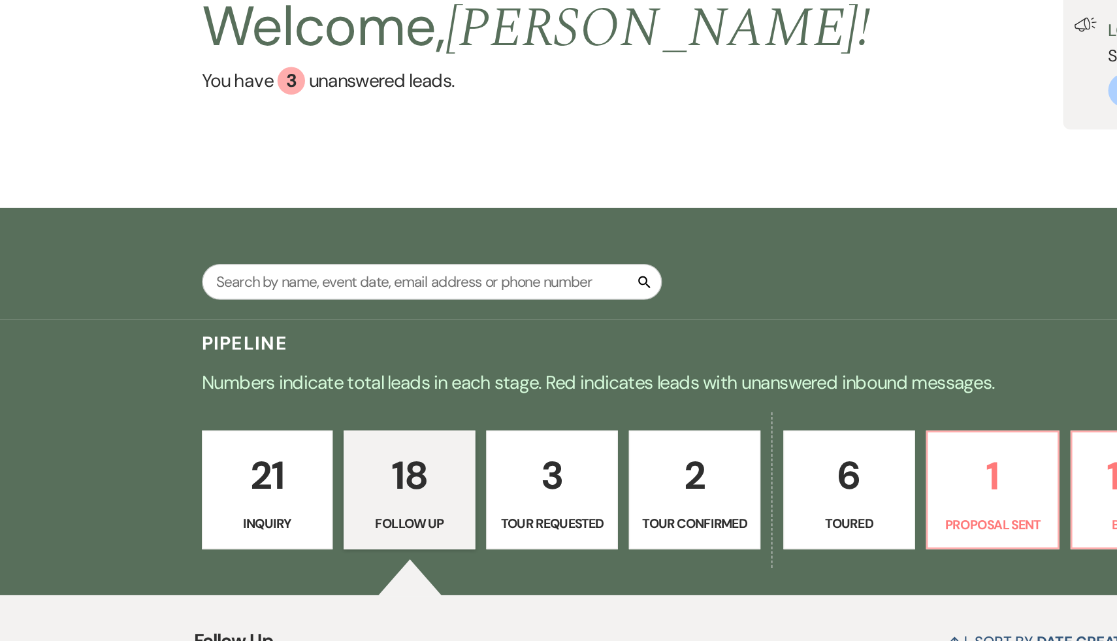
click at [394, 446] on p "3" at bounding box center [393, 436] width 76 height 44
select select "2"
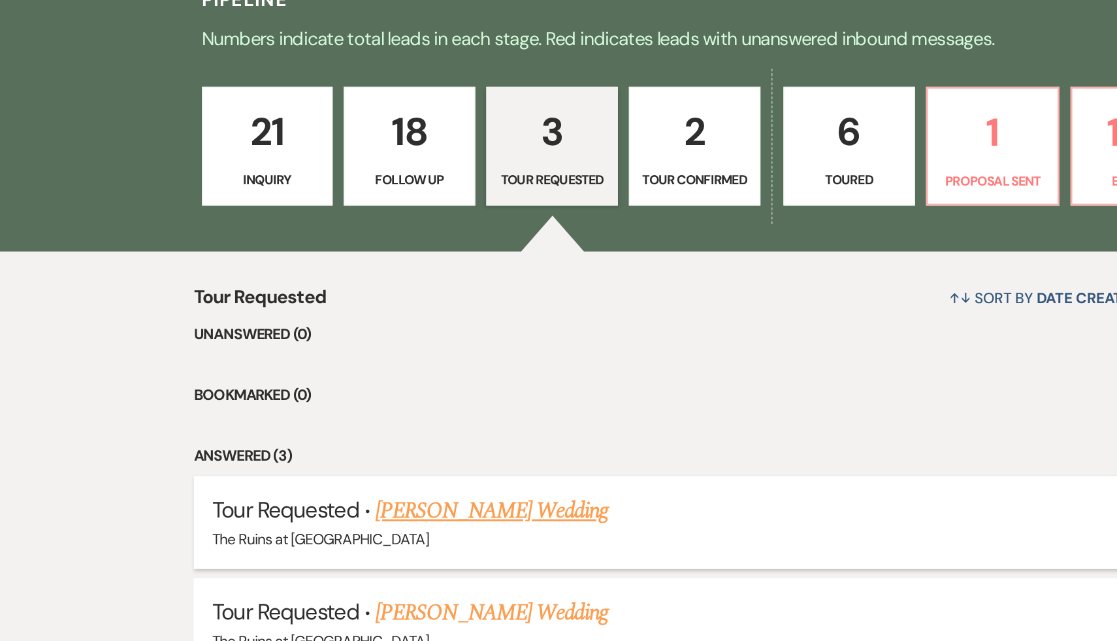
scroll to position [300, 0]
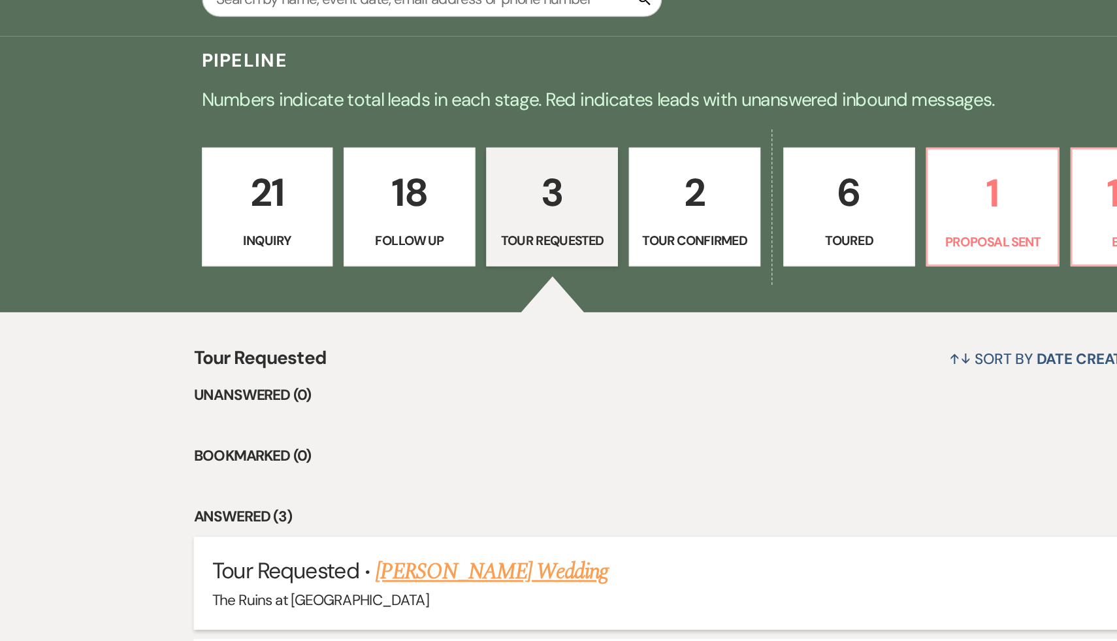
click at [332, 410] on link "Max Farrens's Wedding" at bounding box center [350, 406] width 165 height 24
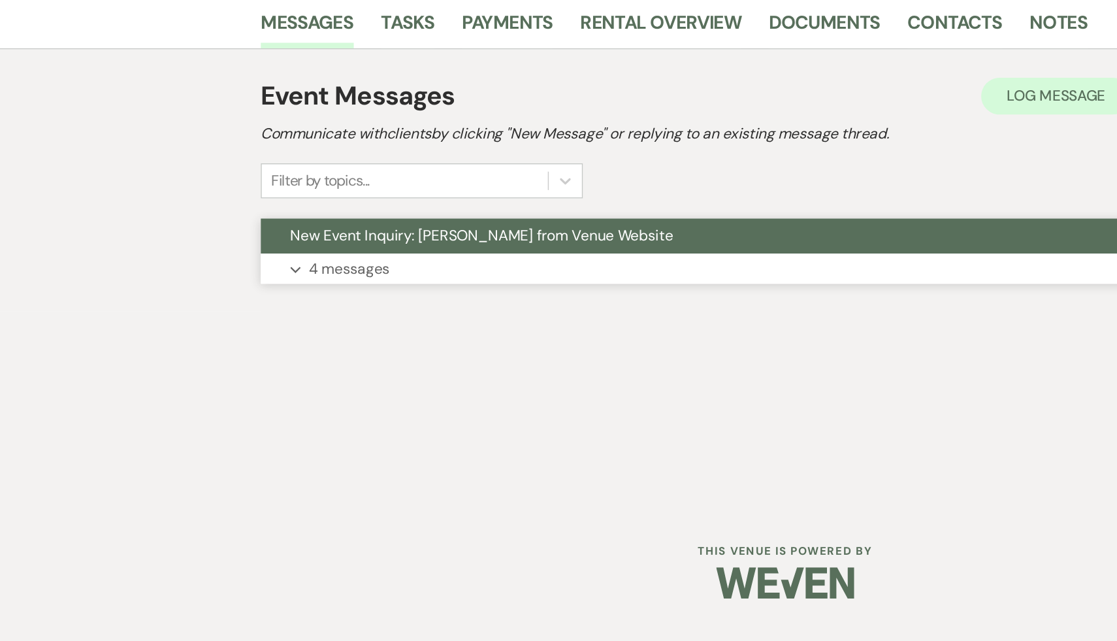
click at [387, 256] on span "New Event Inquiry: Max Farrens from Venue Website" at bounding box center [343, 255] width 272 height 14
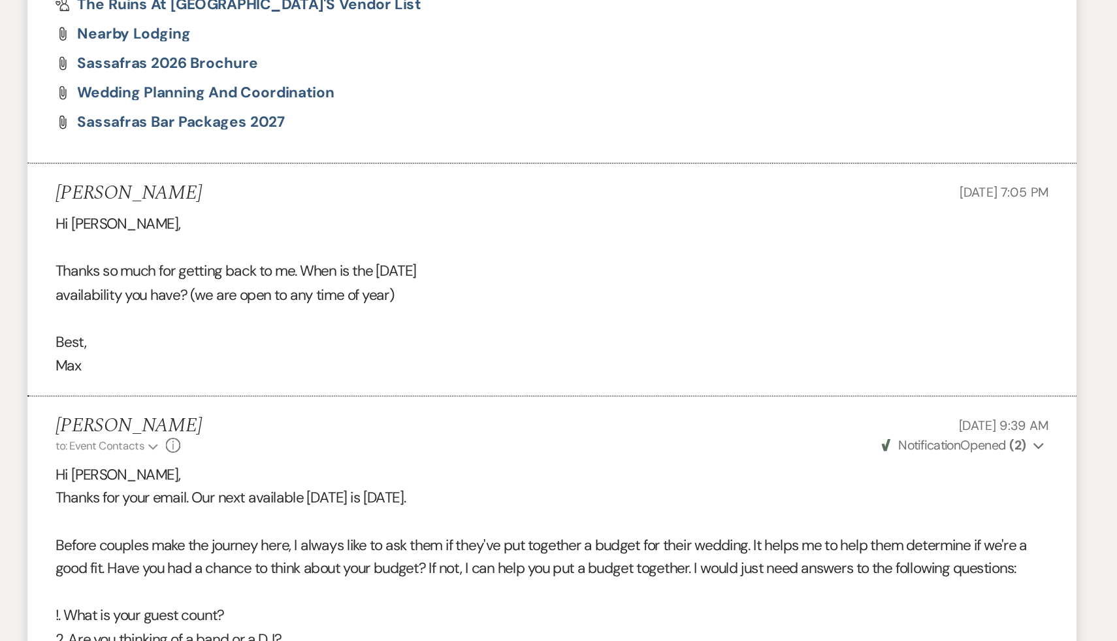
scroll to position [1268, 0]
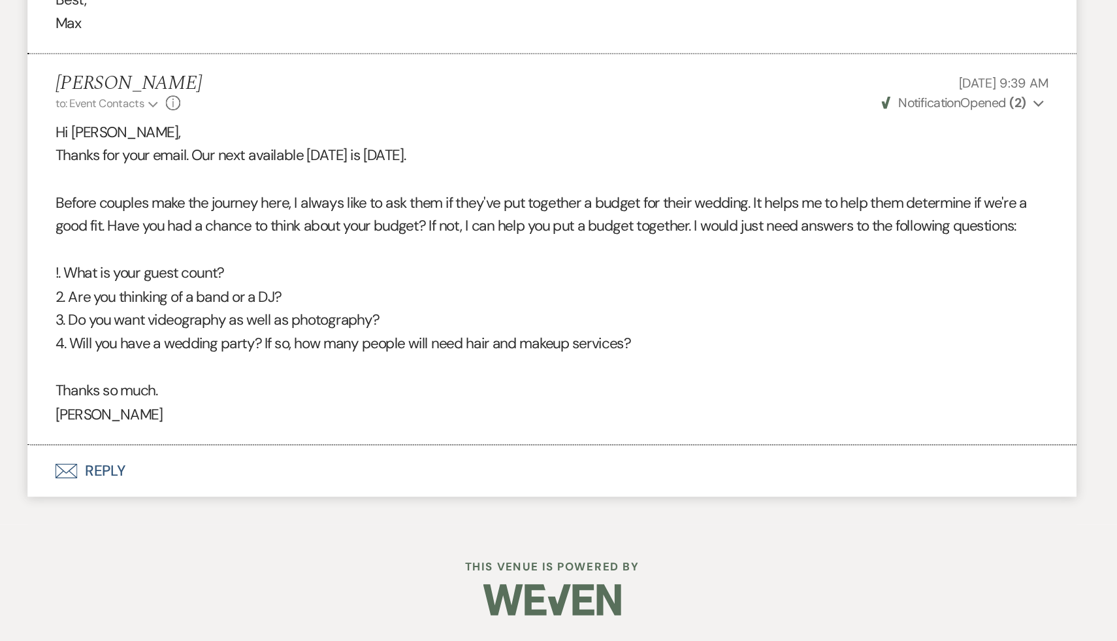
select select "2"
select select "5"
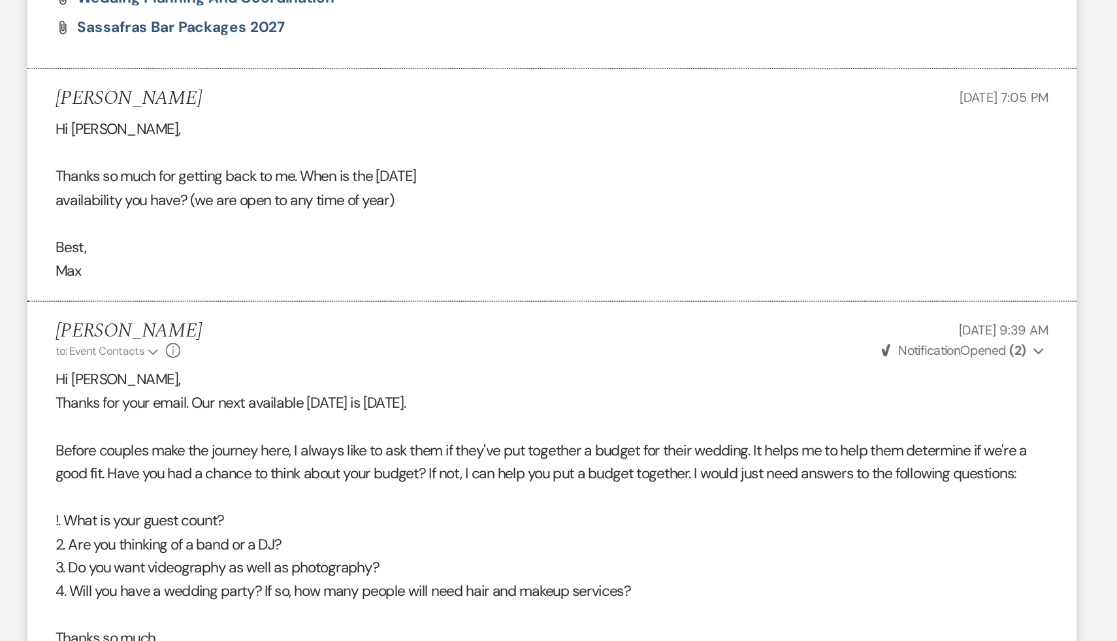
scroll to position [1335, 0]
click at [668, 598] on p "4. Will you have a wedding party? If so, how many people will need hair and mak…" at bounding box center [558, 606] width 705 height 17
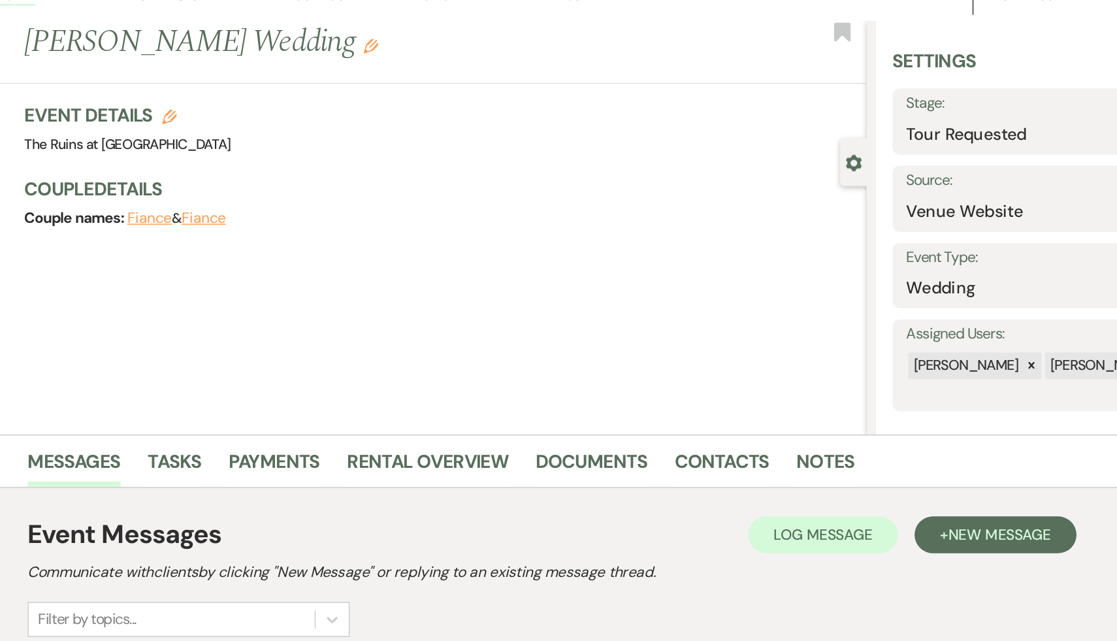
scroll to position [0, 0]
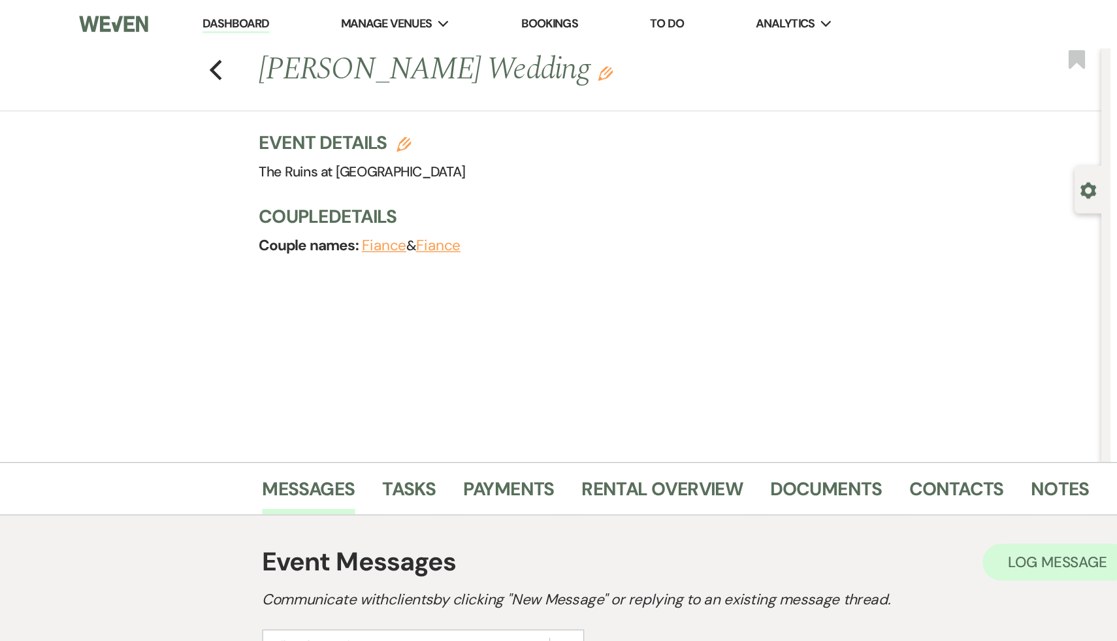
click at [172, 17] on link "Dashboard" at bounding box center [167, 17] width 47 height 12
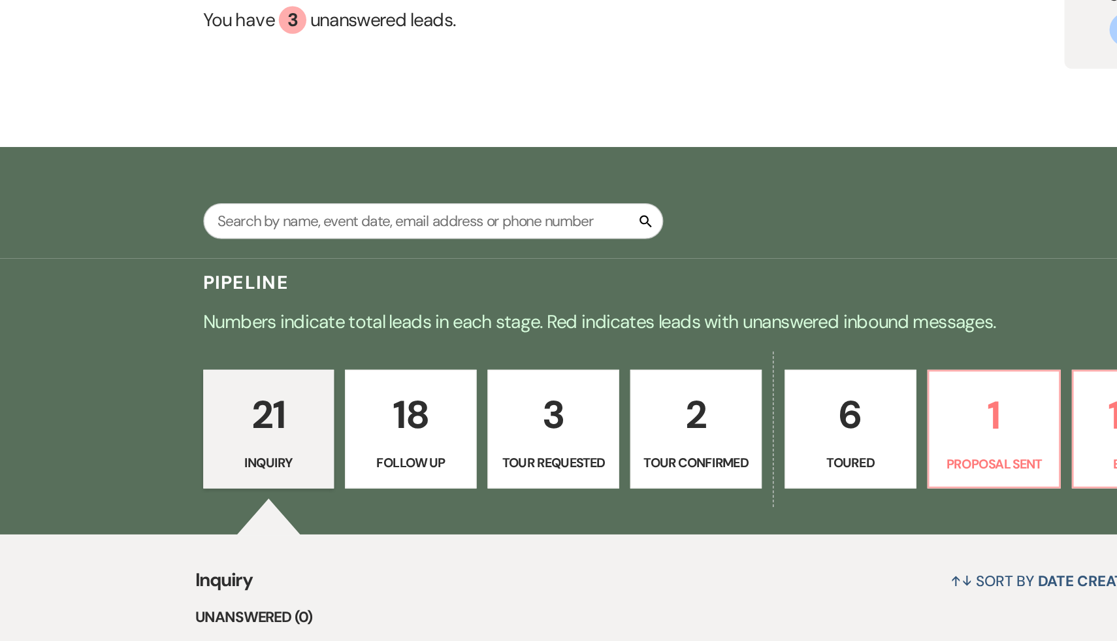
scroll to position [52, 0]
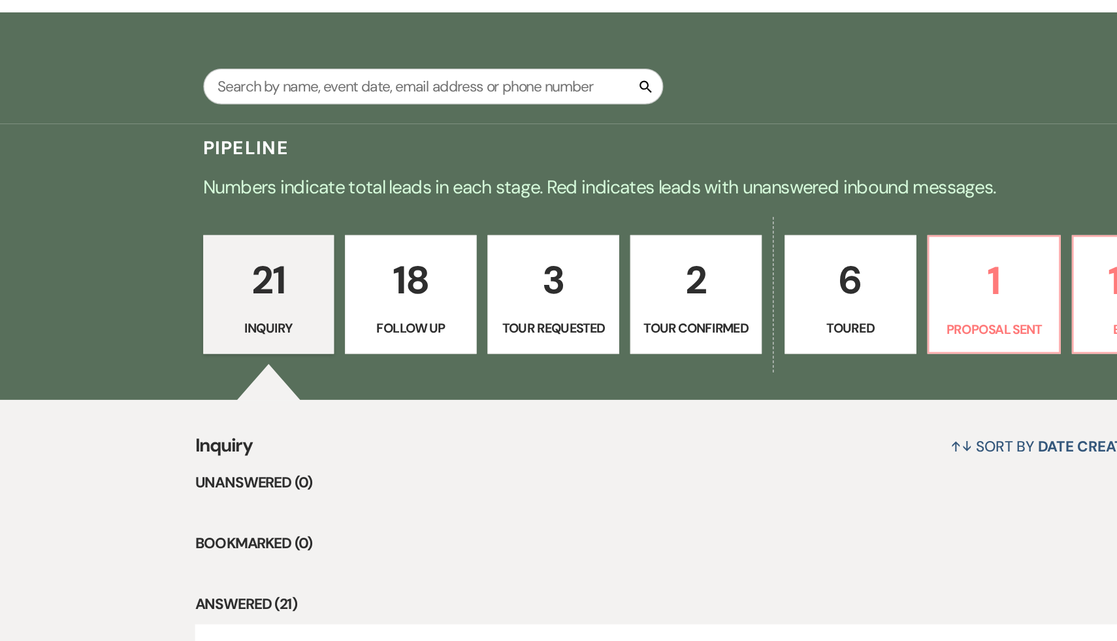
click at [196, 394] on p "21" at bounding box center [191, 385] width 76 height 44
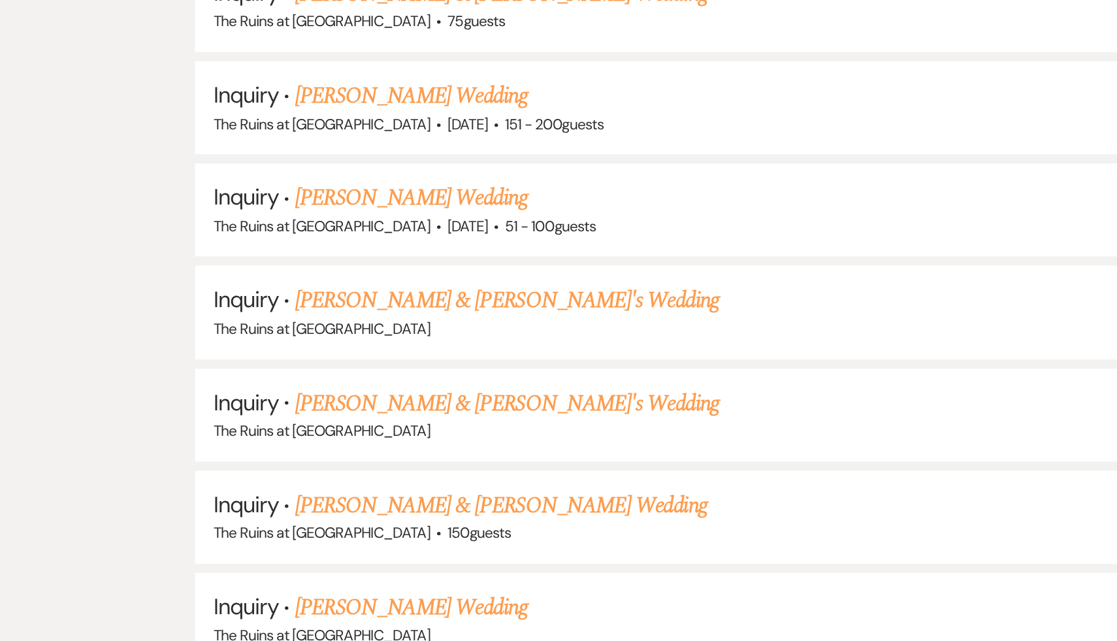
scroll to position [1651, 0]
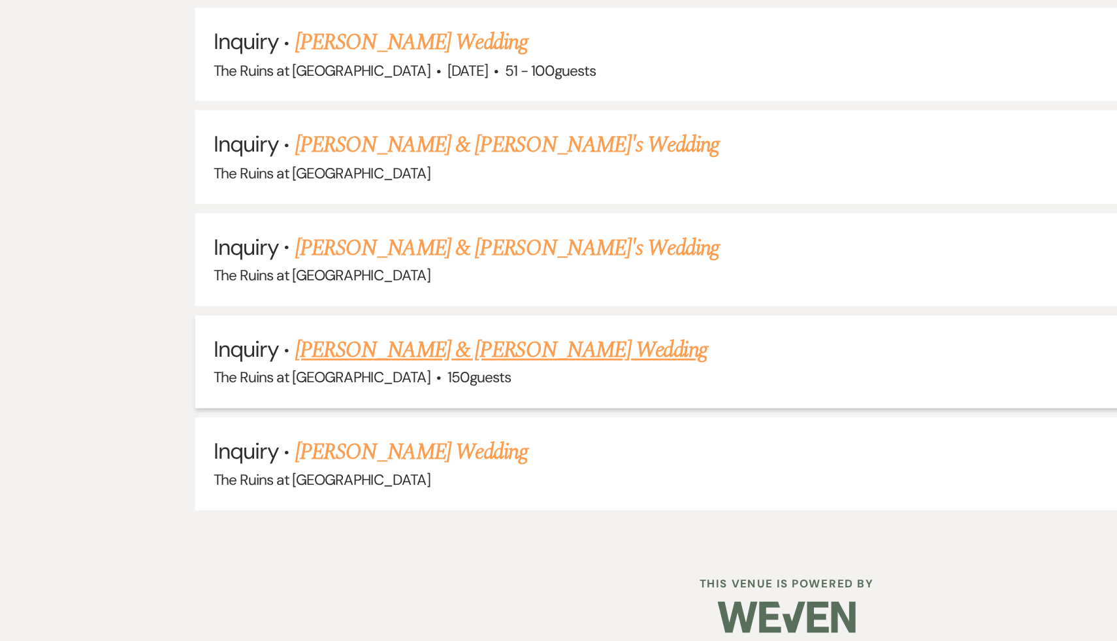
click at [278, 423] on link "Ericka & Joe Ruggiero's Wedding" at bounding box center [356, 435] width 293 height 24
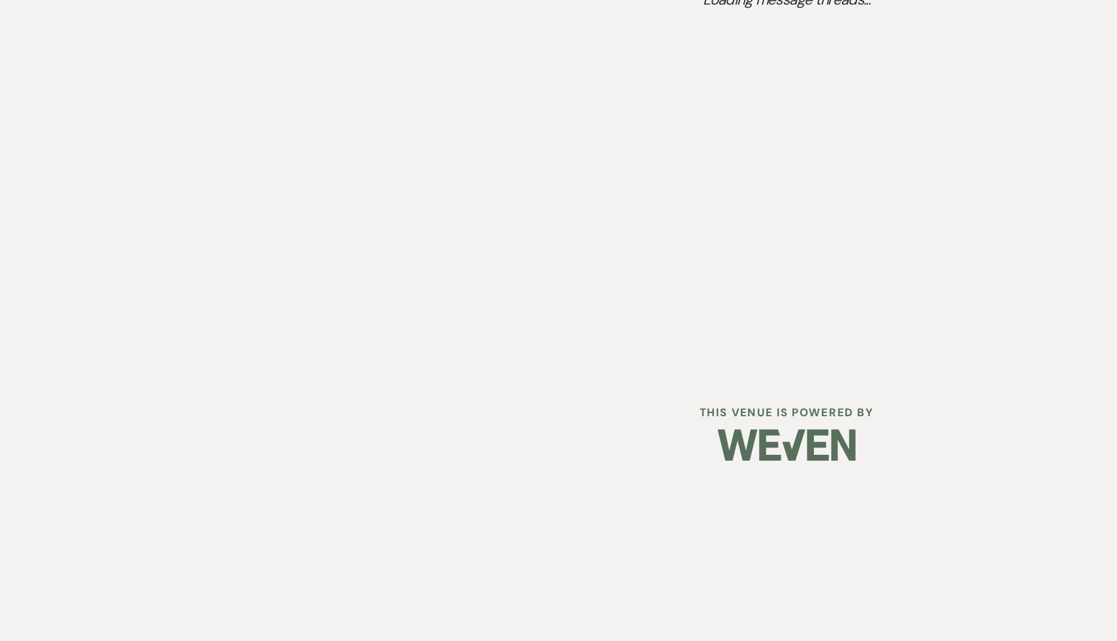
select select "6"
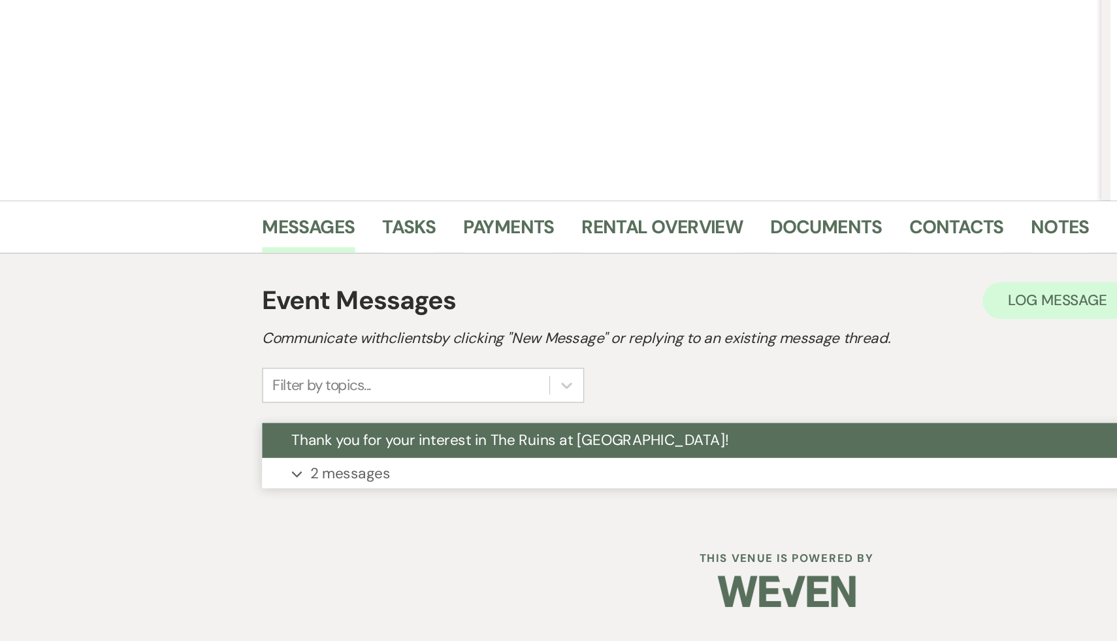
click at [277, 501] on span "Thank you for your interest in The Ruins at [GEOGRAPHIC_DATA]!" at bounding box center [362, 498] width 310 height 14
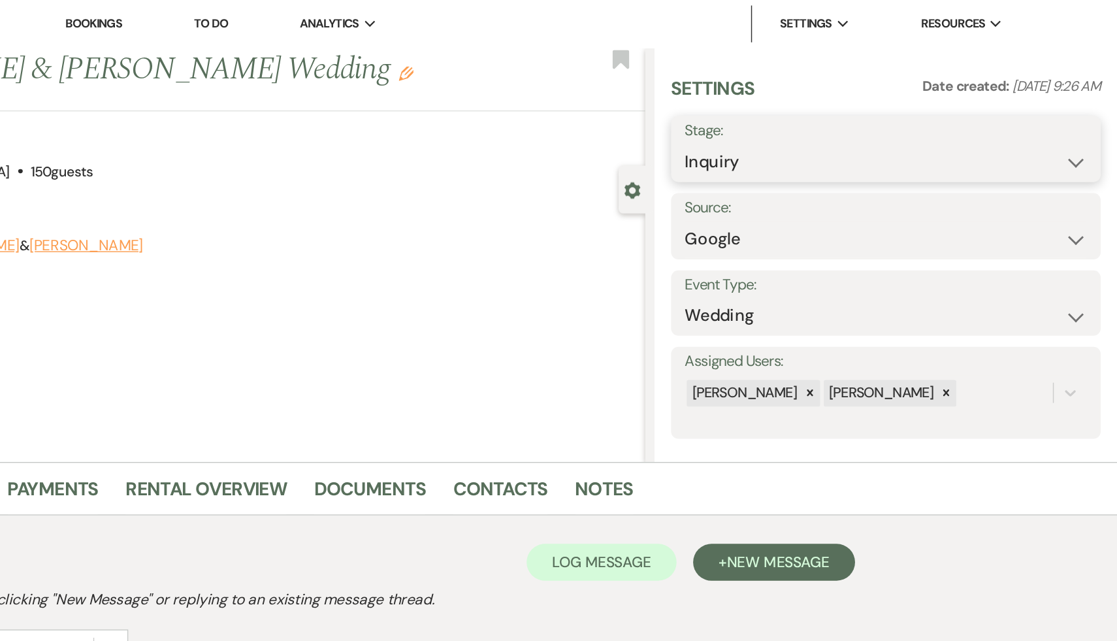
click at [1087, 115] on select "Inquiry Follow Up Tour Requested Tour Confirmed Toured Proposal Sent Booked Lost" at bounding box center [952, 115] width 285 height 25
select select "9"
click at [810, 103] on select "Inquiry Follow Up Tour Requested Tour Confirmed Toured Proposal Sent Booked Lost" at bounding box center [952, 115] width 285 height 25
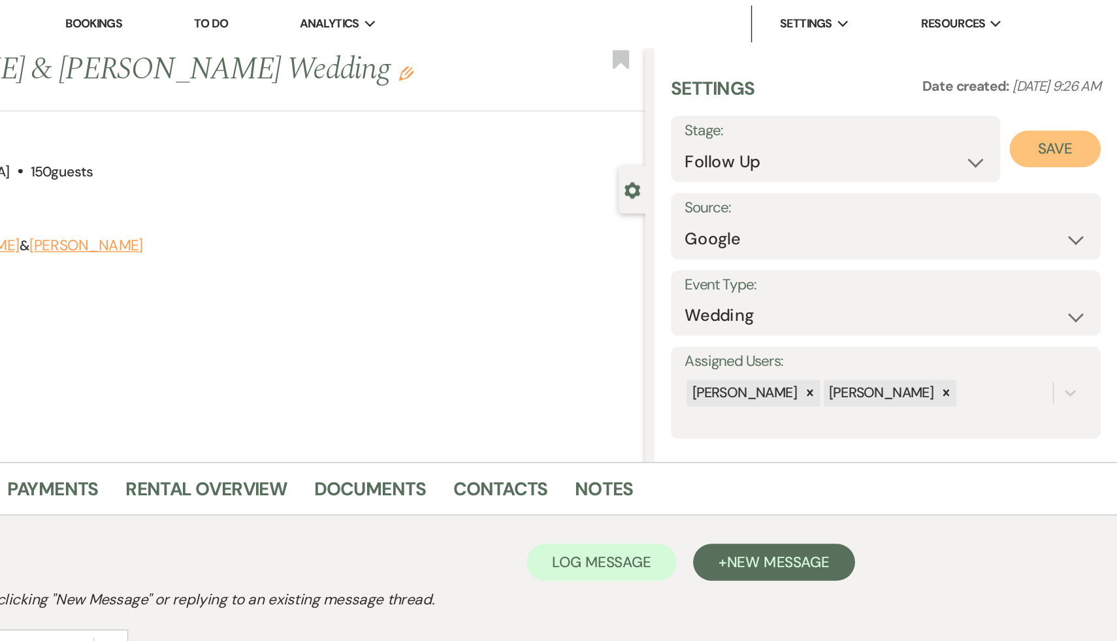
click at [1074, 105] on button "Save" at bounding box center [1073, 106] width 65 height 26
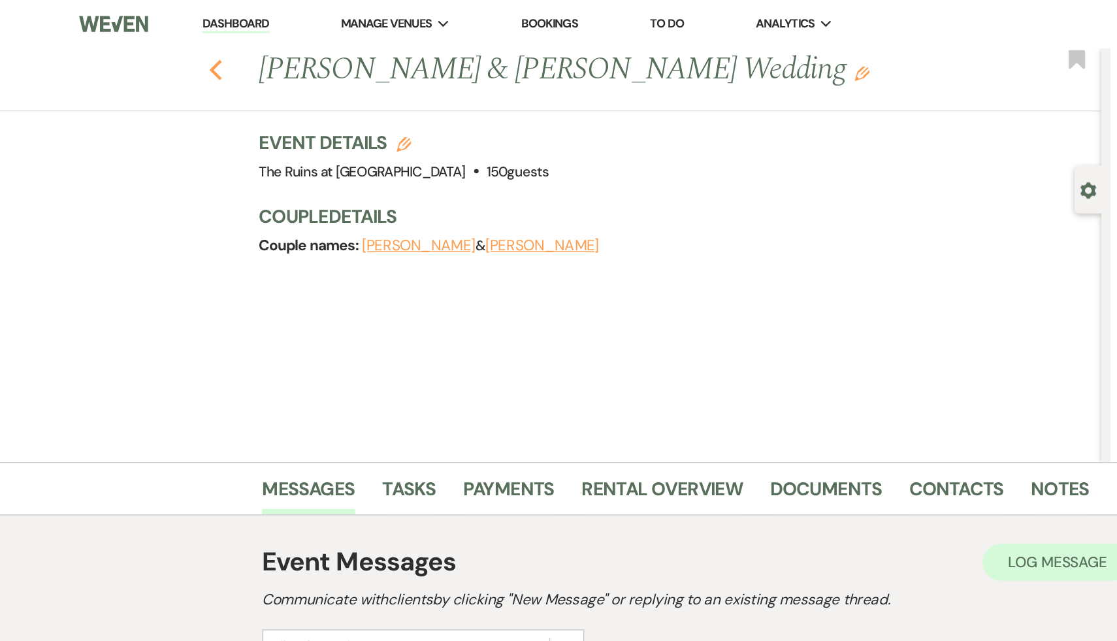
click at [152, 50] on use "button" at bounding box center [153, 49] width 8 height 14
select select "9"
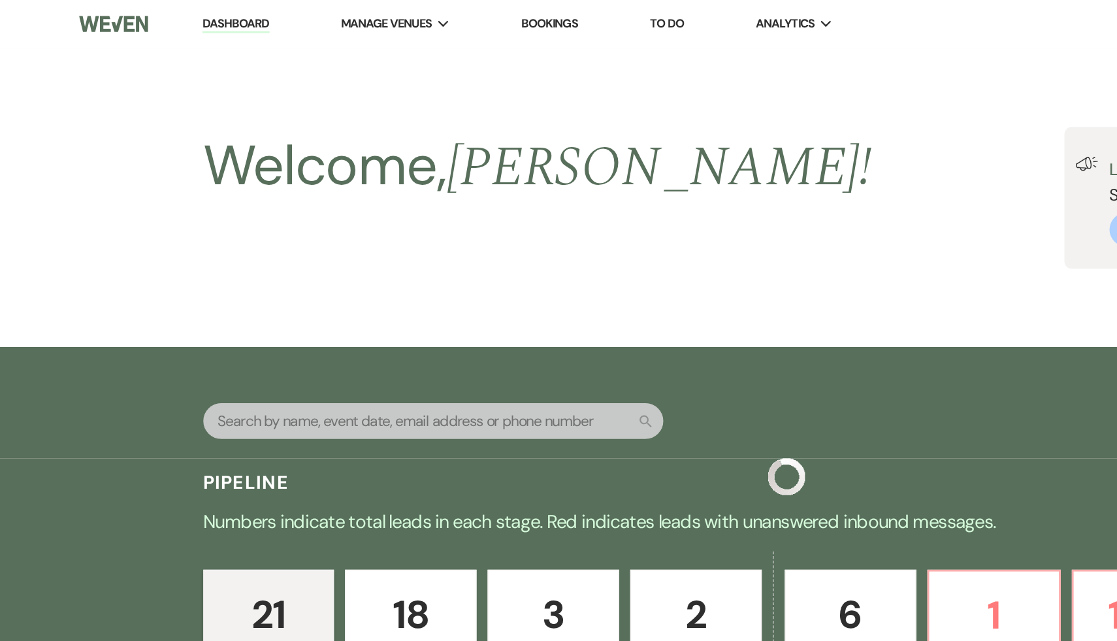
scroll to position [1579, 0]
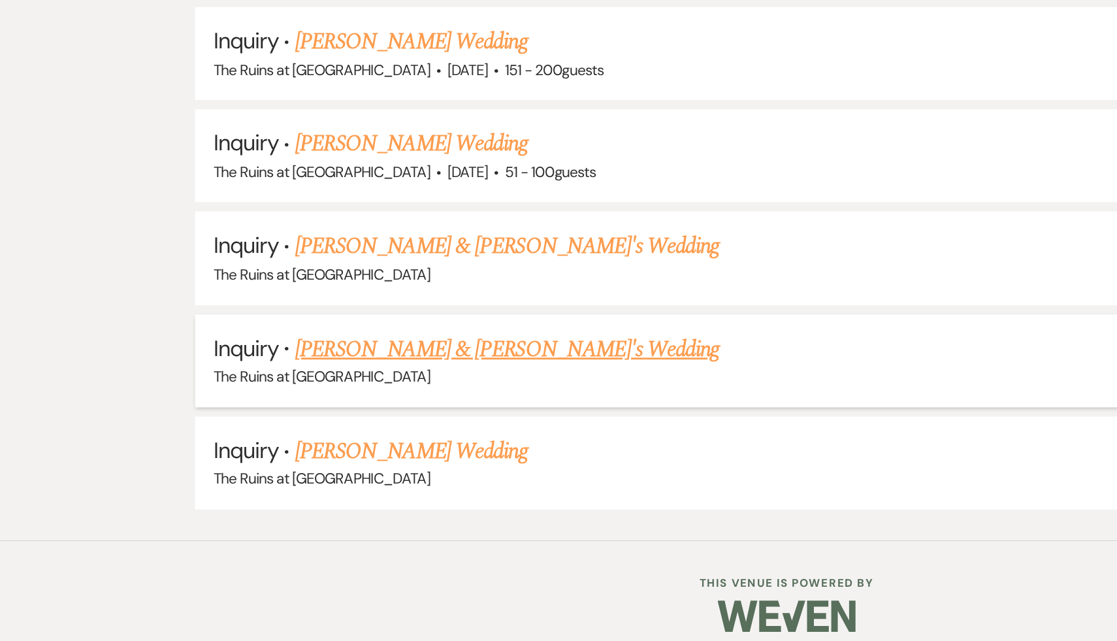
click at [295, 422] on link "Nick Tymeson & Fiance's Wedding" at bounding box center [361, 434] width 302 height 24
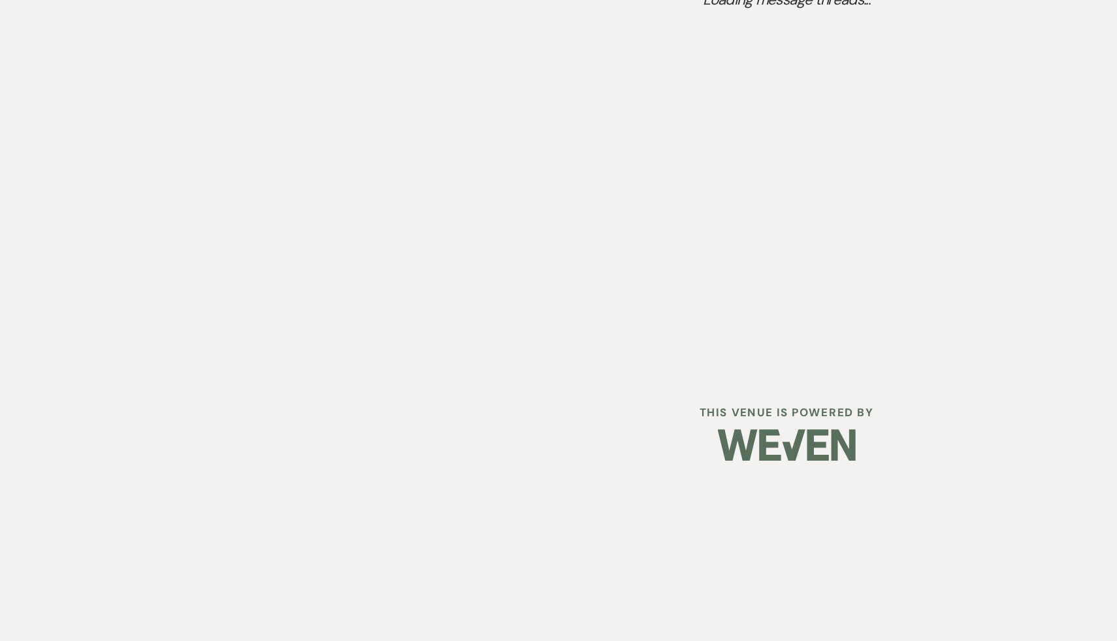
select select "6"
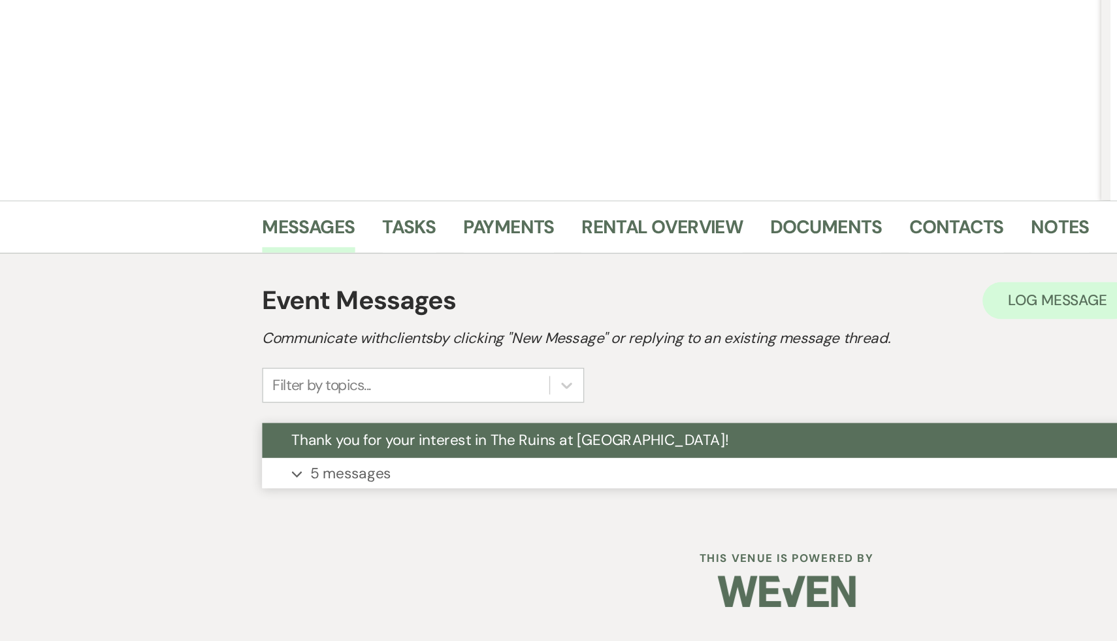
click at [294, 502] on span "Thank you for your interest in The Ruins at [GEOGRAPHIC_DATA]!" at bounding box center [362, 498] width 310 height 14
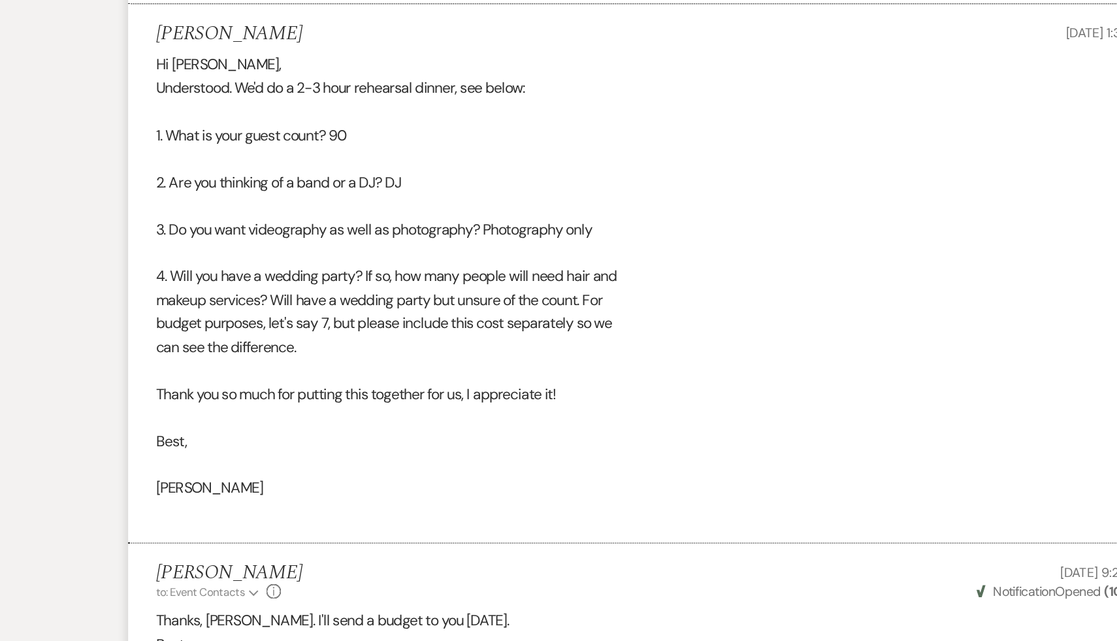
scroll to position [1736, 0]
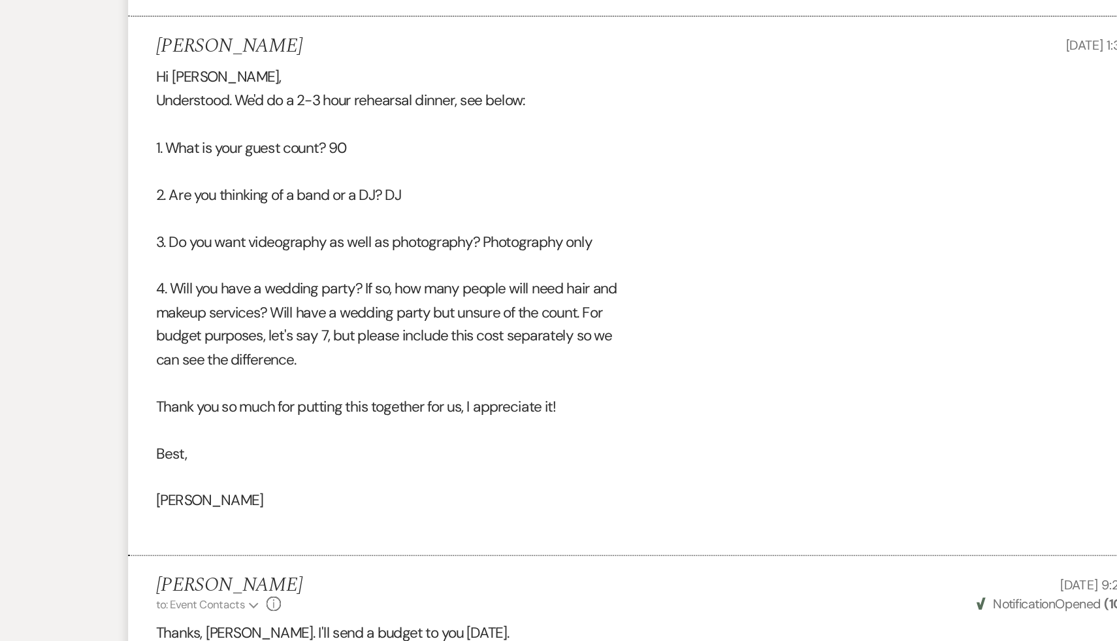
click at [572, 304] on div "Hi Carol, Understood. We'd do a 2-3 hour rehearsal dinner, see below: 1. What i…" at bounding box center [558, 213] width 705 height 334
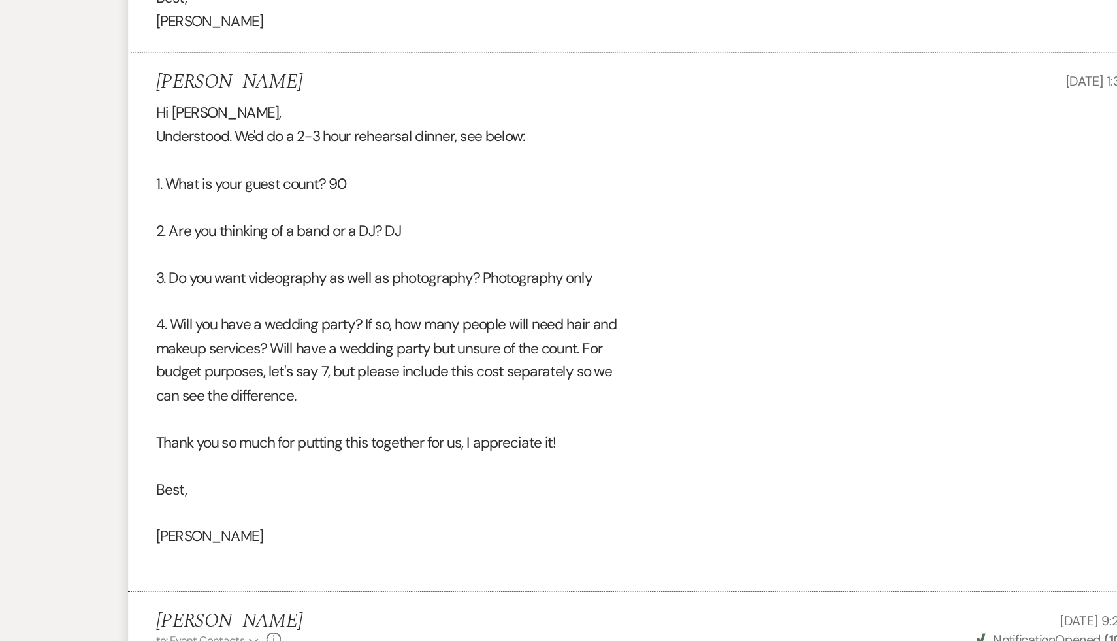
scroll to position [1709, 0]
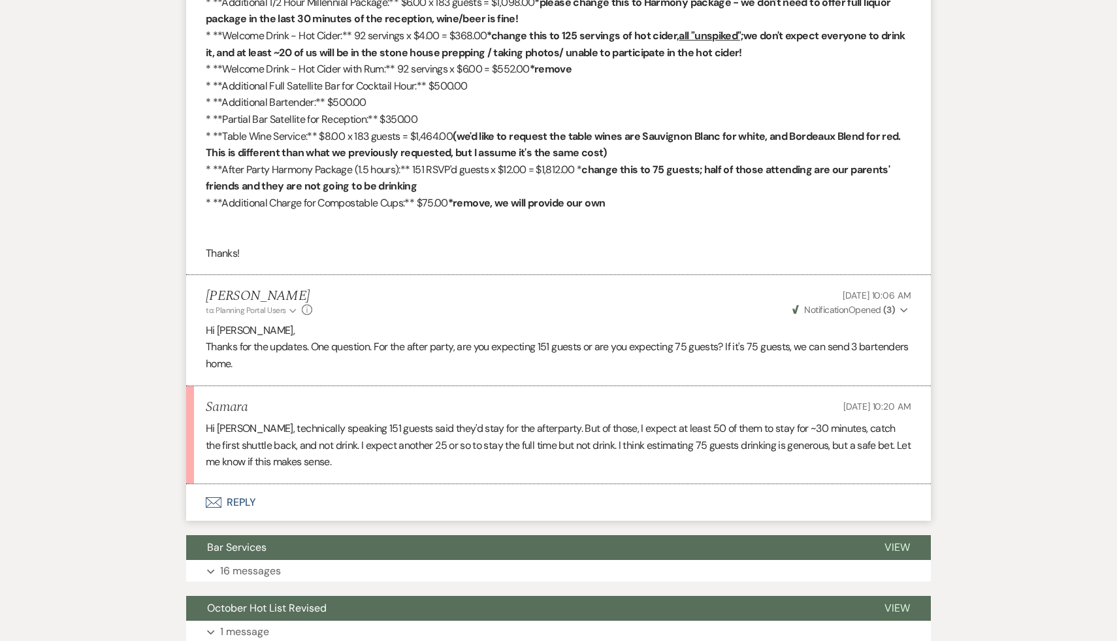
scroll to position [1281, 0]
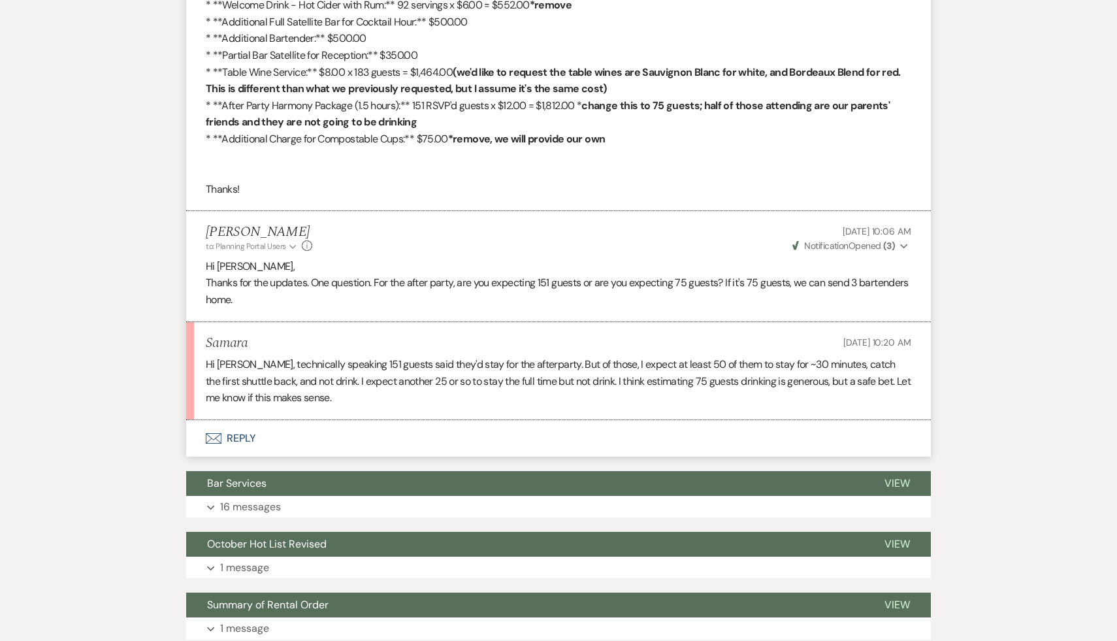
click at [427, 421] on button "Envelope Reply" at bounding box center [558, 438] width 745 height 37
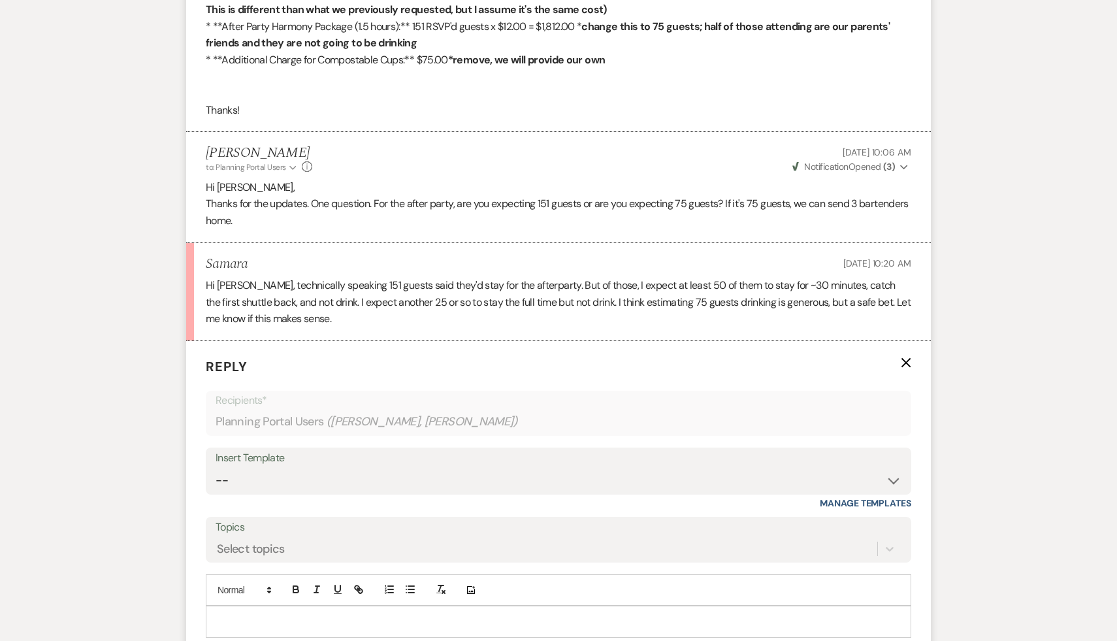
scroll to position [1361, 0]
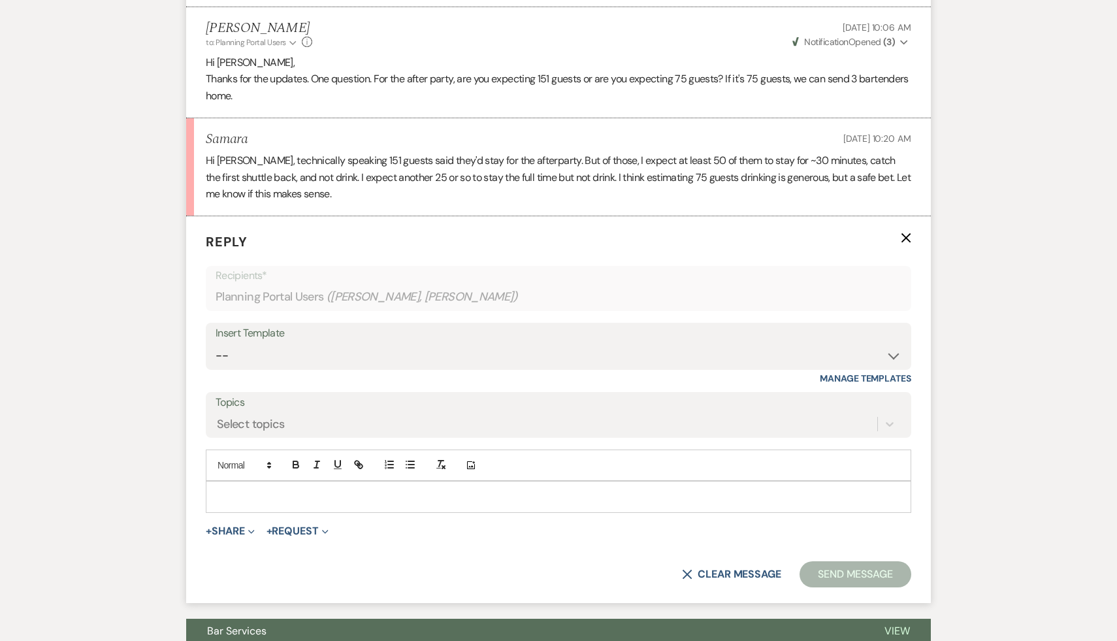
scroll to position [1557, 0]
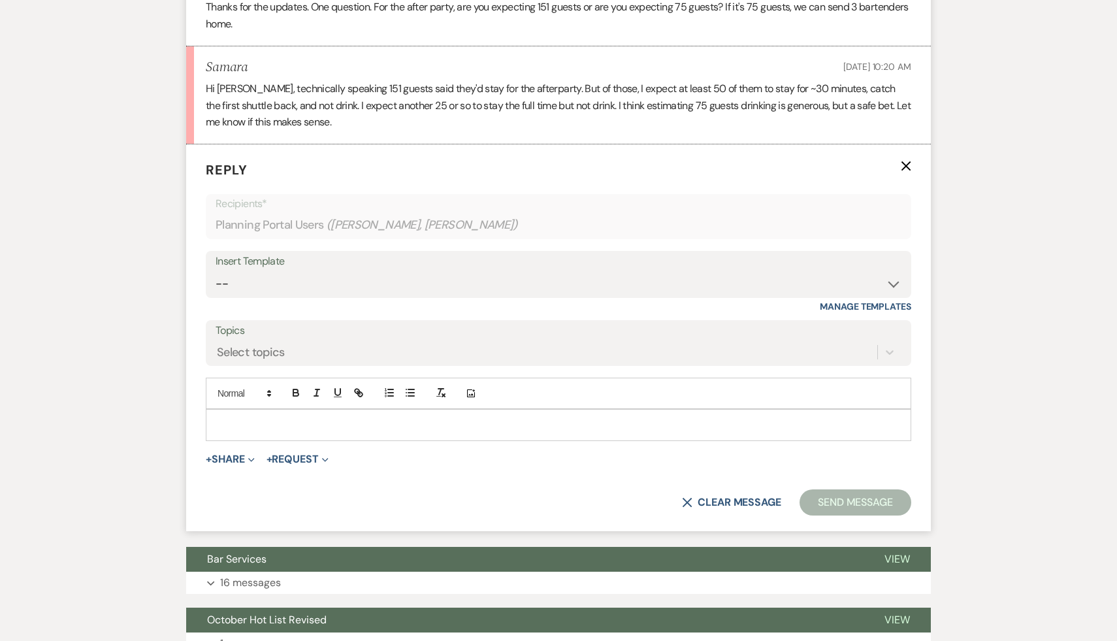
click at [541, 423] on p at bounding box center [558, 424] width 685 height 14
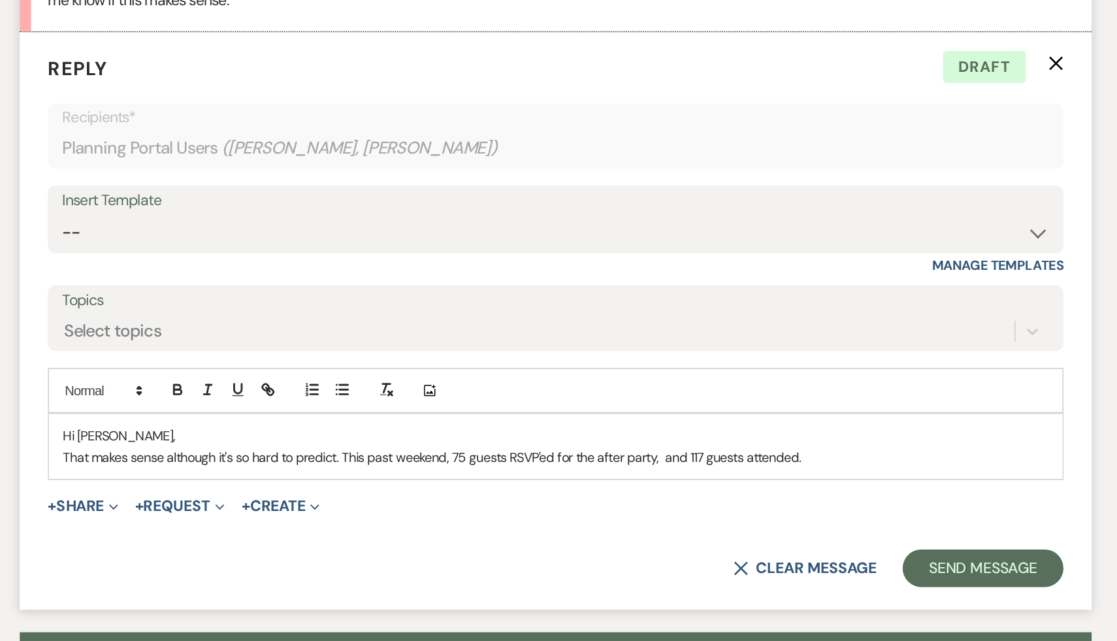
click at [749, 442] on p "That makes sense although it's so hard to predict. This past weekend, 75 guests…" at bounding box center [558, 439] width 685 height 14
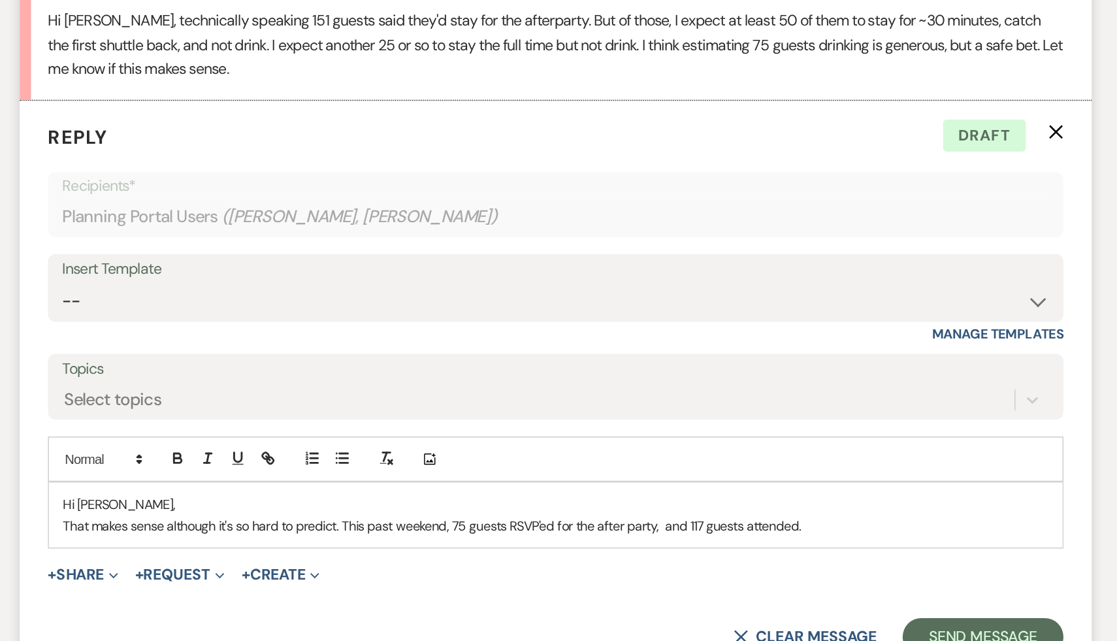
scroll to position [1478, 0]
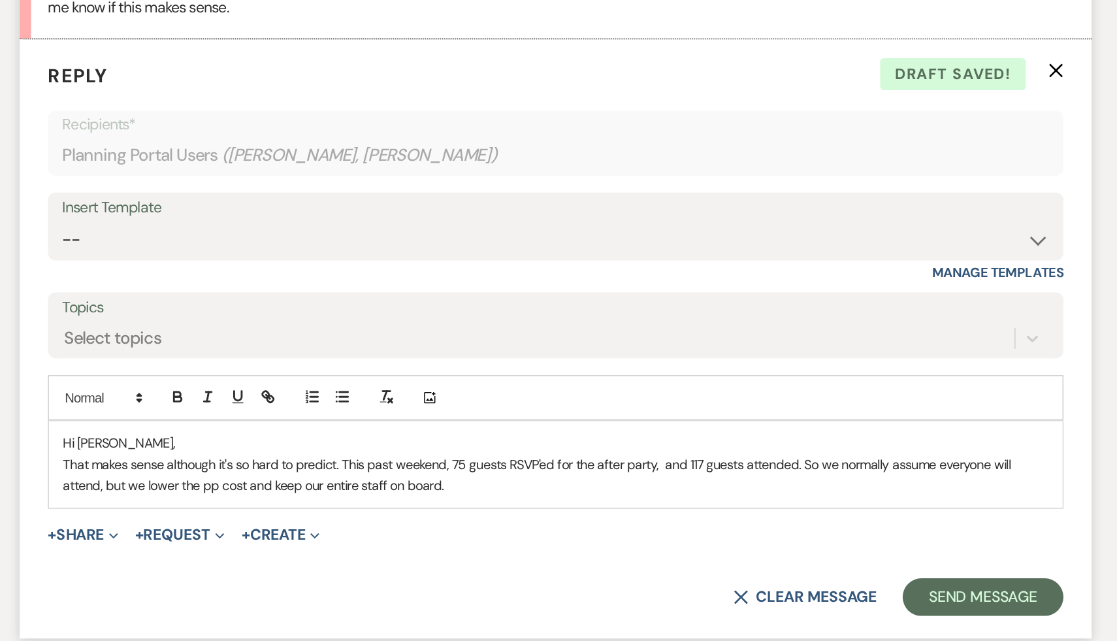
click at [632, 585] on form "Reply X Draft saved! Recipients* Planning Portal Users ( [GEOGRAPHIC_DATA], [PE…" at bounding box center [558, 431] width 745 height 416
click at [508, 524] on p "That makes sense although it's so hard to predict. This past weekend, 75 guests…" at bounding box center [558, 525] width 685 height 29
click at [459, 533] on p "That makes sense although it's so hard to predict. This past weekend, 75 guests…" at bounding box center [558, 525] width 685 height 29
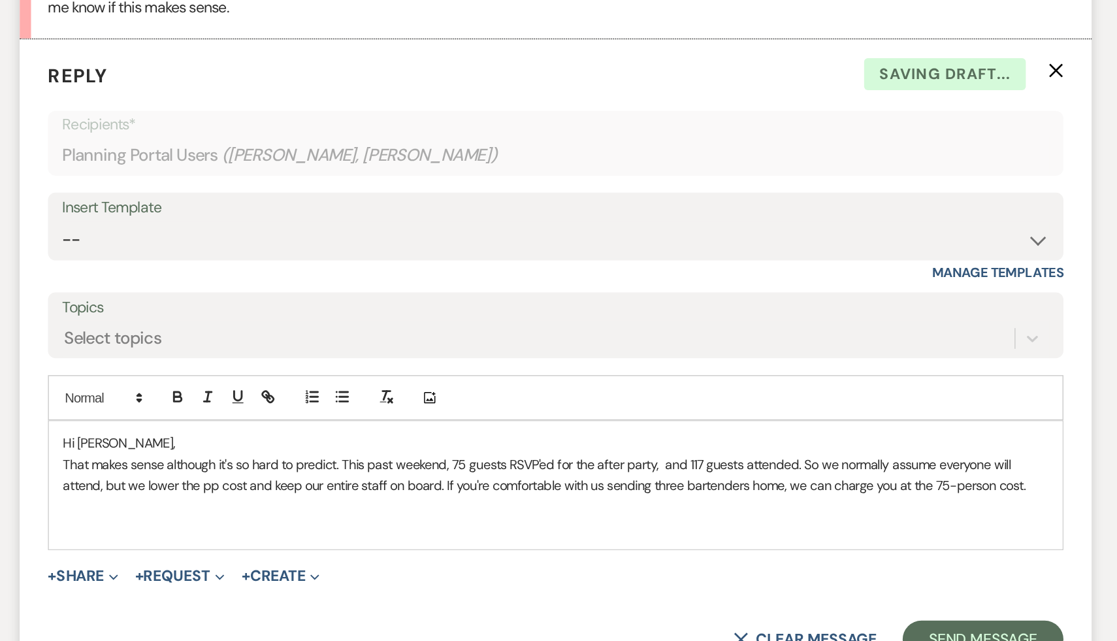
click at [332, 552] on p at bounding box center [558, 547] width 685 height 14
click at [559, 516] on p "That makes sense although it's so hard to predict. This past weekend, 75 guests…" at bounding box center [558, 525] width 685 height 29
click at [621, 559] on p at bounding box center [558, 562] width 685 height 14
click at [892, 534] on p "That makes sense although it's so hard to predict. This past weekend, 75 guests…" at bounding box center [558, 525] width 685 height 29
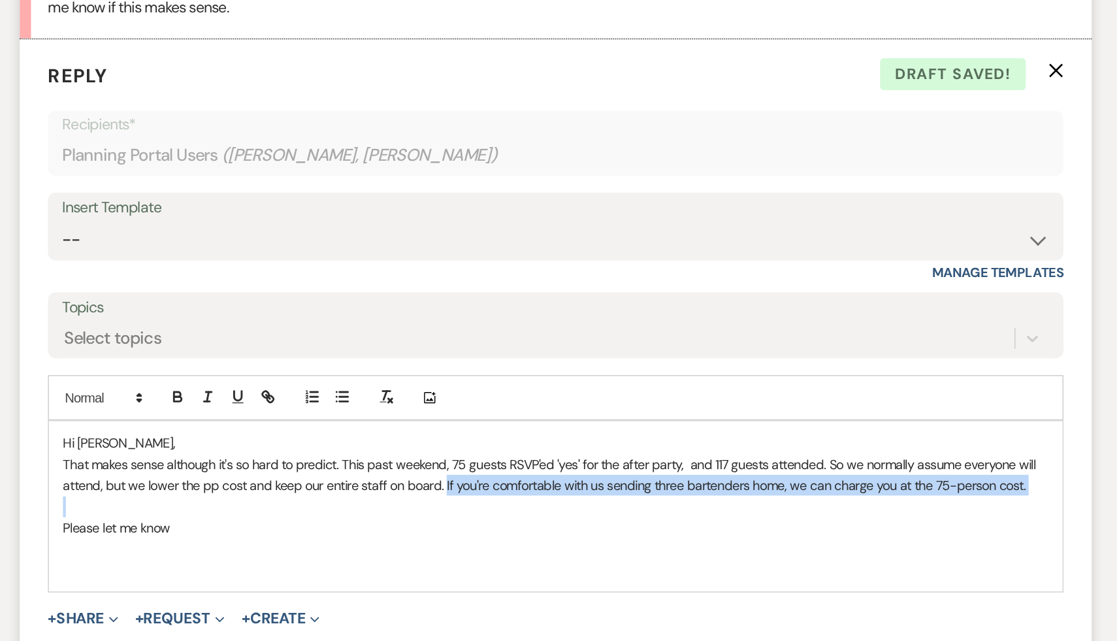
drag, startPoint x: 479, startPoint y: 532, endPoint x: 726, endPoint y: 543, distance: 246.5
click at [726, 543] on div "Hi [PERSON_NAME], That makes sense although it's so hard to predict. This past …" at bounding box center [558, 547] width 704 height 118
copy p "If you're comfortable with us sending three bartenders home, we can charge you …"
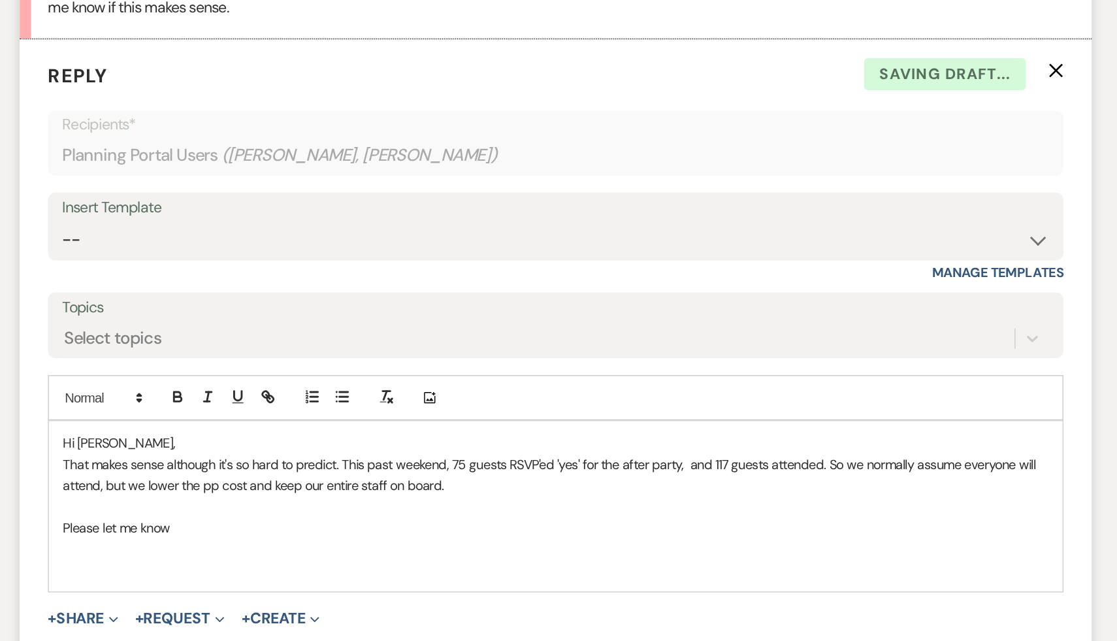
click at [376, 570] on p at bounding box center [558, 576] width 685 height 14
click at [317, 560] on p "Please let me know" at bounding box center [558, 562] width 685 height 14
click at [532, 560] on p "Please let me know If you're comfortable with us sending three bartenders home,…" at bounding box center [558, 562] width 685 height 14
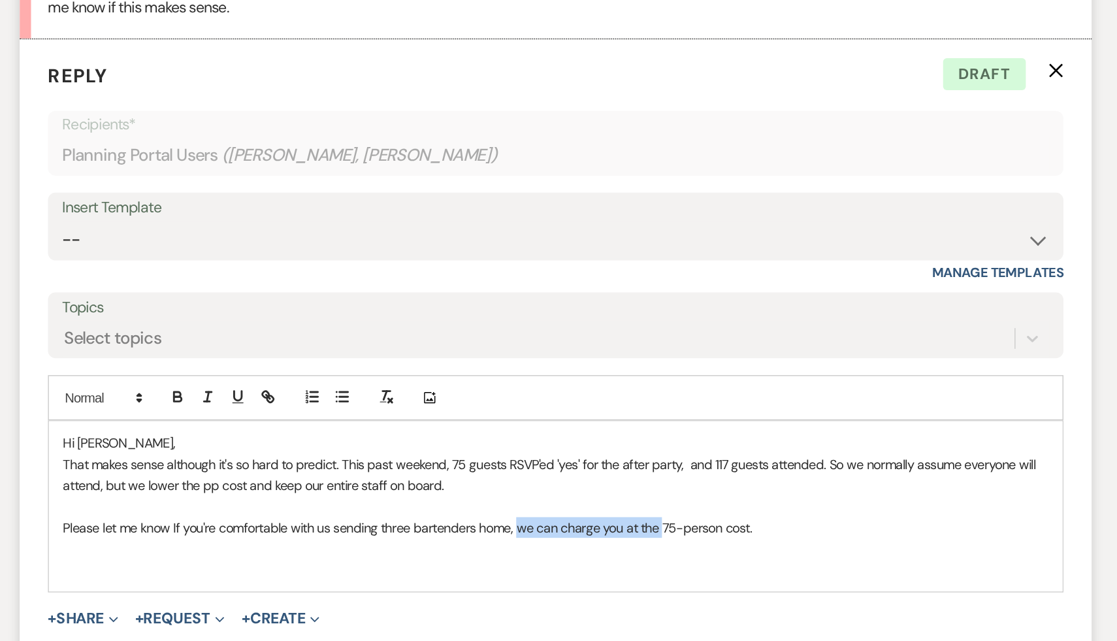
drag, startPoint x: 630, startPoint y: 560, endPoint x: 534, endPoint y: 555, distance: 96.9
click at [534, 555] on p "Please let me know If you're comfortable with us sending three bartenders home,…" at bounding box center [558, 562] width 685 height 14
click at [686, 563] on p "Please let me know If you're comfortable with us sending three bartenders home,…" at bounding box center [558, 562] width 685 height 14
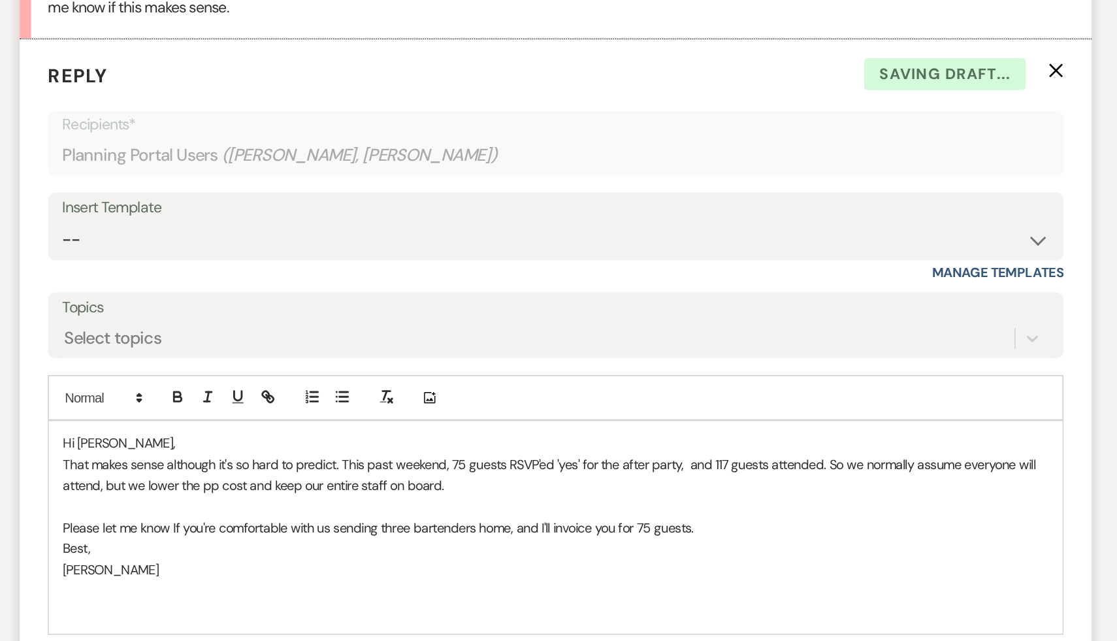
click at [551, 600] on p at bounding box center [558, 605] width 685 height 14
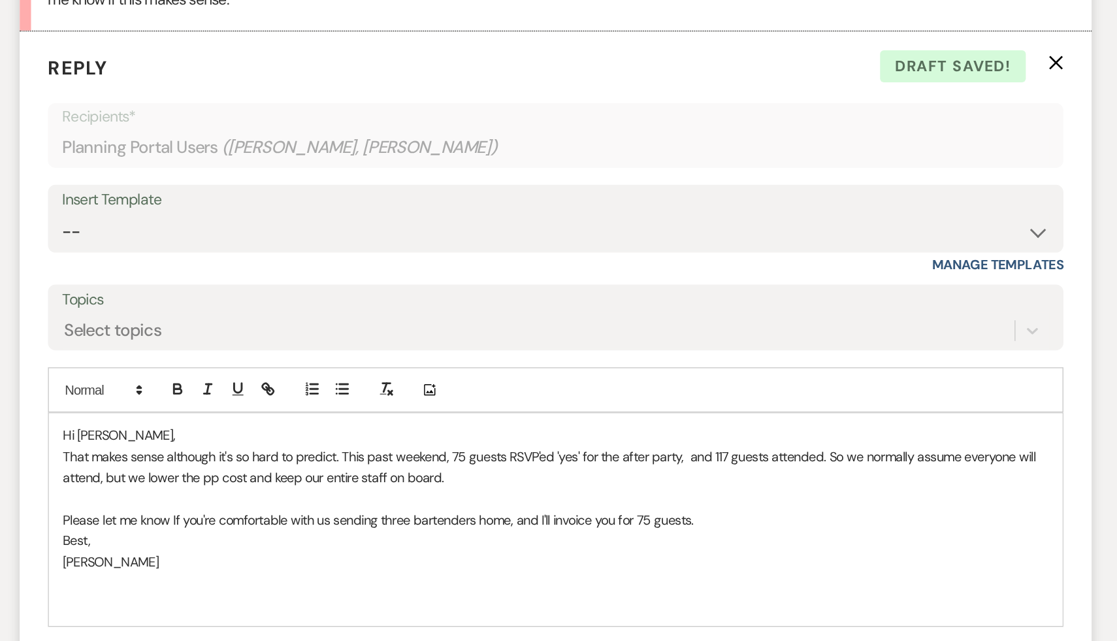
click at [551, 600] on p at bounding box center [558, 600] width 685 height 14
click at [551, 597] on p at bounding box center [558, 600] width 685 height 14
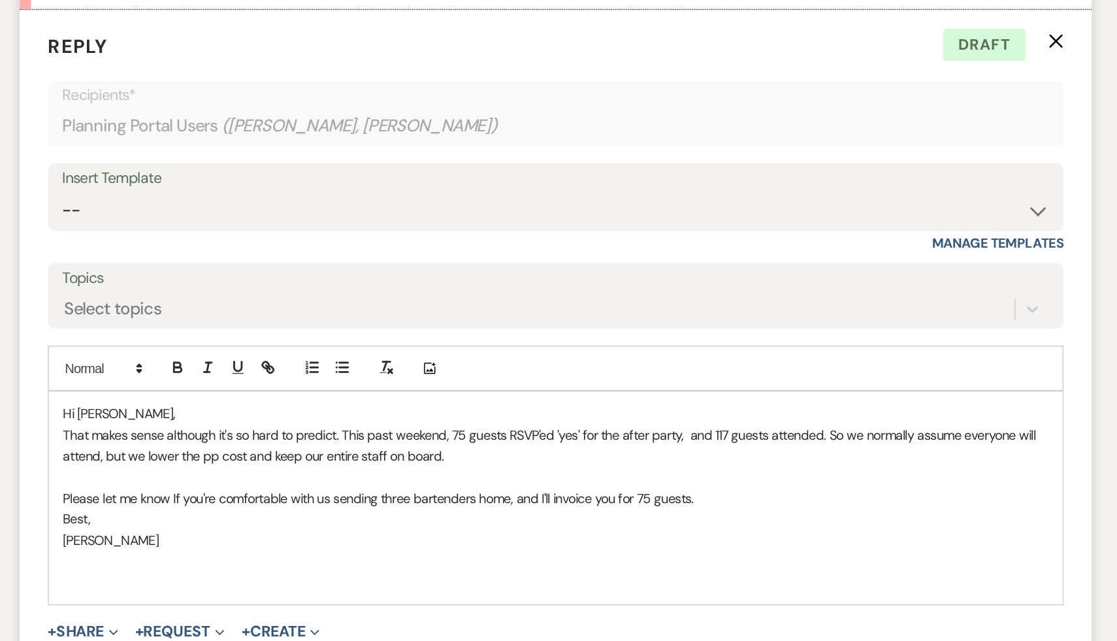
scroll to position [1512, 0]
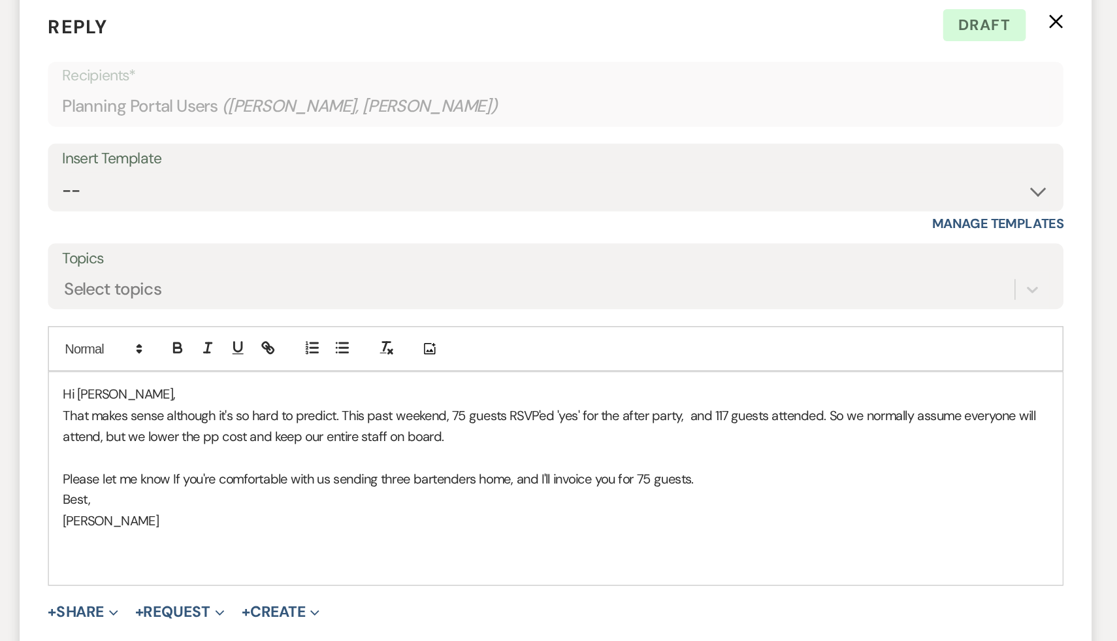
click at [606, 555] on p "Carol" at bounding box center [558, 557] width 685 height 14
click at [534, 562] on p "[PERSON_NAME]" at bounding box center [558, 557] width 685 height 14
click at [508, 555] on p "[PERSON_NAME]" at bounding box center [558, 557] width 685 height 14
click at [470, 554] on p "[PERSON_NAME]" at bounding box center [558, 557] width 685 height 14
click at [438, 551] on p "[PERSON_NAME]" at bounding box center [558, 557] width 685 height 14
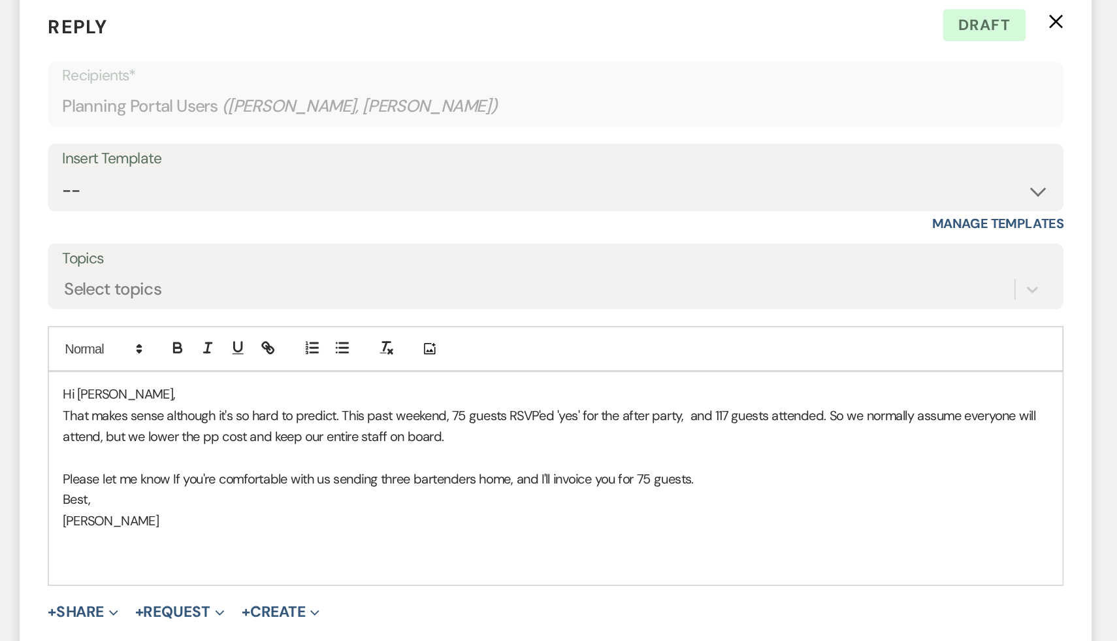
click at [438, 550] on p "[PERSON_NAME]" at bounding box center [558, 557] width 685 height 14
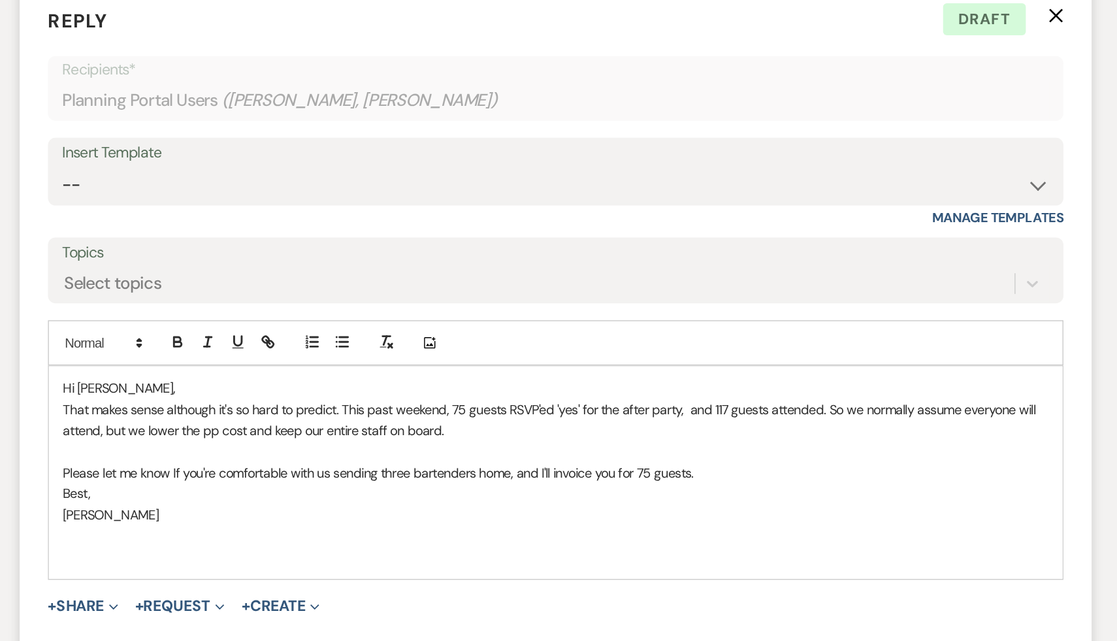
scroll to position [1517, 0]
click at [436, 549] on p "[PERSON_NAME]" at bounding box center [558, 552] width 685 height 14
click at [412, 543] on p "Best," at bounding box center [558, 537] width 685 height 14
click at [502, 548] on p "[PERSON_NAME]" at bounding box center [558, 552] width 685 height 14
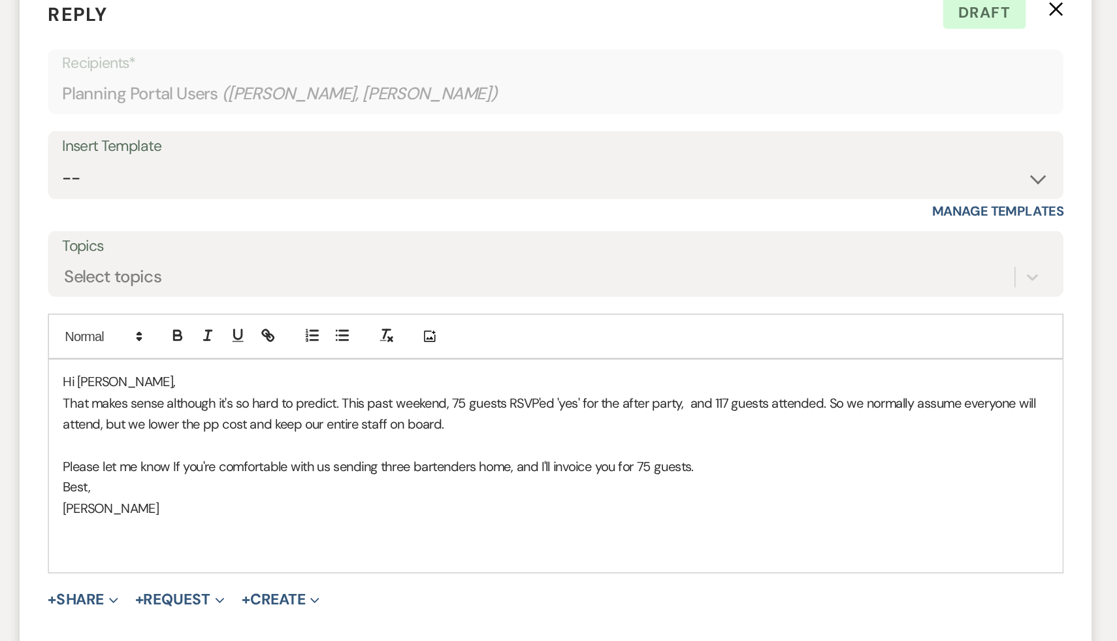
scroll to position [1521, 0]
click at [469, 532] on p "Best," at bounding box center [558, 533] width 685 height 14
click at [486, 488] on p "That makes sense although it's so hard to predict. This past weekend, 75 guests…" at bounding box center [558, 482] width 685 height 29
click at [546, 516] on p "Please let me know If you're comfortable with us sending three bartenders home,…" at bounding box center [558, 518] width 685 height 14
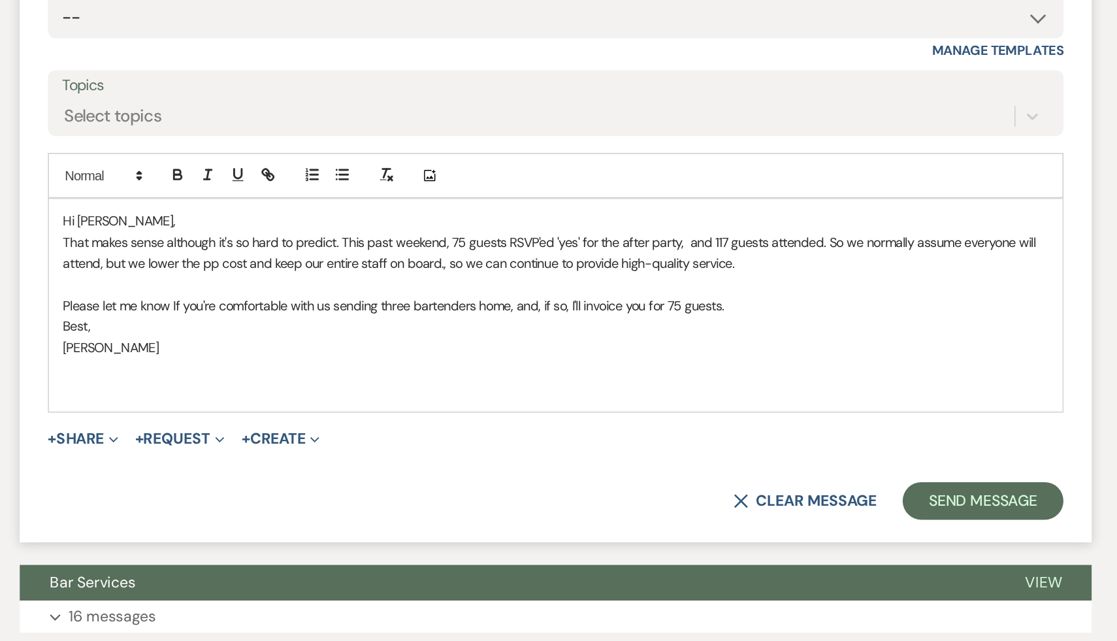
scroll to position [1640, 0]
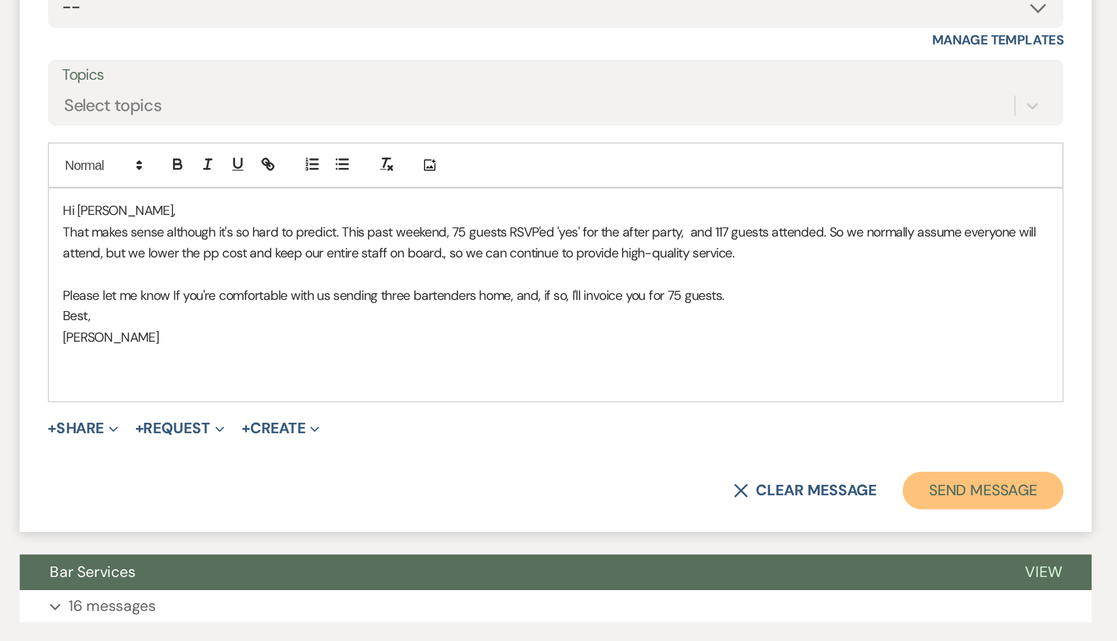
click at [875, 536] on button "Send Message" at bounding box center [856, 536] width 112 height 26
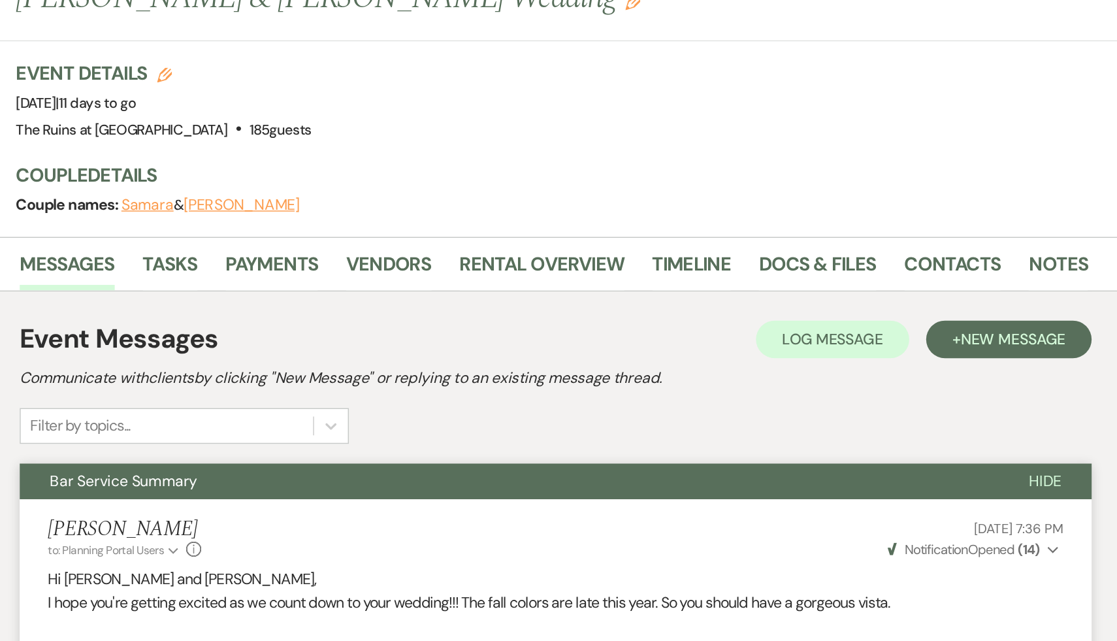
scroll to position [0, 0]
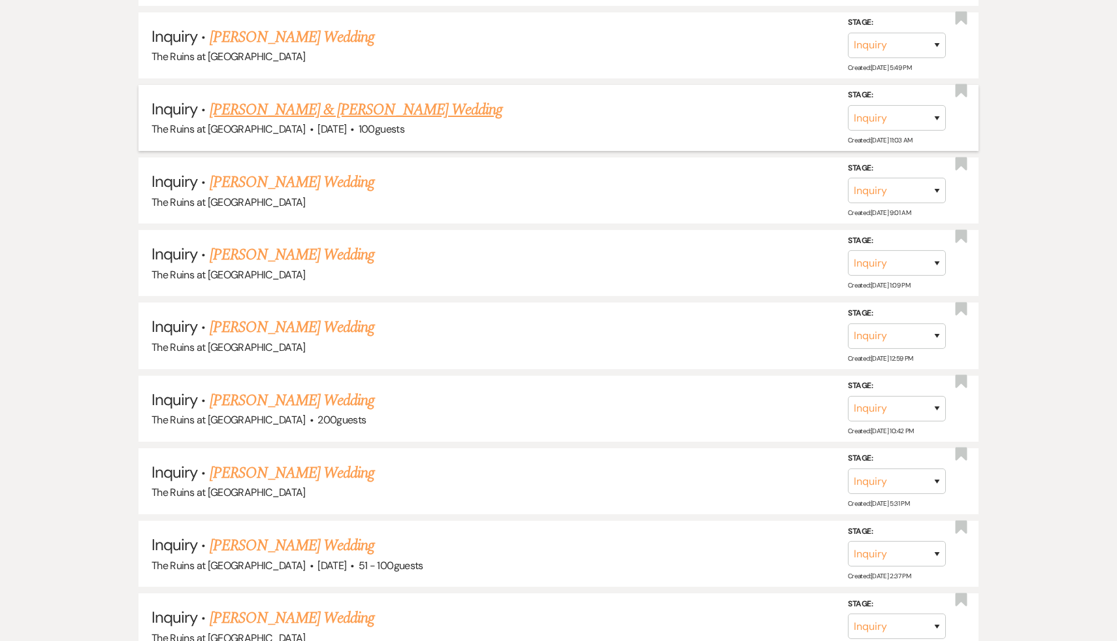
scroll to position [948, 0]
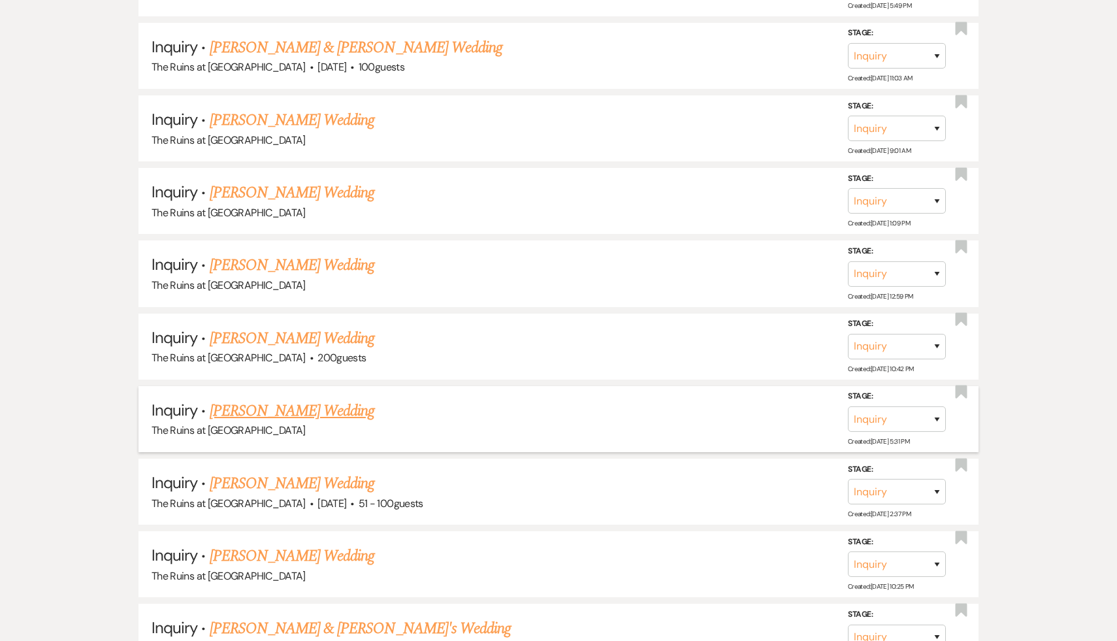
click at [309, 406] on link "[PERSON_NAME] Wedding" at bounding box center [292, 411] width 165 height 24
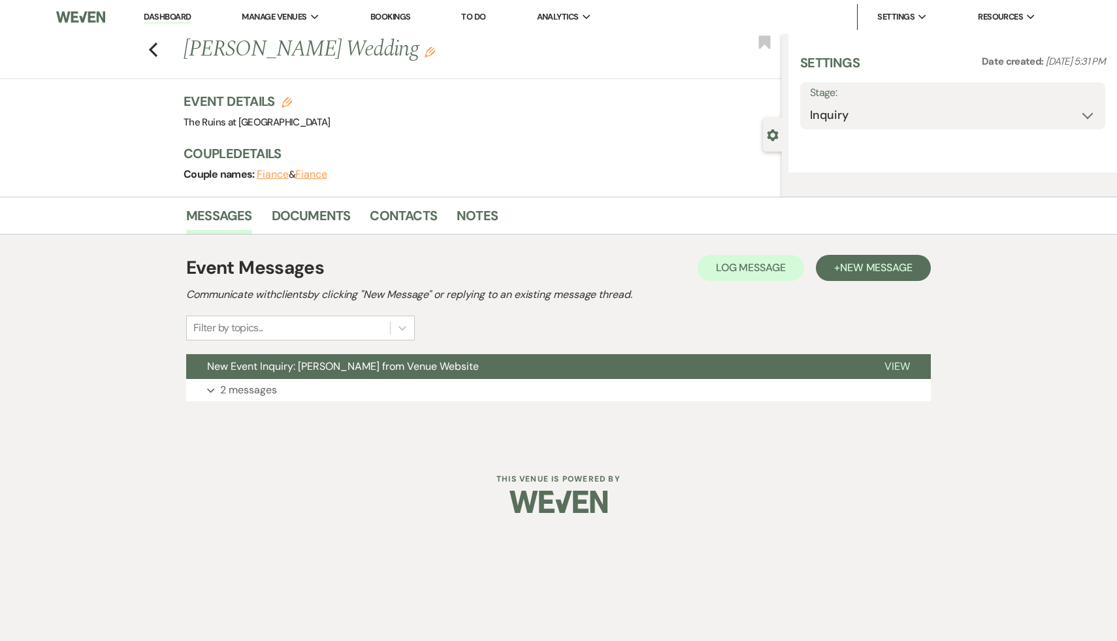
select select "5"
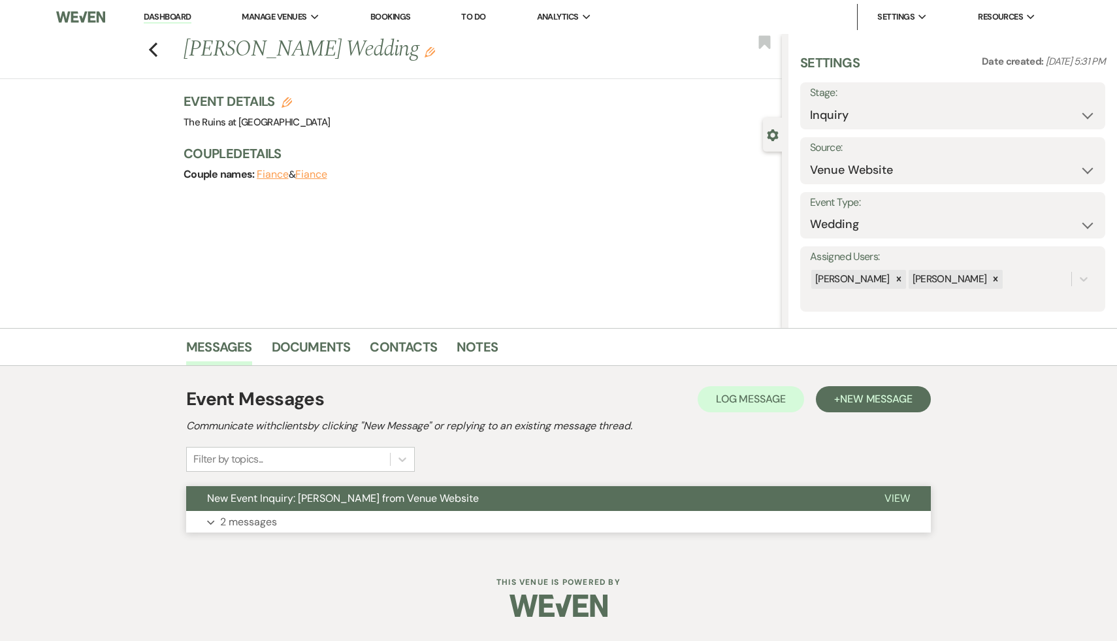
click at [324, 498] on span "New Event Inquiry: [PERSON_NAME] from Venue Website" at bounding box center [343, 498] width 272 height 14
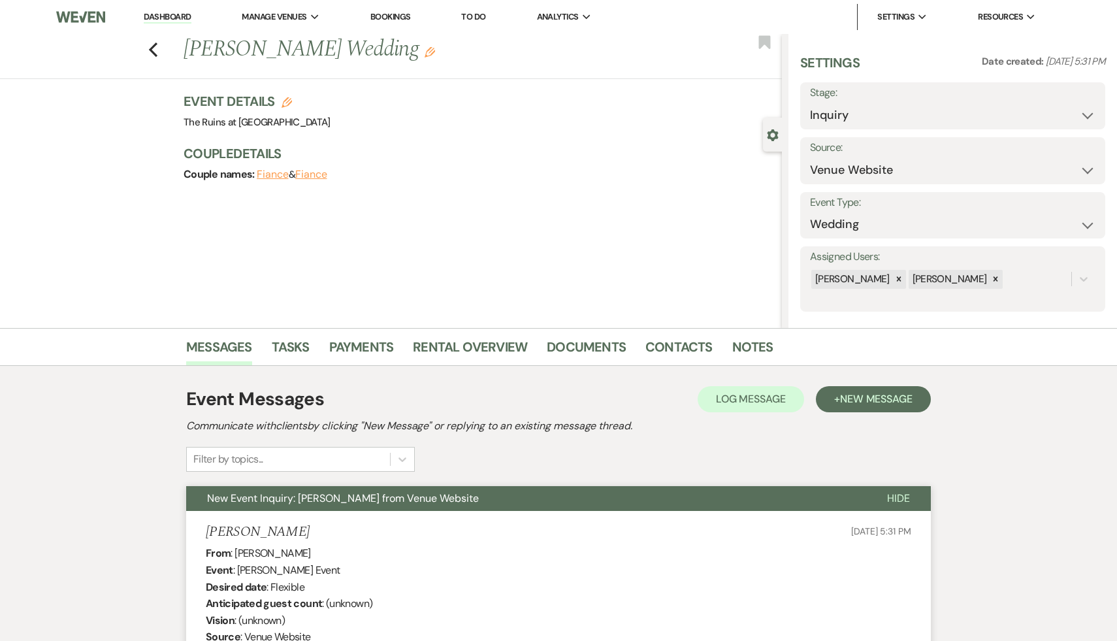
click at [174, 14] on link "Dashboard" at bounding box center [167, 17] width 47 height 12
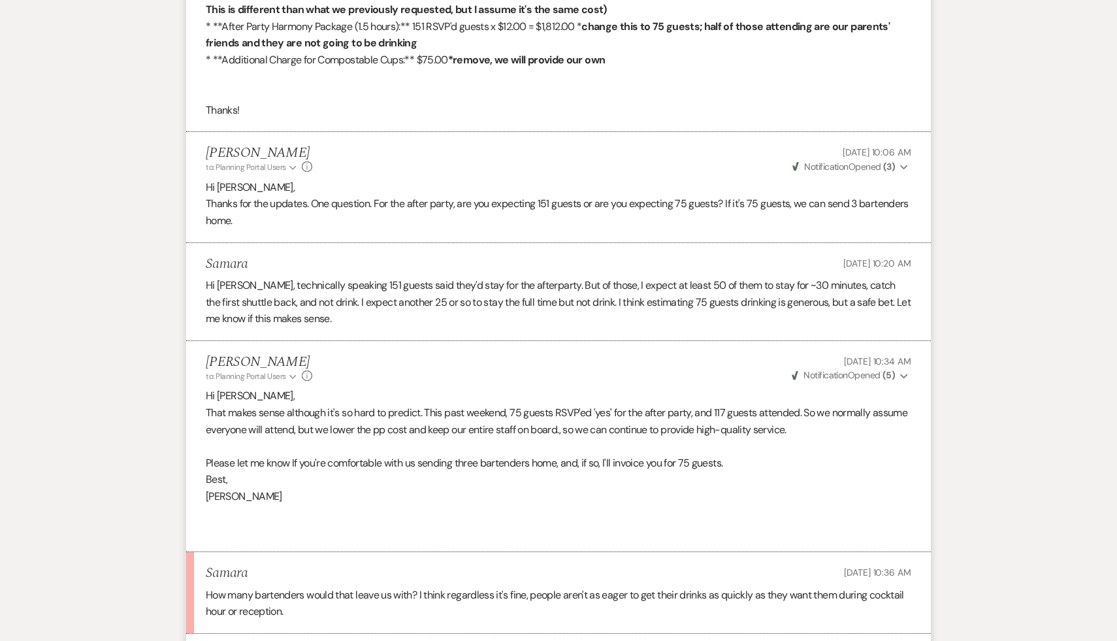
scroll to position [1572, 0]
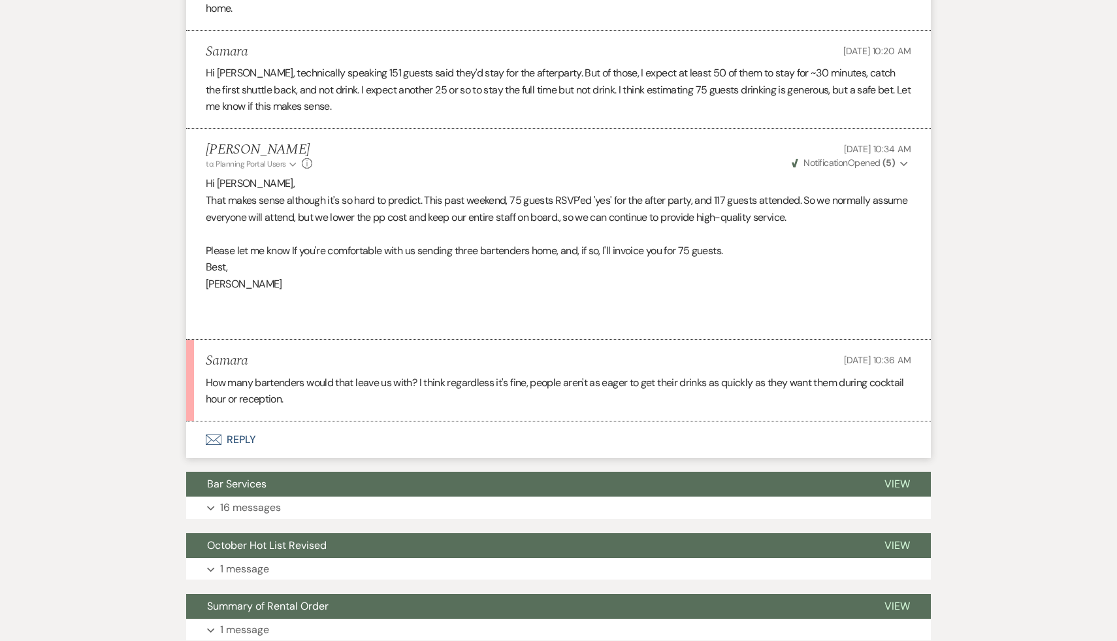
click at [243, 439] on button "Envelope Reply" at bounding box center [558, 439] width 745 height 37
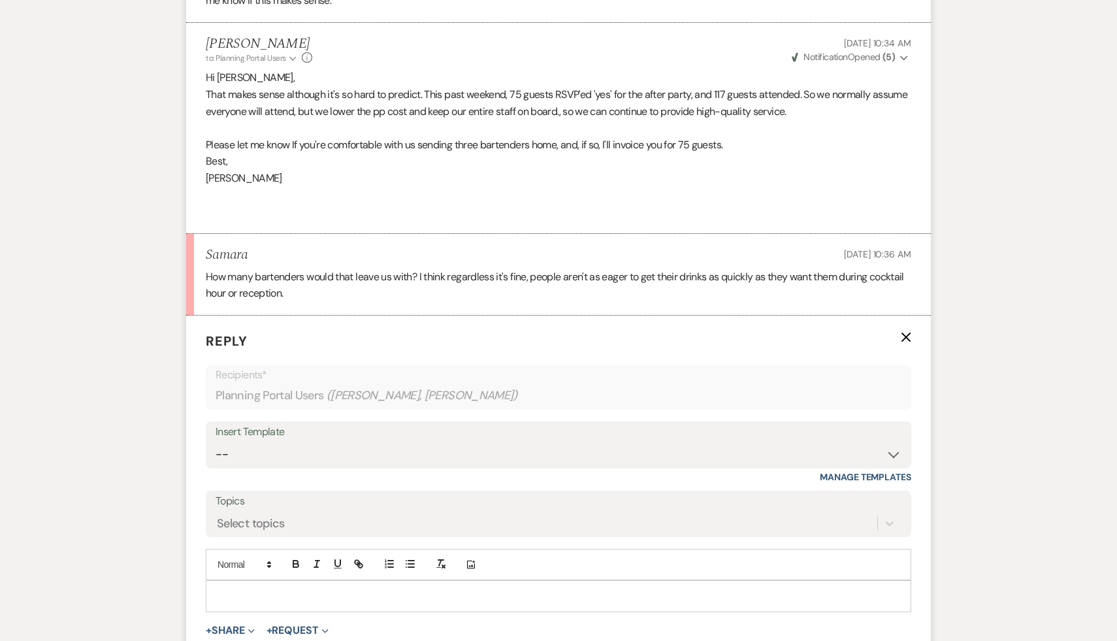
scroll to position [1748, 0]
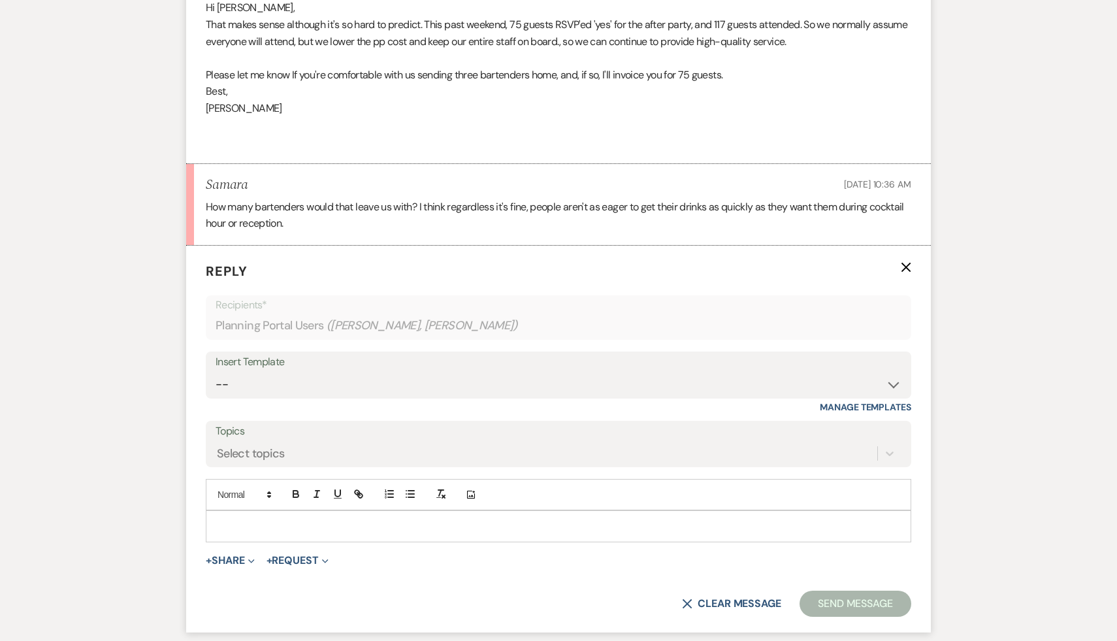
click at [259, 514] on div at bounding box center [558, 526] width 704 height 30
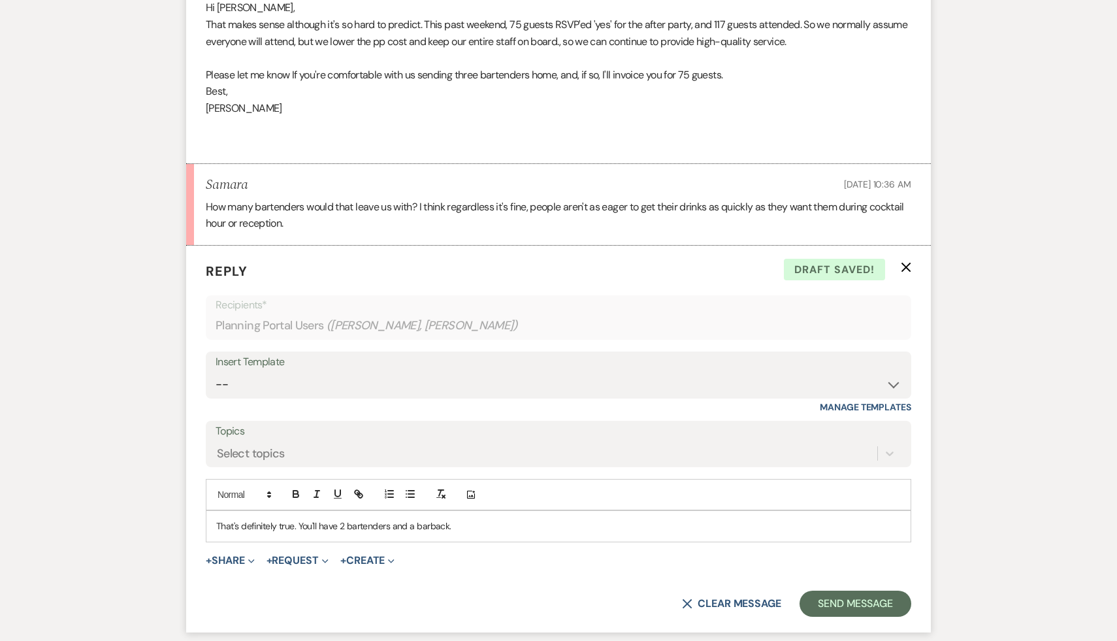
click at [429, 525] on p "That's definitely true. You'll have 2 bartenders and a barback." at bounding box center [558, 526] width 685 height 14
click at [299, 526] on p "That's definitely true. You'll have 2 bartenders and a bar back." at bounding box center [558, 526] width 685 height 14
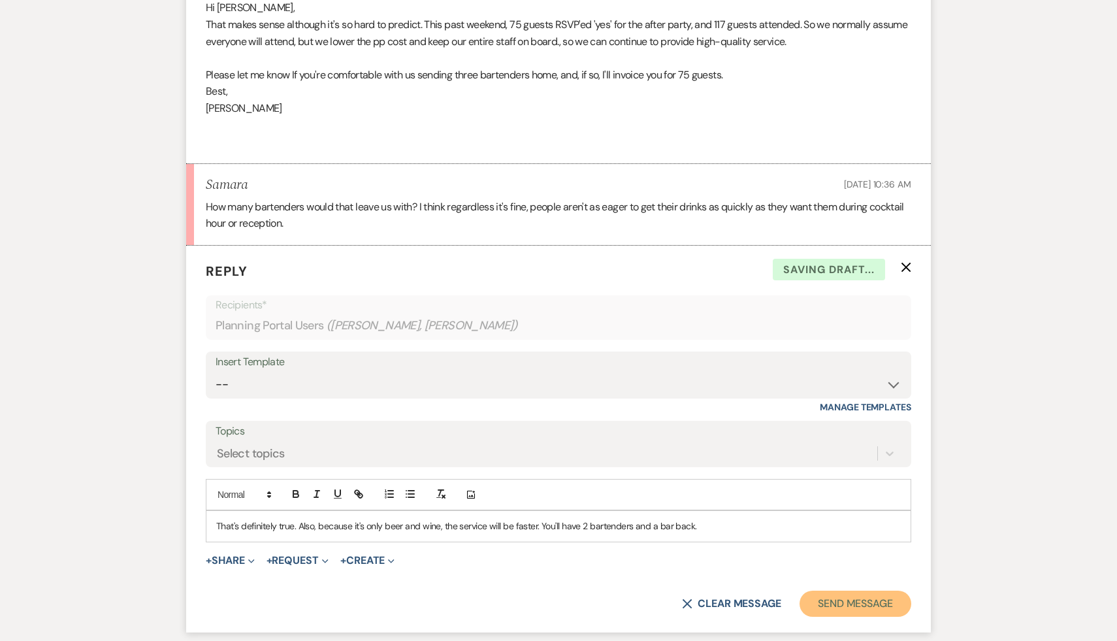
click at [880, 599] on button "Send Message" at bounding box center [856, 604] width 112 height 26
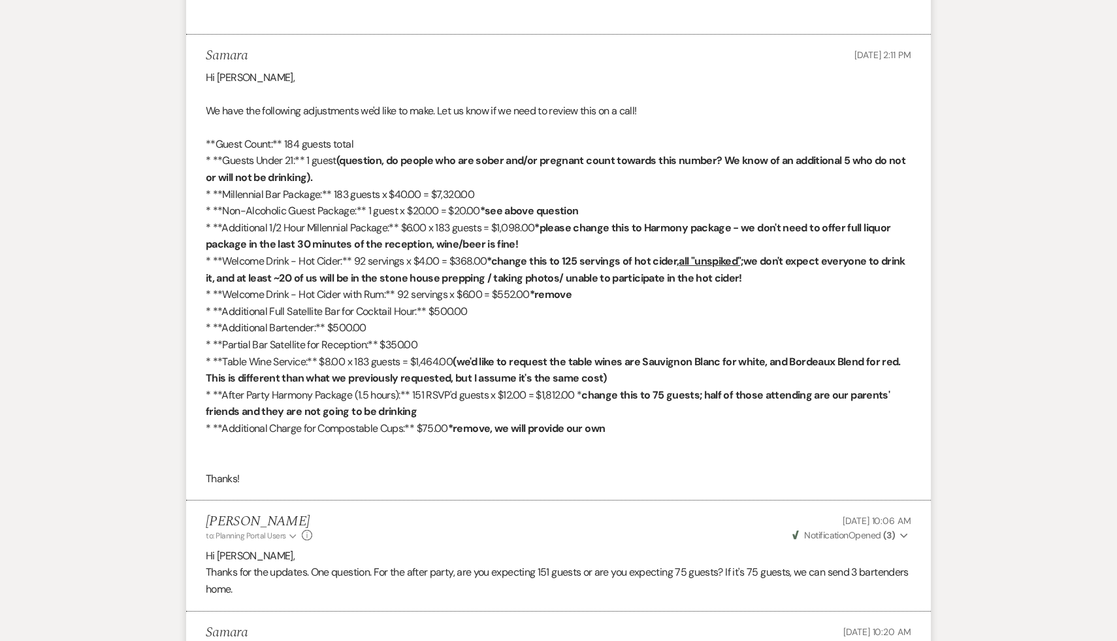
scroll to position [981, 0]
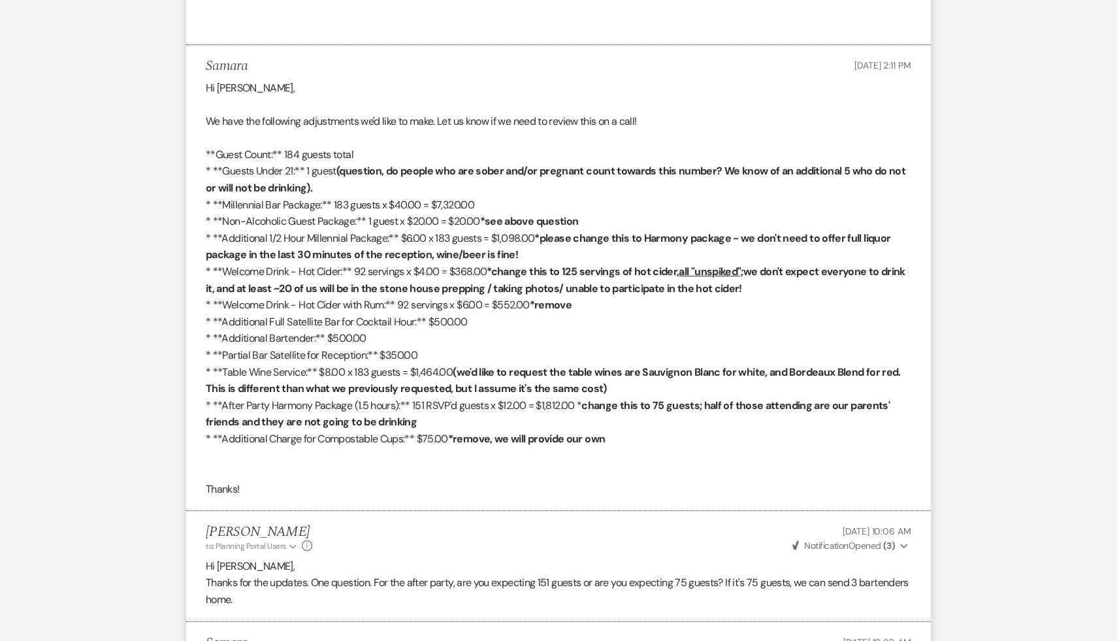
click at [532, 456] on p at bounding box center [558, 455] width 705 height 17
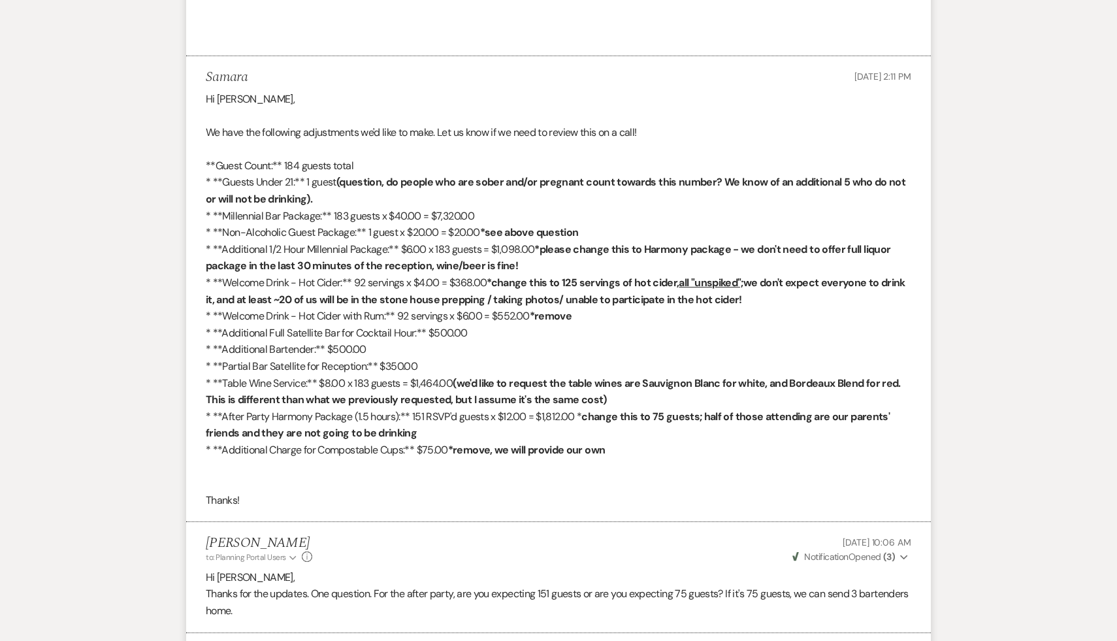
scroll to position [964, 0]
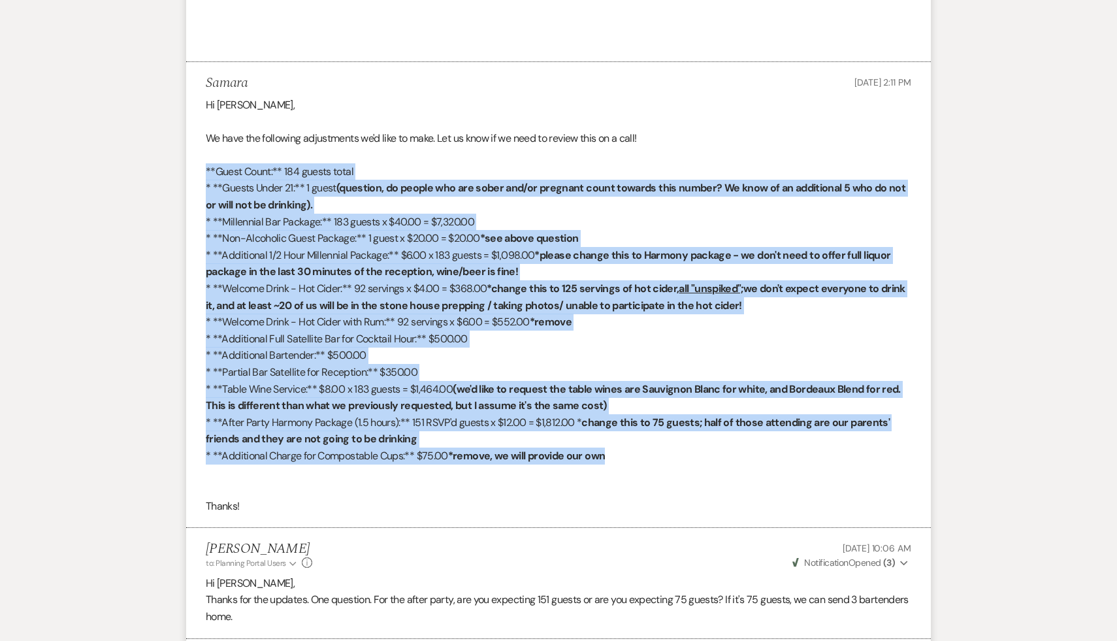
drag, startPoint x: 665, startPoint y: 462, endPoint x: 223, endPoint y: 156, distance: 537.1
click at [224, 157] on div "Hi [PERSON_NAME], We have the following adjustments we'd like to make. Let us k…" at bounding box center [558, 306] width 705 height 418
copy div "**Guest Count:** 184 guests total * **Guests Under 21:** 1 guest (question, do …"
